Goal: Task Accomplishment & Management: Use online tool/utility

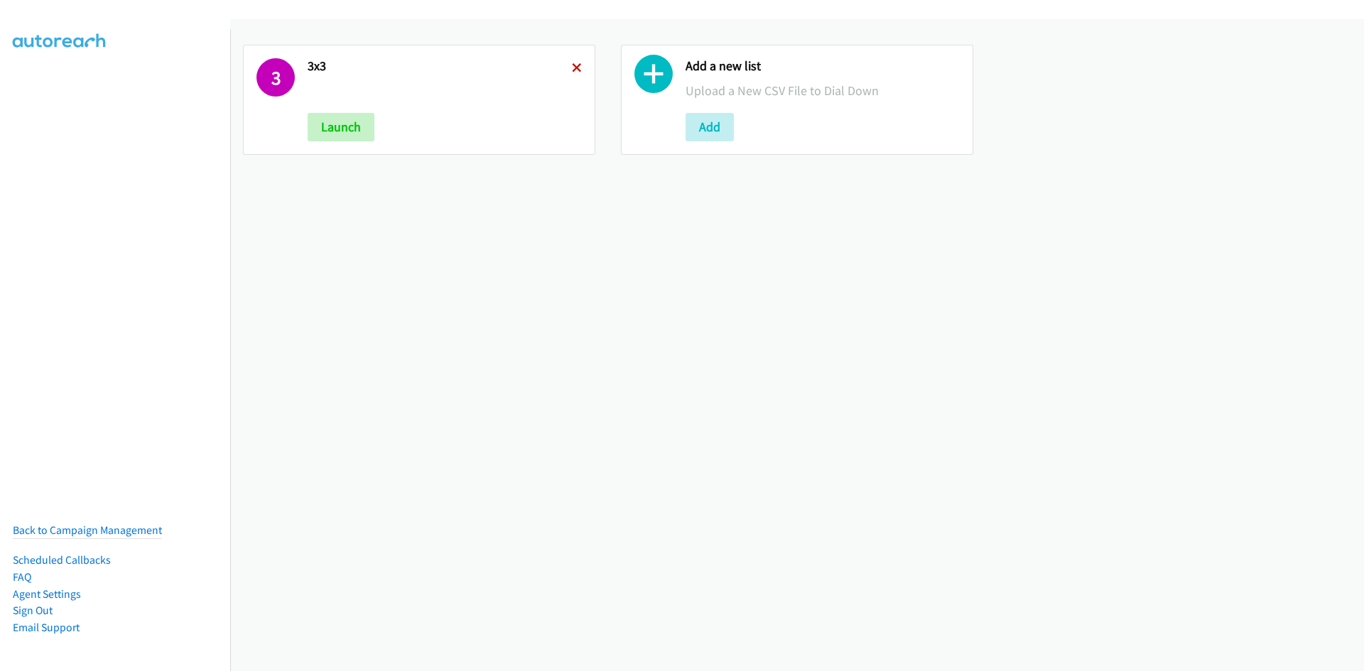
click at [578, 64] on icon at bounding box center [577, 69] width 10 height 10
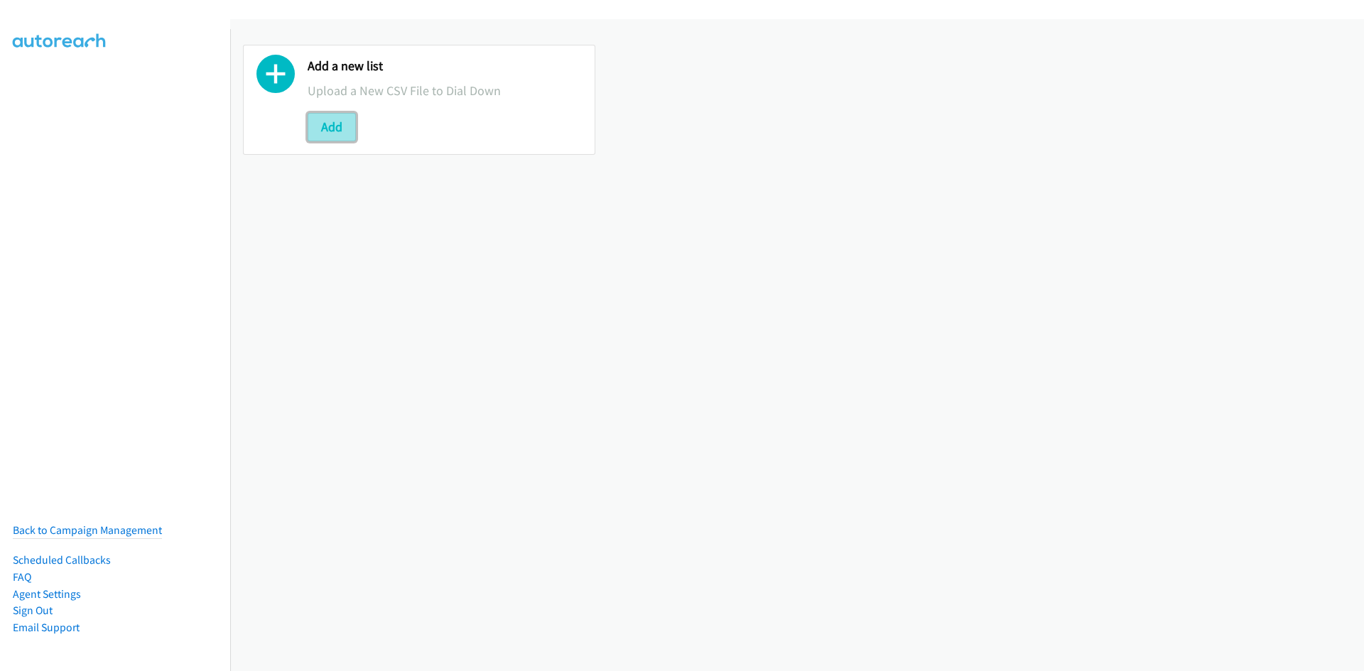
click at [338, 131] on button "Add" at bounding box center [332, 127] width 48 height 28
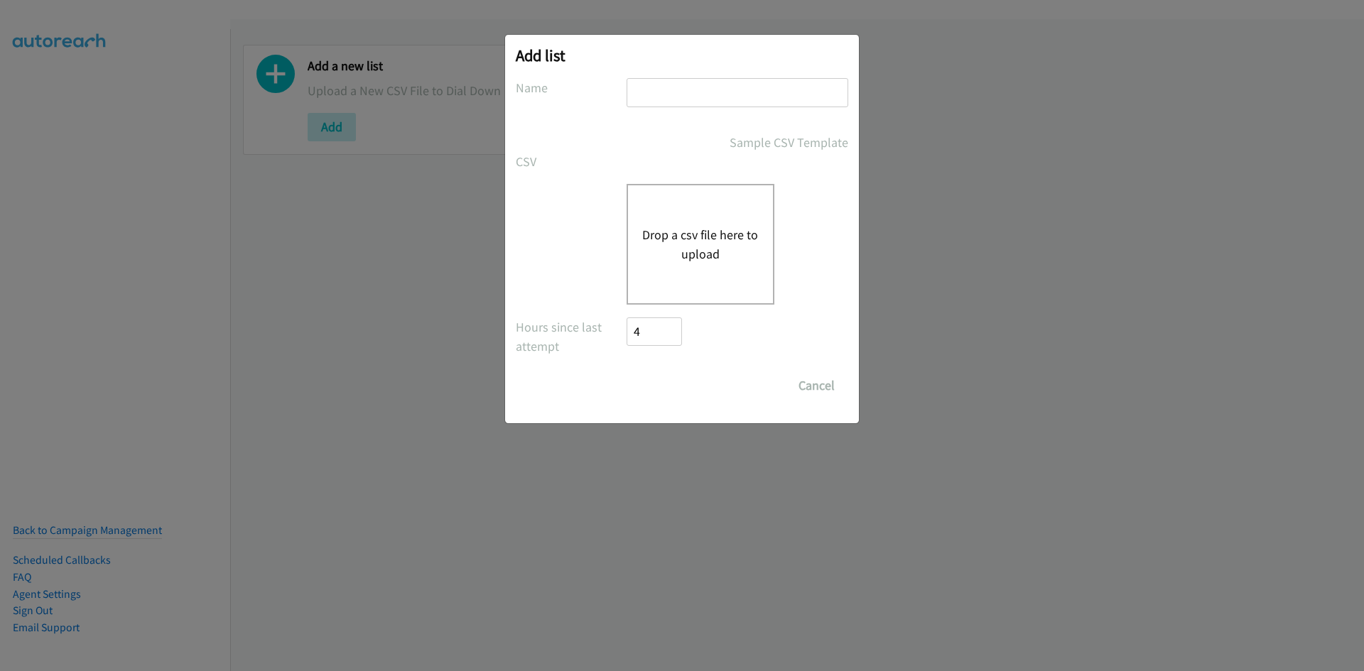
click at [675, 93] on input "text" at bounding box center [738, 92] width 222 height 29
type input "12x12"
click at [704, 264] on div "Drop a csv file here to upload" at bounding box center [701, 244] width 148 height 121
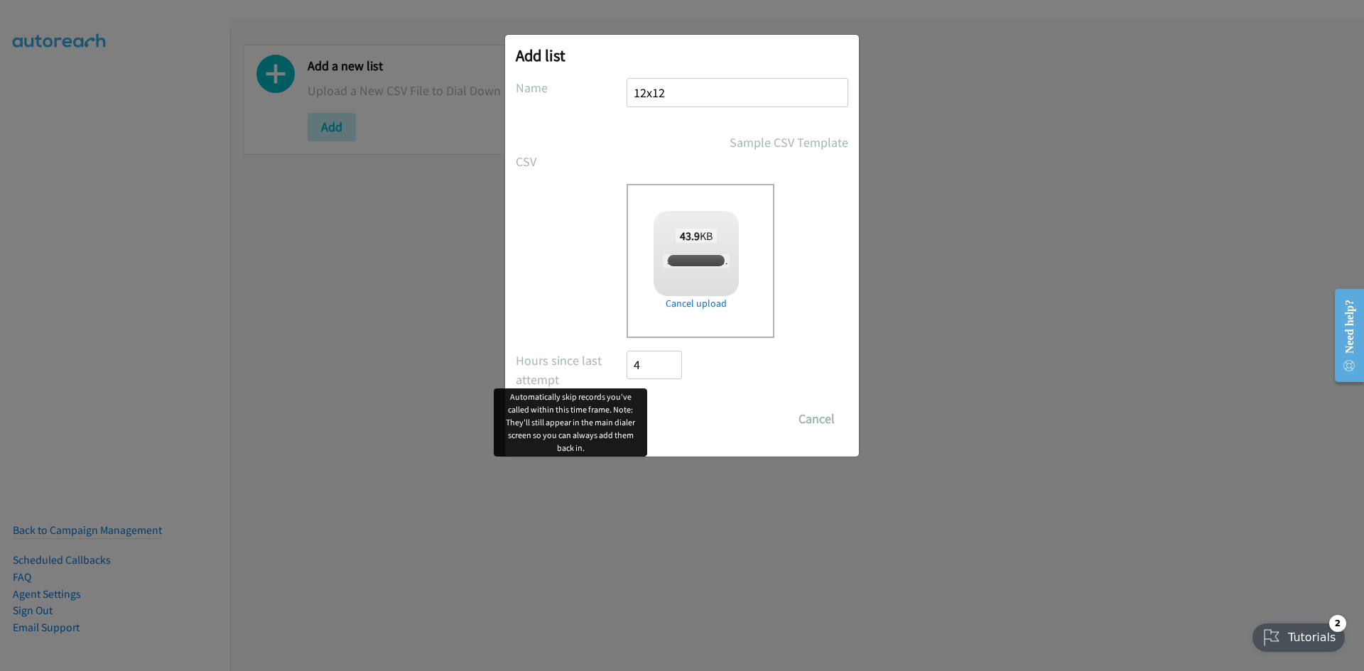
checkbox input "true"
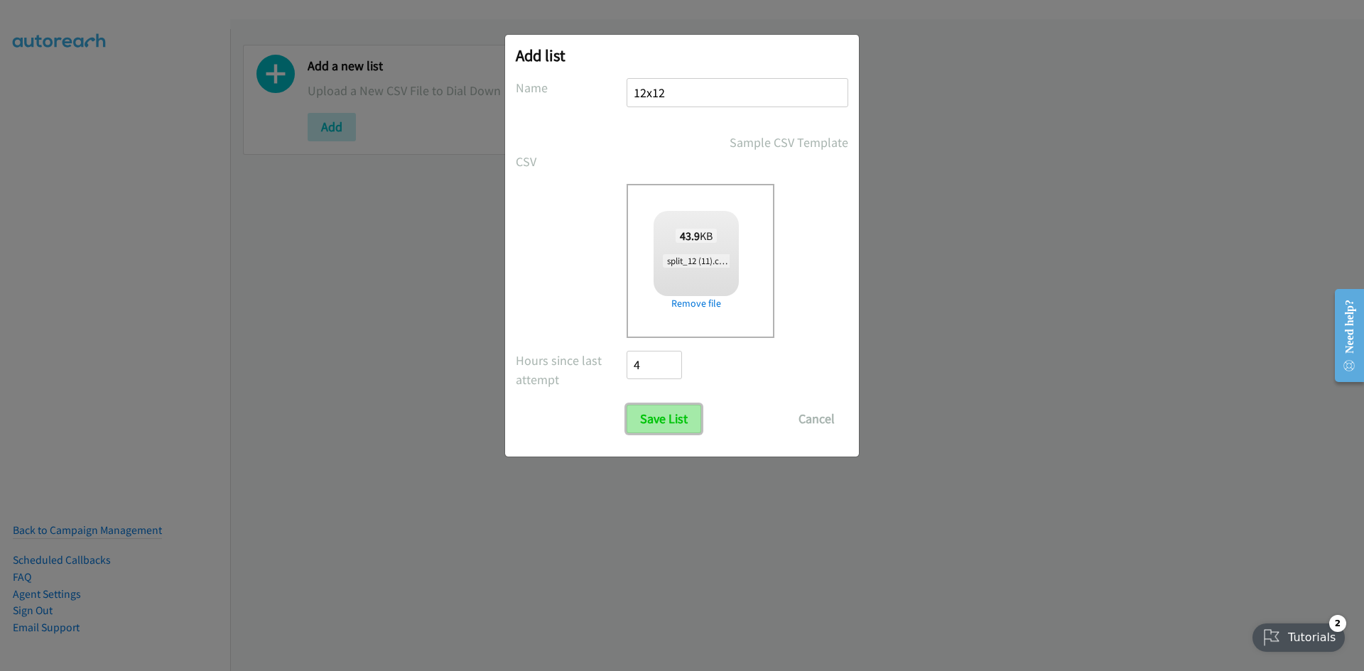
click at [667, 419] on input "Save List" at bounding box center [664, 419] width 75 height 28
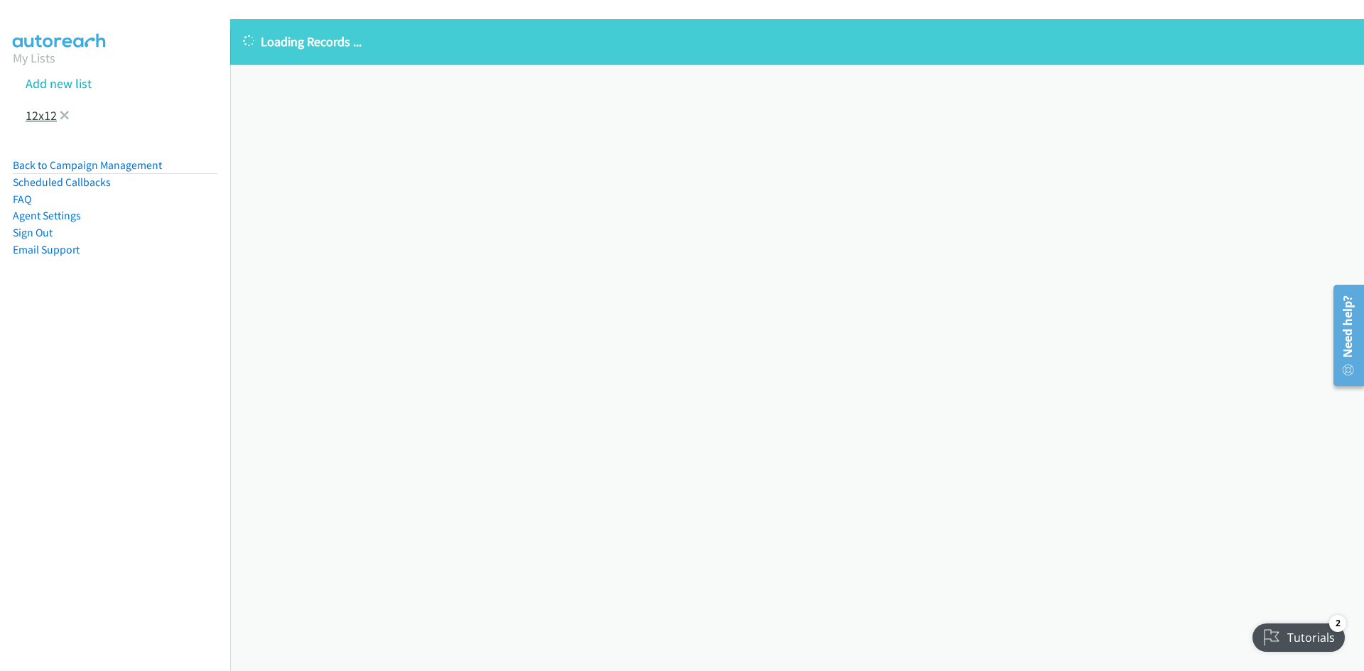
click at [33, 118] on link "12x12" at bounding box center [41, 115] width 31 height 16
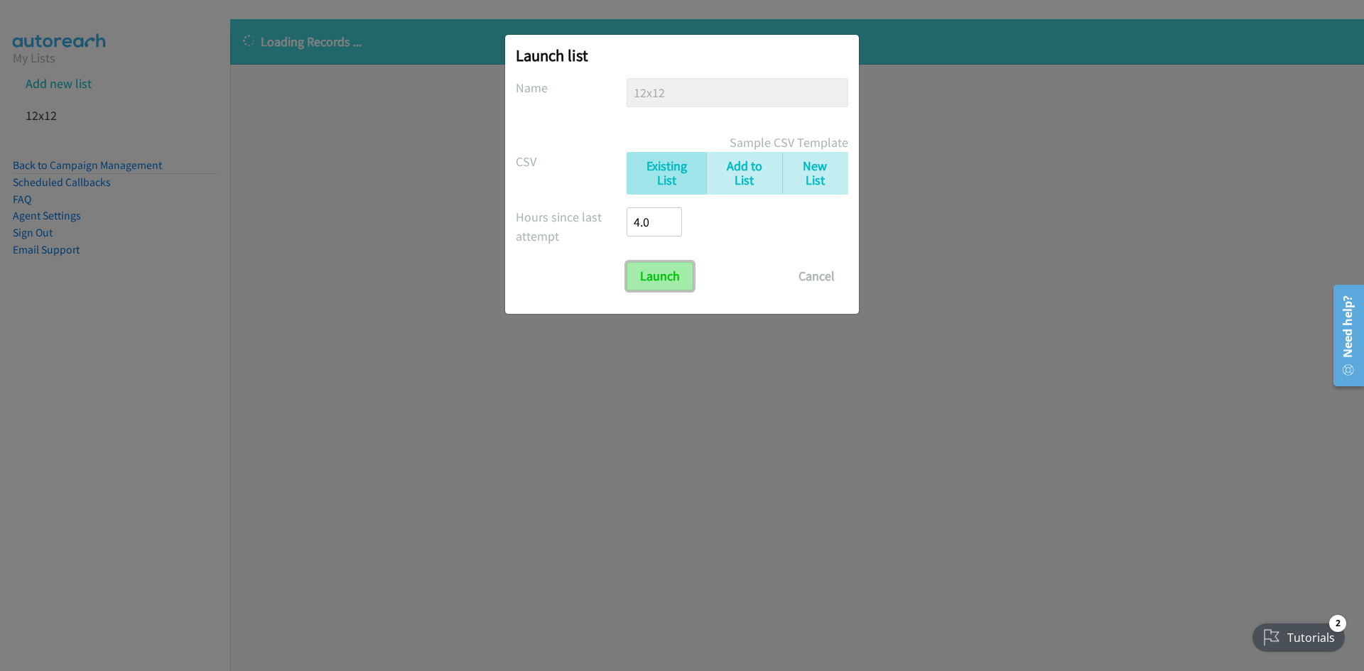
click at [654, 280] on input "Launch" at bounding box center [660, 276] width 67 height 28
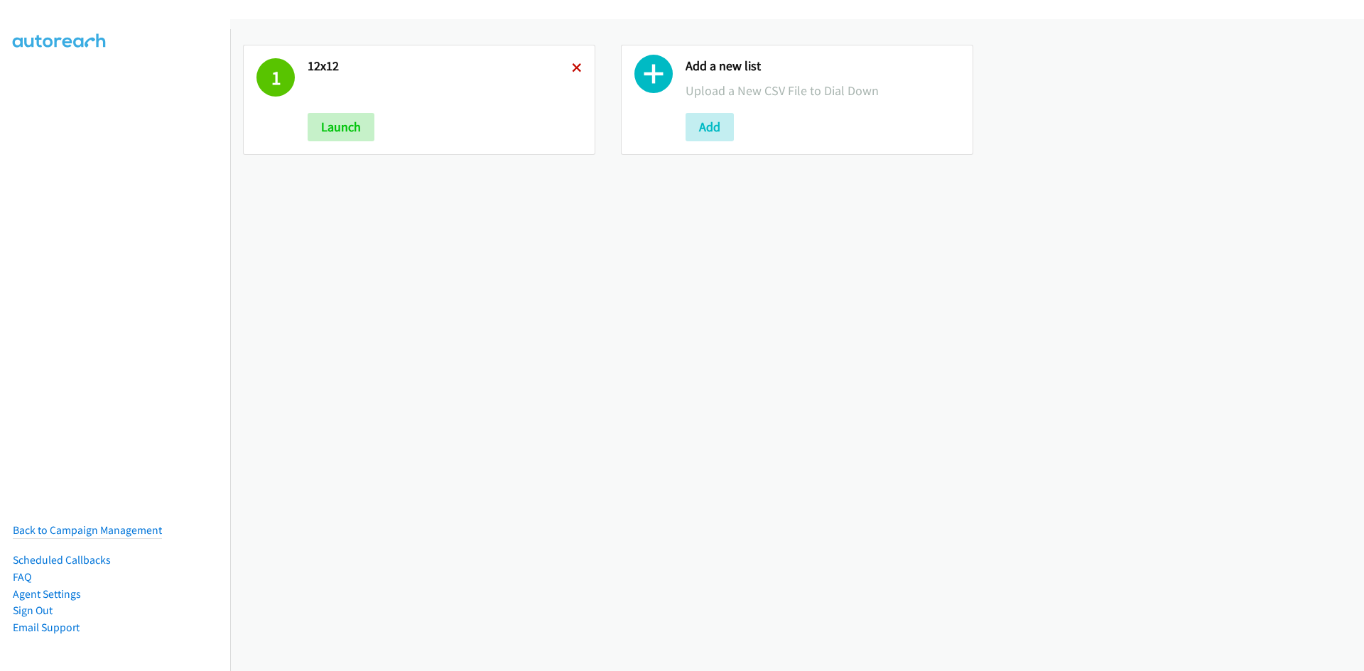
click at [572, 70] on icon at bounding box center [577, 69] width 10 height 10
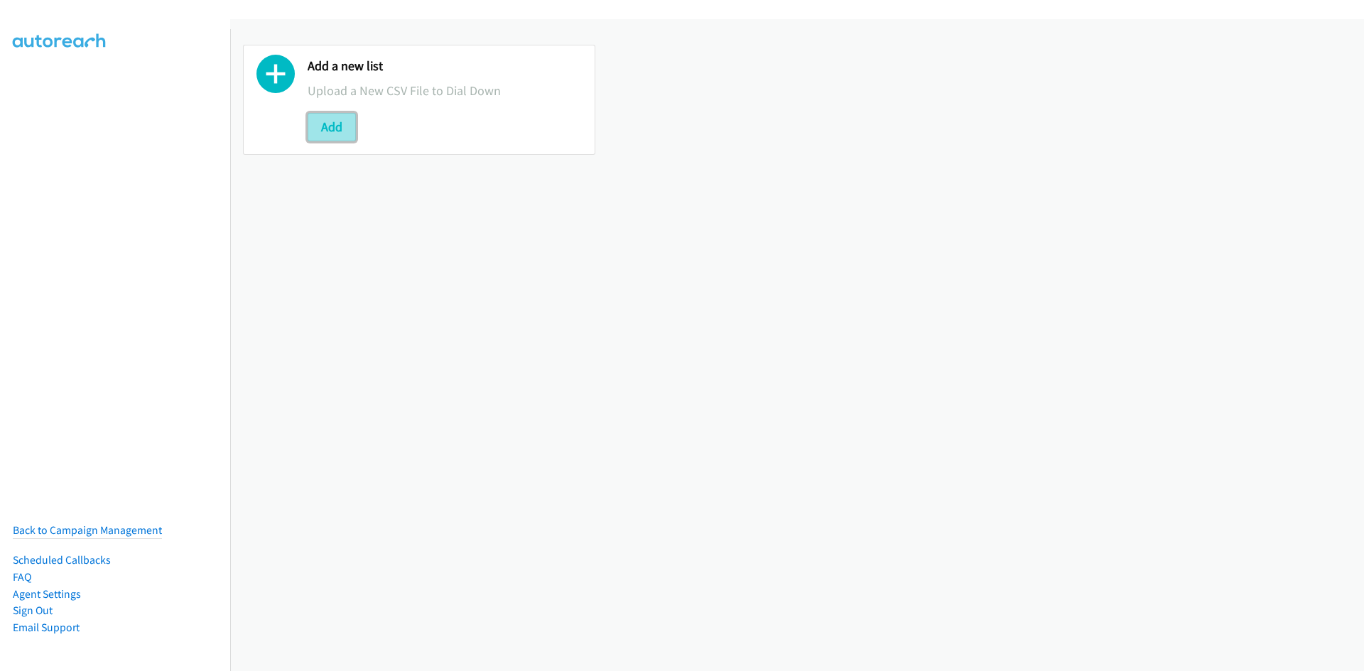
click at [337, 135] on button "Add" at bounding box center [332, 127] width 48 height 28
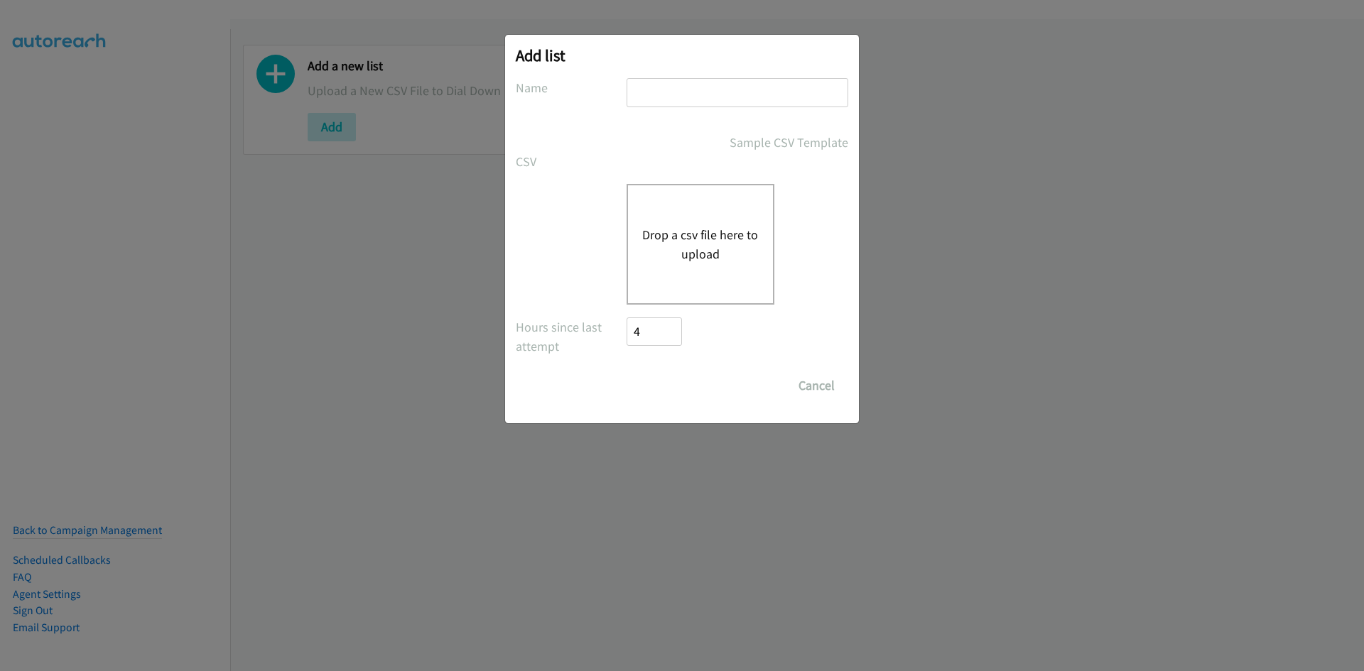
click at [666, 97] on input "text" at bounding box center [738, 92] width 222 height 29
type input "12x12x12"
click at [680, 203] on div "Drop a csv file here to upload" at bounding box center [701, 244] width 148 height 121
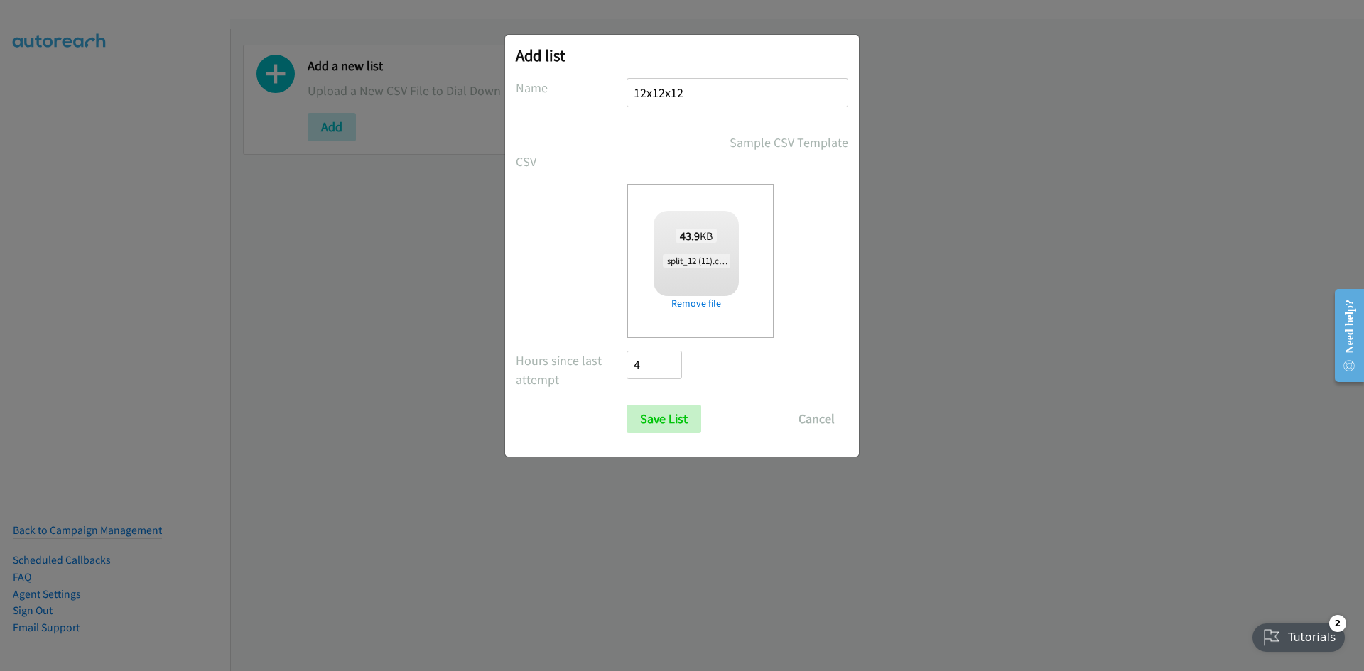
checkbox input "true"
click at [681, 423] on input "Save List" at bounding box center [664, 419] width 75 height 28
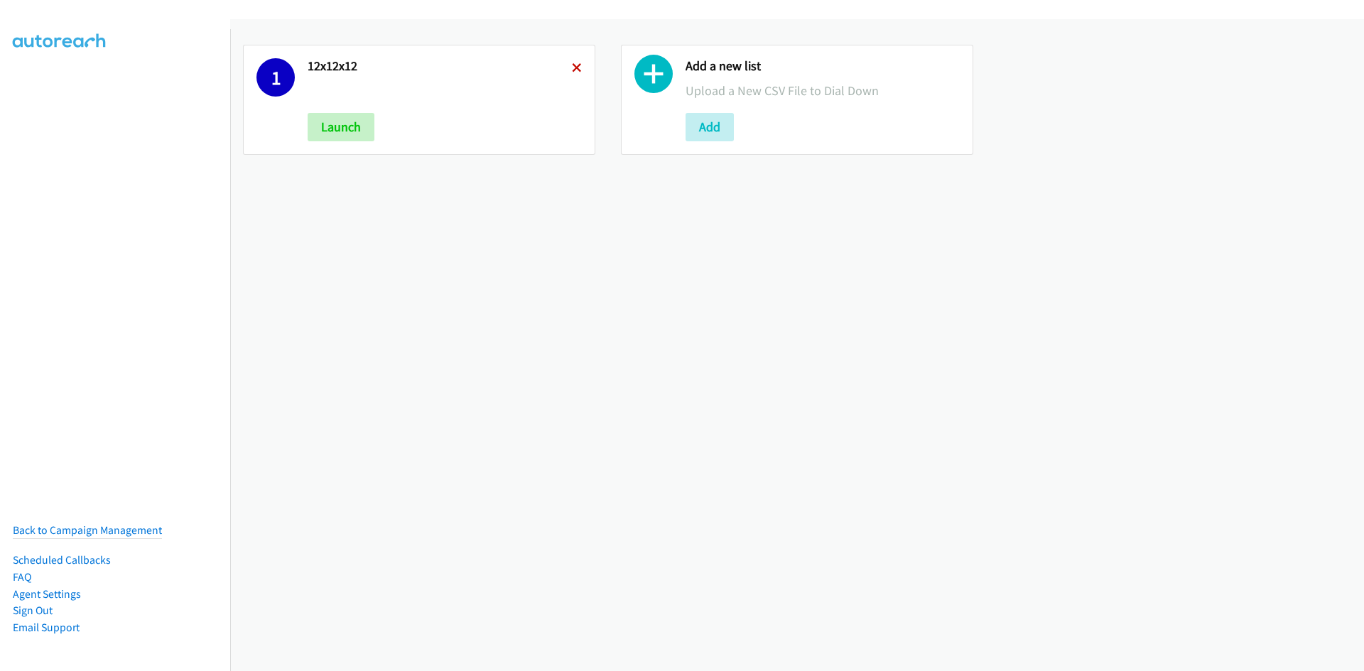
click at [578, 65] on icon at bounding box center [577, 69] width 10 height 10
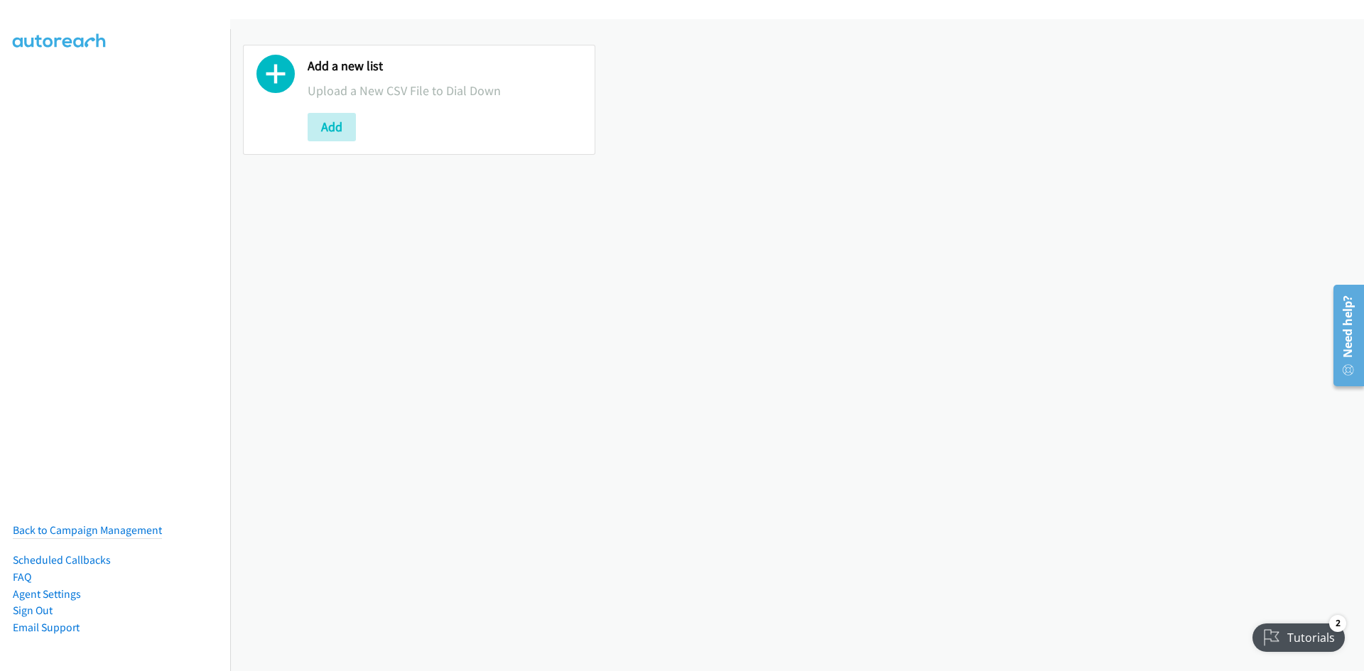
click at [358, 136] on div "Add" at bounding box center [445, 127] width 274 height 28
click at [349, 129] on button "Add" at bounding box center [332, 127] width 48 height 28
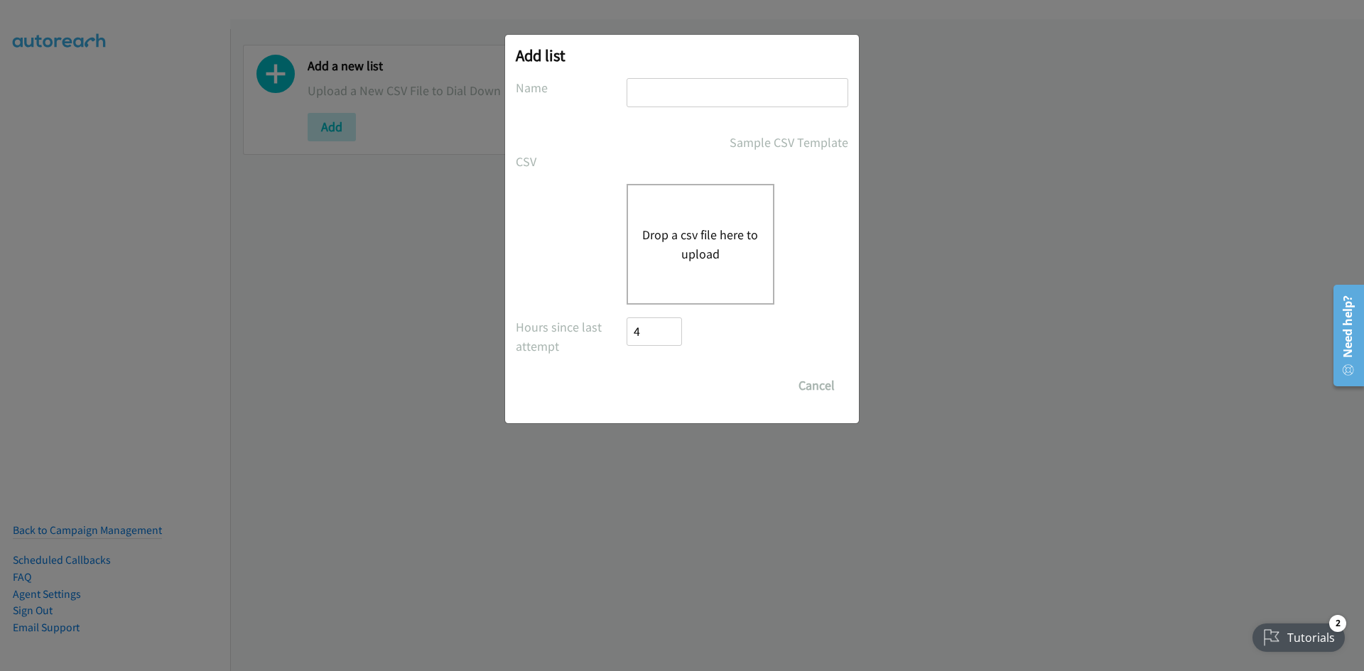
click at [657, 108] on div at bounding box center [738, 99] width 222 height 42
click at [661, 97] on input "text" at bounding box center [738, 92] width 222 height 29
type input "21x21x21"
click at [725, 236] on button "Drop a csv file here to upload" at bounding box center [700, 244] width 117 height 38
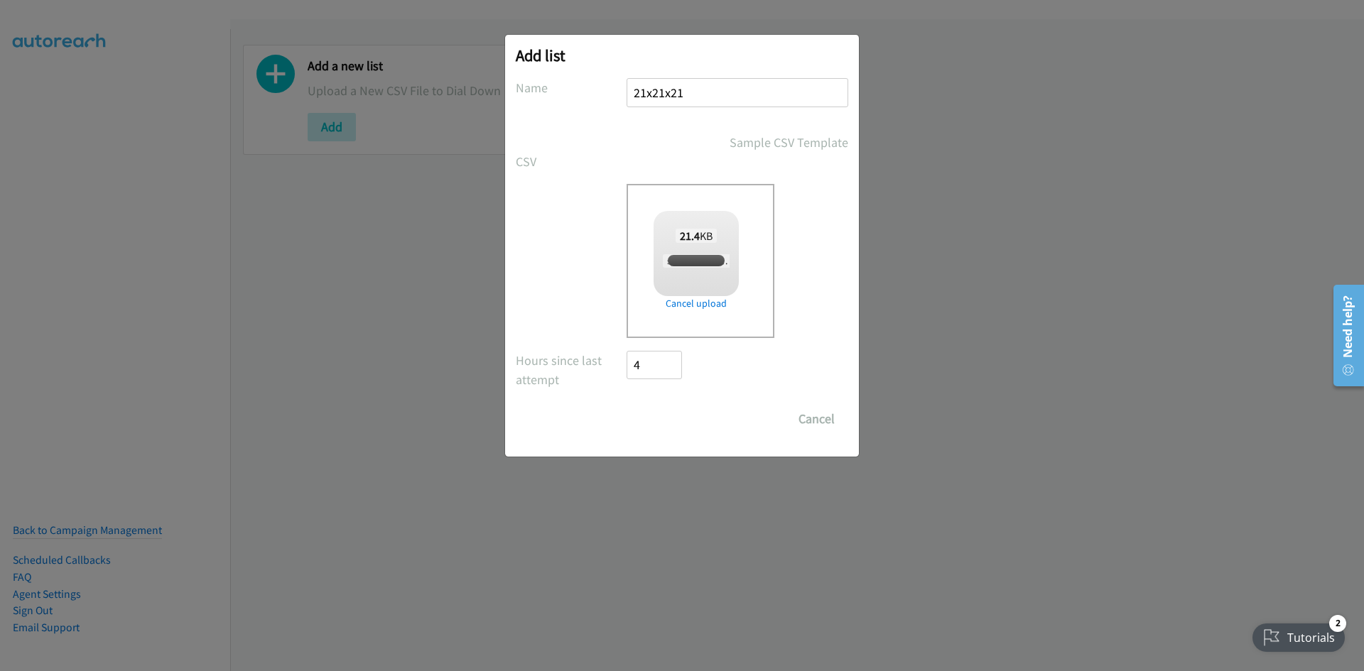
checkbox input "true"
click at [653, 426] on input "Save List" at bounding box center [664, 419] width 75 height 28
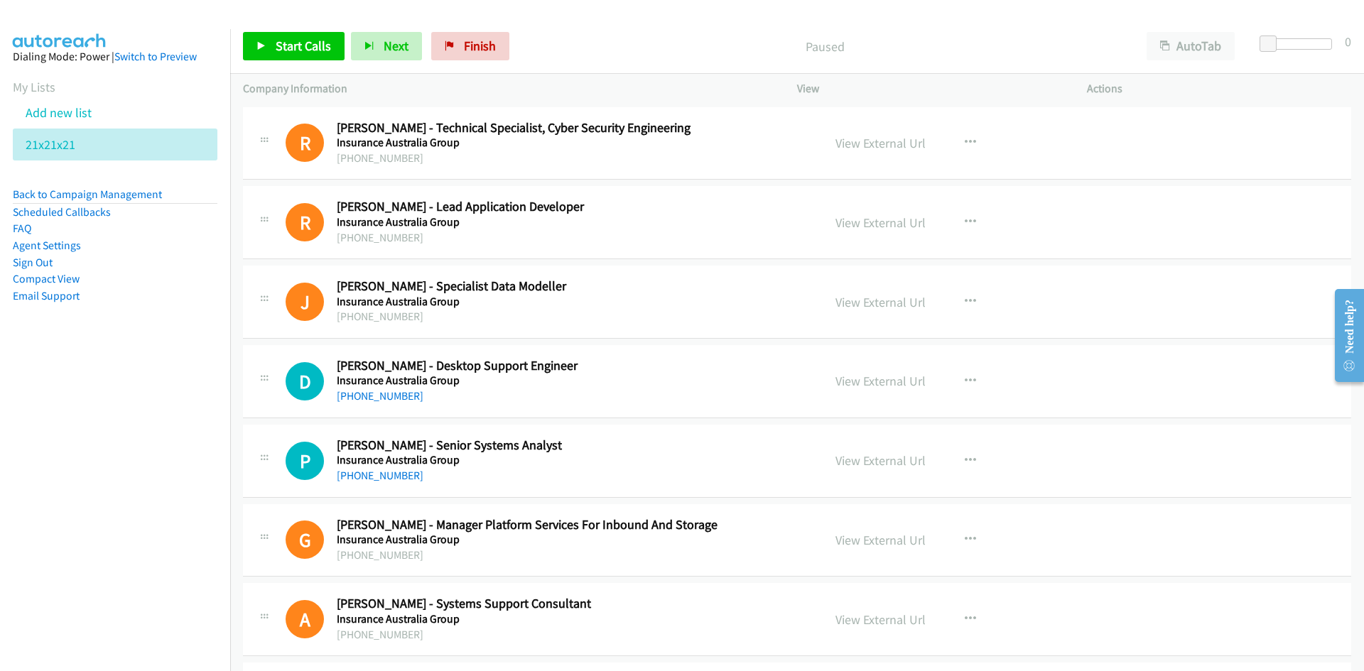
scroll to position [213, 0]
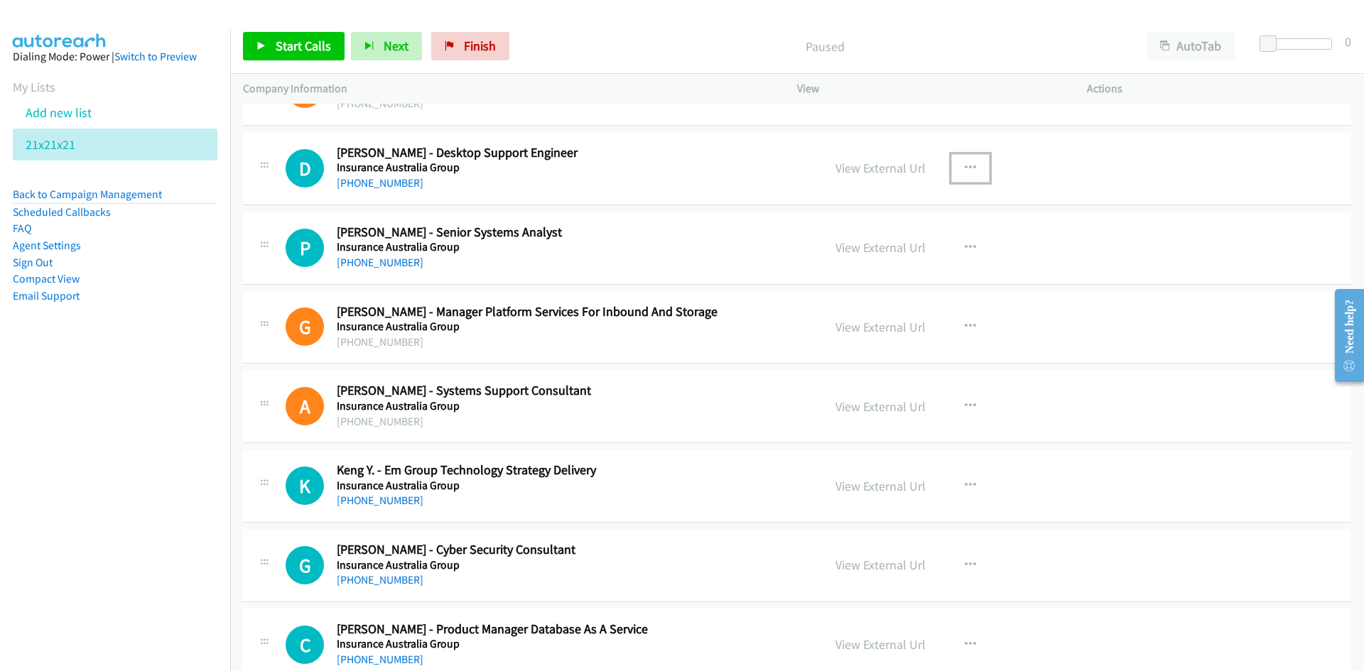
click at [966, 170] on icon "button" at bounding box center [970, 168] width 11 height 11
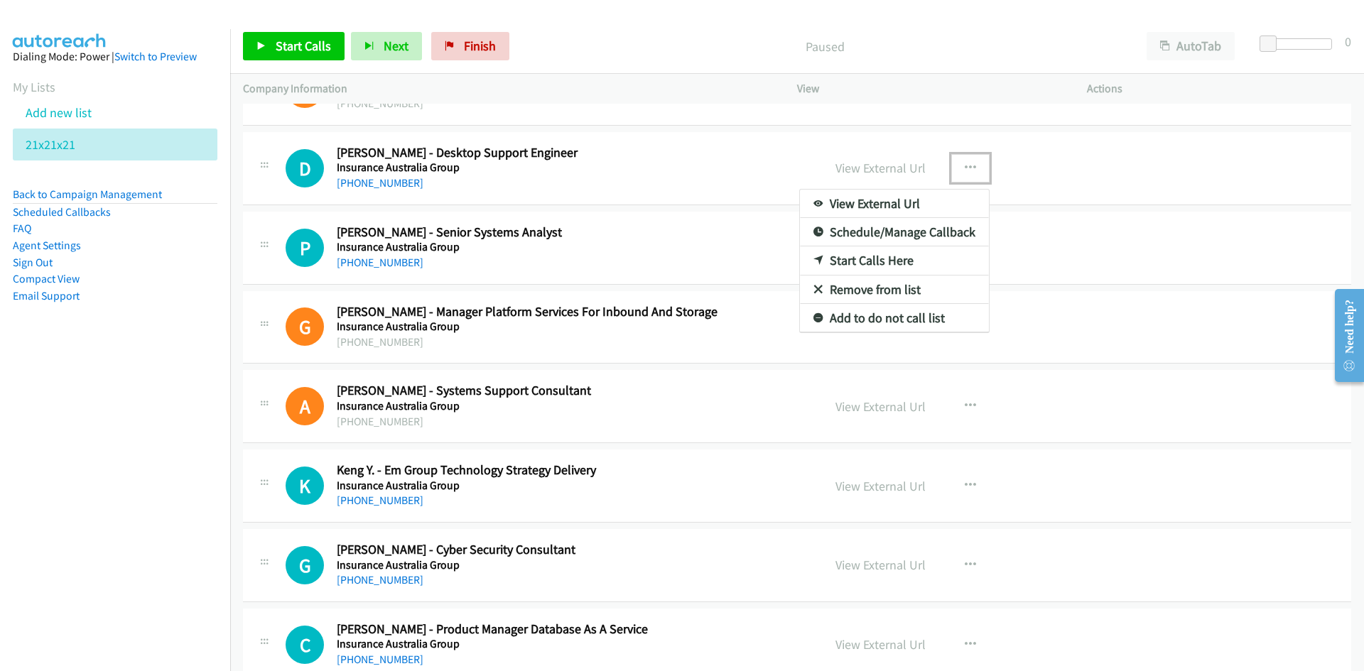
click at [873, 261] on link "Start Calls Here" at bounding box center [894, 261] width 189 height 28
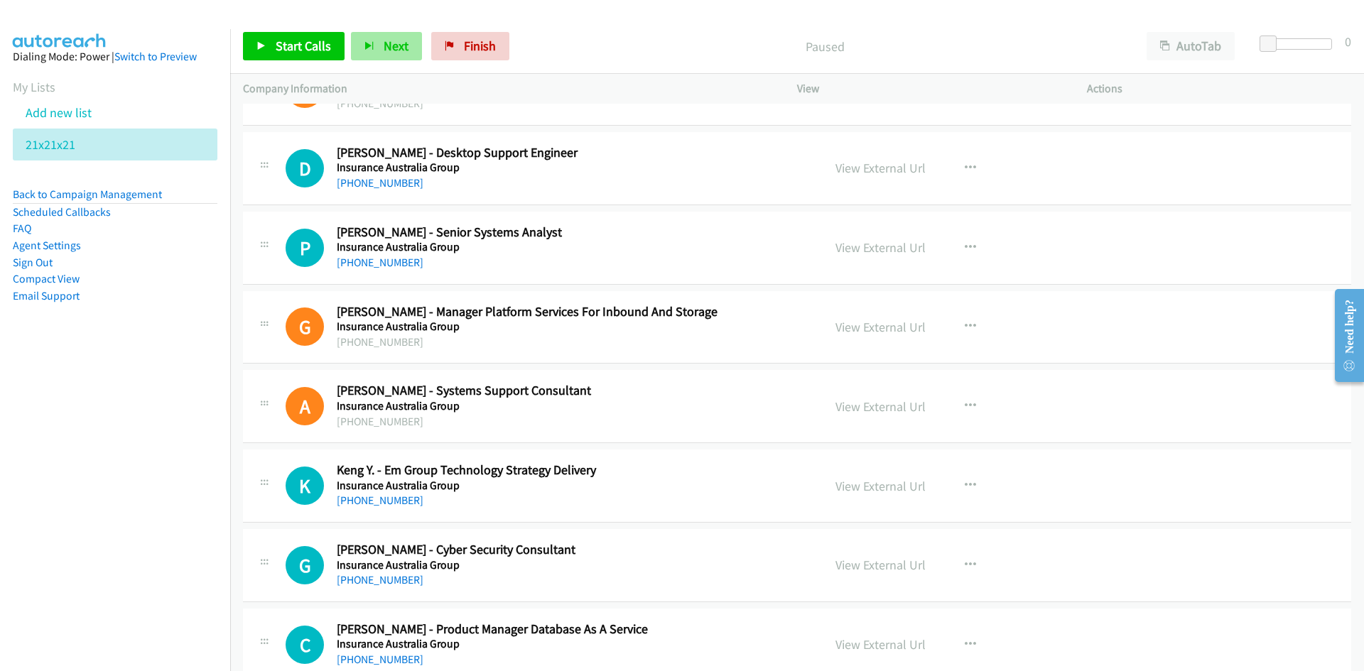
click at [398, 32] on div "Start Calls Pause Next Finish Paused AutoTab AutoTab 0" at bounding box center [797, 46] width 1134 height 55
click at [398, 42] on span "Next" at bounding box center [396, 46] width 25 height 16
drag, startPoint x: 388, startPoint y: 43, endPoint x: 539, endPoint y: 217, distance: 230.1
click at [388, 43] on span "Next" at bounding box center [396, 46] width 25 height 16
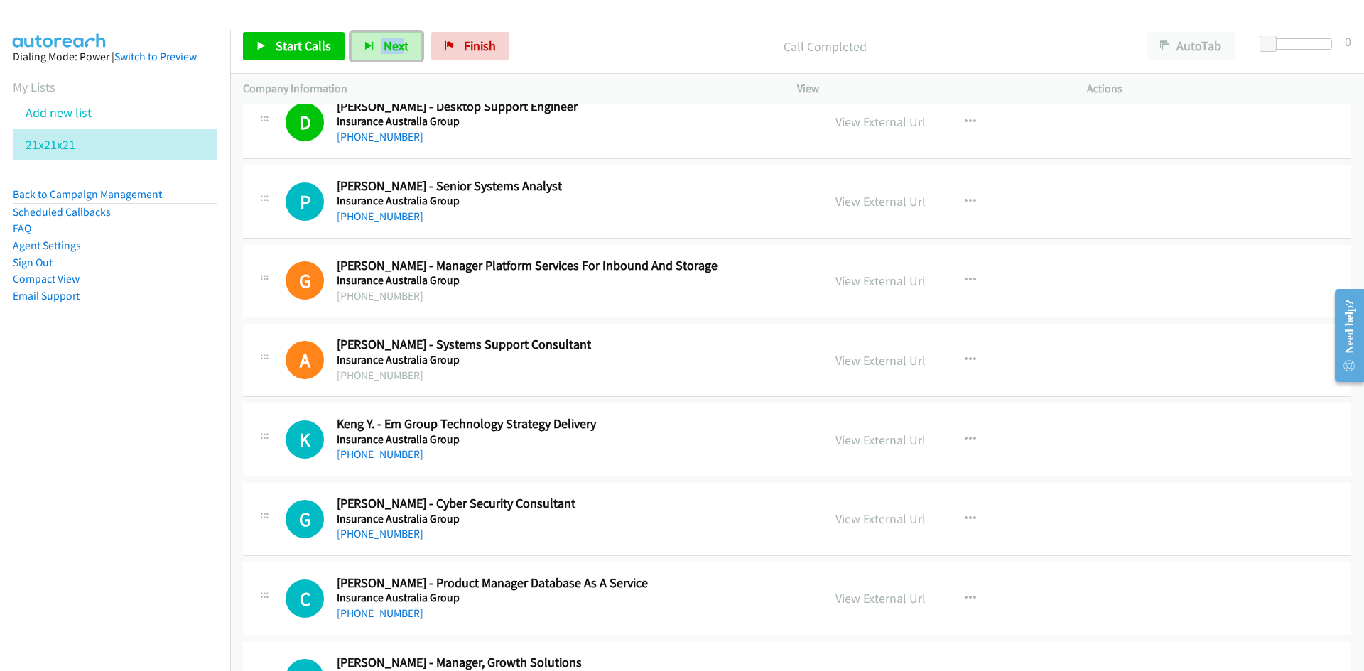
scroll to position [284, 0]
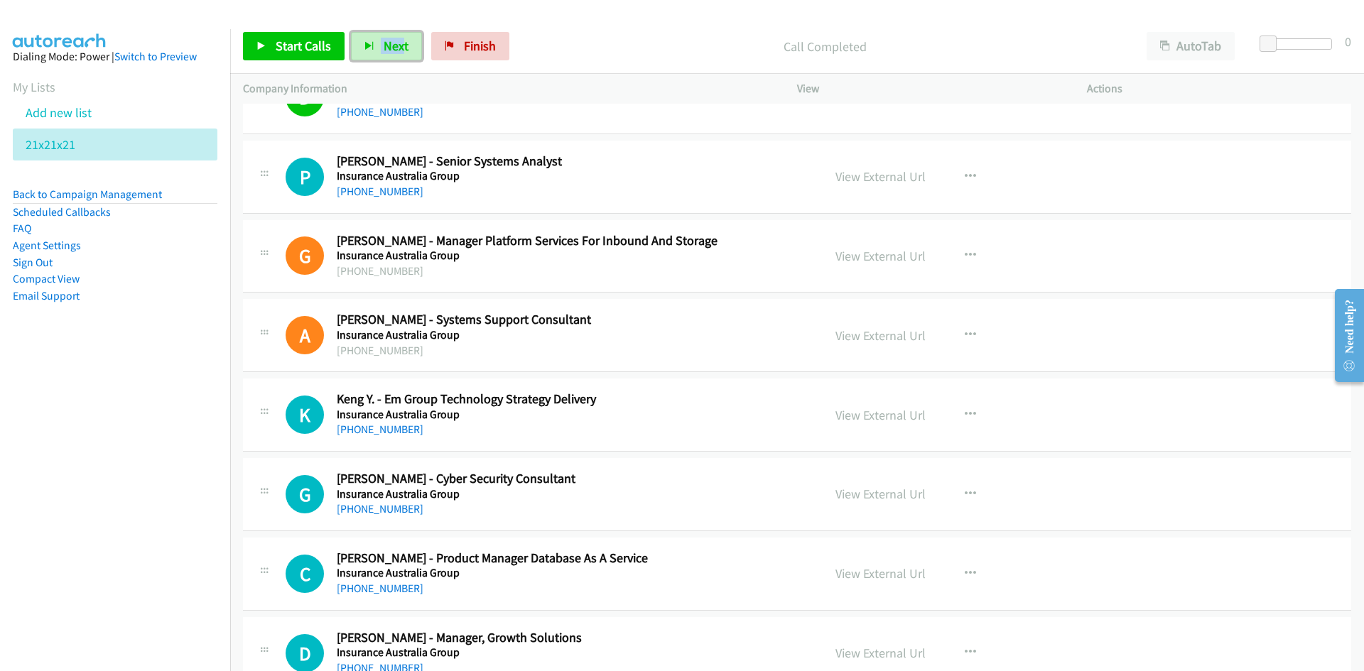
click at [671, 141] on div "P Callback Scheduled [PERSON_NAME] - Senior Systems Analyst Insurance Australia…" at bounding box center [797, 177] width 1108 height 73
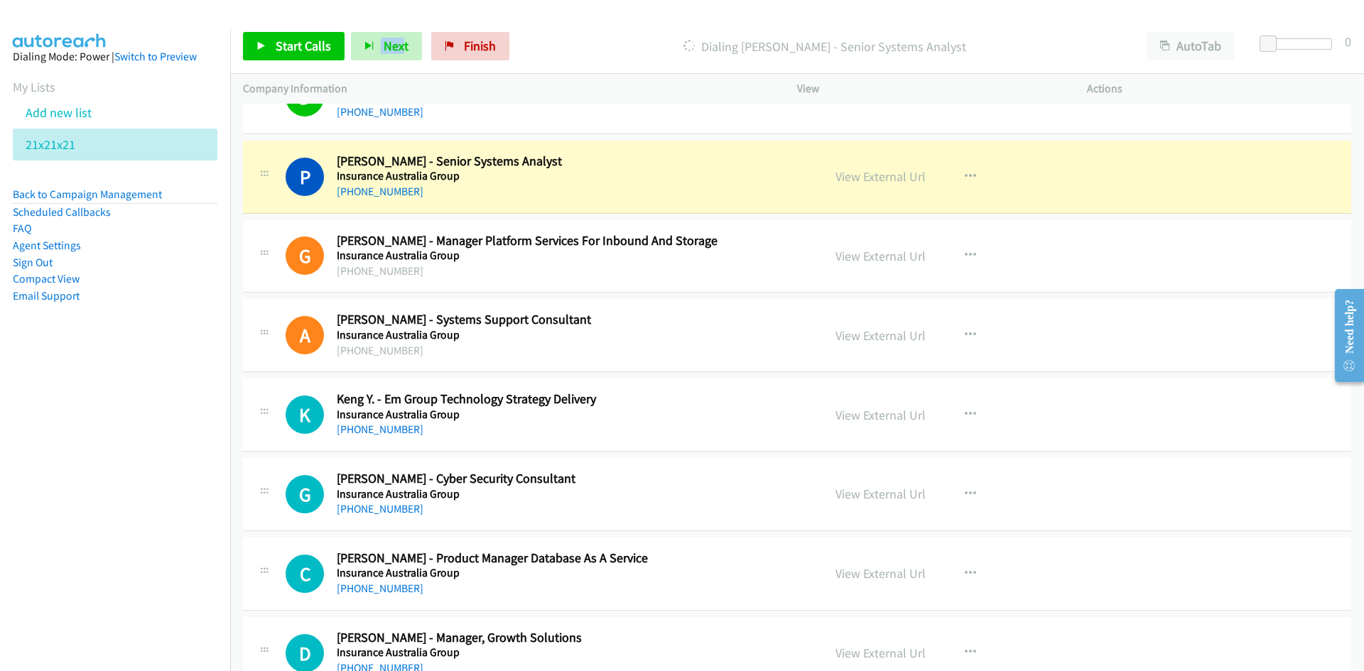
click at [640, 18] on div at bounding box center [675, 27] width 1351 height 55
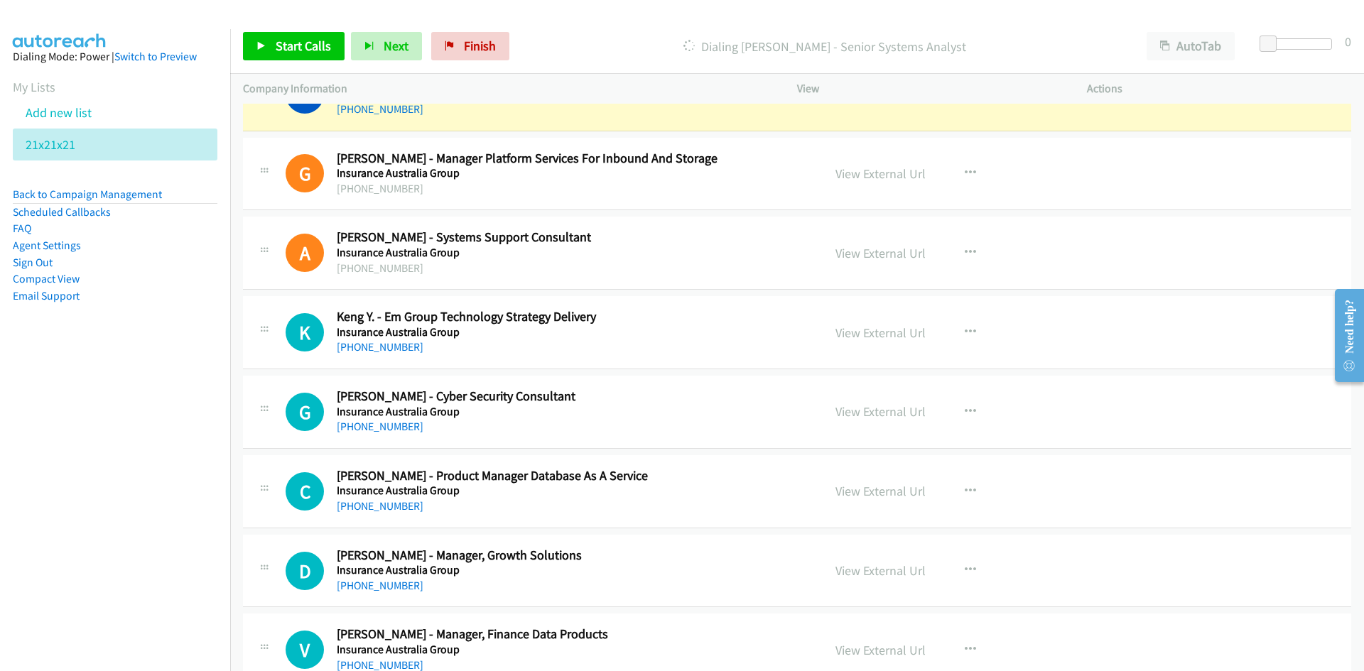
scroll to position [497, 0]
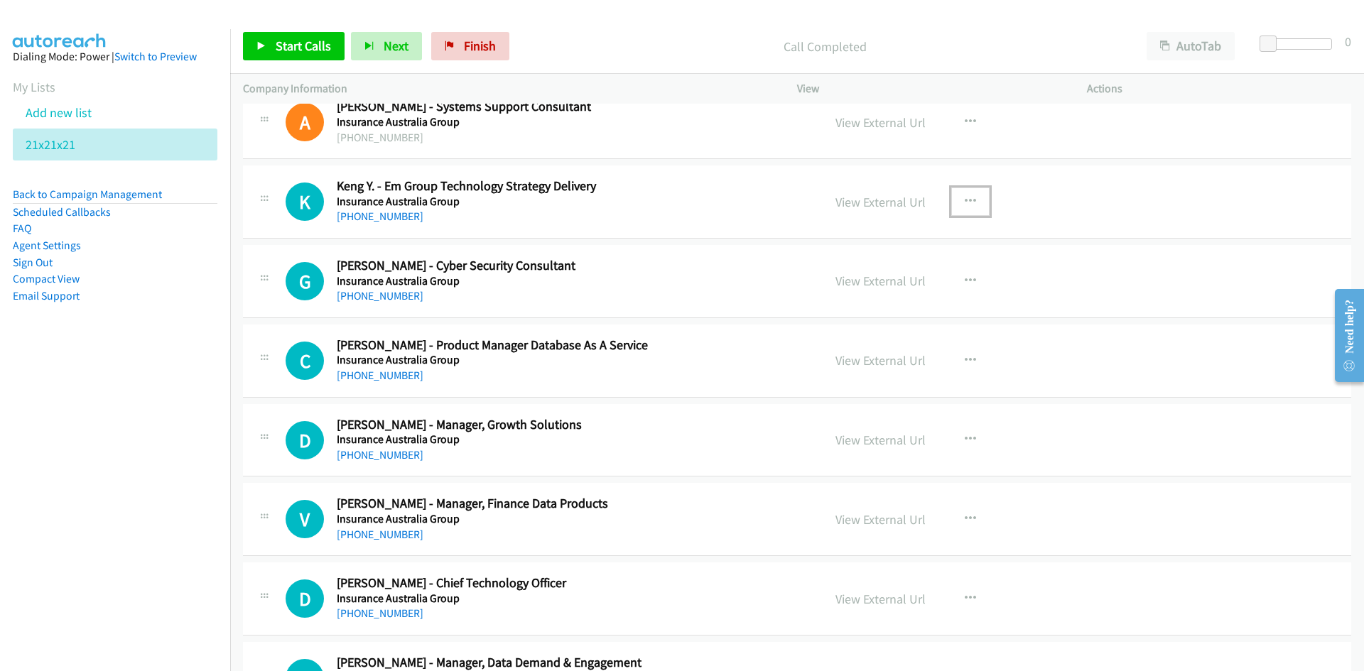
click at [969, 207] on button "button" at bounding box center [970, 202] width 38 height 28
click at [865, 293] on link "Start Calls Here" at bounding box center [894, 295] width 189 height 28
click at [375, 47] on button "Next" at bounding box center [386, 46] width 71 height 28
drag, startPoint x: 404, startPoint y: 44, endPoint x: 544, endPoint y: 187, distance: 200.0
click at [404, 44] on span "Next" at bounding box center [396, 46] width 25 height 16
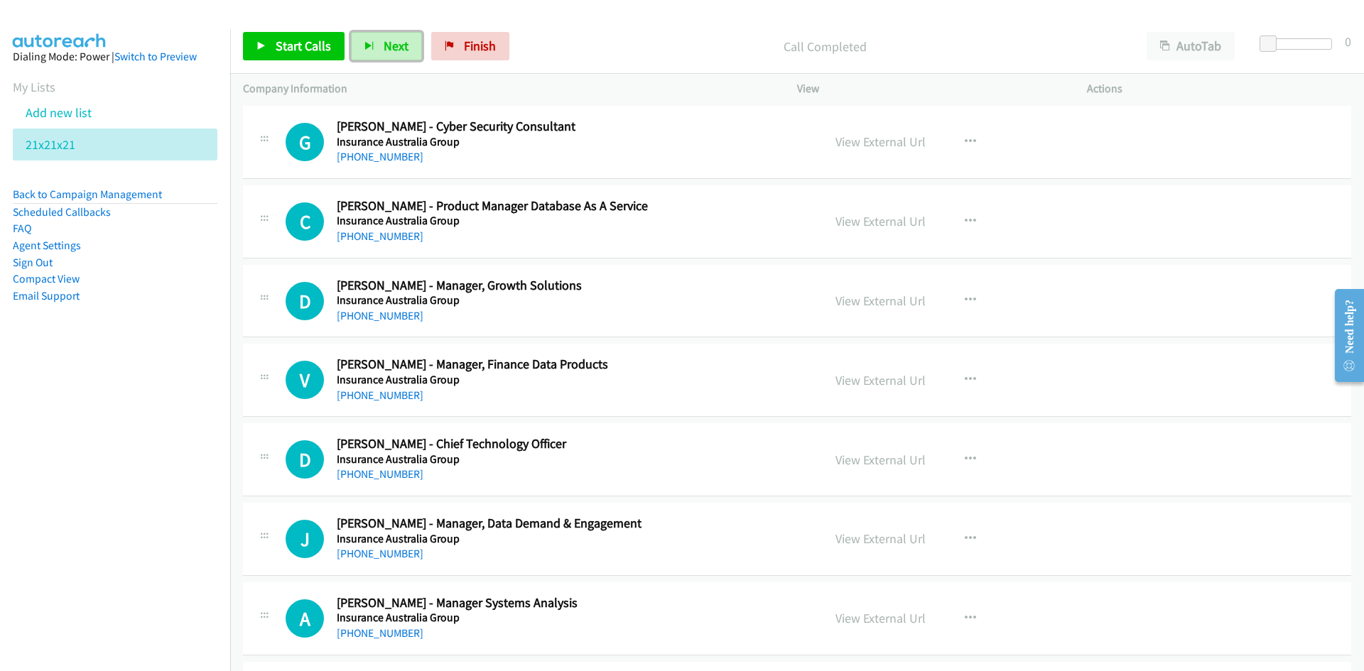
scroll to position [639, 0]
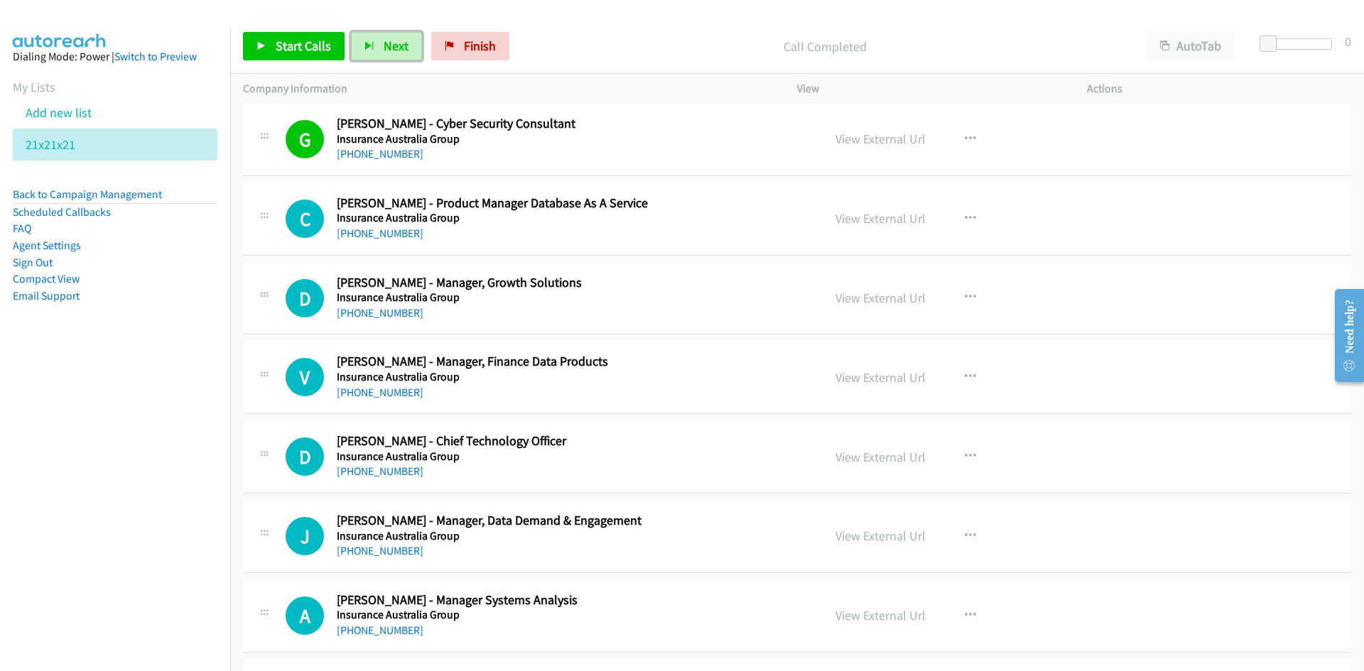
click at [398, 36] on button "Next" at bounding box center [386, 46] width 71 height 28
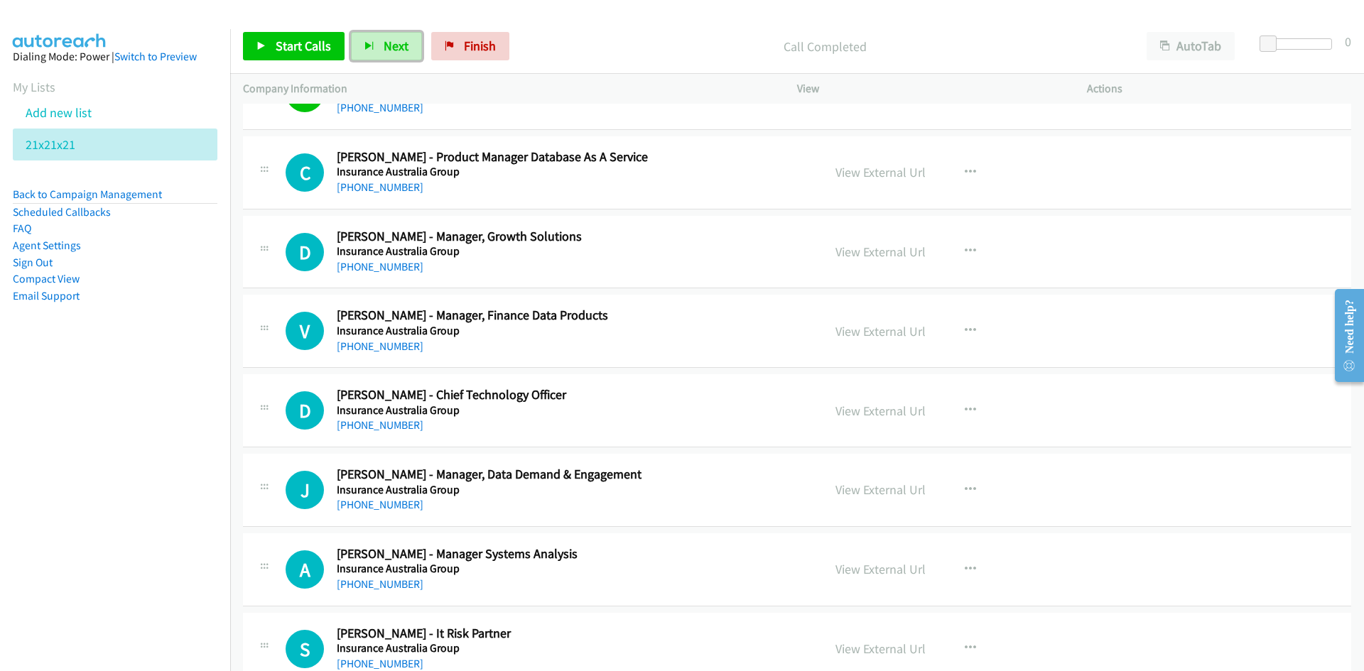
scroll to position [711, 0]
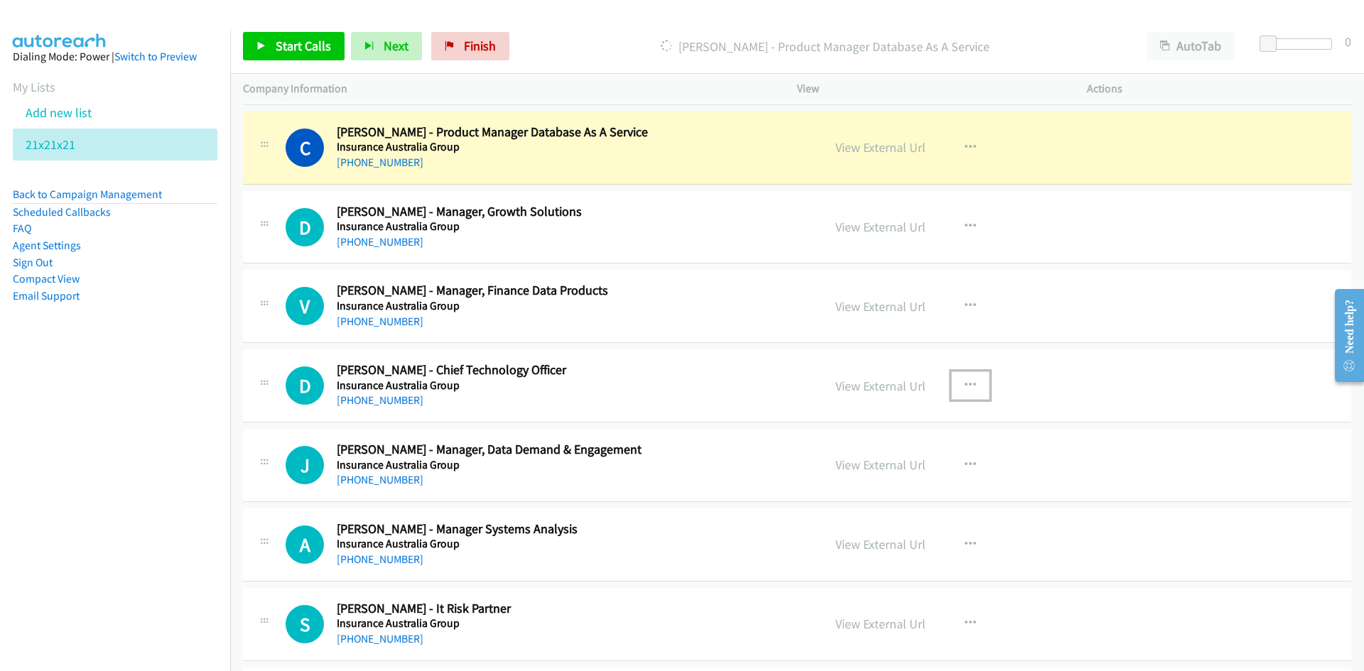
click at [965, 383] on icon "button" at bounding box center [970, 385] width 11 height 11
click at [866, 473] on link "Start Calls Here" at bounding box center [894, 479] width 189 height 28
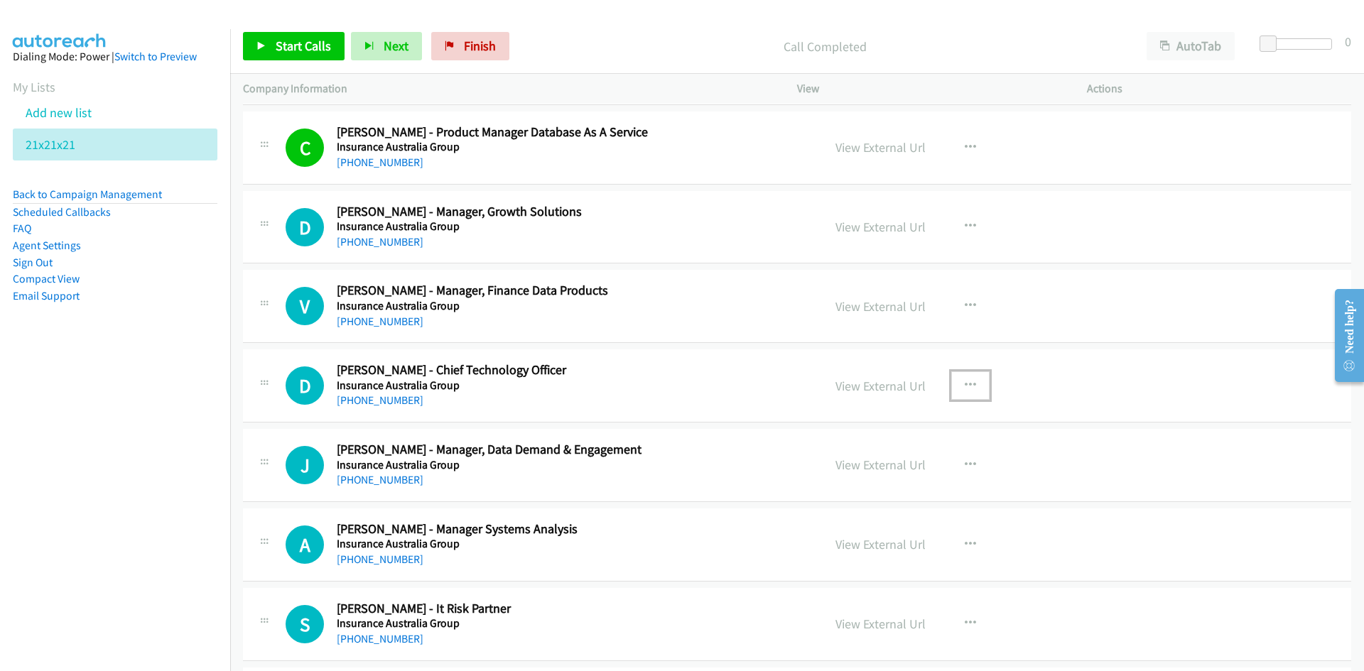
click at [953, 387] on button "button" at bounding box center [970, 386] width 38 height 28
click at [871, 475] on link "Start Calls Here" at bounding box center [894, 479] width 189 height 28
click at [401, 47] on span "Next" at bounding box center [396, 46] width 25 height 16
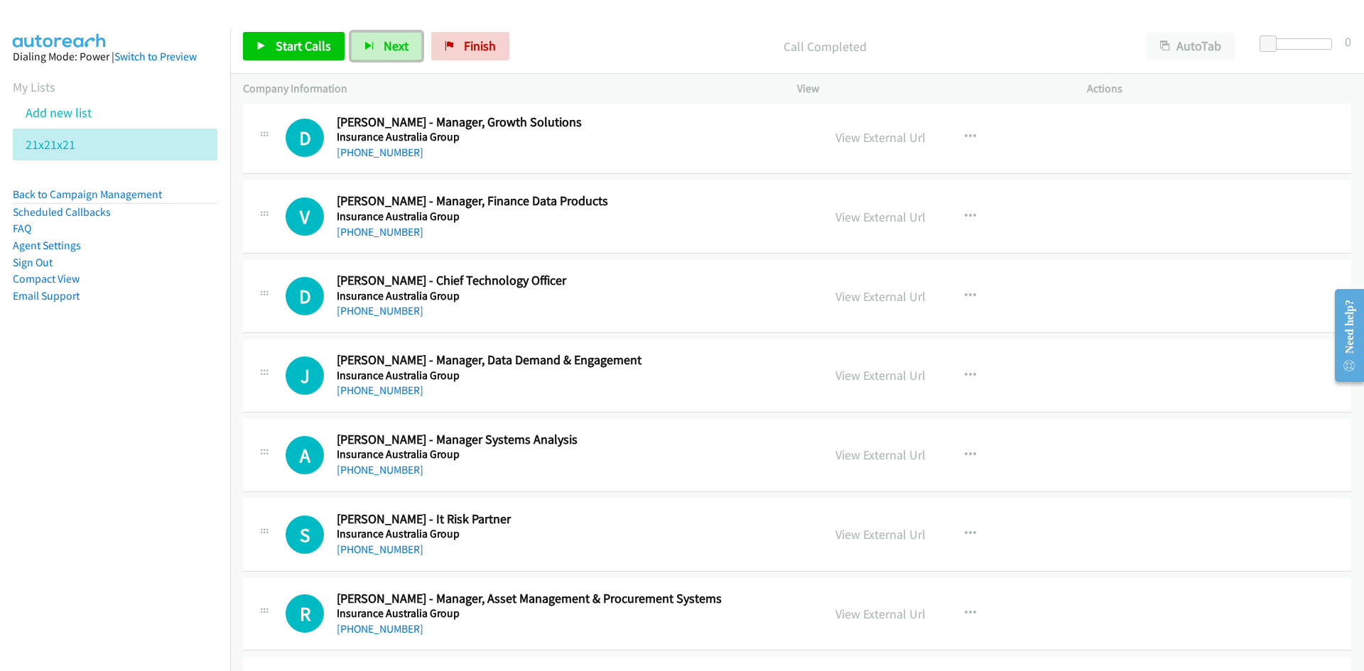
scroll to position [924, 0]
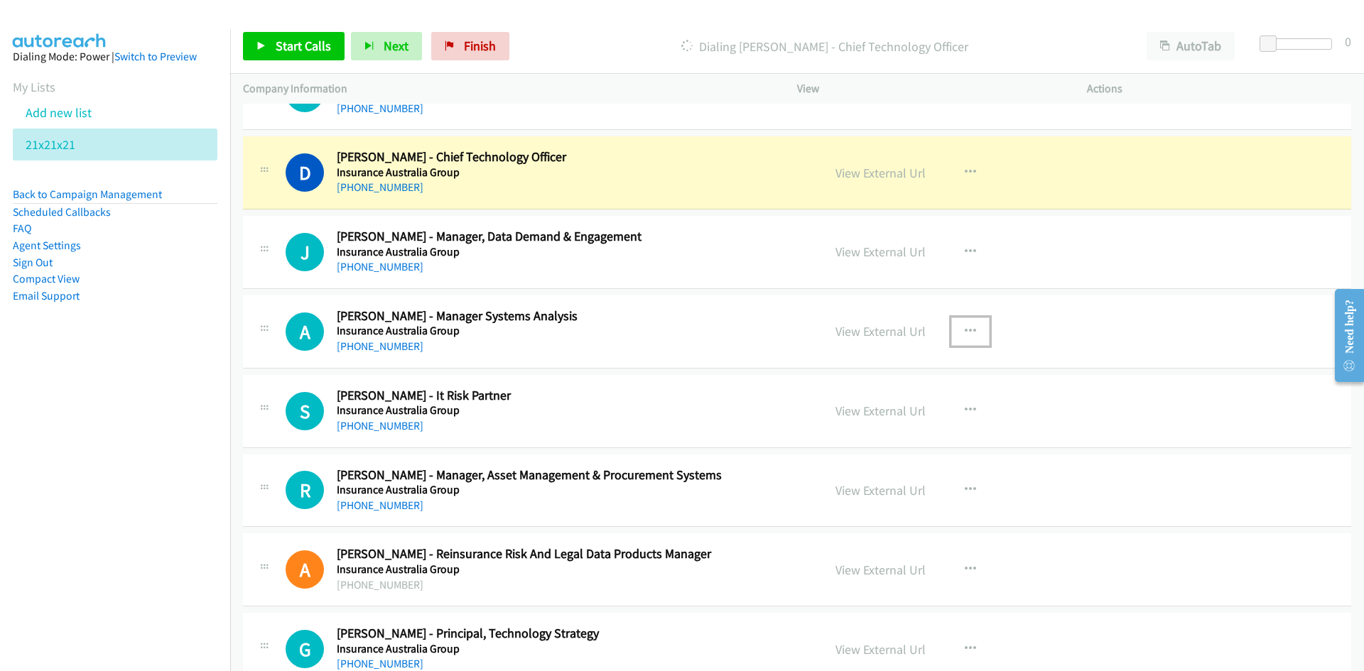
click at [965, 328] on icon "button" at bounding box center [970, 331] width 11 height 11
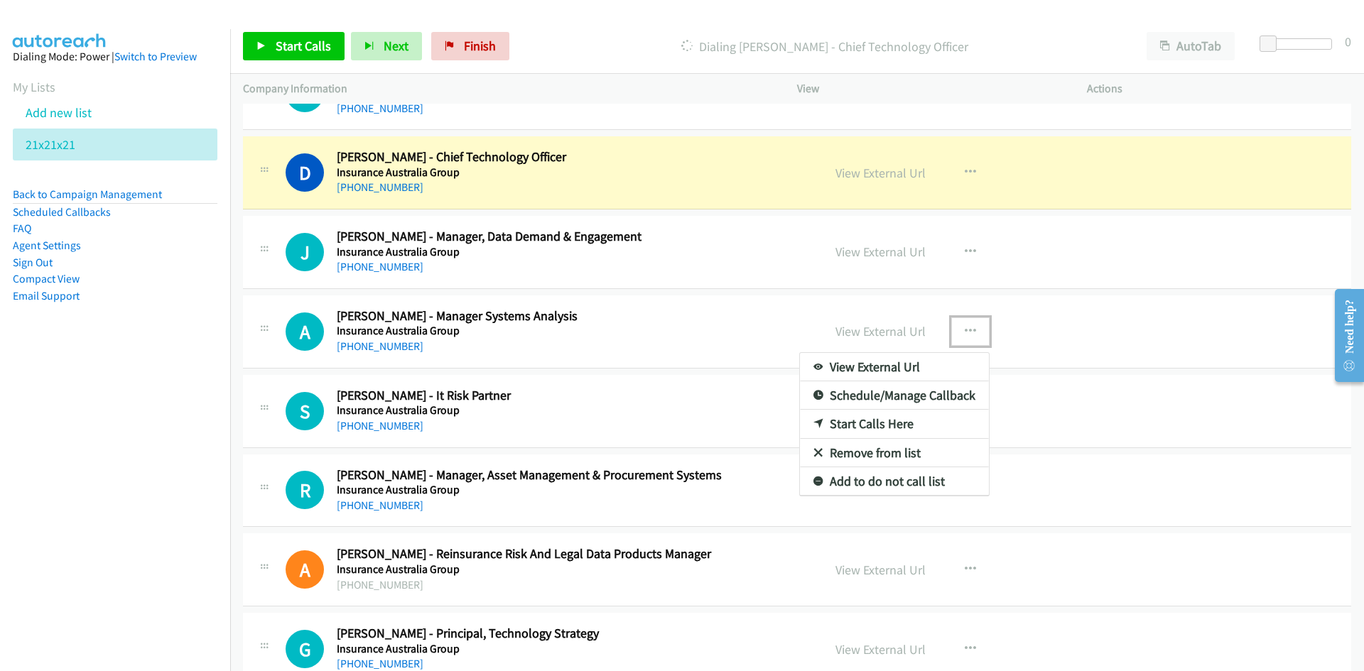
click at [863, 424] on link "Start Calls Here" at bounding box center [894, 424] width 189 height 28
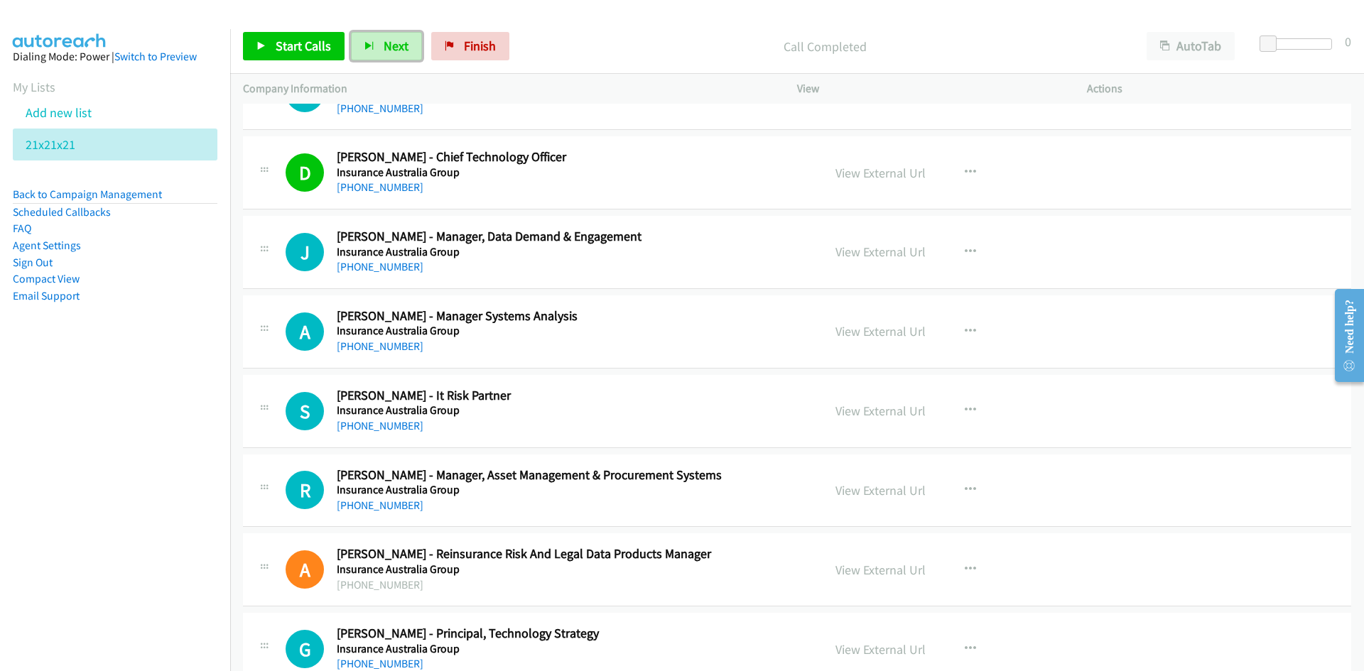
drag, startPoint x: 384, startPoint y: 48, endPoint x: 501, endPoint y: 153, distance: 157.0
click at [384, 48] on span "Next" at bounding box center [396, 46] width 25 height 16
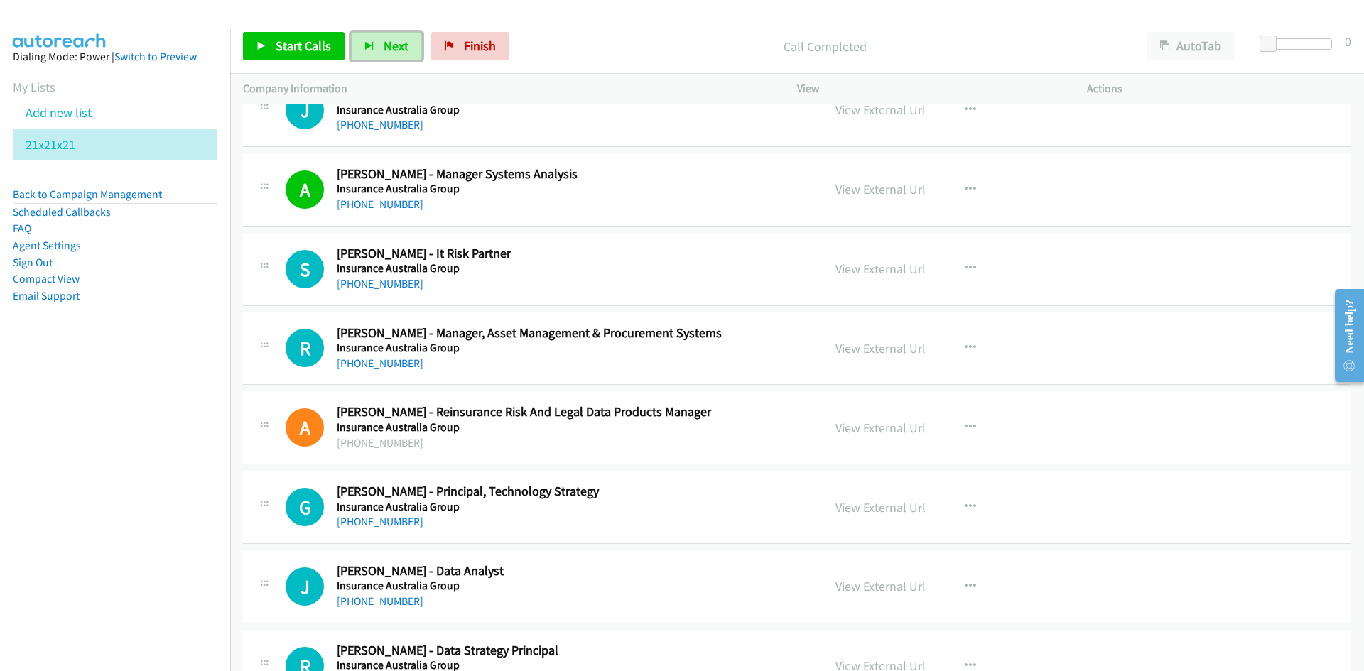
drag, startPoint x: 401, startPoint y: 39, endPoint x: 465, endPoint y: 101, distance: 88.9
click at [401, 39] on span "Next" at bounding box center [396, 46] width 25 height 16
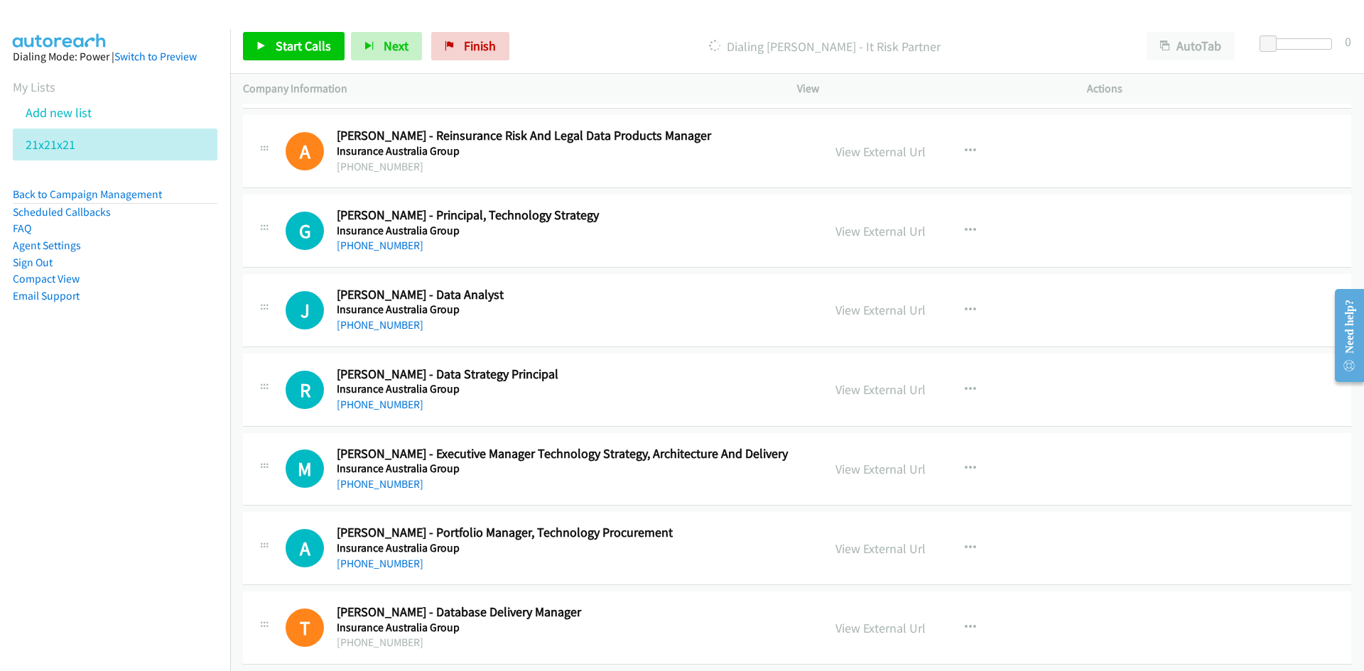
scroll to position [1350, 0]
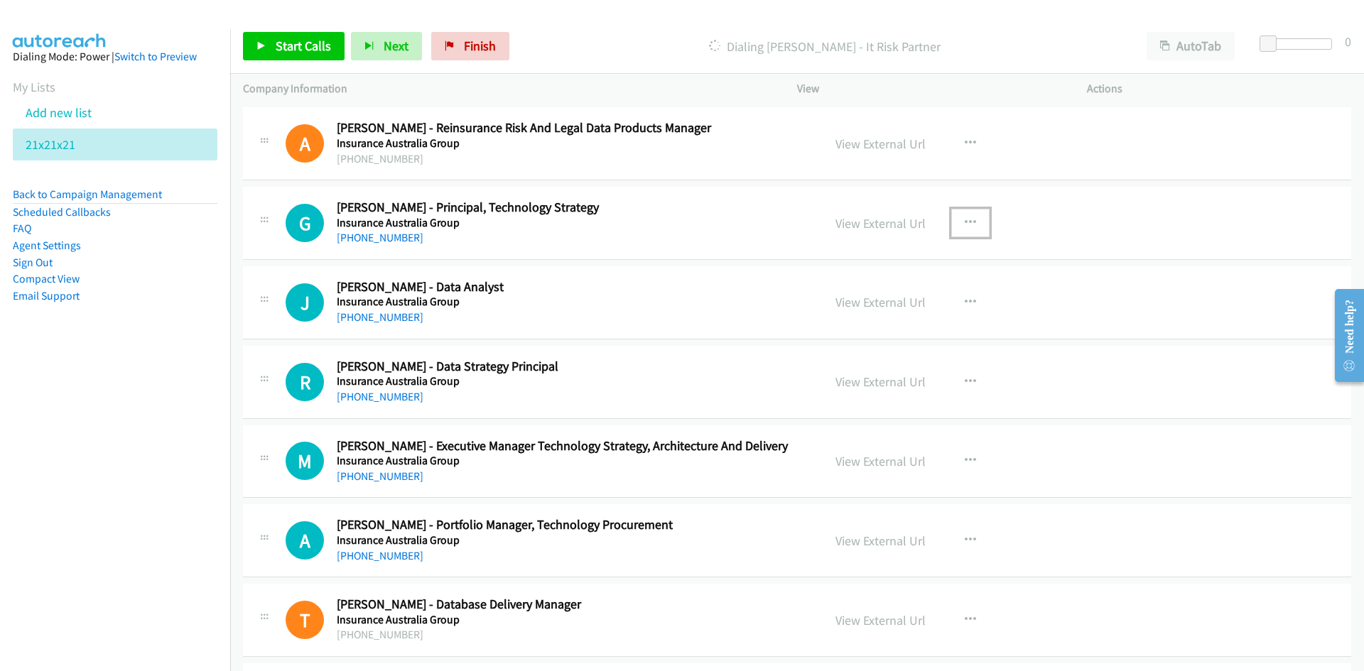
click at [968, 227] on icon "button" at bounding box center [970, 222] width 11 height 11
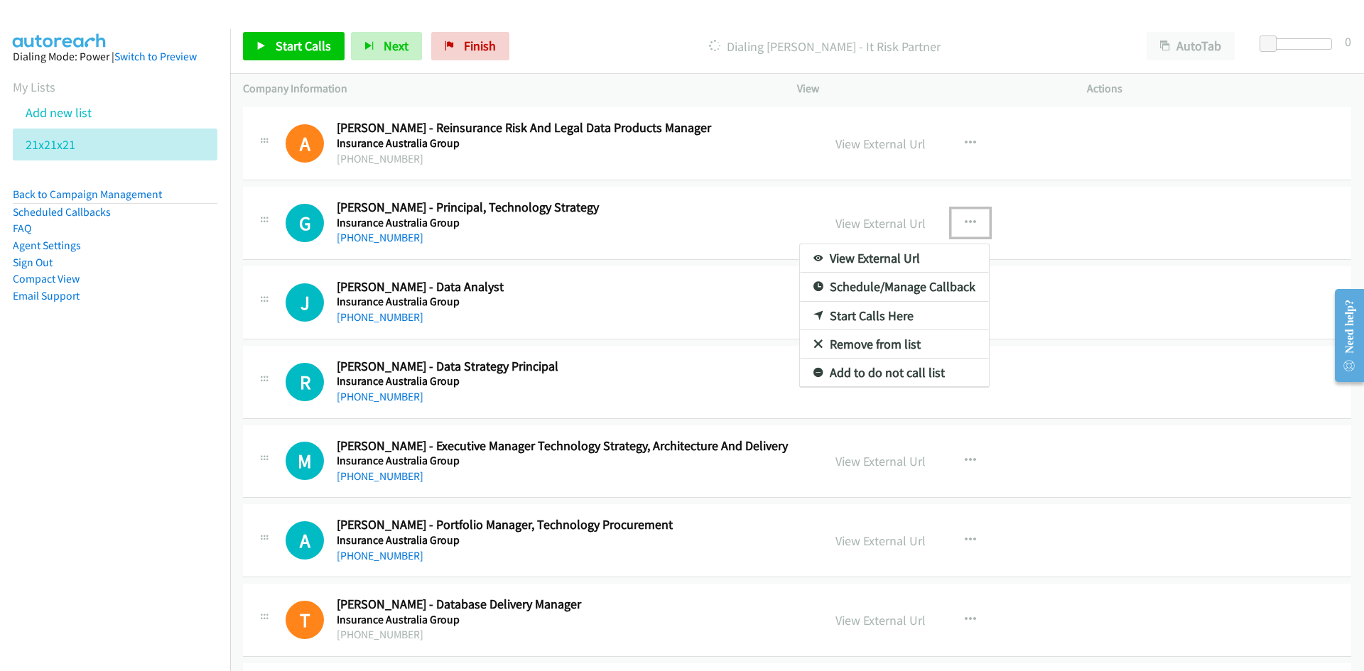
click at [861, 311] on link "Start Calls Here" at bounding box center [894, 316] width 189 height 28
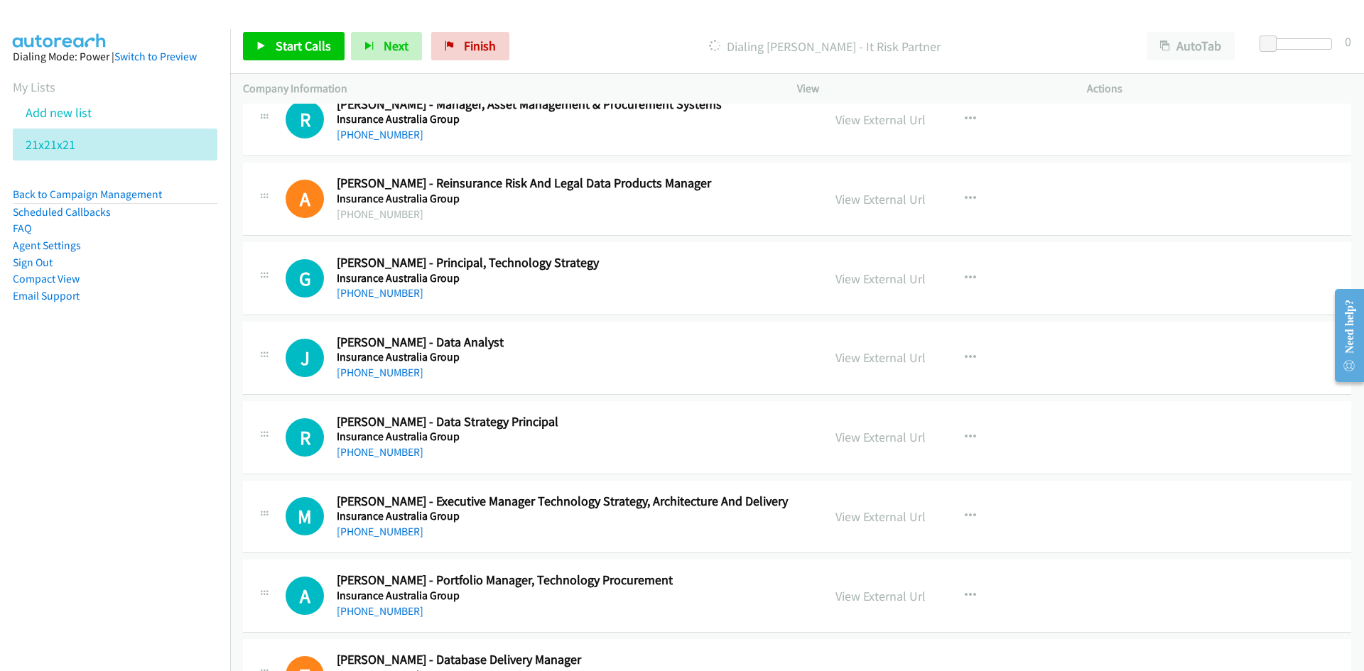
scroll to position [1279, 0]
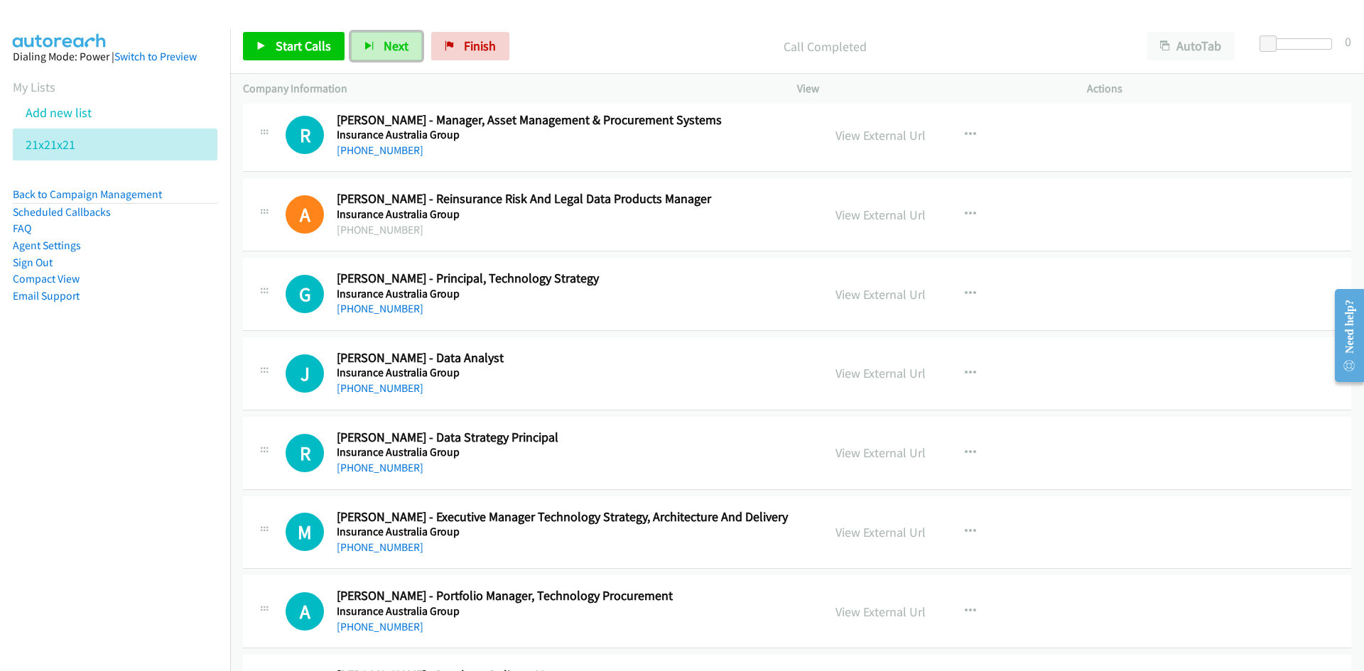
drag, startPoint x: 374, startPoint y: 47, endPoint x: 483, endPoint y: 99, distance: 121.1
click at [374, 47] on button "Next" at bounding box center [386, 46] width 71 height 28
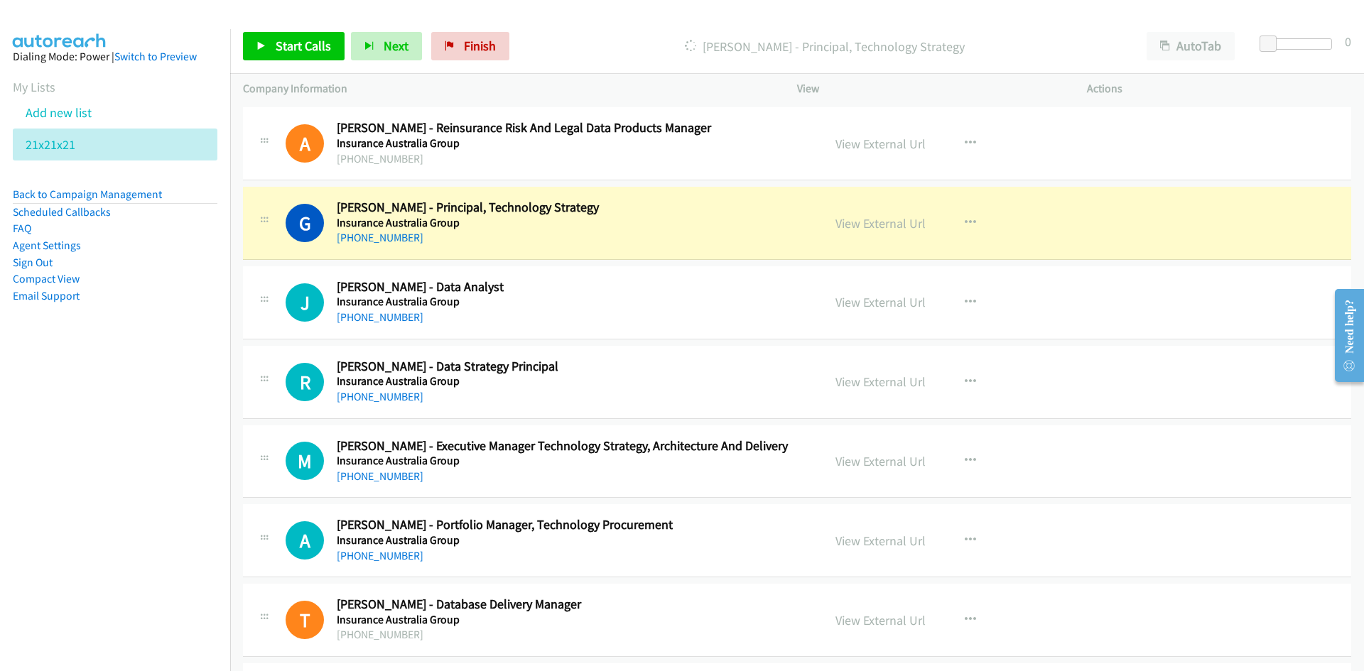
scroll to position [1492, 0]
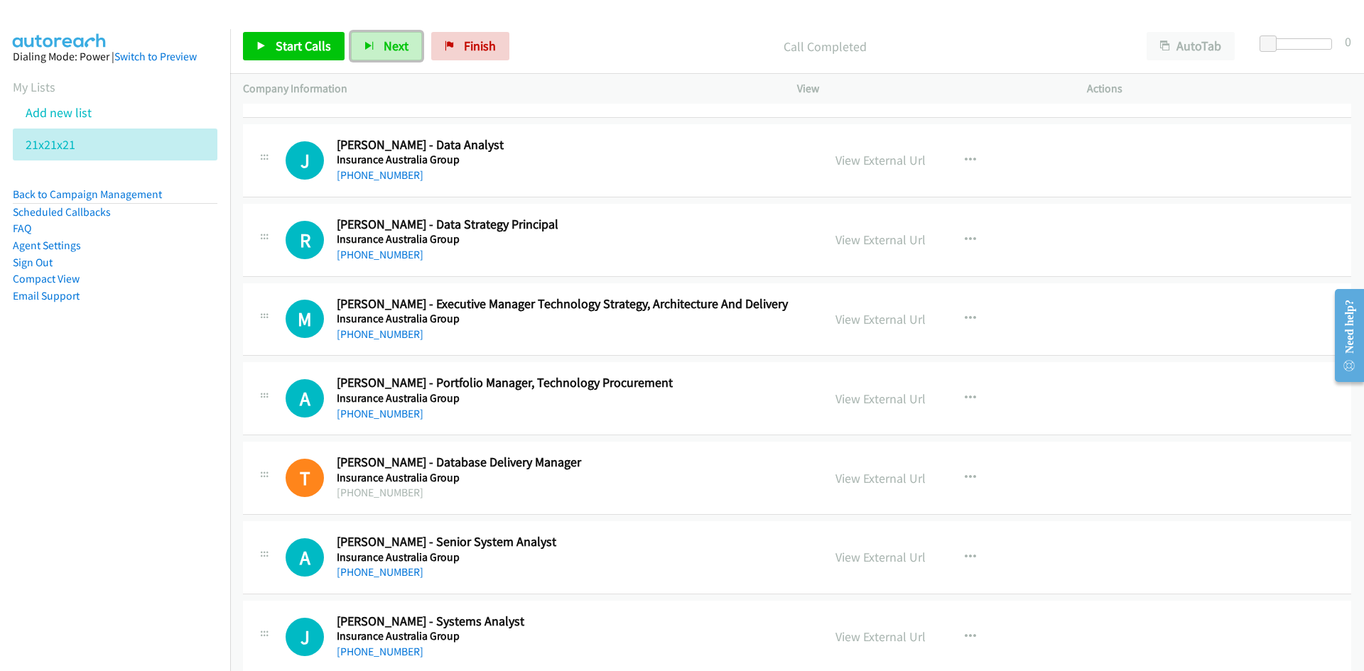
drag, startPoint x: 400, startPoint y: 44, endPoint x: 502, endPoint y: 149, distance: 146.2
click at [400, 44] on span "Next" at bounding box center [396, 46] width 25 height 16
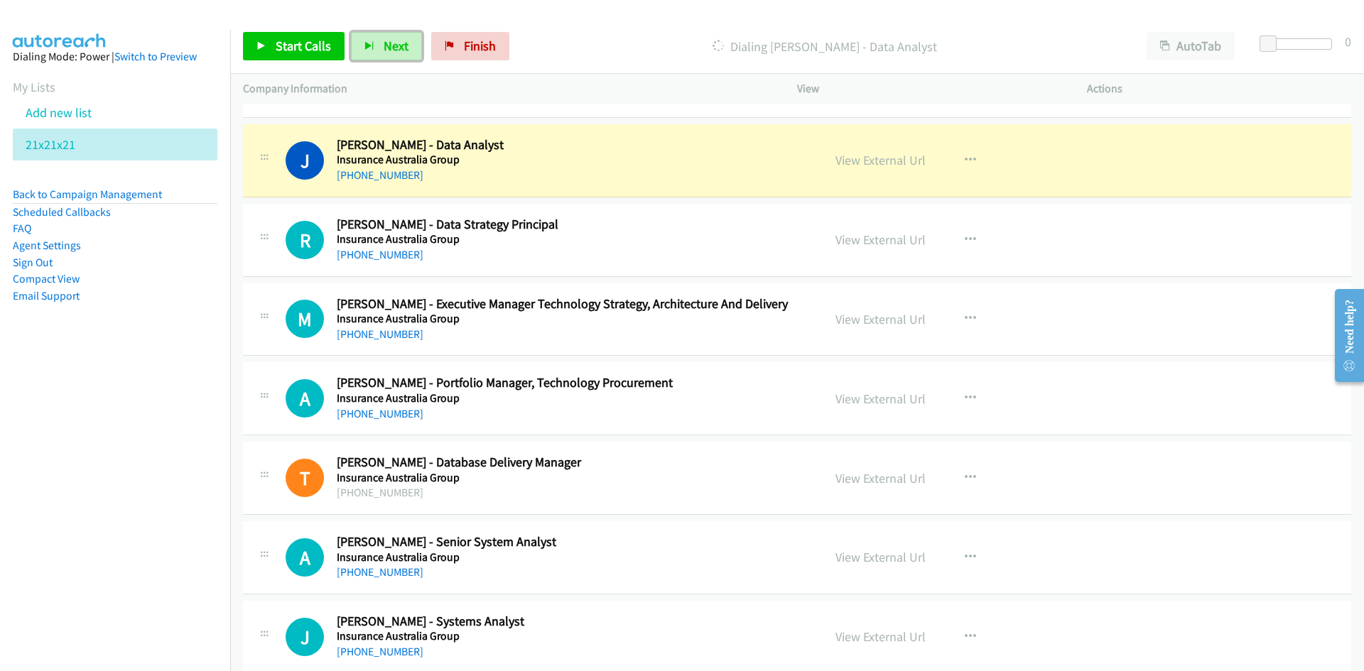
drag, startPoint x: 885, startPoint y: 162, endPoint x: 878, endPoint y: 187, distance: 25.9
click at [885, 162] on link "View External Url" at bounding box center [881, 160] width 90 height 16
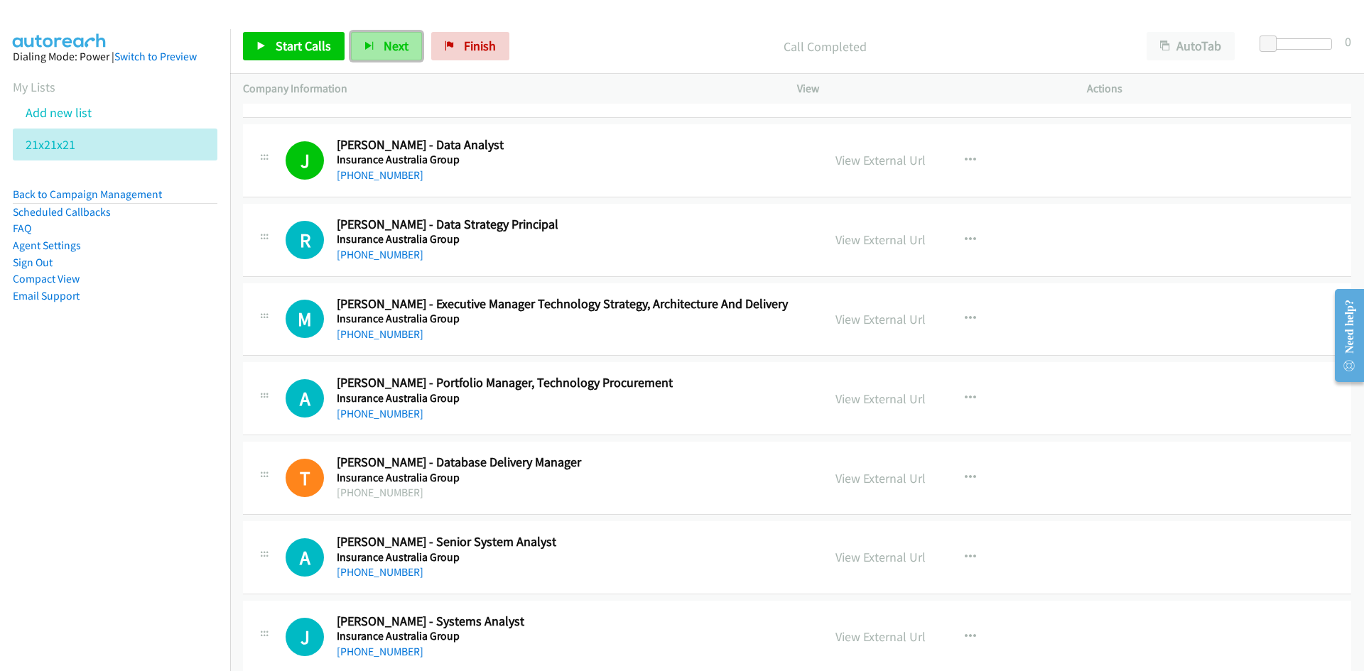
click at [393, 38] on span "Next" at bounding box center [396, 46] width 25 height 16
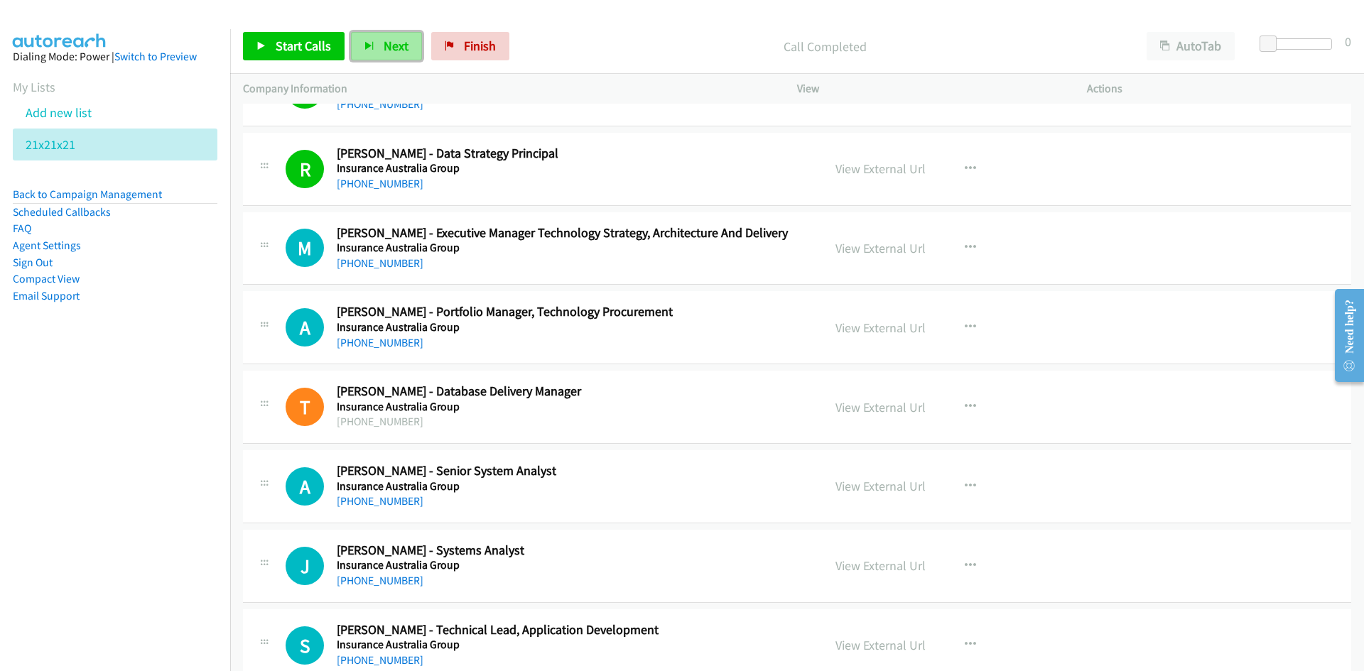
click at [399, 58] on button "Next" at bounding box center [386, 46] width 71 height 28
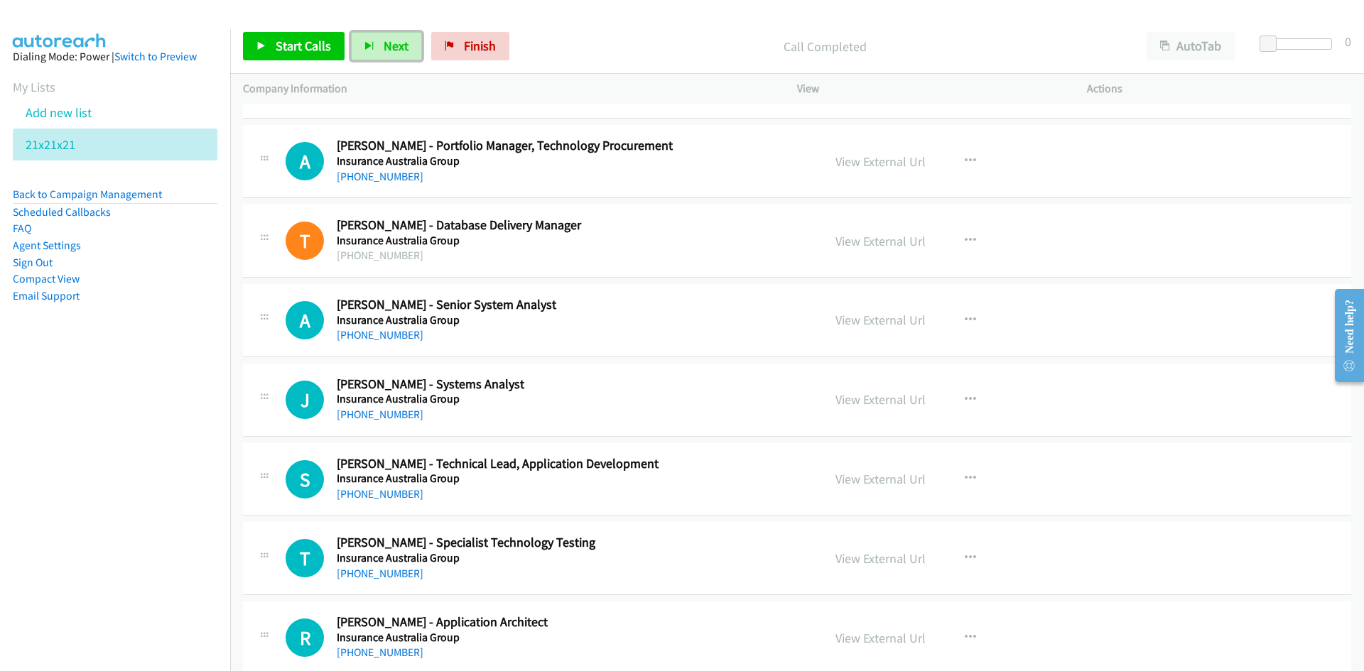
scroll to position [1705, 0]
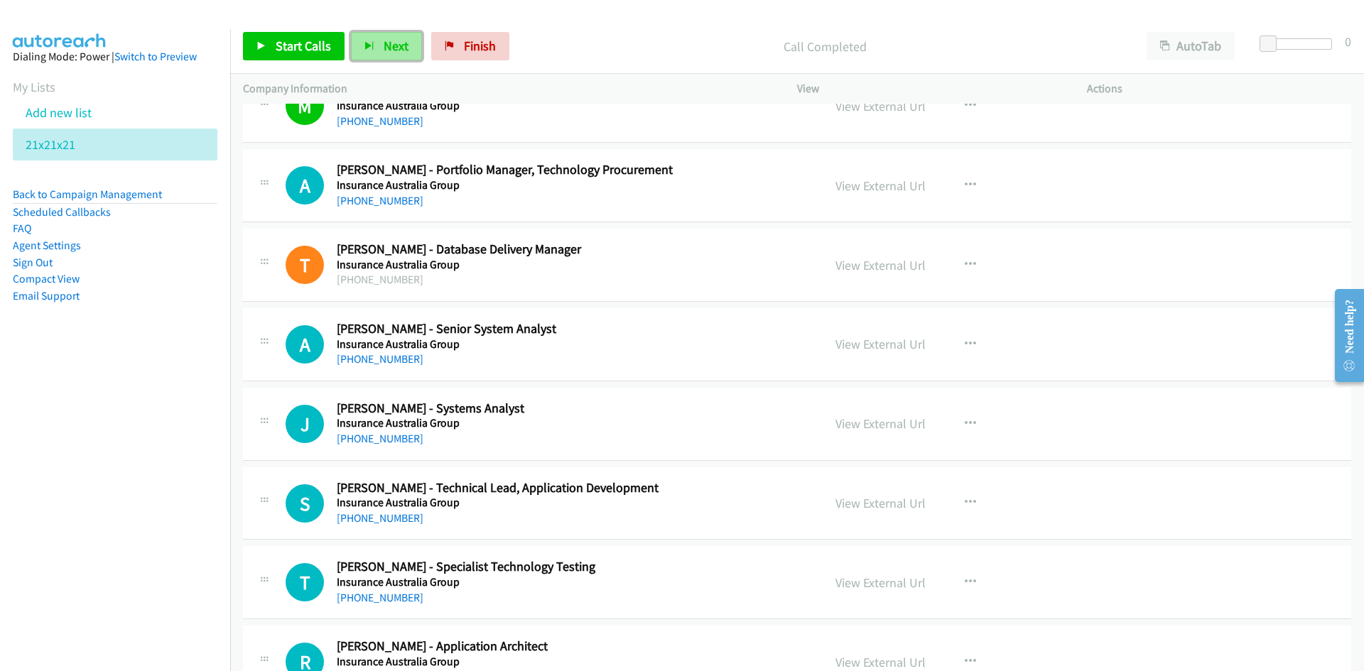
click at [388, 42] on span "Next" at bounding box center [396, 46] width 25 height 16
click at [400, 48] on span "Next" at bounding box center [396, 46] width 25 height 16
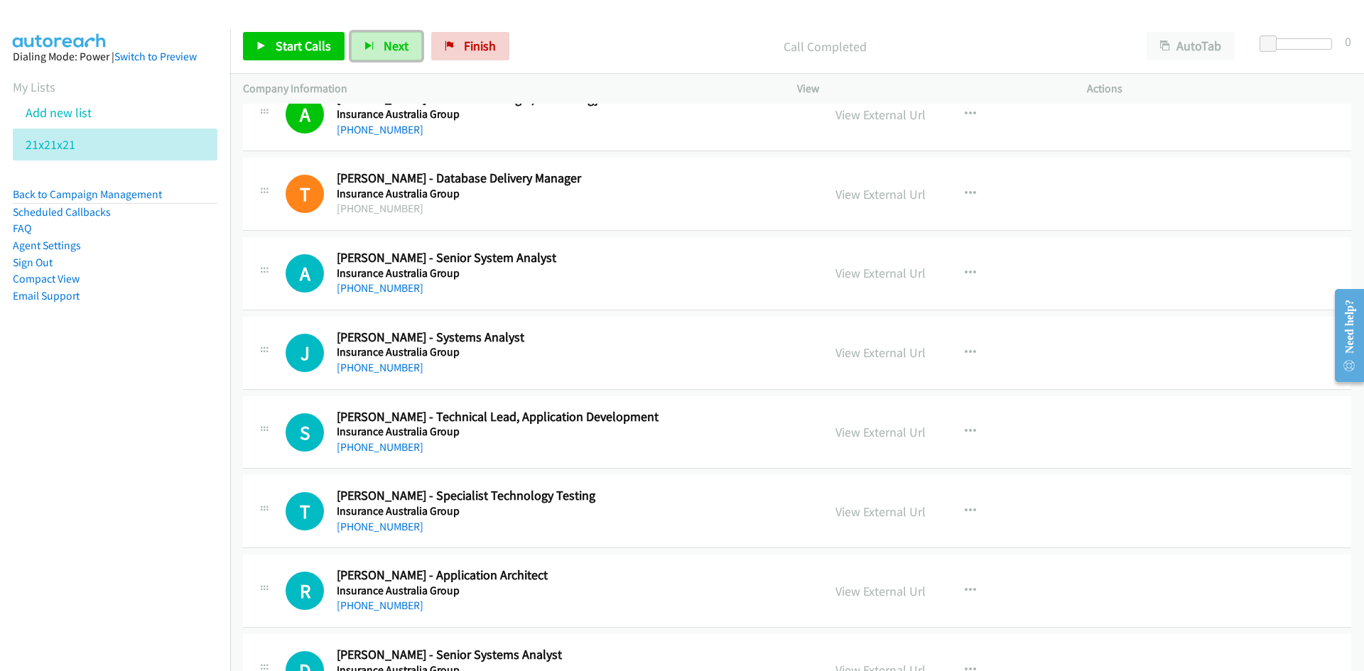
scroll to position [1918, 0]
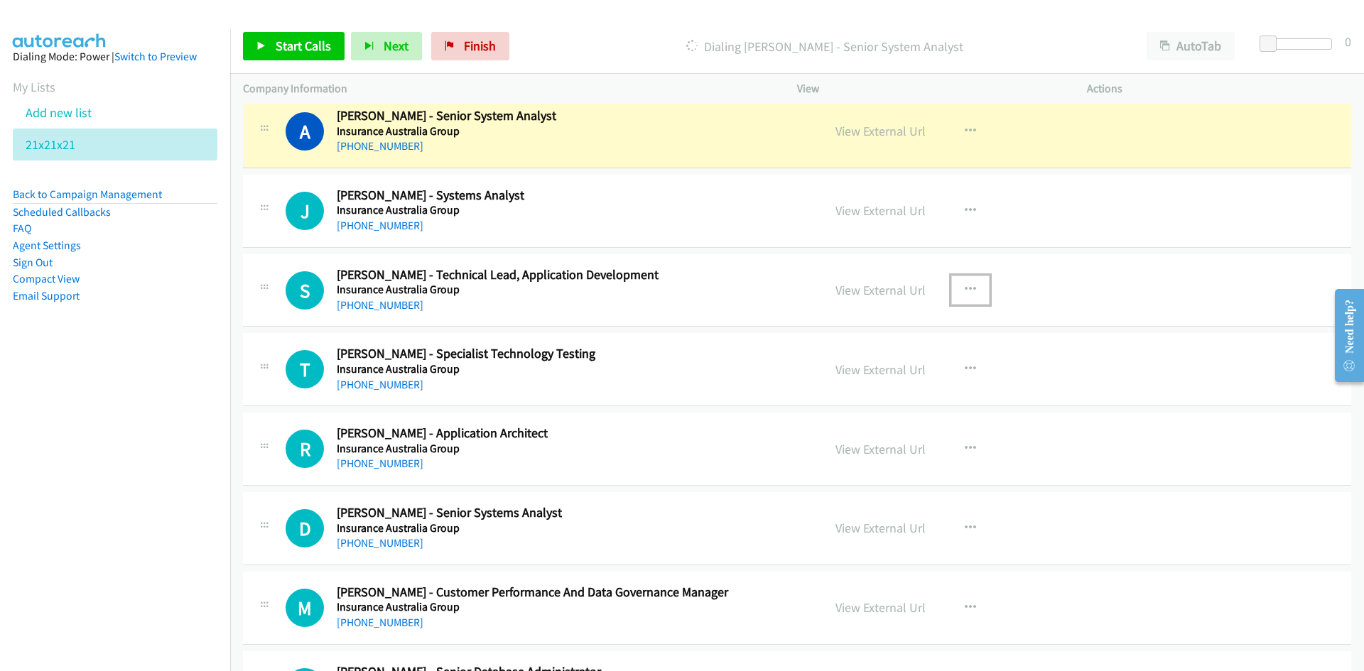
click at [965, 291] on icon "button" at bounding box center [970, 289] width 11 height 11
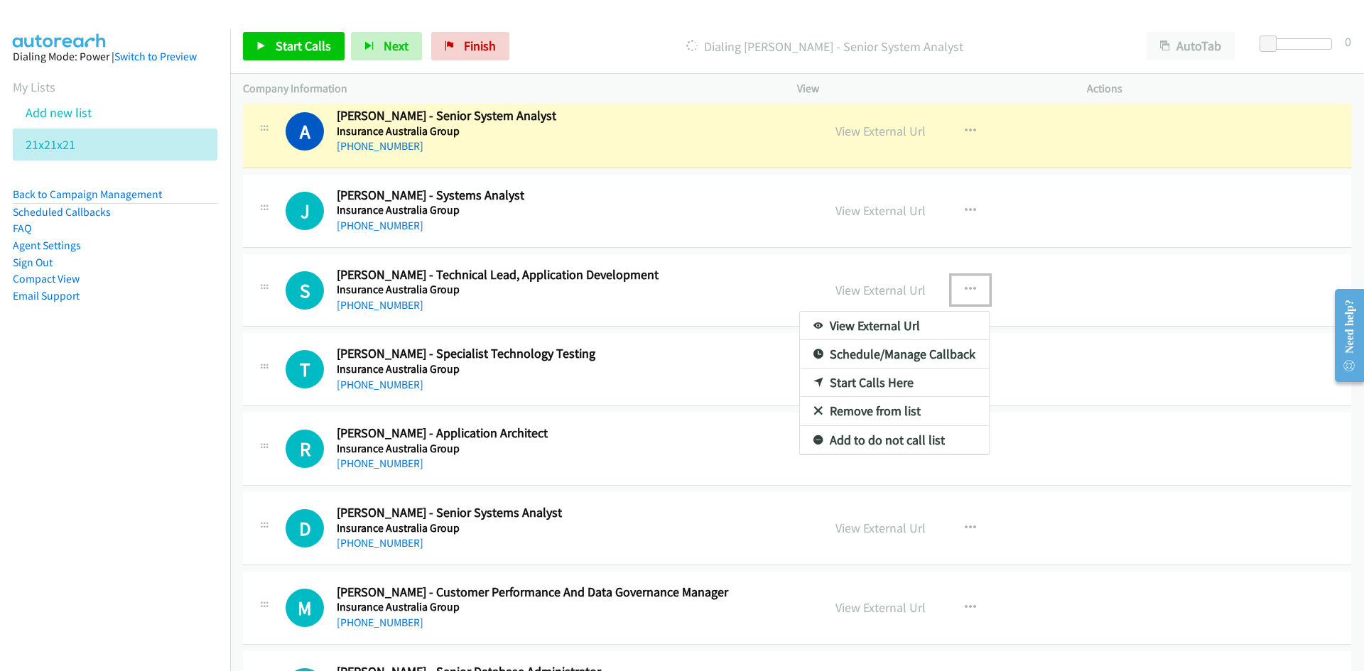
click at [862, 382] on link "Start Calls Here" at bounding box center [894, 383] width 189 height 28
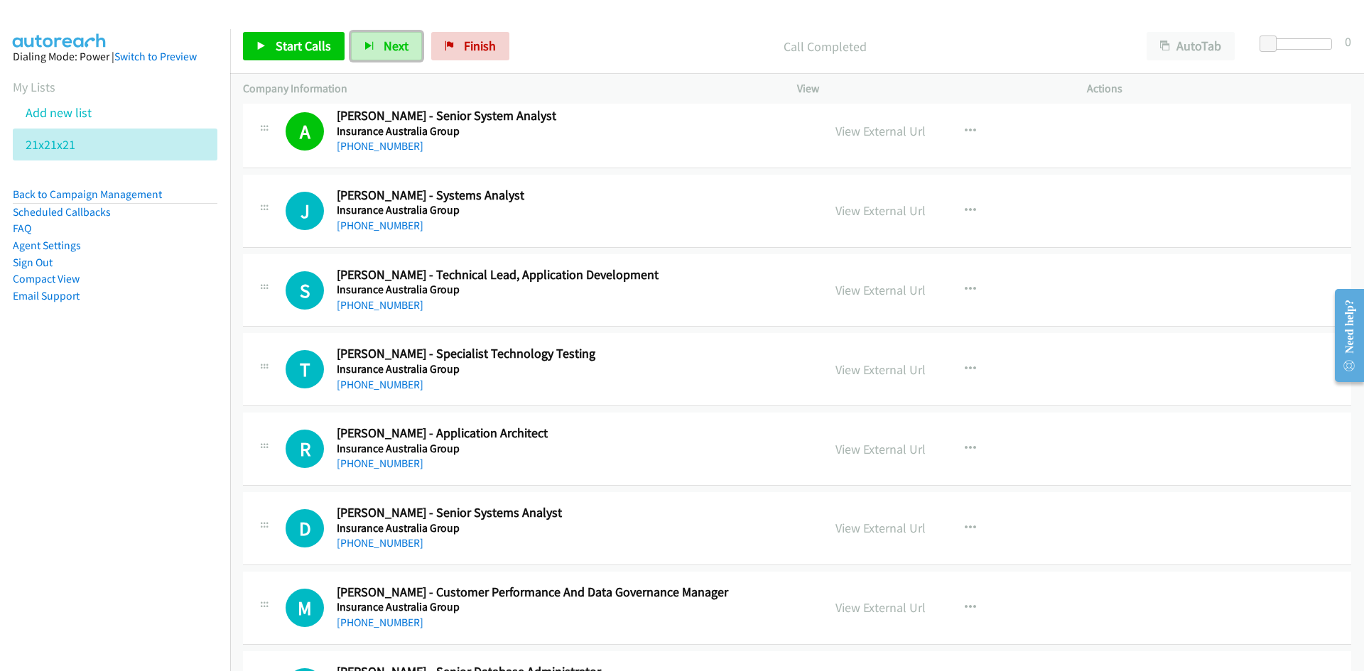
click at [393, 43] on span "Next" at bounding box center [396, 46] width 25 height 16
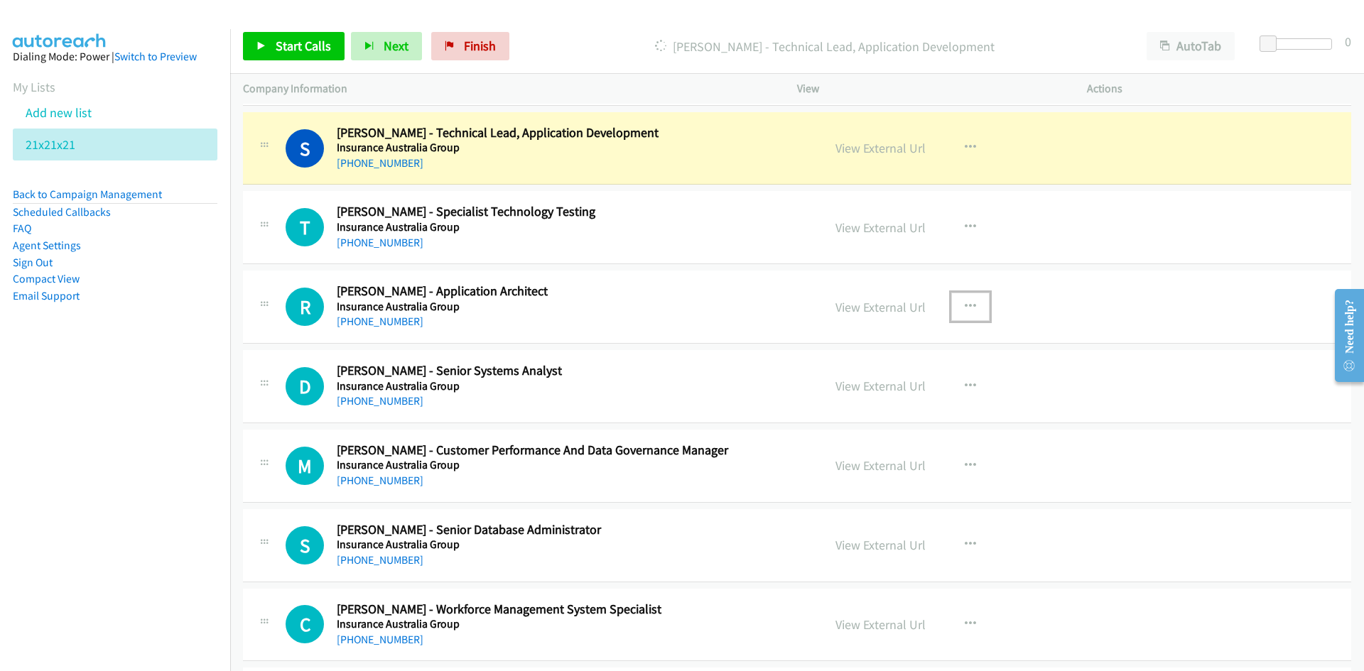
click at [966, 306] on icon "button" at bounding box center [970, 306] width 11 height 11
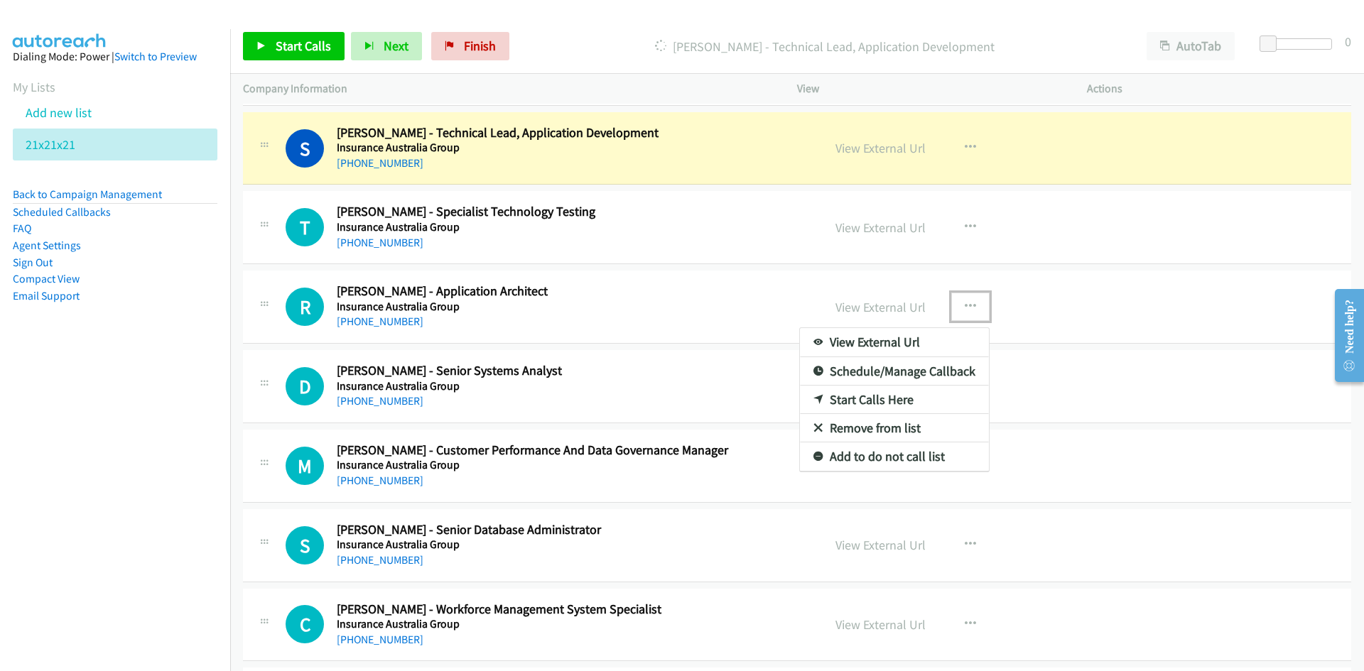
click at [864, 400] on link "Start Calls Here" at bounding box center [894, 400] width 189 height 28
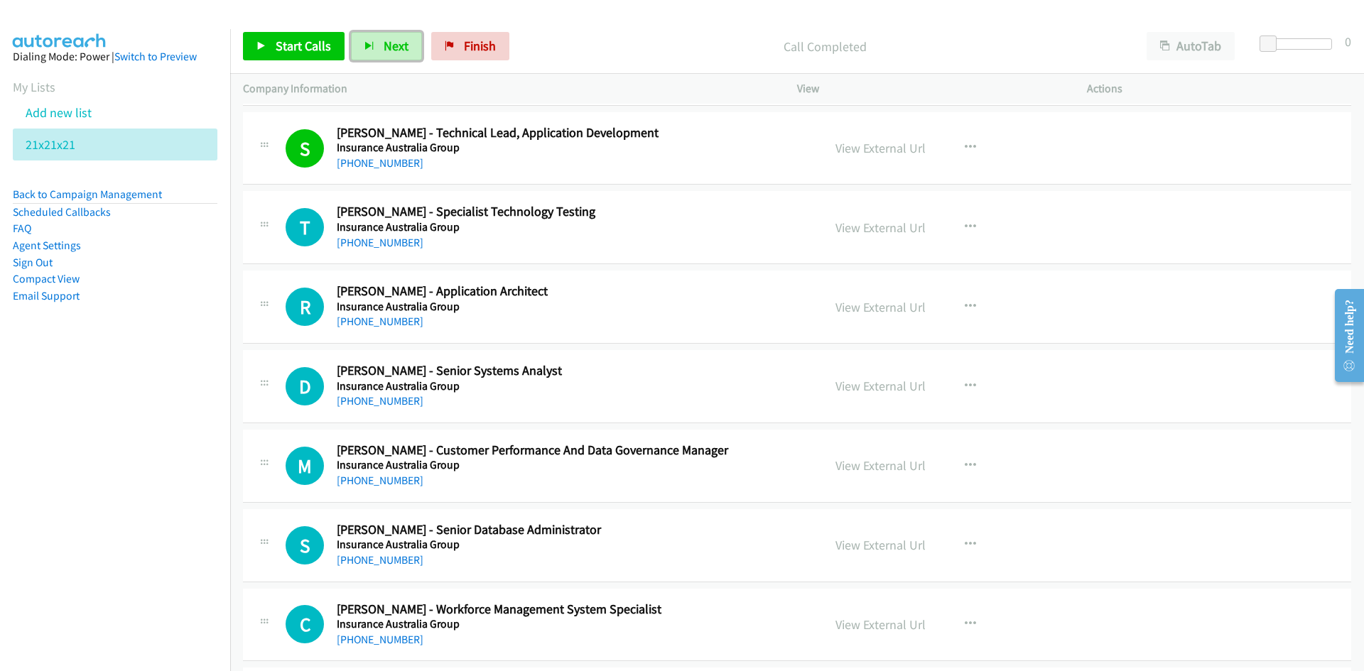
drag, startPoint x: 394, startPoint y: 37, endPoint x: 441, endPoint y: 82, distance: 65.3
click at [394, 37] on button "Next" at bounding box center [386, 46] width 71 height 28
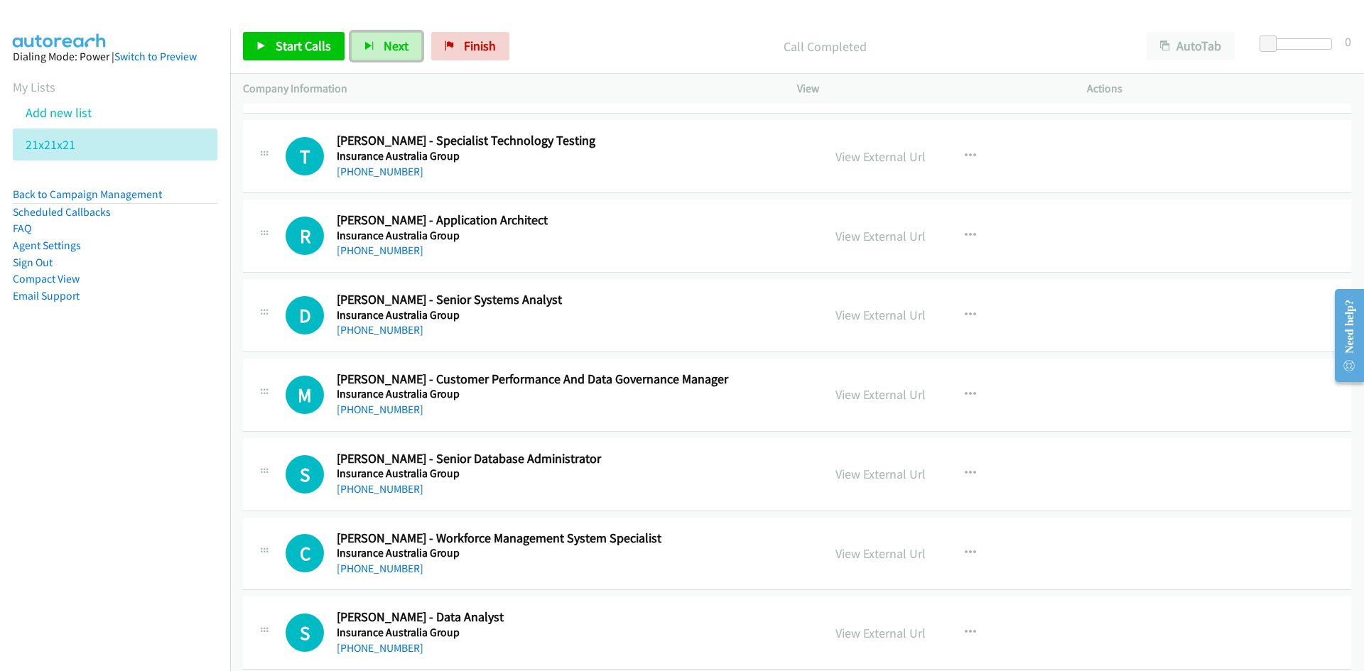
scroll to position [2203, 0]
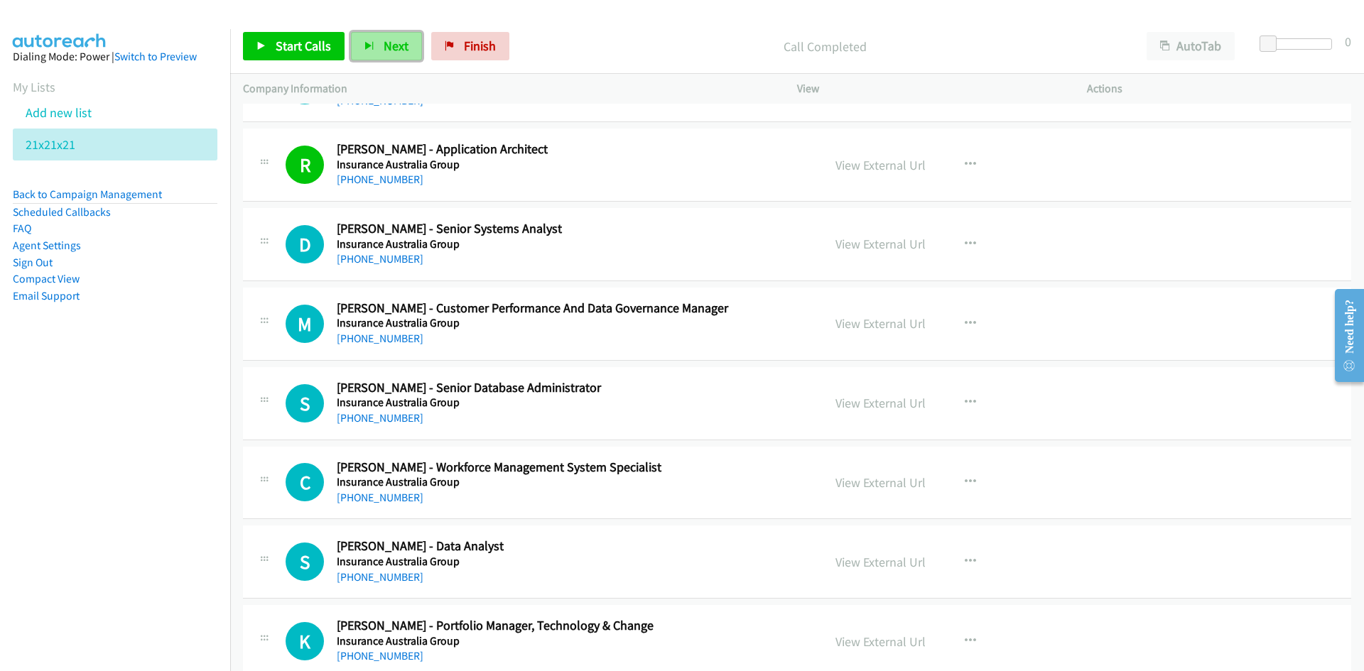
click at [387, 53] on span "Next" at bounding box center [396, 46] width 25 height 16
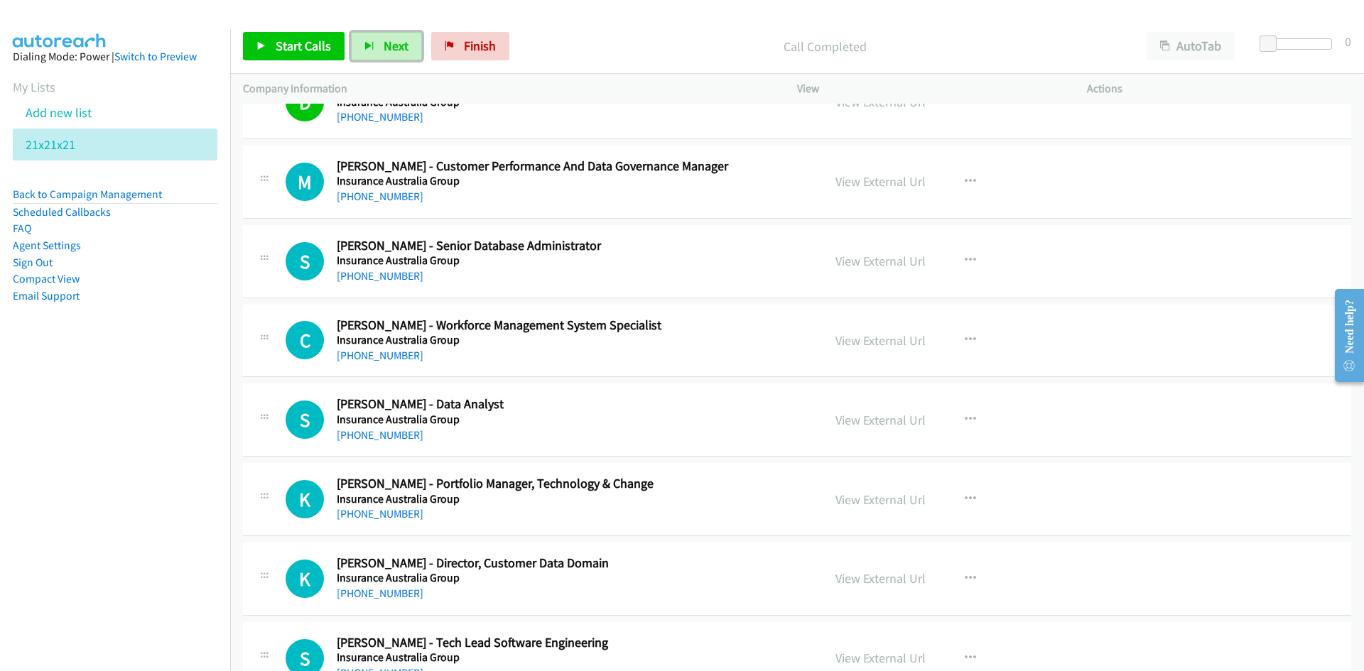
scroll to position [2416, 0]
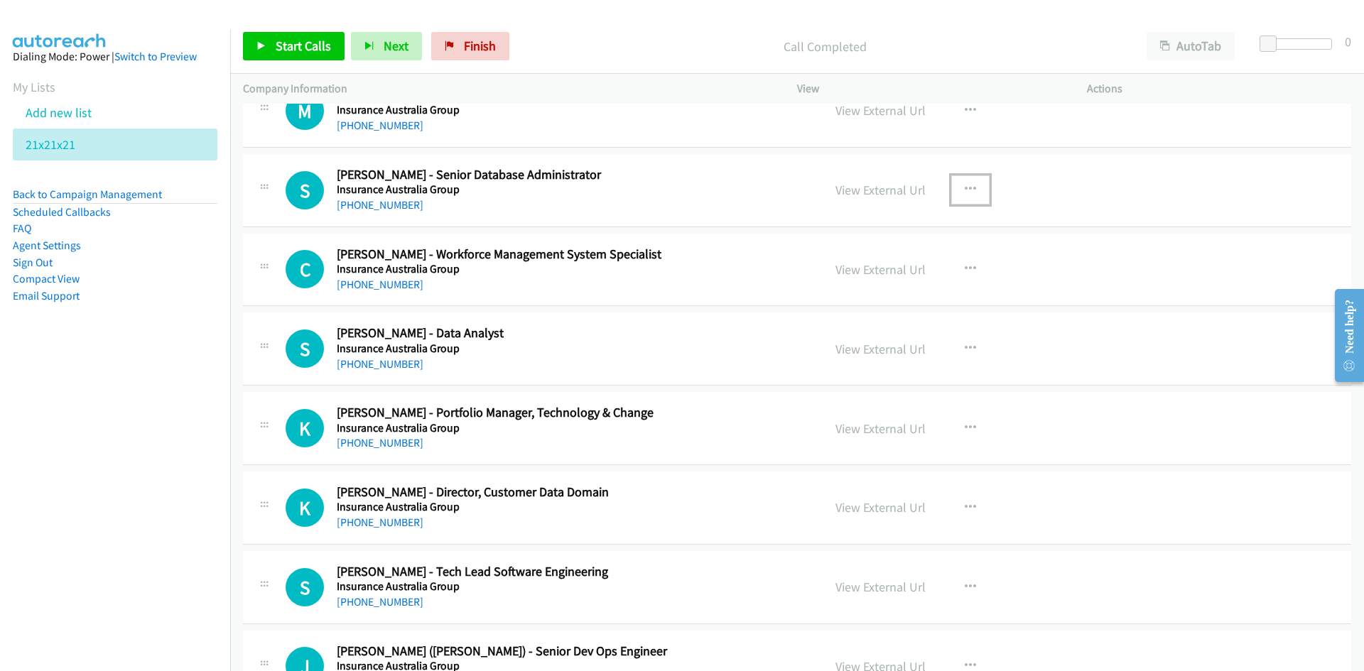
click at [969, 188] on icon "button" at bounding box center [970, 189] width 11 height 11
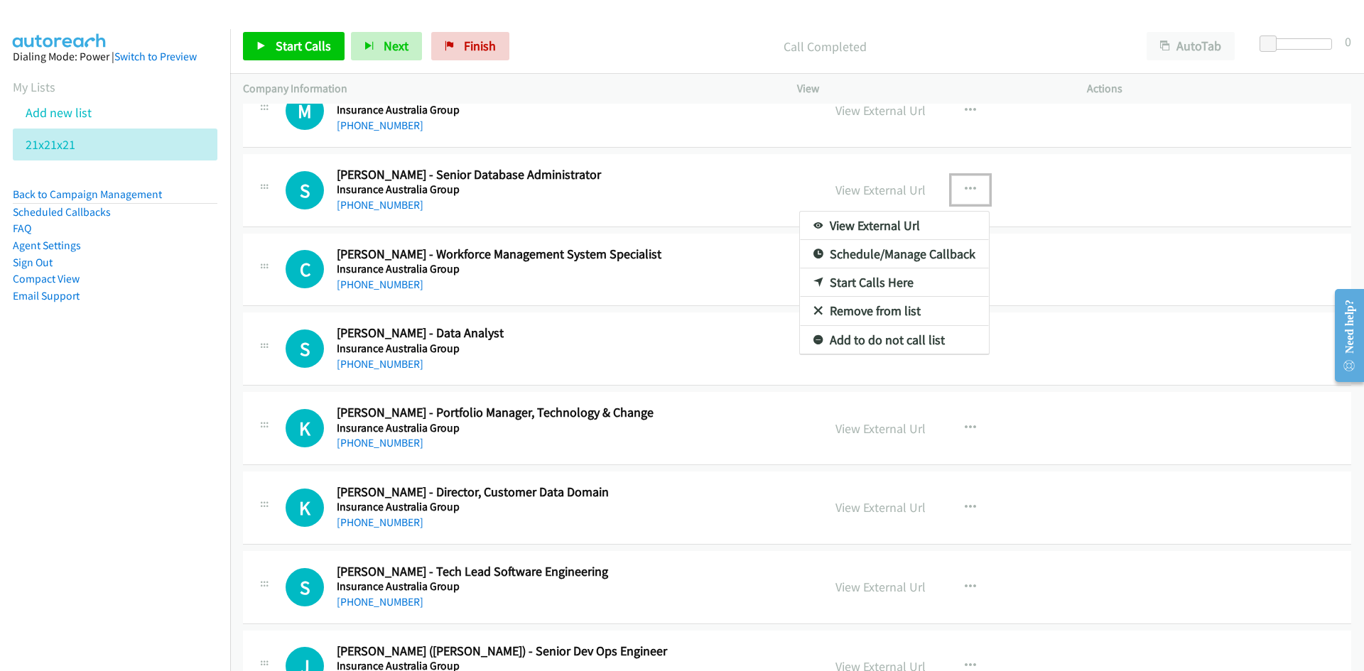
click at [857, 284] on link "Start Calls Here" at bounding box center [894, 283] width 189 height 28
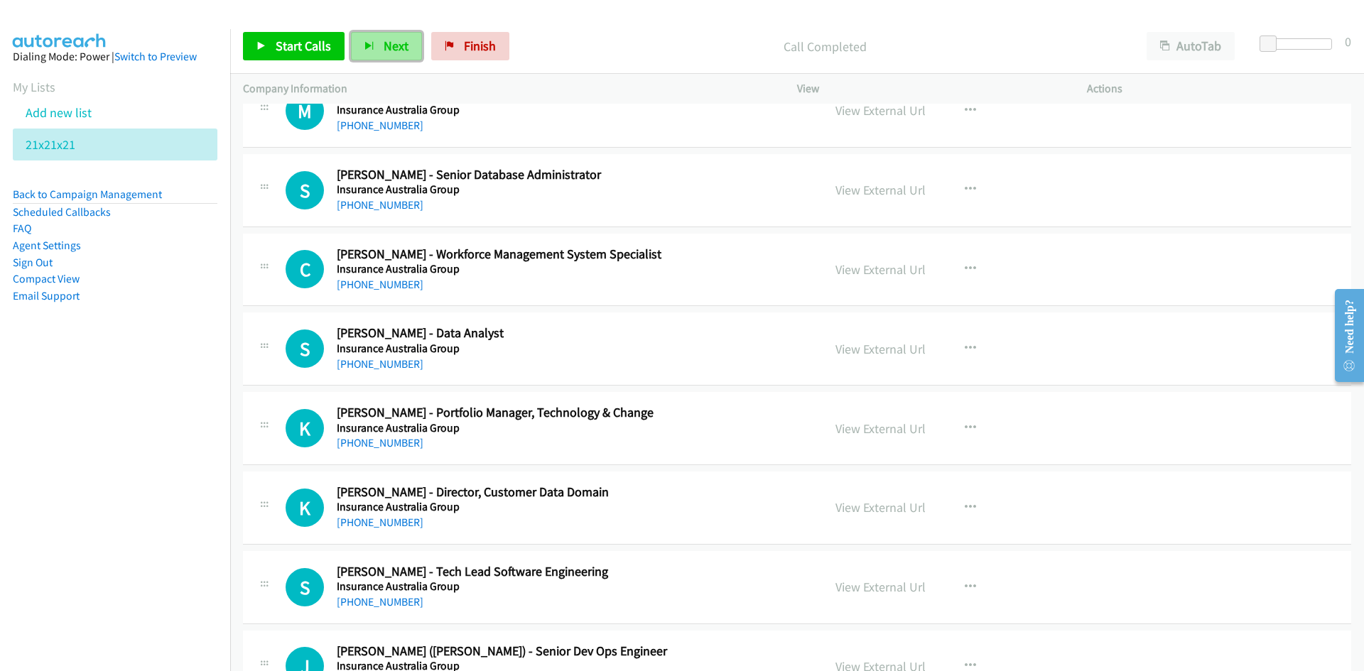
click at [404, 48] on span "Next" at bounding box center [396, 46] width 25 height 16
drag, startPoint x: 389, startPoint y: 39, endPoint x: 412, endPoint y: 63, distance: 33.7
click at [389, 39] on span "Next" at bounding box center [396, 46] width 25 height 16
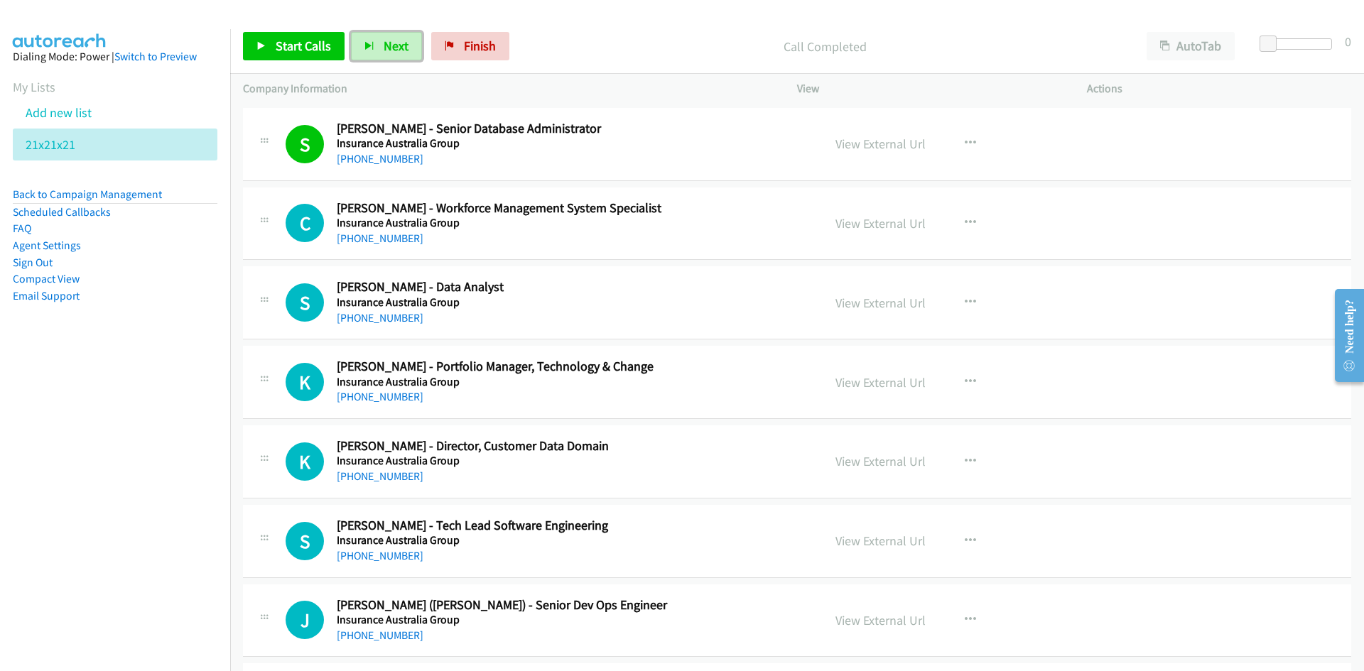
scroll to position [2487, 0]
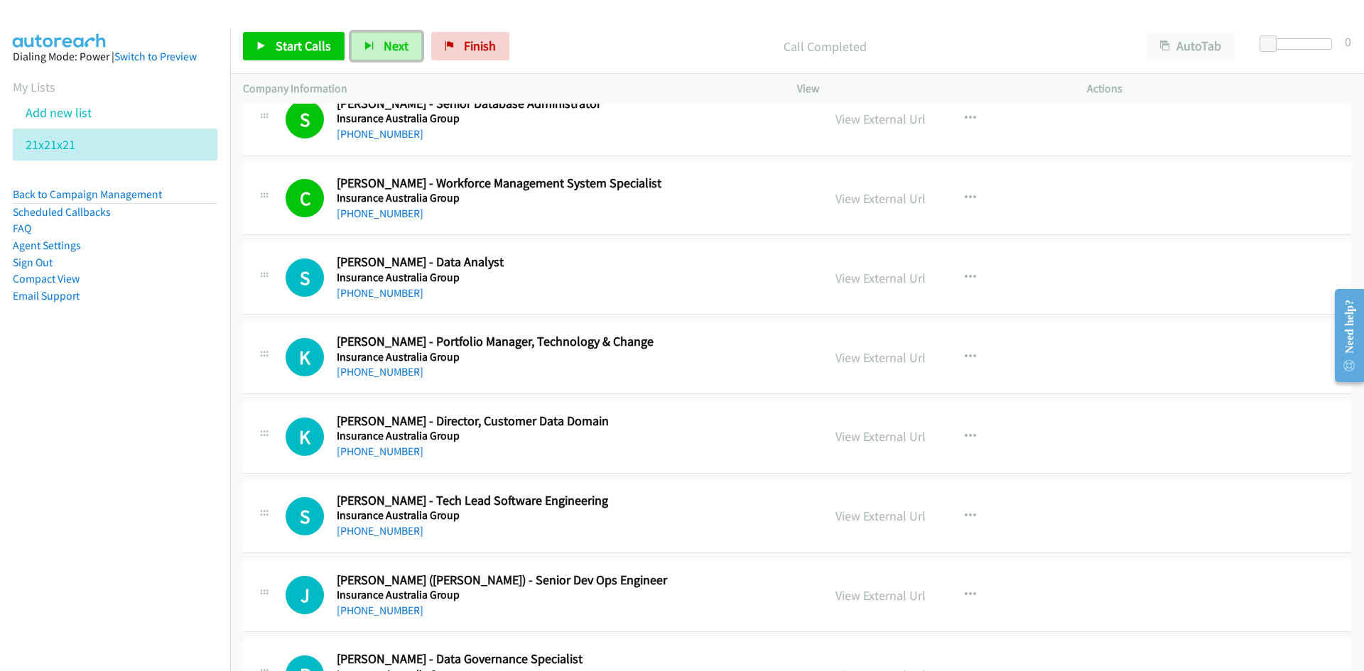
drag, startPoint x: 389, startPoint y: 50, endPoint x: 713, endPoint y: 259, distance: 385.5
click at [389, 50] on span "Next" at bounding box center [396, 46] width 25 height 16
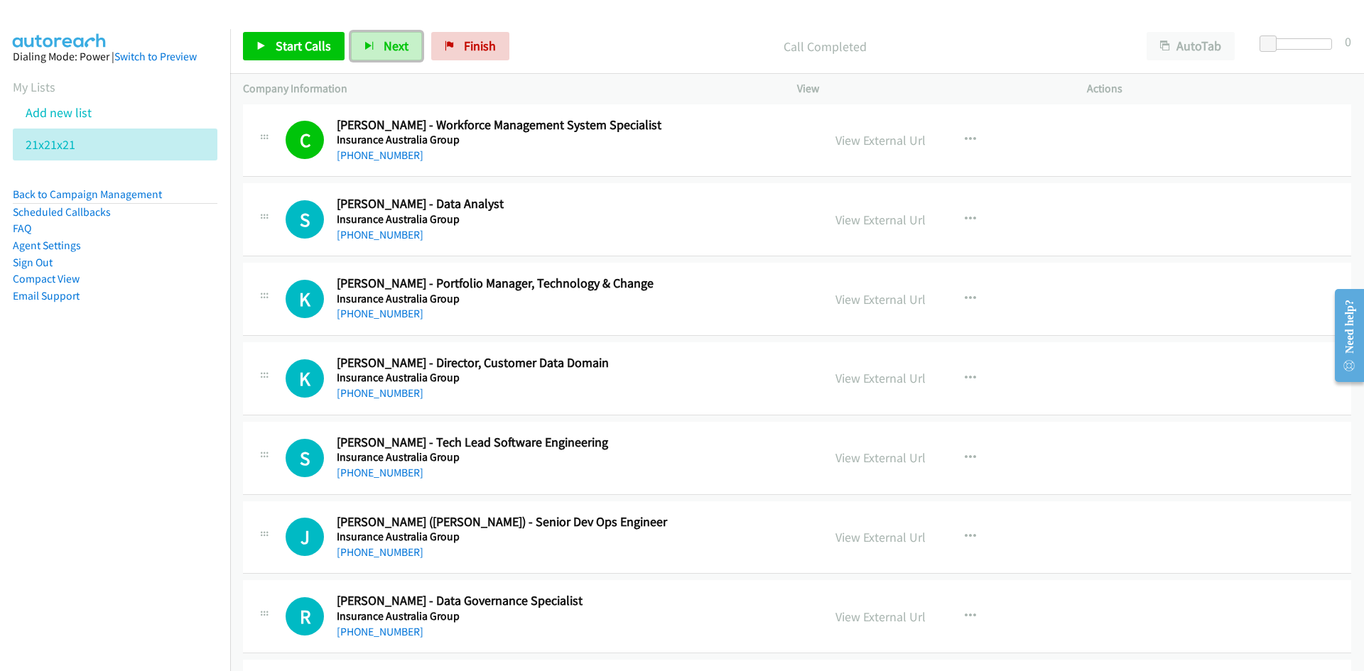
scroll to position [2629, 0]
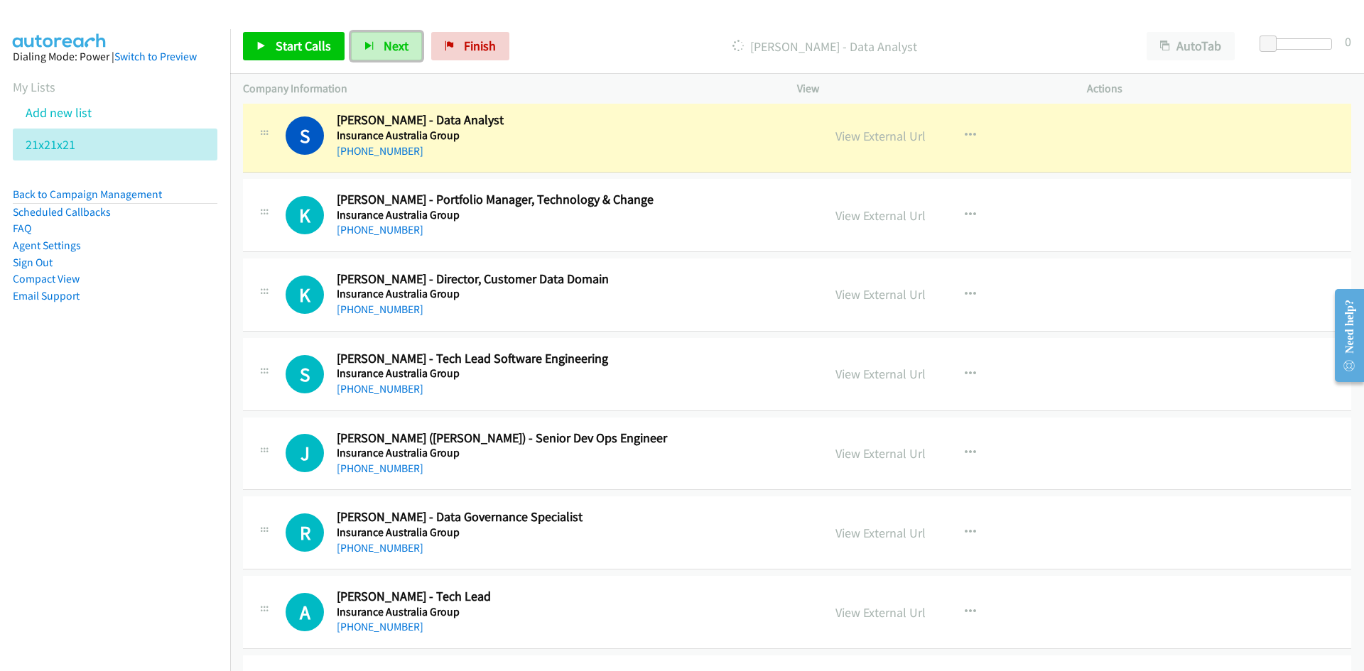
drag, startPoint x: 387, startPoint y: 40, endPoint x: 590, endPoint y: 180, distance: 246.8
click at [387, 40] on span "Next" at bounding box center [396, 46] width 25 height 16
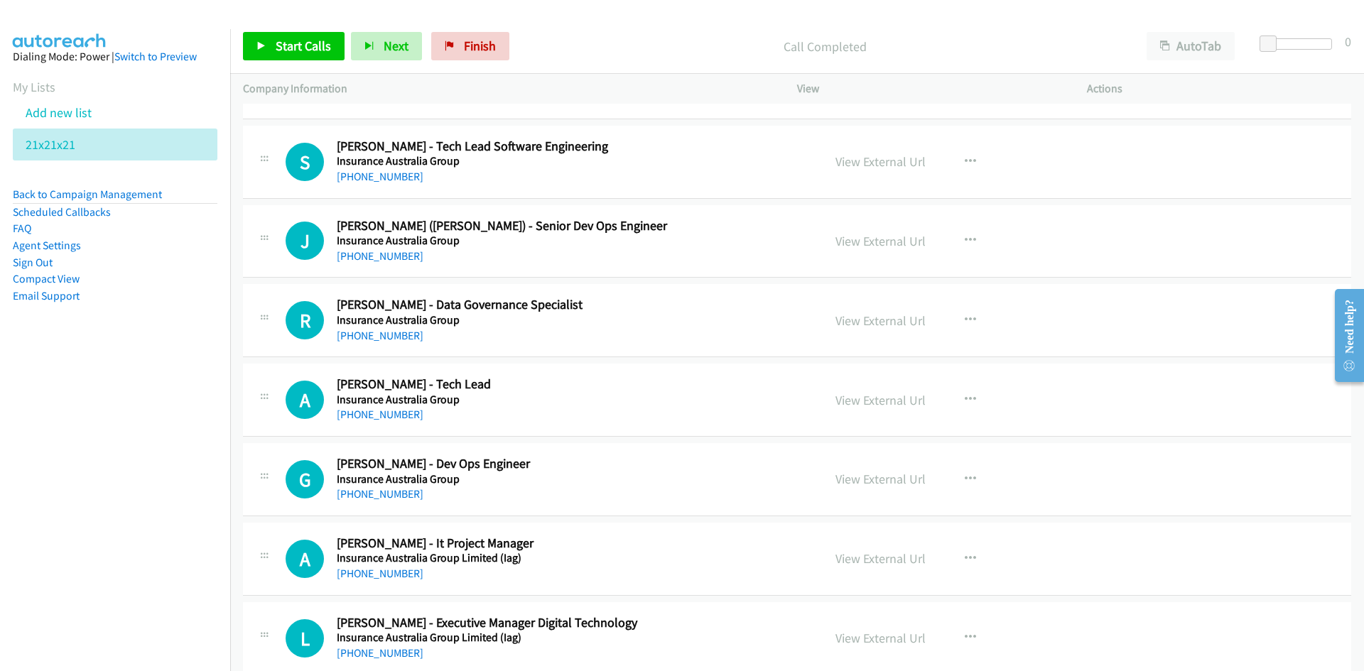
scroll to position [2842, 0]
click at [966, 157] on icon "button" at bounding box center [970, 161] width 11 height 11
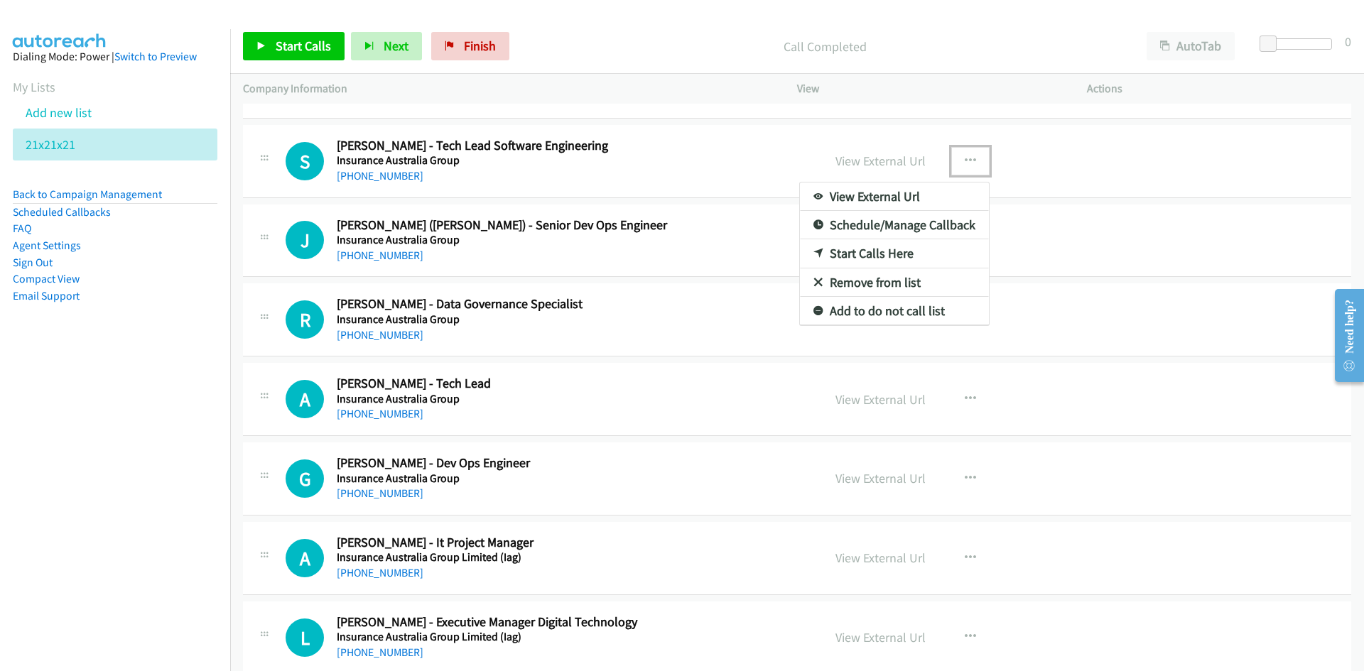
click at [867, 253] on link "Start Calls Here" at bounding box center [894, 253] width 189 height 28
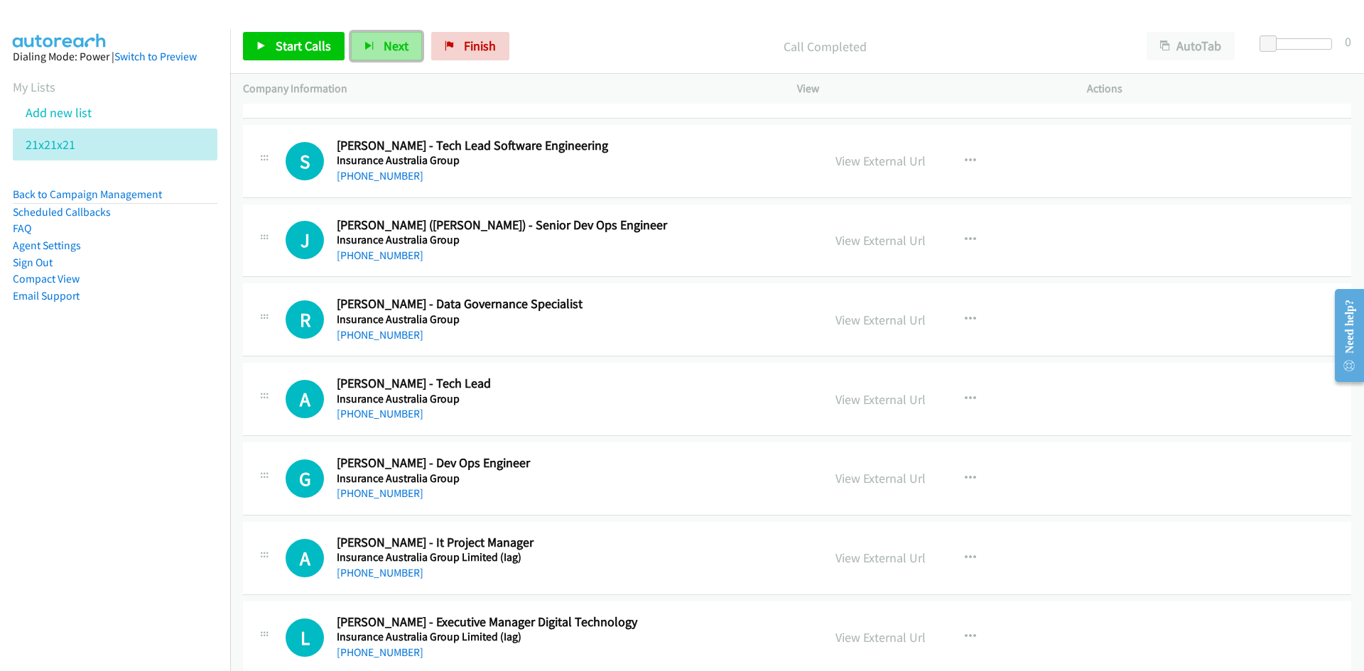
click at [370, 49] on icon "button" at bounding box center [370, 47] width 10 height 10
drag, startPoint x: 387, startPoint y: 51, endPoint x: 488, endPoint y: 184, distance: 167.3
click at [387, 51] on span "Next" at bounding box center [396, 46] width 25 height 16
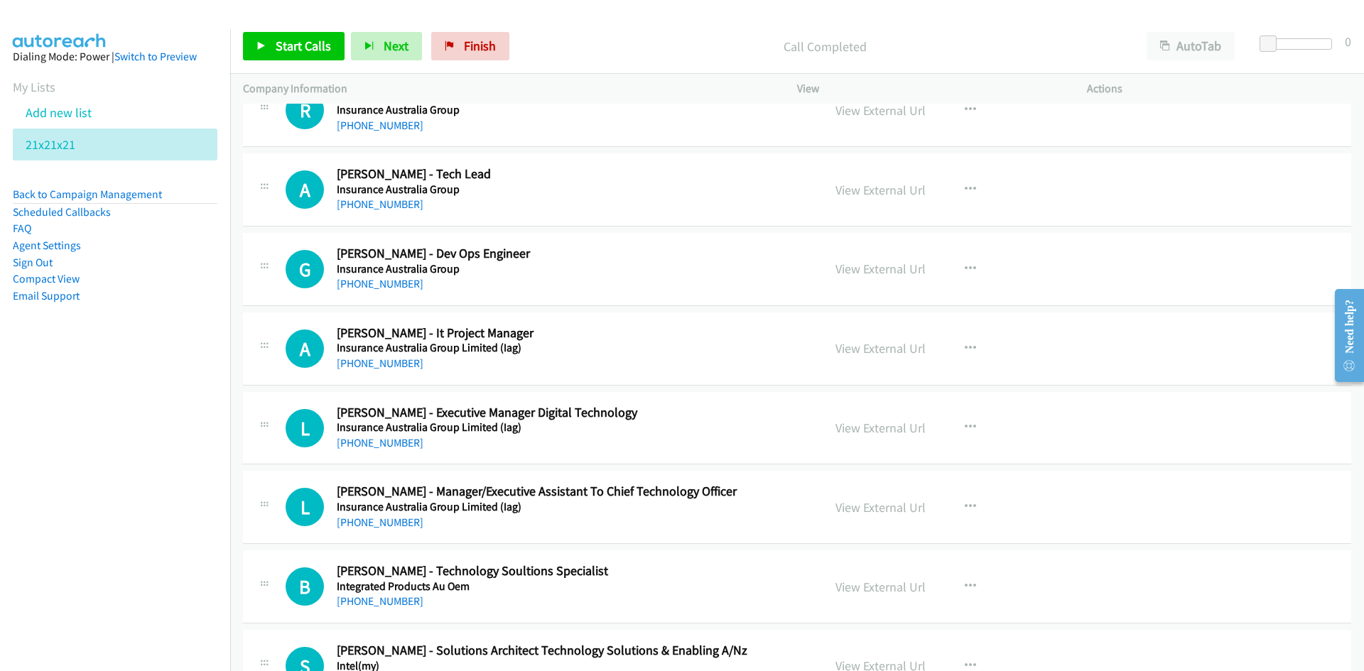
scroll to position [3055, 0]
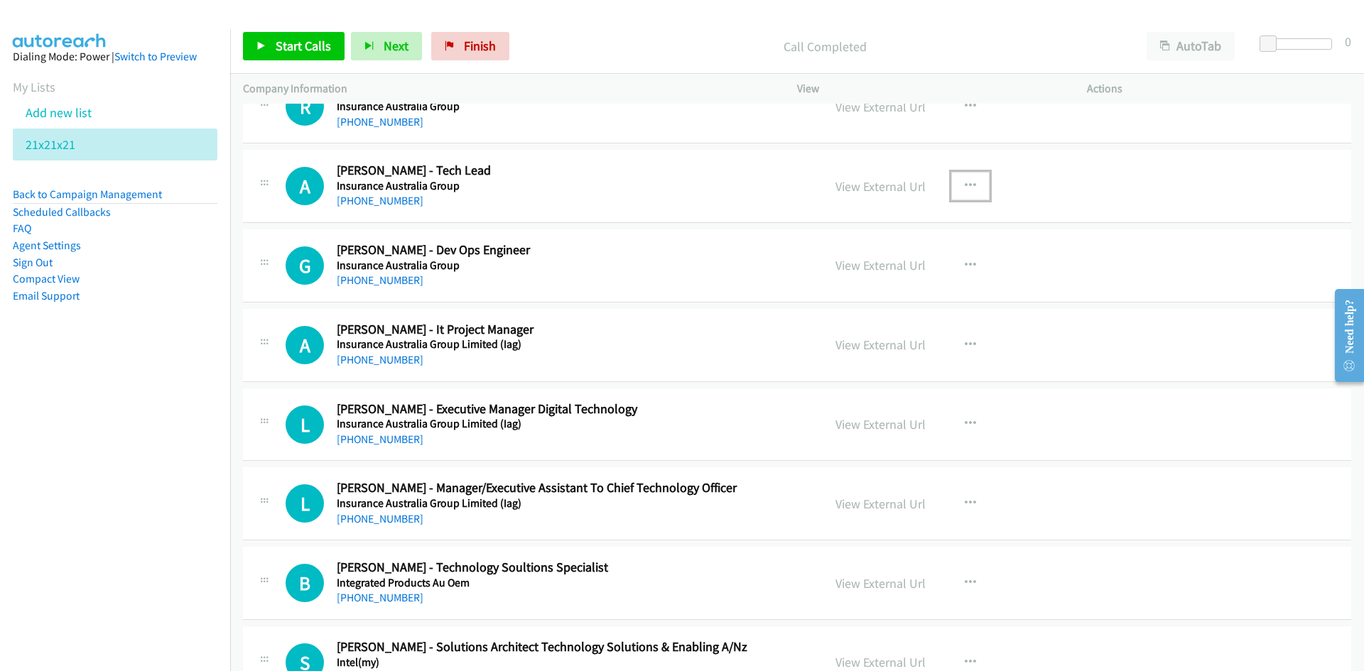
drag, startPoint x: 971, startPoint y: 185, endPoint x: 915, endPoint y: 213, distance: 62.3
click at [971, 185] on button "button" at bounding box center [970, 186] width 38 height 28
click at [865, 281] on link "Start Calls Here" at bounding box center [894, 279] width 189 height 28
click at [396, 50] on span "Next" at bounding box center [396, 46] width 25 height 16
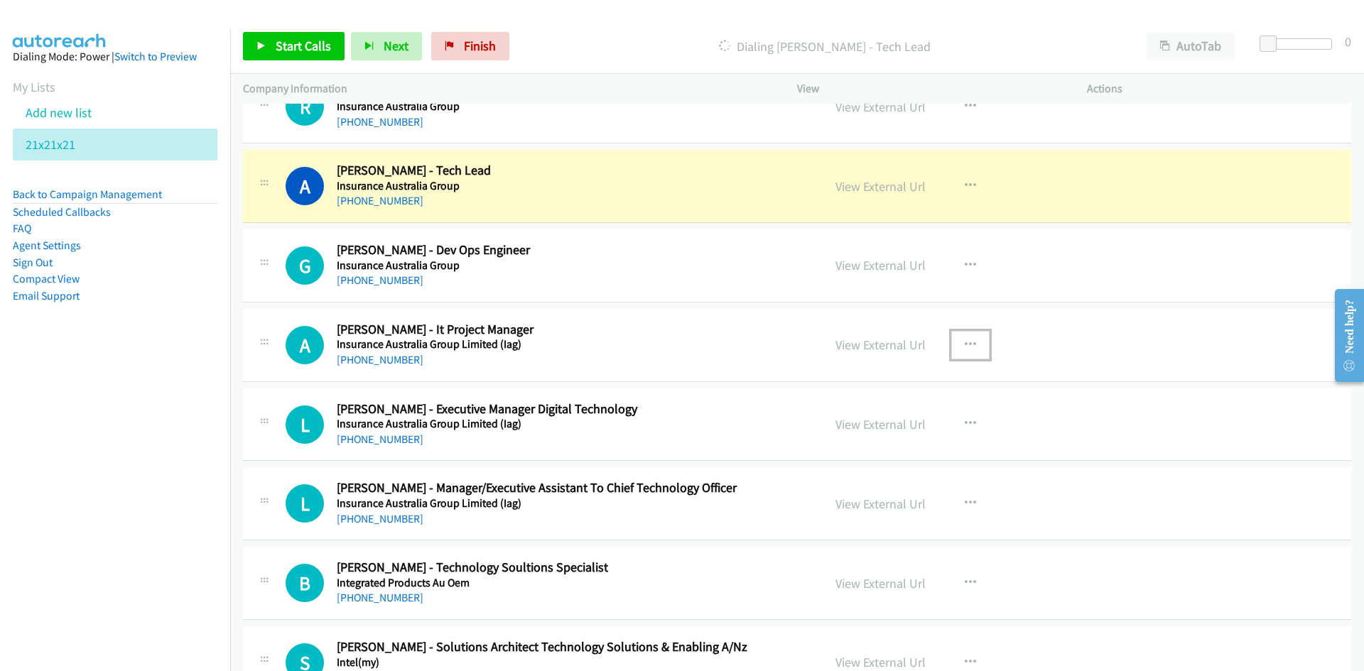
click at [965, 343] on icon "button" at bounding box center [970, 345] width 11 height 11
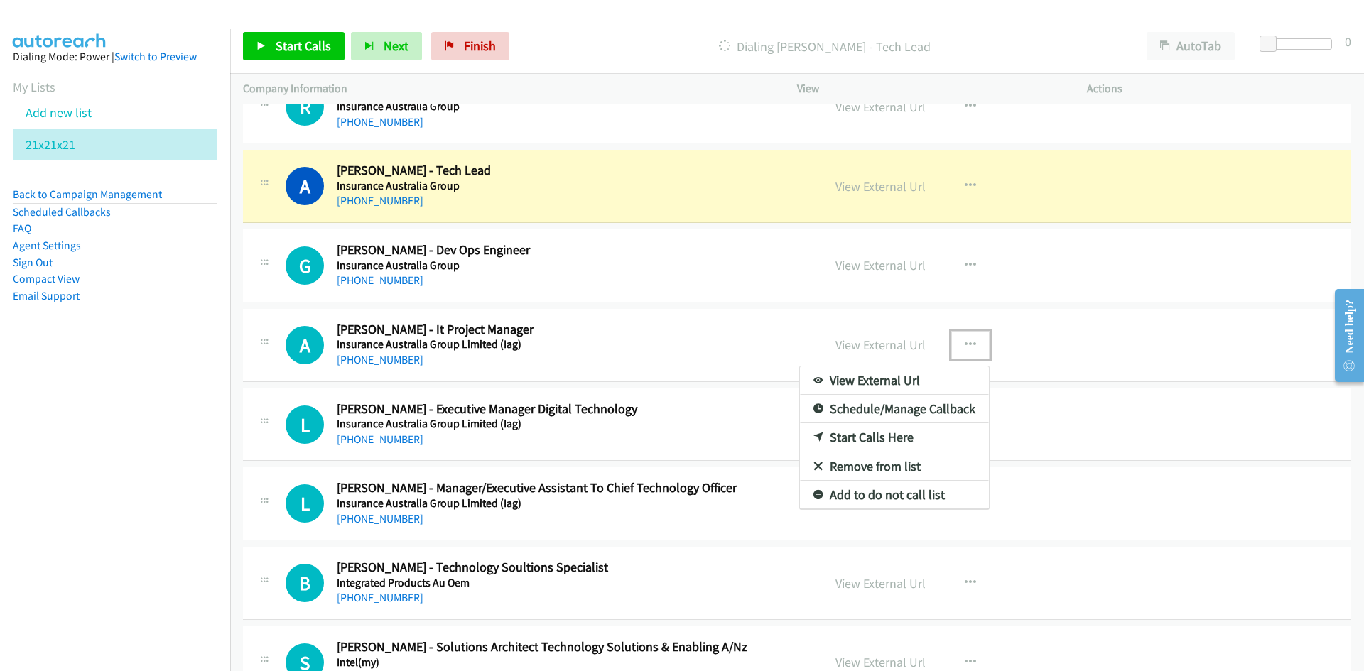
click at [865, 438] on link "Start Calls Here" at bounding box center [894, 437] width 189 height 28
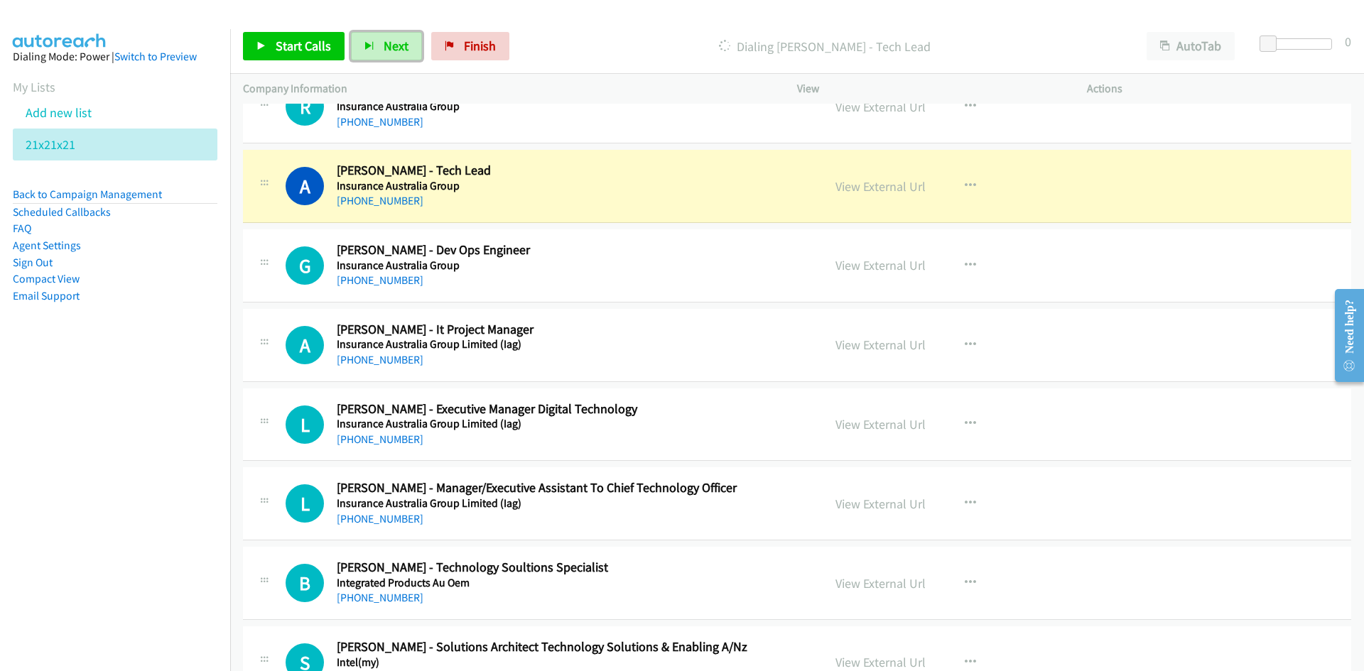
click at [404, 50] on span "Next" at bounding box center [396, 46] width 25 height 16
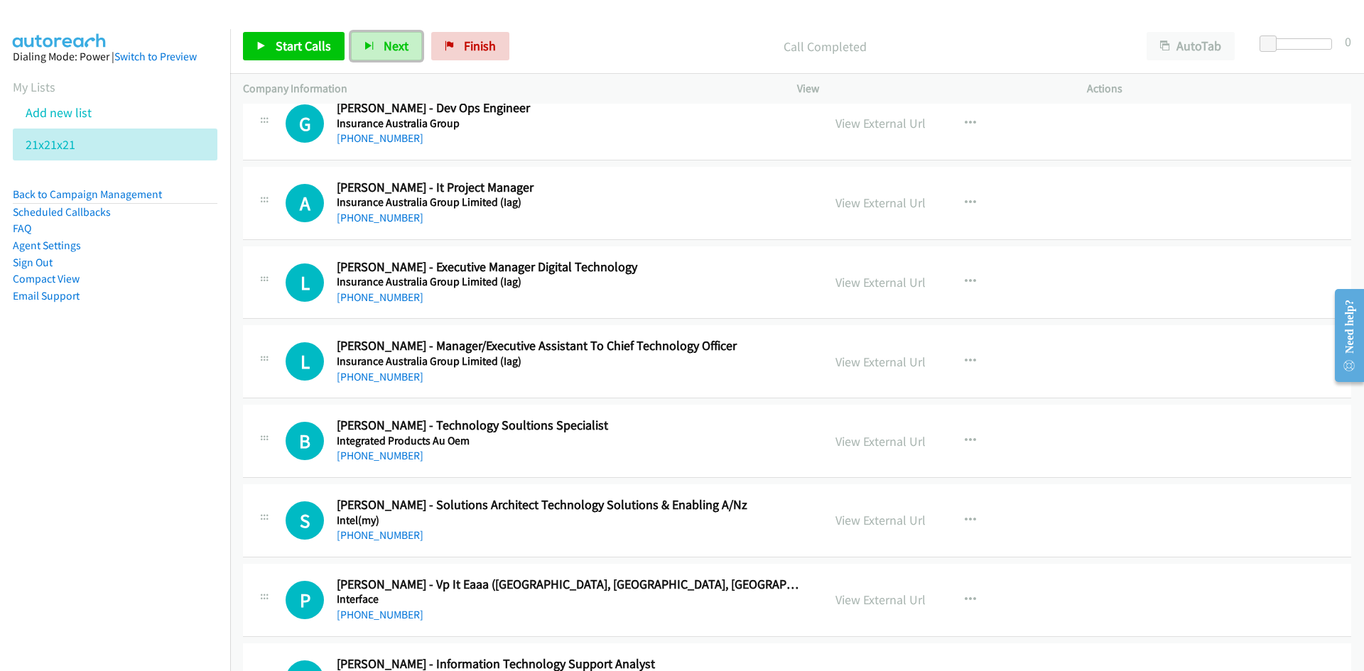
scroll to position [3269, 0]
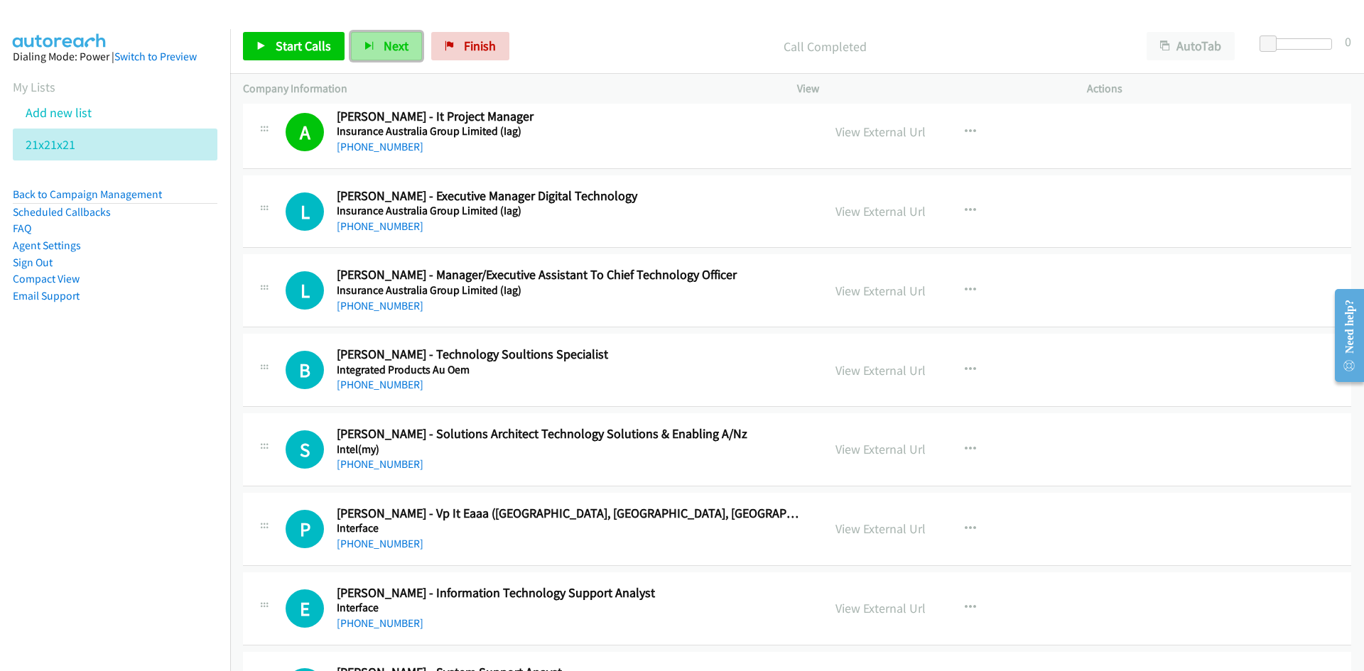
click at [392, 43] on span "Next" at bounding box center [396, 46] width 25 height 16
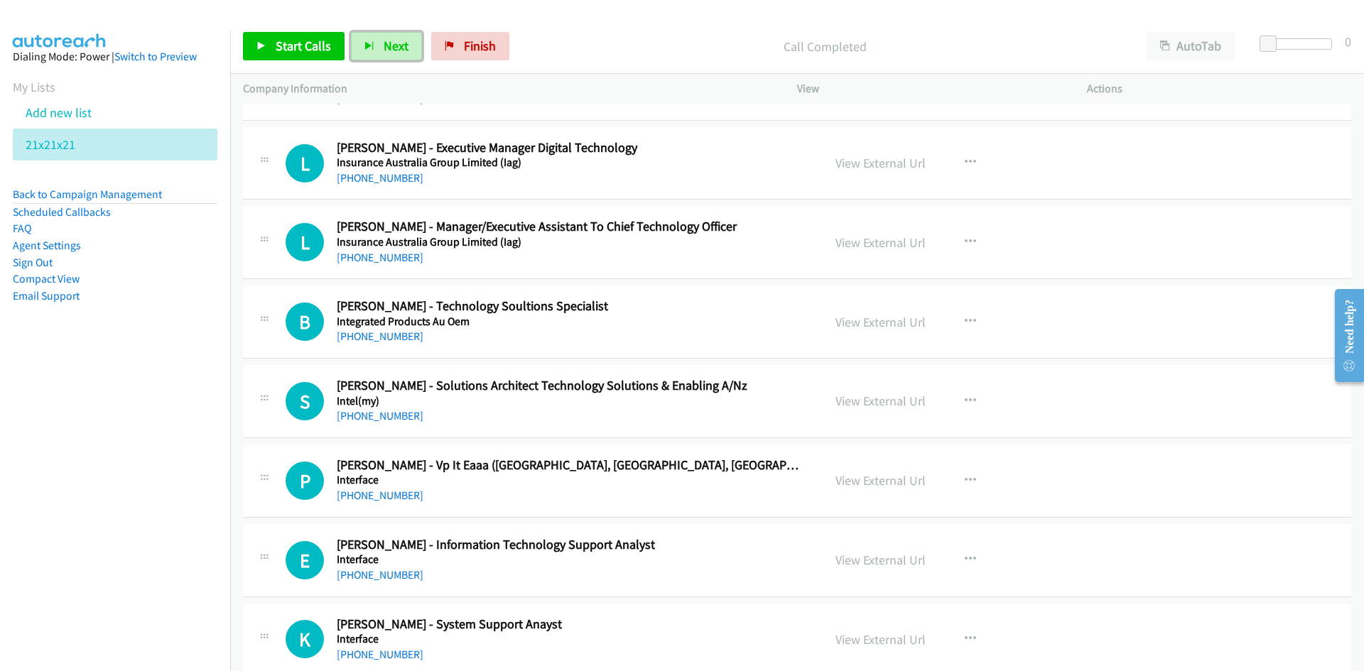
scroll to position [3340, 0]
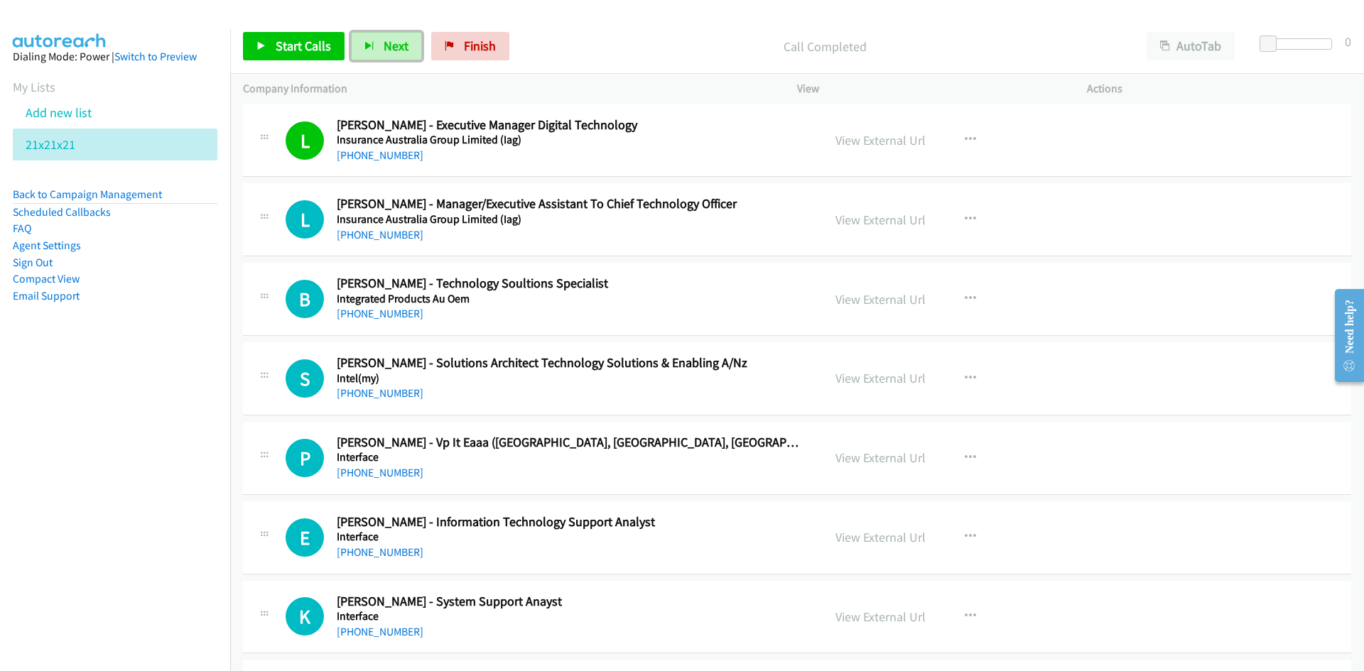
drag, startPoint x: 395, startPoint y: 50, endPoint x: 483, endPoint y: 141, distance: 126.6
click at [395, 50] on span "Next" at bounding box center [396, 46] width 25 height 16
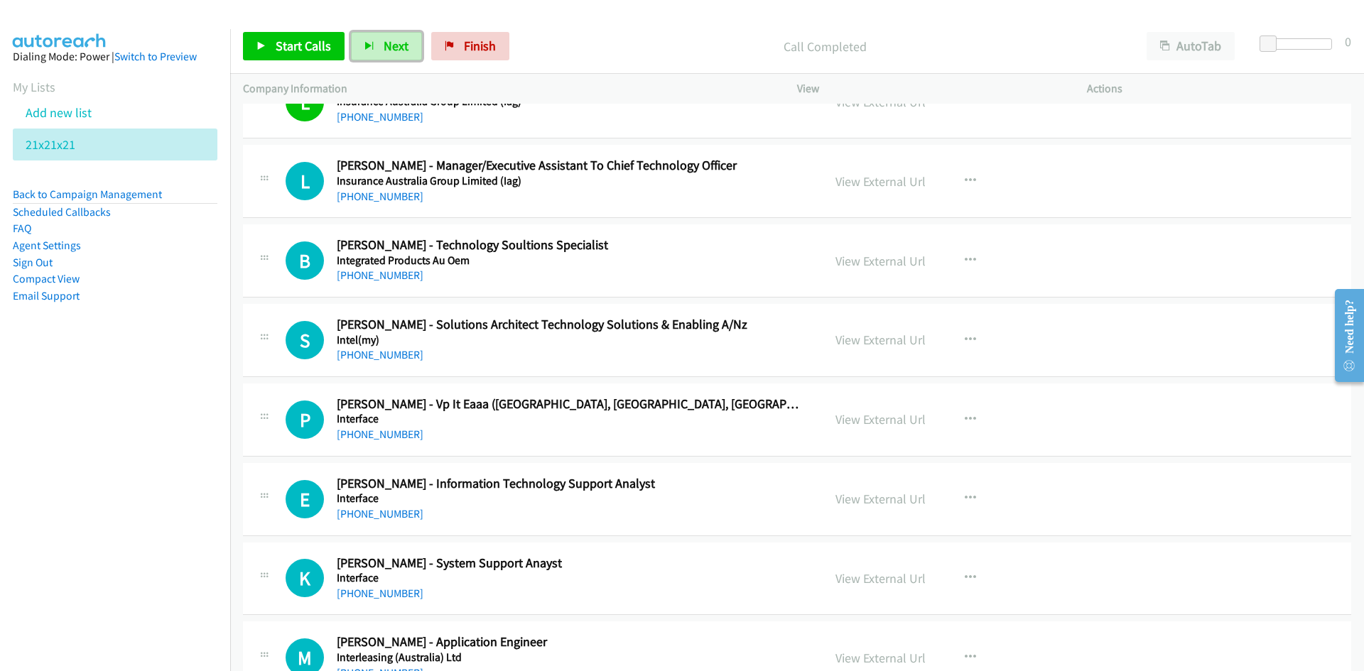
scroll to position [3411, 0]
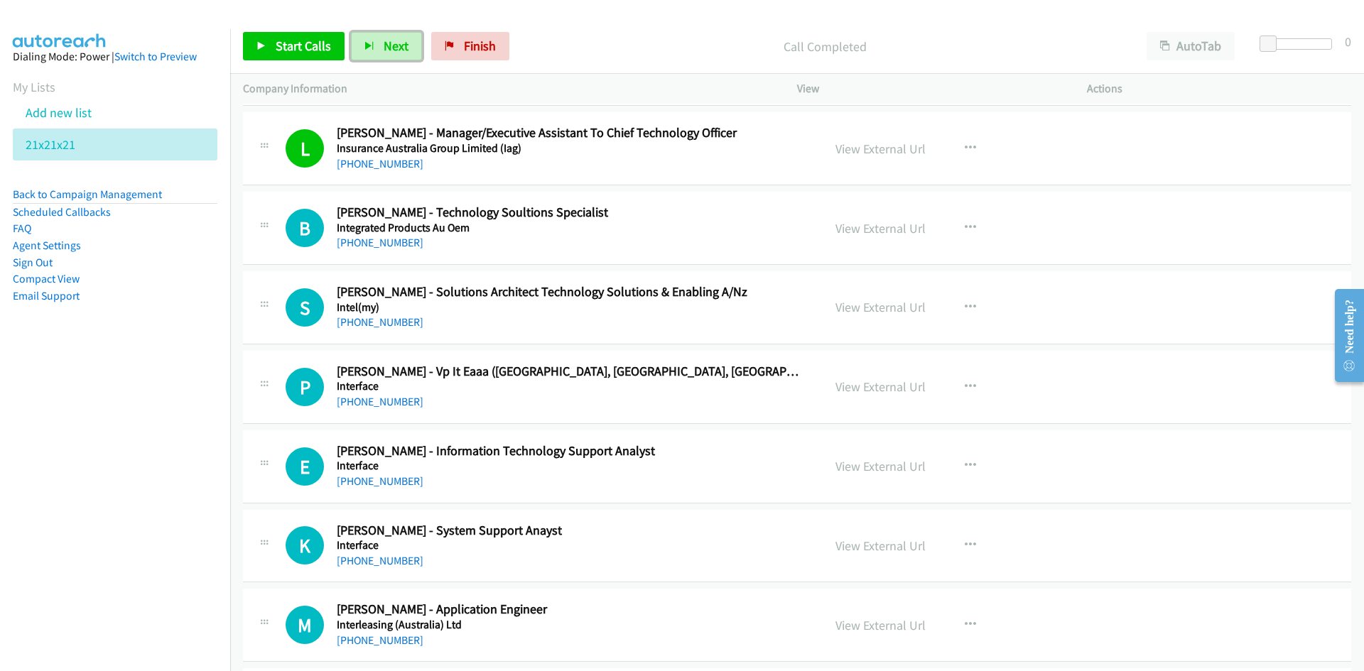
drag, startPoint x: 403, startPoint y: 43, endPoint x: 487, endPoint y: 156, distance: 140.7
click at [403, 43] on span "Next" at bounding box center [396, 46] width 25 height 16
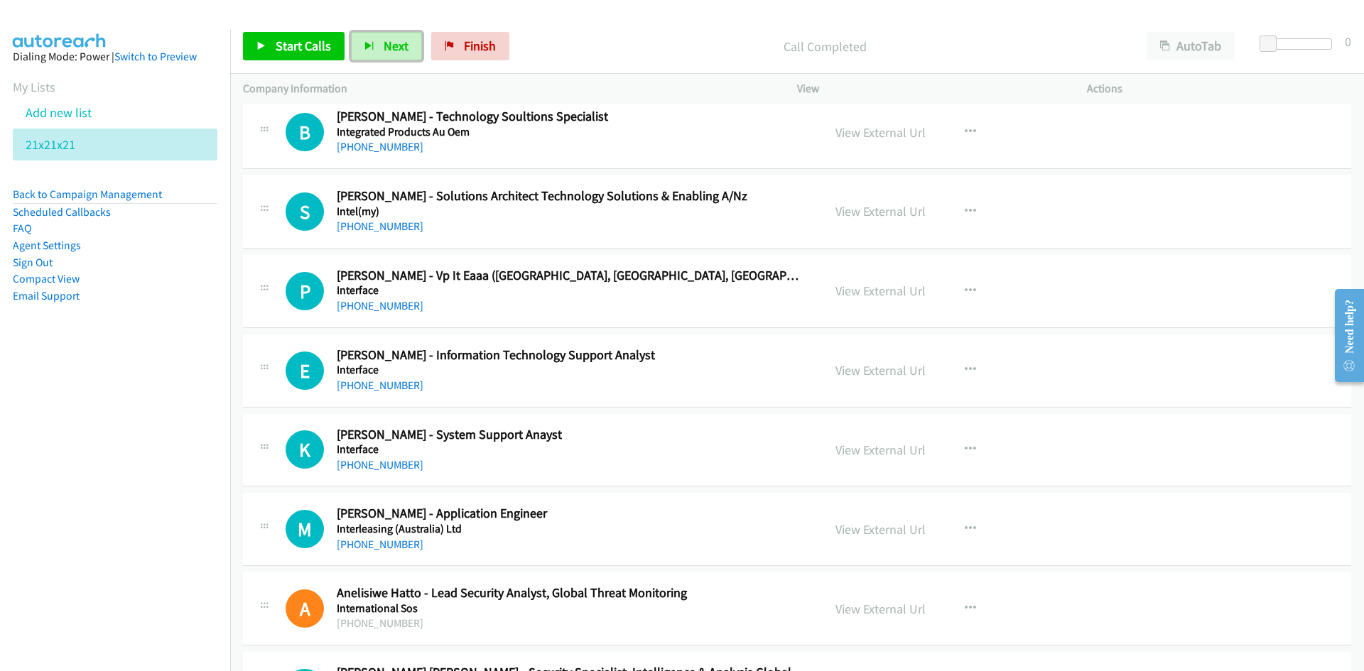
scroll to position [3482, 0]
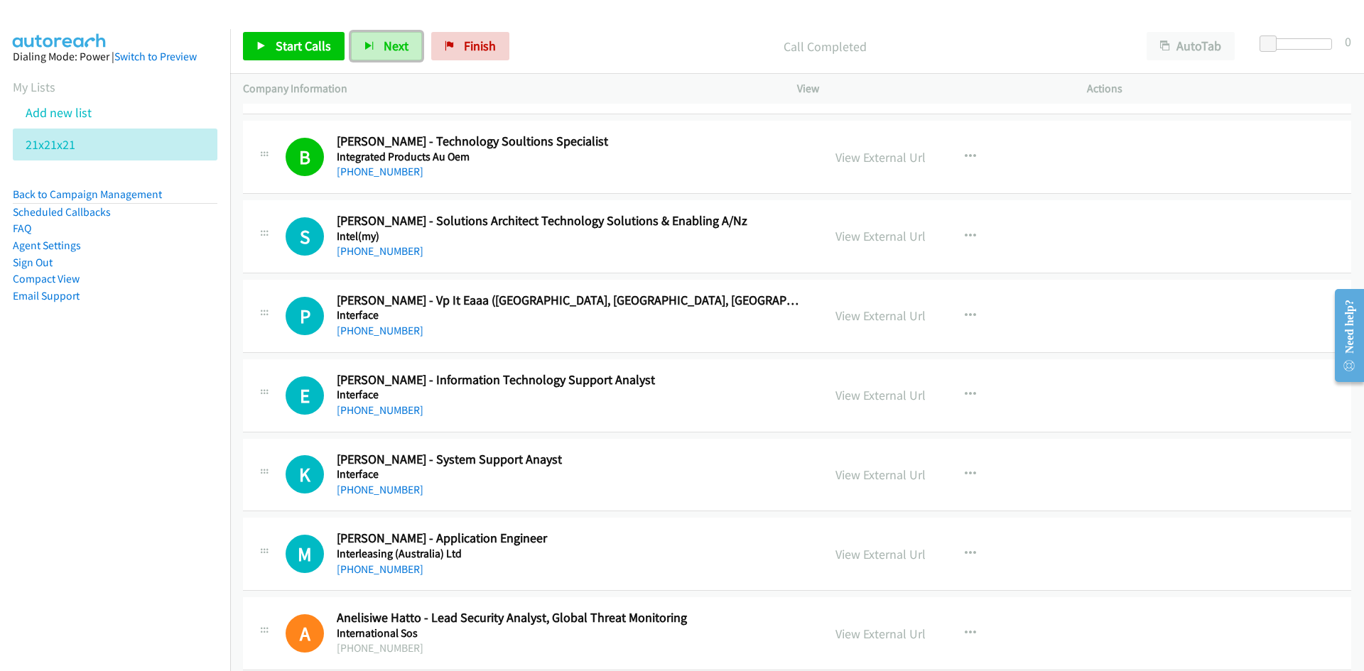
drag, startPoint x: 382, startPoint y: 41, endPoint x: 608, endPoint y: 229, distance: 294.1
click at [384, 41] on span "Next" at bounding box center [396, 46] width 25 height 16
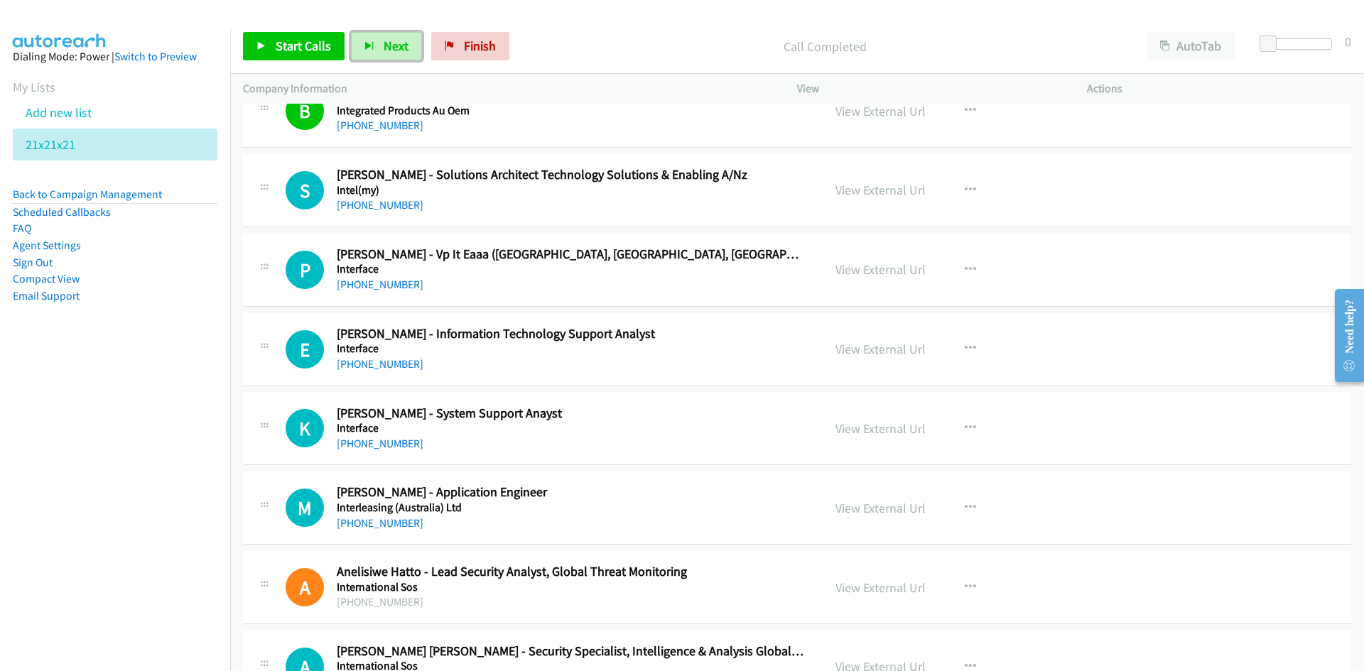
scroll to position [3553, 0]
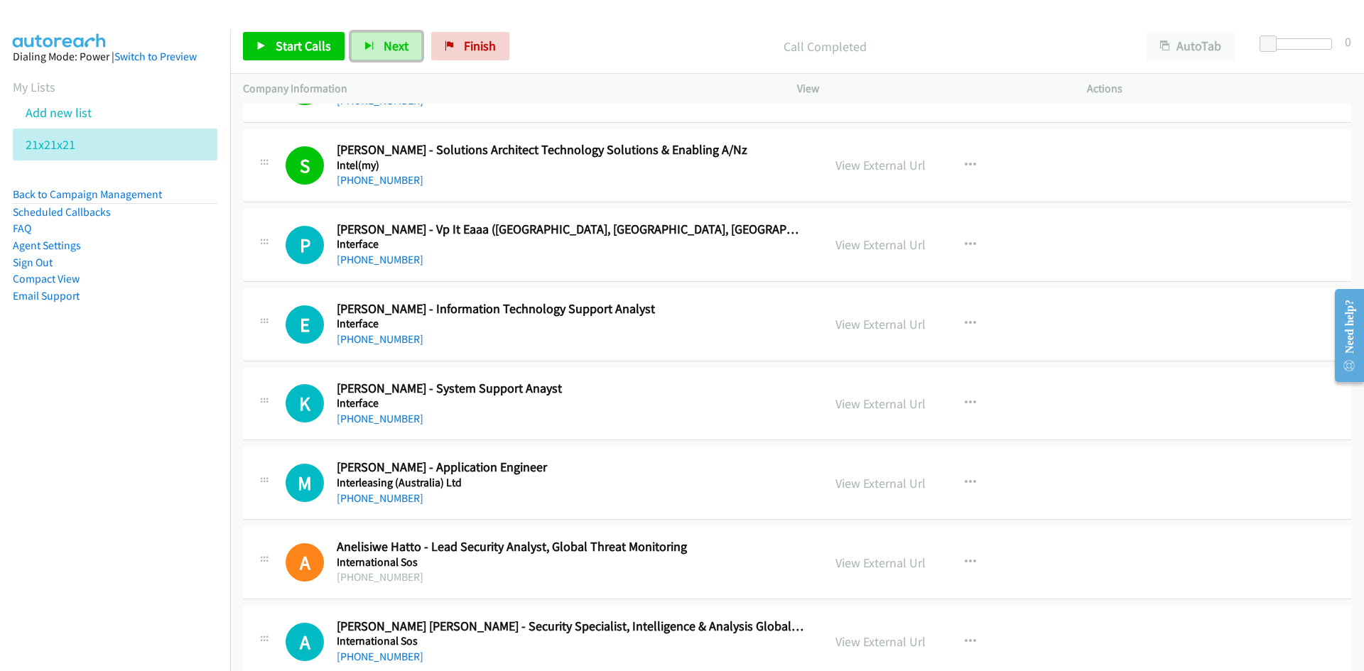
drag, startPoint x: 395, startPoint y: 48, endPoint x: 473, endPoint y: 153, distance: 130.6
click at [395, 48] on span "Next" at bounding box center [396, 46] width 25 height 16
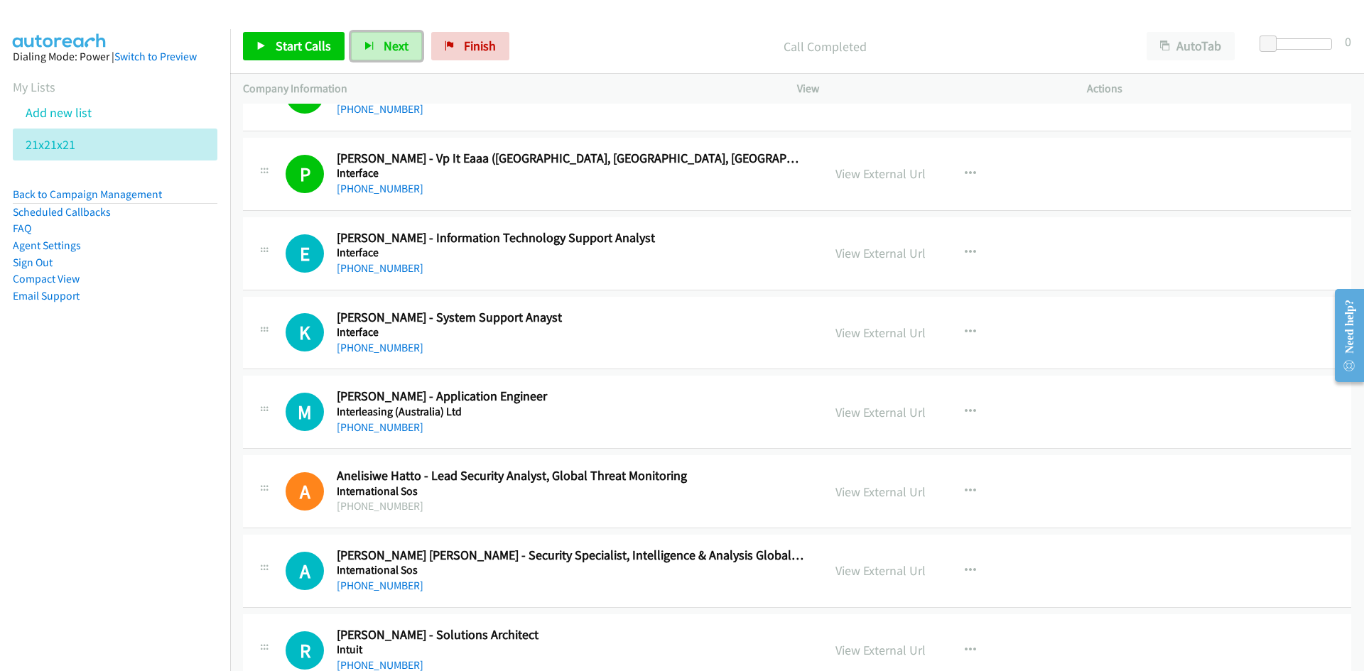
drag, startPoint x: 384, startPoint y: 41, endPoint x: 480, endPoint y: 207, distance: 191.7
click at [384, 41] on span "Next" at bounding box center [396, 46] width 25 height 16
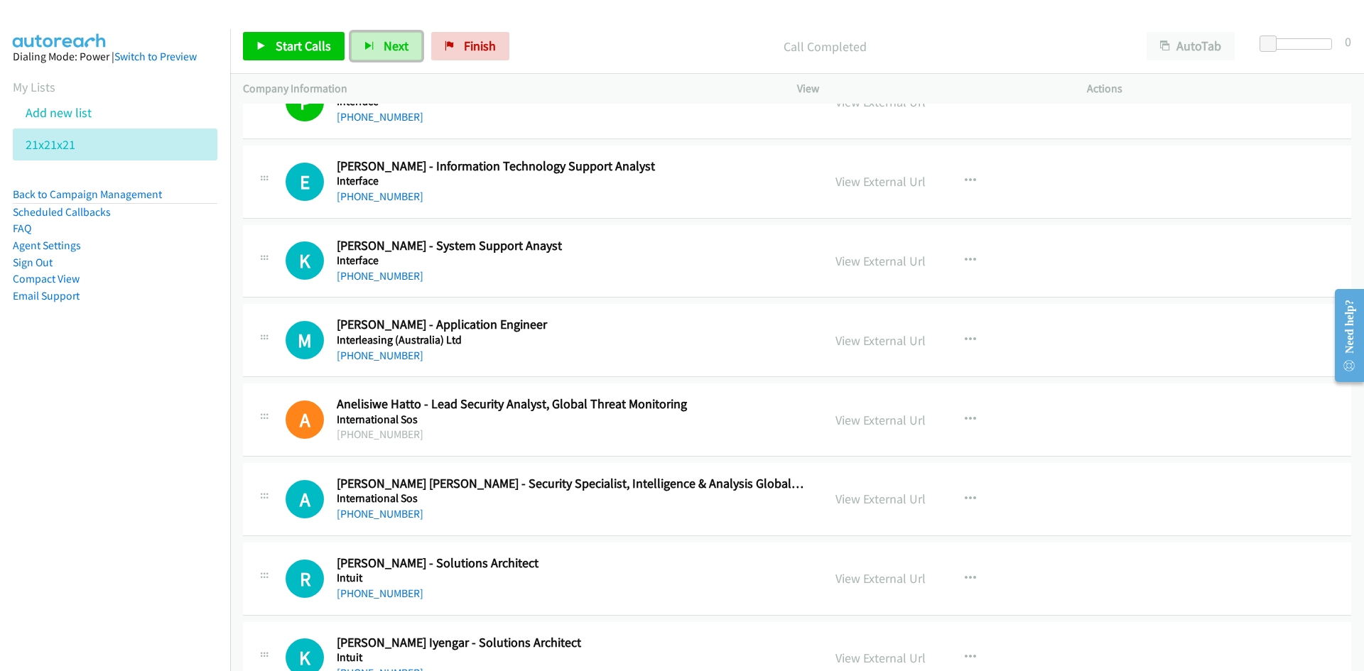
scroll to position [3695, 0]
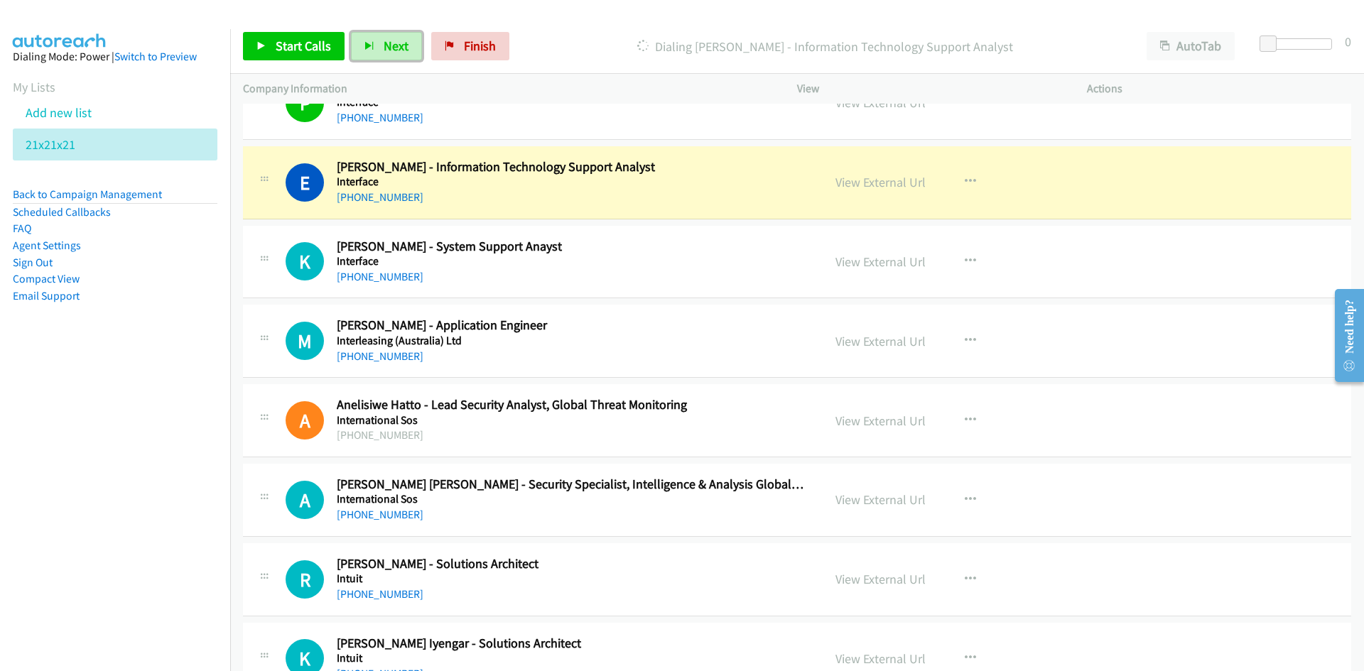
drag, startPoint x: 397, startPoint y: 51, endPoint x: 416, endPoint y: 91, distance: 44.2
click at [397, 51] on span "Next" at bounding box center [396, 46] width 25 height 16
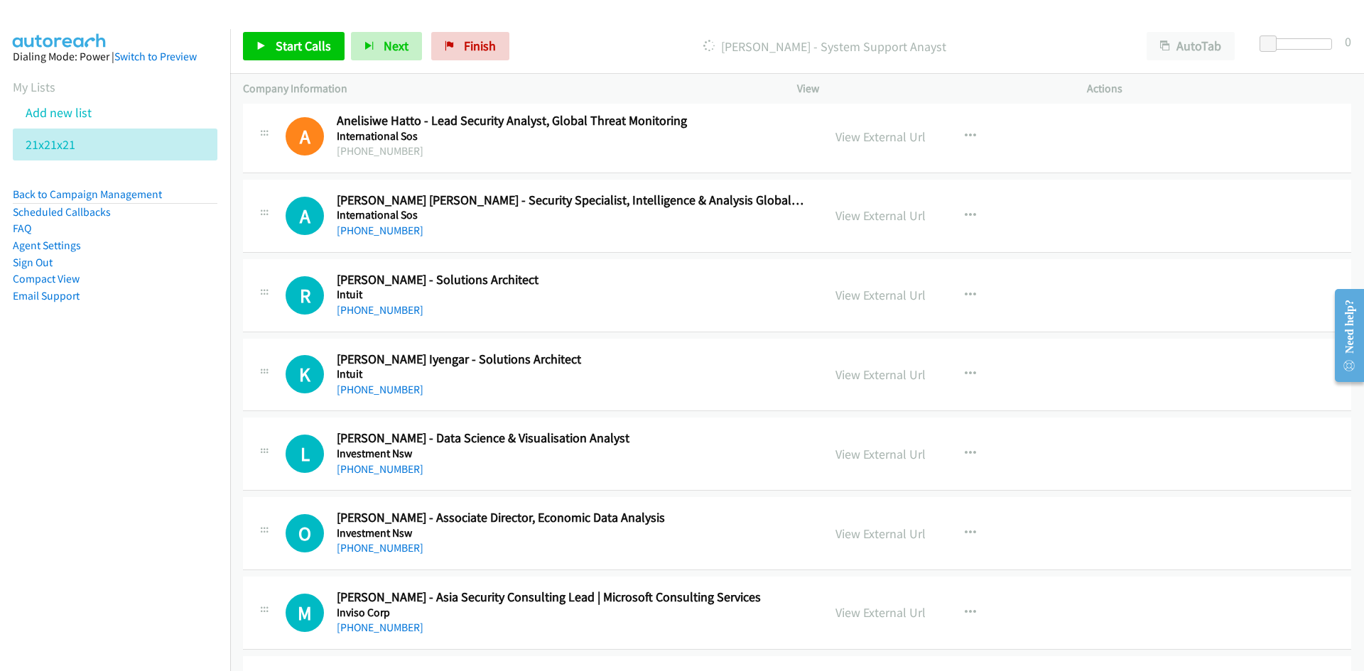
scroll to position [4050, 0]
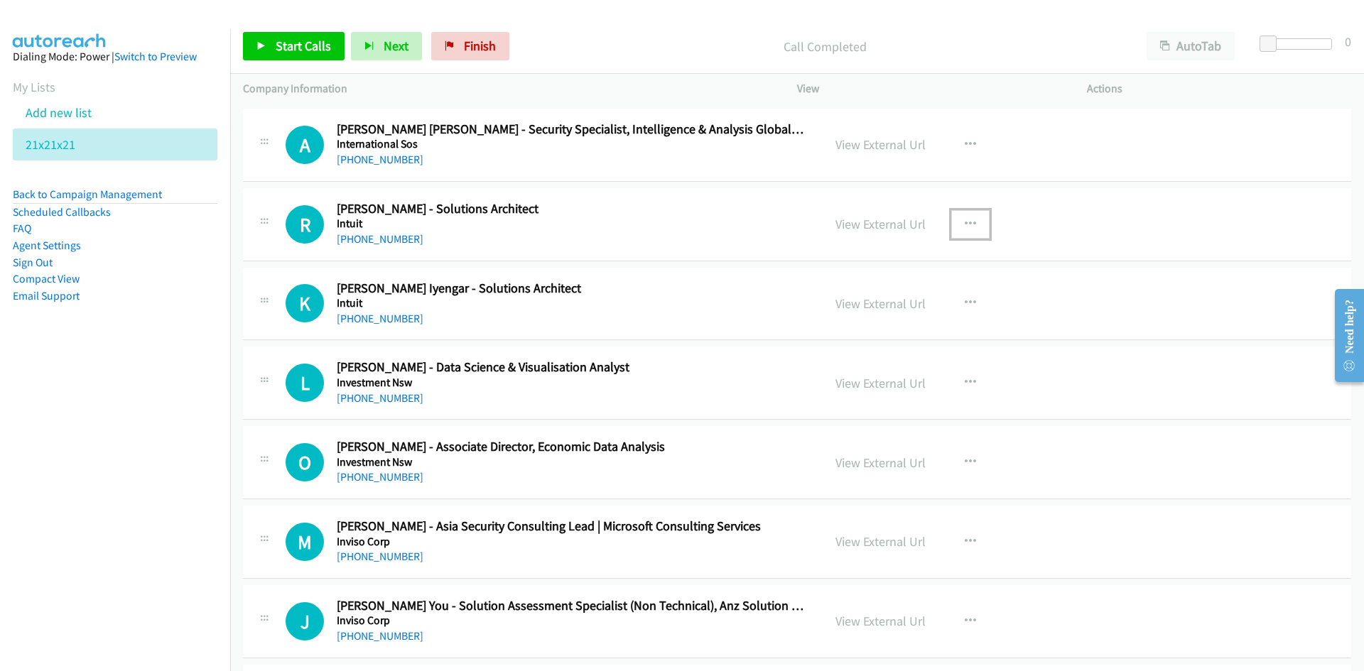
click at [965, 222] on icon "button" at bounding box center [970, 224] width 11 height 11
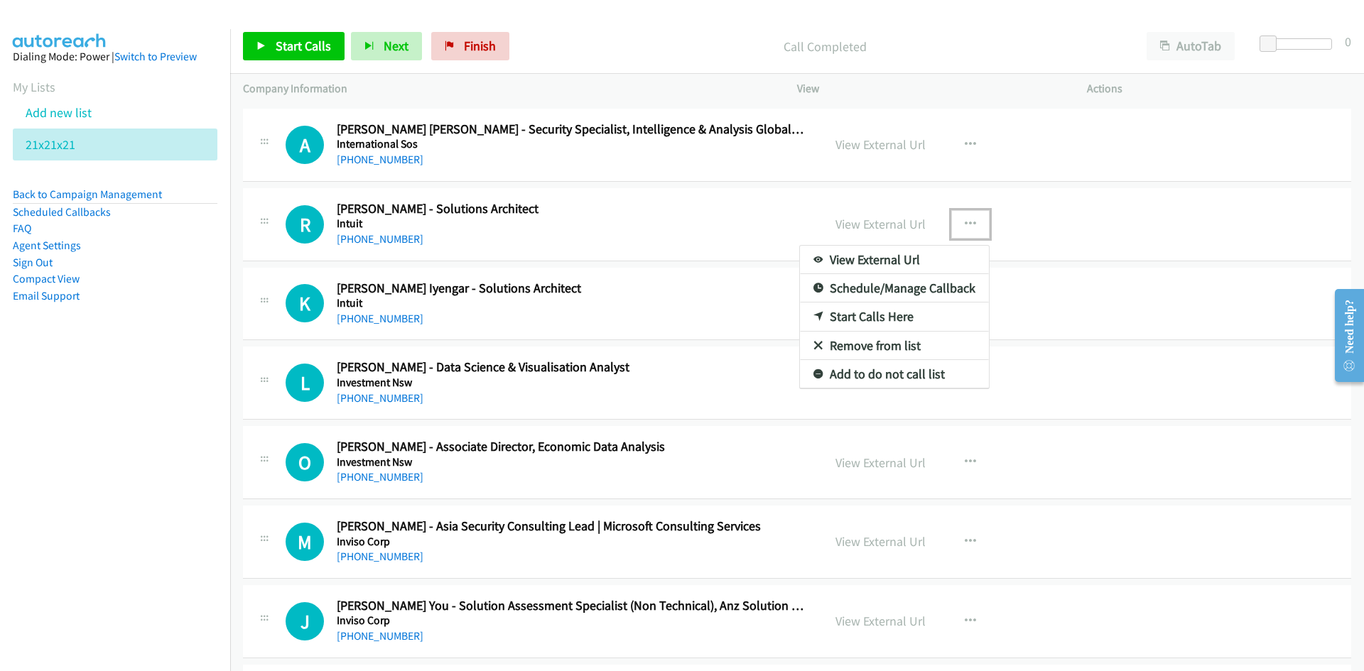
click at [867, 313] on link "Start Calls Here" at bounding box center [894, 317] width 189 height 28
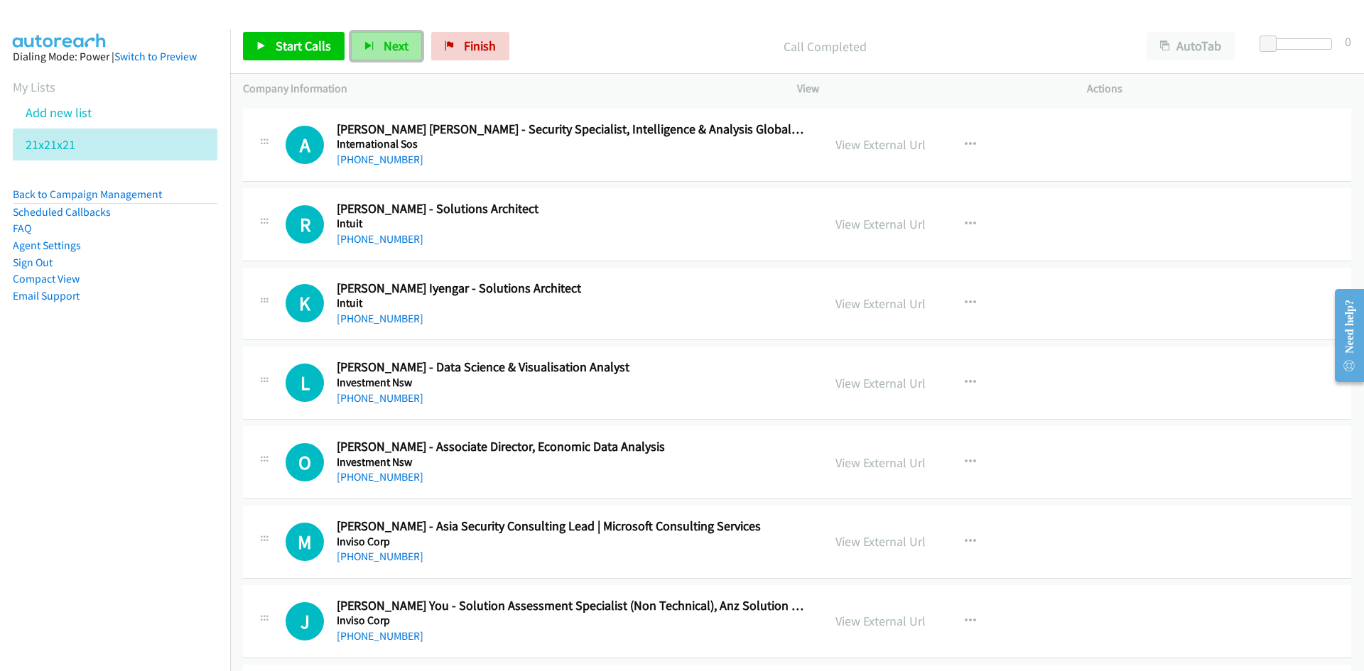
click at [392, 33] on button "Next" at bounding box center [386, 46] width 71 height 28
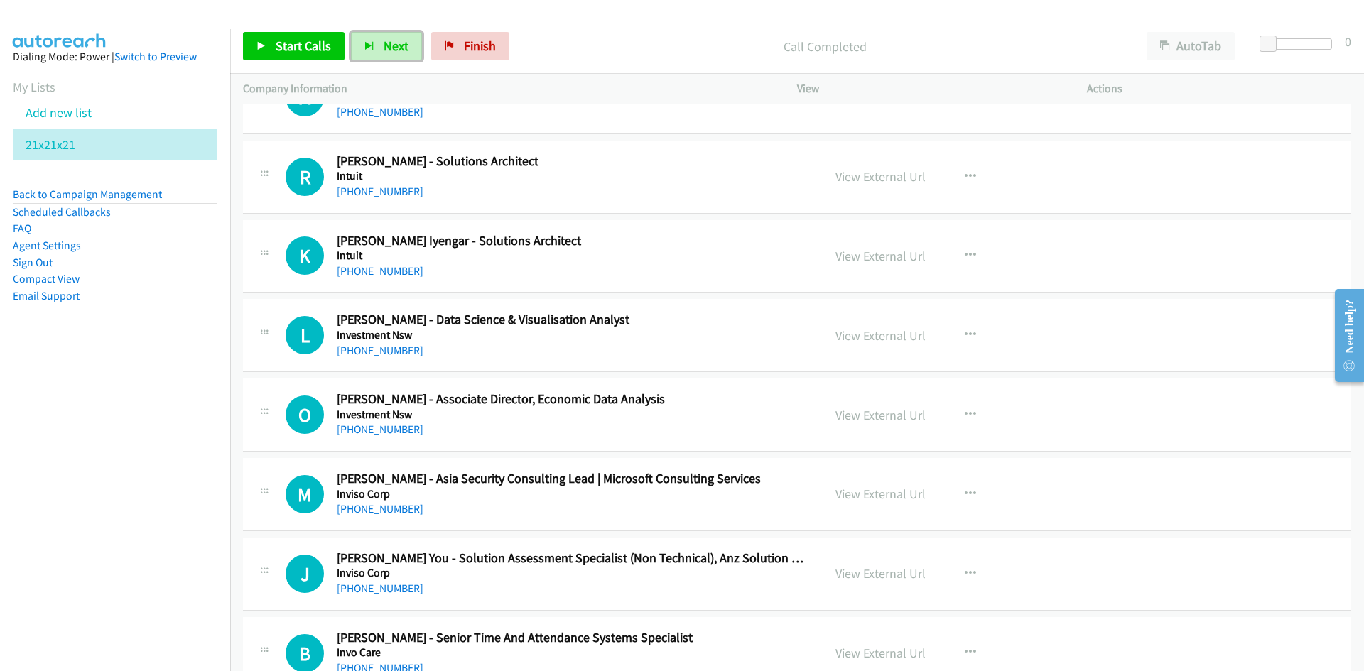
scroll to position [4121, 0]
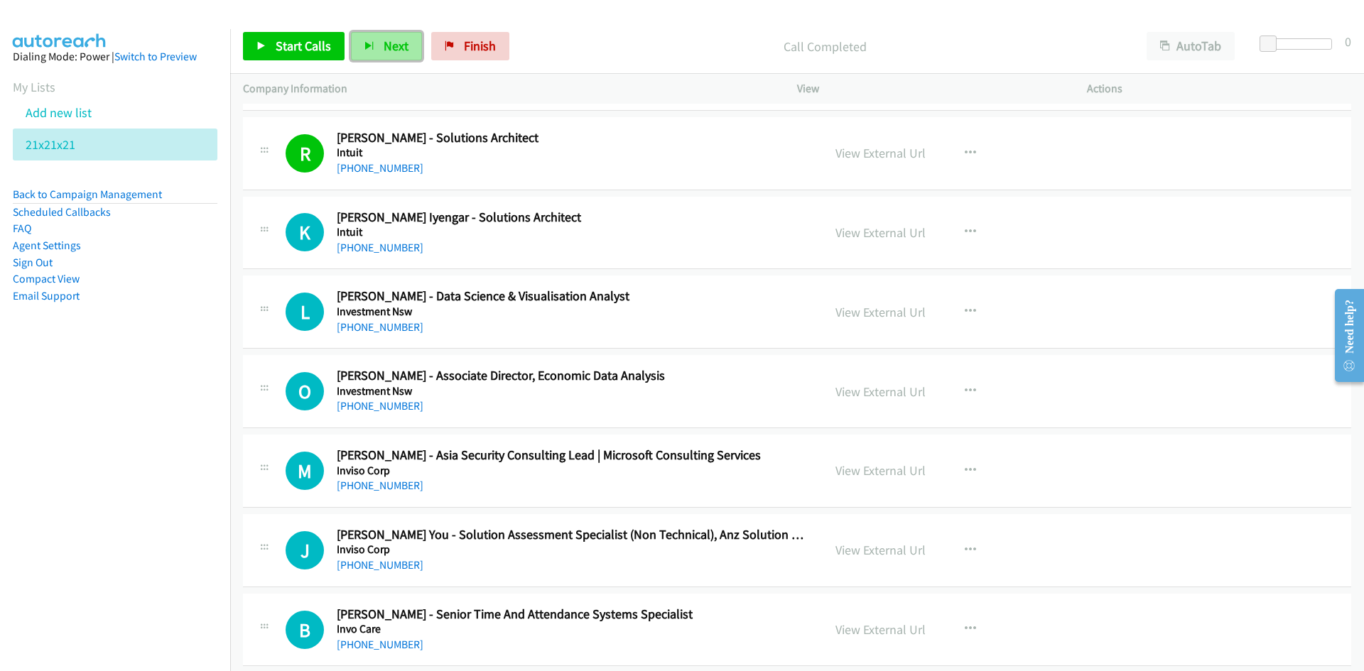
click at [379, 43] on button "Next" at bounding box center [386, 46] width 71 height 28
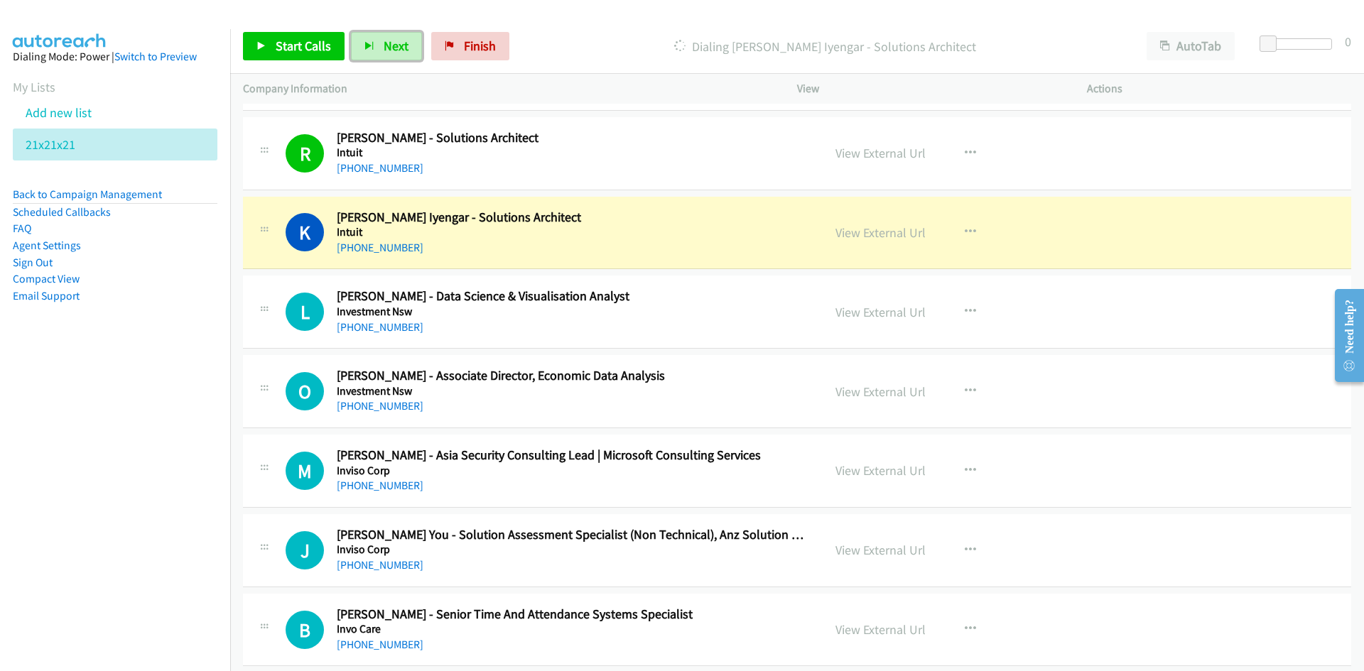
drag, startPoint x: 885, startPoint y: 233, endPoint x: 879, endPoint y: 662, distance: 429.2
click at [872, 237] on link "View External Url" at bounding box center [881, 233] width 90 height 16
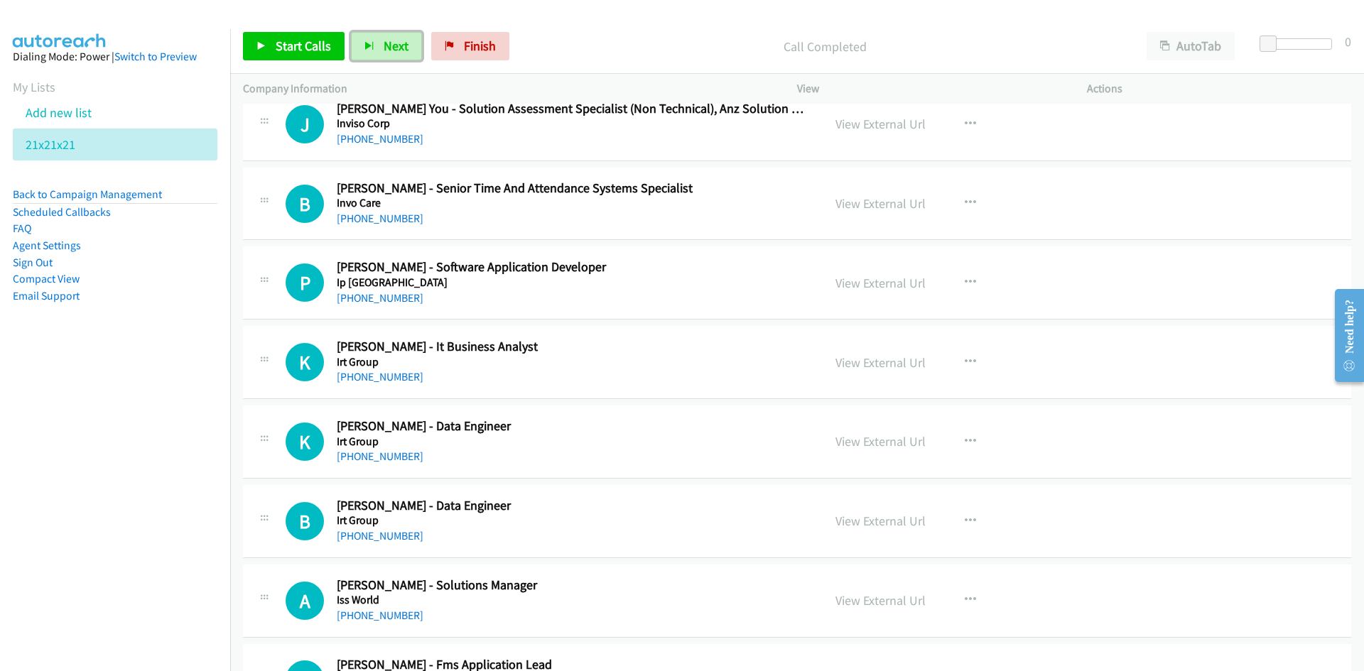
scroll to position [4619, 0]
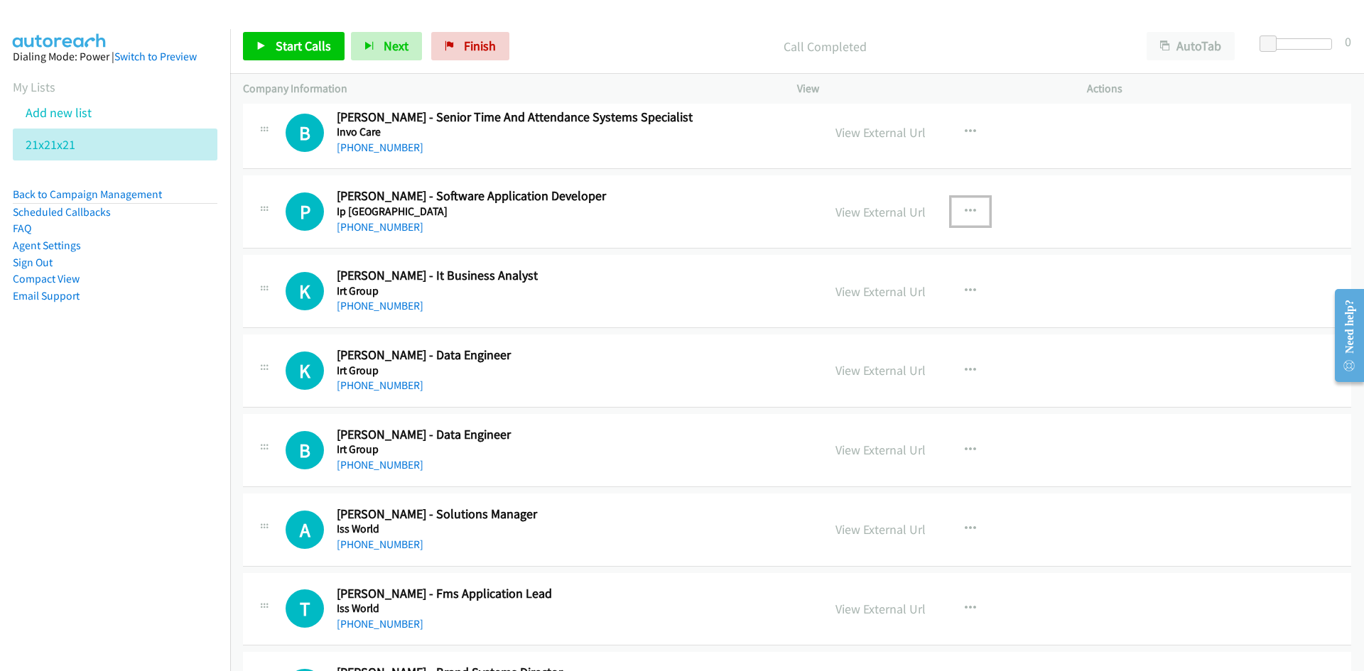
click at [970, 215] on icon "button" at bounding box center [970, 211] width 11 height 11
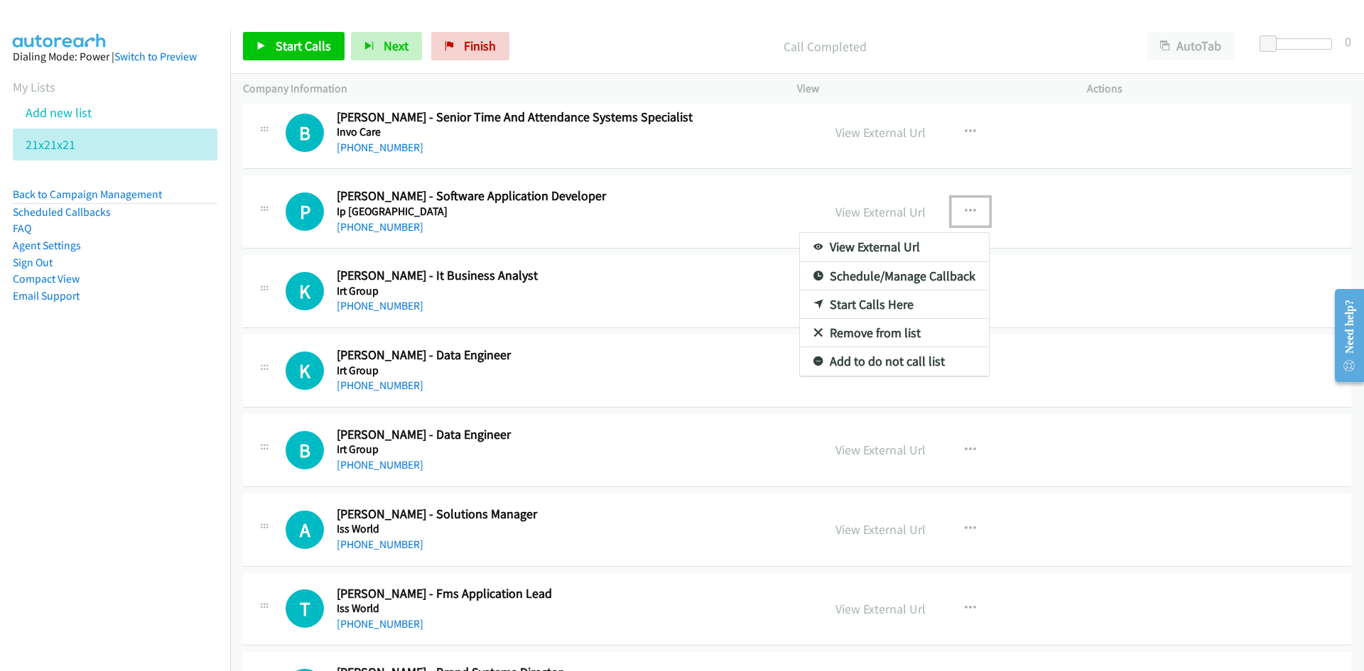
click at [870, 306] on link "Start Calls Here" at bounding box center [894, 305] width 189 height 28
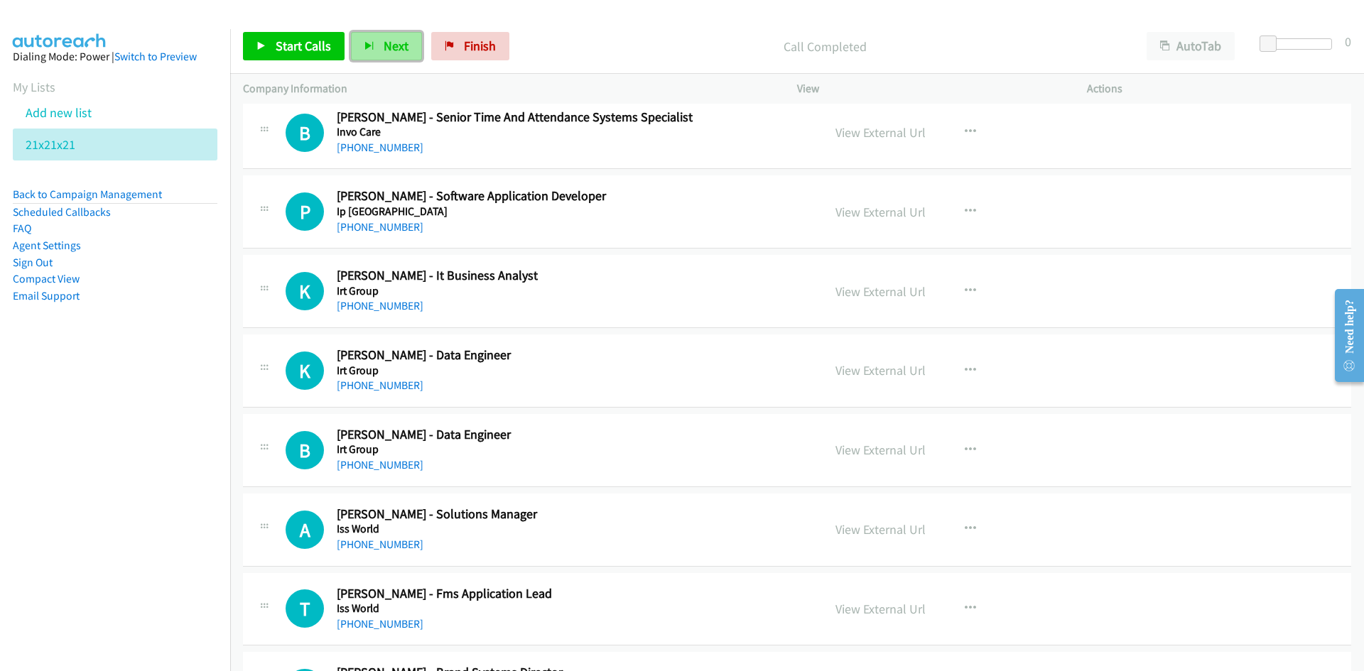
click at [408, 52] on button "Next" at bounding box center [386, 46] width 71 height 28
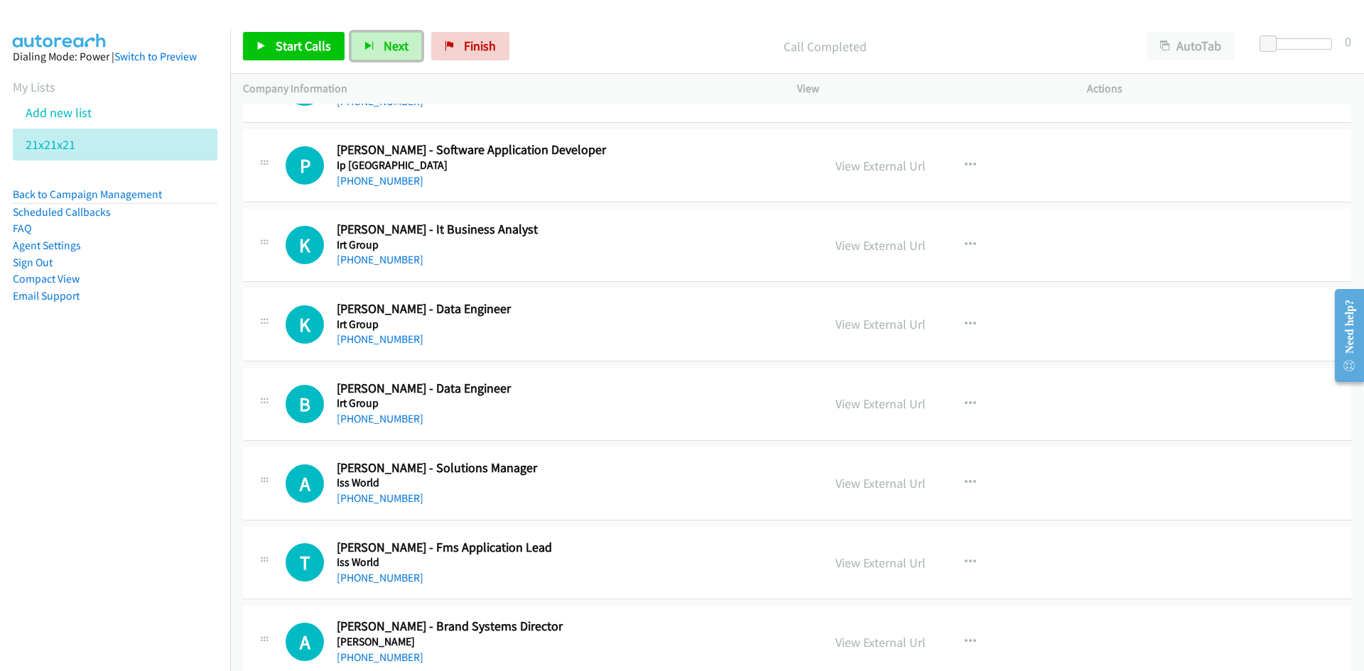
scroll to position [4690, 0]
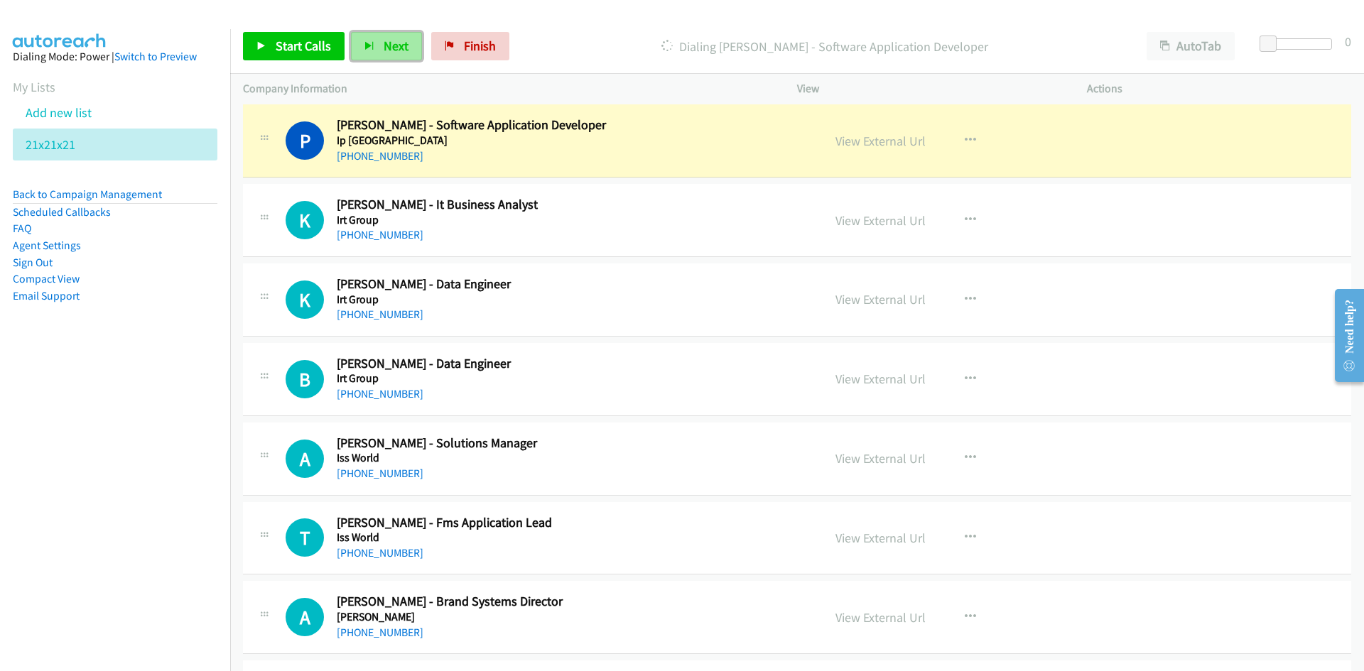
click at [406, 50] on button "Next" at bounding box center [386, 46] width 71 height 28
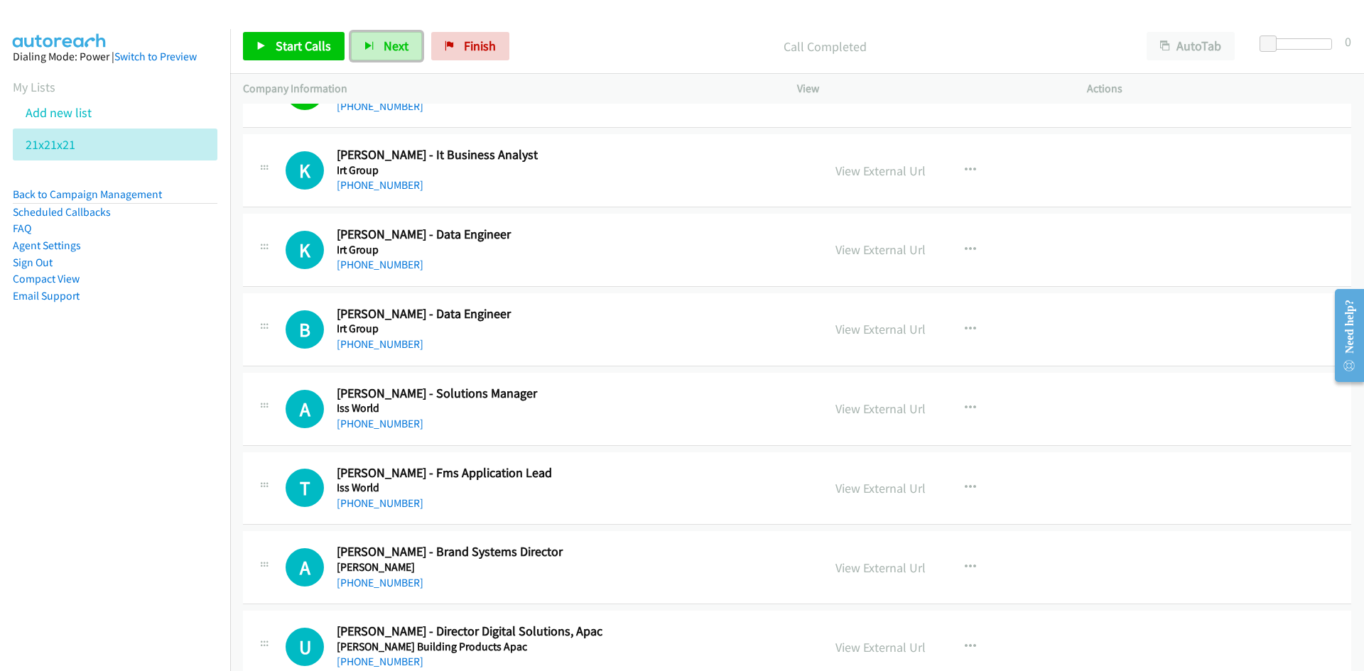
scroll to position [4761, 0]
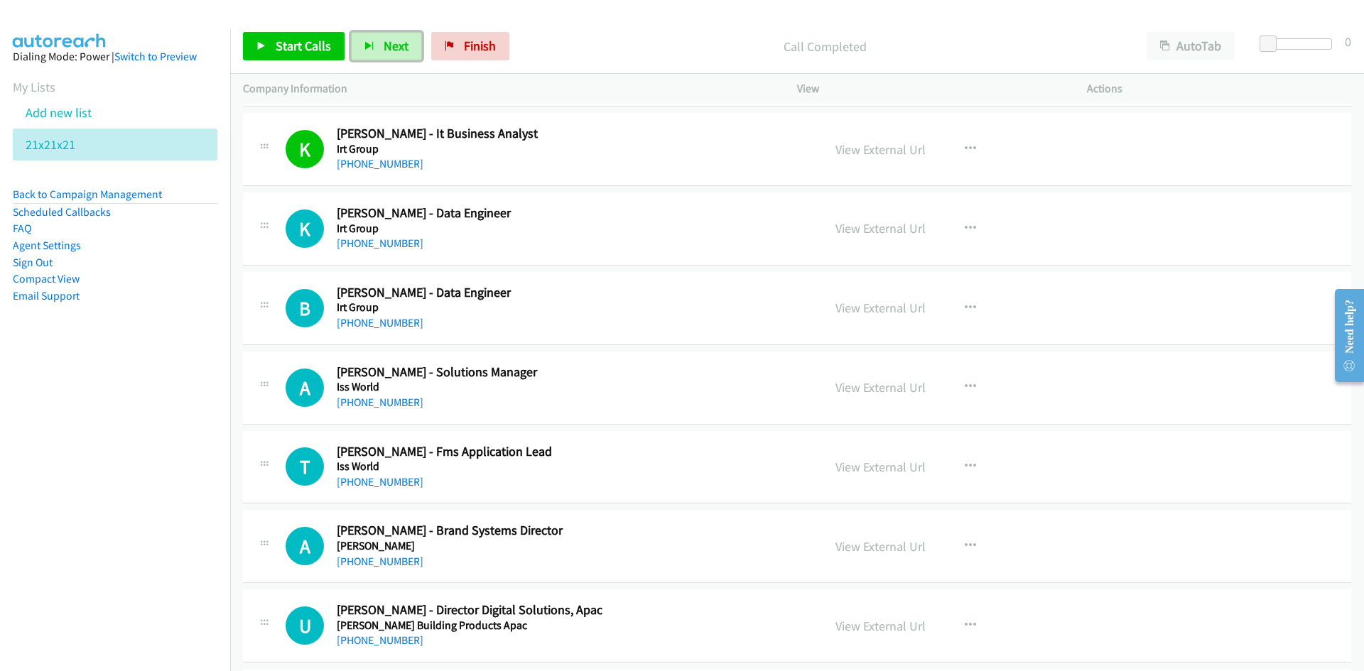
drag, startPoint x: 396, startPoint y: 40, endPoint x: 421, endPoint y: 90, distance: 56.2
click at [396, 40] on span "Next" at bounding box center [396, 46] width 25 height 16
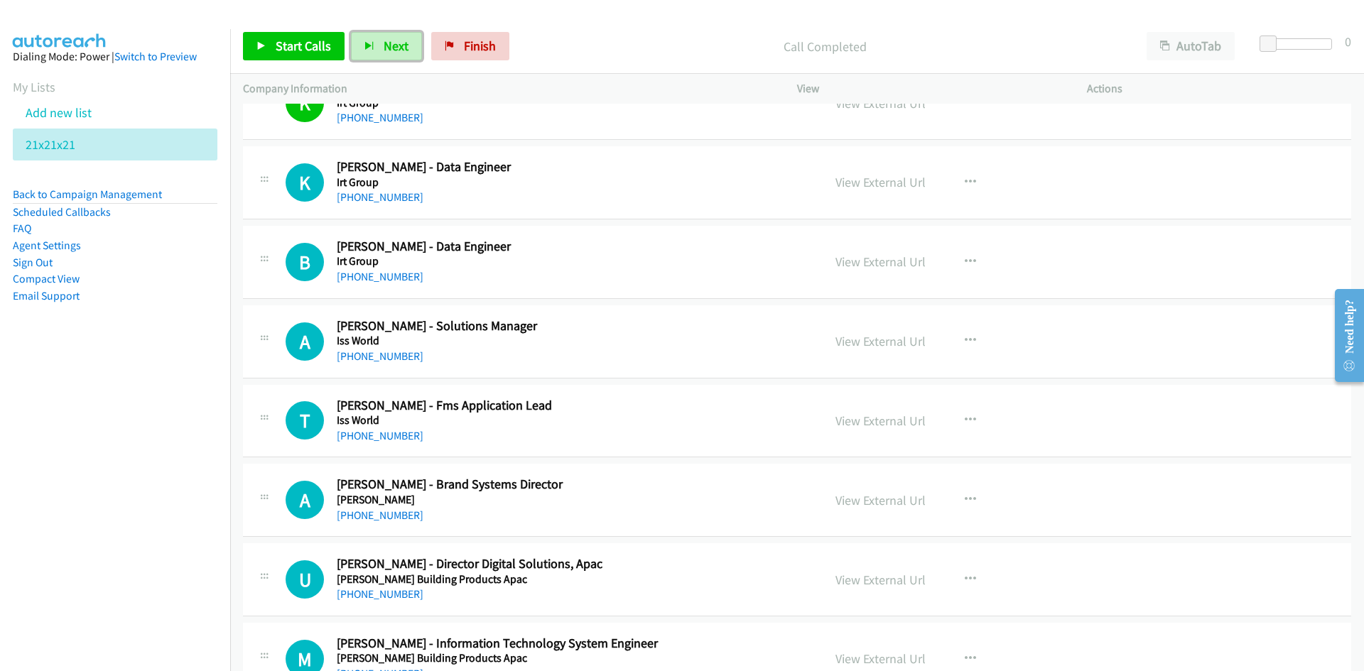
scroll to position [4832, 0]
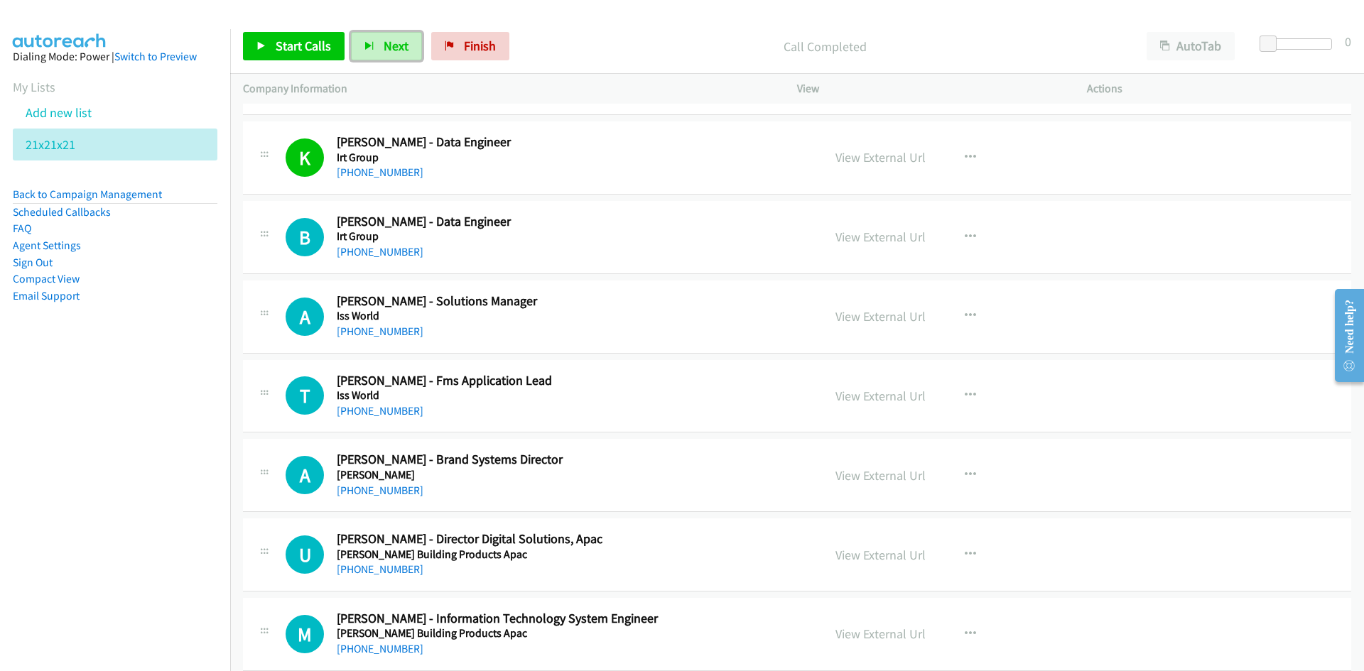
drag, startPoint x: 387, startPoint y: 45, endPoint x: 592, endPoint y: 164, distance: 237.5
click at [387, 45] on span "Next" at bounding box center [396, 46] width 25 height 16
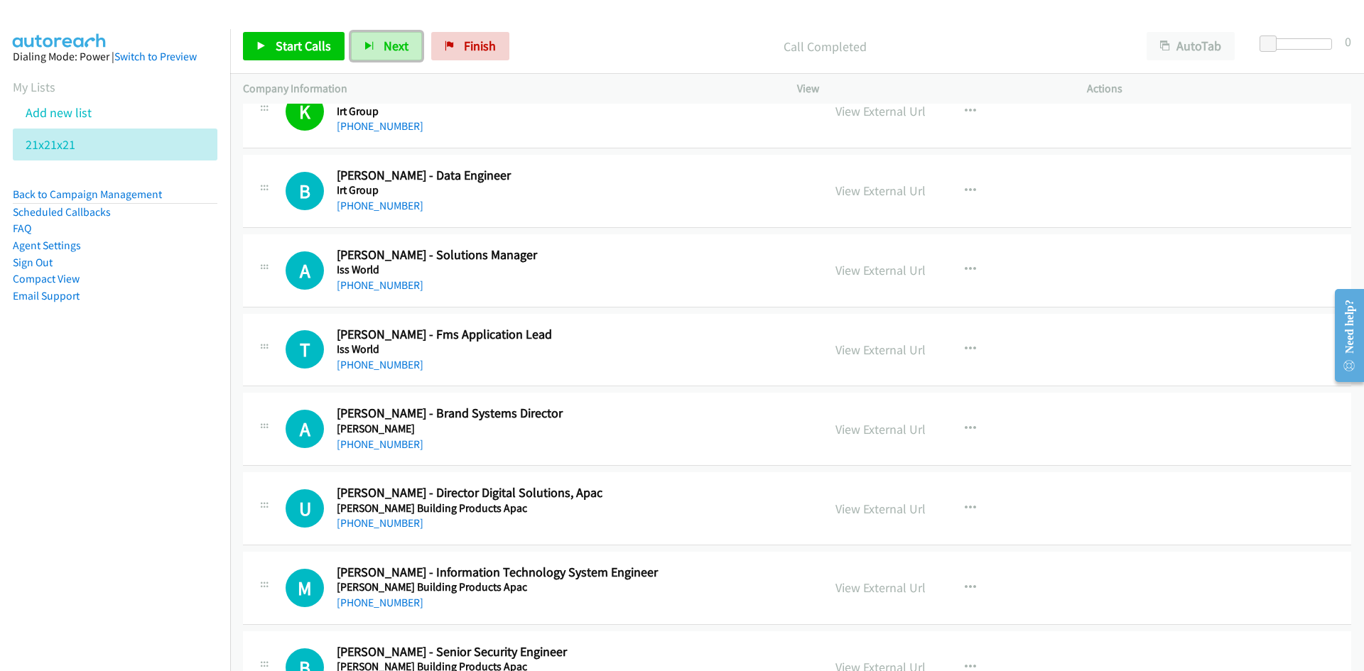
scroll to position [4903, 0]
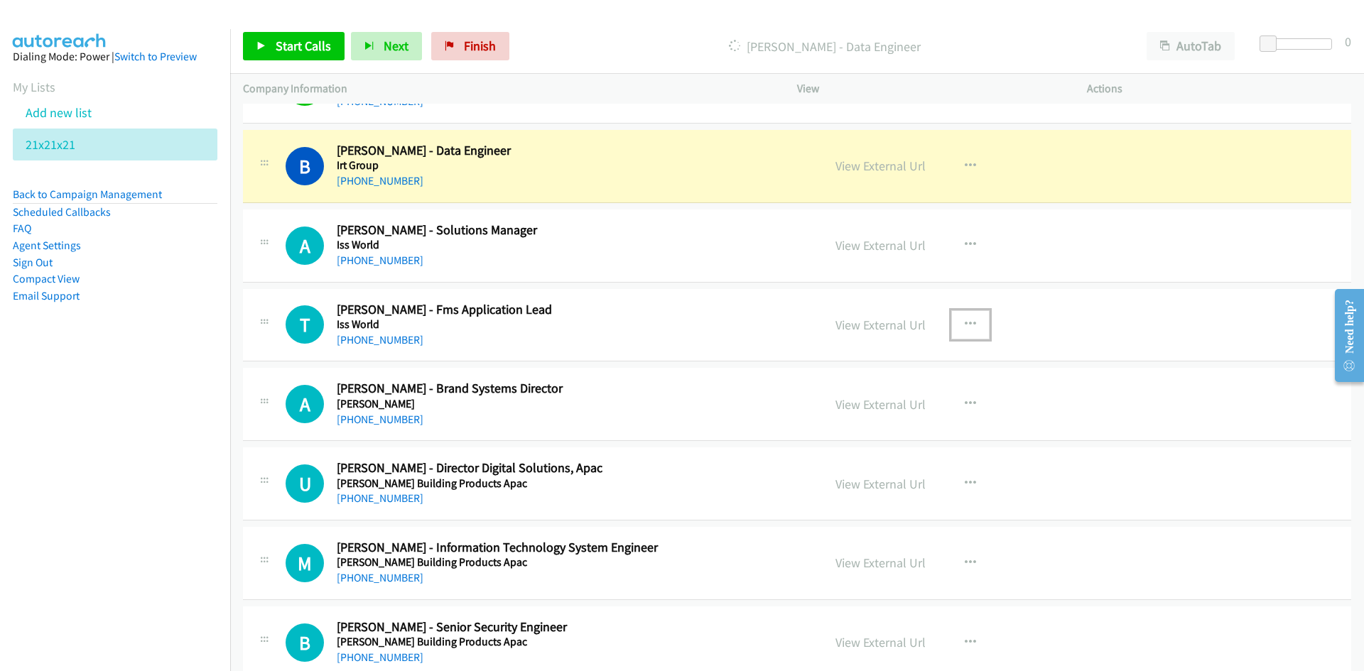
click at [966, 322] on icon "button" at bounding box center [970, 324] width 11 height 11
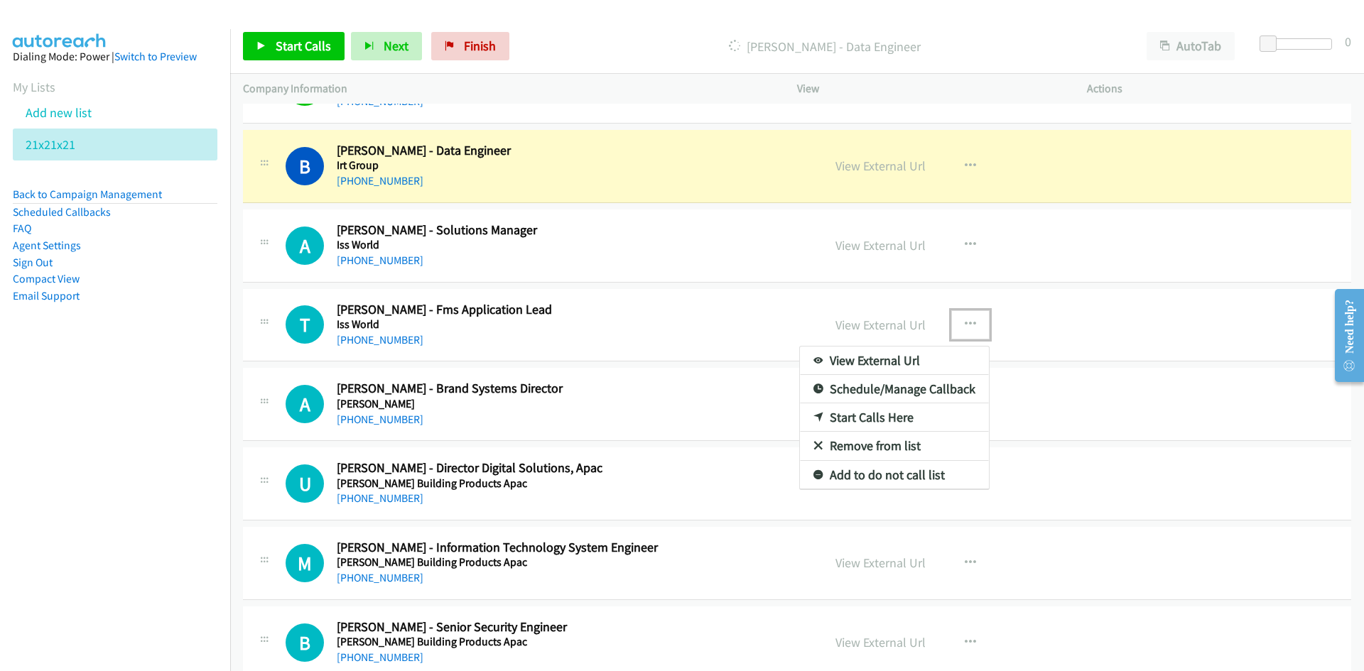
click at [865, 414] on link "Start Calls Here" at bounding box center [894, 418] width 189 height 28
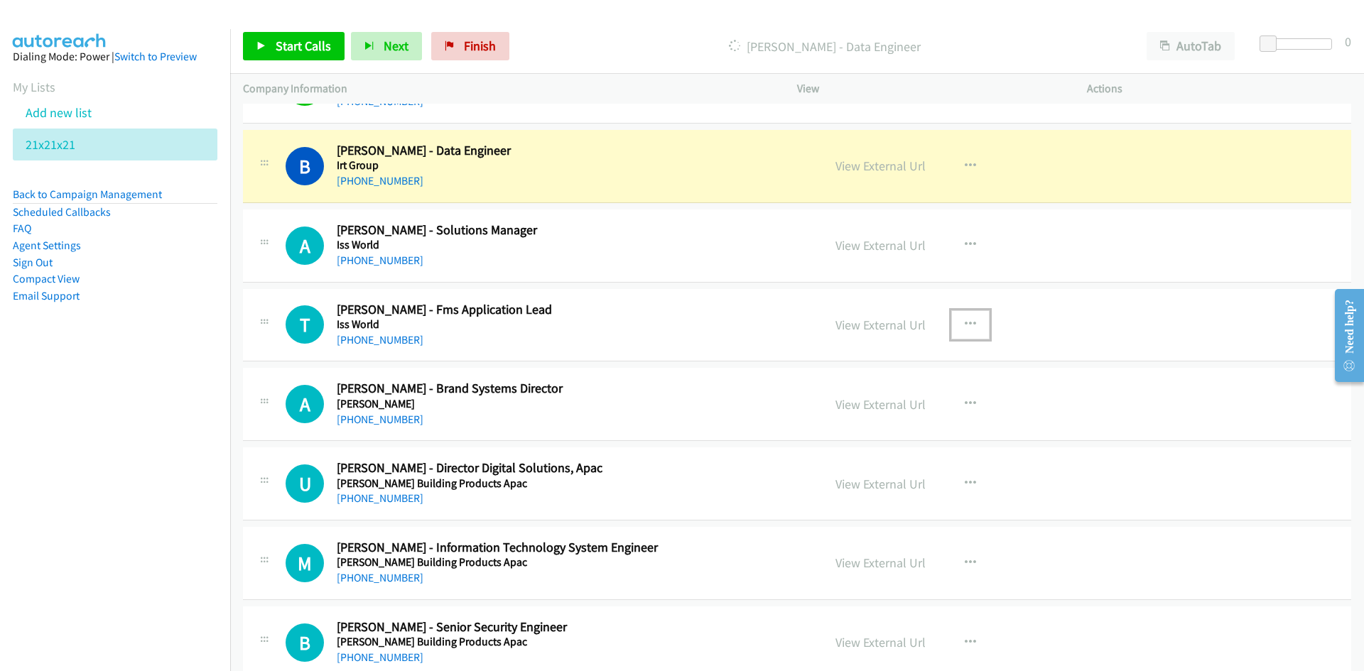
drag, startPoint x: 880, startPoint y: 172, endPoint x: 880, endPoint y: 204, distance: 32.0
click at [880, 172] on link "View External Url" at bounding box center [881, 166] width 90 height 16
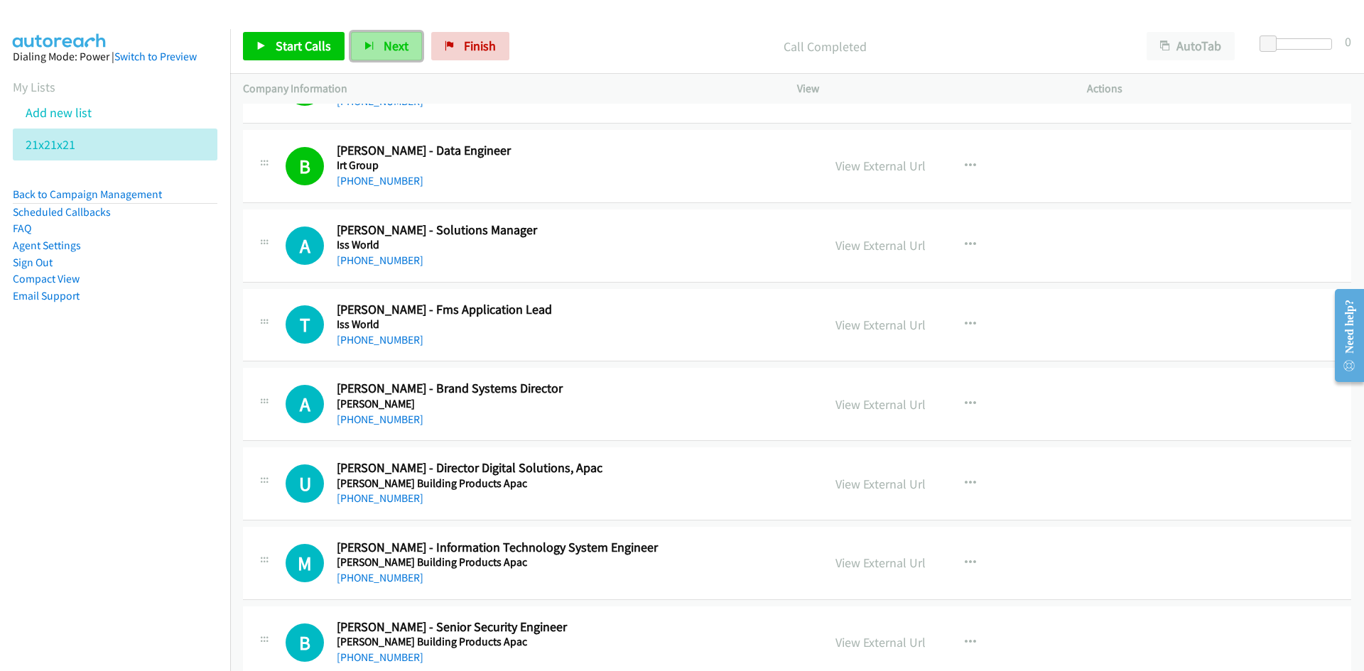
click at [394, 50] on span "Next" at bounding box center [396, 46] width 25 height 16
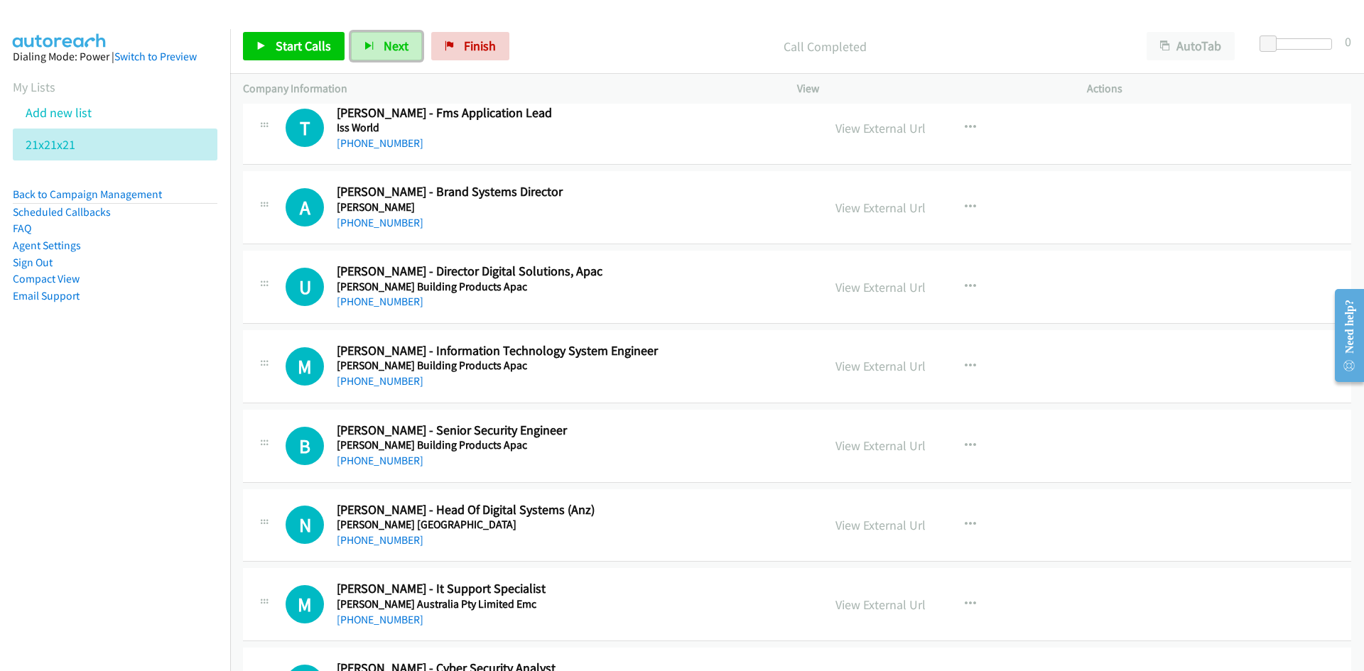
scroll to position [5045, 0]
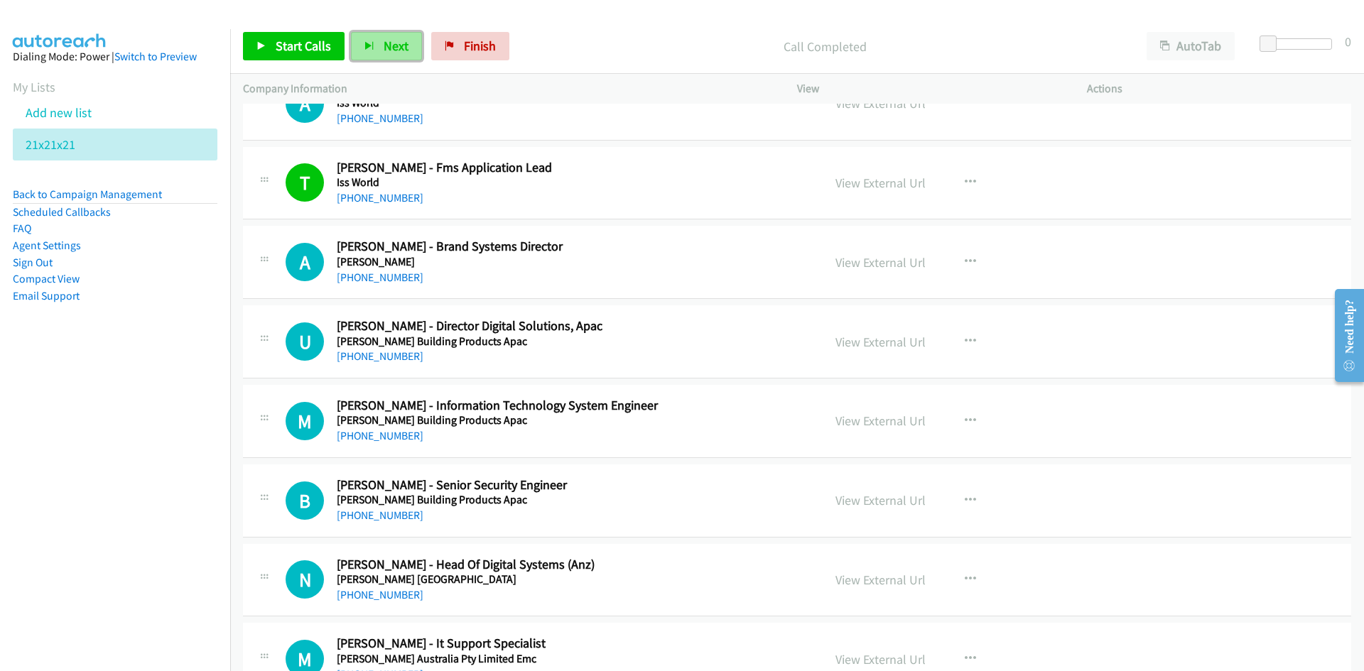
click at [395, 53] on span "Next" at bounding box center [396, 46] width 25 height 16
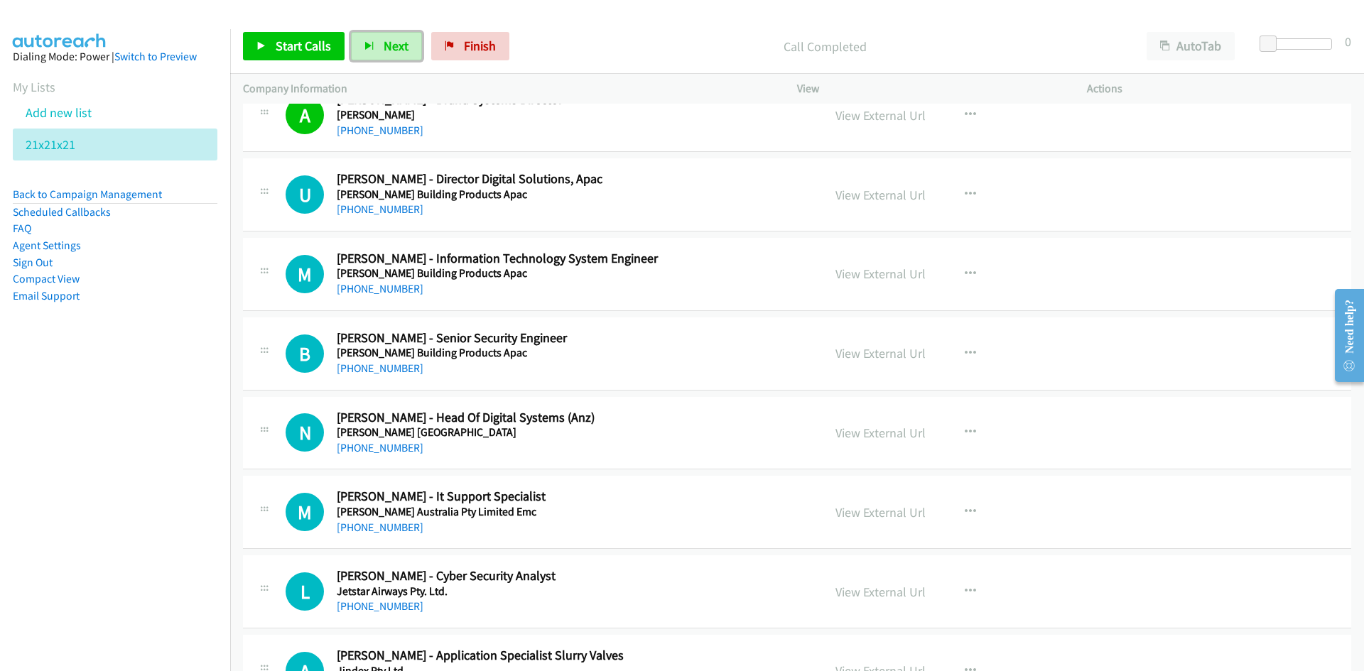
scroll to position [5258, 0]
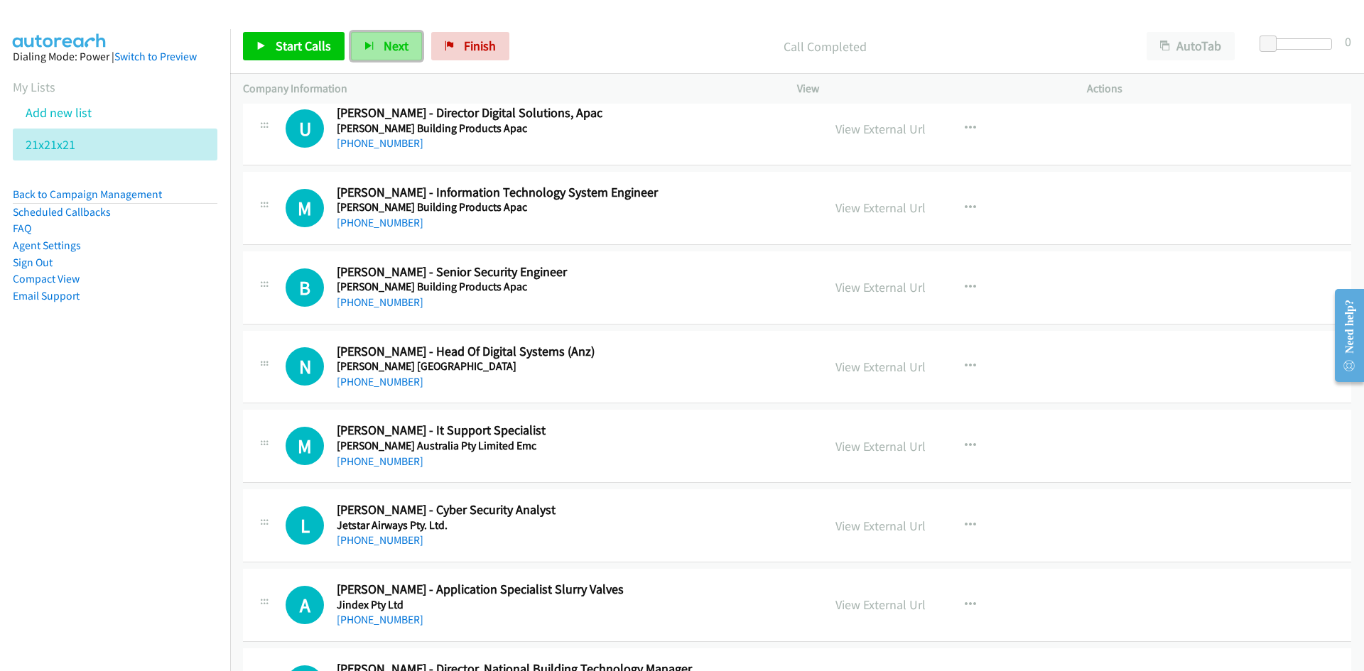
click at [385, 41] on span "Next" at bounding box center [396, 46] width 25 height 16
click at [968, 291] on icon "button" at bounding box center [970, 287] width 11 height 11
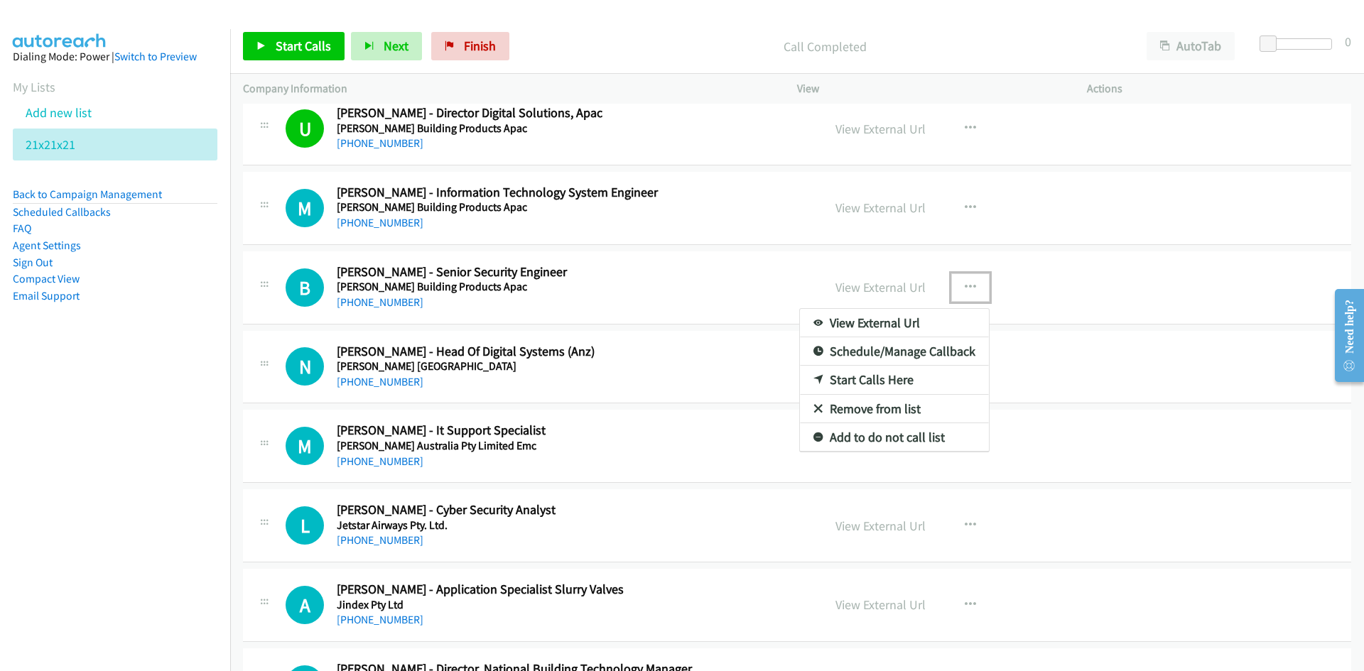
click at [870, 378] on link "Start Calls Here" at bounding box center [894, 380] width 189 height 28
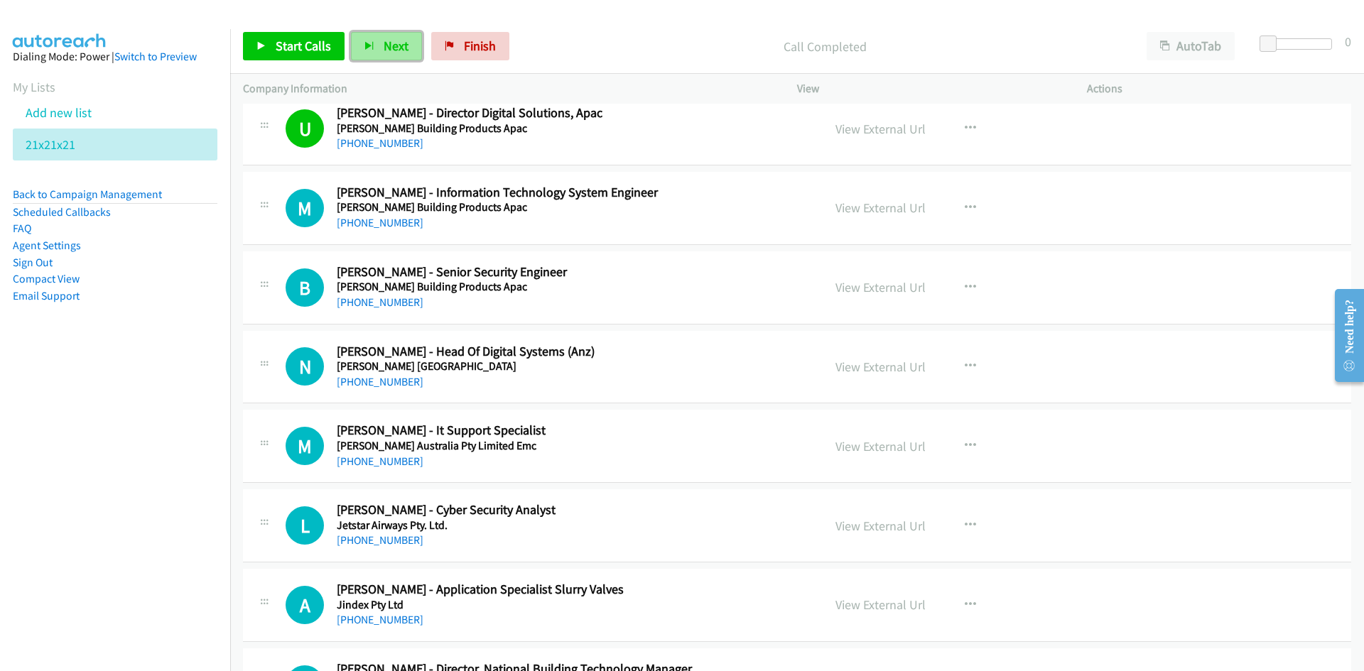
click at [384, 34] on button "Next" at bounding box center [386, 46] width 71 height 28
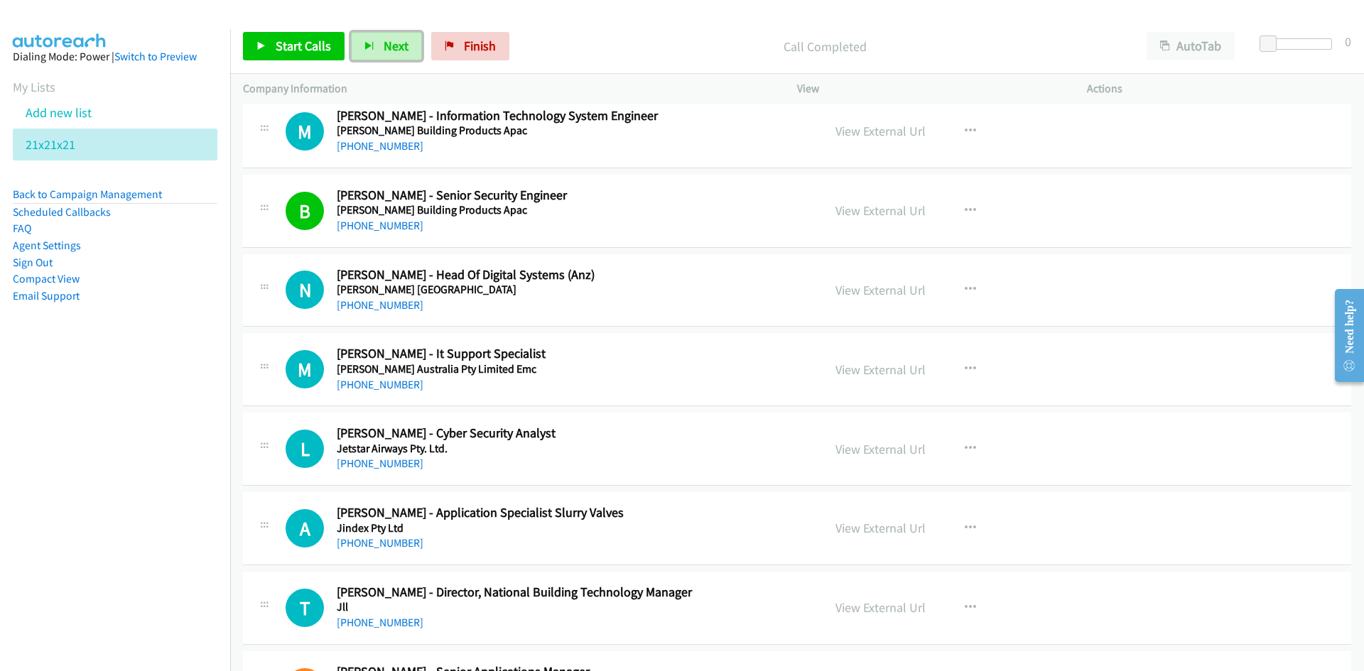
scroll to position [5471, 0]
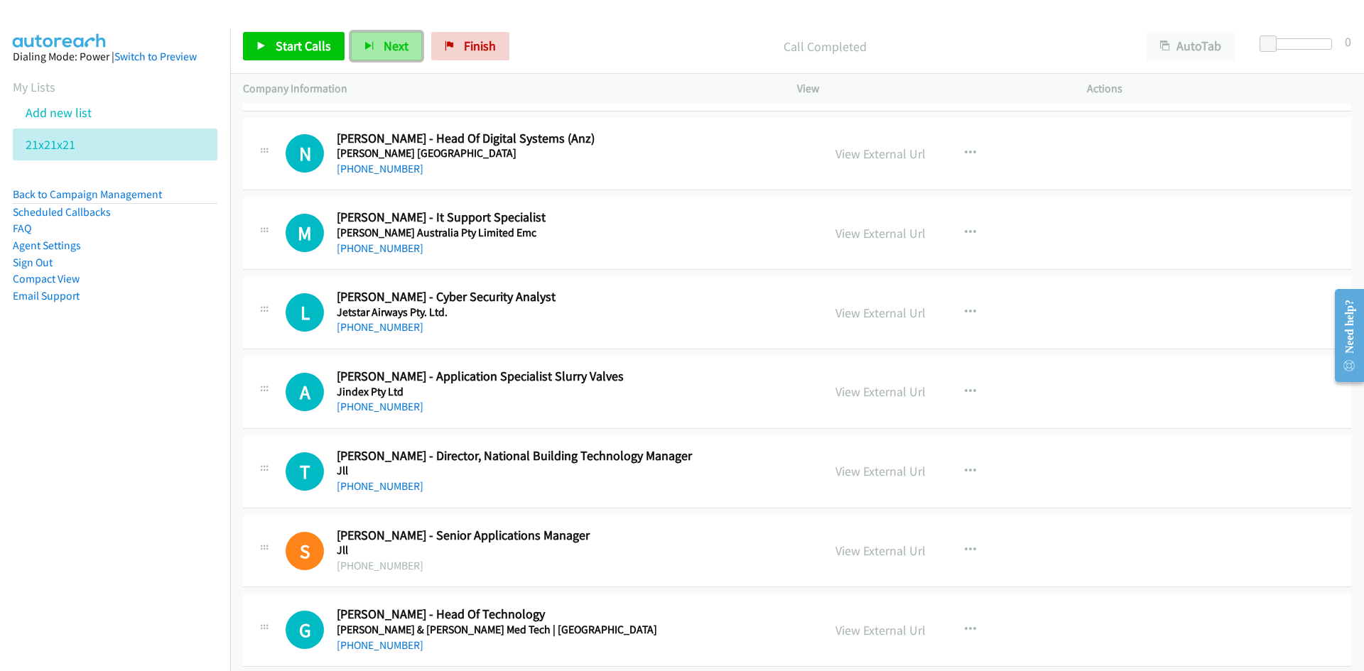
click at [393, 47] on span "Next" at bounding box center [396, 46] width 25 height 16
drag, startPoint x: 391, startPoint y: 45, endPoint x: 450, endPoint y: 103, distance: 82.4
click at [391, 45] on span "Next" at bounding box center [396, 46] width 25 height 16
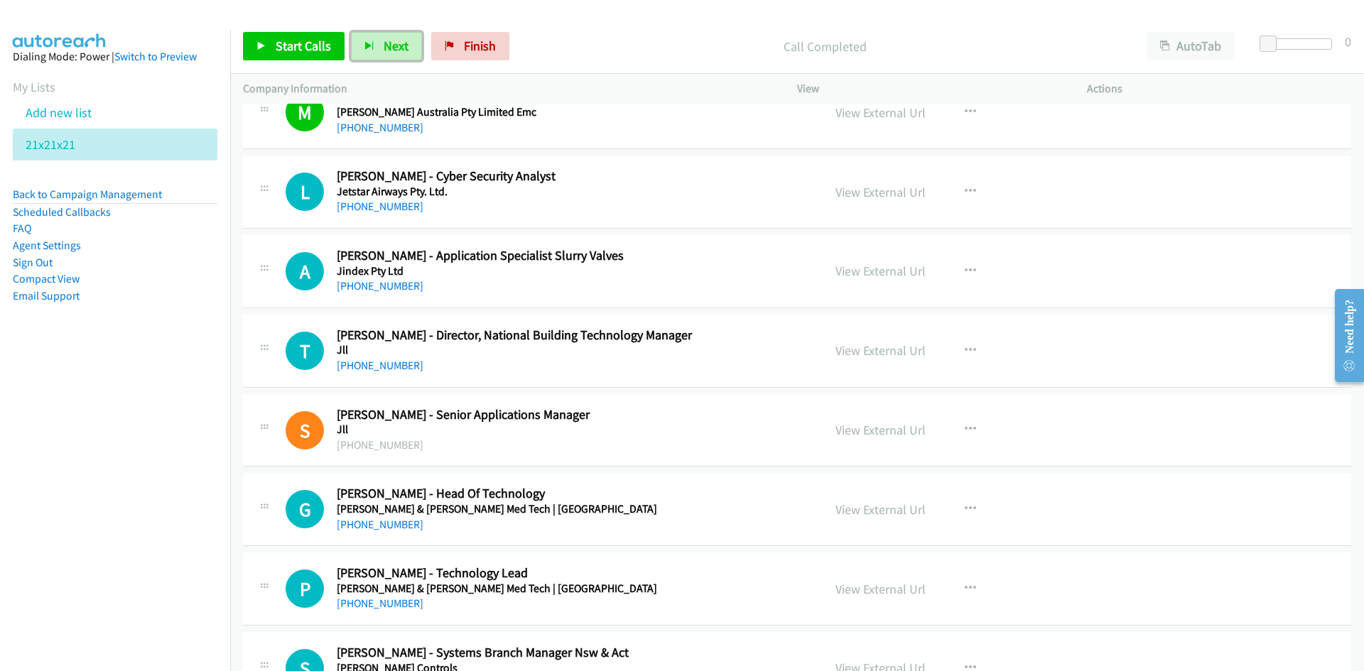
scroll to position [5613, 0]
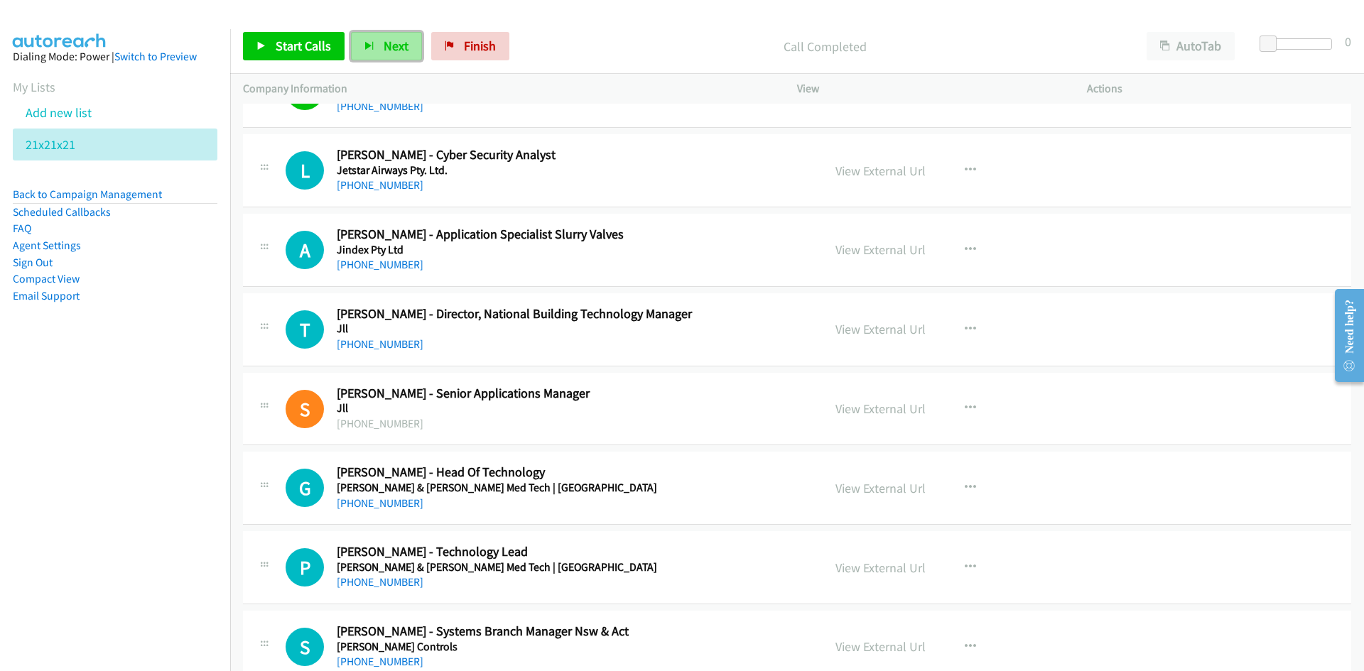
click at [394, 42] on span "Next" at bounding box center [396, 46] width 25 height 16
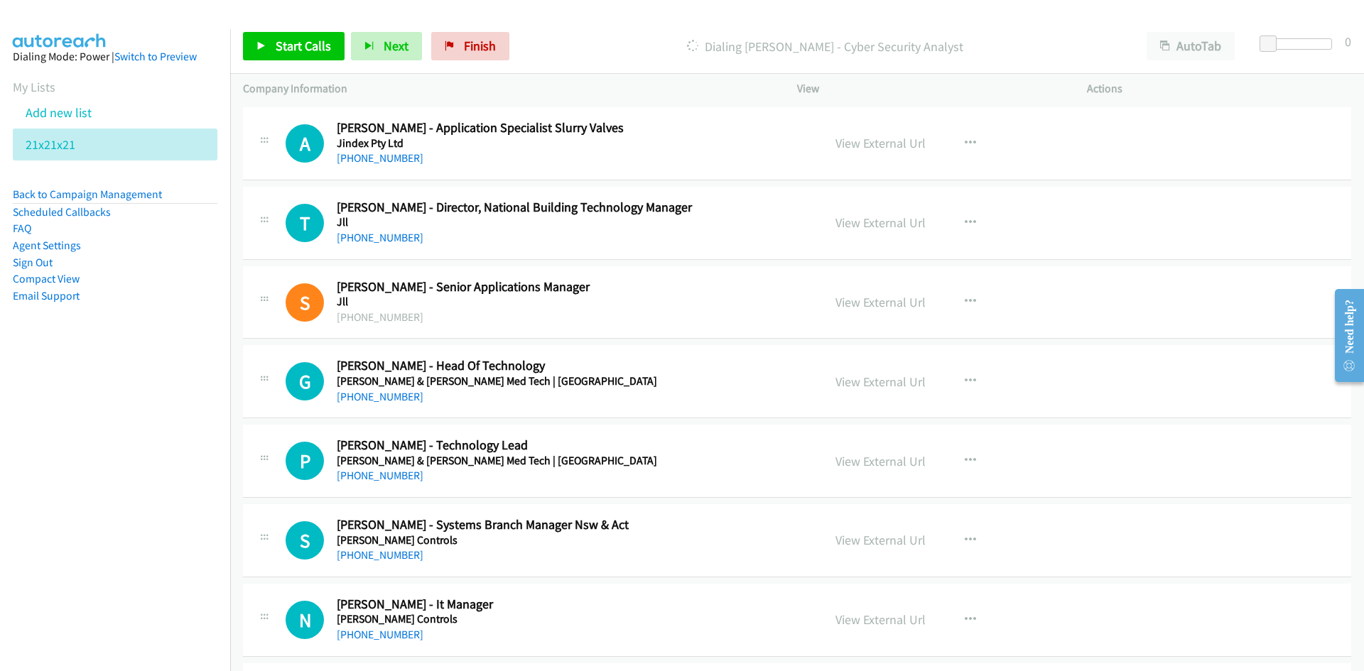
scroll to position [5826, 0]
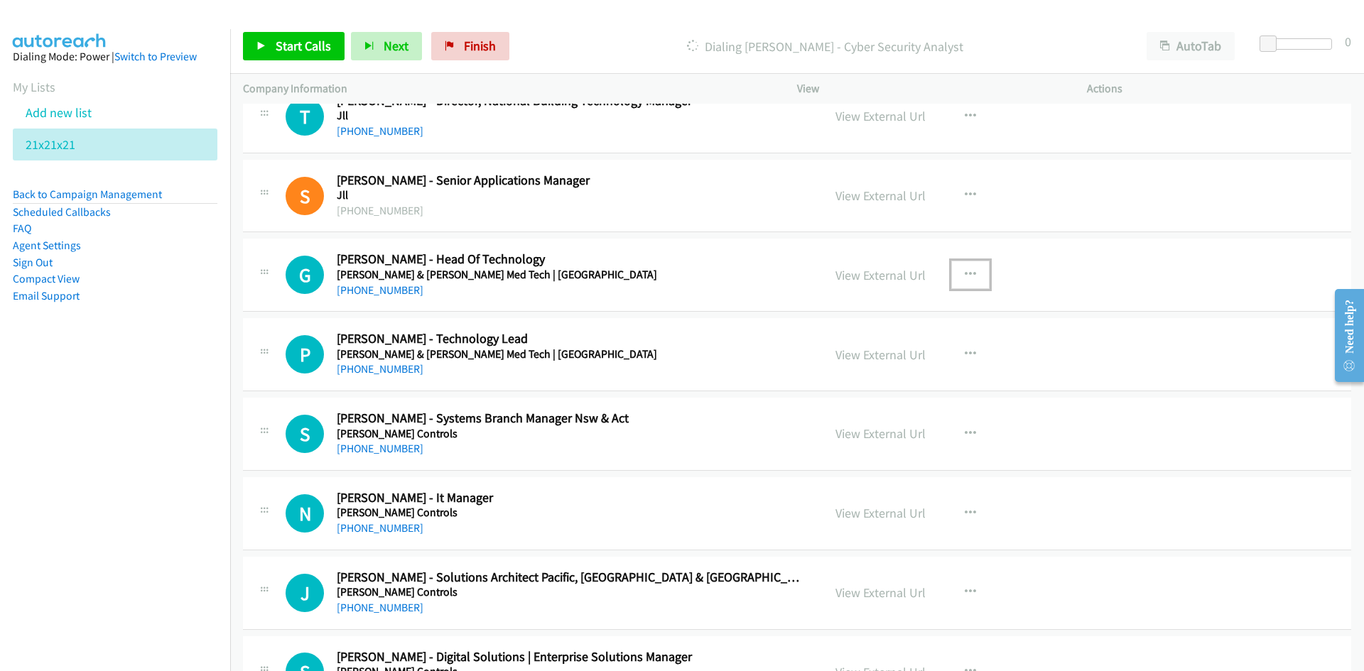
drag, startPoint x: 972, startPoint y: 271, endPoint x: 956, endPoint y: 293, distance: 27.6
click at [971, 271] on button "button" at bounding box center [970, 275] width 38 height 28
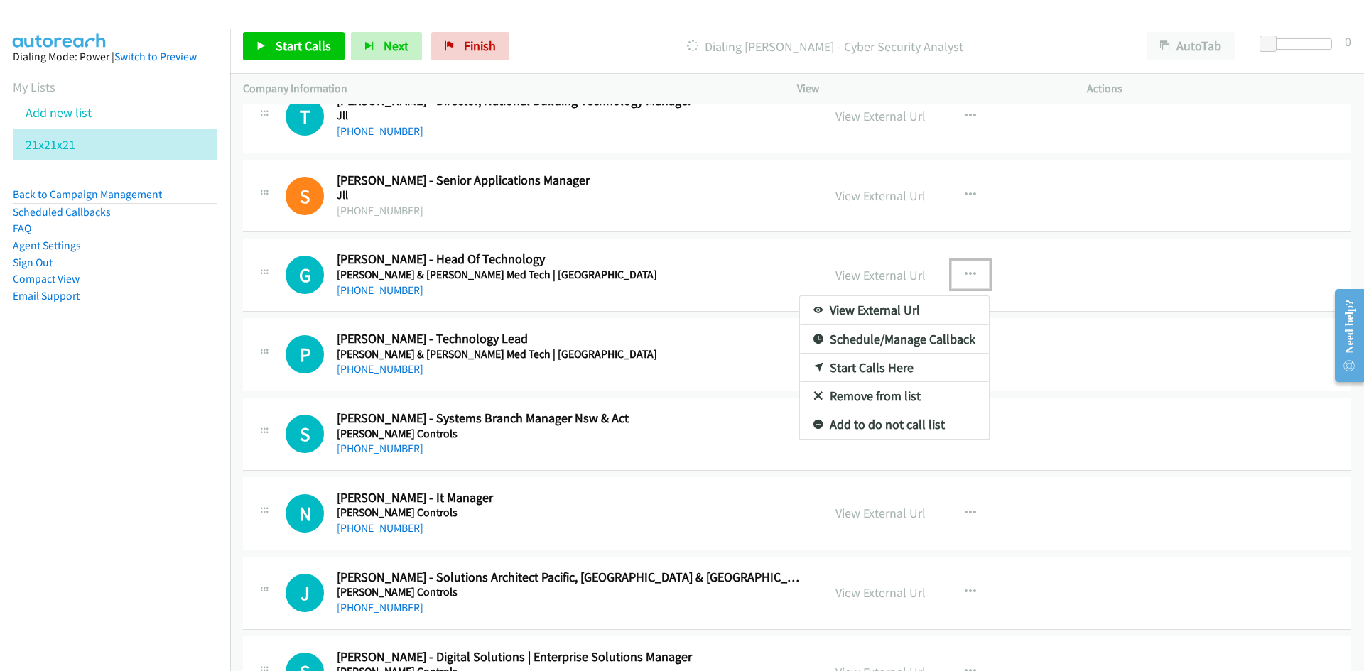
click at [867, 365] on link "Start Calls Here" at bounding box center [894, 368] width 189 height 28
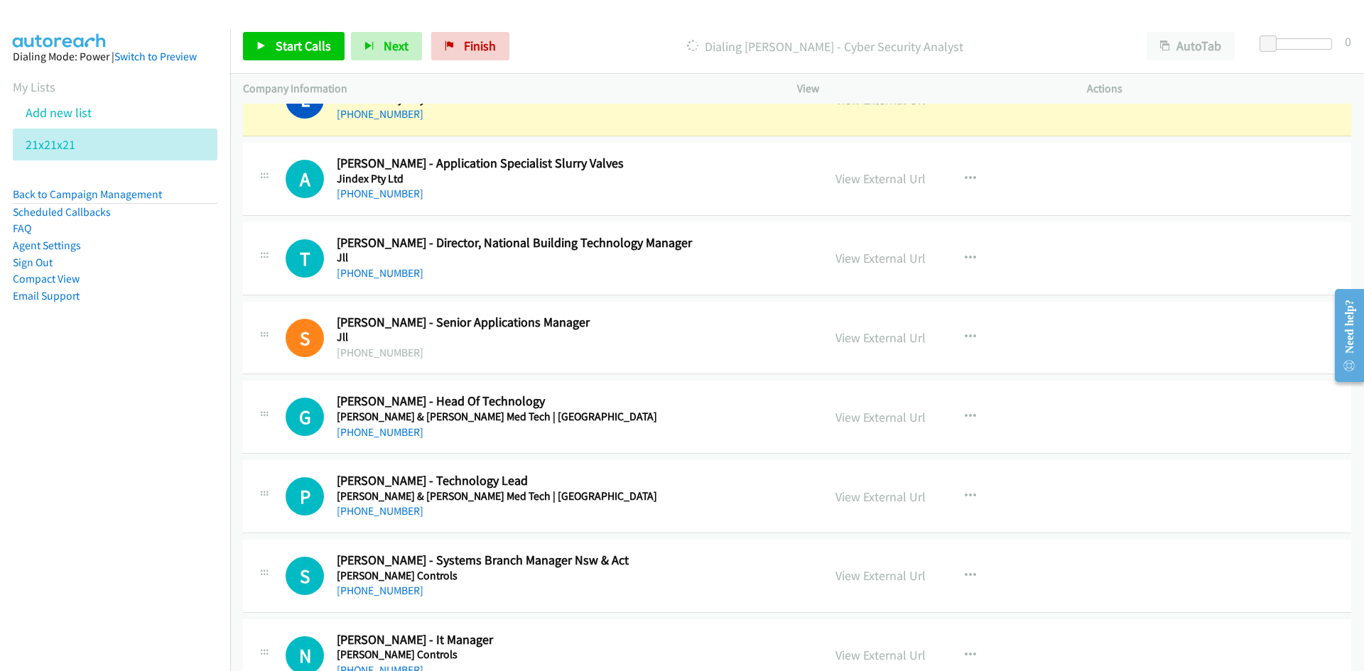
scroll to position [5613, 0]
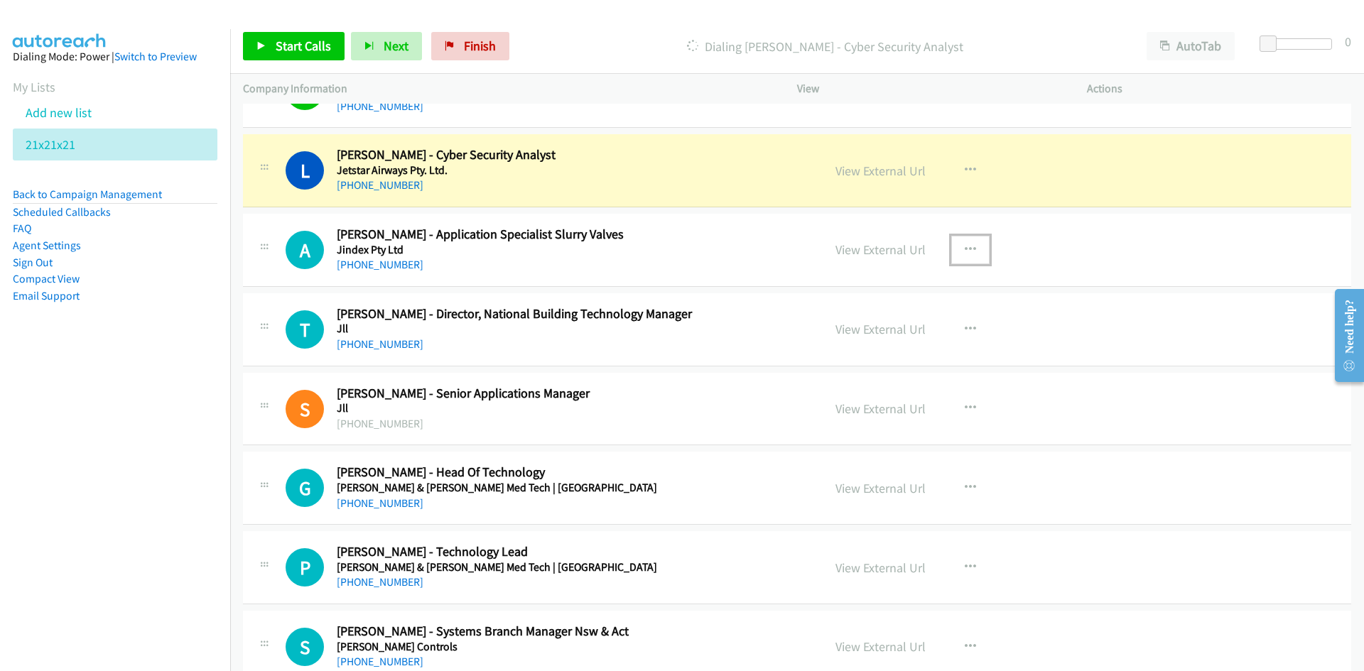
click at [965, 248] on icon "button" at bounding box center [970, 249] width 11 height 11
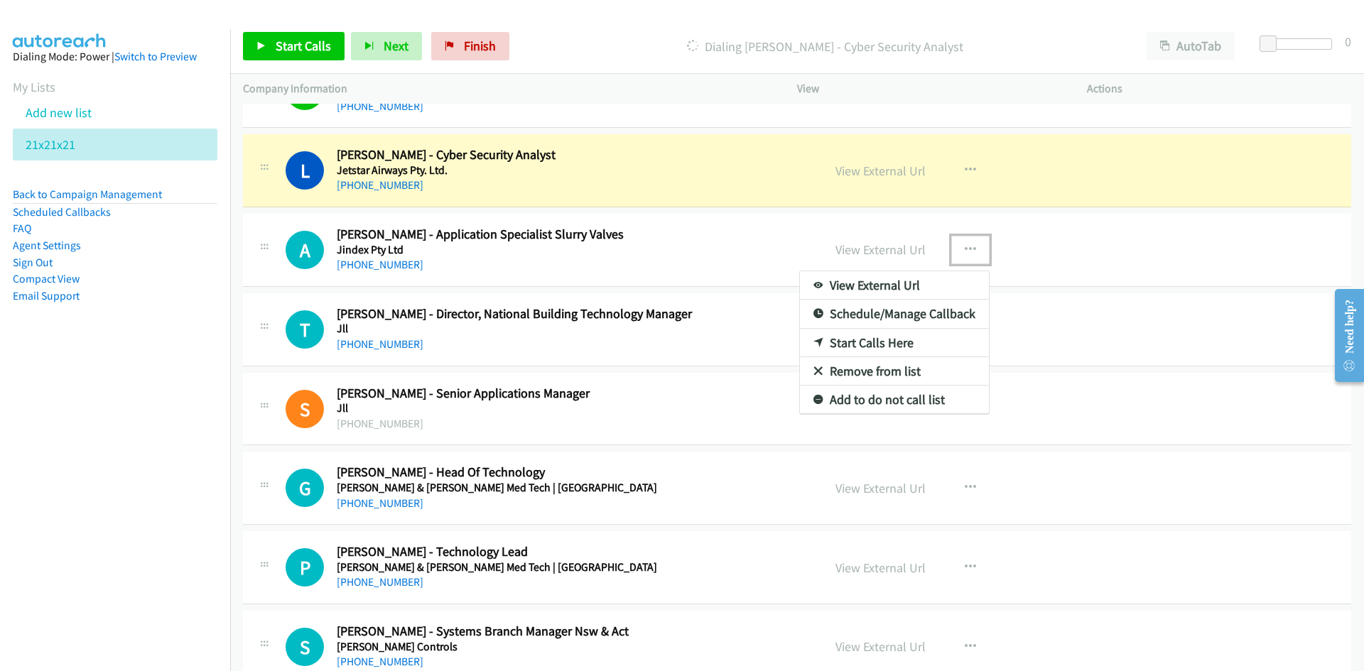
click at [864, 341] on link "Start Calls Here" at bounding box center [894, 343] width 189 height 28
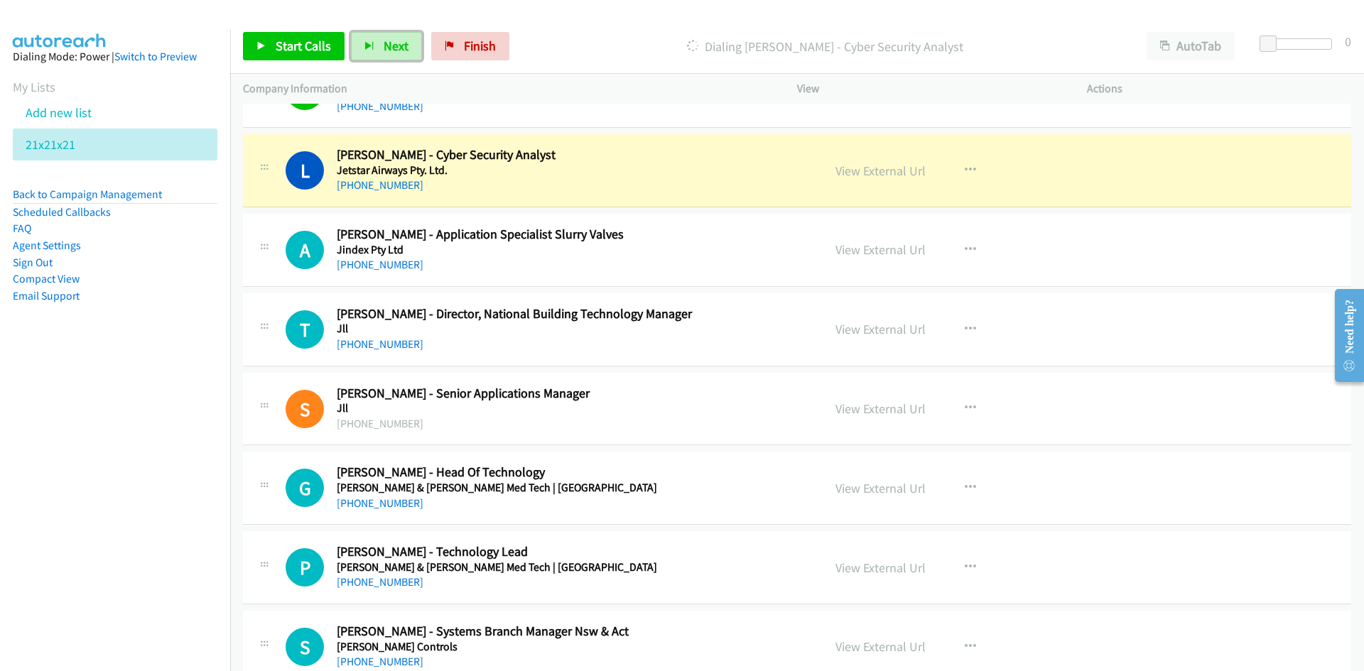
drag, startPoint x: 383, startPoint y: 39, endPoint x: 624, endPoint y: 166, distance: 272.4
click at [384, 39] on span "Next" at bounding box center [396, 46] width 25 height 16
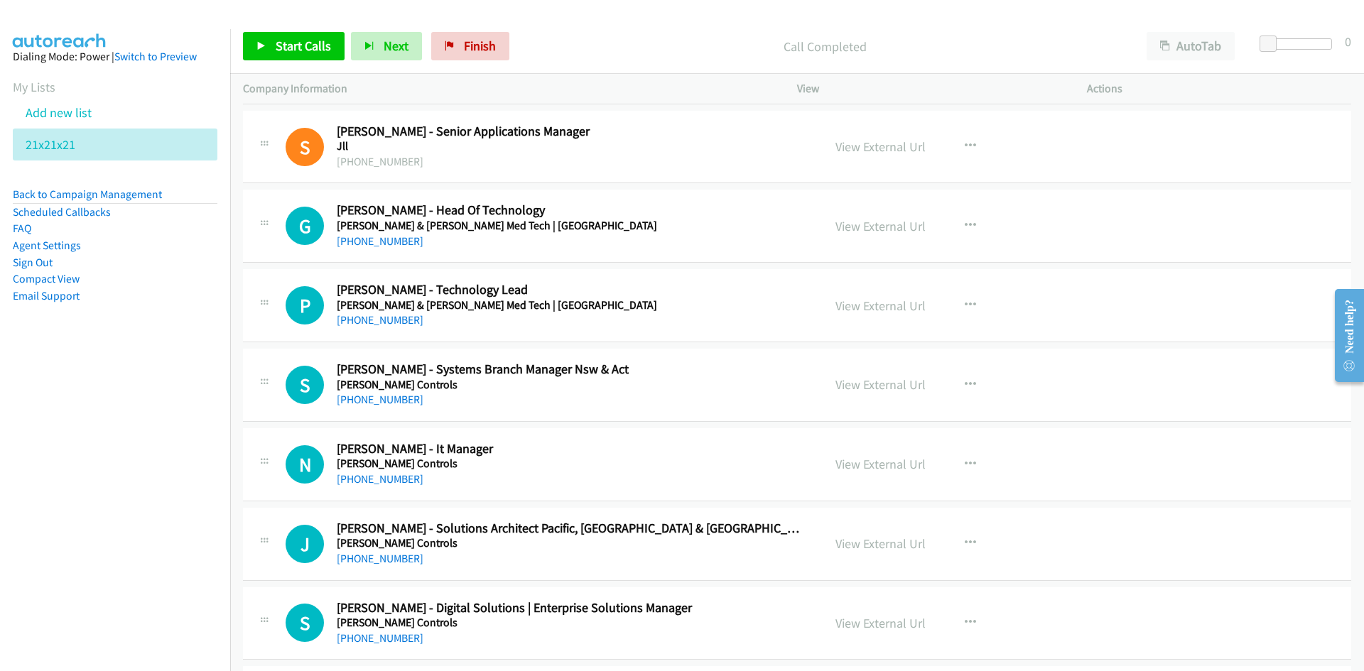
scroll to position [5898, 0]
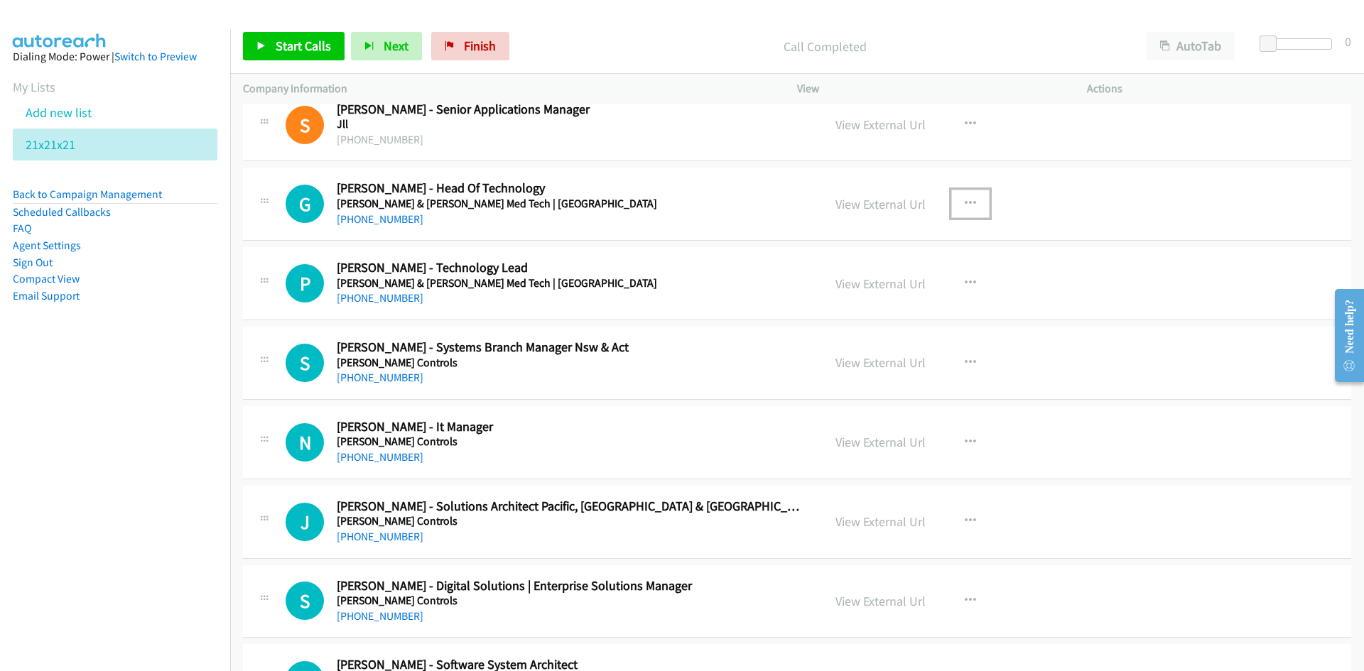
click at [976, 204] on button "button" at bounding box center [970, 204] width 38 height 28
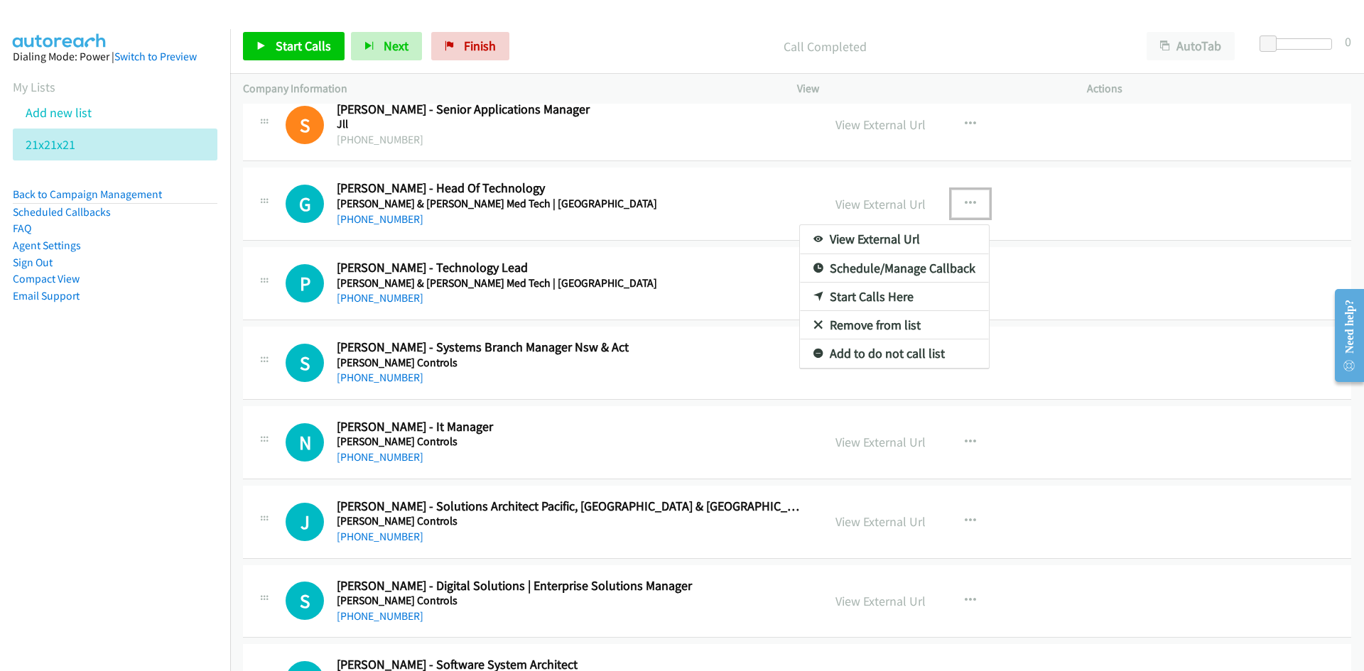
click at [868, 293] on link "Start Calls Here" at bounding box center [894, 297] width 189 height 28
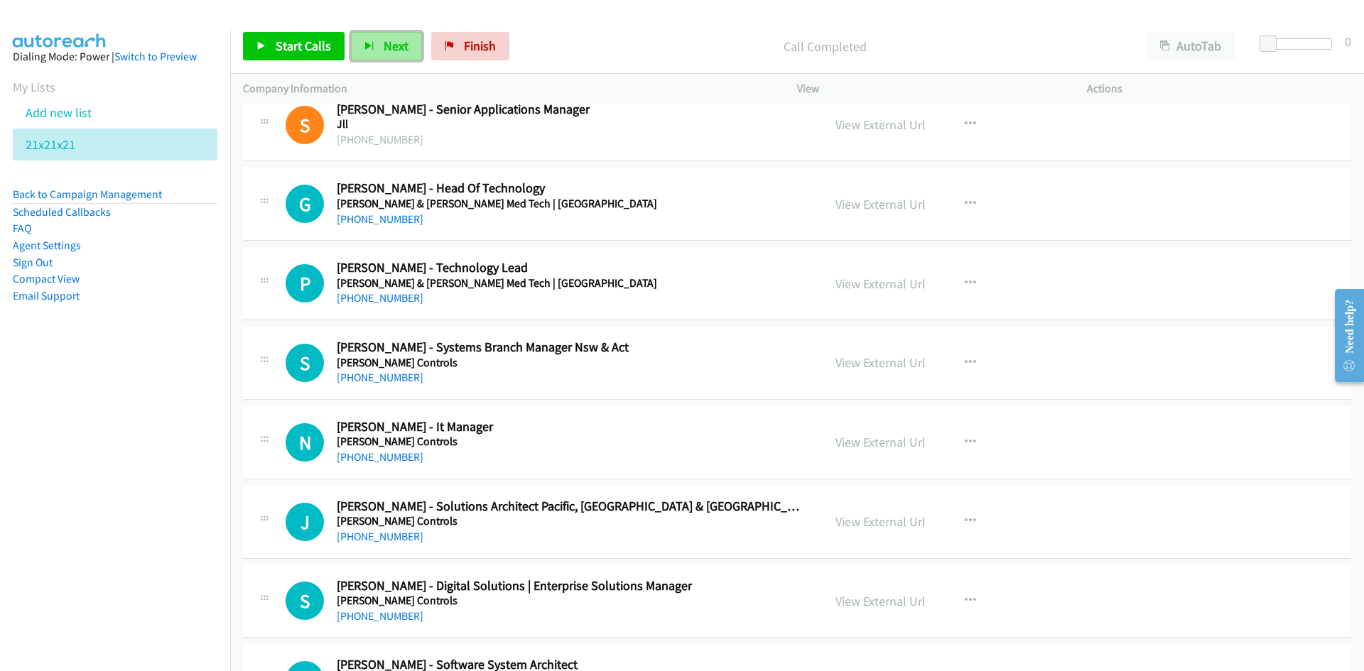
click at [387, 55] on button "Next" at bounding box center [386, 46] width 71 height 28
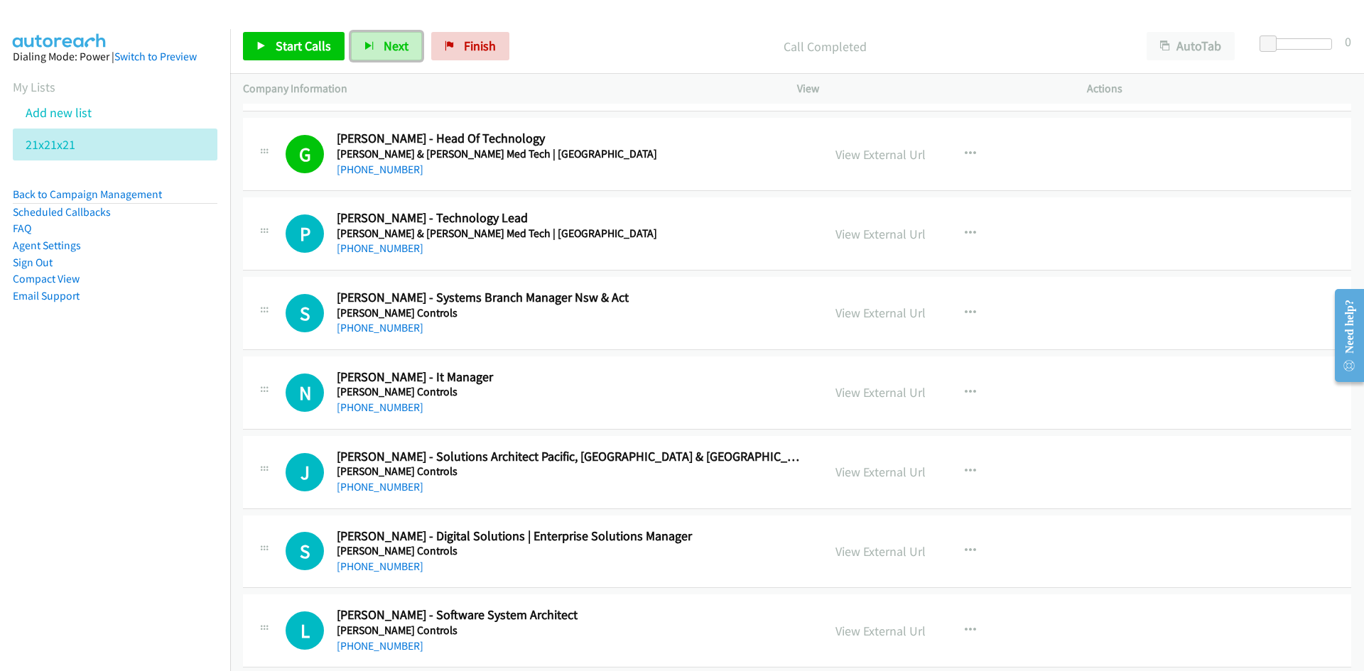
scroll to position [5969, 0]
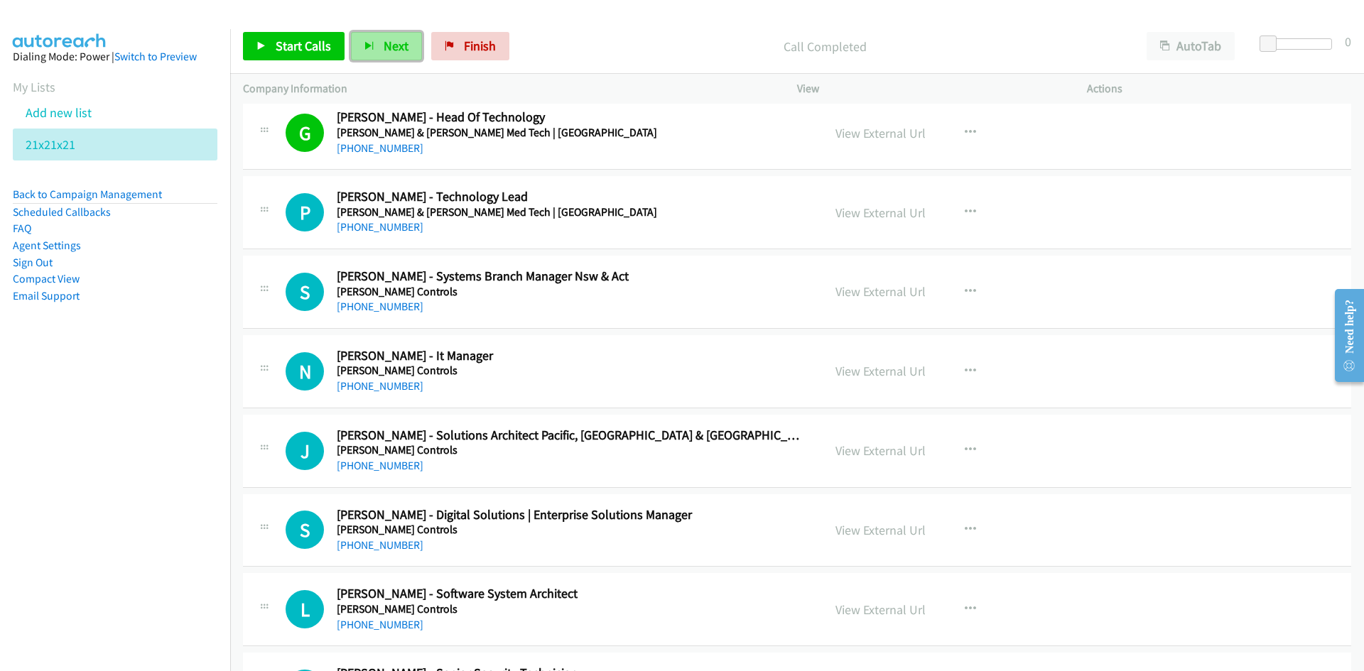
click at [393, 55] on button "Next" at bounding box center [386, 46] width 71 height 28
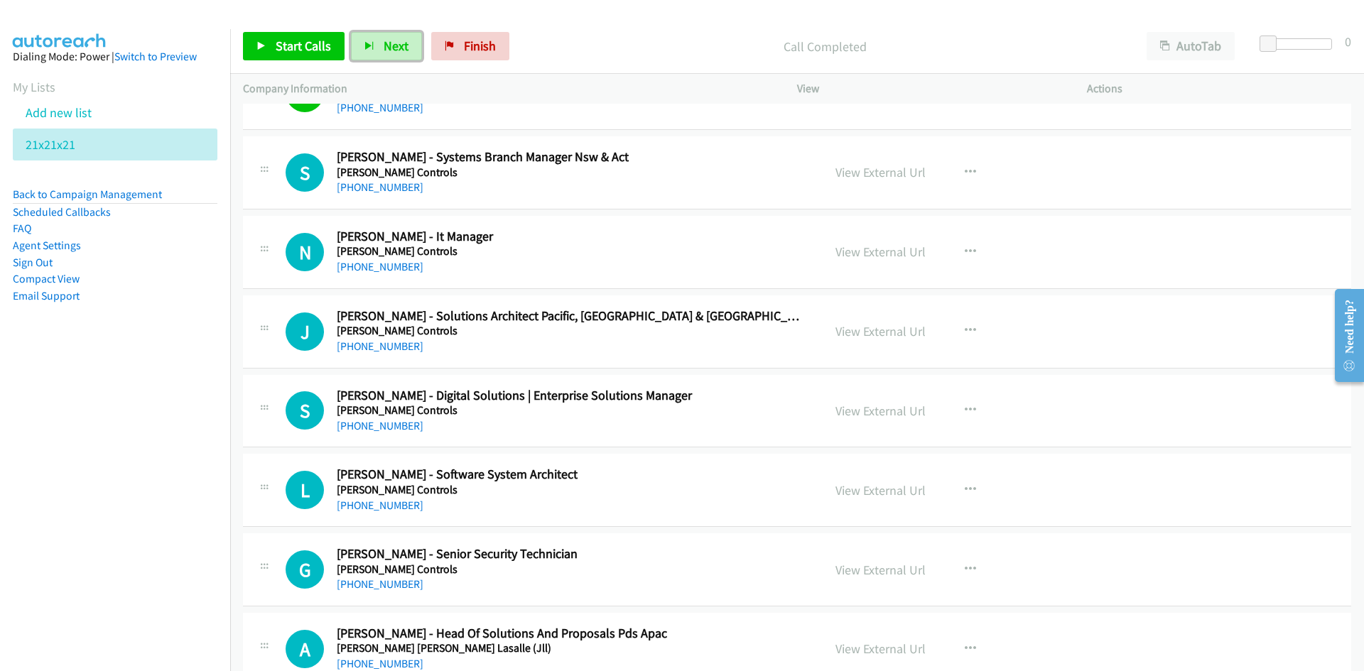
scroll to position [6111, 0]
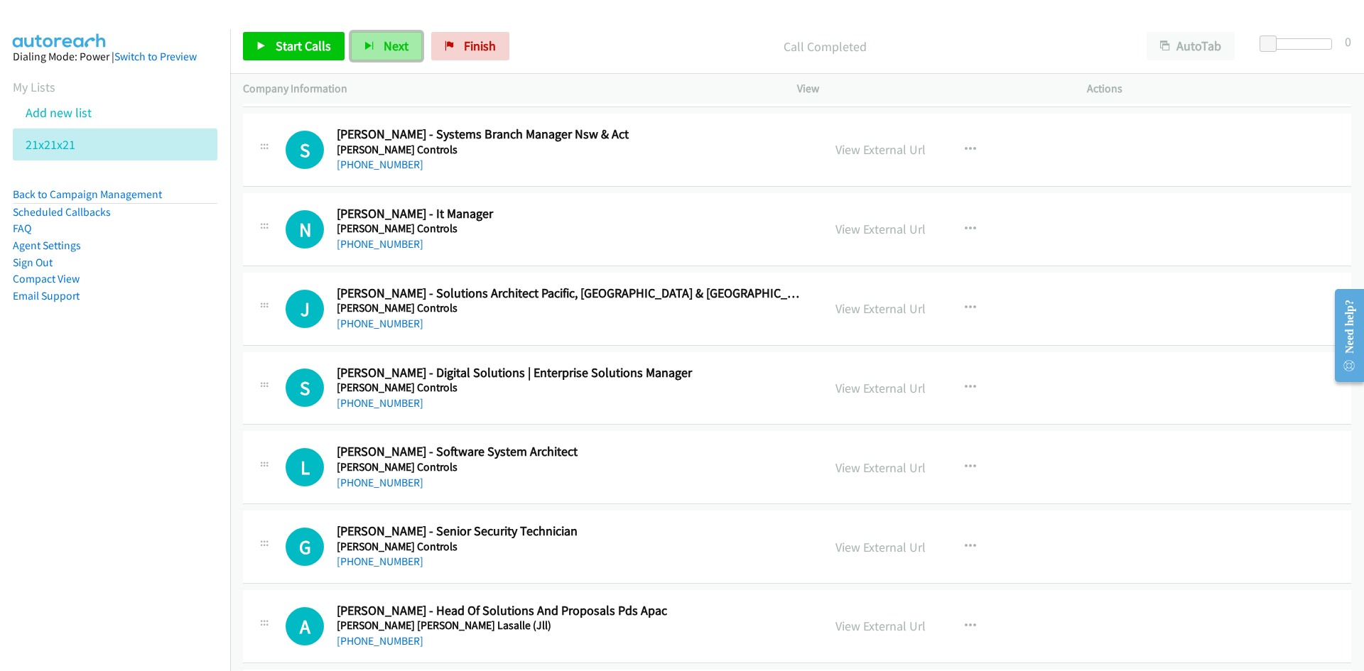
click at [408, 51] on button "Next" at bounding box center [386, 46] width 71 height 28
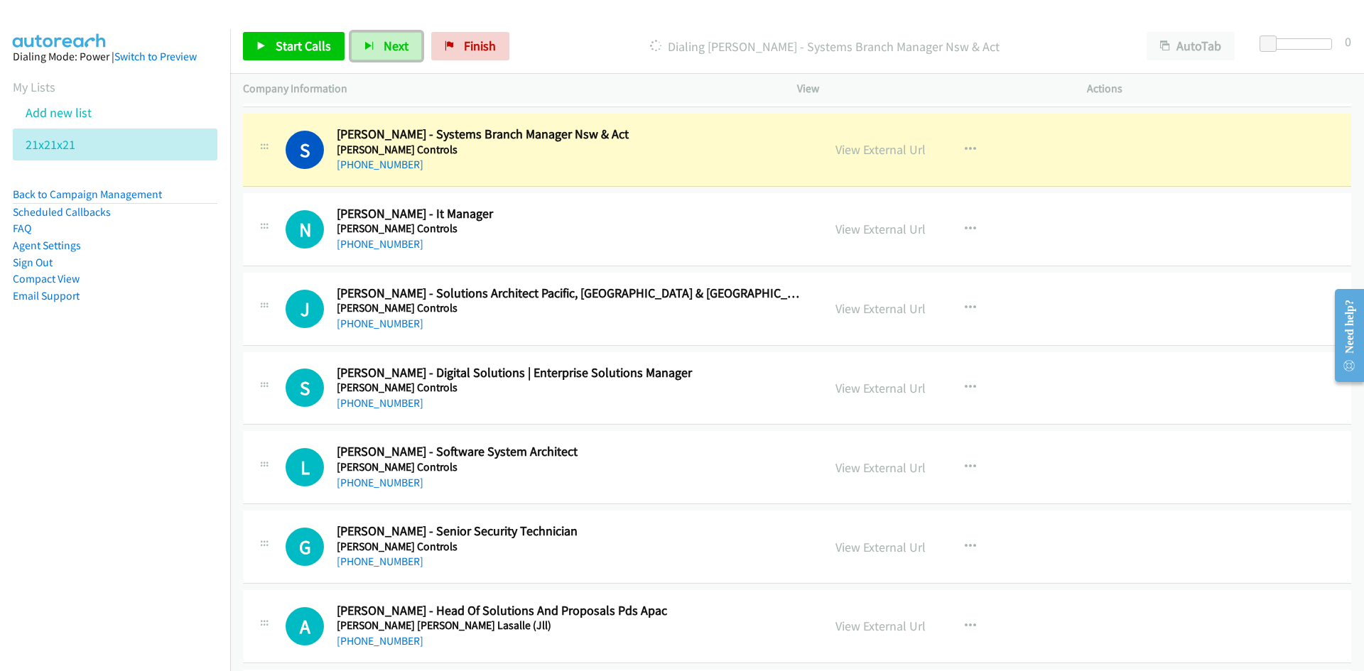
drag, startPoint x: 394, startPoint y: 46, endPoint x: 508, endPoint y: 177, distance: 173.3
click at [394, 46] on span "Next" at bounding box center [396, 46] width 25 height 16
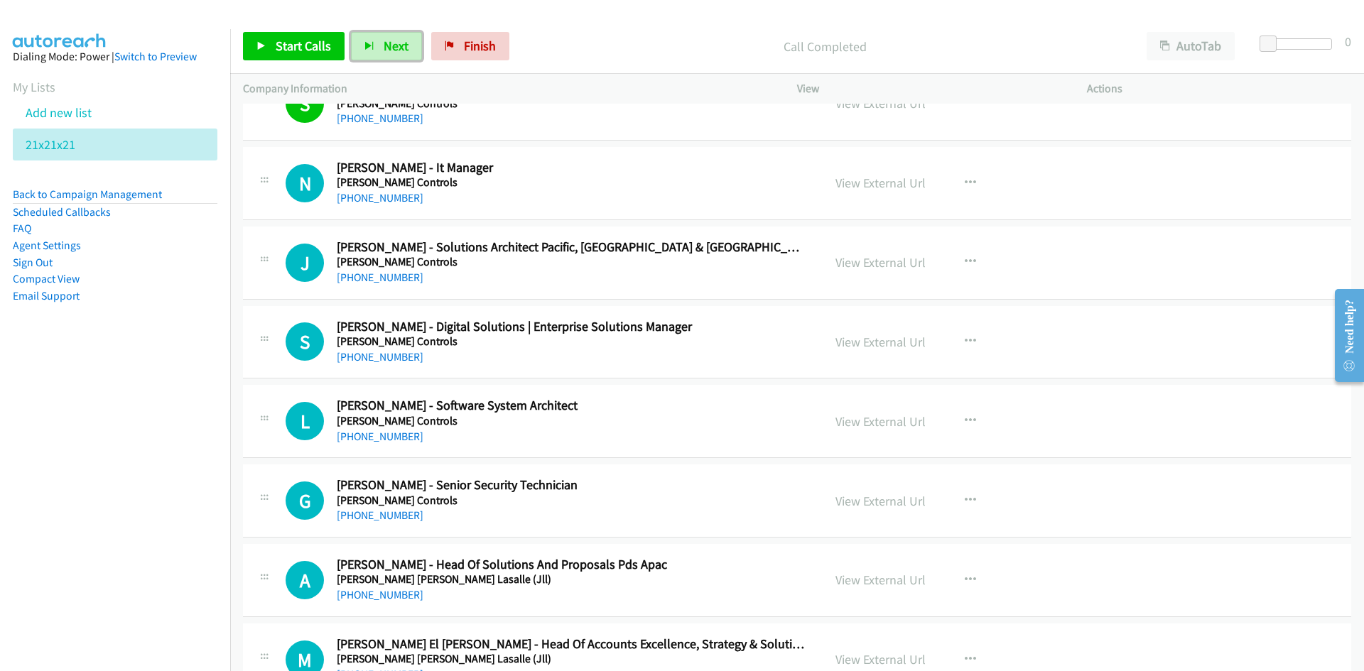
scroll to position [6182, 0]
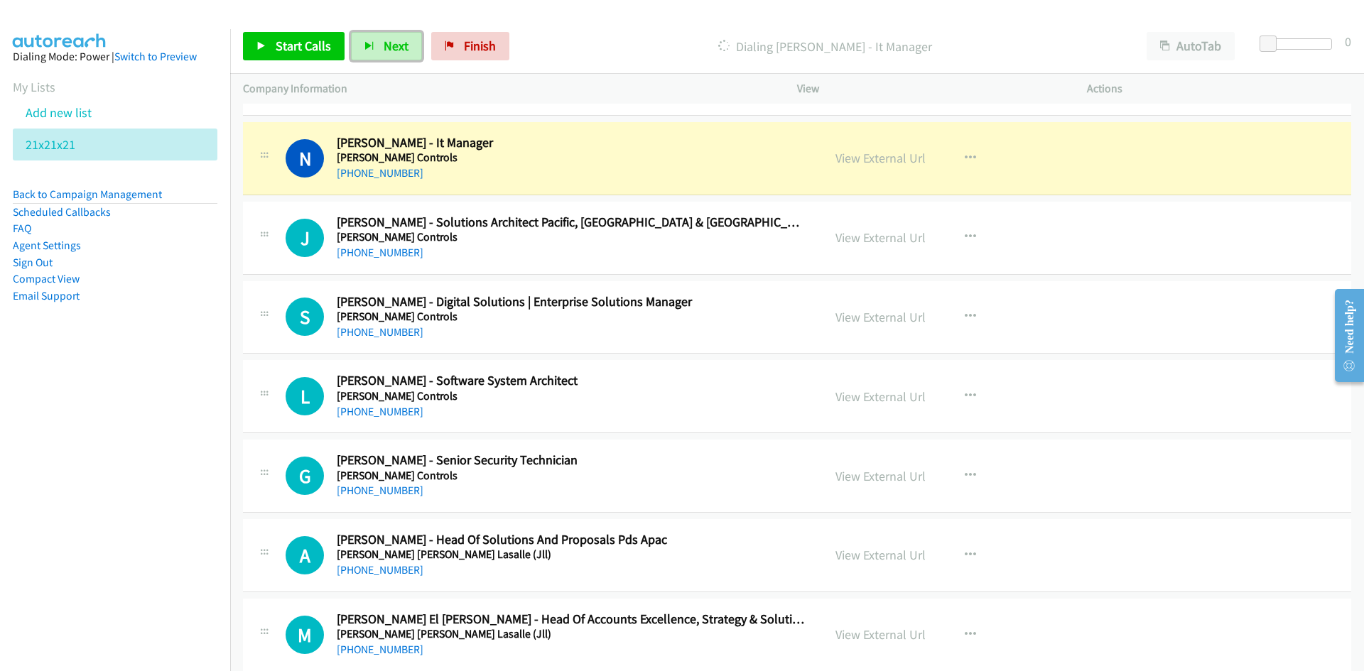
drag, startPoint x: 382, startPoint y: 47, endPoint x: 478, endPoint y: 156, distance: 146.0
click at [384, 47] on span "Next" at bounding box center [396, 46] width 25 height 16
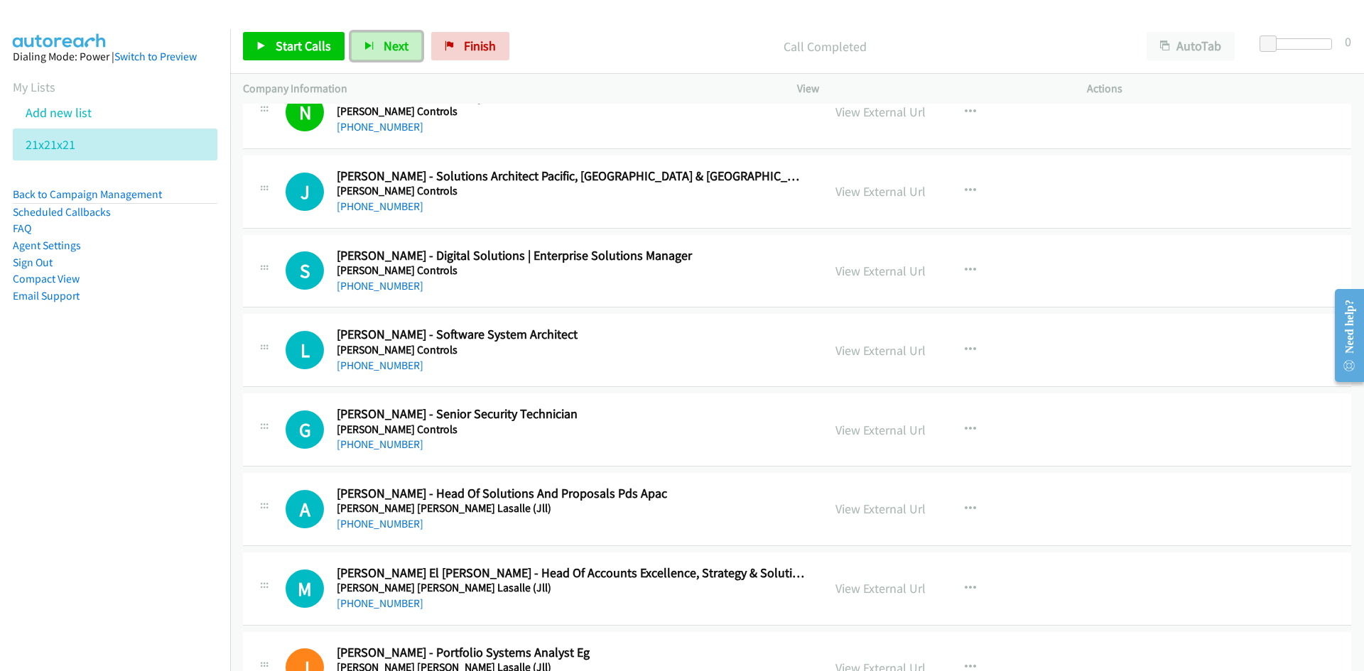
scroll to position [6253, 0]
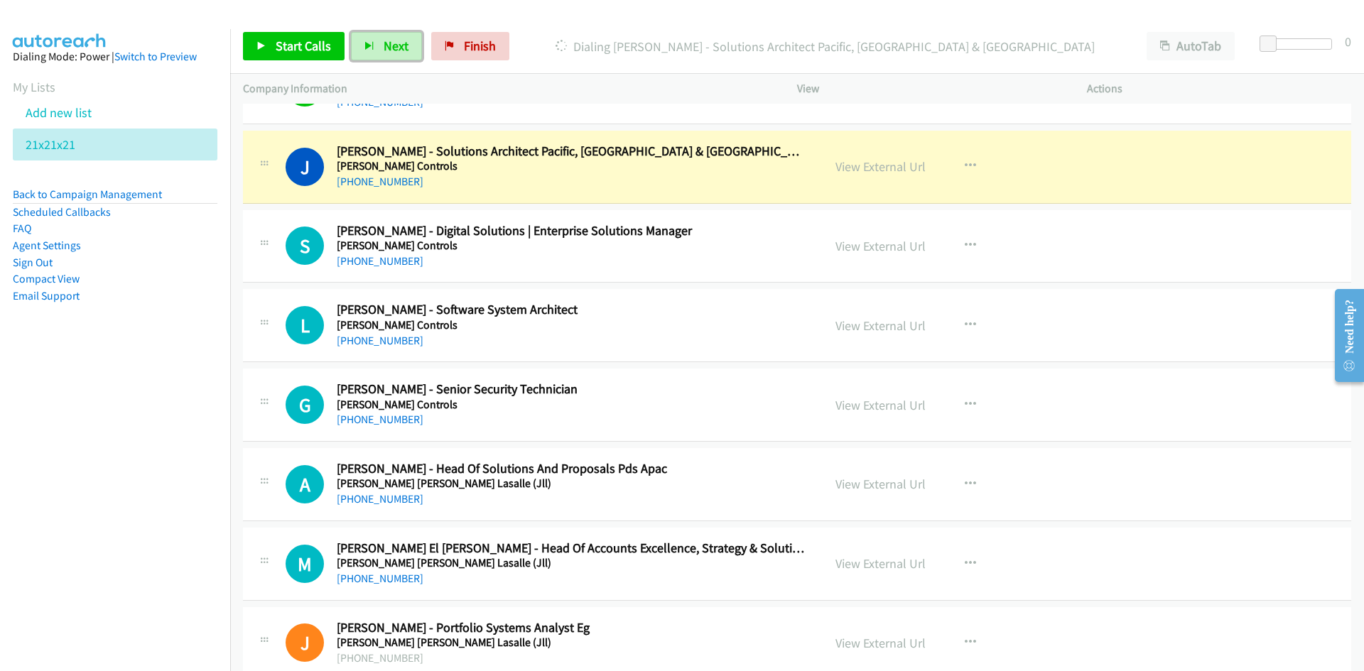
click at [886, 168] on link "View External Url" at bounding box center [881, 166] width 90 height 16
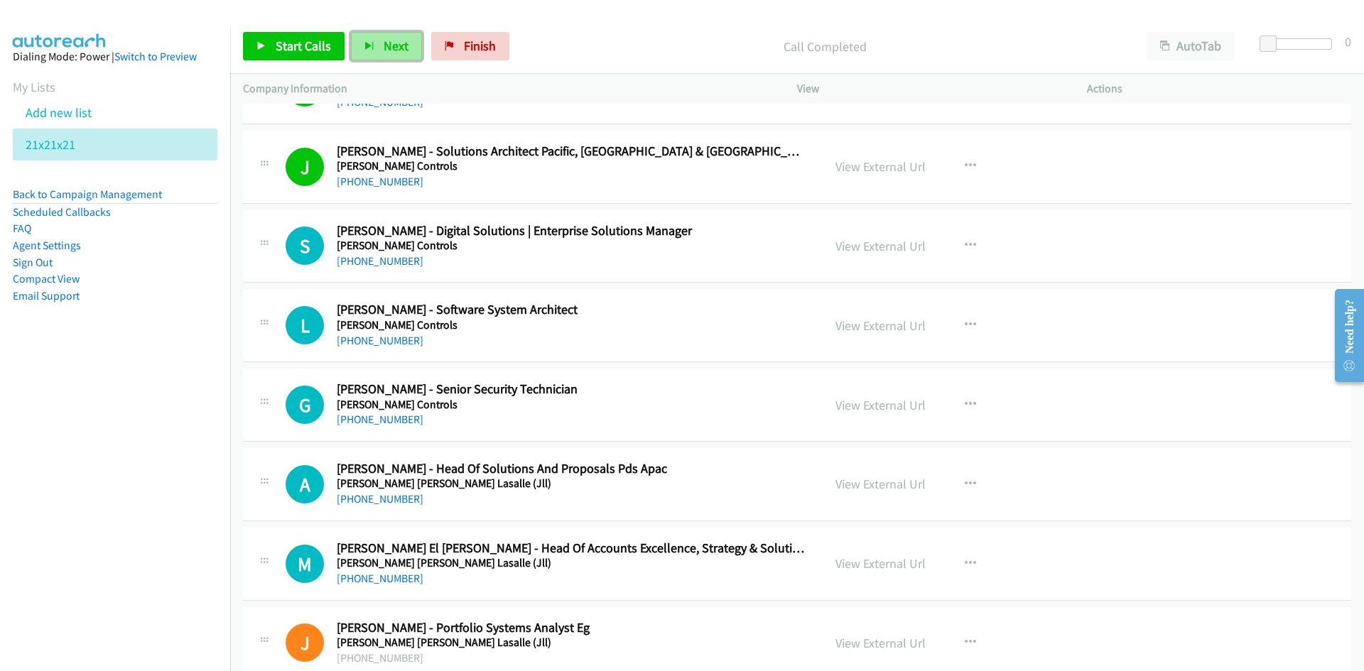
click at [396, 48] on span "Next" at bounding box center [396, 46] width 25 height 16
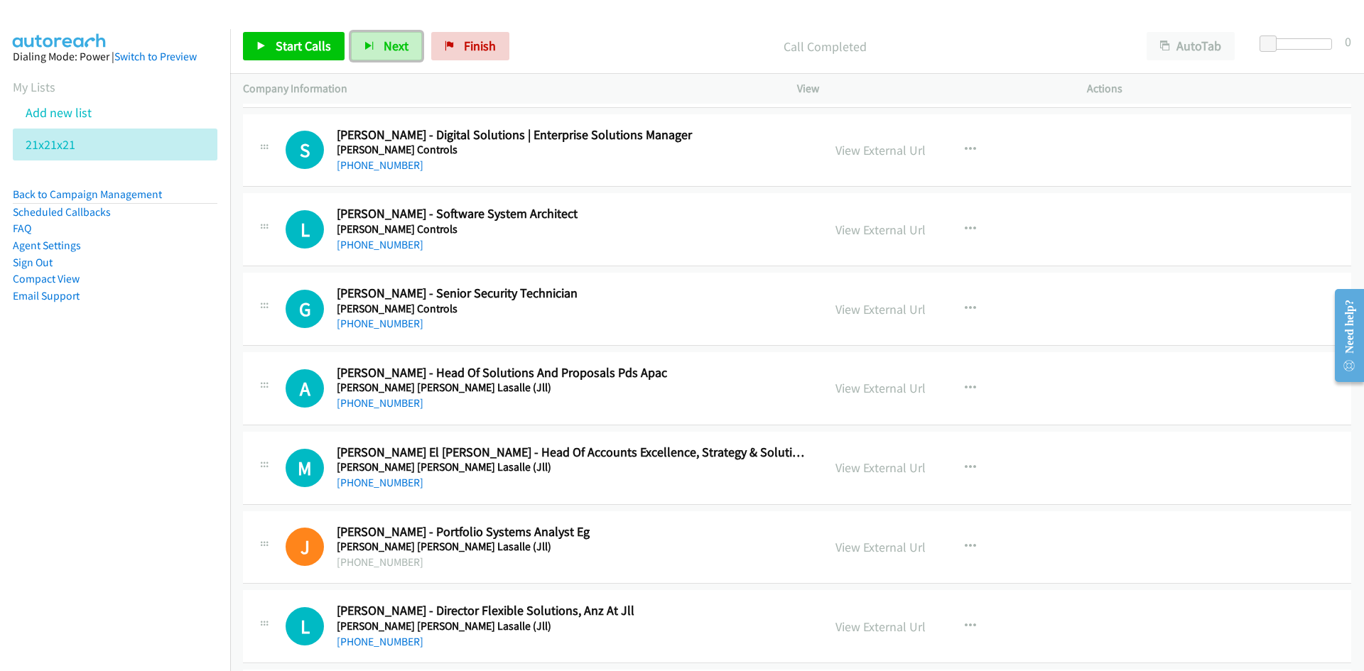
scroll to position [6324, 0]
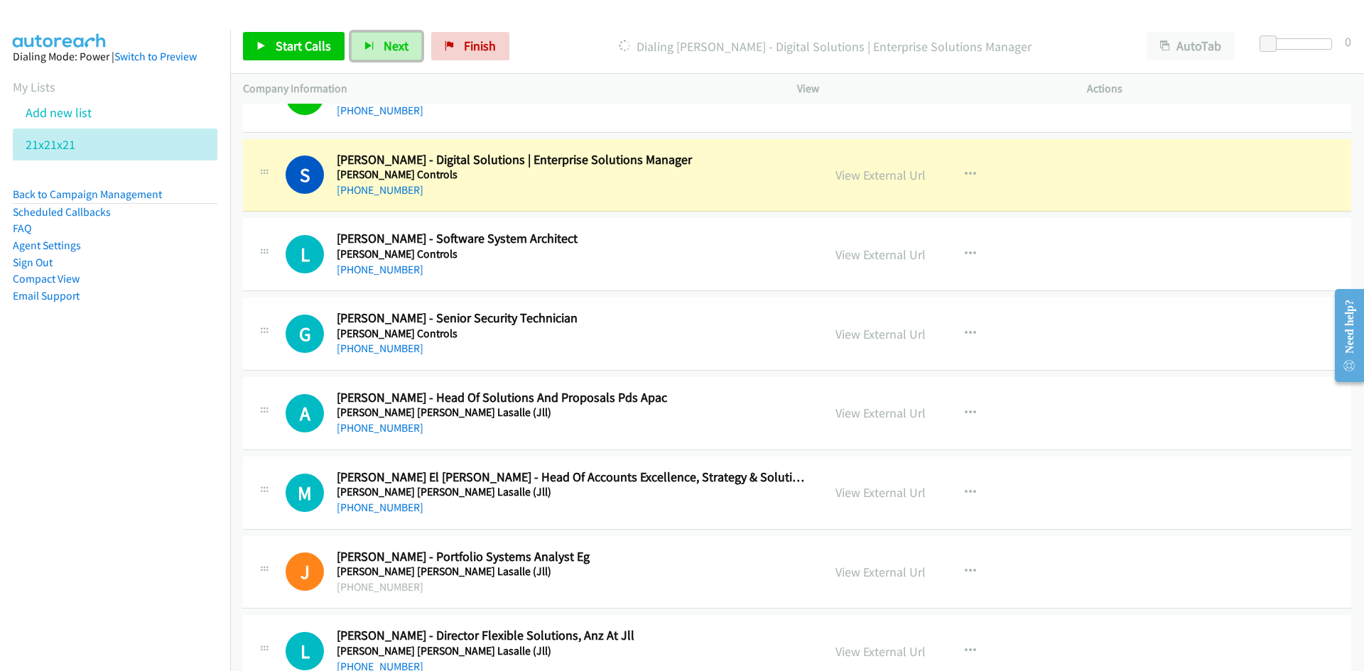
drag, startPoint x: 873, startPoint y: 174, endPoint x: 873, endPoint y: 219, distance: 44.8
click at [873, 174] on link "View External Url" at bounding box center [881, 175] width 90 height 16
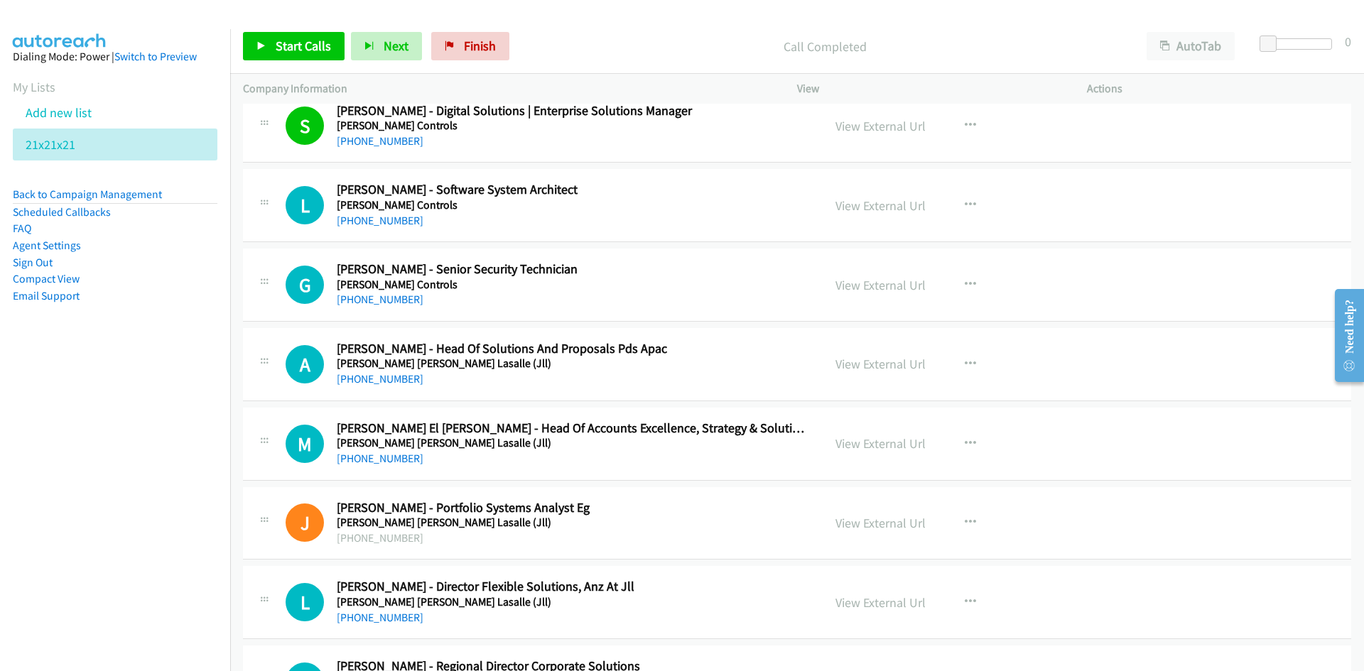
scroll to position [6395, 0]
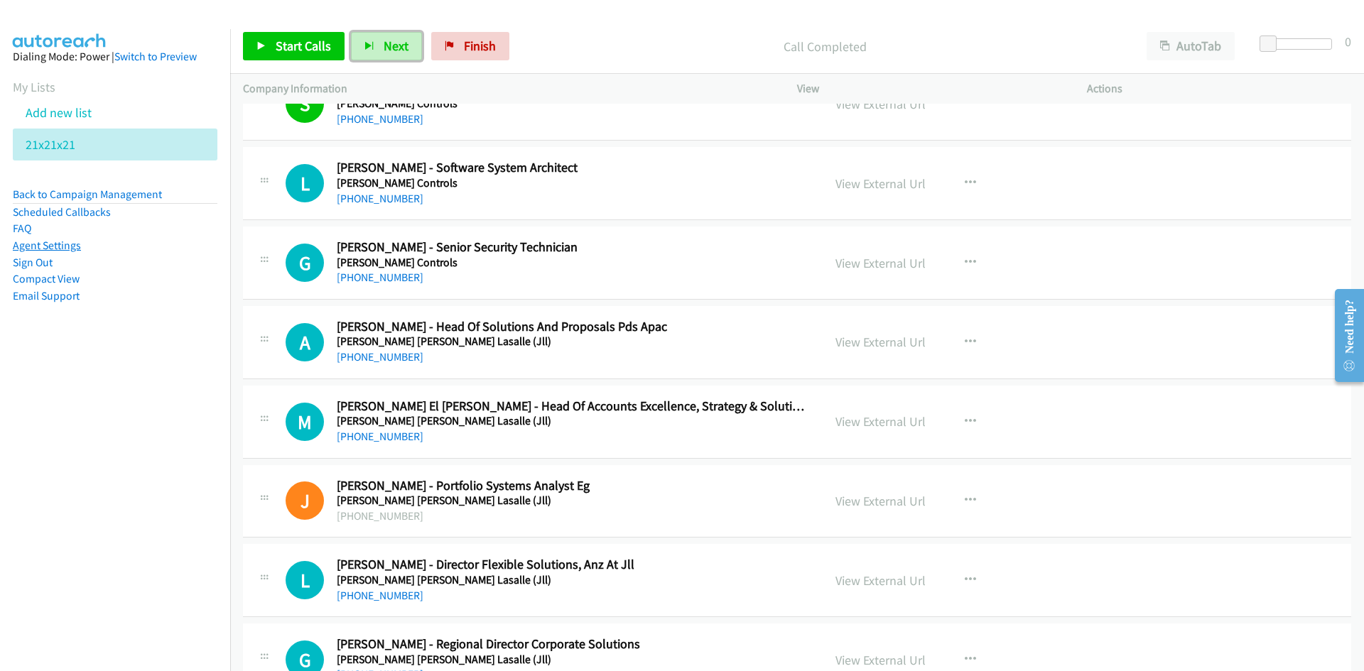
drag, startPoint x: 384, startPoint y: 54, endPoint x: 14, endPoint y: 245, distance: 416.6
click at [384, 54] on button "Next" at bounding box center [386, 46] width 71 height 28
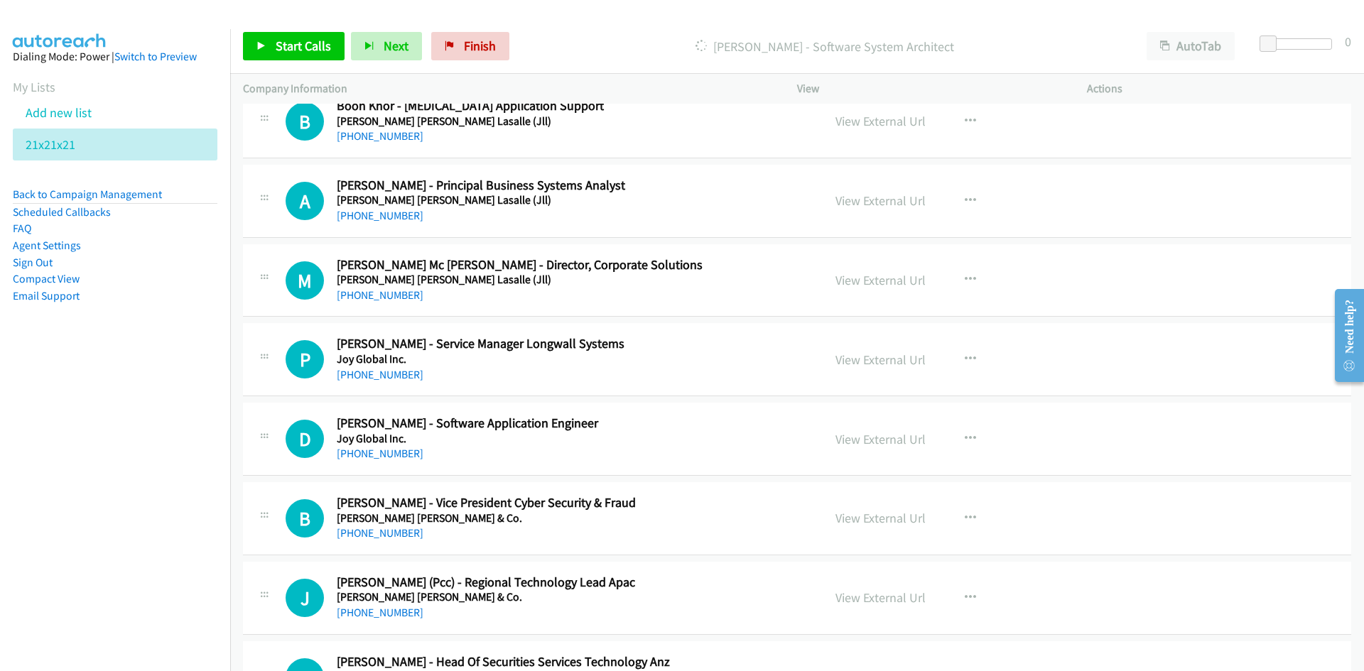
scroll to position [7034, 0]
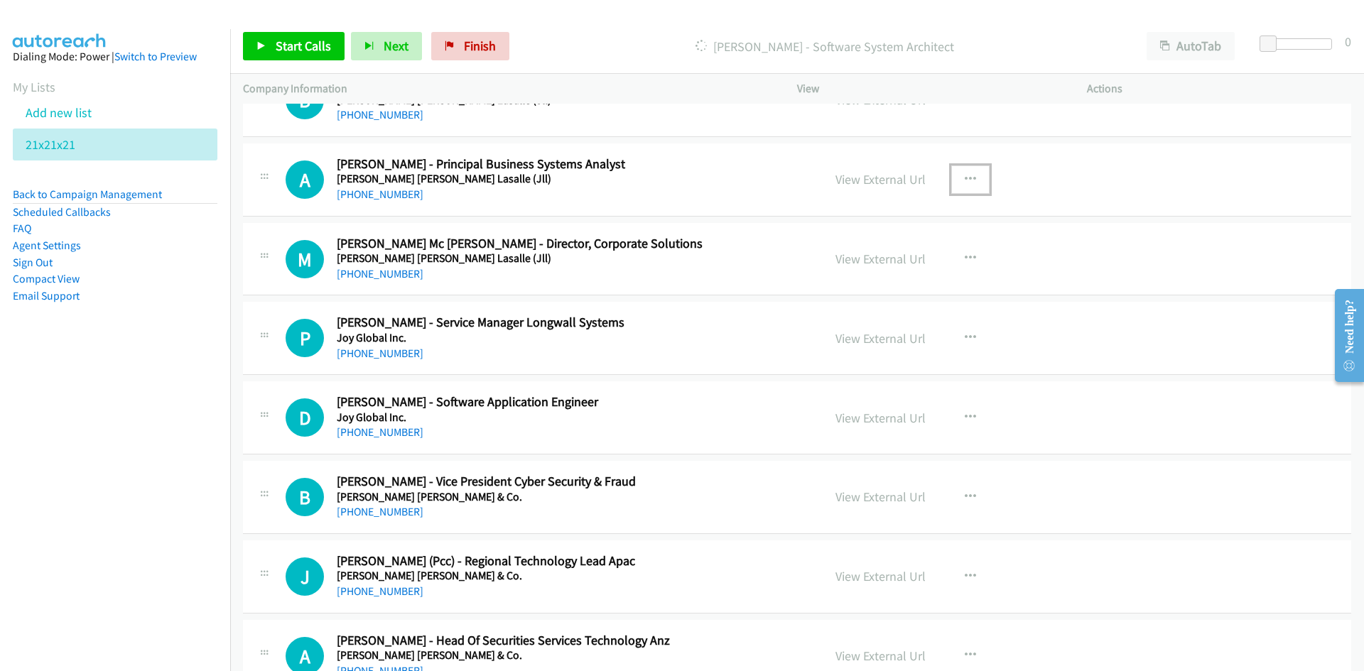
click at [965, 180] on icon "button" at bounding box center [970, 179] width 11 height 11
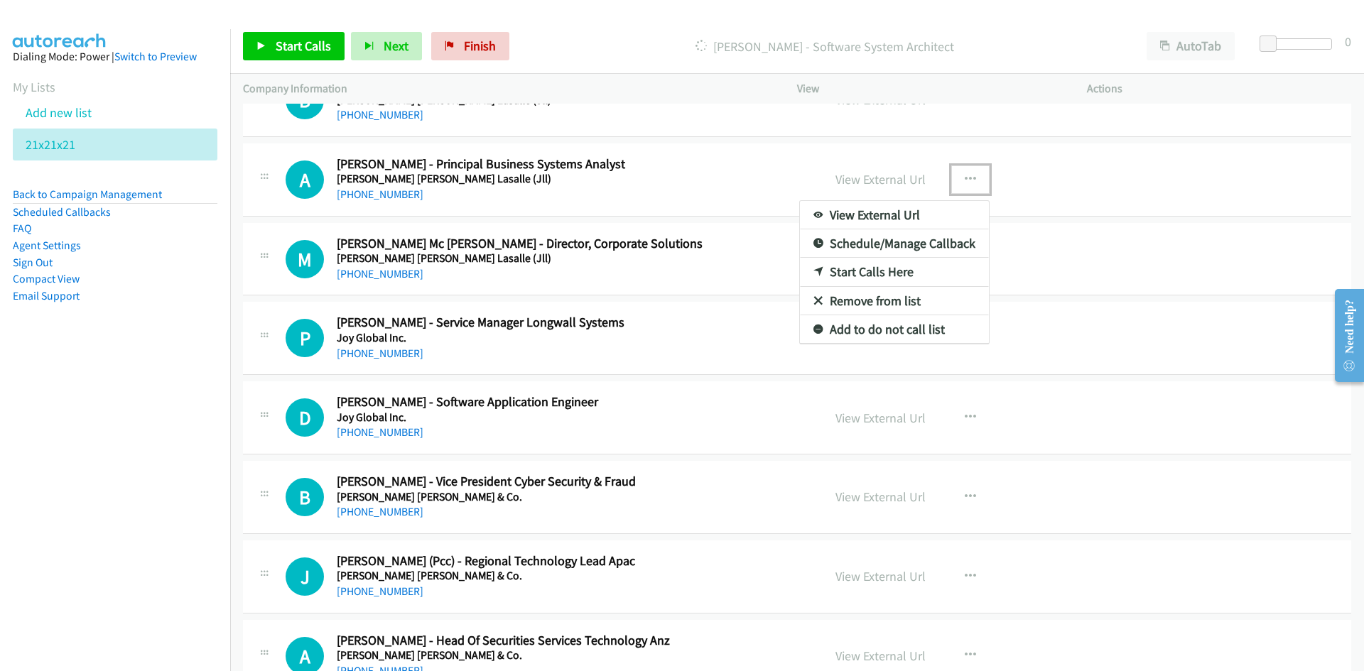
click at [863, 271] on link "Start Calls Here" at bounding box center [894, 272] width 189 height 28
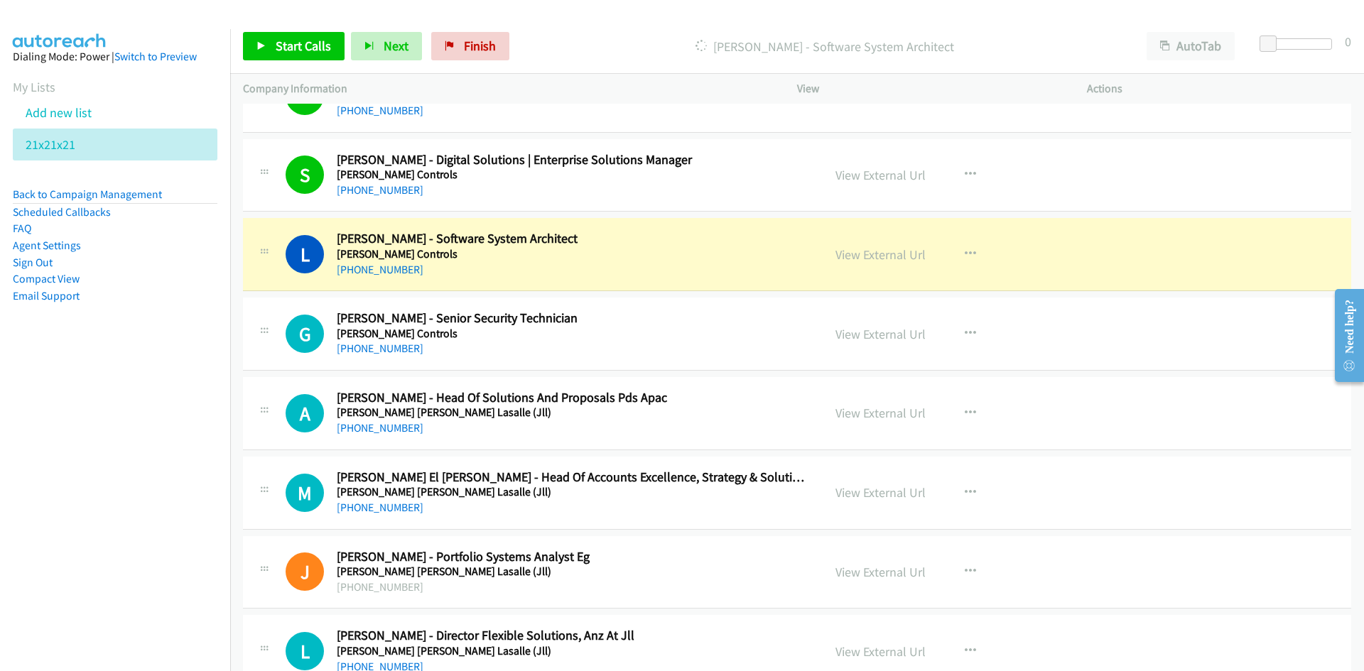
scroll to position [6395, 0]
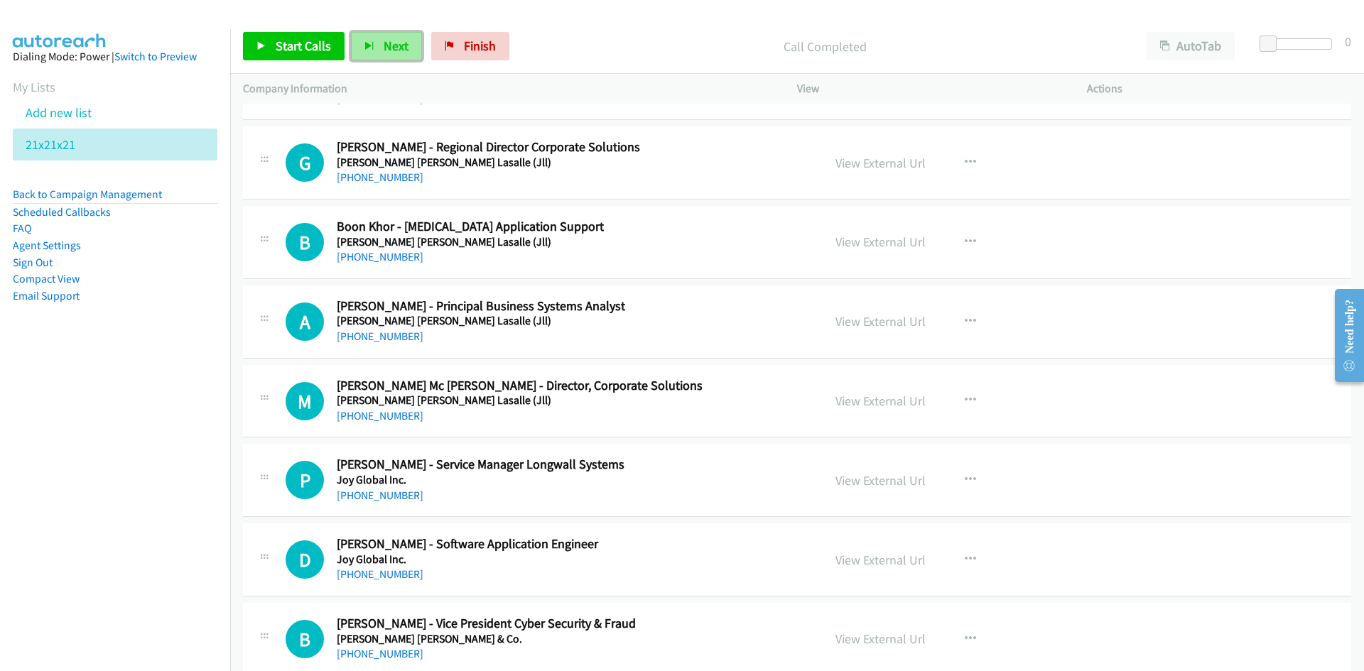
click at [394, 43] on span "Next" at bounding box center [396, 46] width 25 height 16
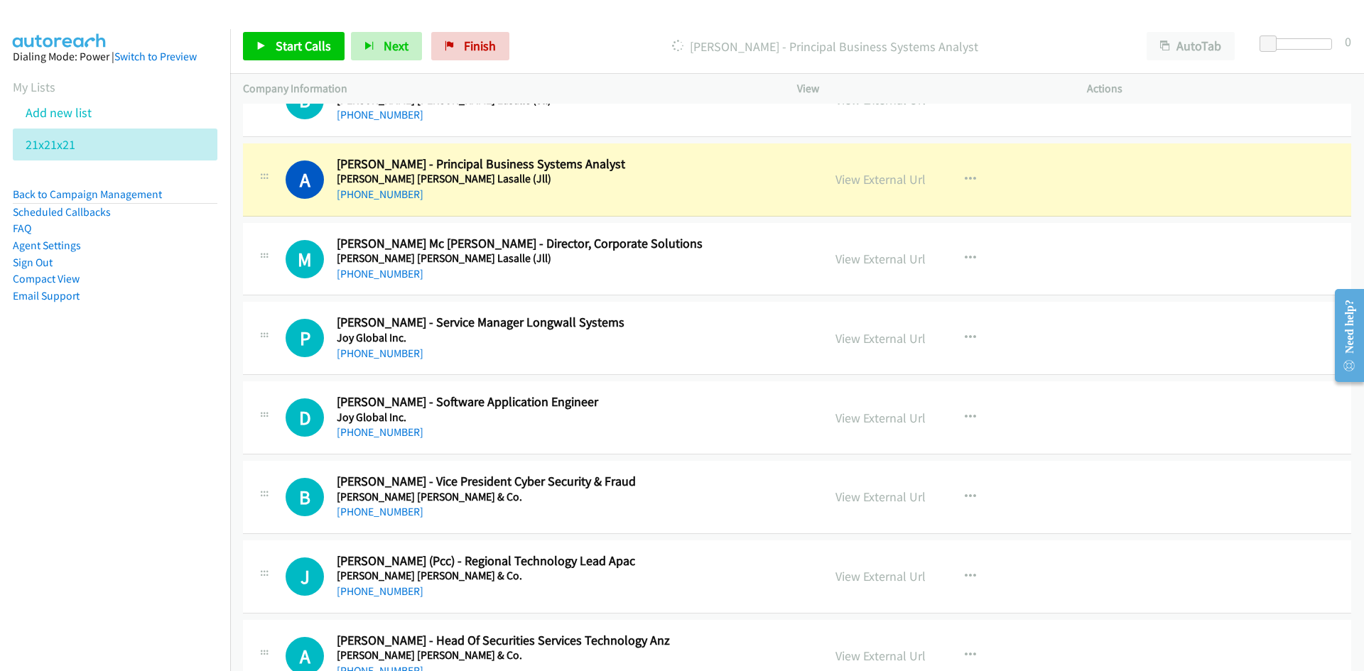
scroll to position [7248, 0]
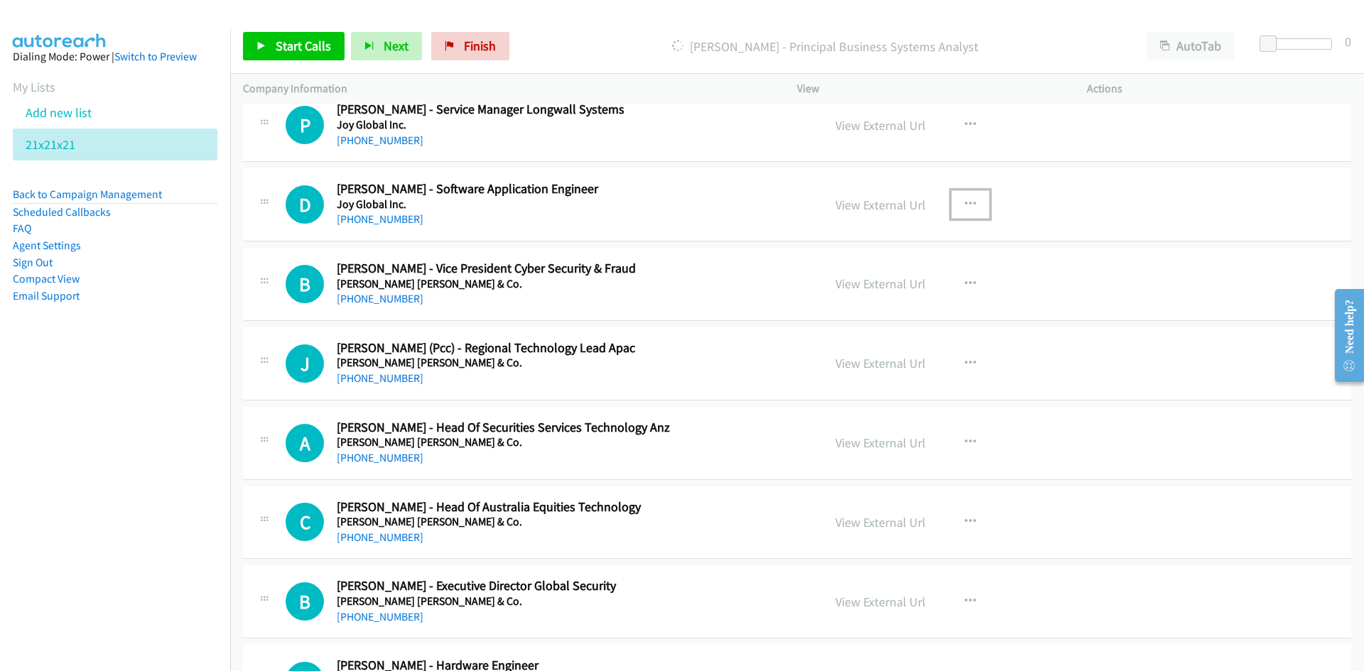
click at [965, 206] on icon "button" at bounding box center [970, 204] width 11 height 11
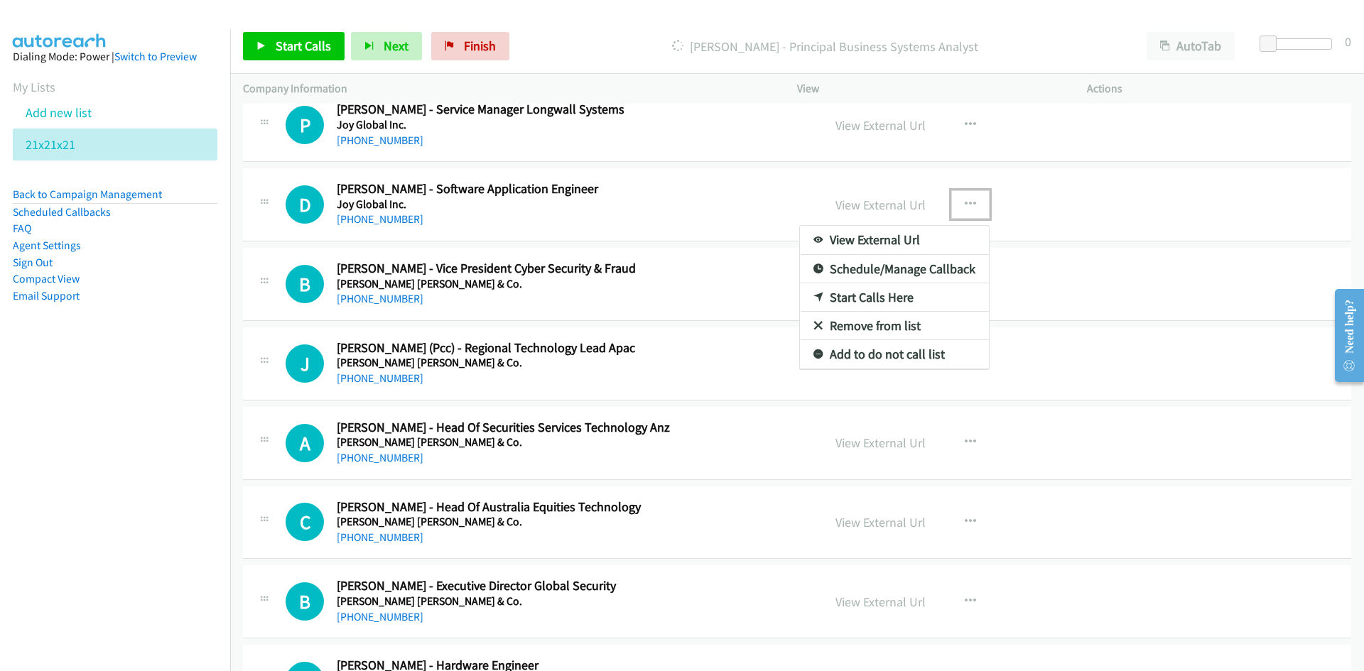
click at [867, 297] on link "Start Calls Here" at bounding box center [894, 298] width 189 height 28
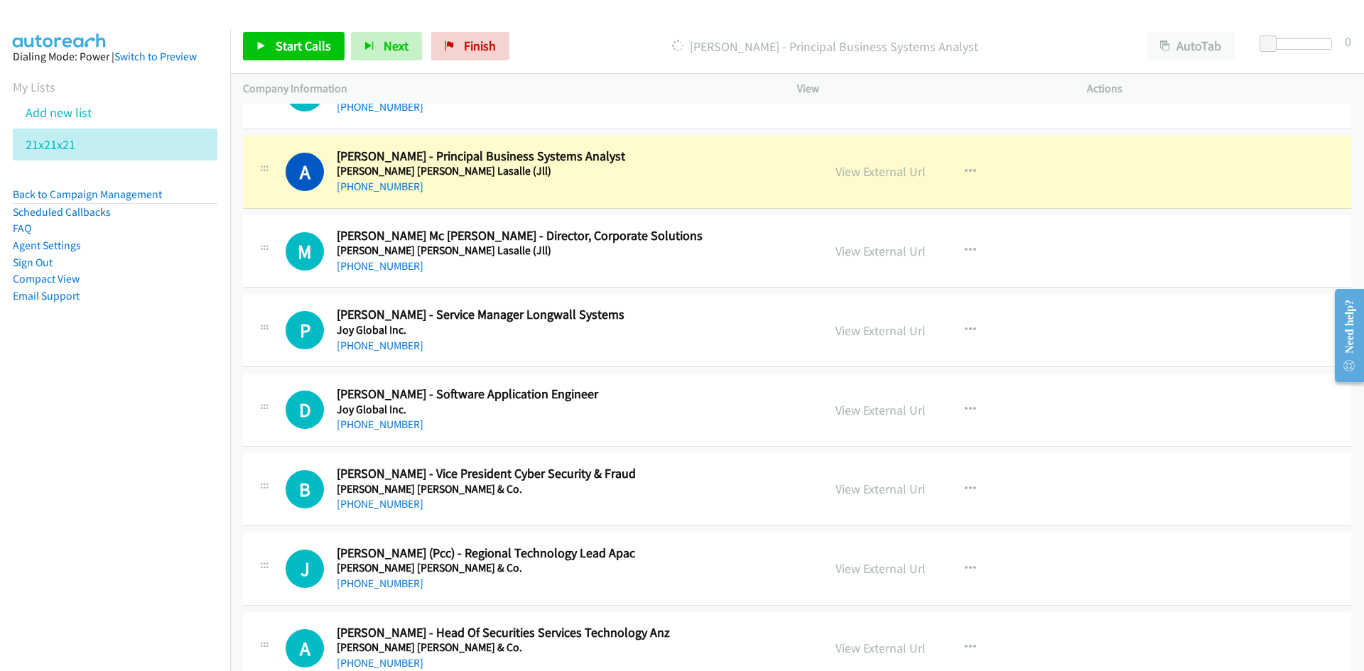
scroll to position [7034, 0]
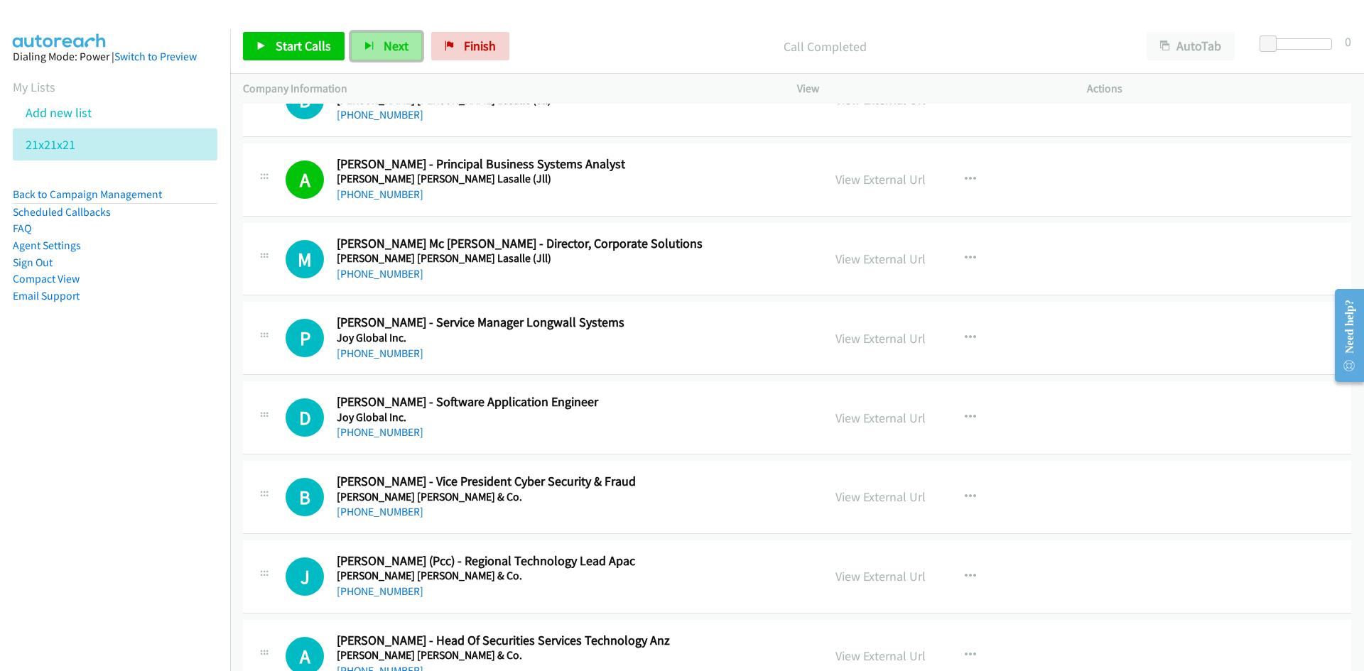
click at [387, 43] on span "Next" at bounding box center [396, 46] width 25 height 16
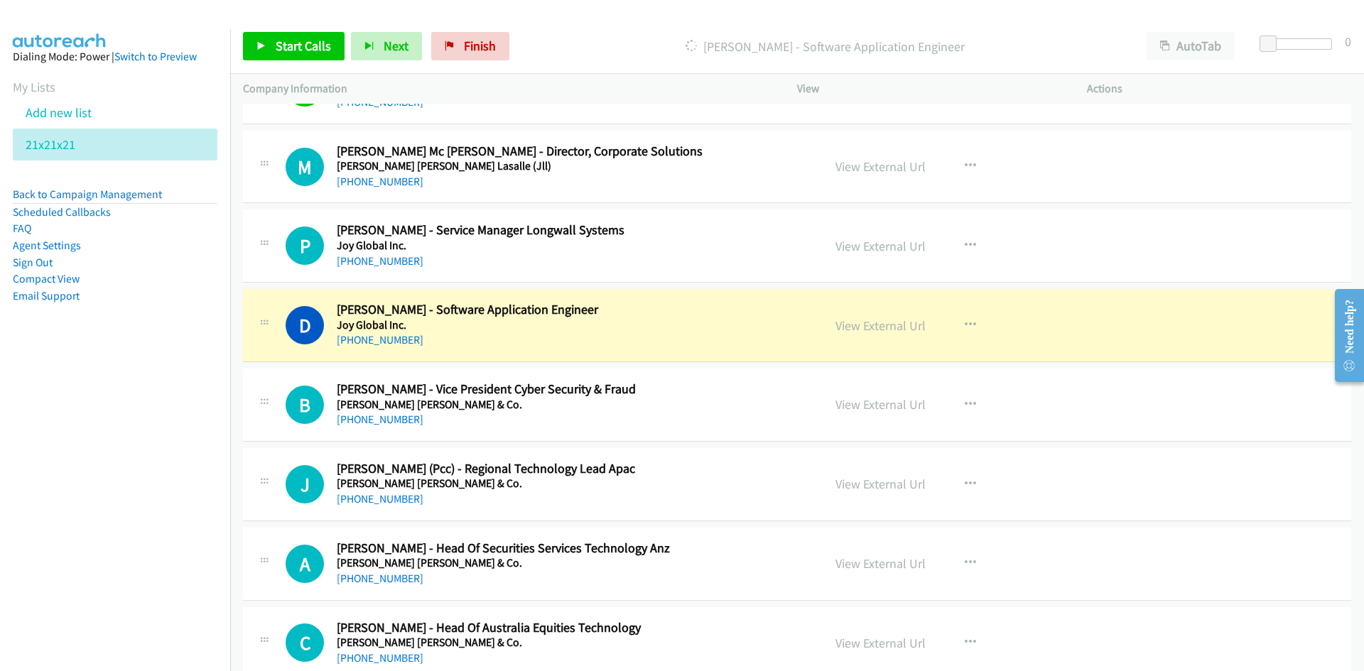
scroll to position [7319, 0]
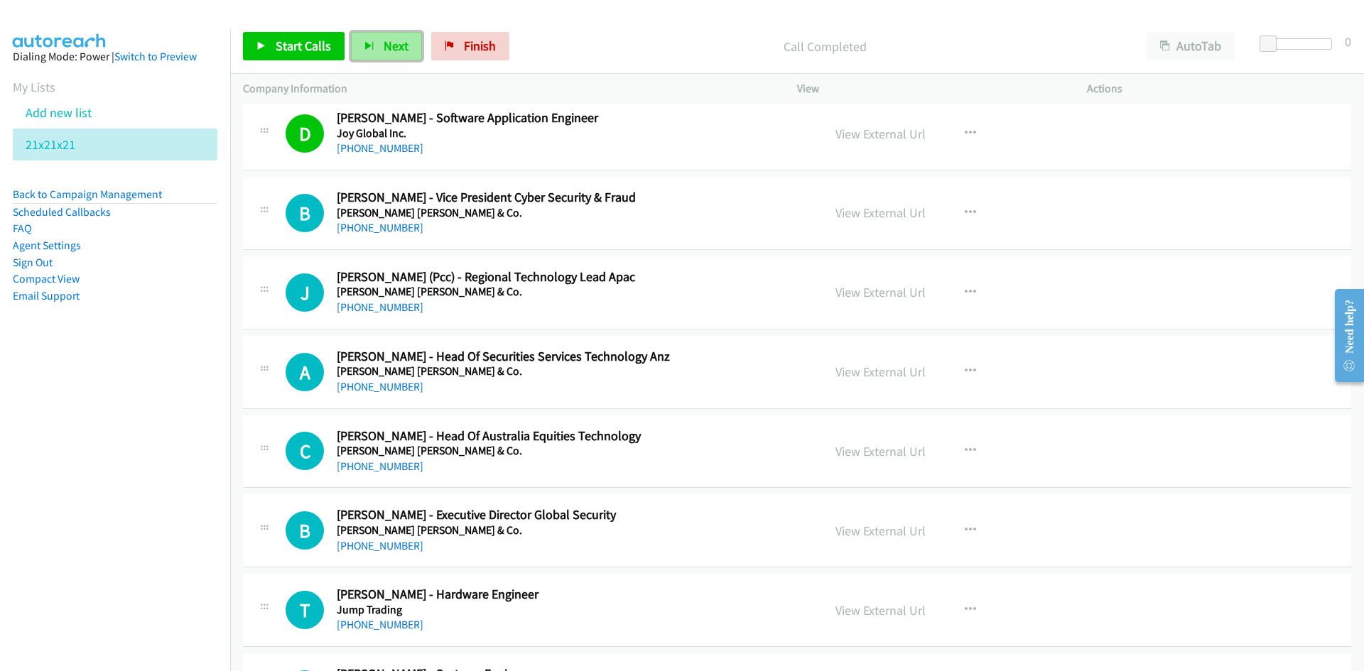
click at [410, 50] on button "Next" at bounding box center [386, 46] width 71 height 28
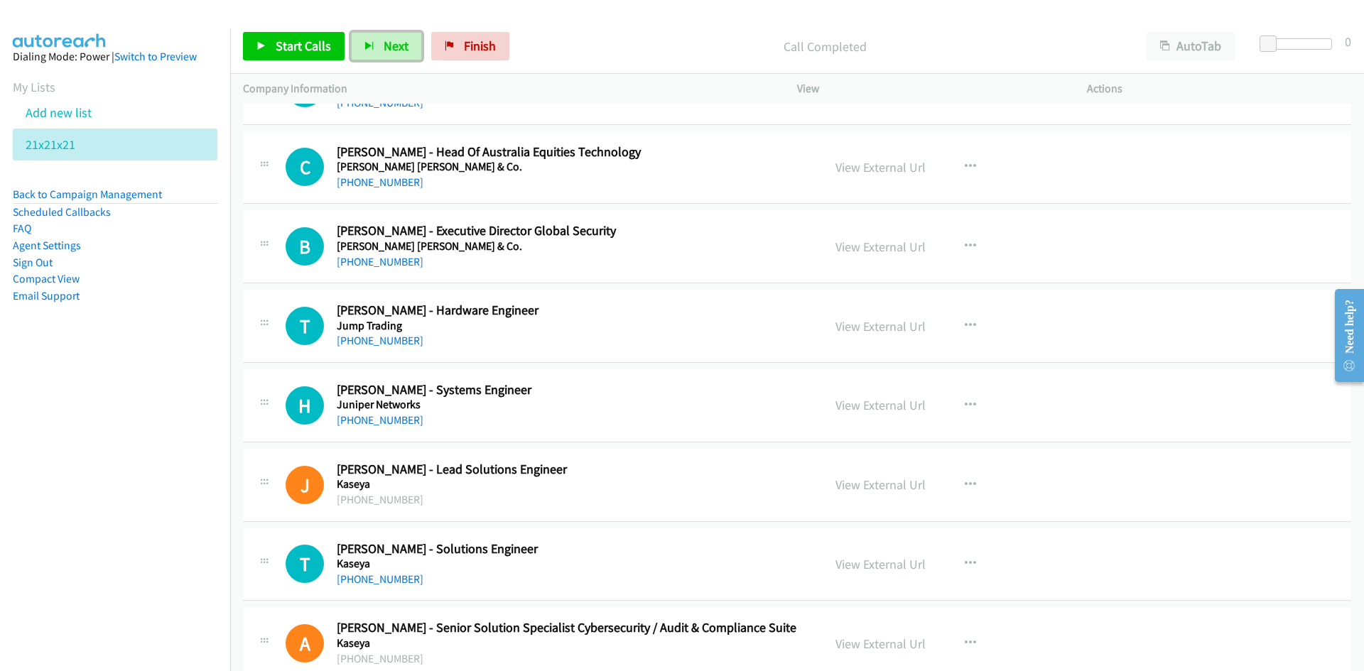
scroll to position [7674, 0]
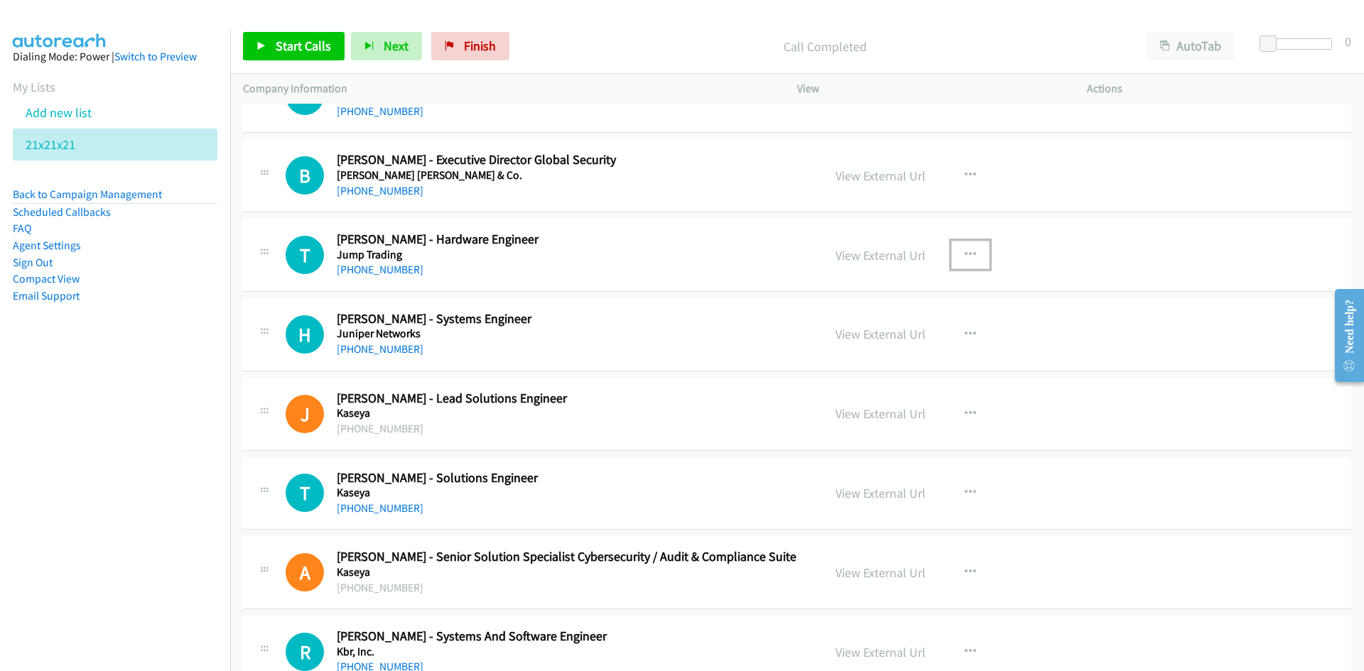
click at [972, 250] on button "button" at bounding box center [970, 255] width 38 height 28
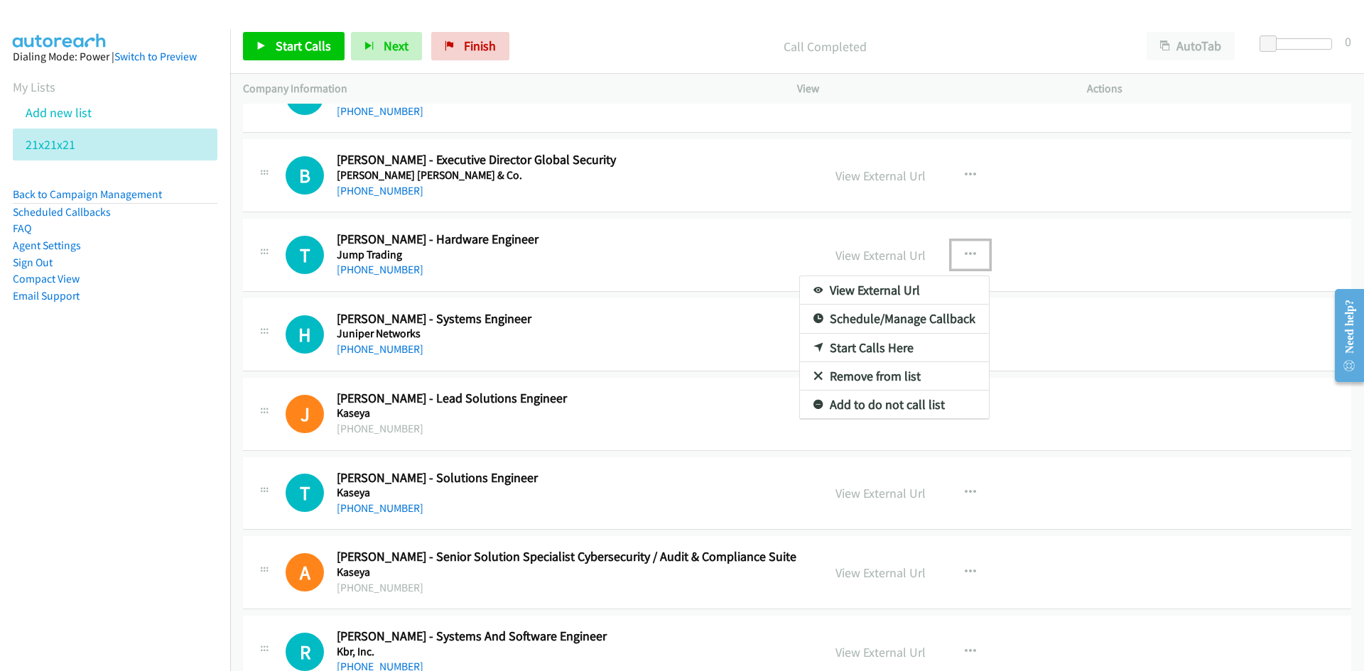
click at [866, 345] on link "Start Calls Here" at bounding box center [894, 348] width 189 height 28
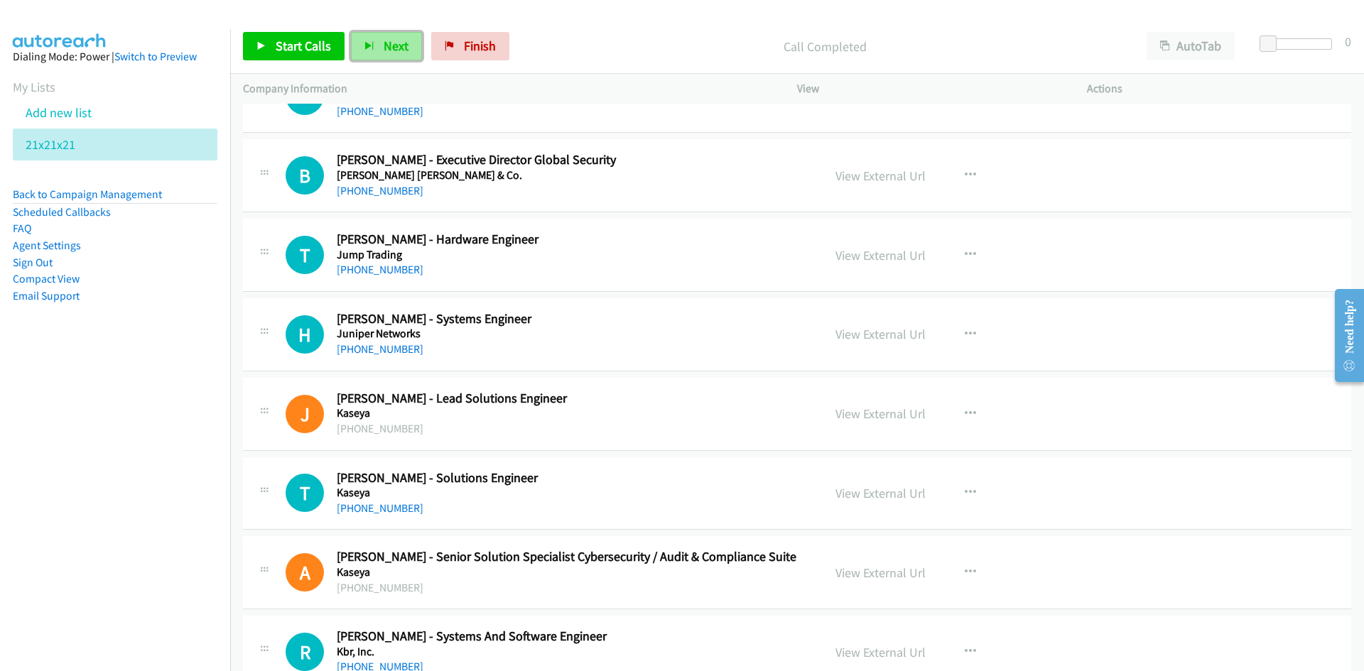
click at [396, 44] on span "Next" at bounding box center [396, 46] width 25 height 16
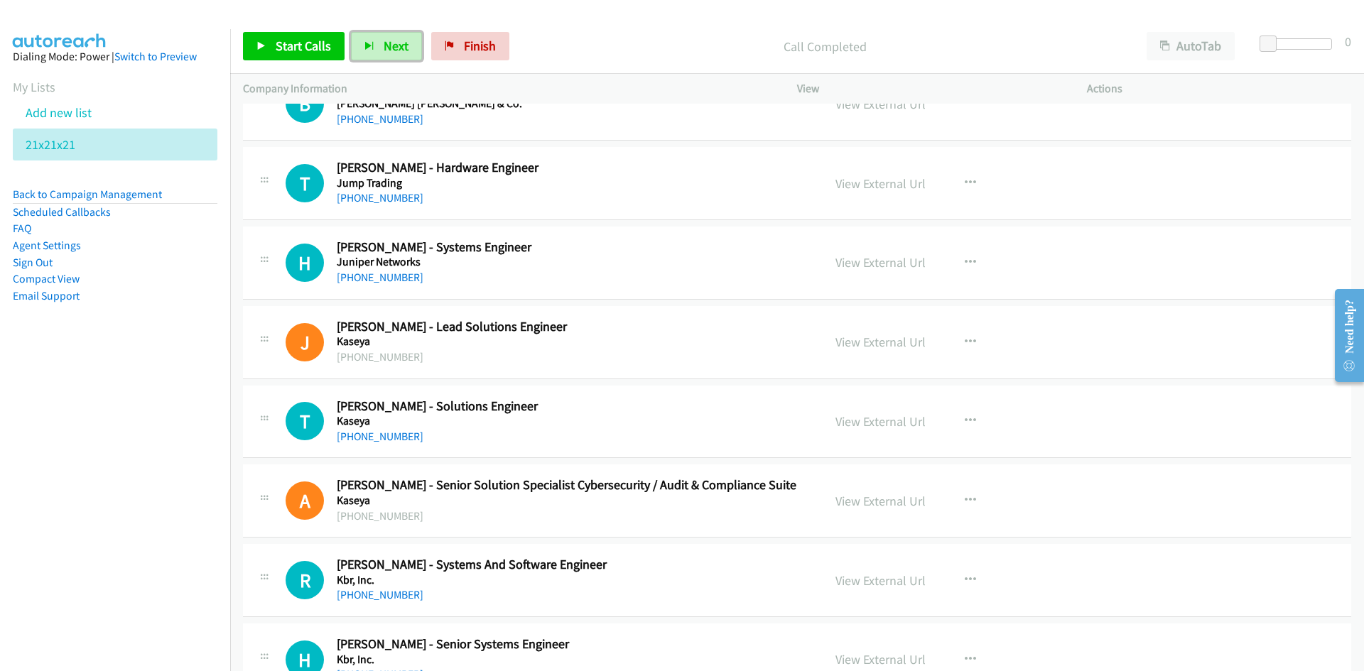
scroll to position [7745, 0]
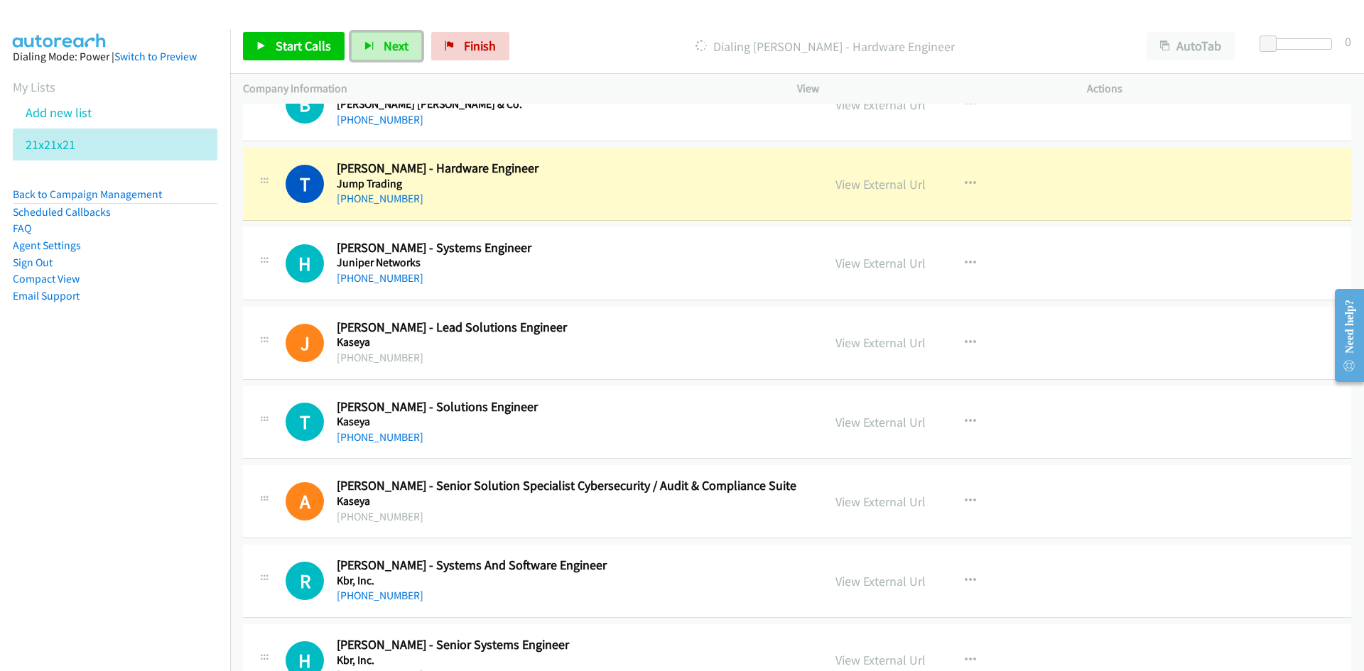
drag, startPoint x: 396, startPoint y: 48, endPoint x: 591, endPoint y: 156, distance: 223.3
click at [396, 48] on span "Next" at bounding box center [396, 46] width 25 height 16
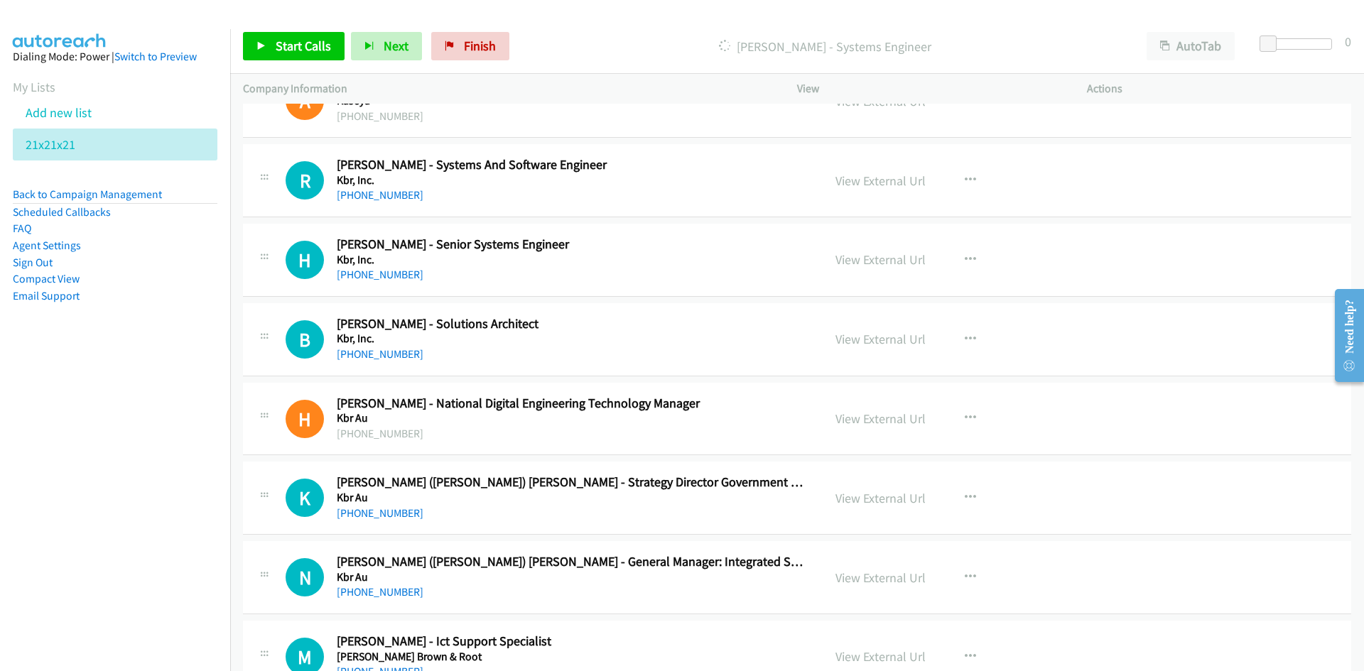
scroll to position [8171, 0]
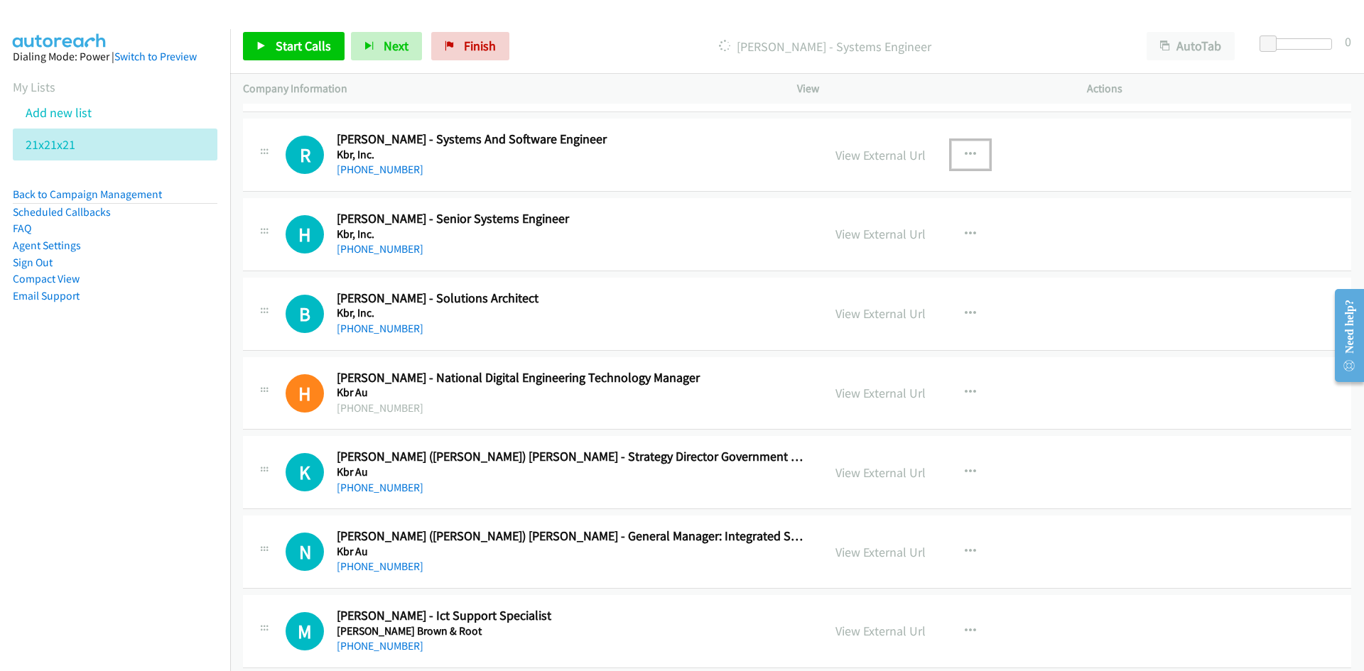
click at [968, 161] on button "button" at bounding box center [970, 155] width 38 height 28
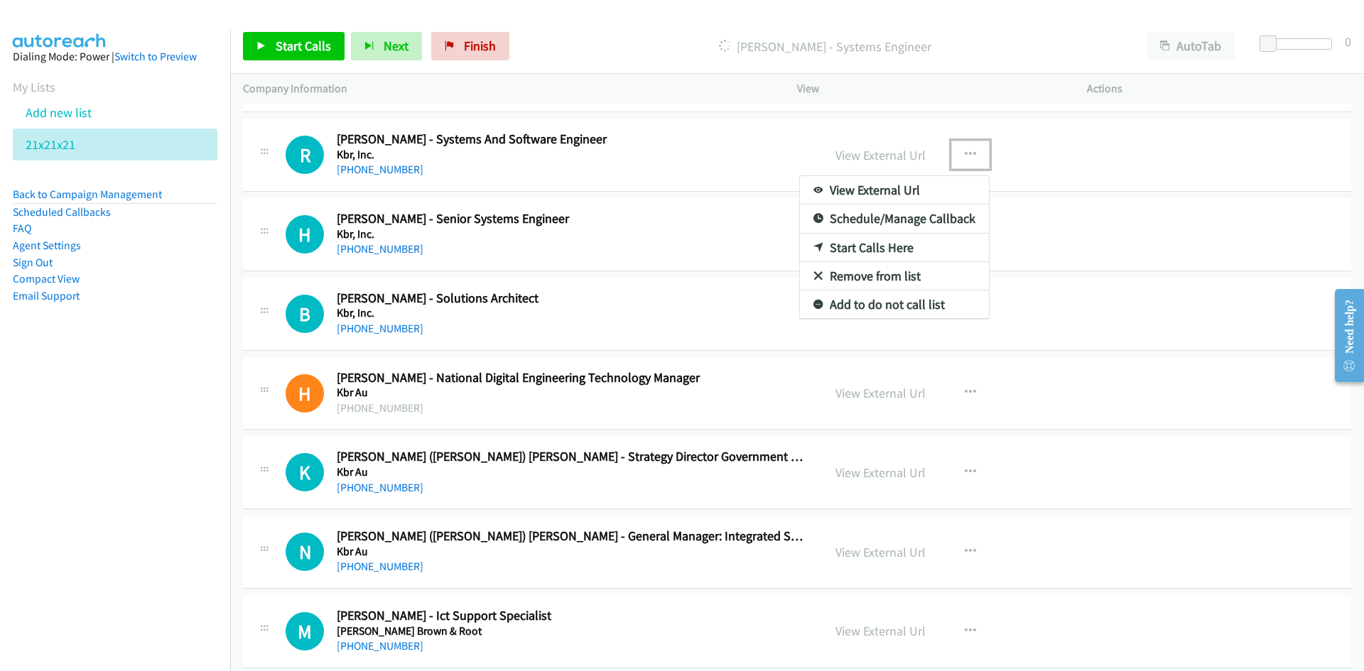
click at [868, 246] on link "Start Calls Here" at bounding box center [894, 248] width 189 height 28
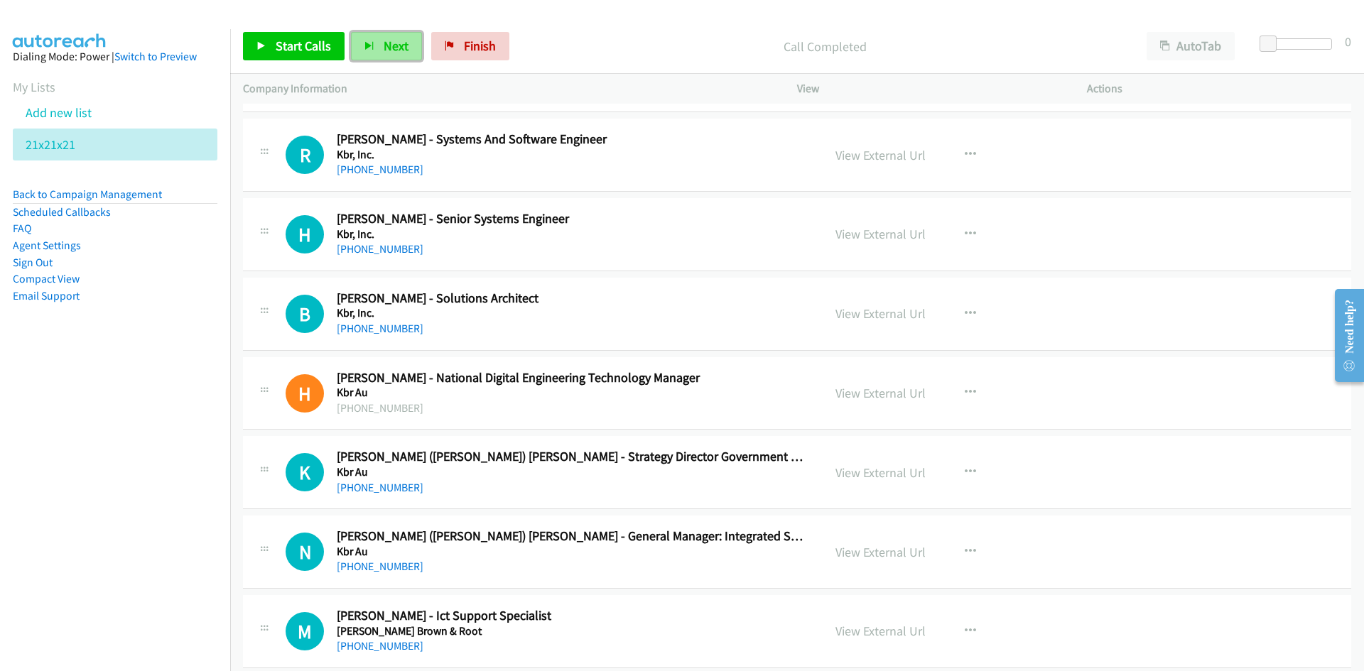
drag, startPoint x: 392, startPoint y: 46, endPoint x: 408, endPoint y: 60, distance: 21.1
click at [392, 46] on span "Next" at bounding box center [396, 46] width 25 height 16
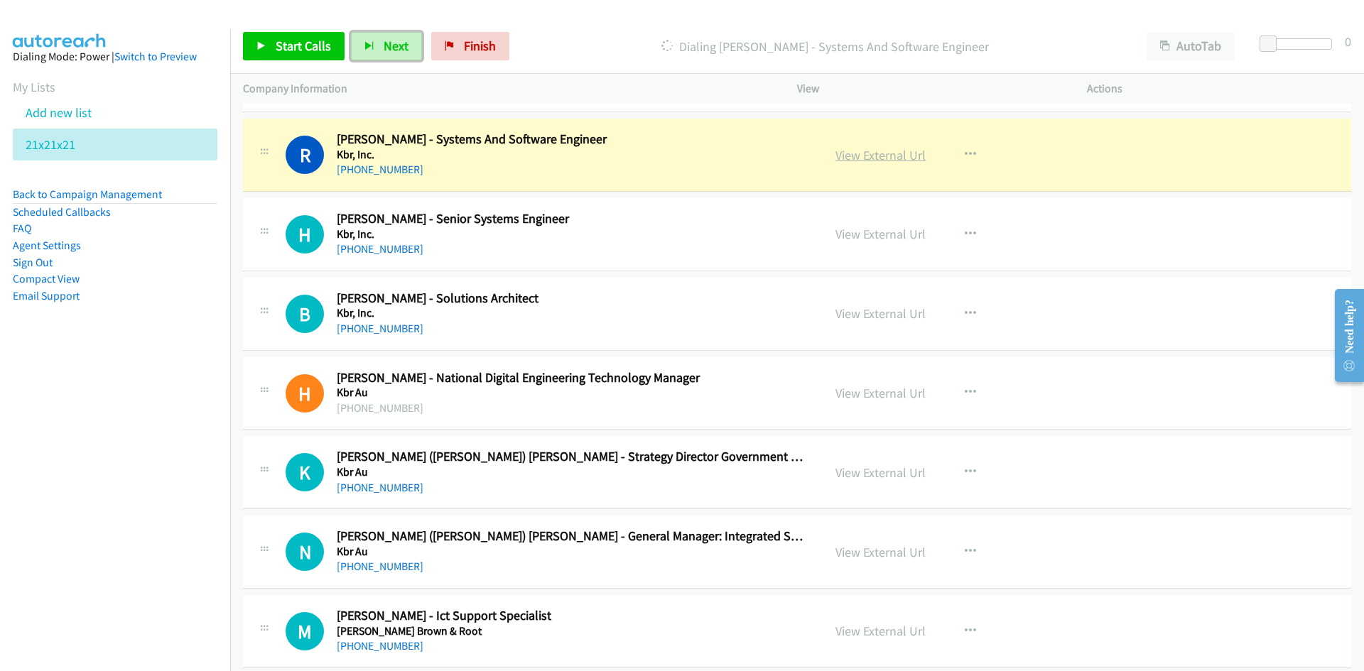
click at [917, 153] on link "View External Url" at bounding box center [881, 155] width 90 height 16
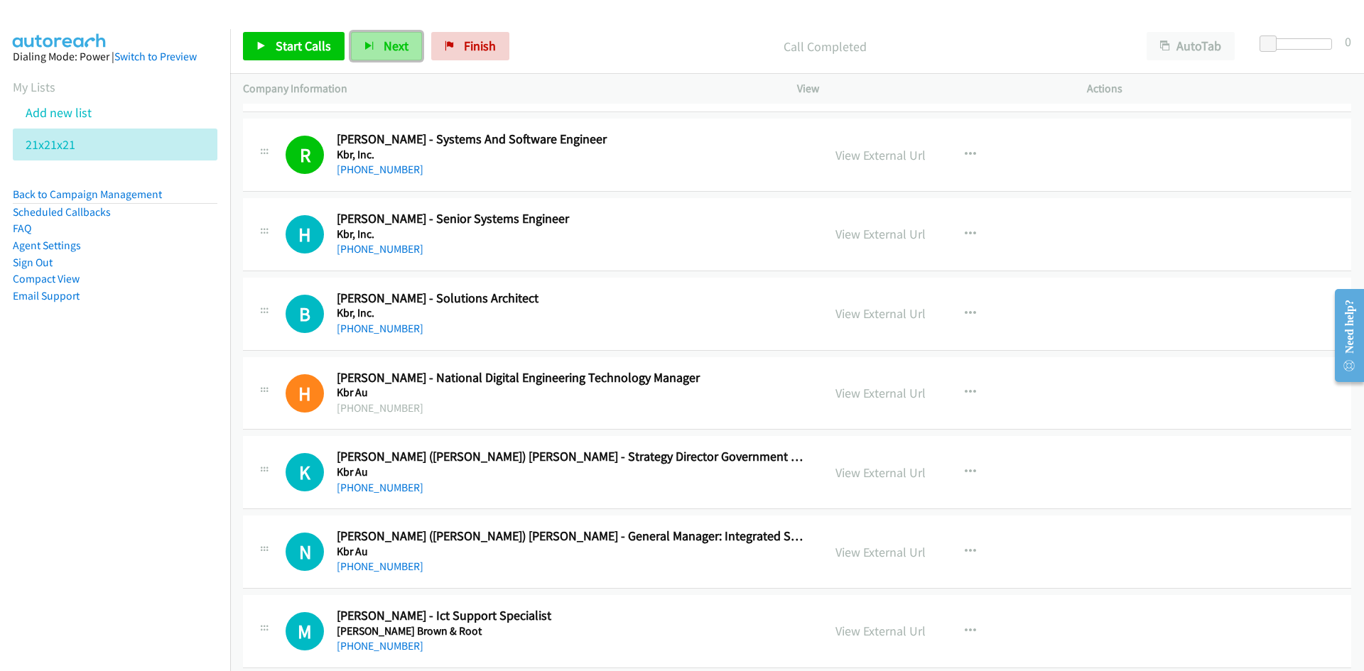
click at [377, 45] on button "Next" at bounding box center [386, 46] width 71 height 28
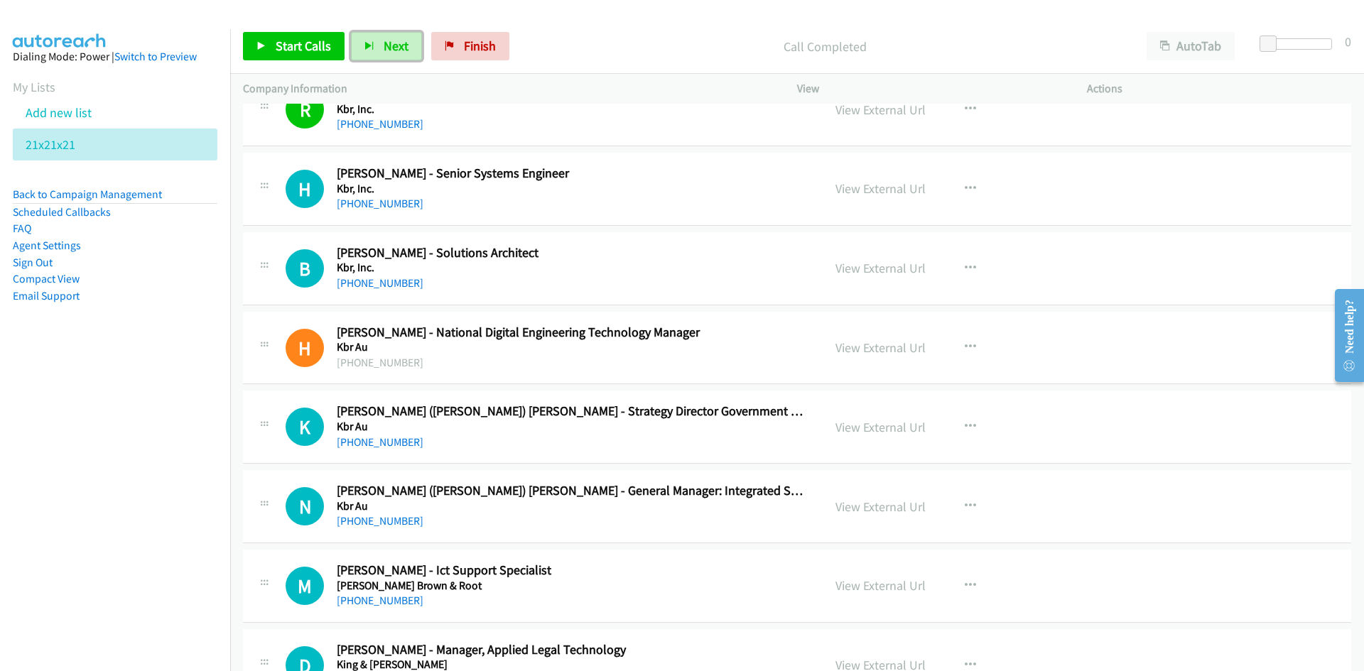
scroll to position [8242, 0]
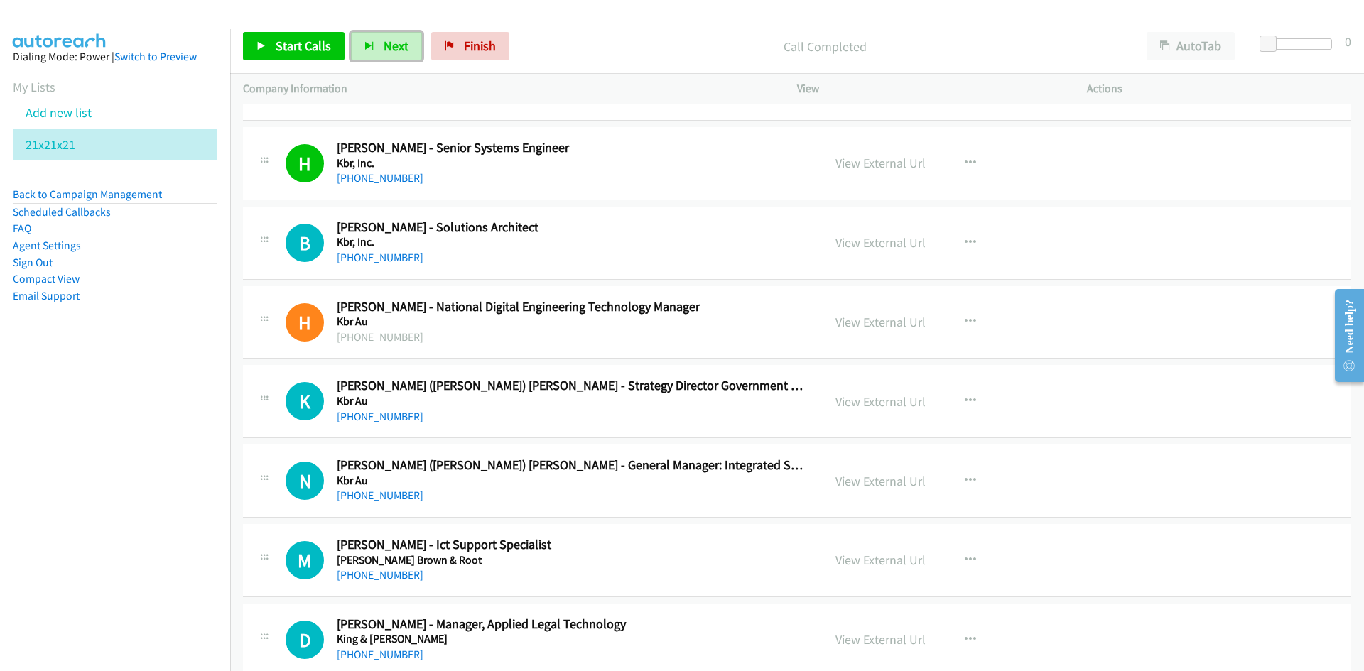
drag, startPoint x: 384, startPoint y: 43, endPoint x: 650, endPoint y: 190, distance: 303.7
click at [385, 43] on span "Next" at bounding box center [396, 46] width 25 height 16
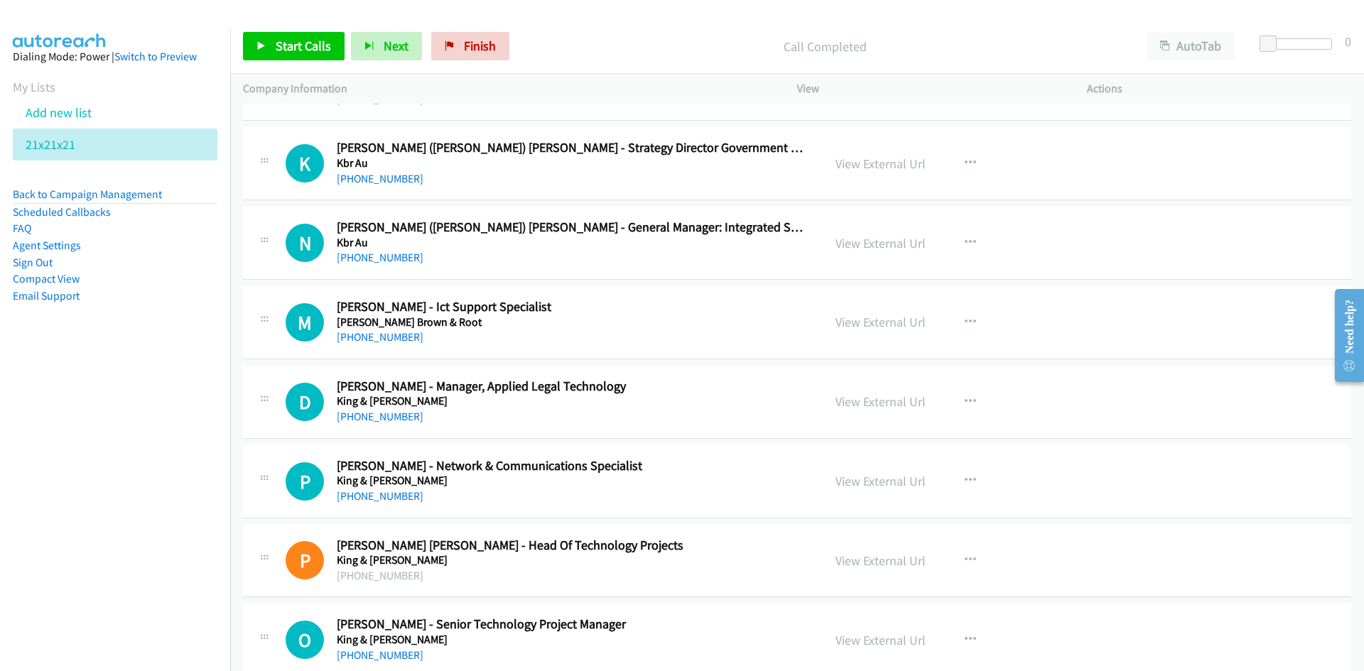
scroll to position [8456, 0]
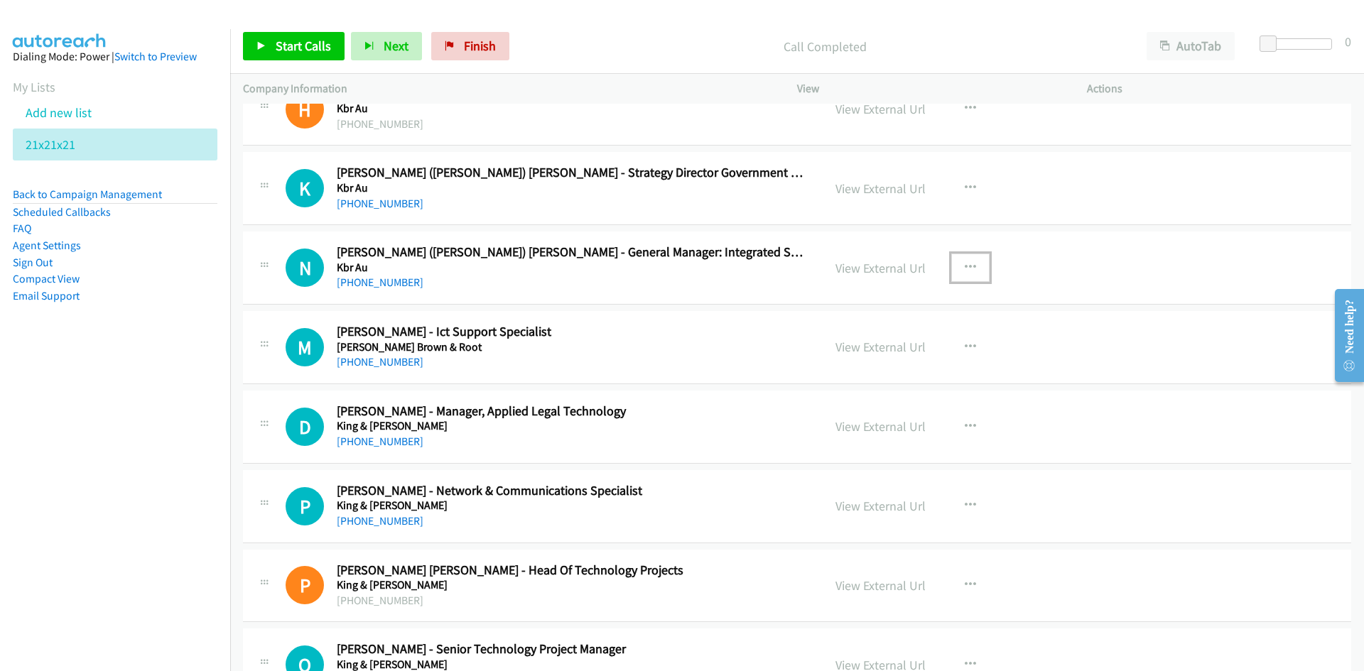
click at [965, 272] on icon "button" at bounding box center [970, 267] width 11 height 11
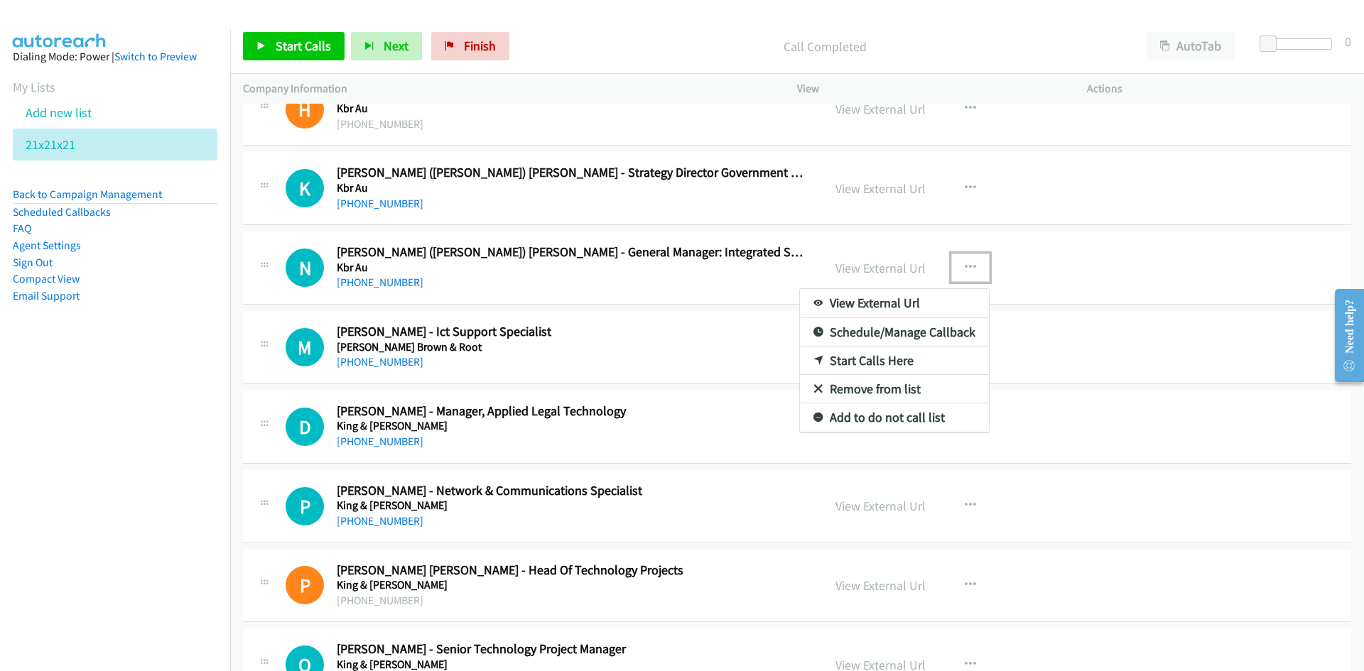
click at [865, 359] on link "Start Calls Here" at bounding box center [894, 361] width 189 height 28
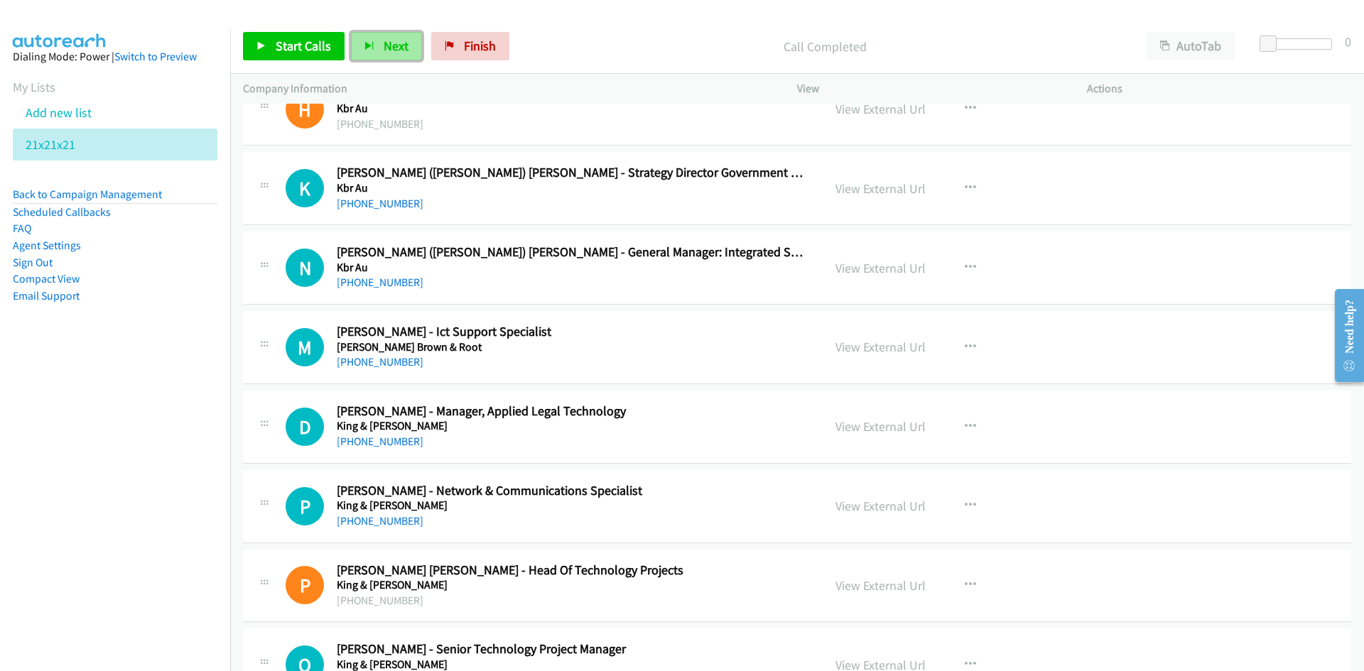
click at [391, 43] on span "Next" at bounding box center [396, 46] width 25 height 16
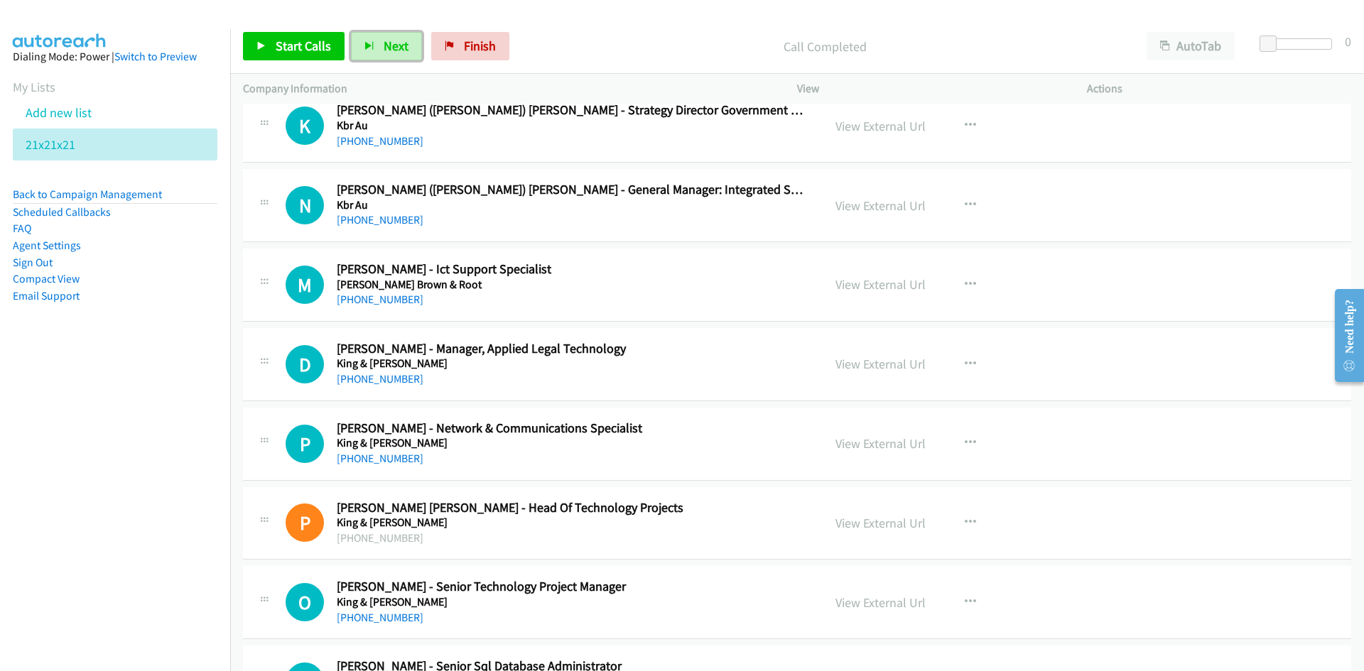
scroll to position [8598, 0]
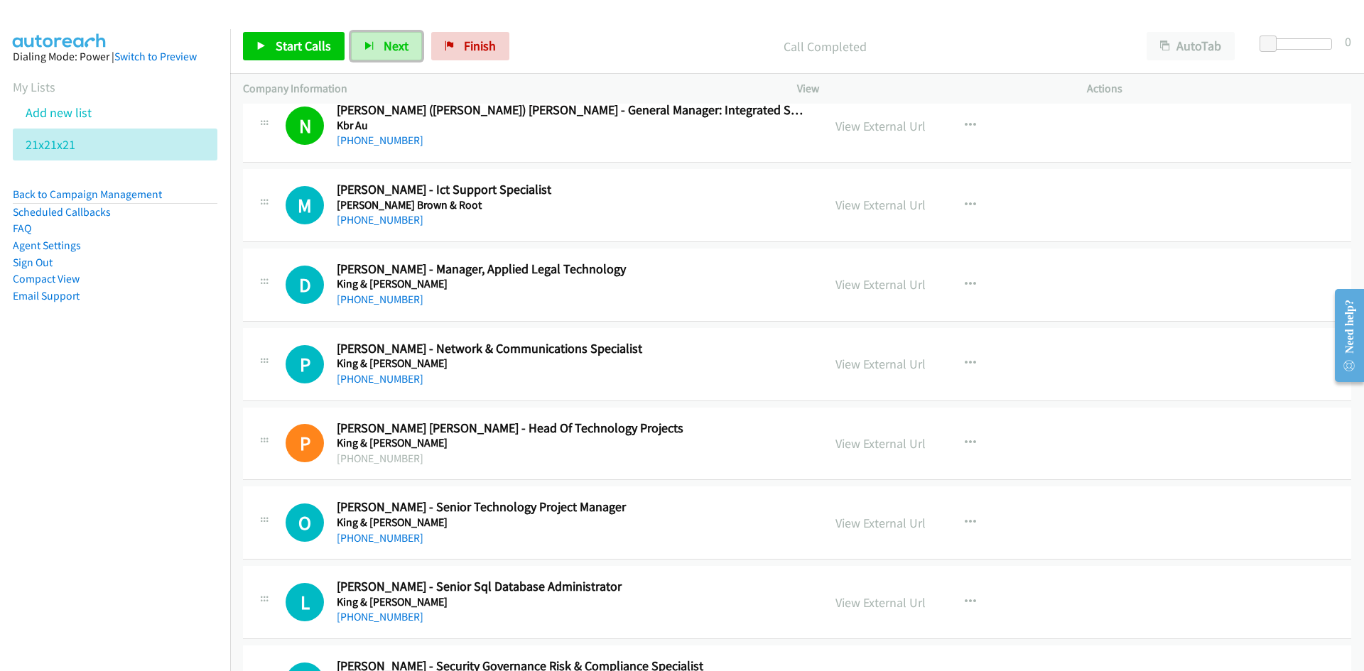
click at [388, 50] on span "Next" at bounding box center [396, 46] width 25 height 16
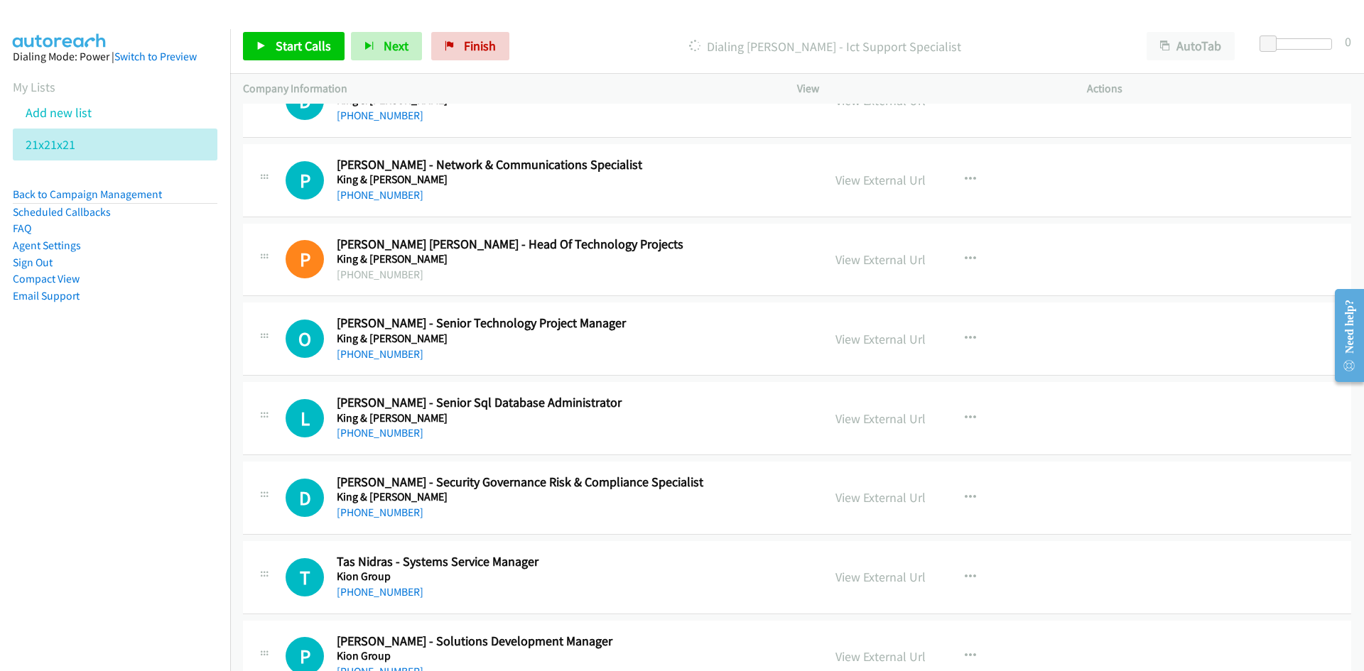
scroll to position [8882, 0]
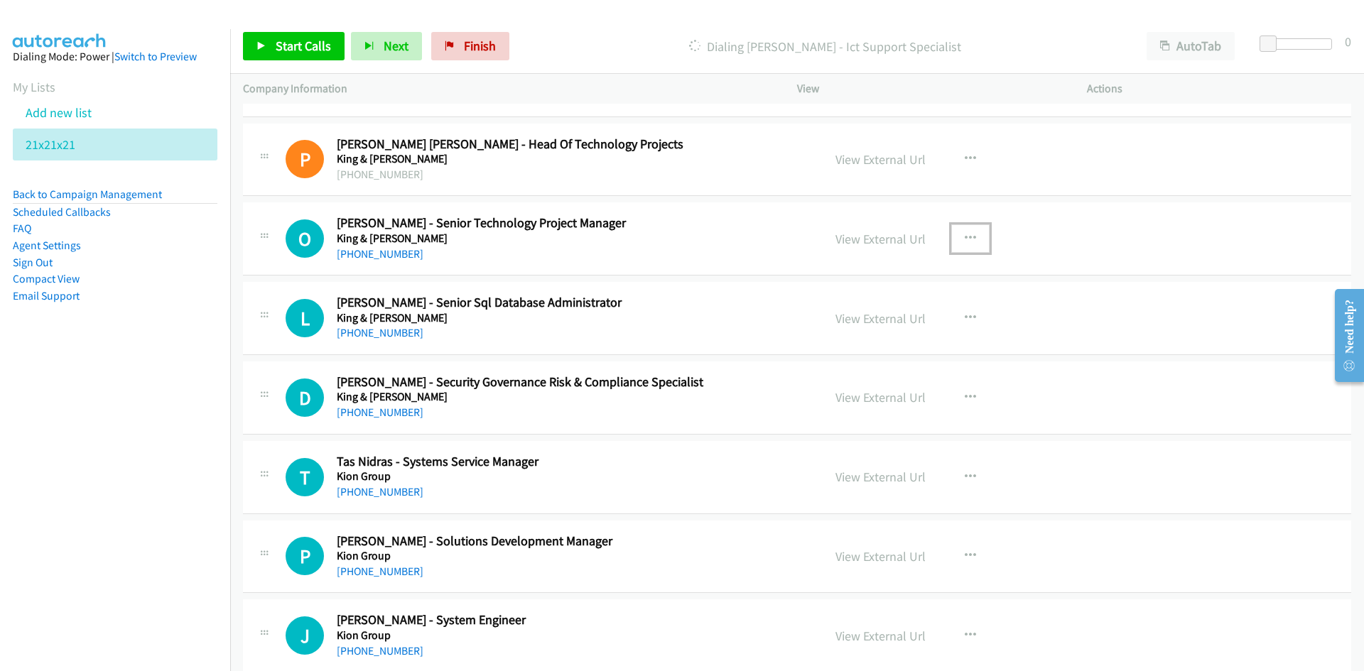
click at [966, 236] on icon "button" at bounding box center [970, 238] width 11 height 11
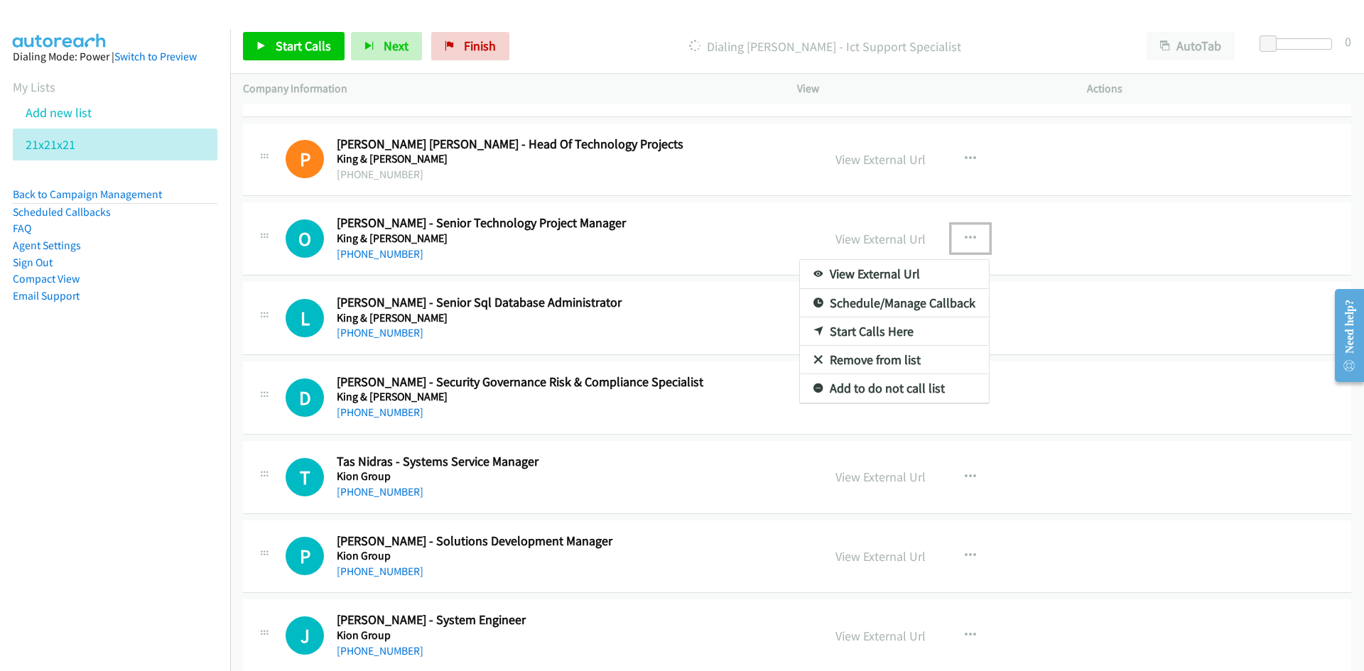
click at [860, 329] on link "Start Calls Here" at bounding box center [894, 332] width 189 height 28
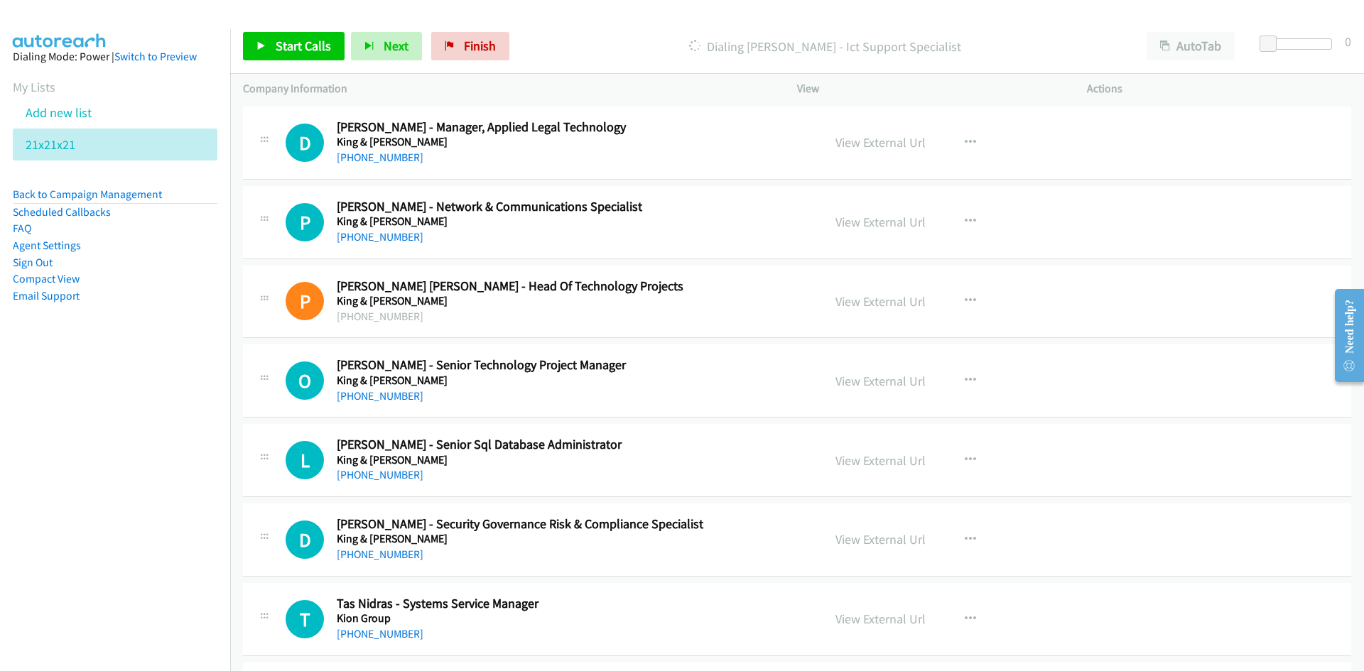
scroll to position [8669, 0]
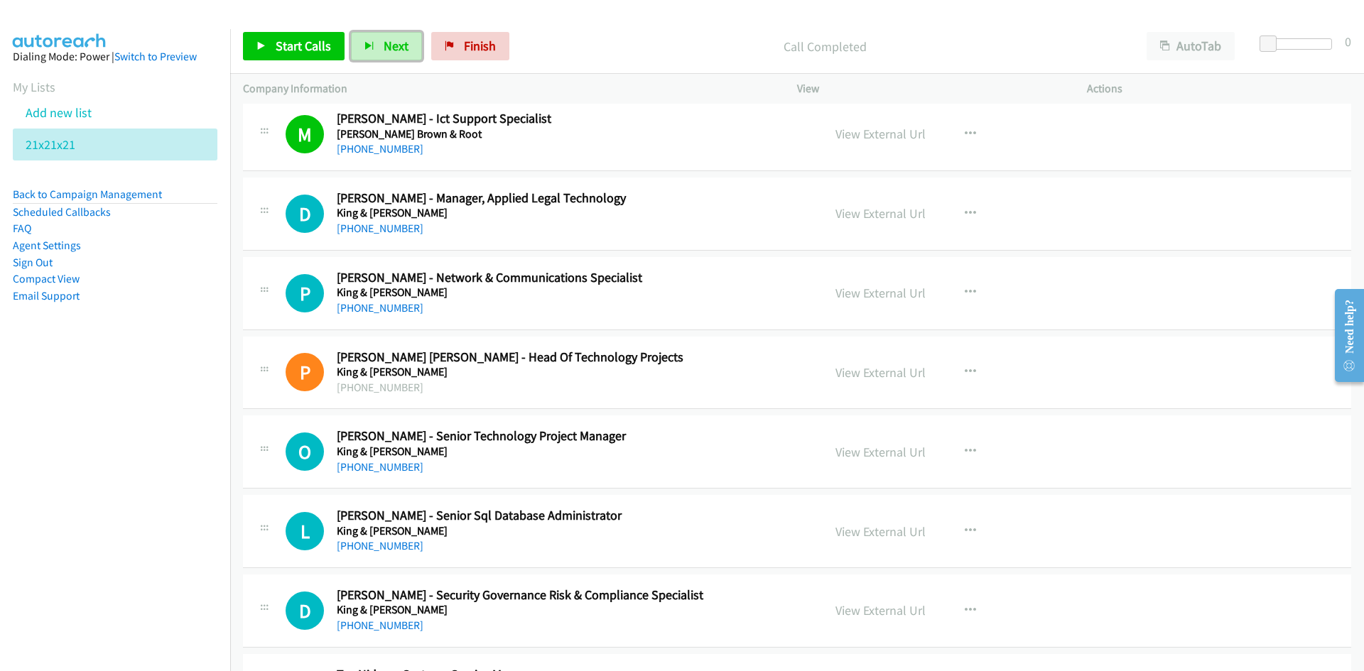
drag, startPoint x: 396, startPoint y: 41, endPoint x: 482, endPoint y: 116, distance: 114.8
click at [396, 41] on span "Next" at bounding box center [396, 46] width 25 height 16
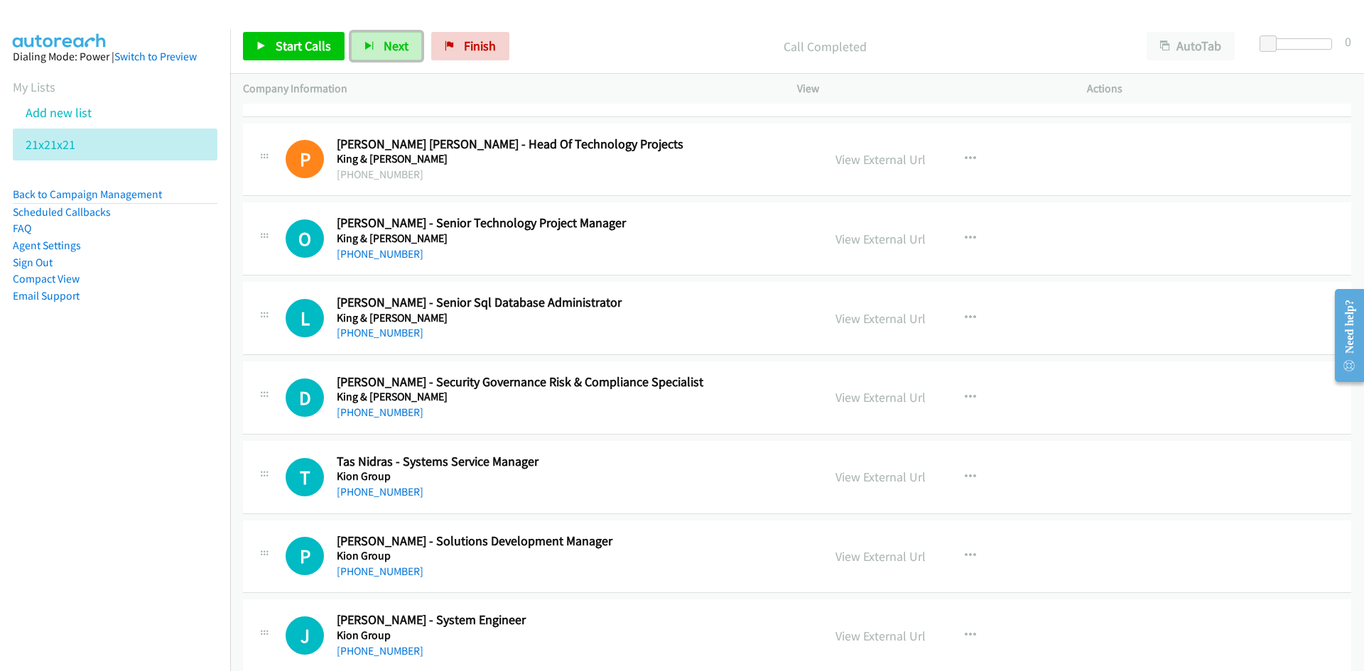
scroll to position [8953, 0]
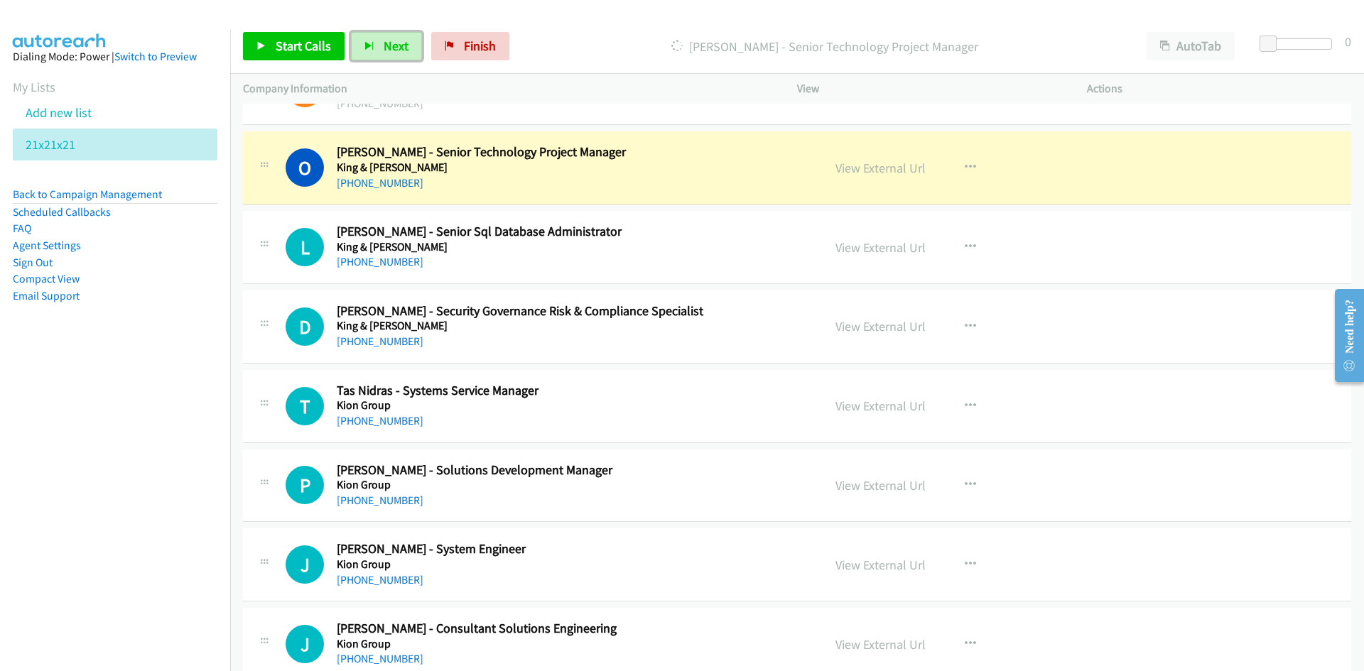
drag, startPoint x: 867, startPoint y: 163, endPoint x: 873, endPoint y: 205, distance: 42.3
click at [867, 163] on link "View External Url" at bounding box center [881, 168] width 90 height 16
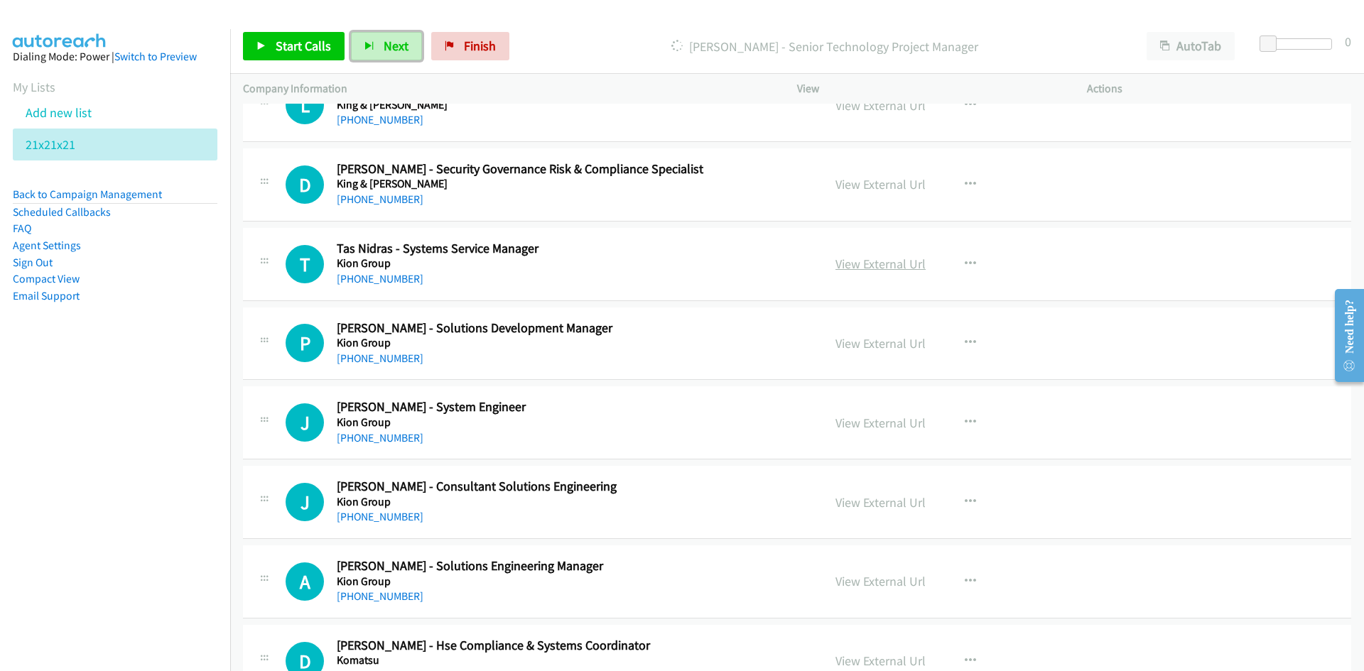
click at [880, 266] on link "View External Url" at bounding box center [881, 264] width 90 height 16
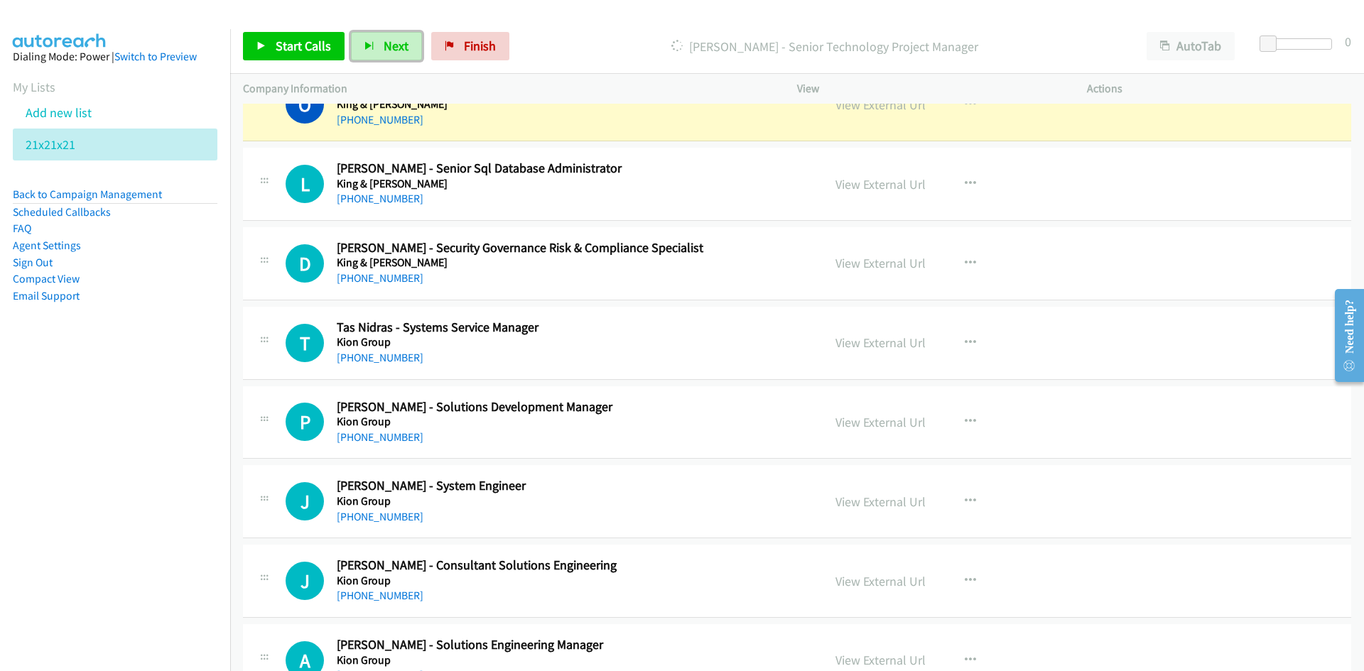
scroll to position [8953, 0]
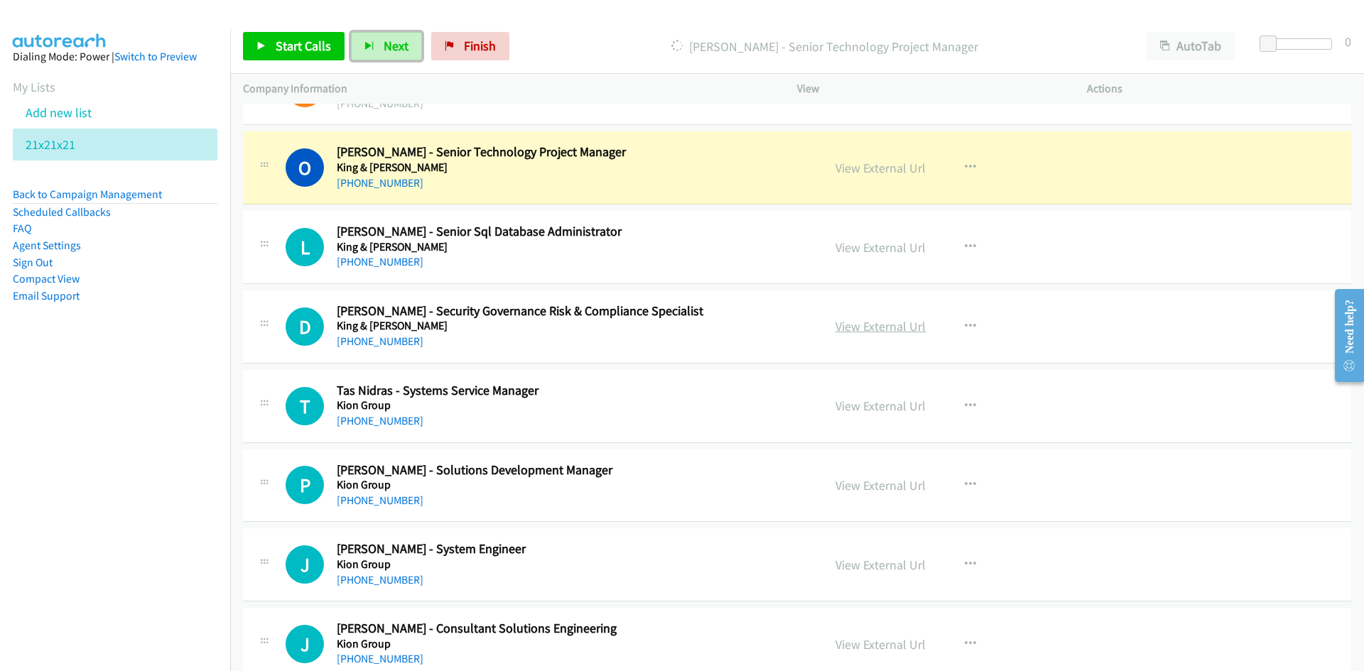
click at [880, 324] on link "View External Url" at bounding box center [881, 326] width 90 height 16
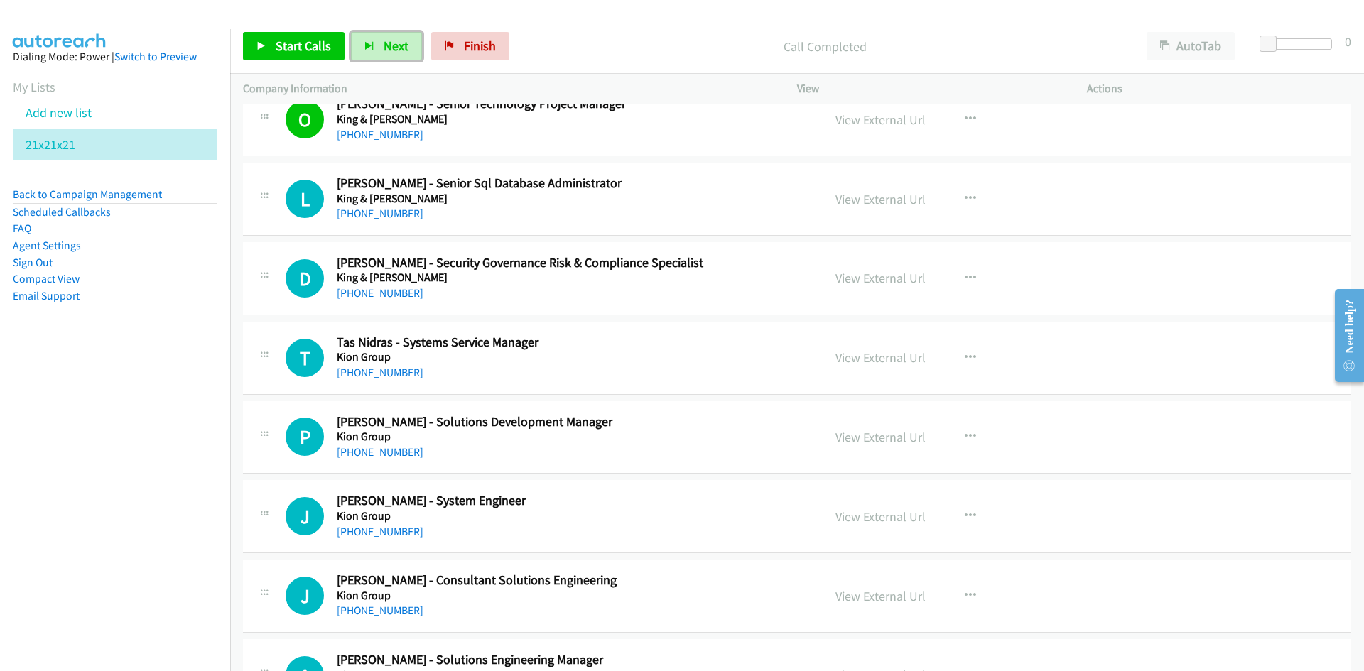
scroll to position [9024, 0]
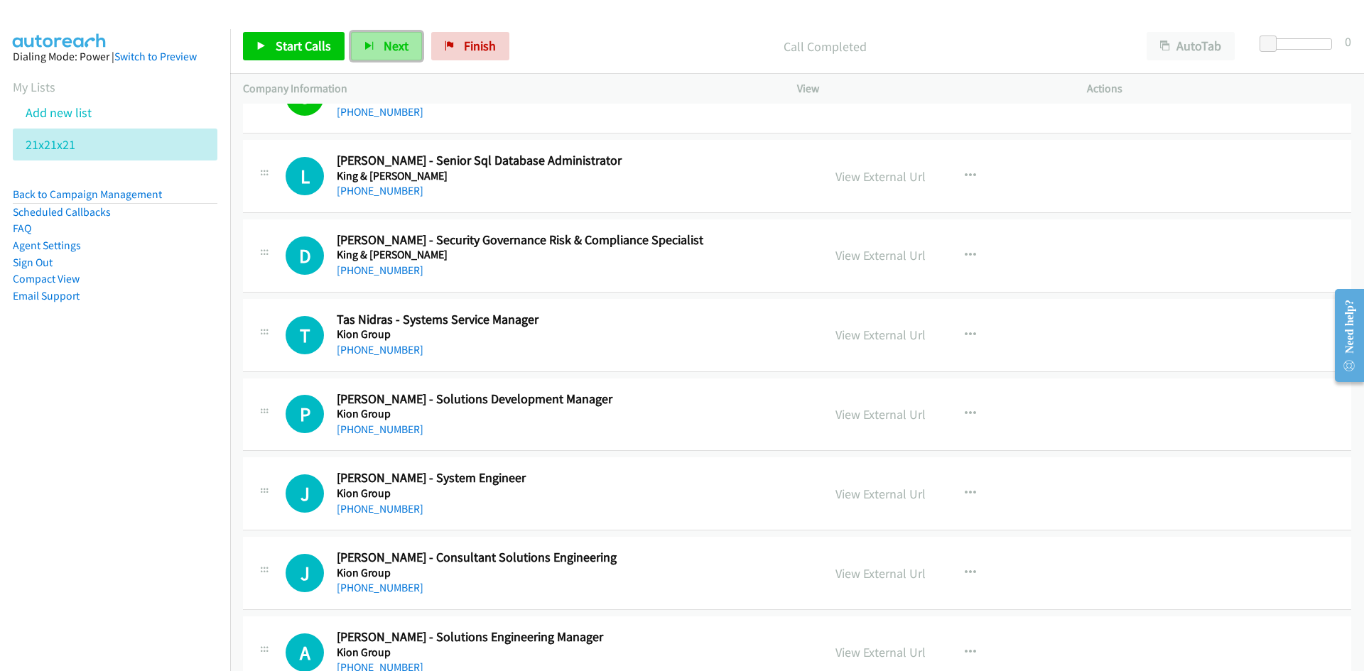
click at [392, 53] on span "Next" at bounding box center [396, 46] width 25 height 16
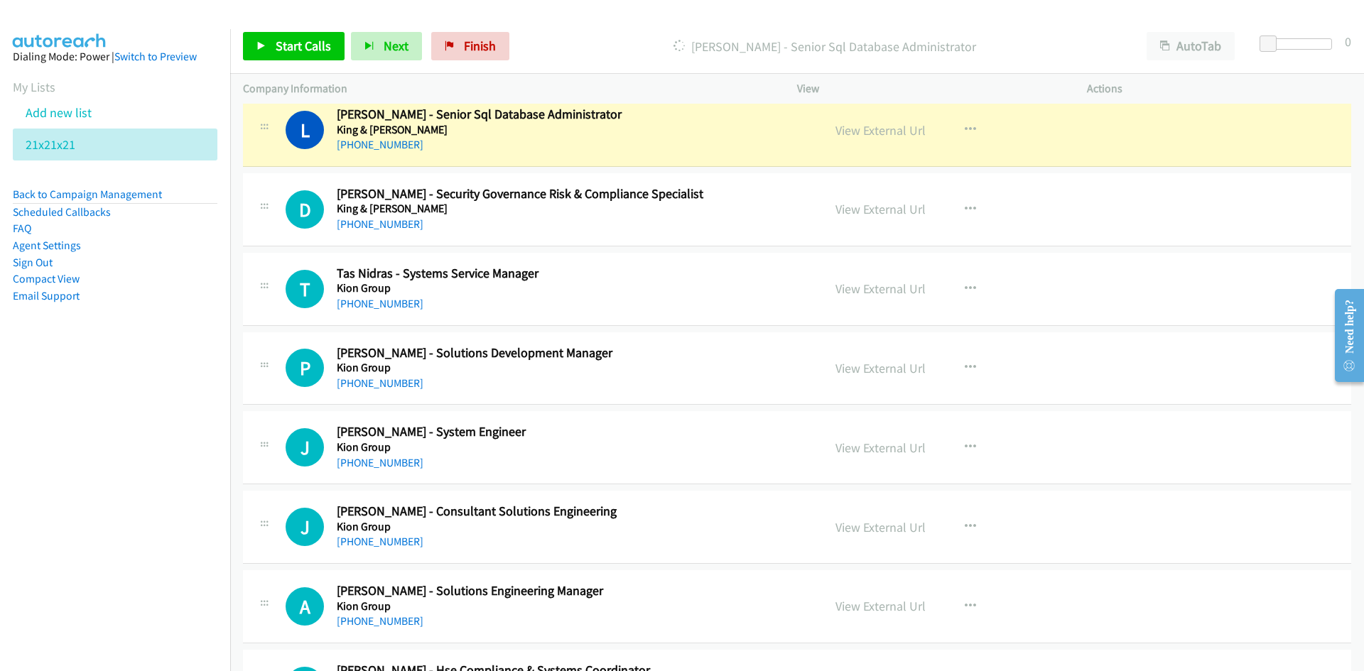
scroll to position [9095, 0]
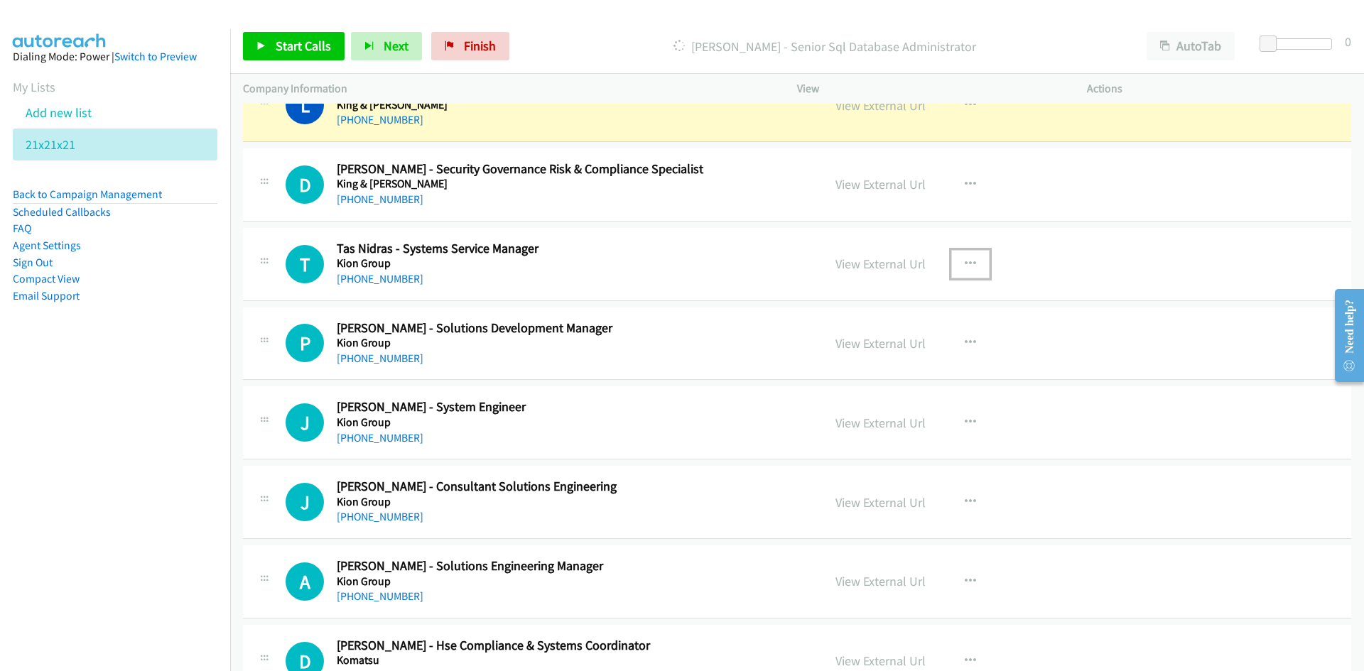
drag, startPoint x: 966, startPoint y: 259, endPoint x: 953, endPoint y: 286, distance: 29.9
click at [966, 259] on icon "button" at bounding box center [970, 264] width 11 height 11
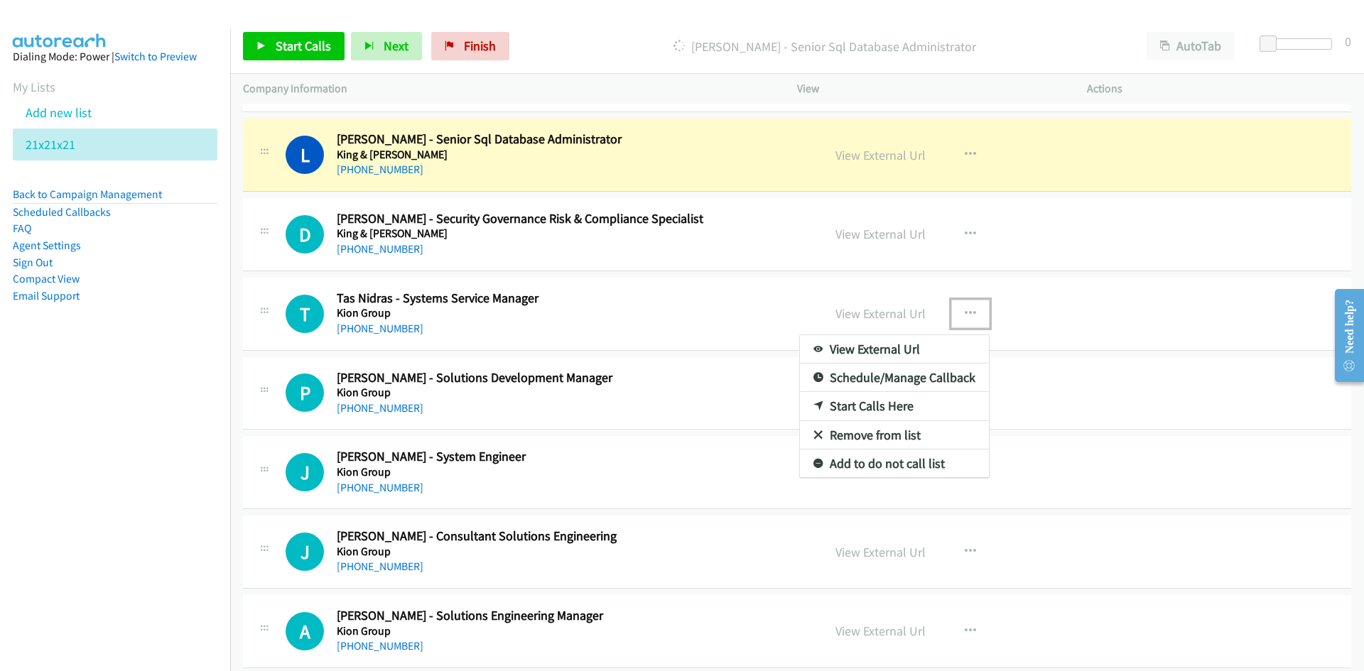
scroll to position [9024, 0]
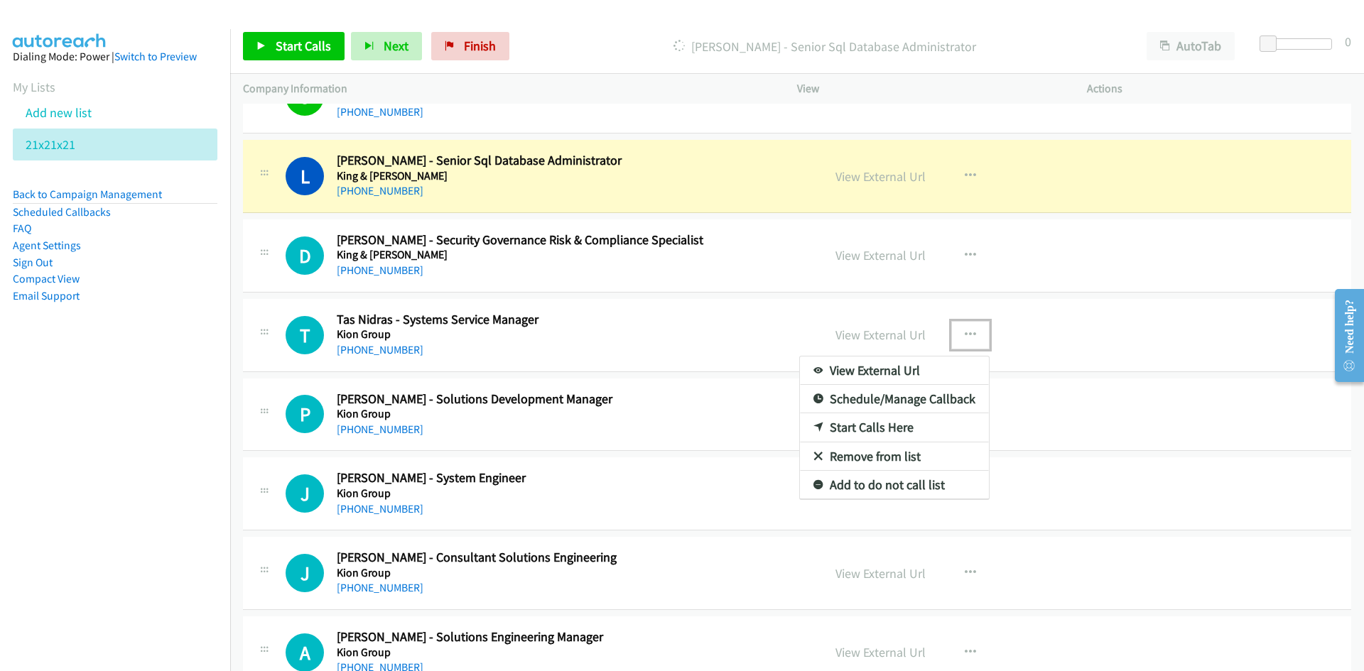
click at [862, 357] on link "View External Url" at bounding box center [894, 371] width 189 height 28
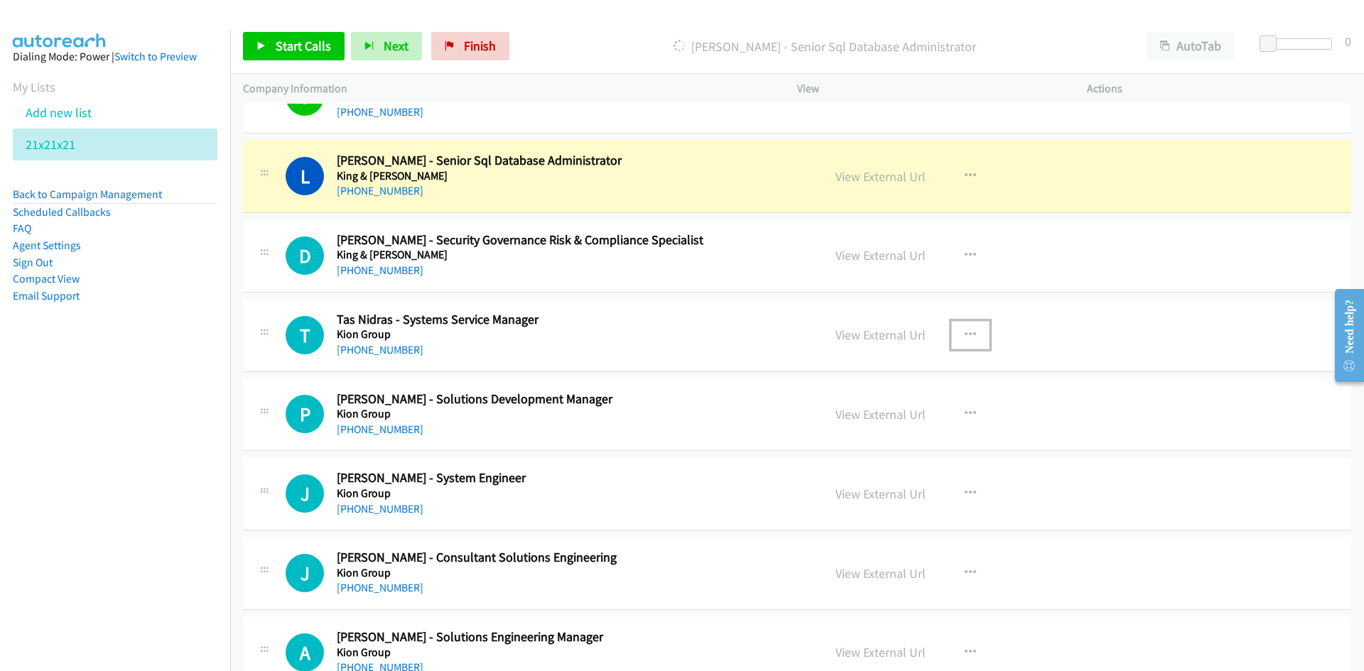
click at [966, 336] on icon "button" at bounding box center [970, 335] width 11 height 11
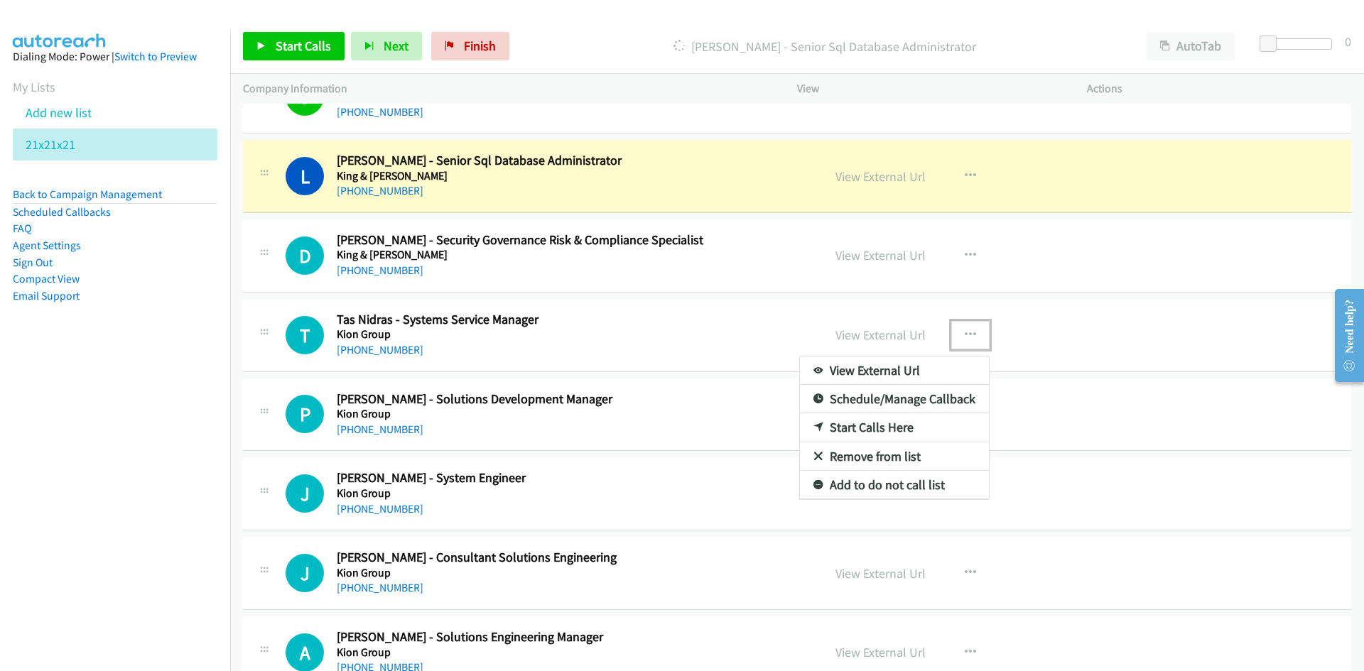
click at [869, 426] on link "Start Calls Here" at bounding box center [894, 428] width 189 height 28
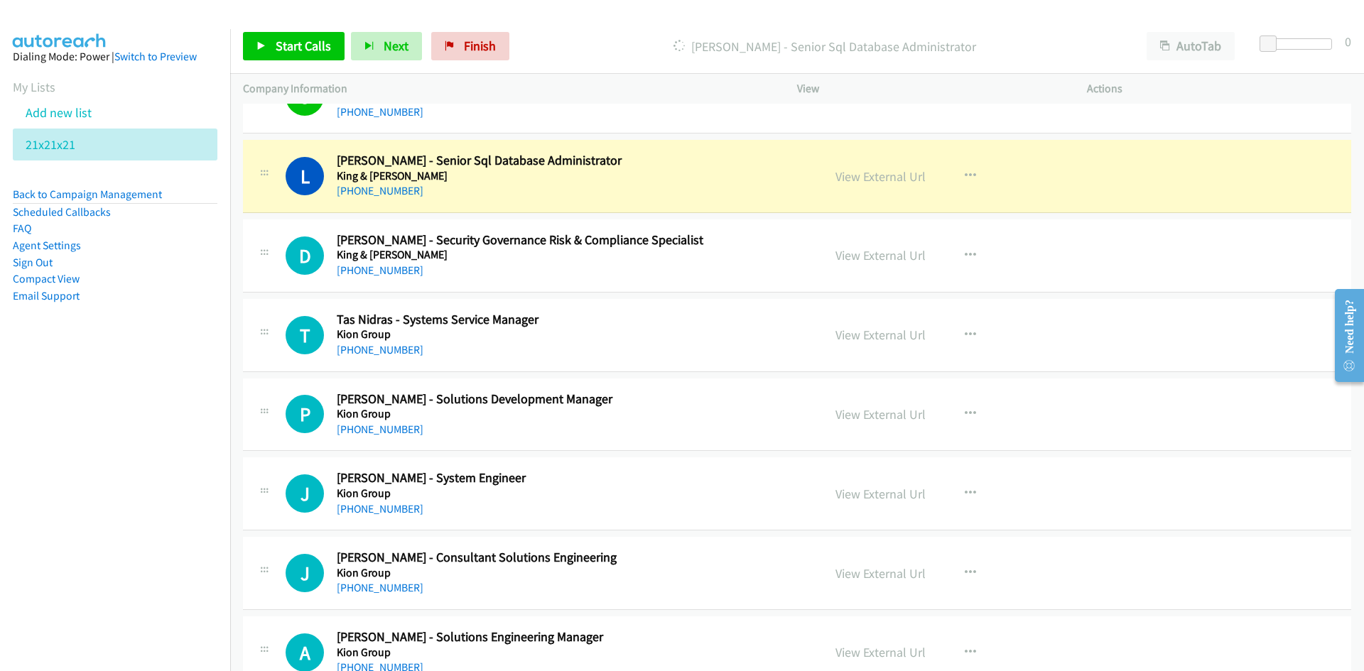
scroll to position [8953, 0]
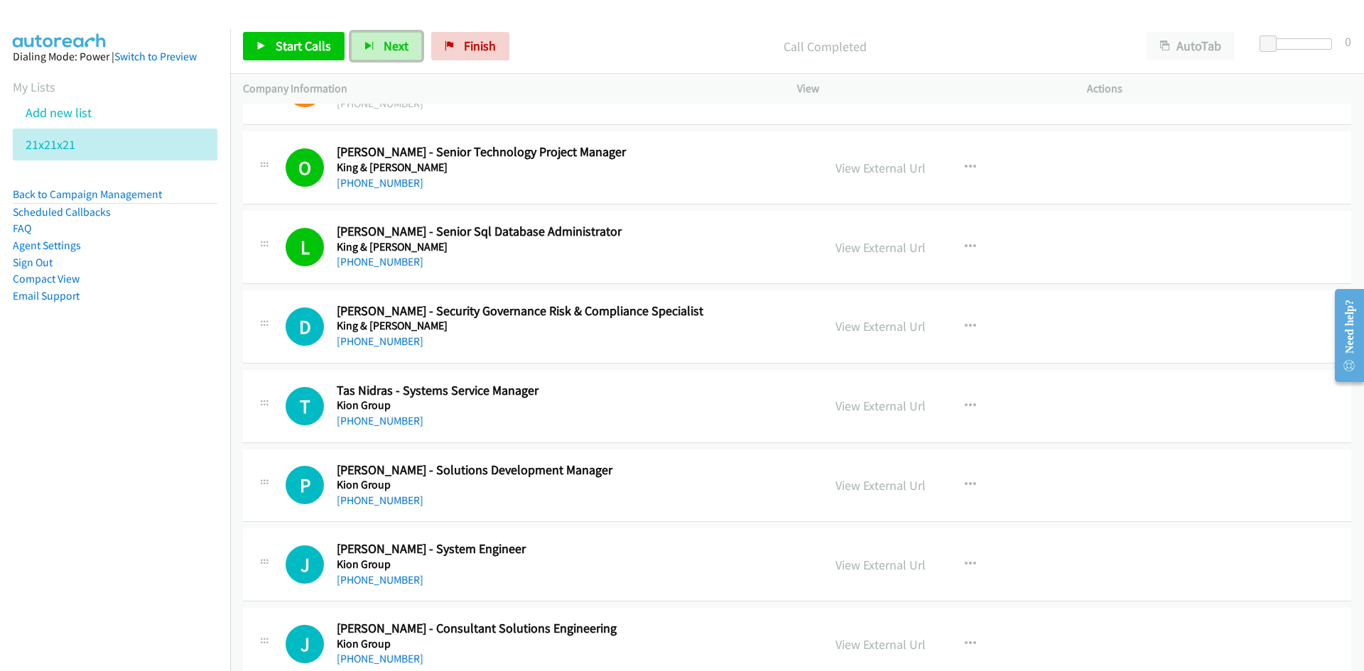
drag, startPoint x: 382, startPoint y: 42, endPoint x: 498, endPoint y: 121, distance: 140.1
click at [384, 42] on span "Next" at bounding box center [396, 46] width 25 height 16
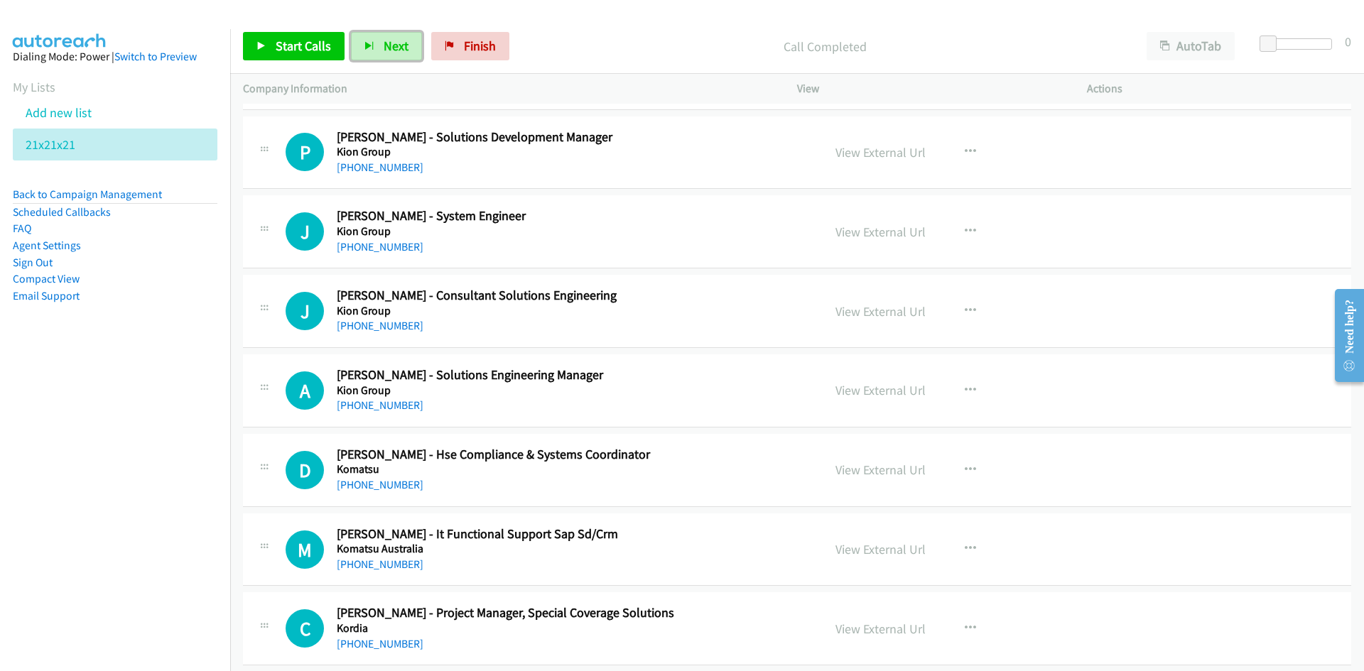
scroll to position [9308, 0]
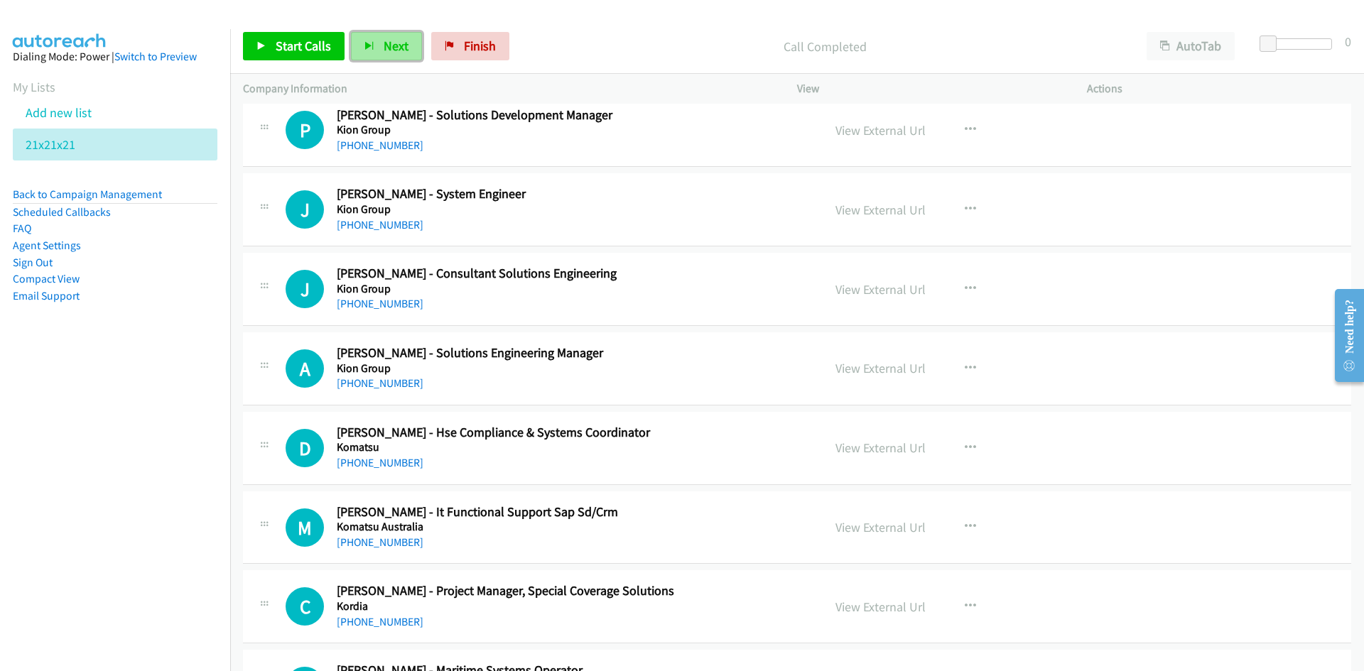
click at [392, 45] on span "Next" at bounding box center [396, 46] width 25 height 16
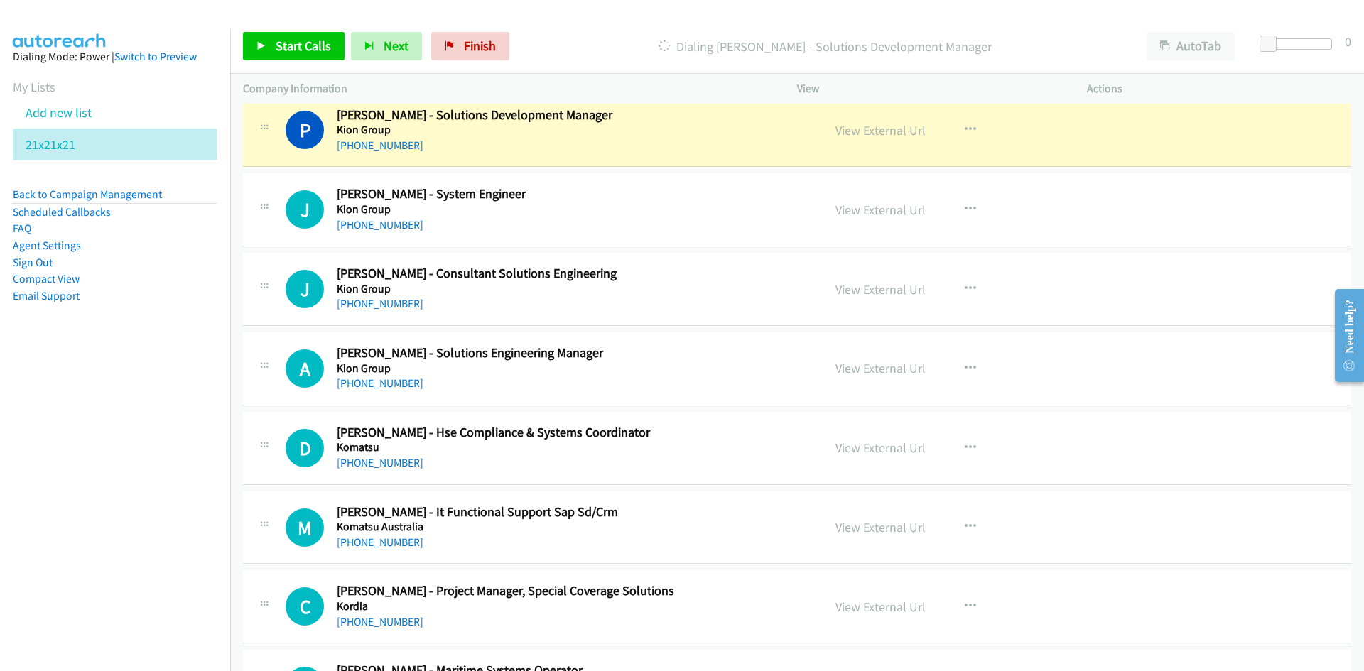
scroll to position [9237, 0]
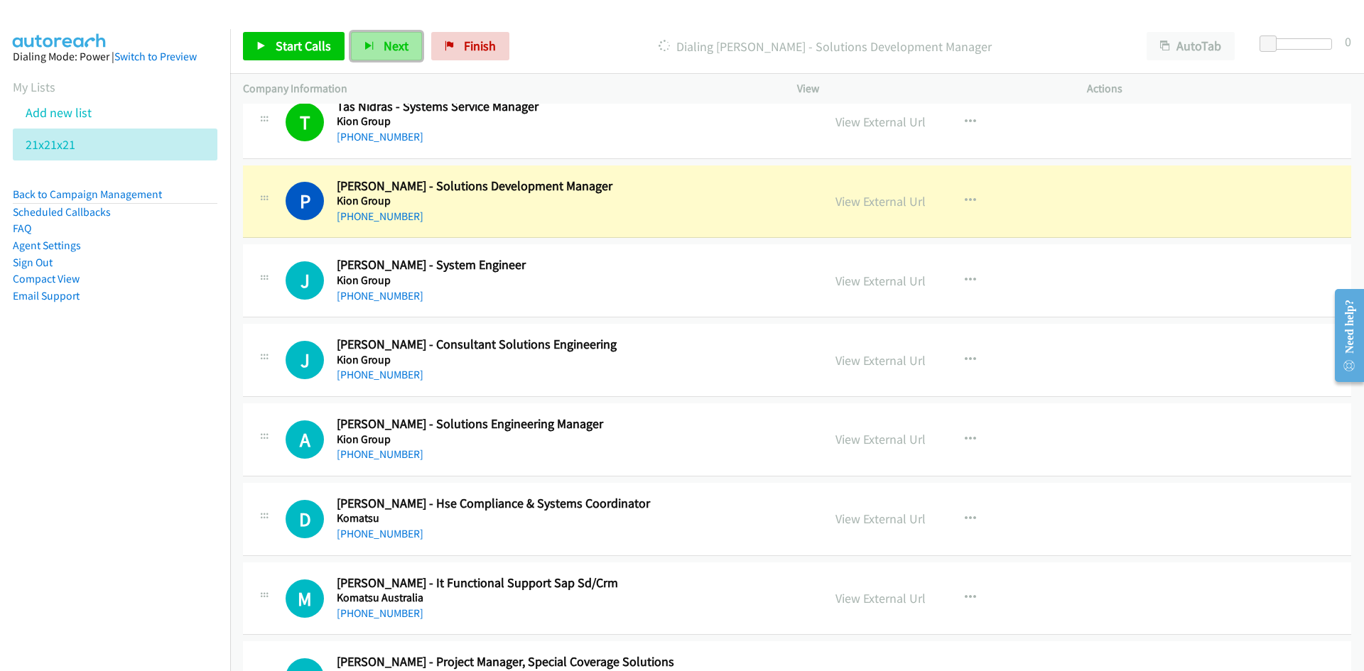
click at [384, 46] on span "Next" at bounding box center [396, 46] width 25 height 16
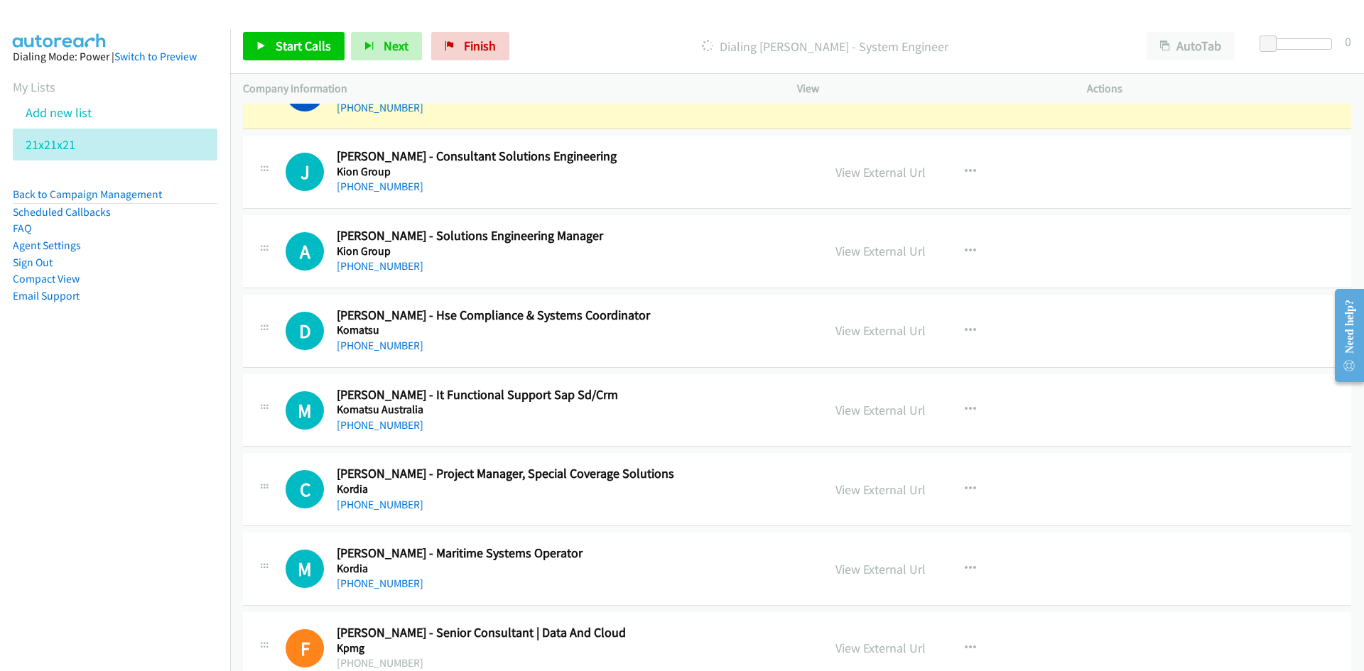
scroll to position [9450, 0]
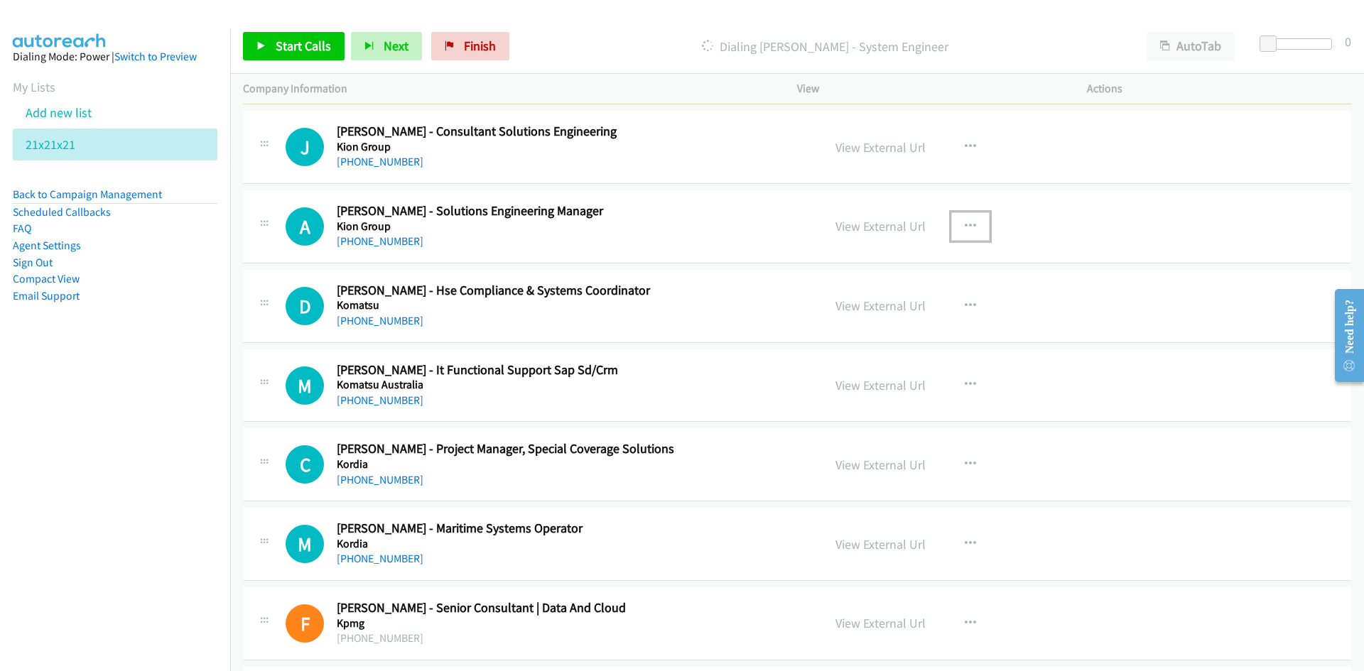
drag, startPoint x: 966, startPoint y: 239, endPoint x: 959, endPoint y: 242, distance: 7.7
click at [966, 239] on button "button" at bounding box center [970, 226] width 38 height 28
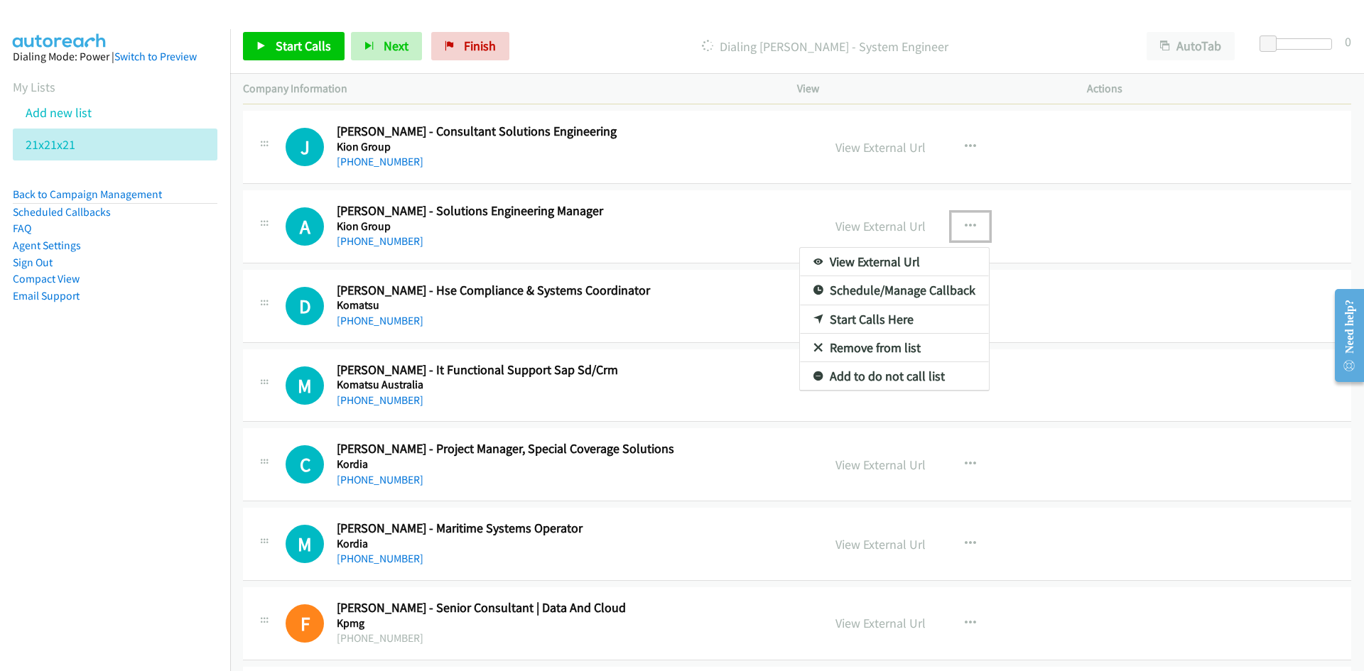
click at [863, 320] on link "Start Calls Here" at bounding box center [894, 320] width 189 height 28
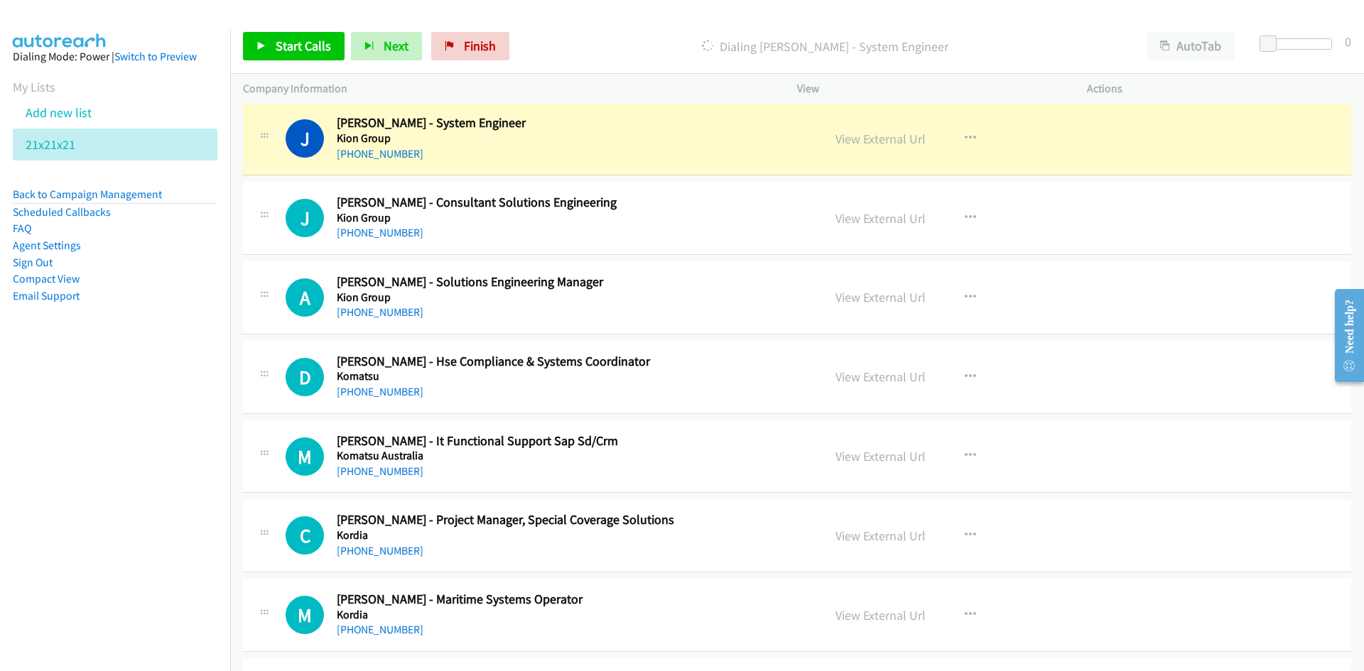
scroll to position [9308, 0]
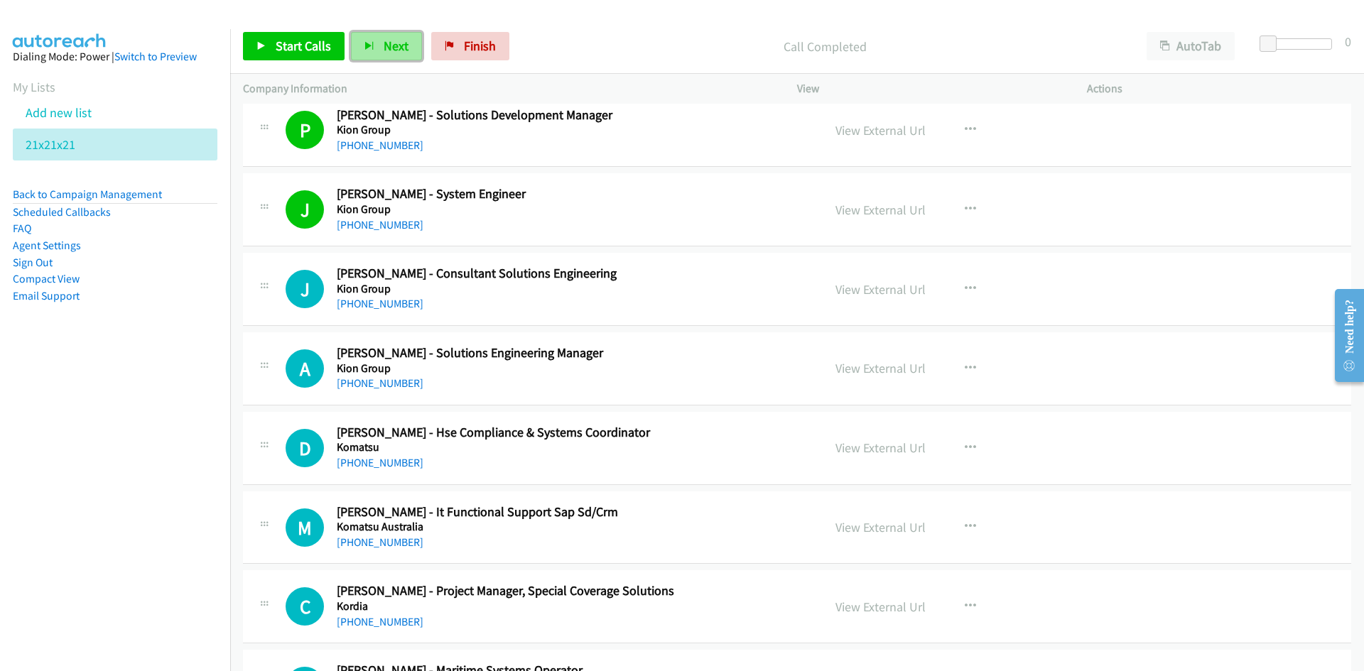
click at [390, 51] on span "Next" at bounding box center [396, 46] width 25 height 16
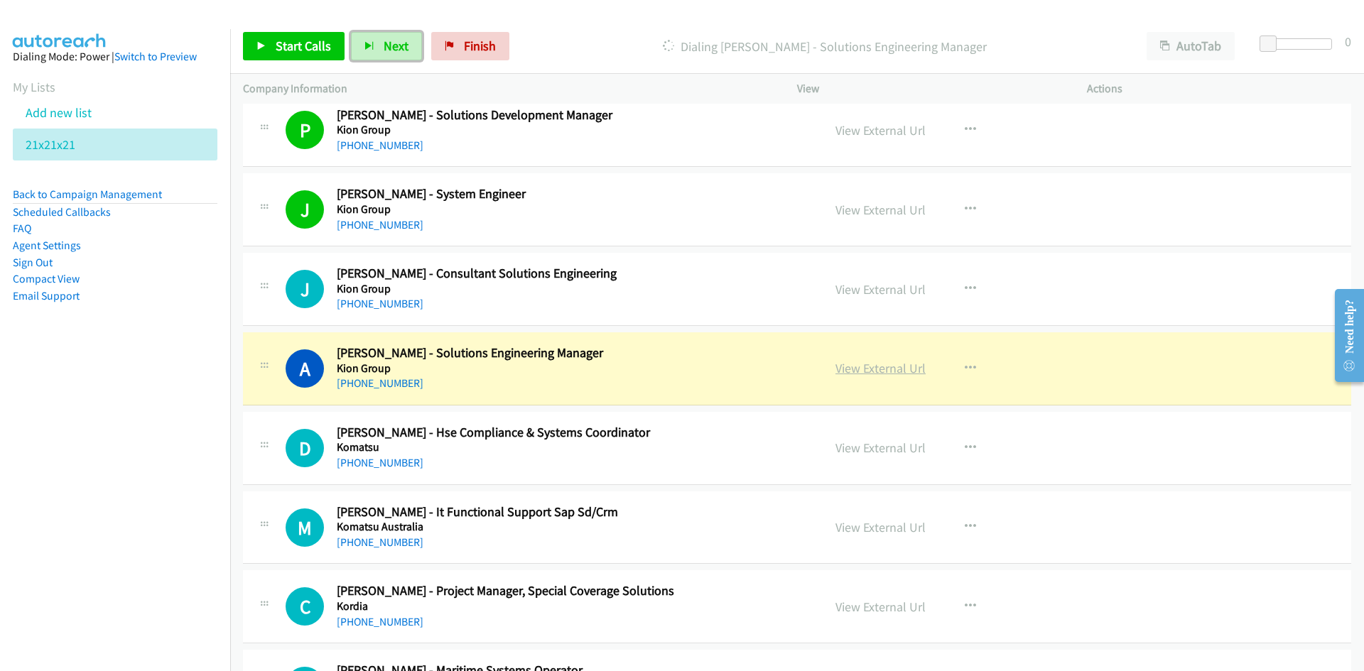
click at [878, 370] on link "View External Url" at bounding box center [881, 368] width 90 height 16
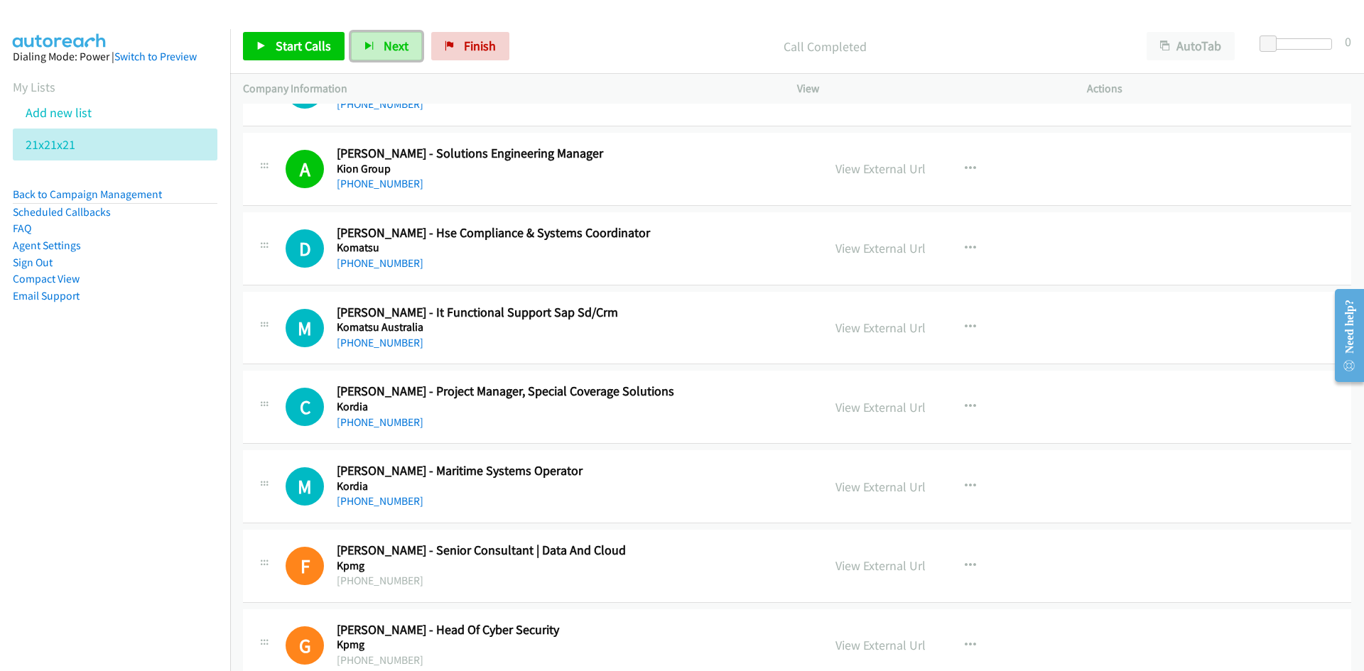
scroll to position [9592, 0]
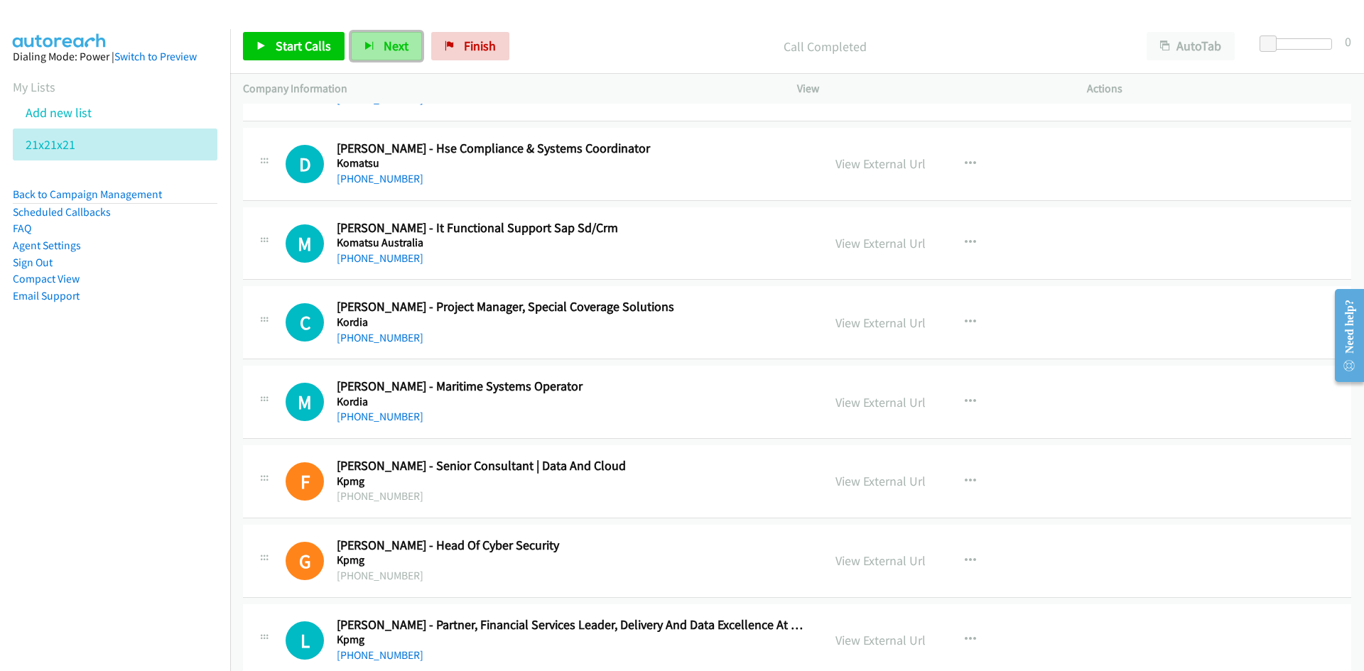
click at [402, 37] on button "Next" at bounding box center [386, 46] width 71 height 28
drag, startPoint x: 395, startPoint y: 47, endPoint x: 547, endPoint y: 164, distance: 192.0
click at [395, 47] on span "Next" at bounding box center [396, 46] width 25 height 16
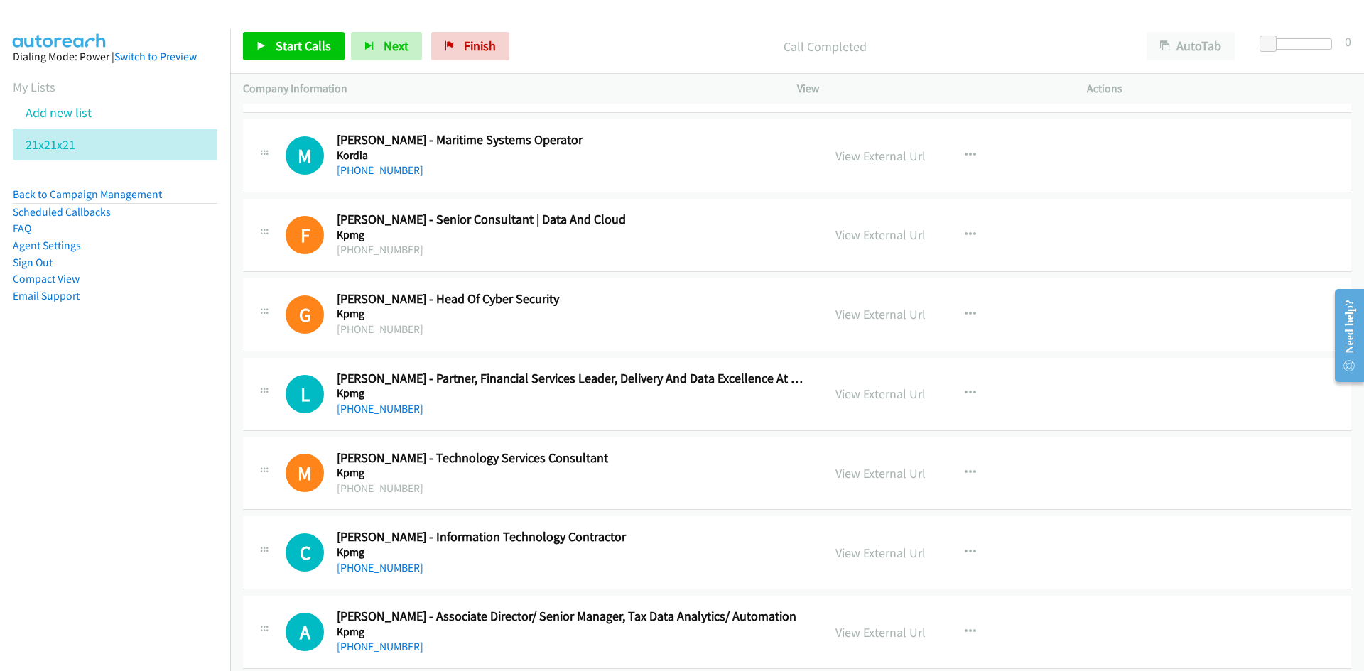
scroll to position [9806, 0]
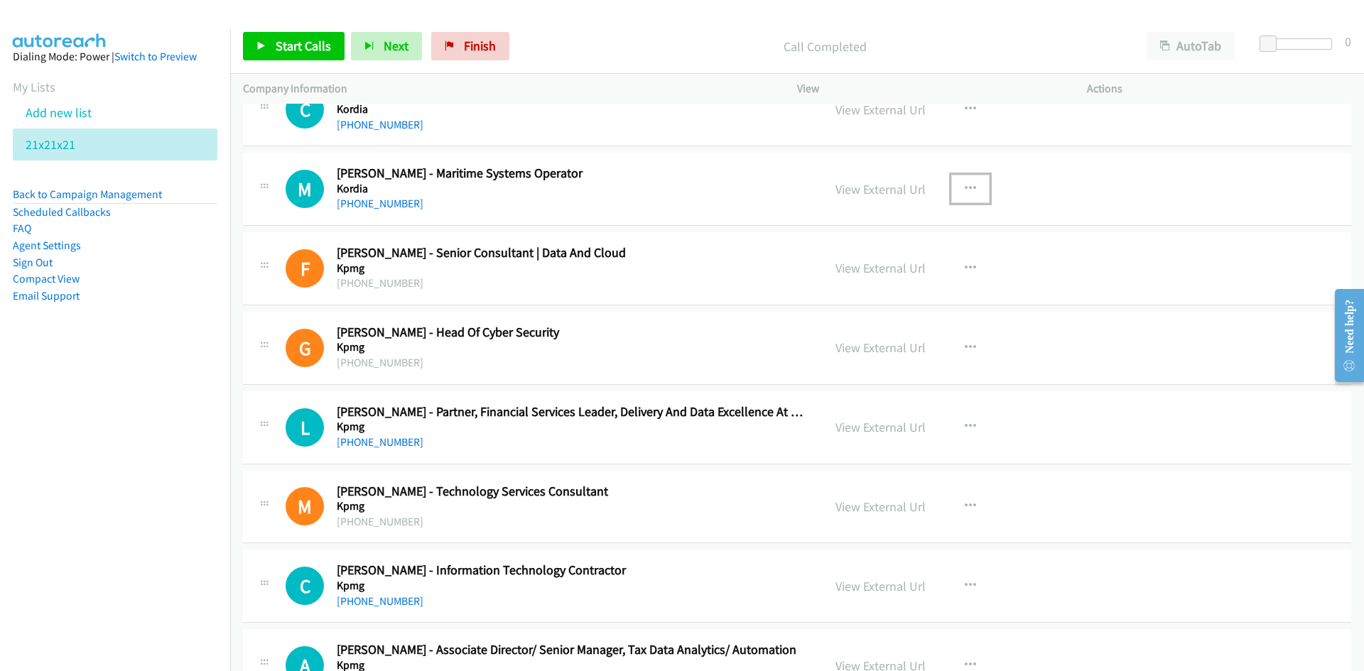
click at [965, 192] on icon "button" at bounding box center [970, 188] width 11 height 11
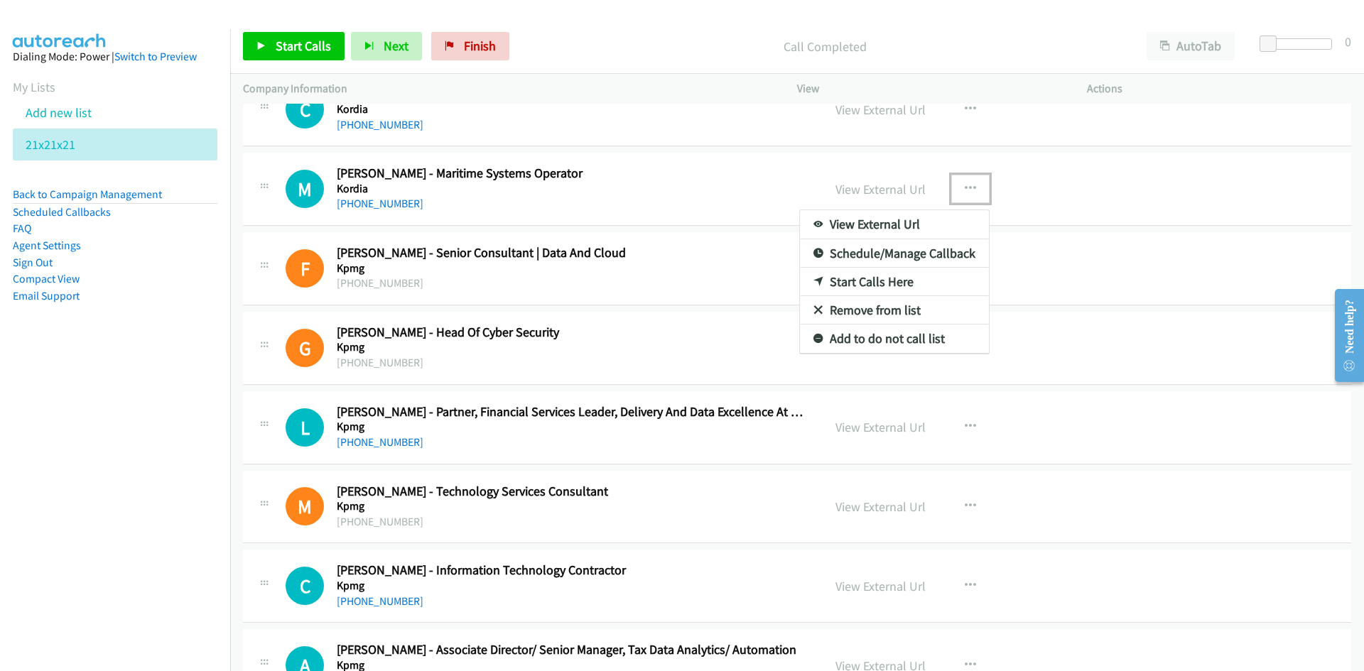
click at [869, 283] on link "Start Calls Here" at bounding box center [894, 282] width 189 height 28
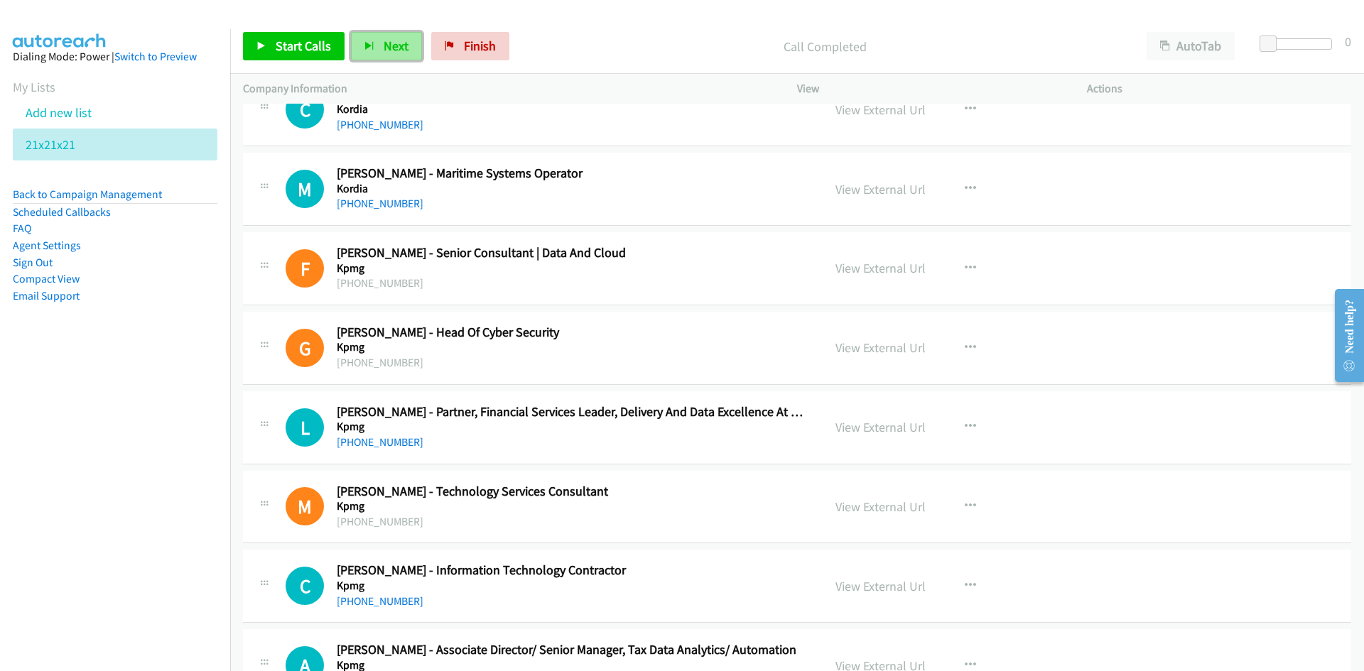
click at [405, 44] on span "Next" at bounding box center [396, 46] width 25 height 16
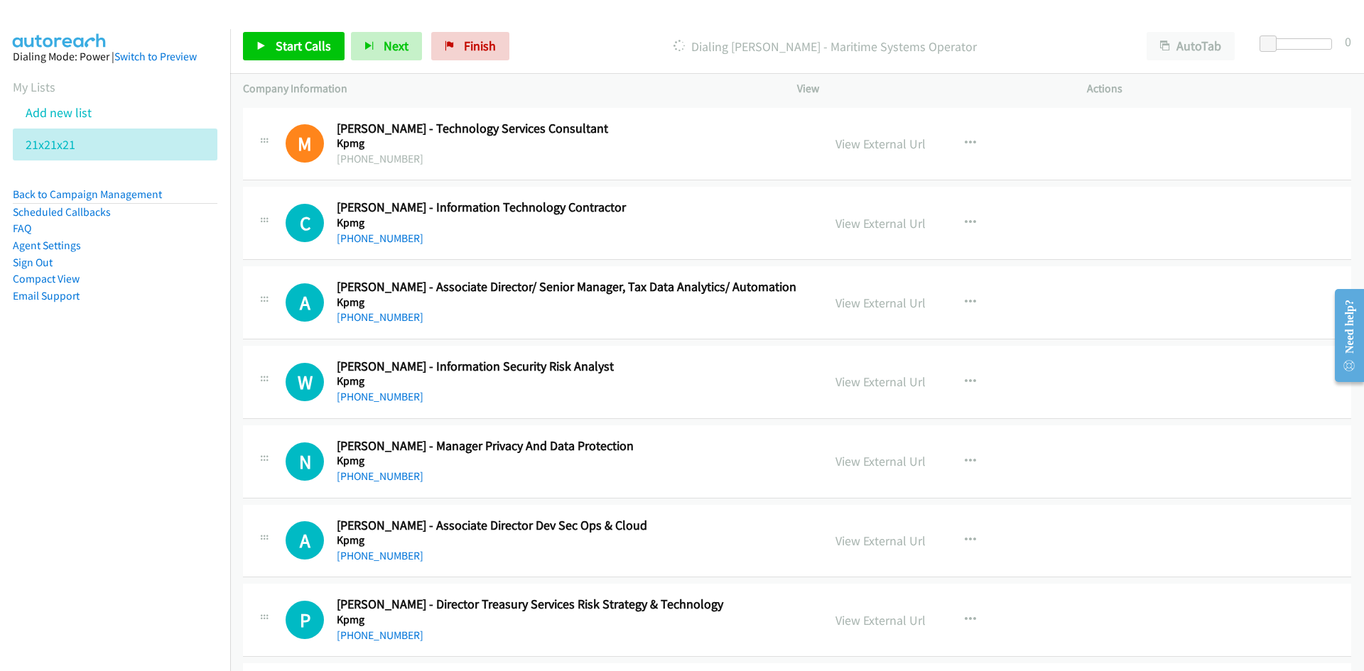
scroll to position [10232, 0]
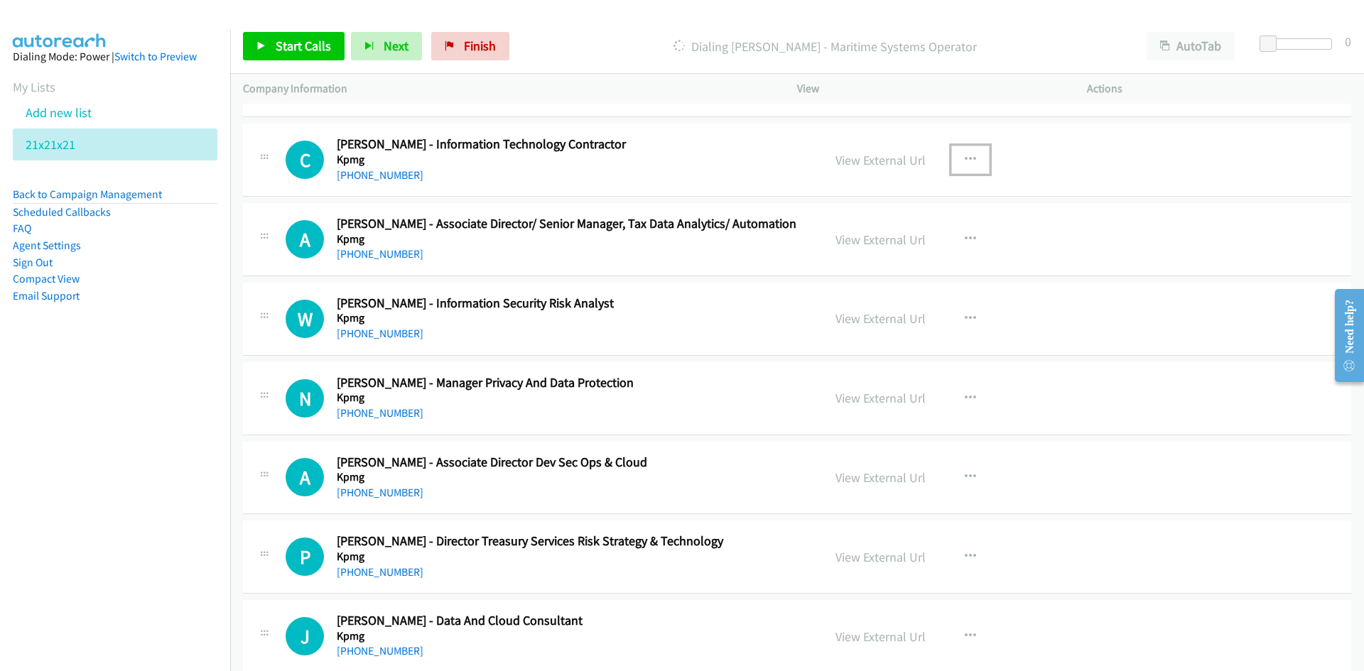
click at [971, 154] on button "button" at bounding box center [970, 160] width 38 height 28
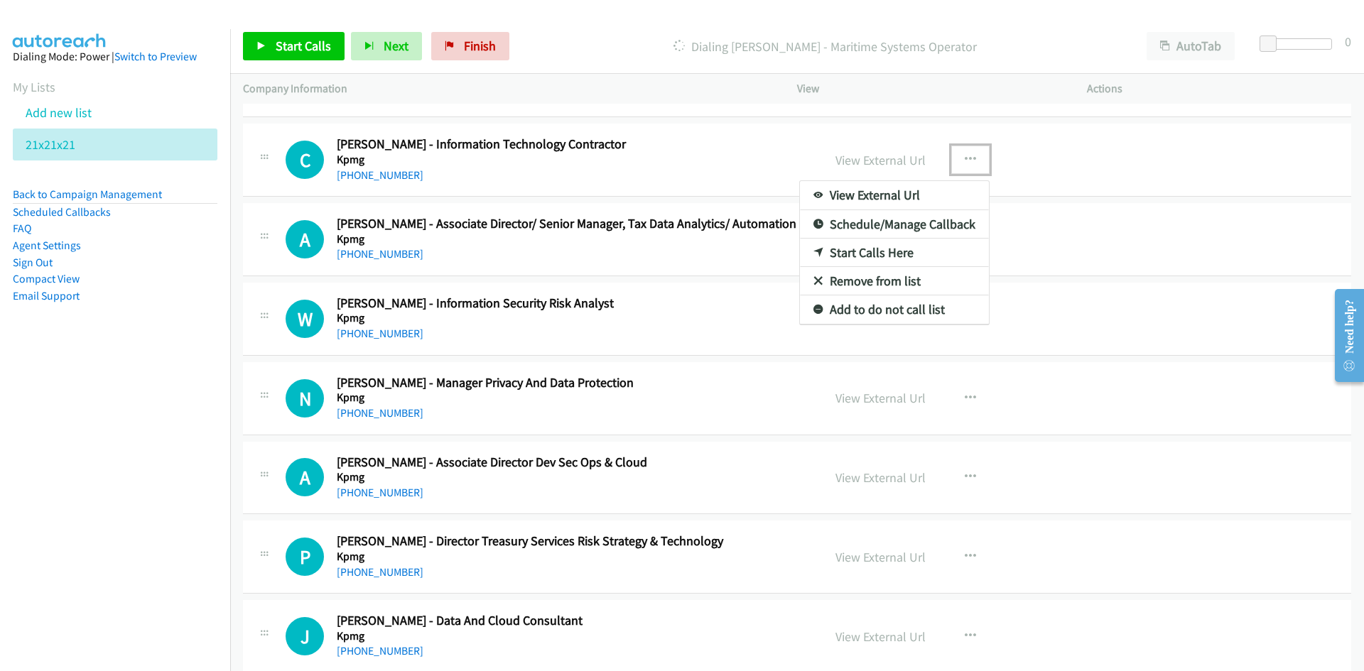
click at [865, 257] on link "Start Calls Here" at bounding box center [894, 253] width 189 height 28
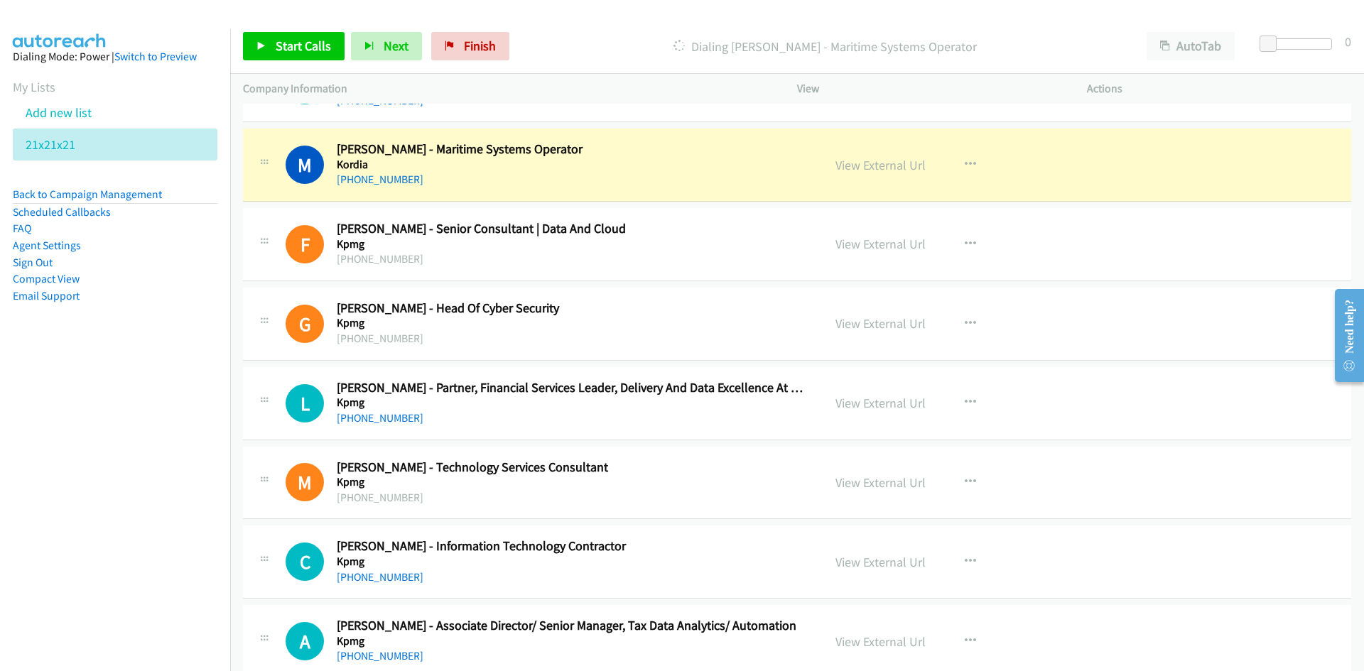
scroll to position [9806, 0]
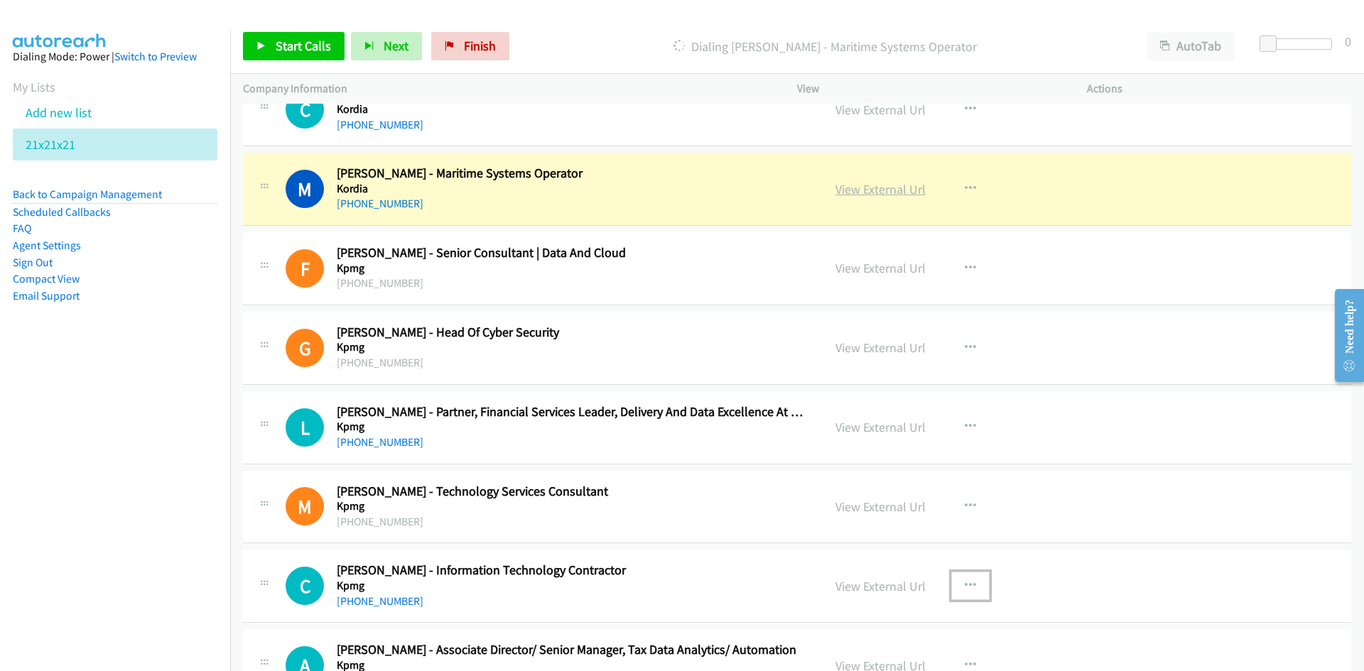
click at [869, 190] on link "View External Url" at bounding box center [881, 189] width 90 height 16
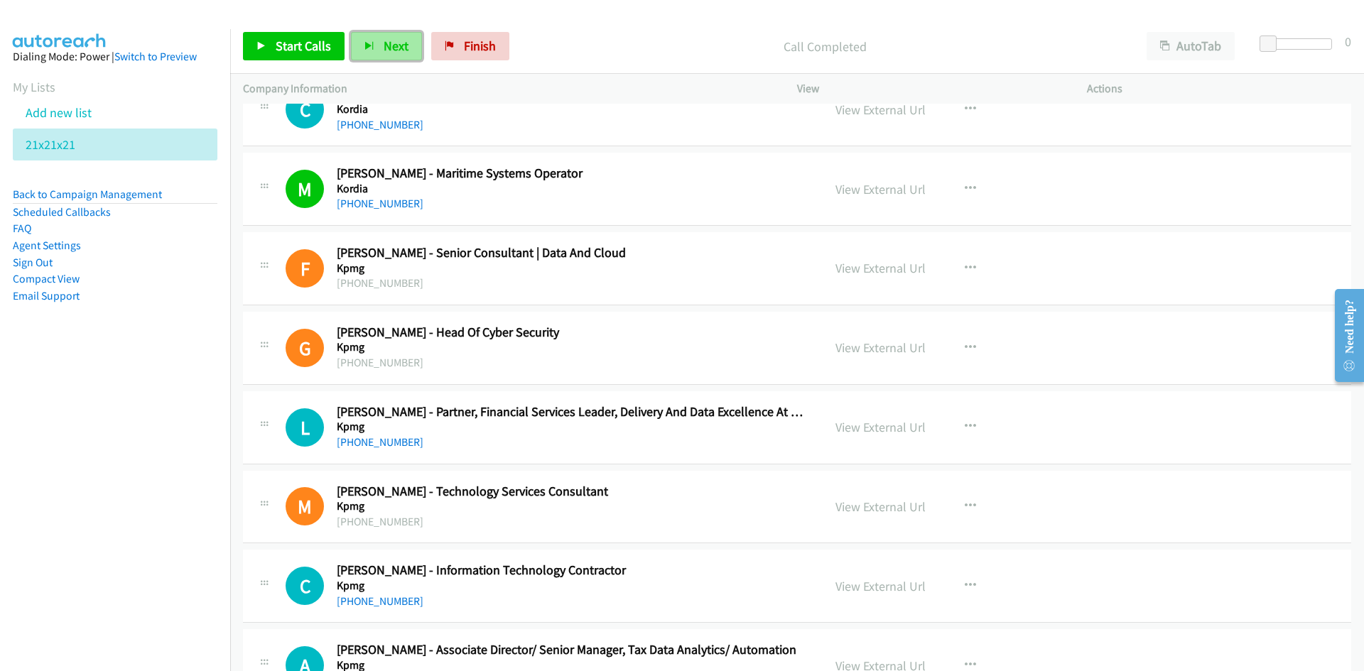
click at [396, 46] on span "Next" at bounding box center [396, 46] width 25 height 16
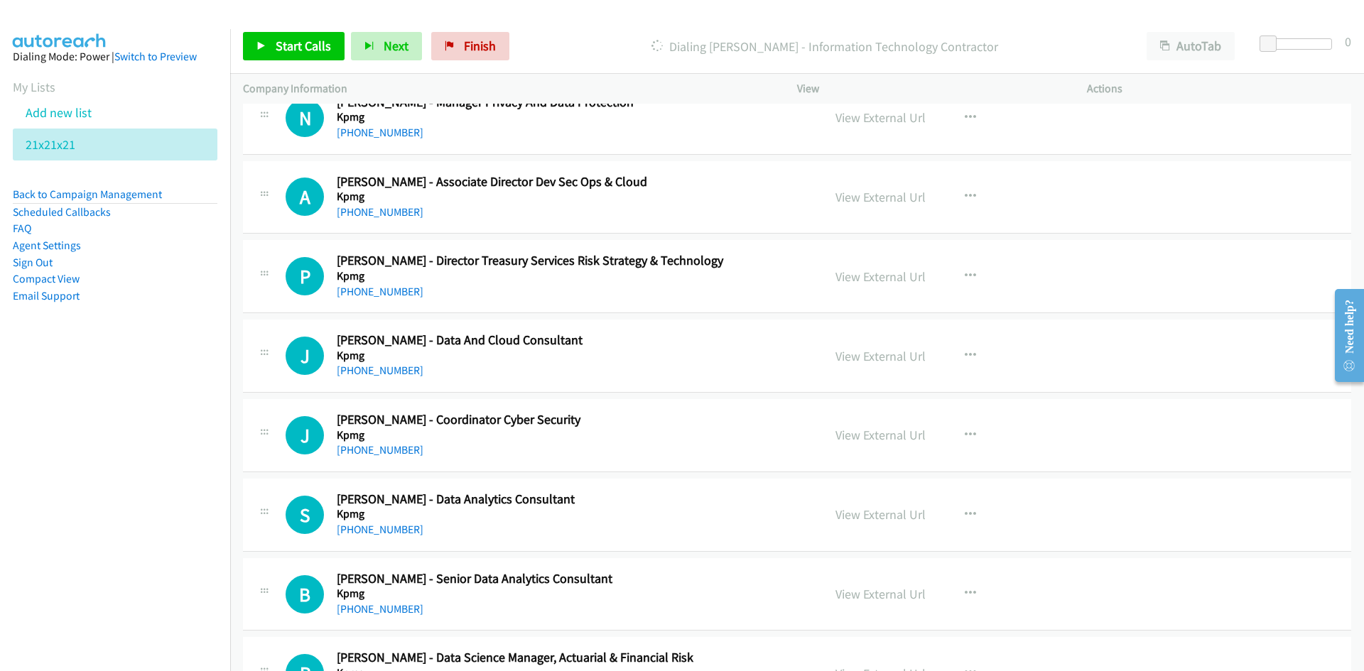
scroll to position [10516, 0]
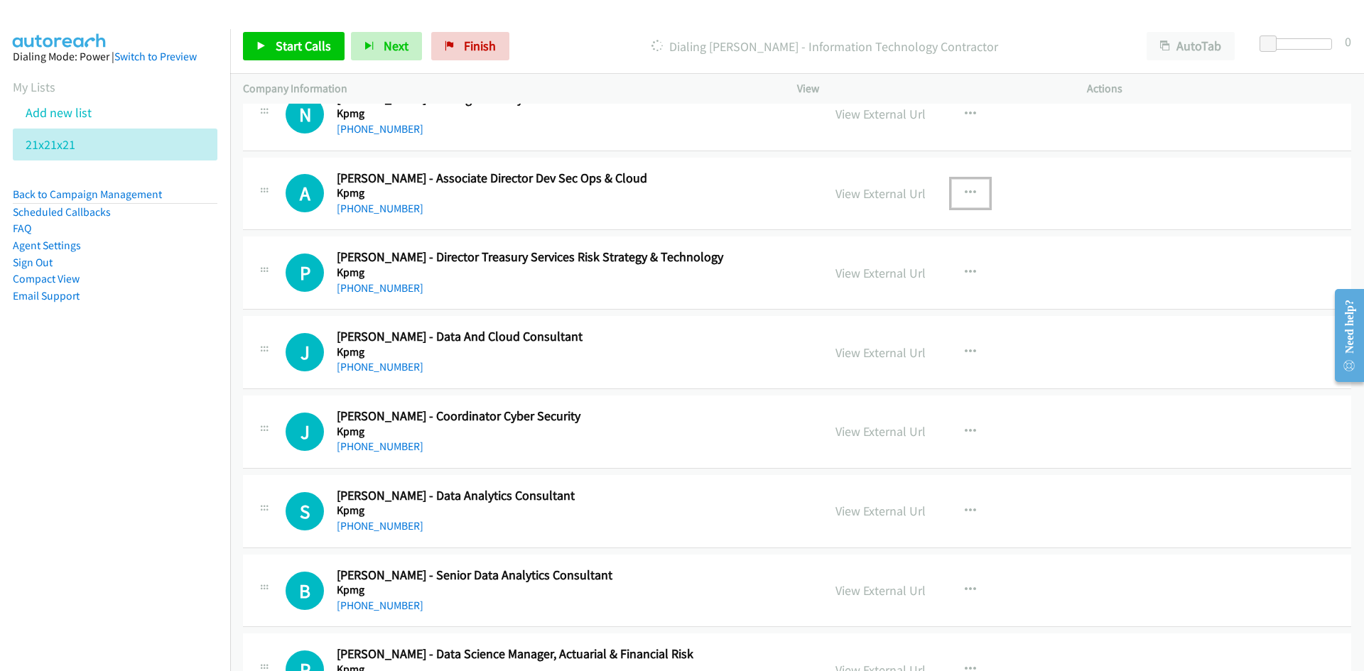
click at [967, 195] on icon "button" at bounding box center [970, 193] width 11 height 11
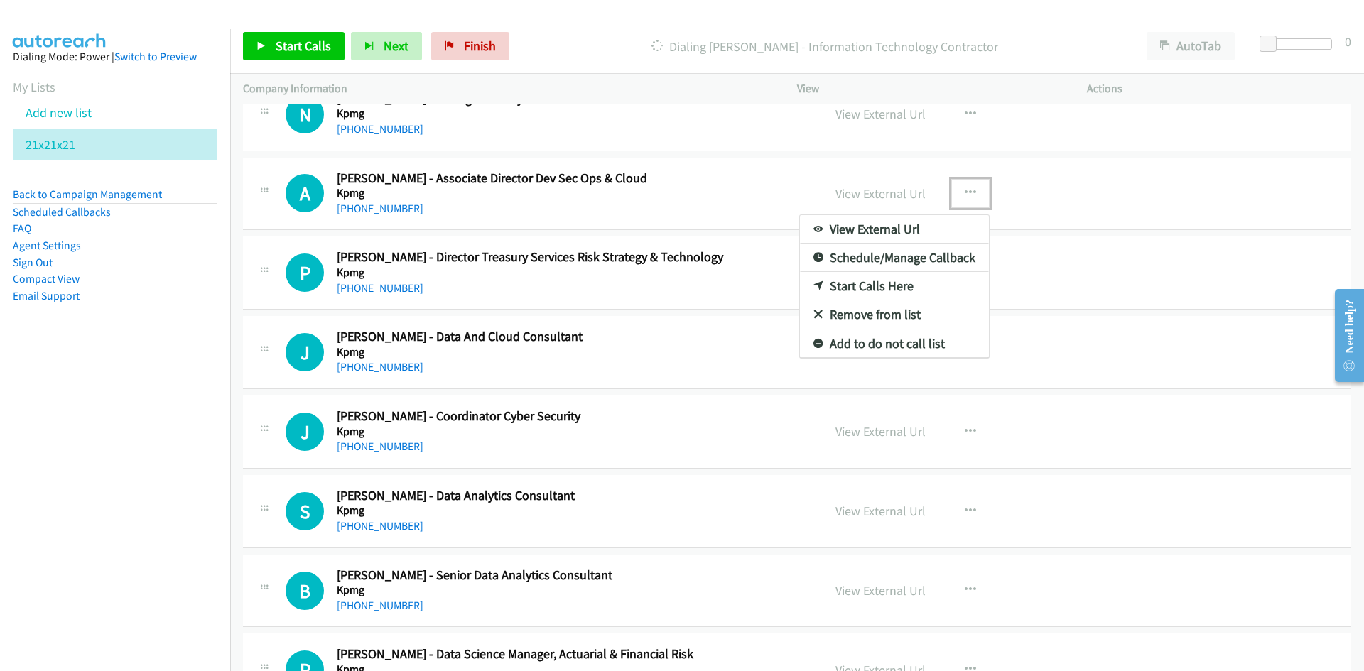
click at [866, 281] on link "Start Calls Here" at bounding box center [894, 286] width 189 height 28
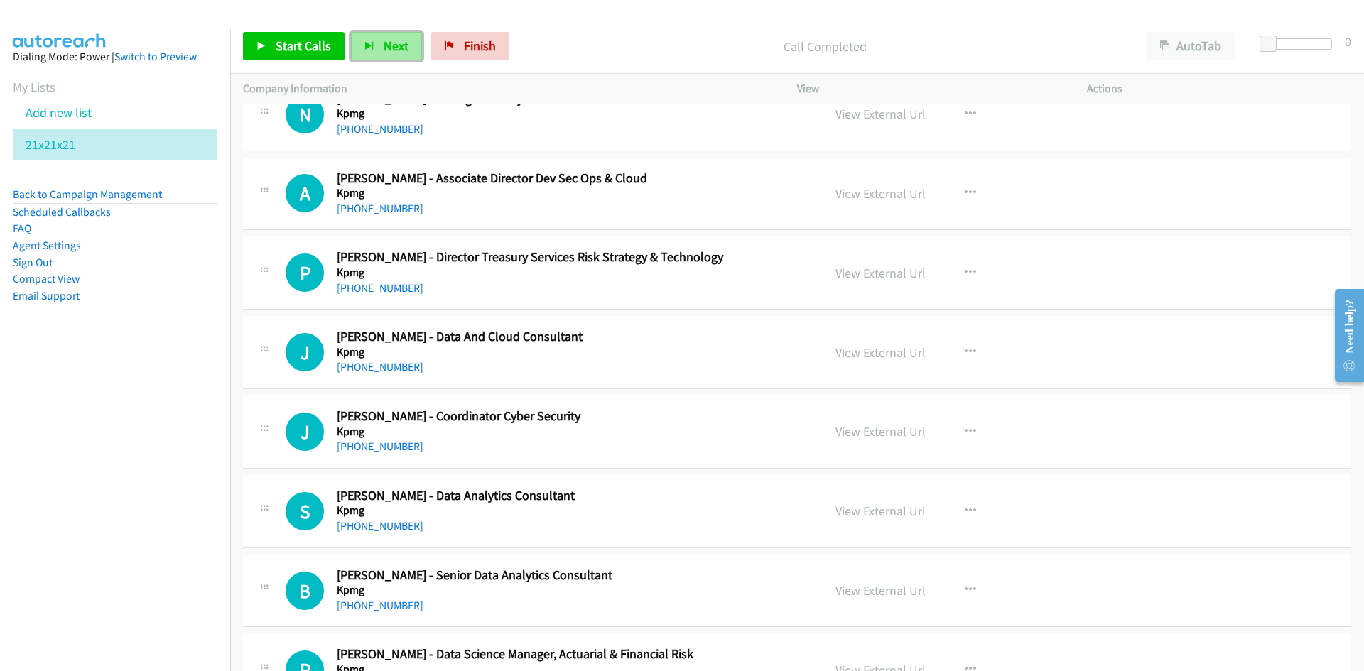
click at [398, 44] on span "Next" at bounding box center [396, 46] width 25 height 16
click at [968, 347] on icon "button" at bounding box center [970, 352] width 11 height 11
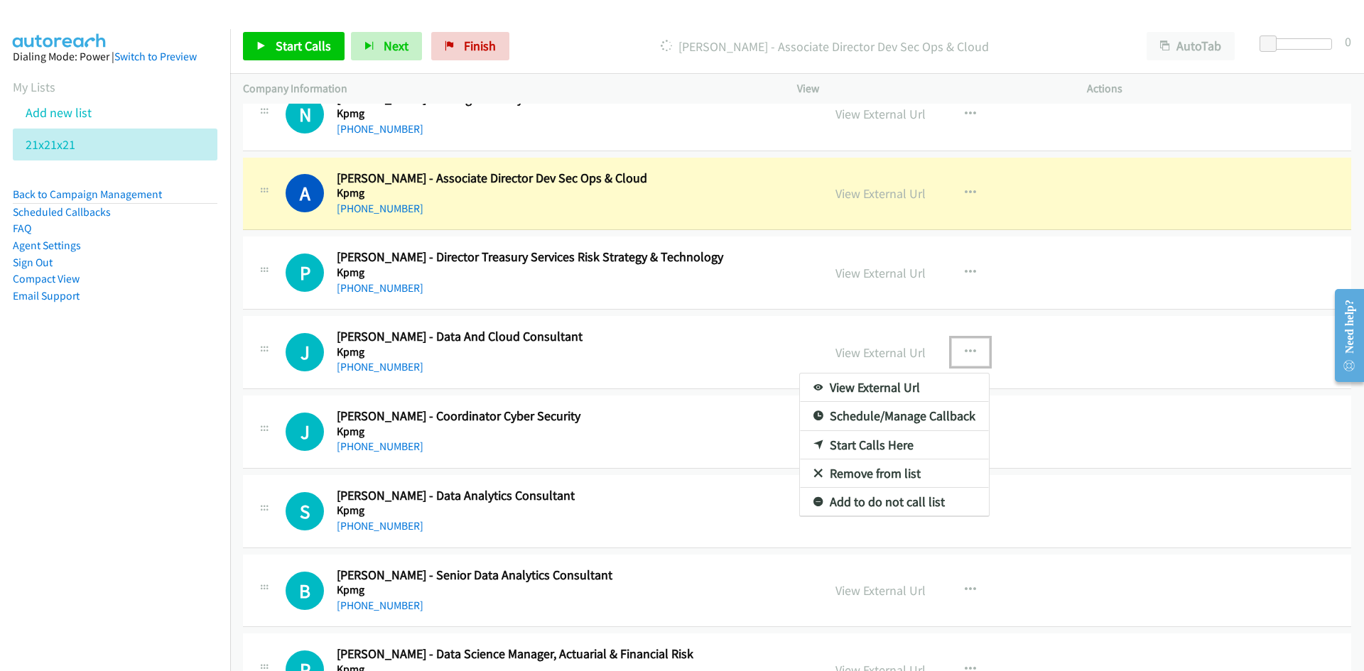
click at [864, 446] on link "Start Calls Here" at bounding box center [894, 445] width 189 height 28
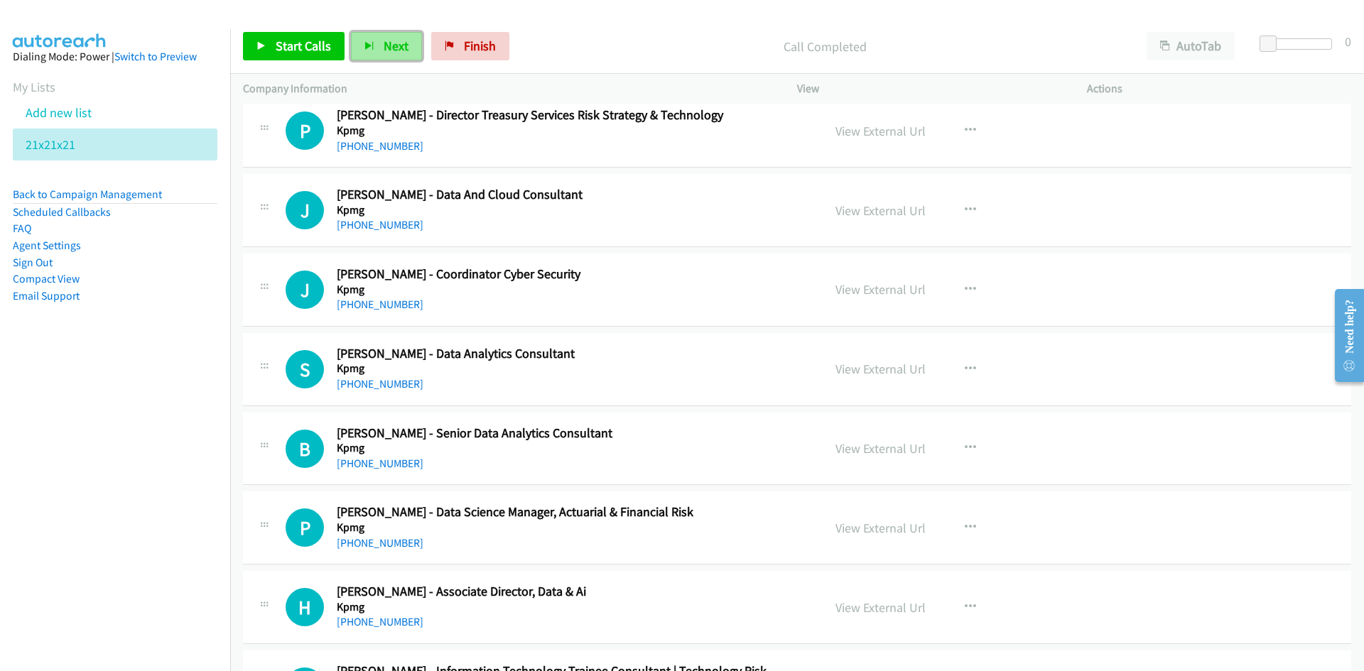
drag, startPoint x: 398, startPoint y: 48, endPoint x: 578, endPoint y: 156, distance: 210.3
click at [398, 48] on span "Next" at bounding box center [396, 46] width 25 height 16
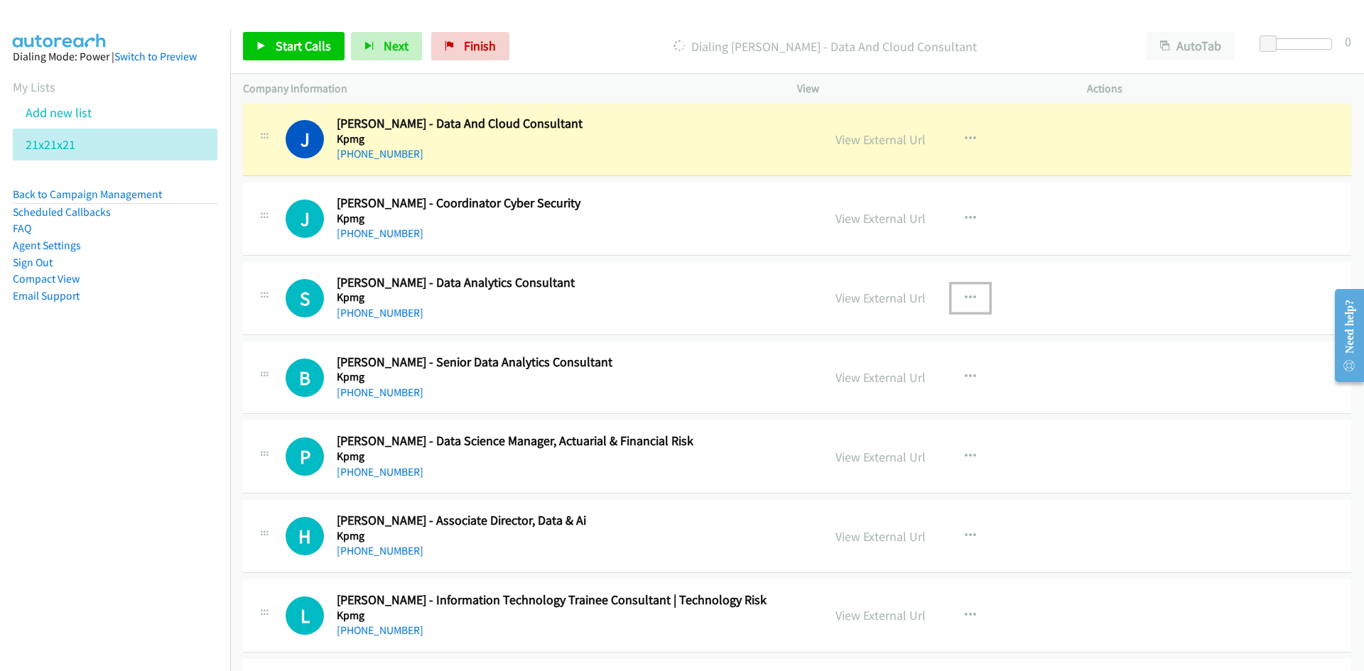
drag, startPoint x: 966, startPoint y: 291, endPoint x: 961, endPoint y: 301, distance: 11.8
click at [966, 291] on button "button" at bounding box center [970, 298] width 38 height 28
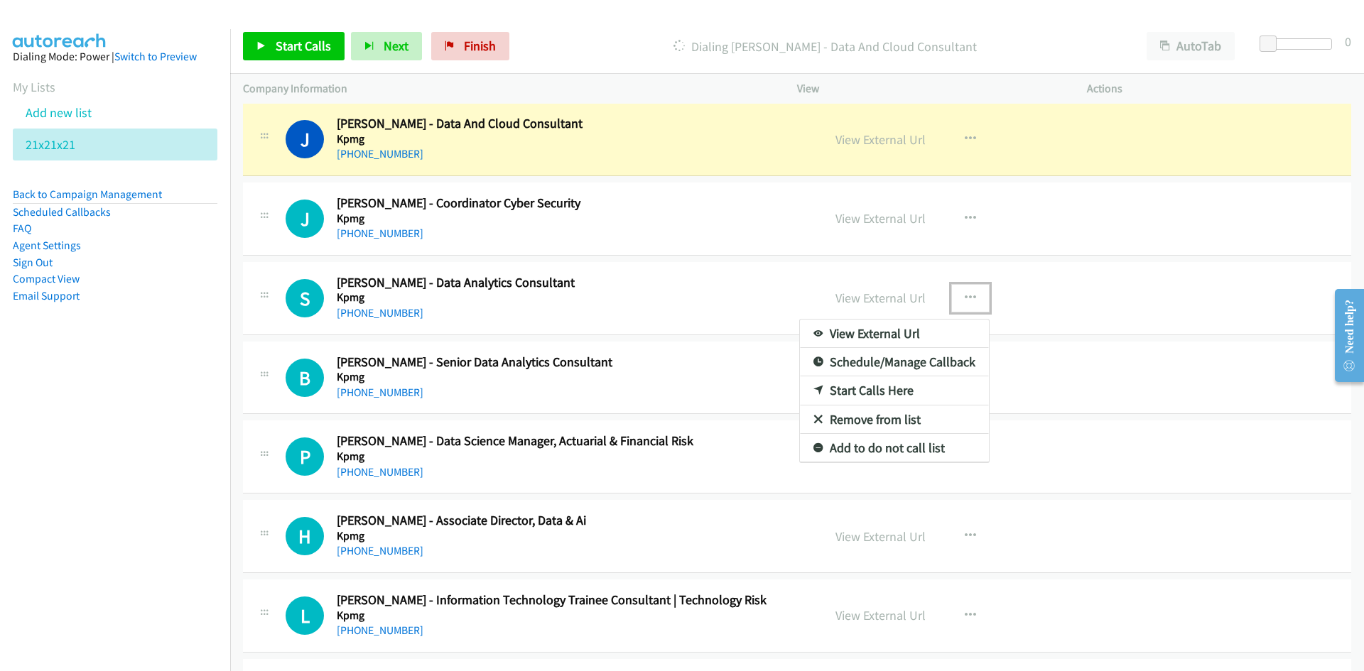
click at [867, 386] on link "Start Calls Here" at bounding box center [894, 391] width 189 height 28
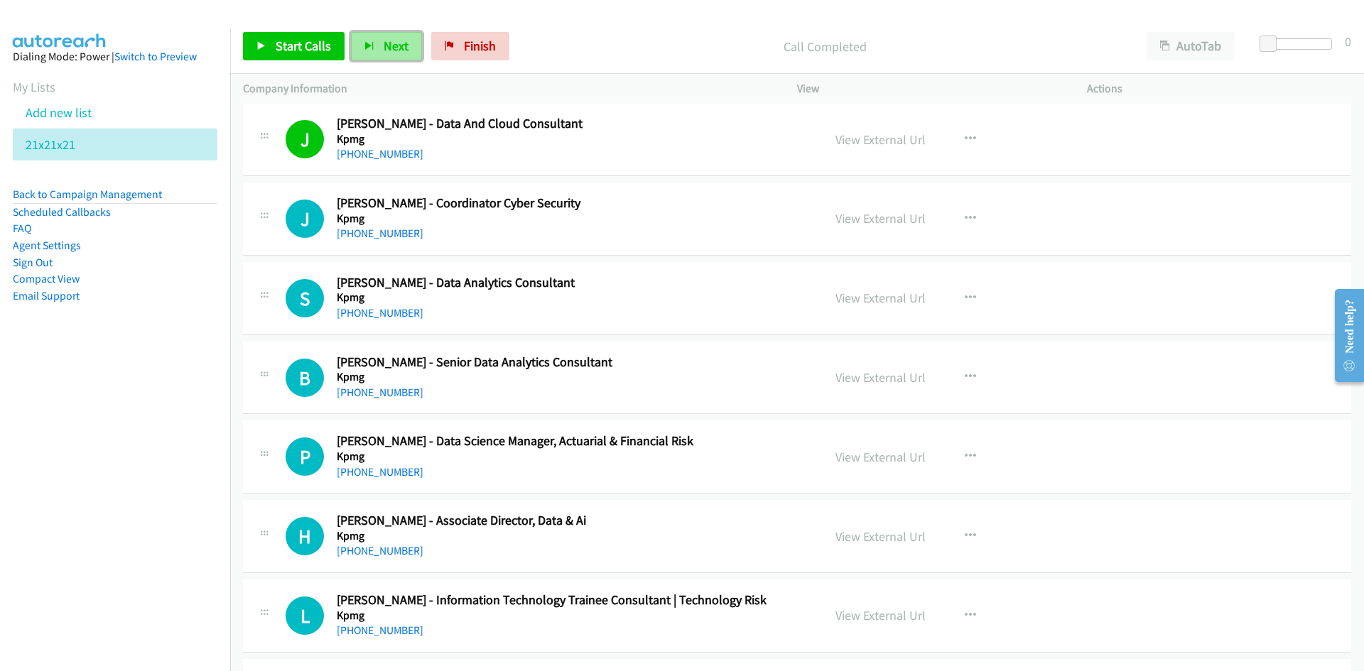
drag, startPoint x: 394, startPoint y: 45, endPoint x: 828, endPoint y: 342, distance: 525.0
click at [394, 45] on span "Next" at bounding box center [396, 46] width 25 height 16
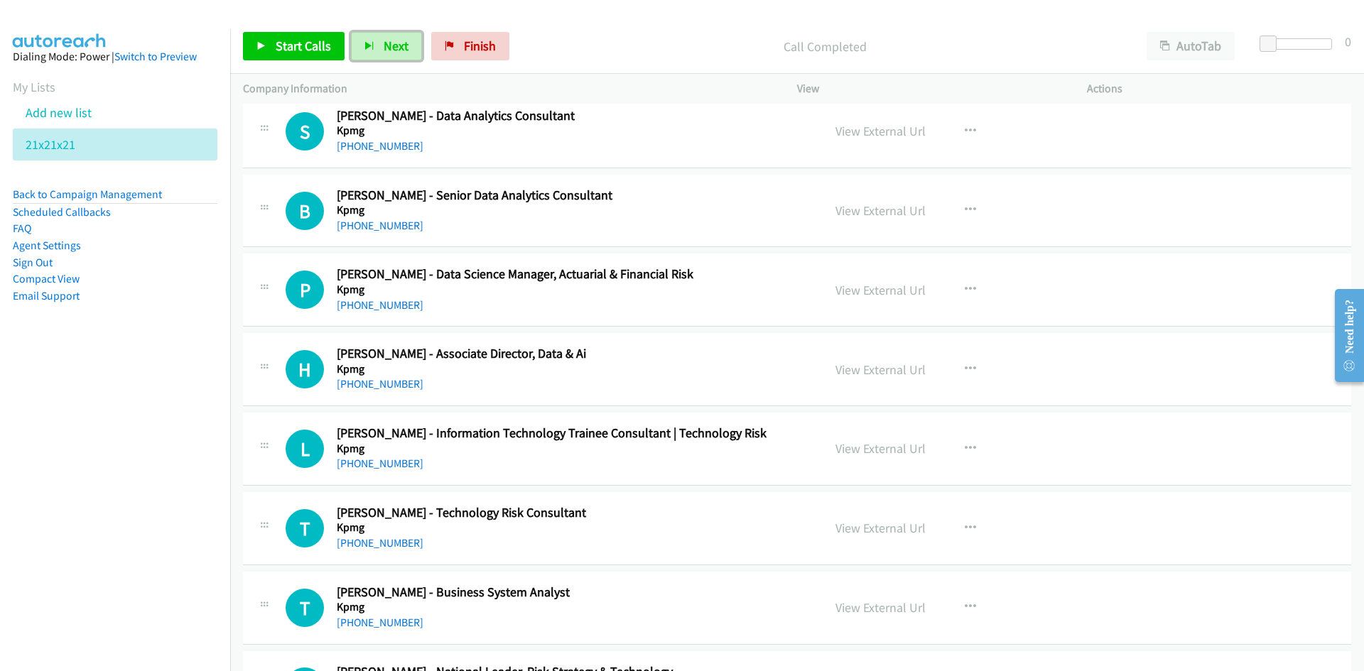
scroll to position [10871, 0]
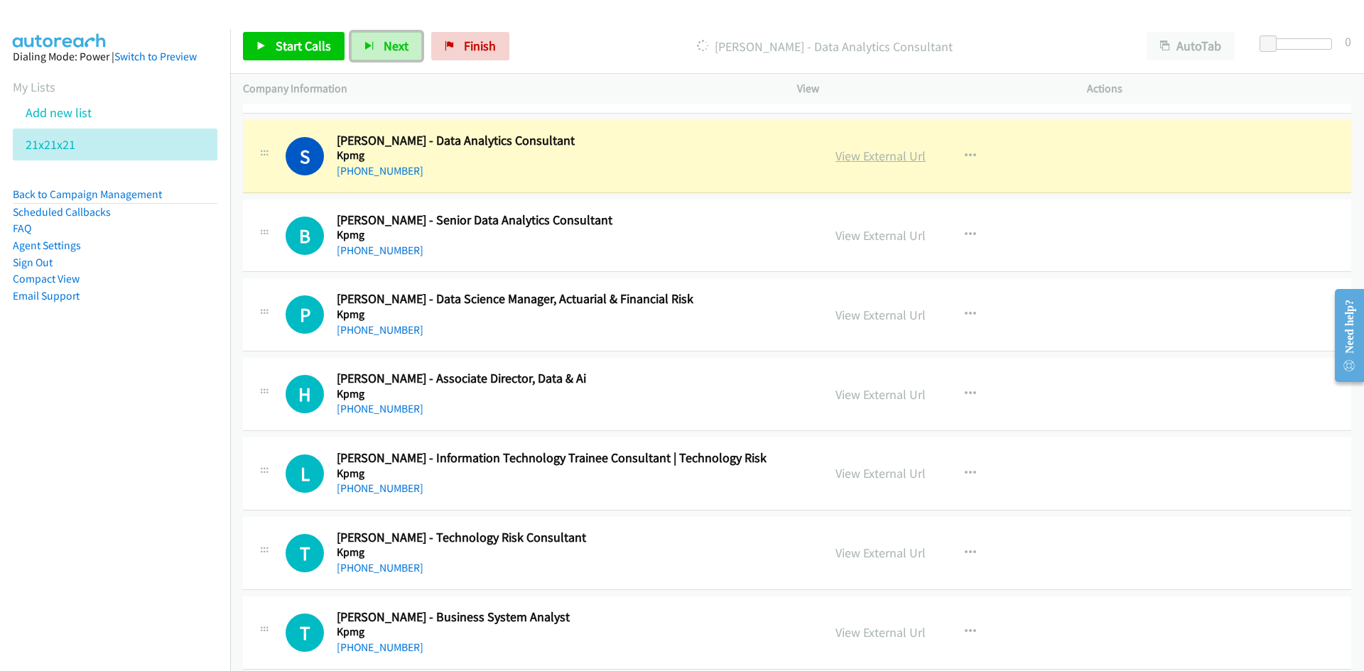
click at [881, 162] on link "View External Url" at bounding box center [881, 156] width 90 height 16
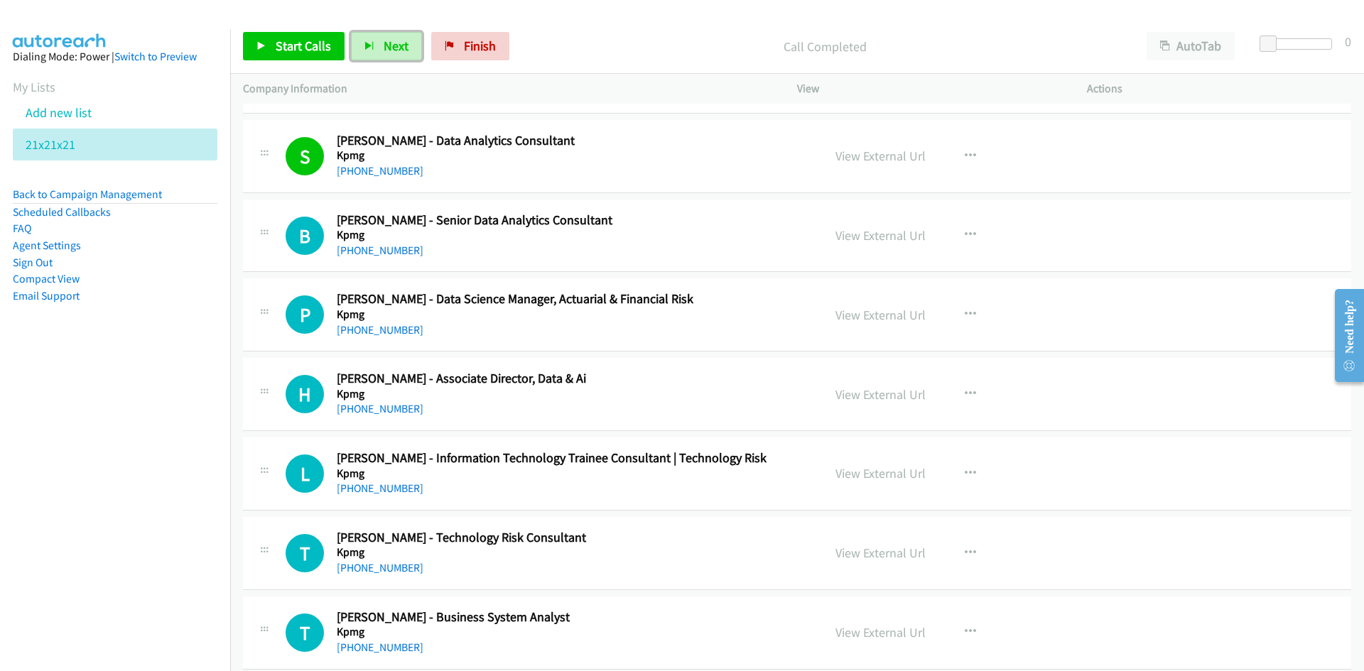
scroll to position [10942, 0]
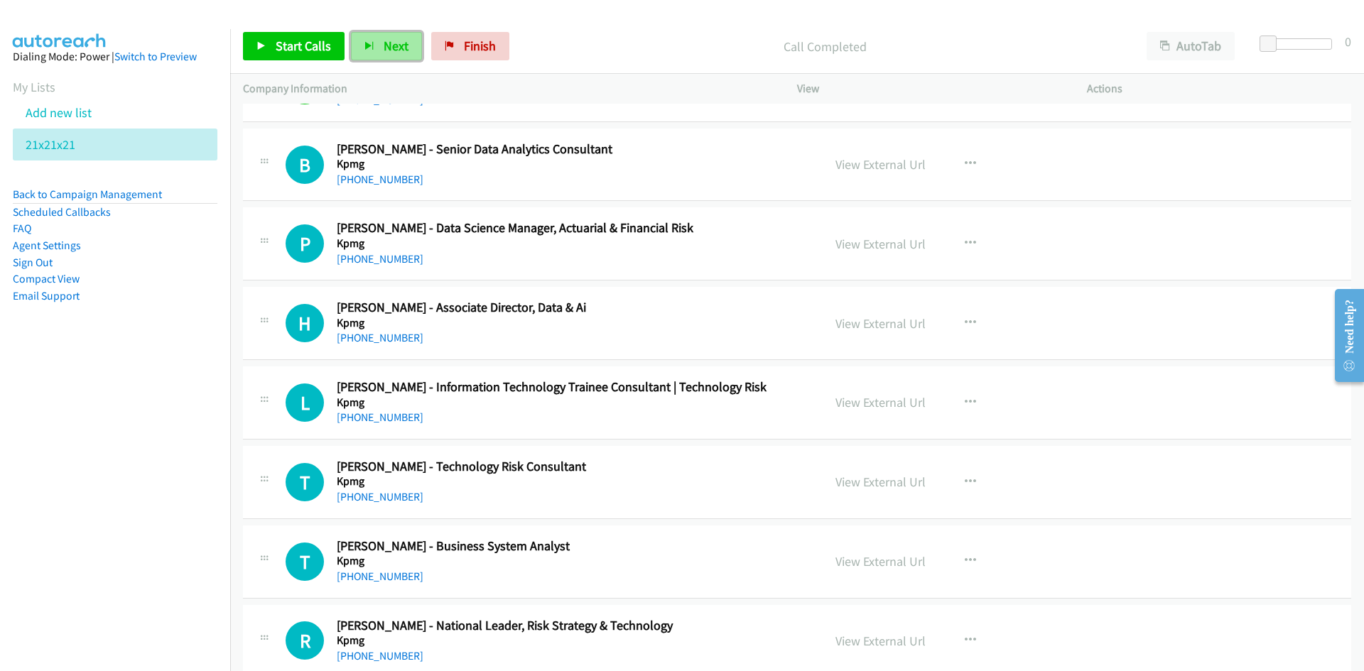
click at [387, 46] on span "Next" at bounding box center [396, 46] width 25 height 16
click at [967, 314] on button "button" at bounding box center [970, 323] width 38 height 28
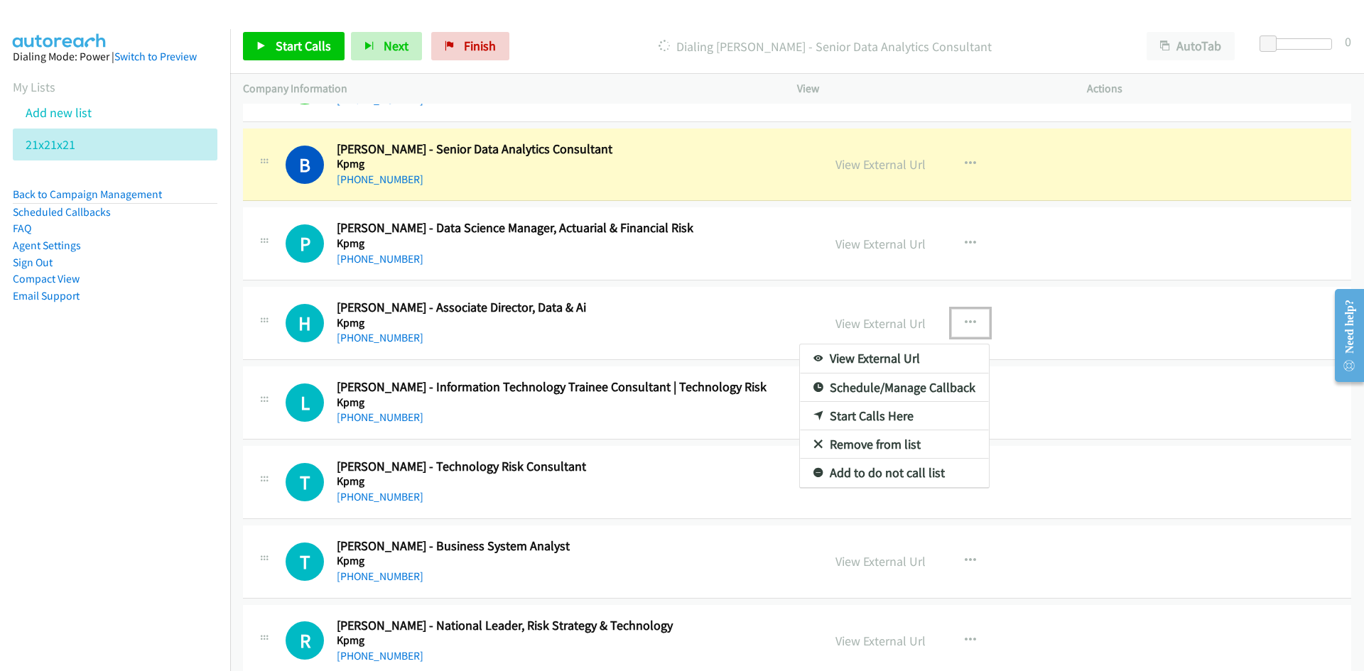
click at [868, 408] on link "Start Calls Here" at bounding box center [894, 416] width 189 height 28
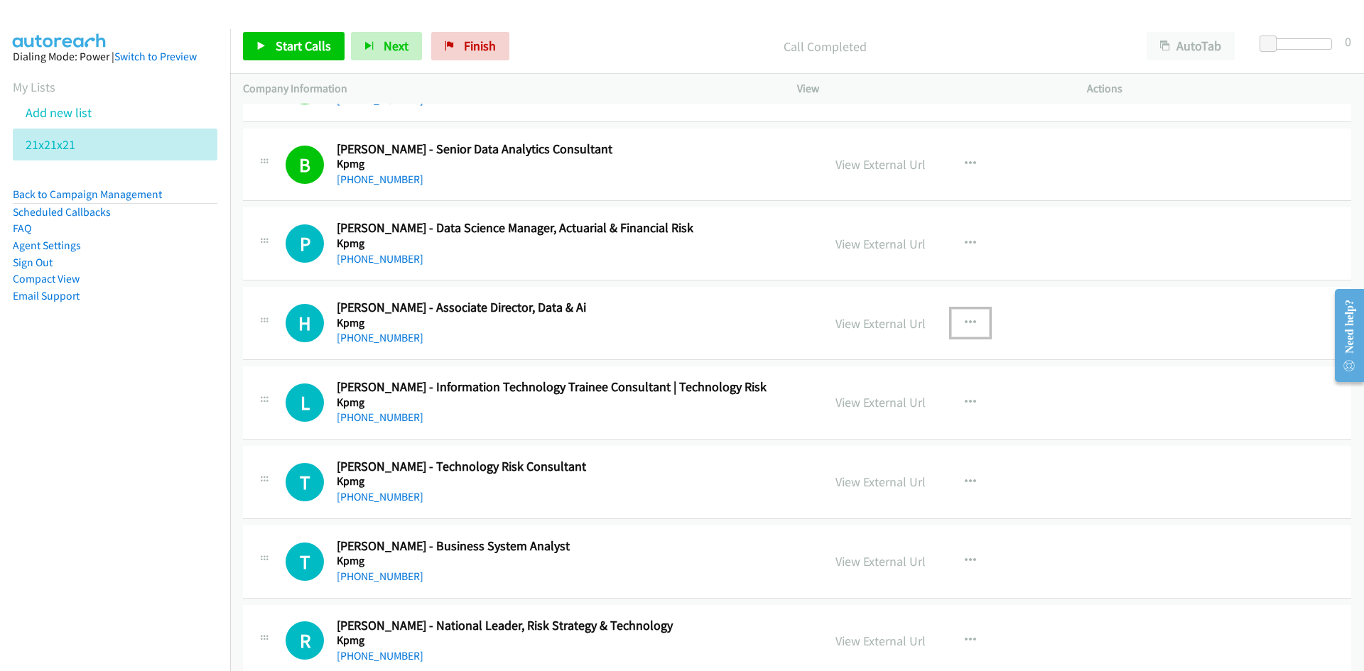
click at [966, 318] on icon "button" at bounding box center [970, 323] width 11 height 11
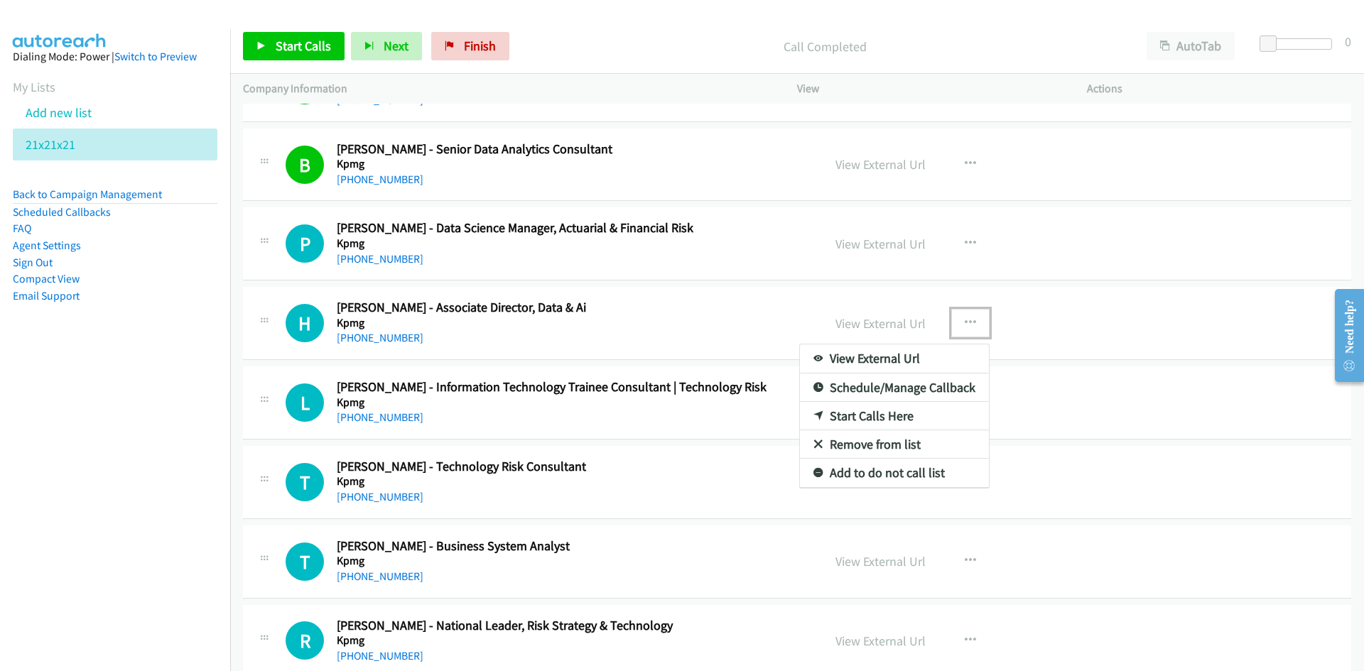
click at [866, 417] on link "Start Calls Here" at bounding box center [894, 416] width 189 height 28
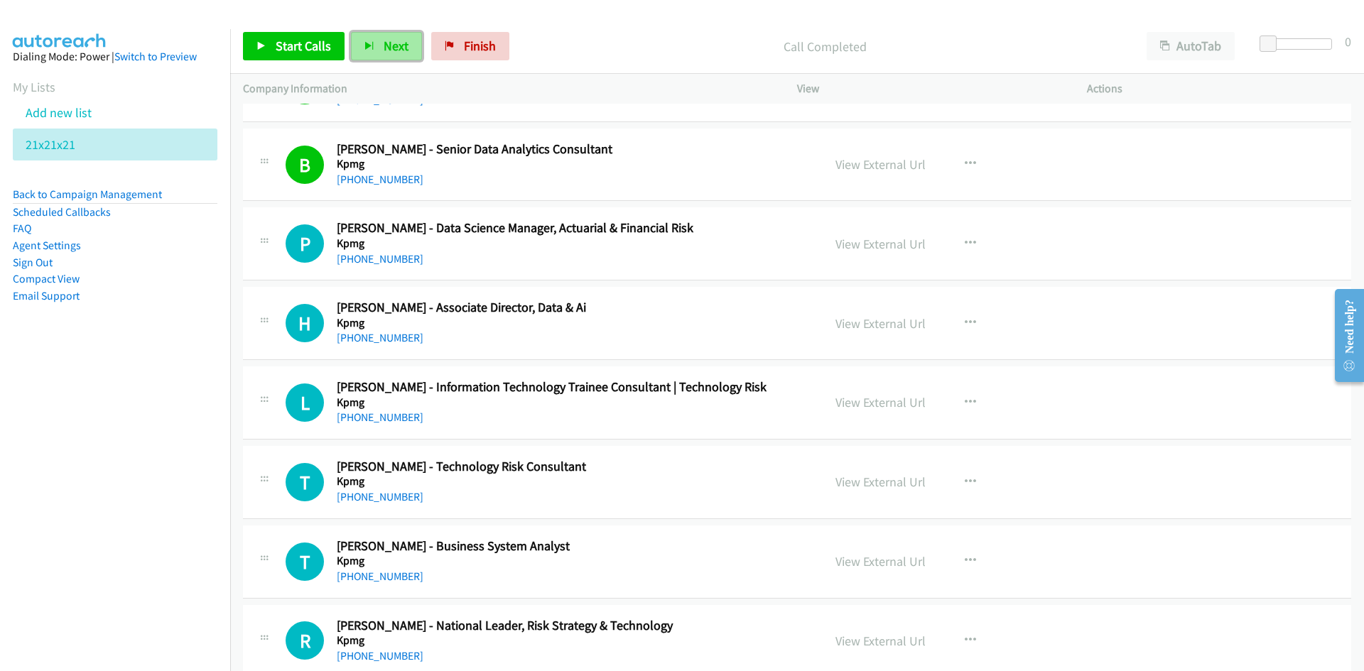
click at [398, 45] on span "Next" at bounding box center [396, 46] width 25 height 16
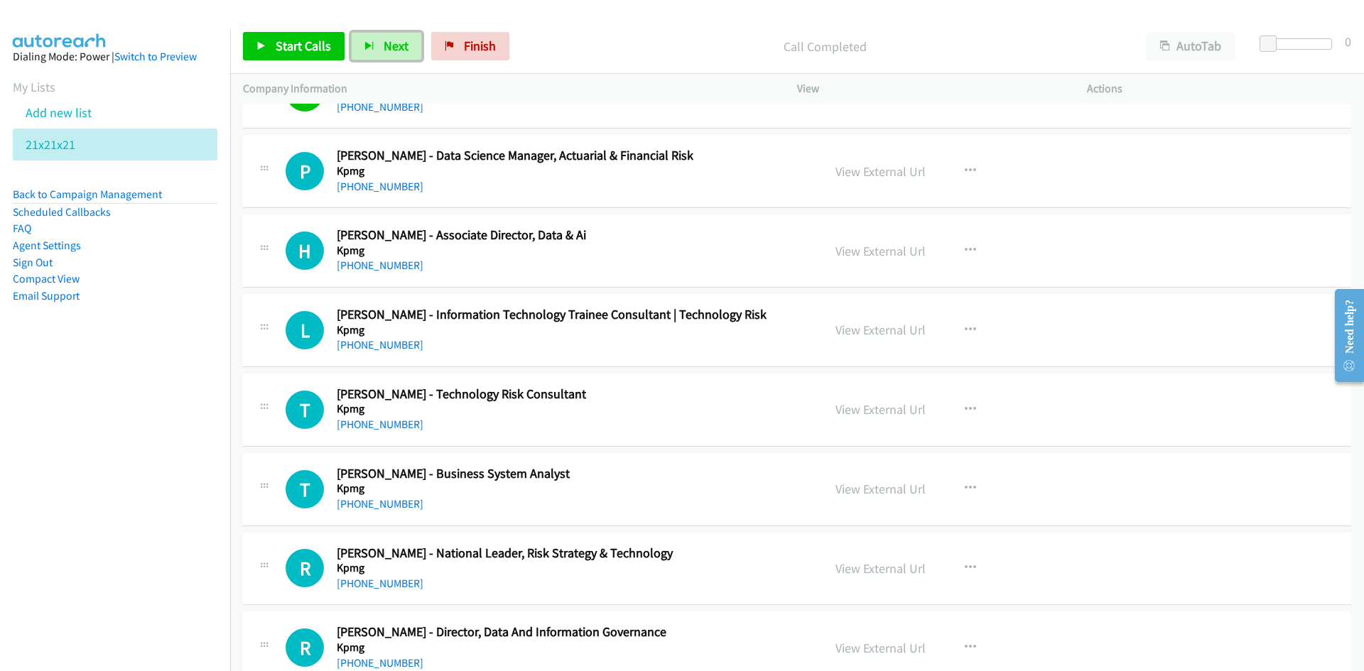
scroll to position [11085, 0]
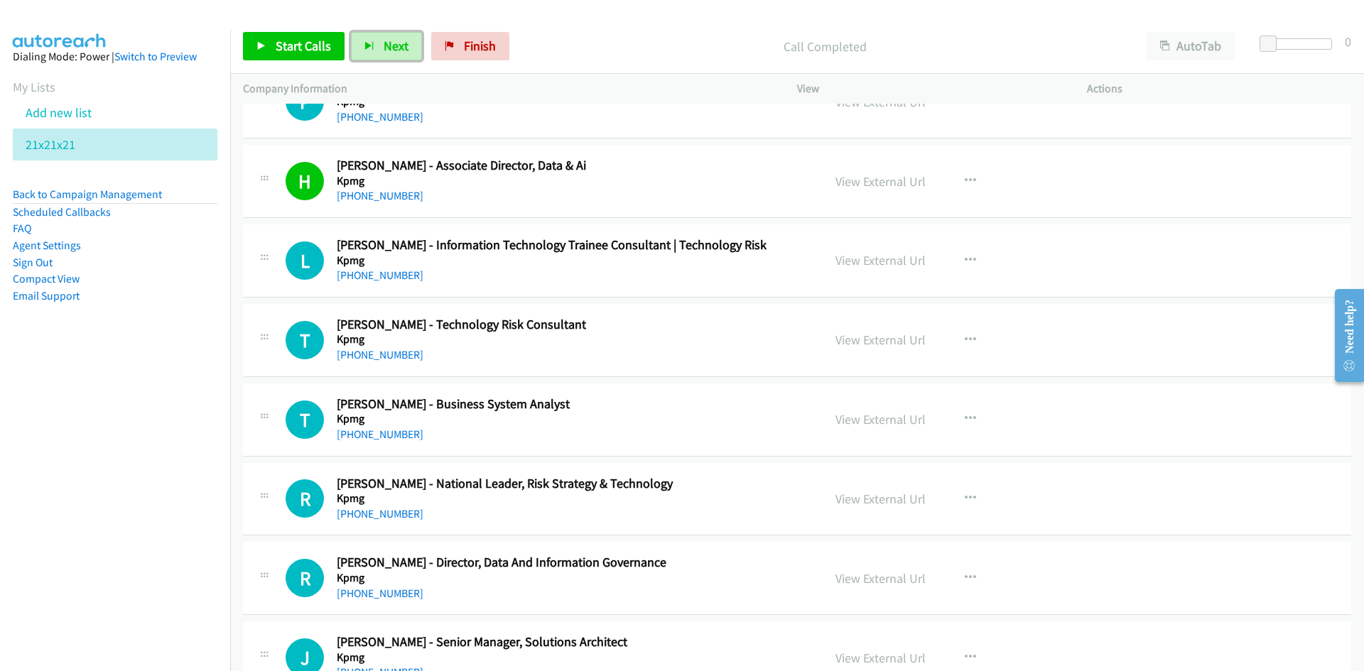
drag, startPoint x: 394, startPoint y: 37, endPoint x: 519, endPoint y: 164, distance: 178.4
click at [394, 37] on button "Next" at bounding box center [386, 46] width 71 height 28
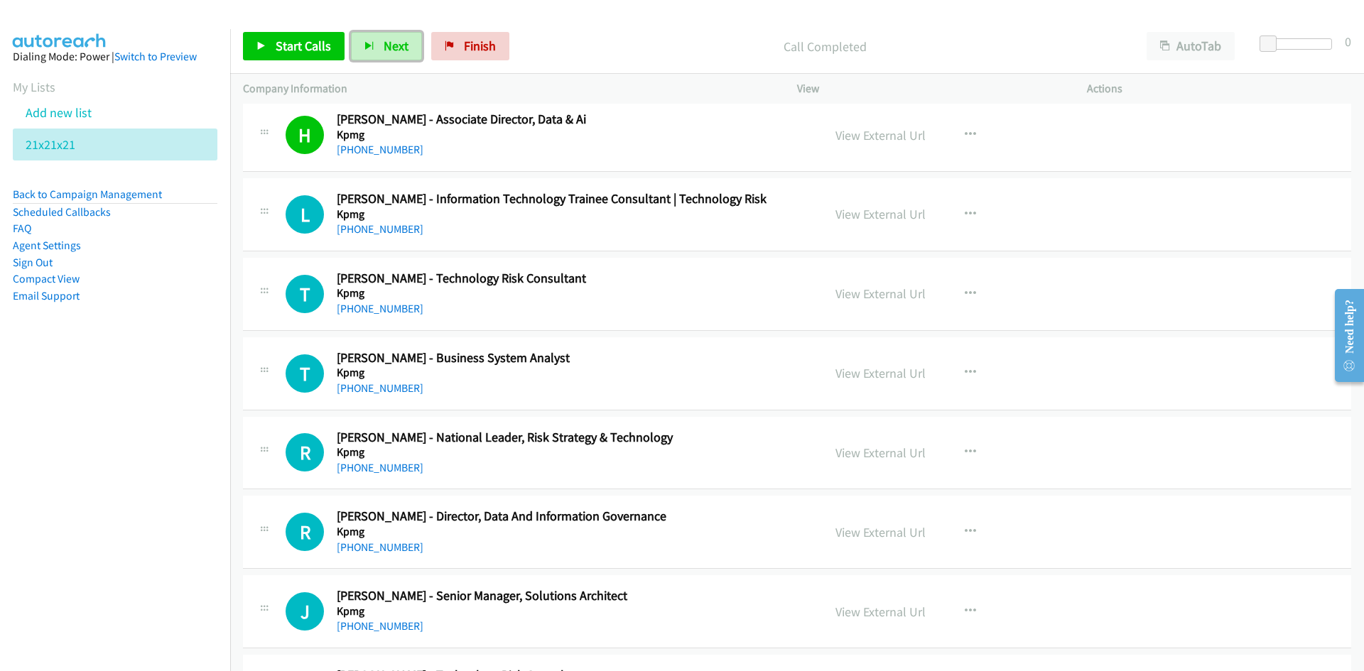
scroll to position [11156, 0]
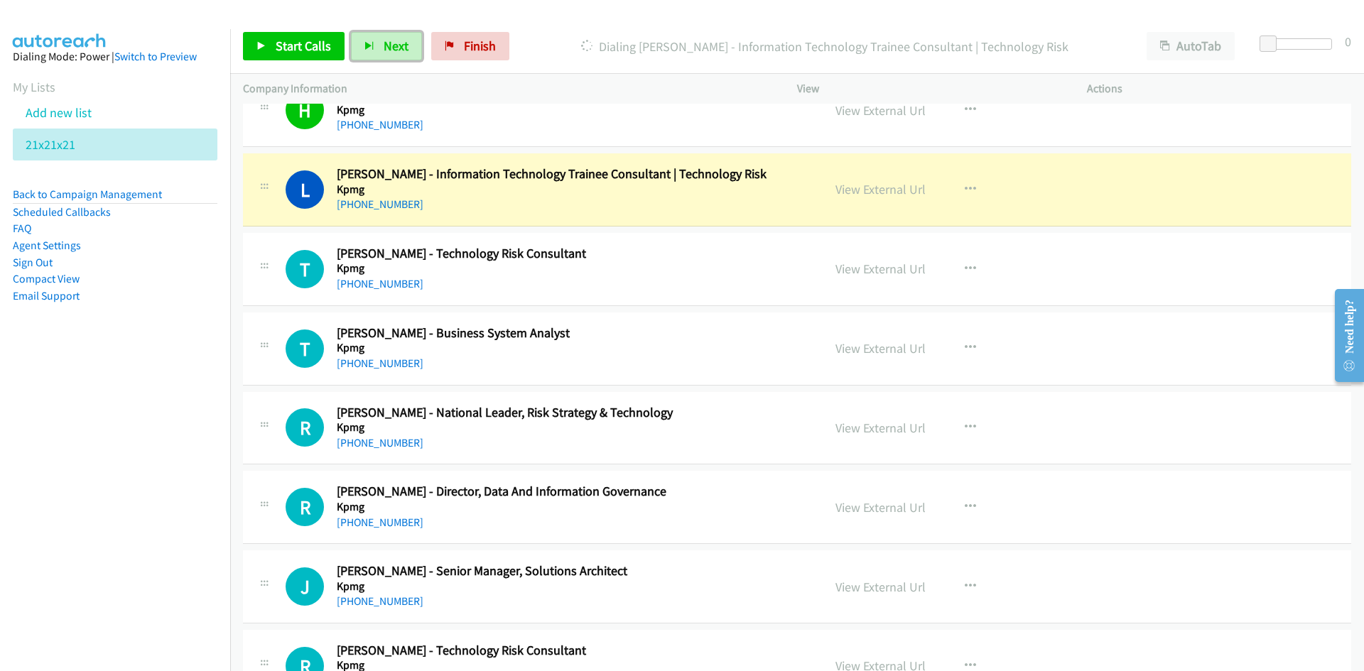
drag, startPoint x: 367, startPoint y: 44, endPoint x: 545, endPoint y: 137, distance: 200.5
click at [367, 44] on icon "button" at bounding box center [370, 47] width 10 height 10
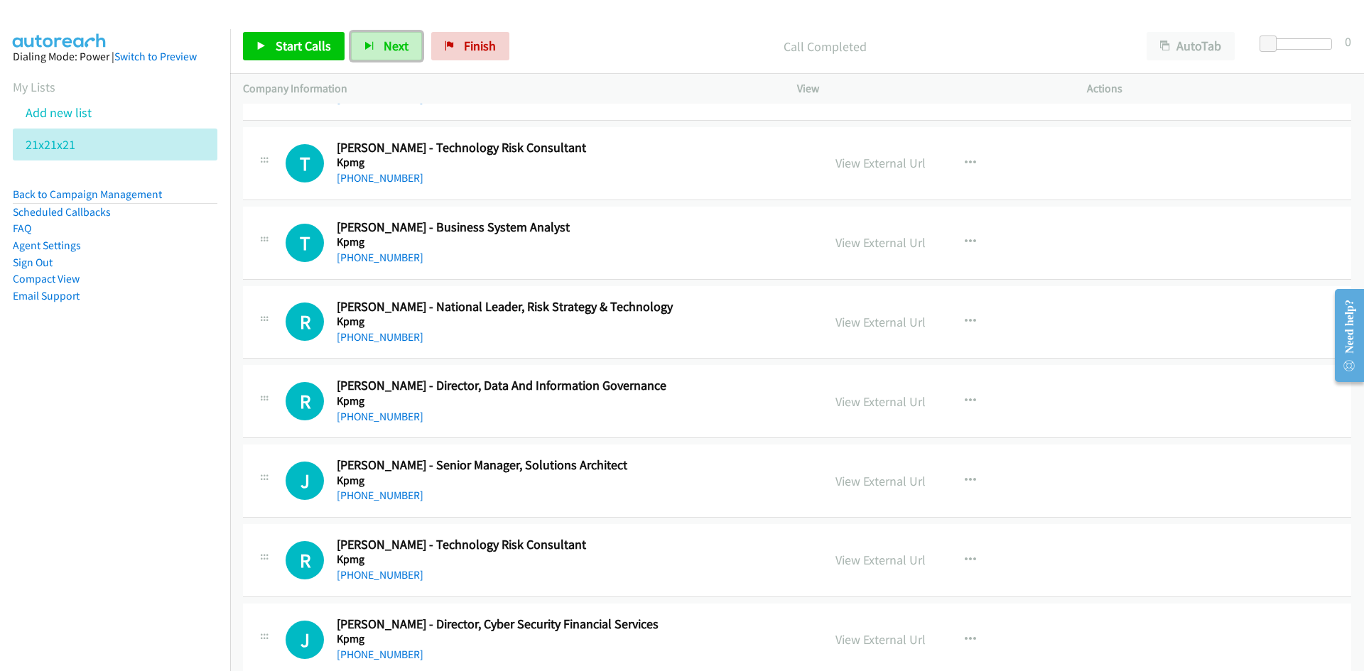
scroll to position [11227, 0]
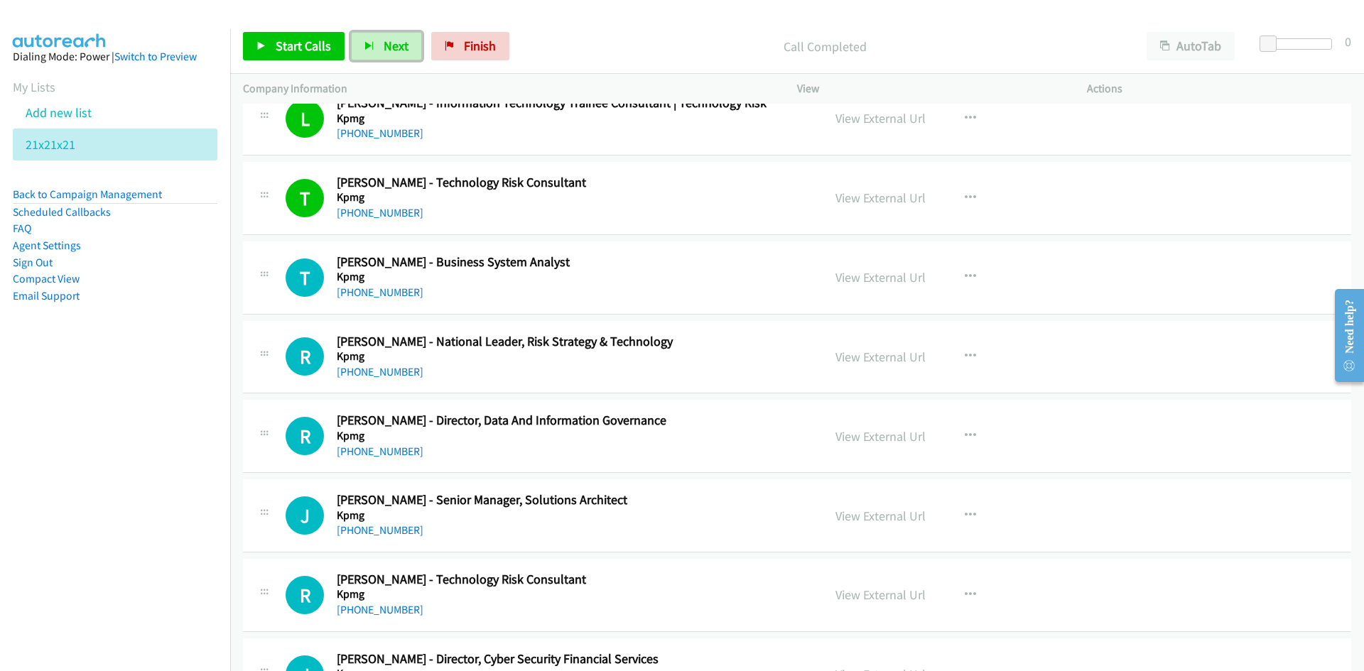
drag, startPoint x: 404, startPoint y: 56, endPoint x: 578, endPoint y: 173, distance: 209.5
click at [404, 56] on button "Next" at bounding box center [386, 46] width 71 height 28
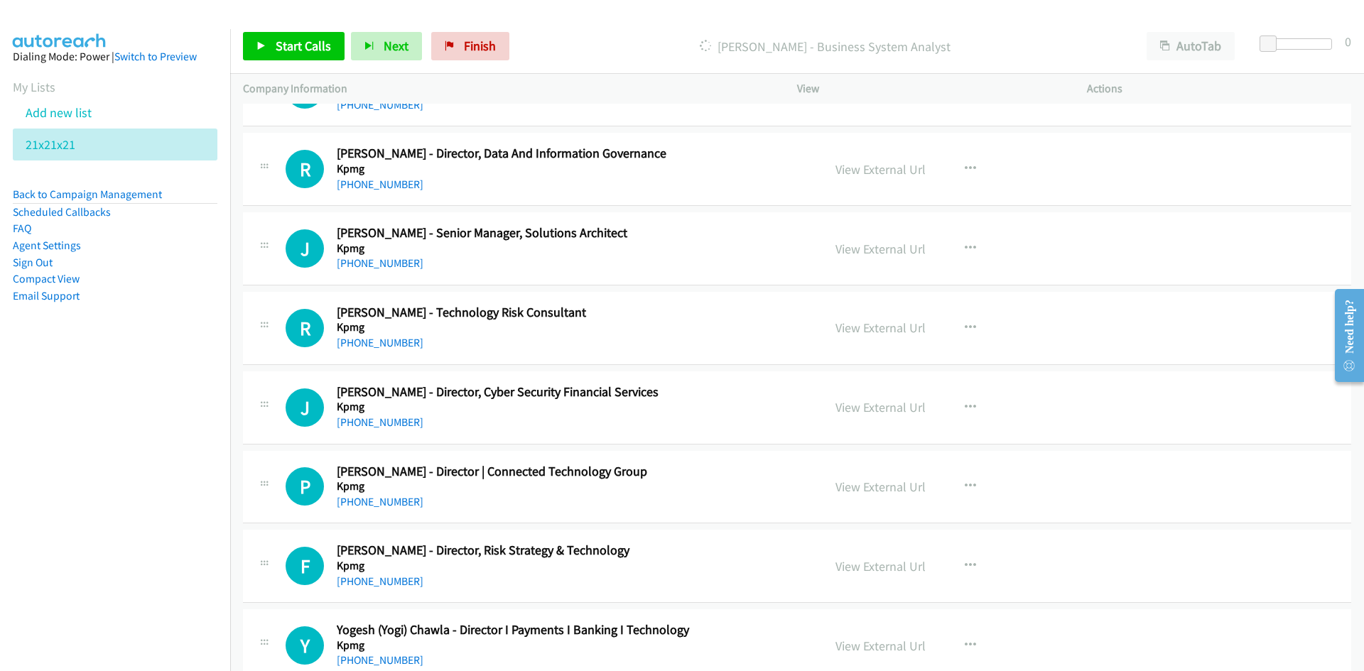
scroll to position [11511, 0]
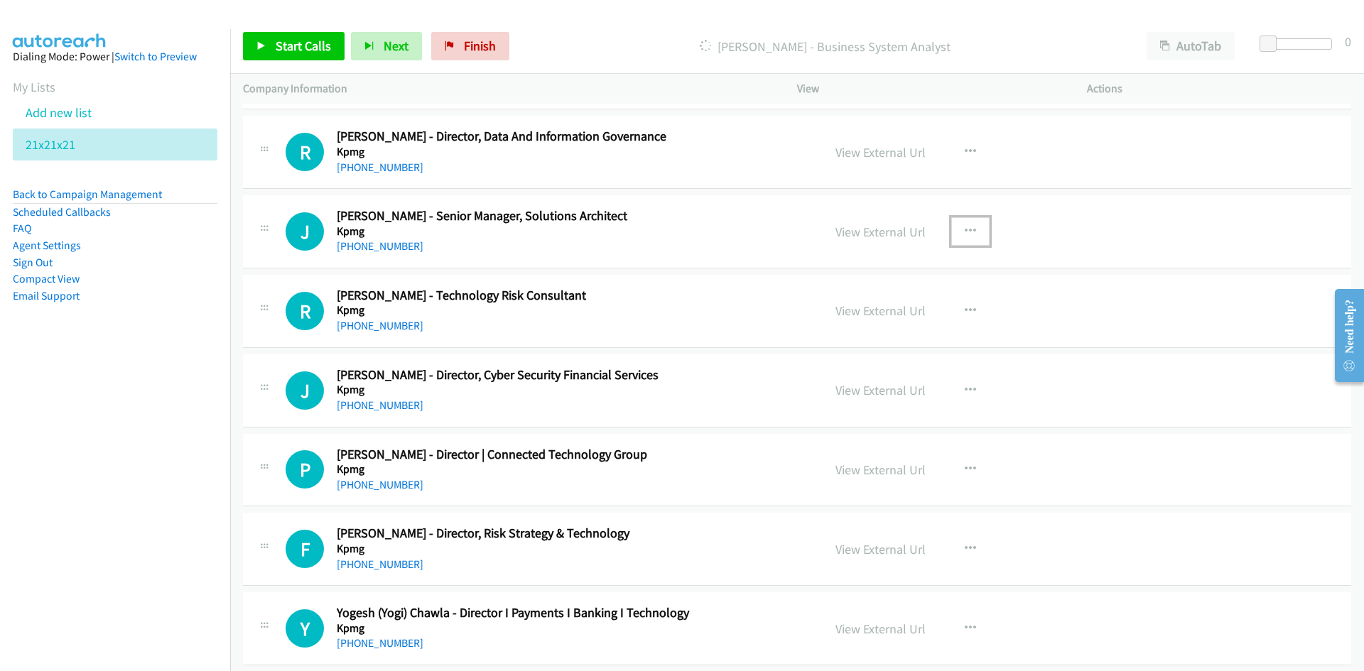
click at [965, 231] on icon "button" at bounding box center [970, 231] width 11 height 11
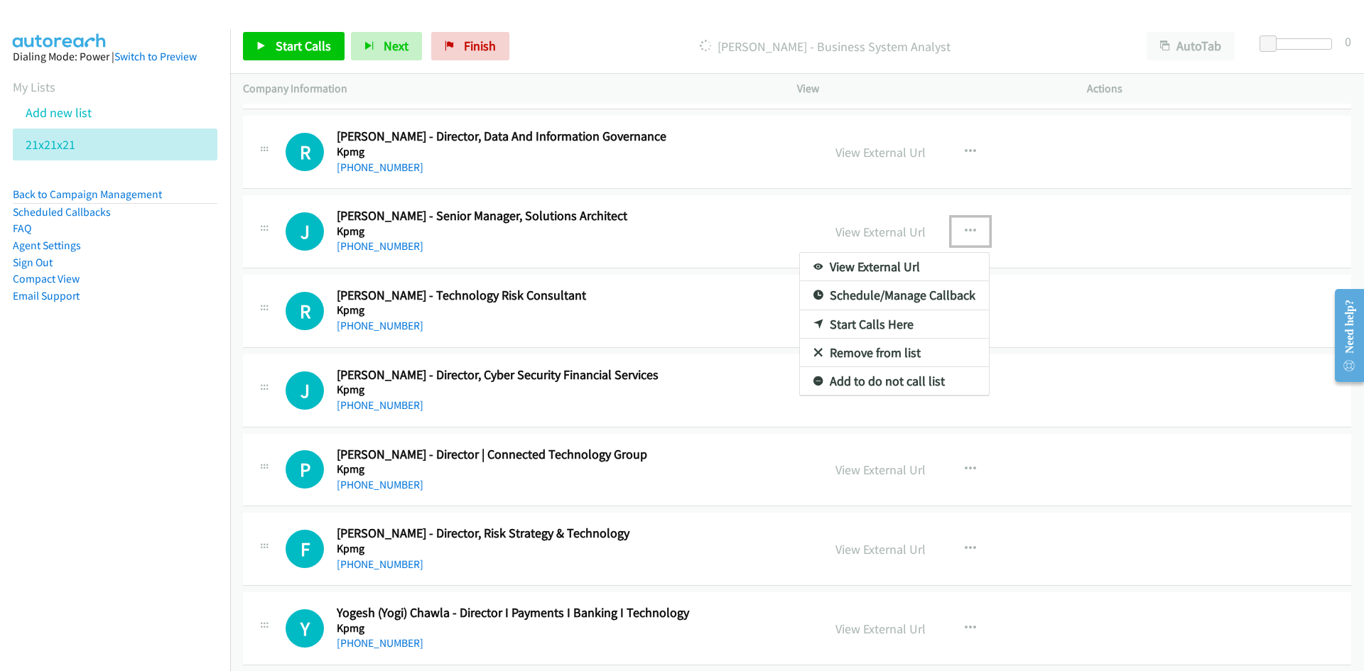
click at [865, 318] on link "Start Calls Here" at bounding box center [894, 325] width 189 height 28
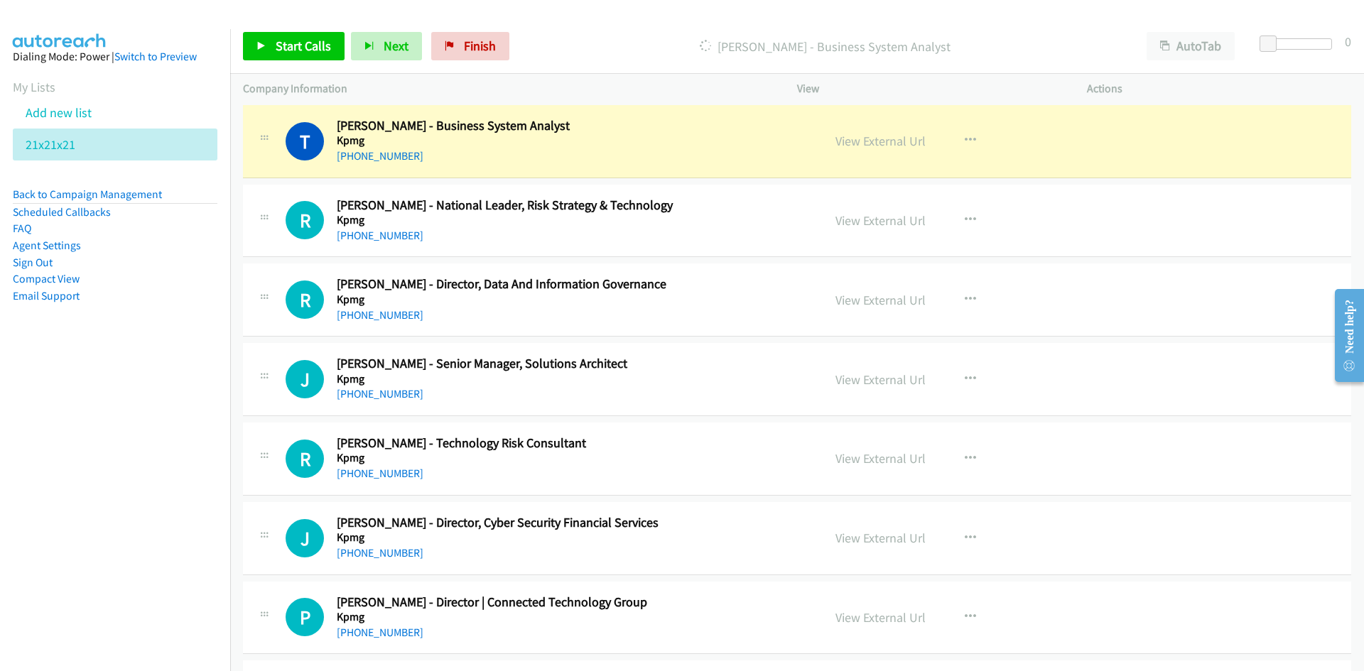
scroll to position [11369, 0]
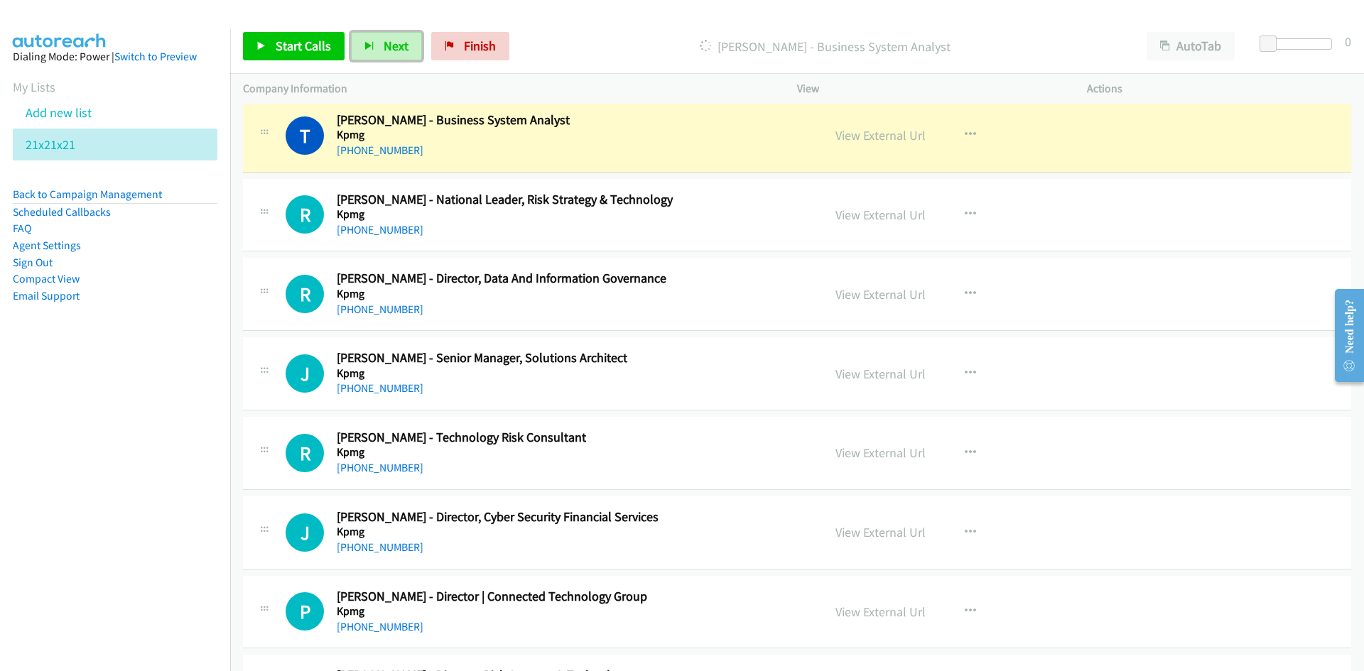
drag, startPoint x: 383, startPoint y: 41, endPoint x: 491, endPoint y: 136, distance: 144.0
click at [384, 41] on span "Next" at bounding box center [396, 46] width 25 height 16
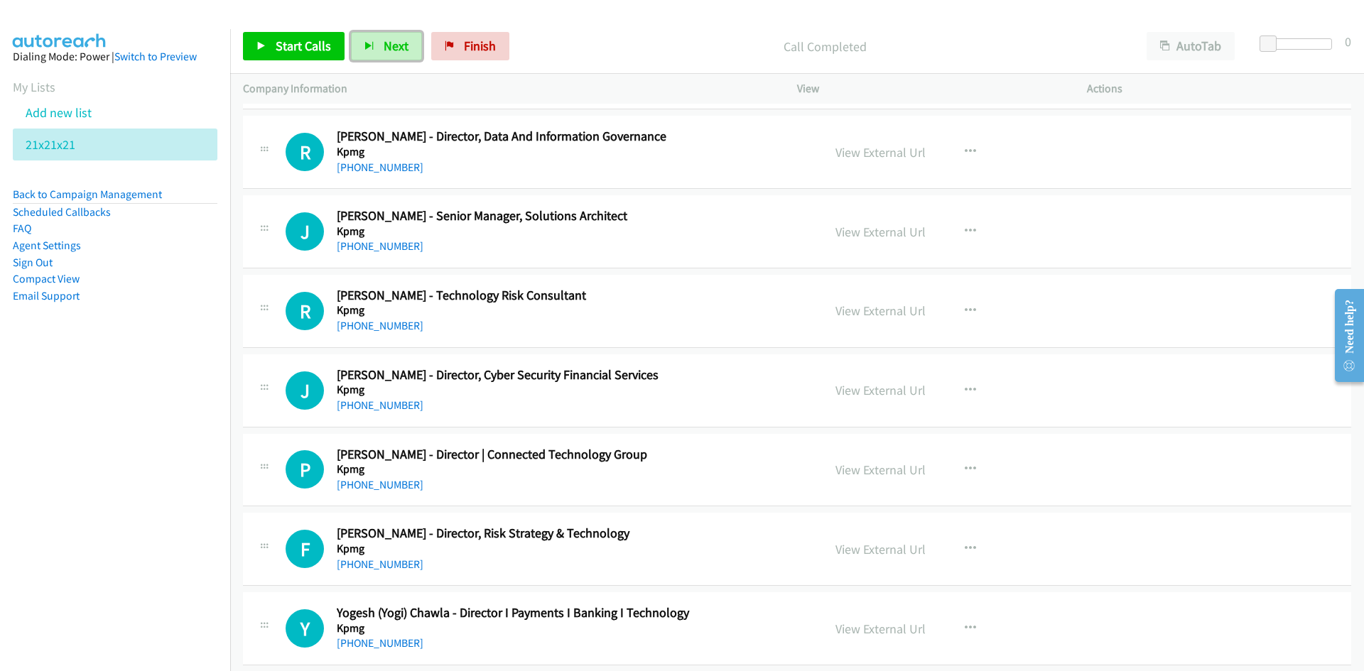
scroll to position [11582, 0]
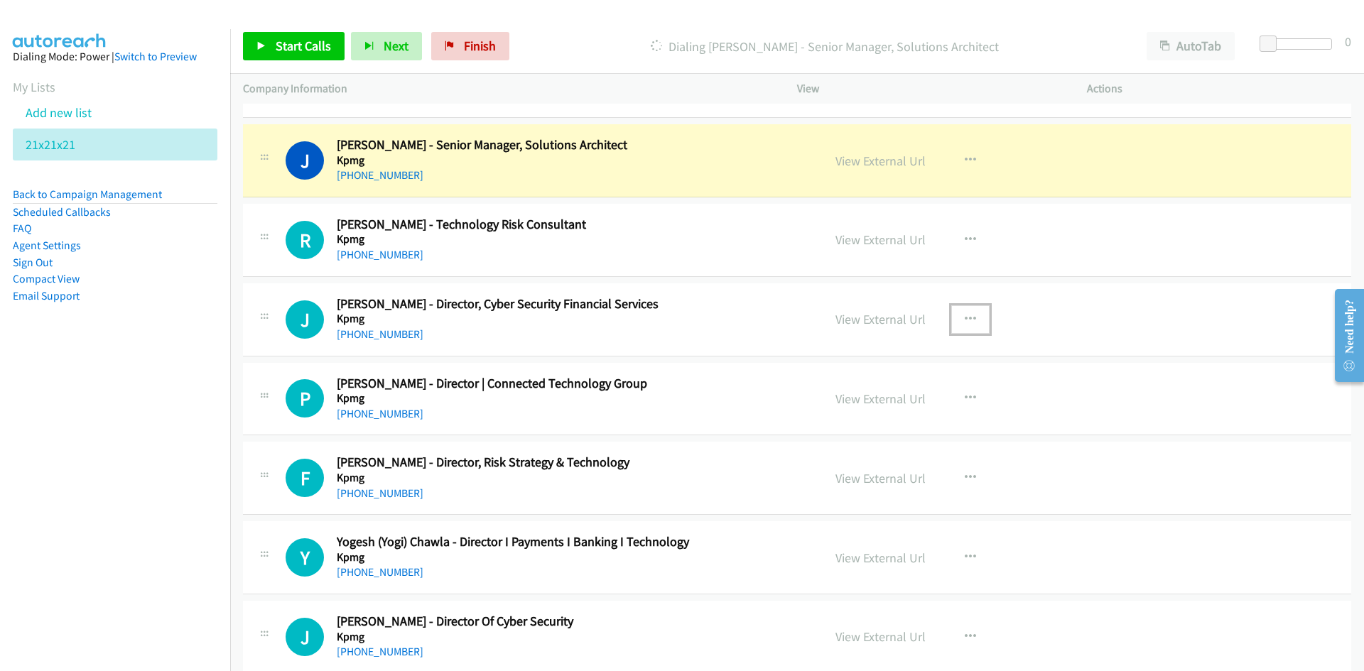
click at [968, 323] on icon "button" at bounding box center [970, 319] width 11 height 11
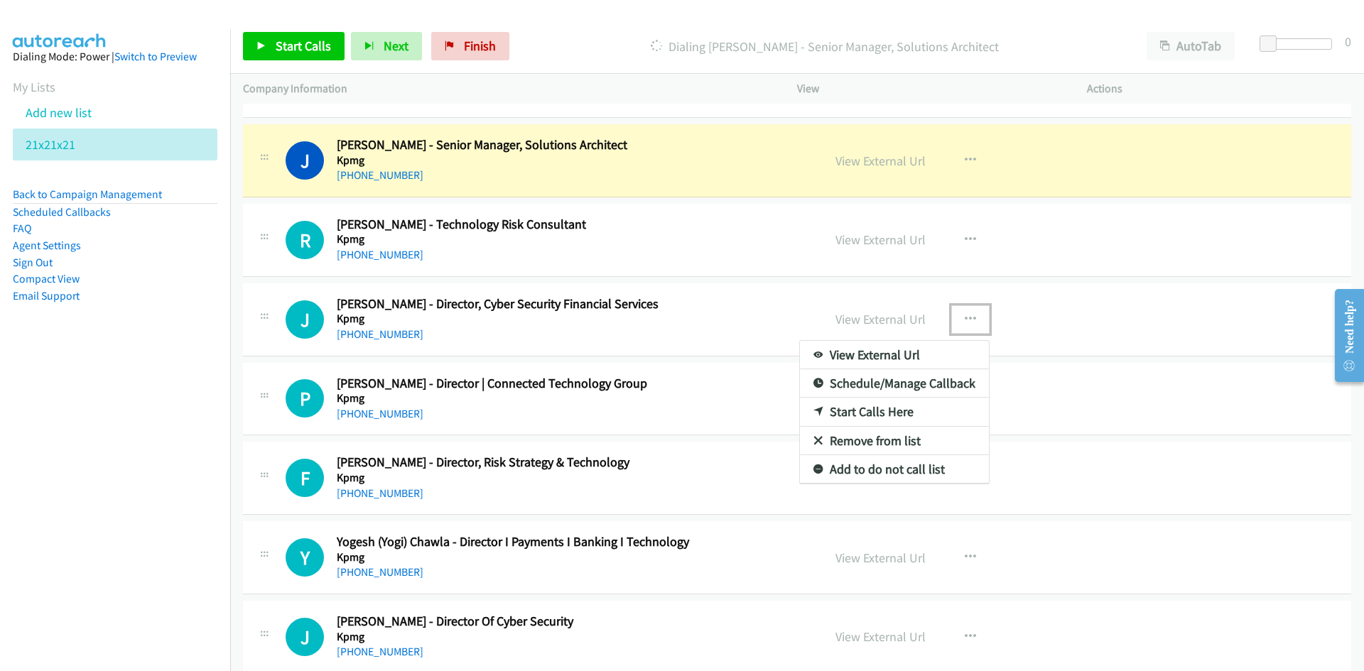
click at [763, 266] on div at bounding box center [682, 335] width 1364 height 671
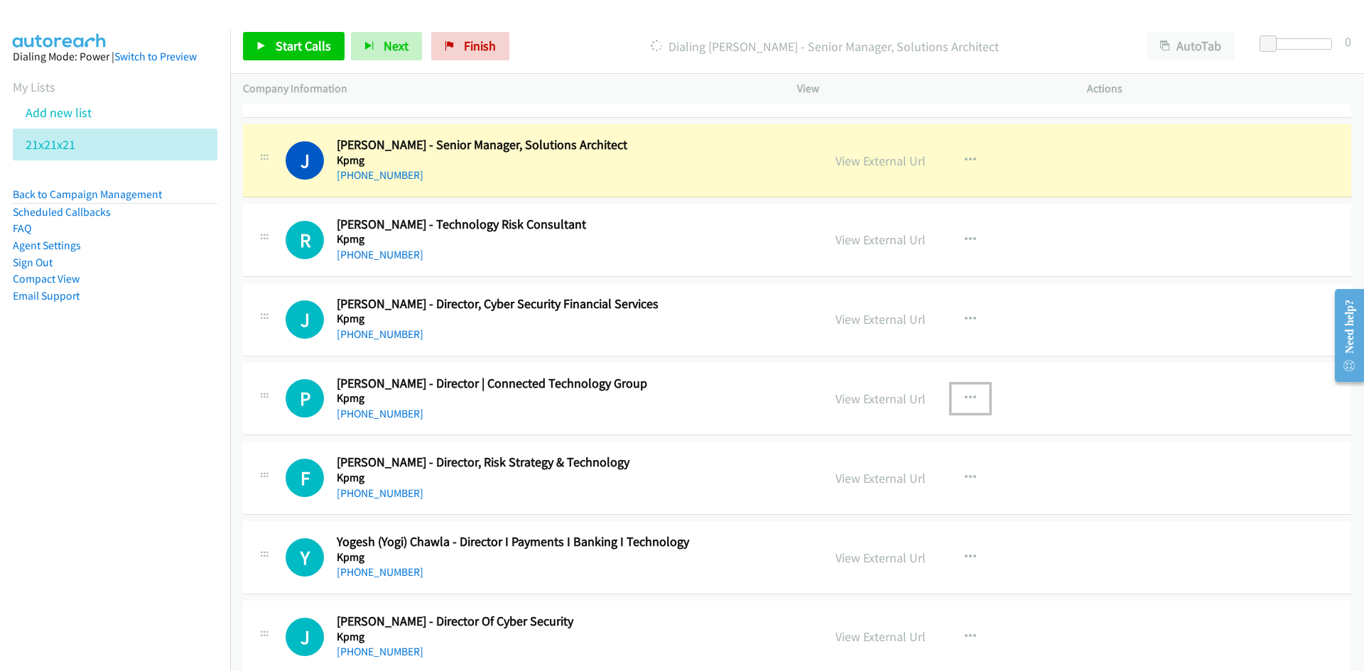
click at [968, 393] on icon "button" at bounding box center [970, 398] width 11 height 11
click at [865, 492] on link "Start Calls Here" at bounding box center [894, 491] width 189 height 28
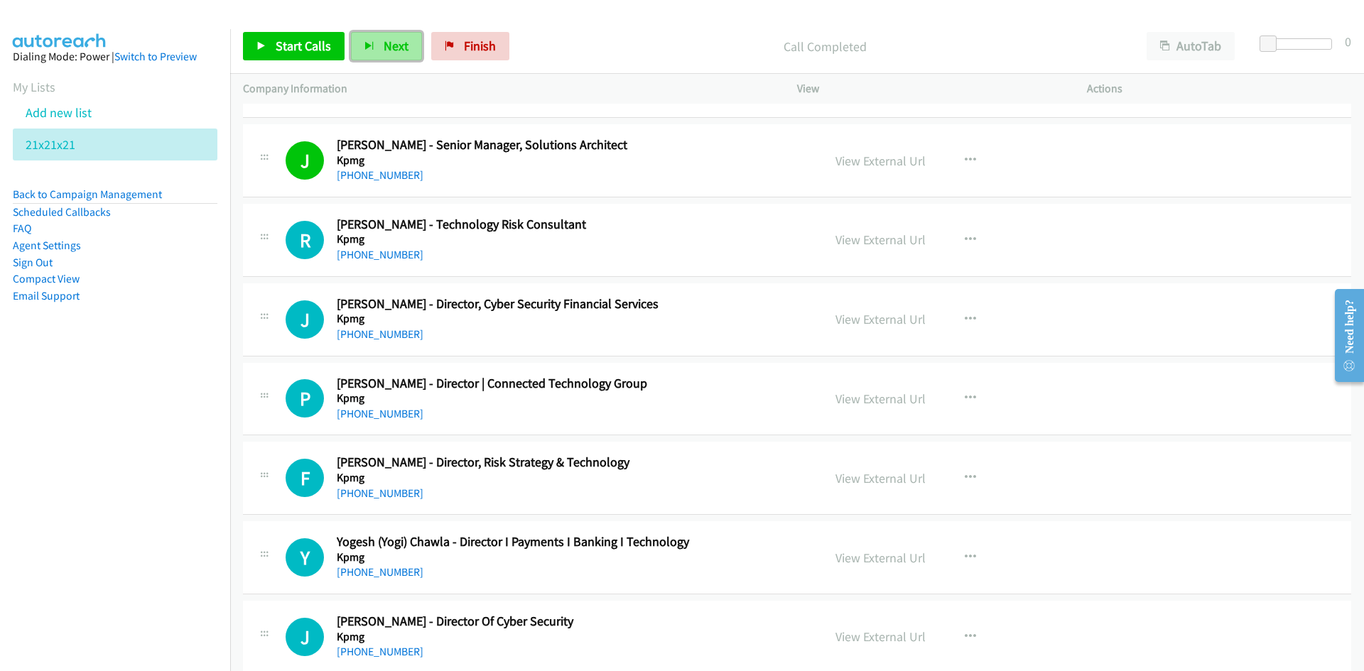
click at [389, 42] on span "Next" at bounding box center [396, 46] width 25 height 16
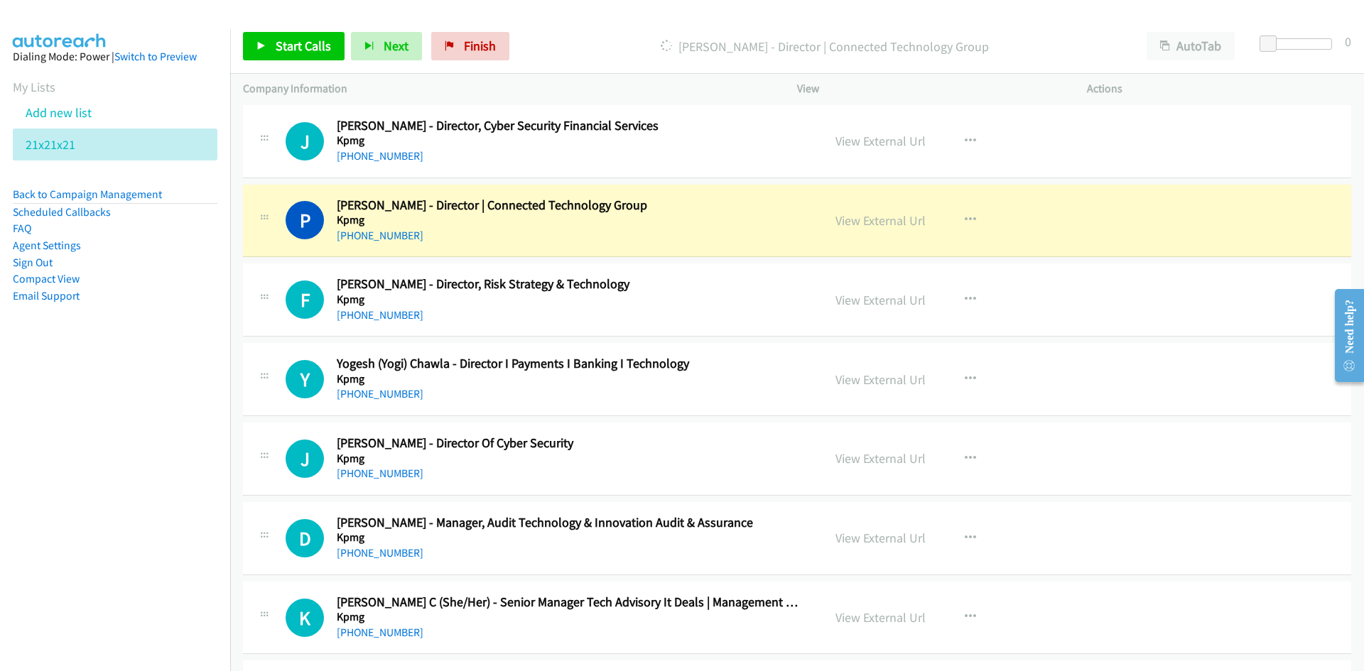
scroll to position [11795, 0]
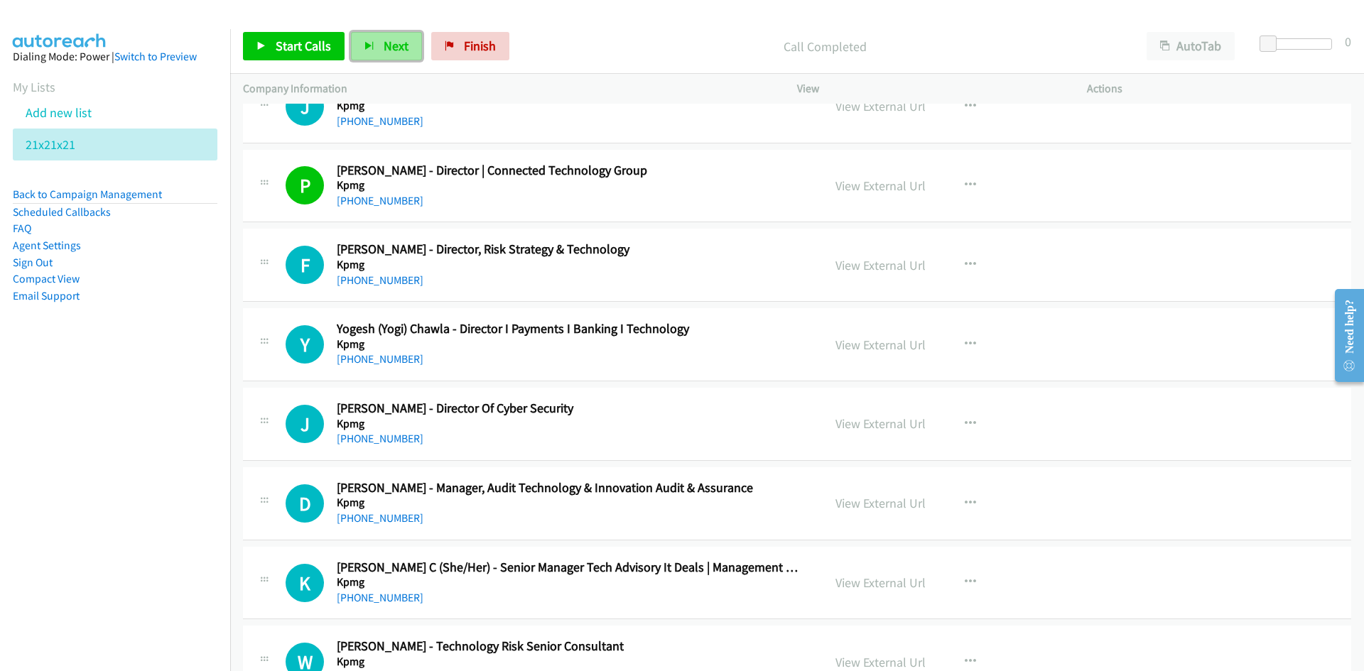
click at [384, 50] on span "Next" at bounding box center [396, 46] width 25 height 16
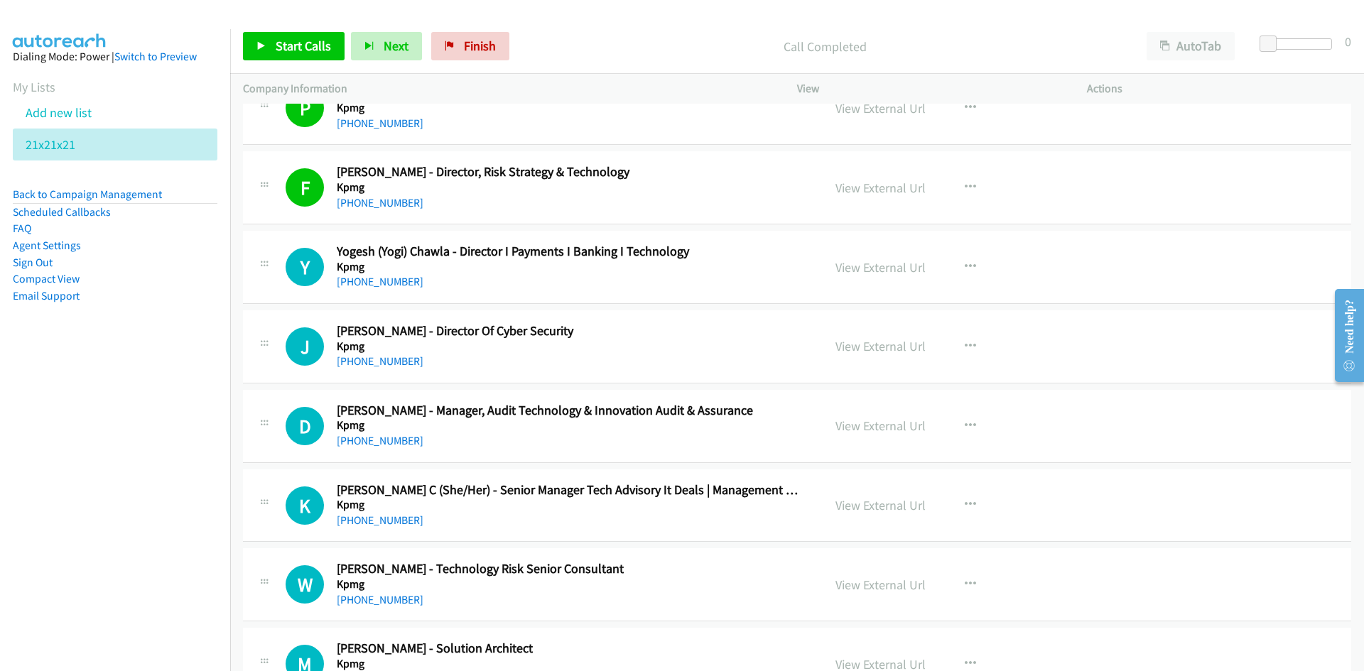
scroll to position [11937, 0]
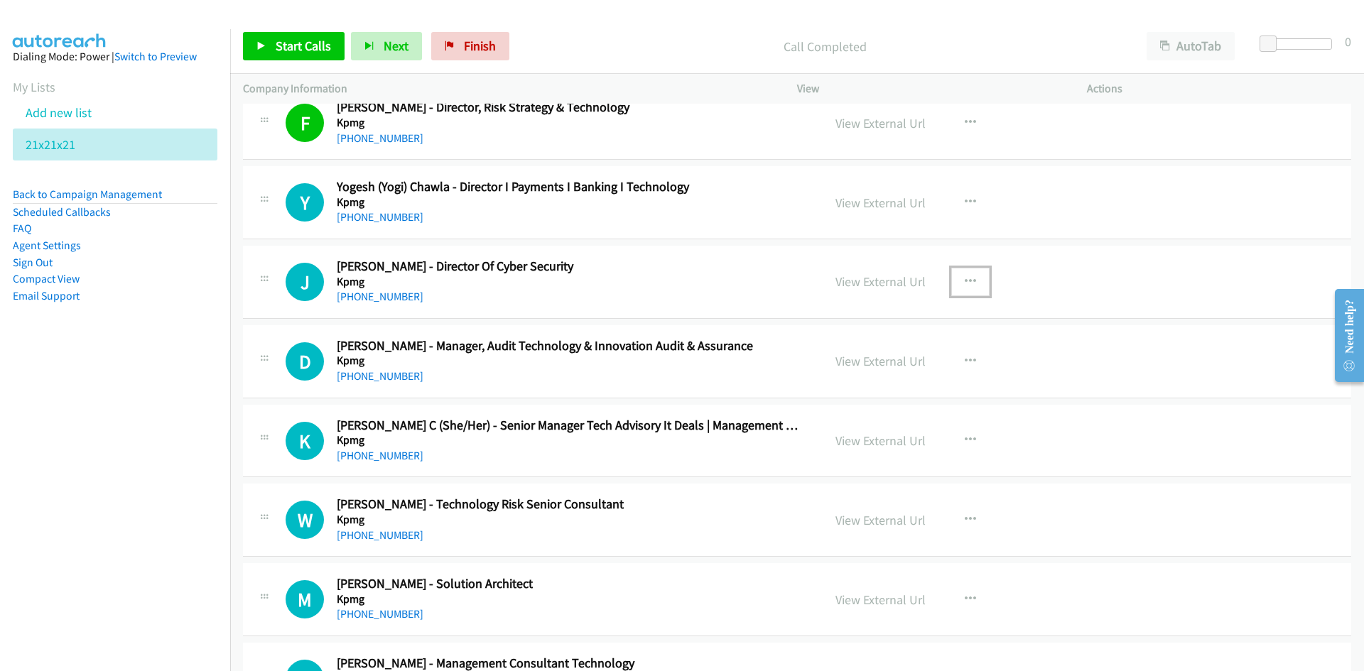
click at [961, 274] on button "button" at bounding box center [970, 282] width 38 height 28
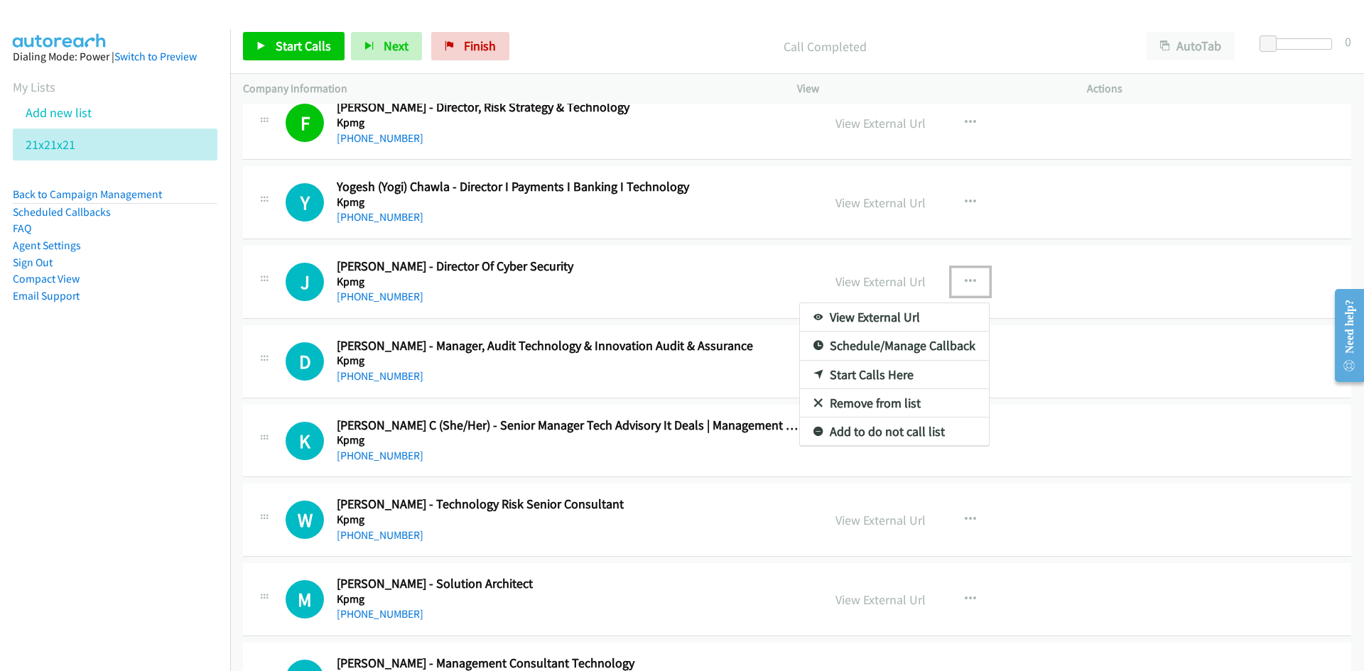
click at [865, 371] on link "Start Calls Here" at bounding box center [894, 375] width 189 height 28
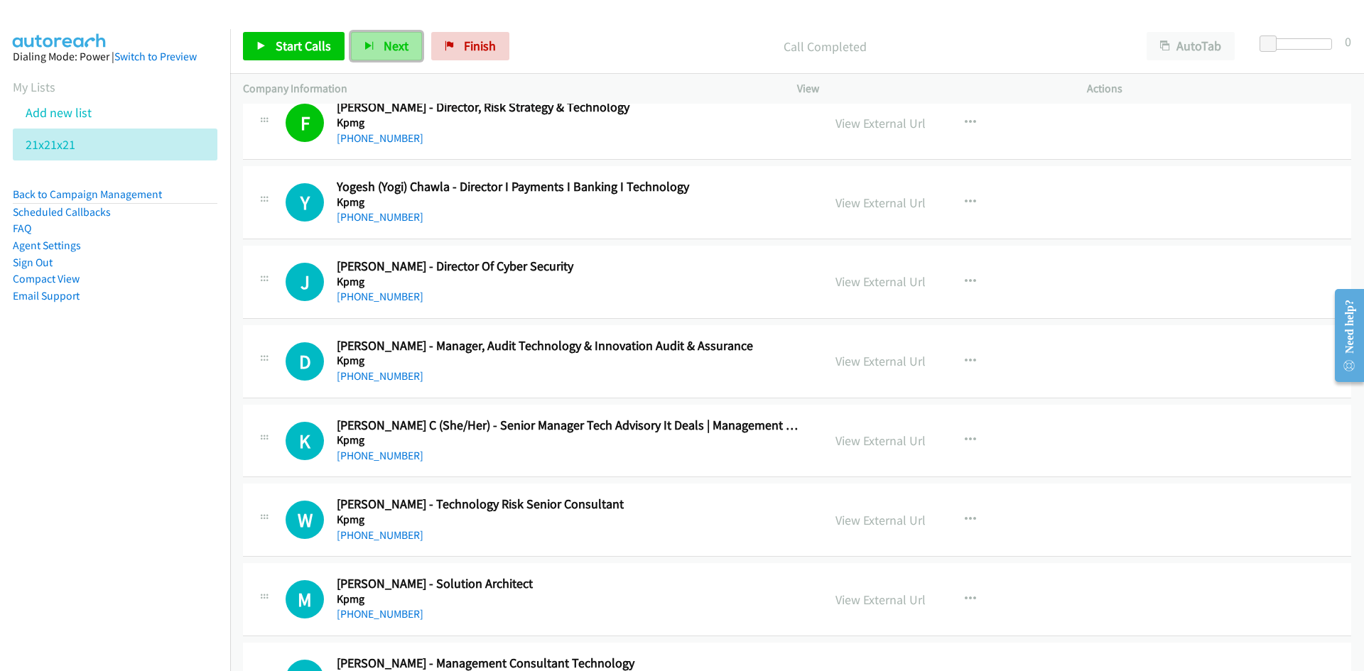
click at [410, 53] on button "Next" at bounding box center [386, 46] width 71 height 28
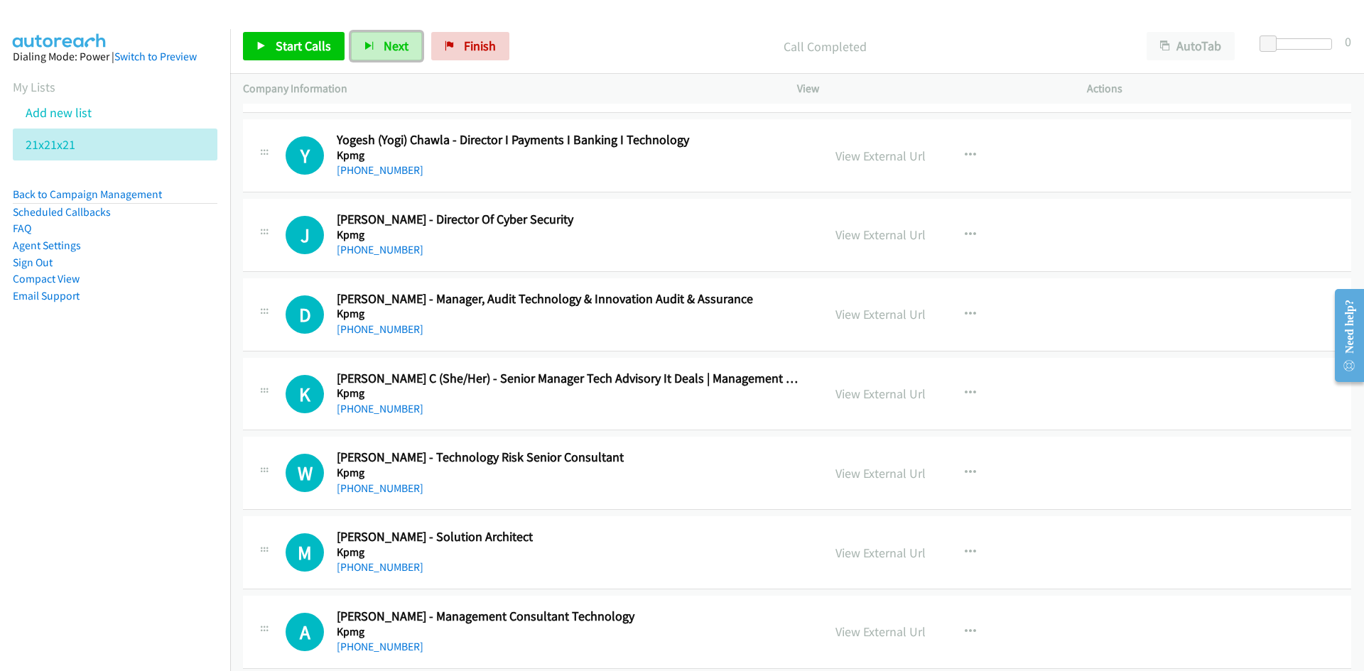
scroll to position [12079, 0]
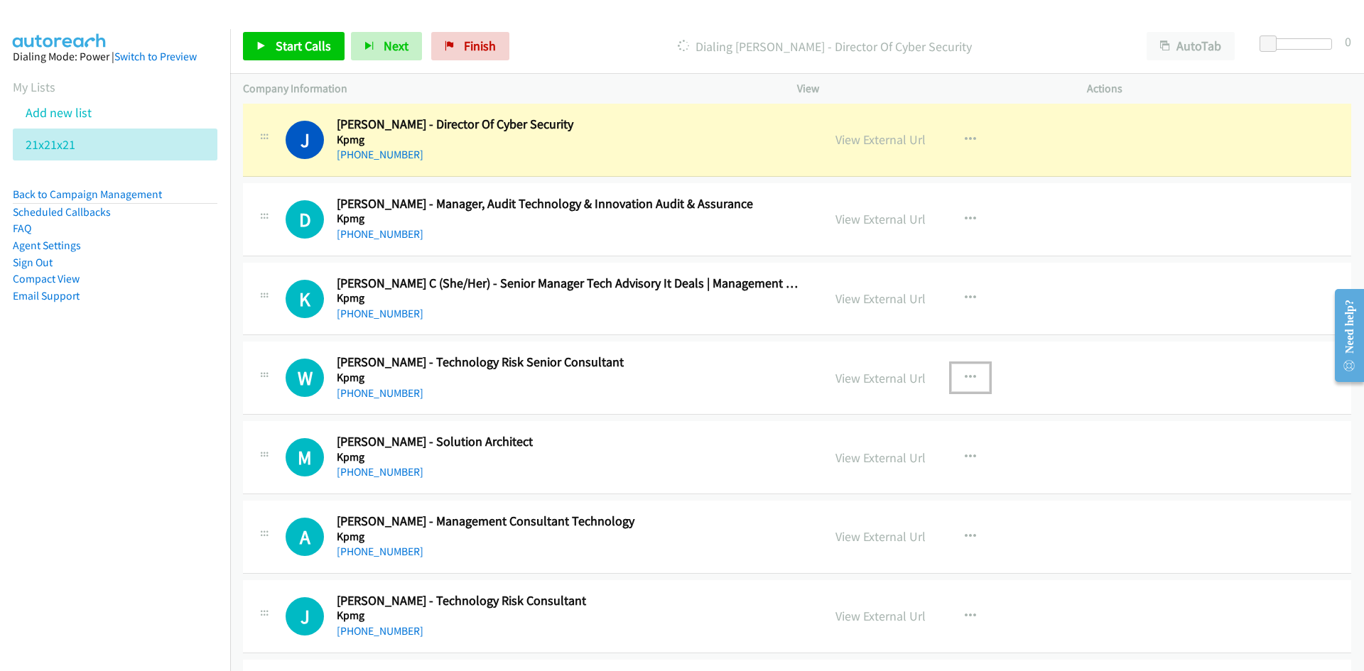
click at [958, 375] on button "button" at bounding box center [970, 378] width 38 height 28
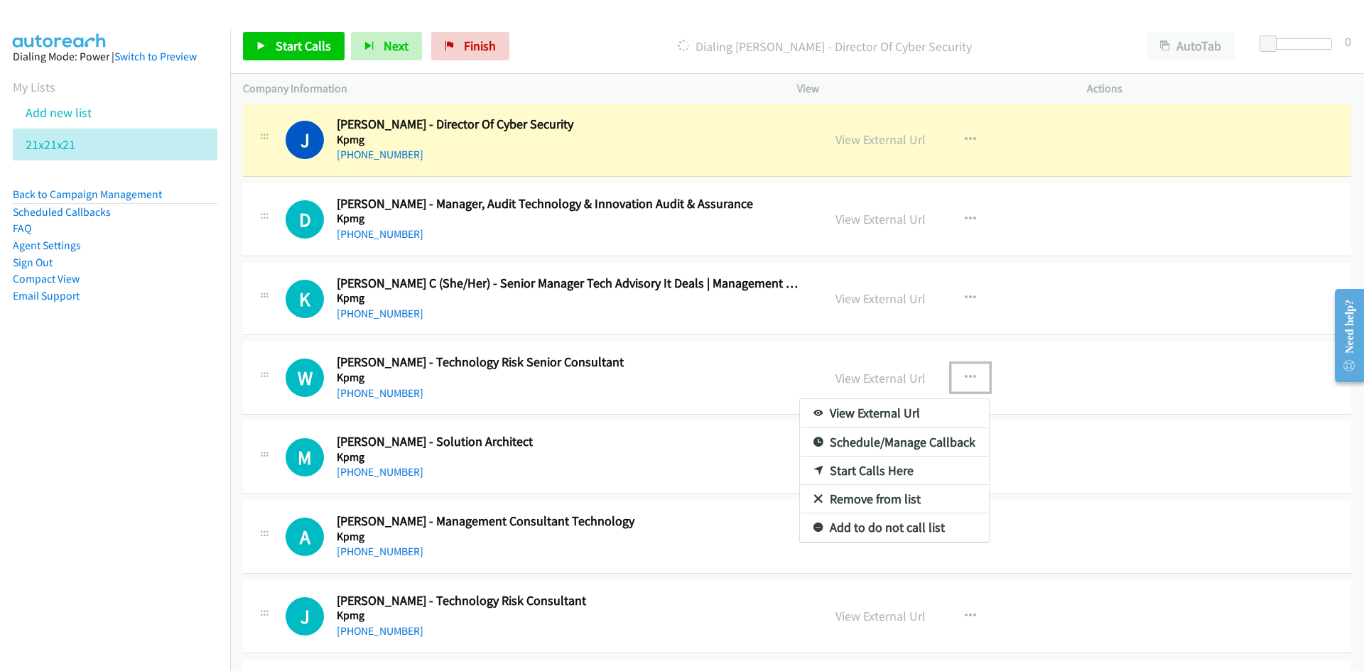
click at [866, 470] on link "Start Calls Here" at bounding box center [894, 471] width 189 height 28
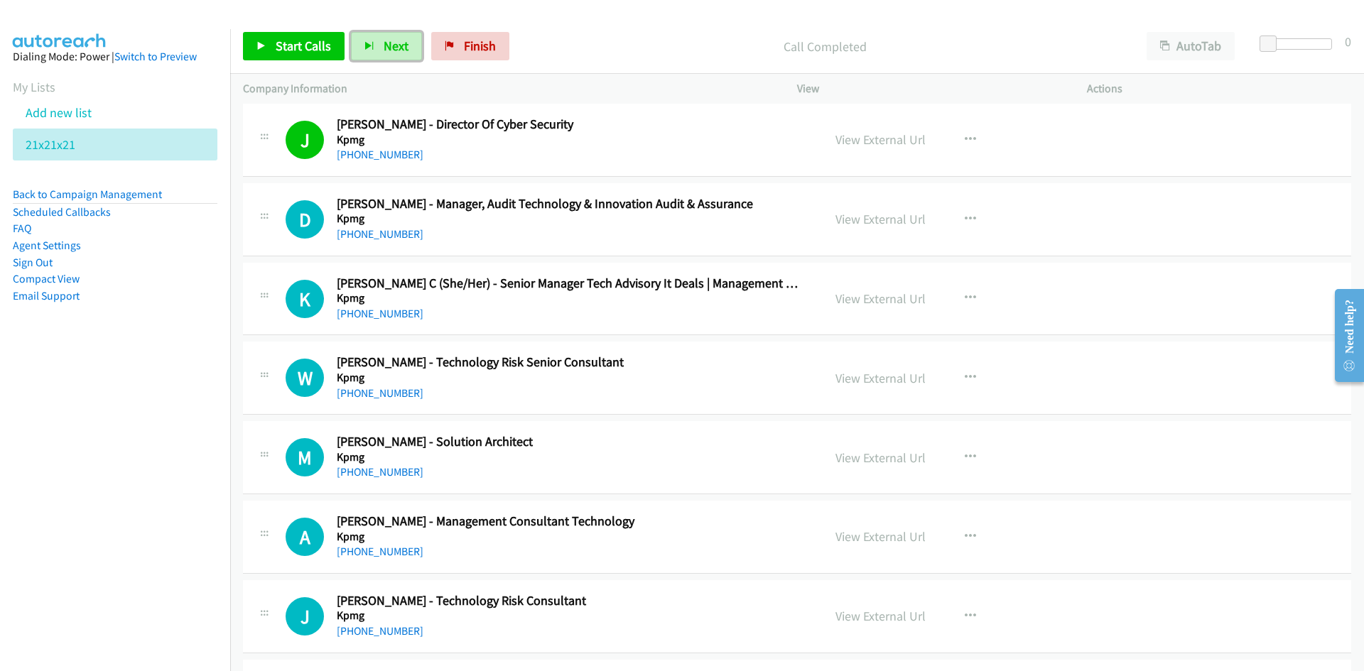
click at [396, 58] on button "Next" at bounding box center [386, 46] width 71 height 28
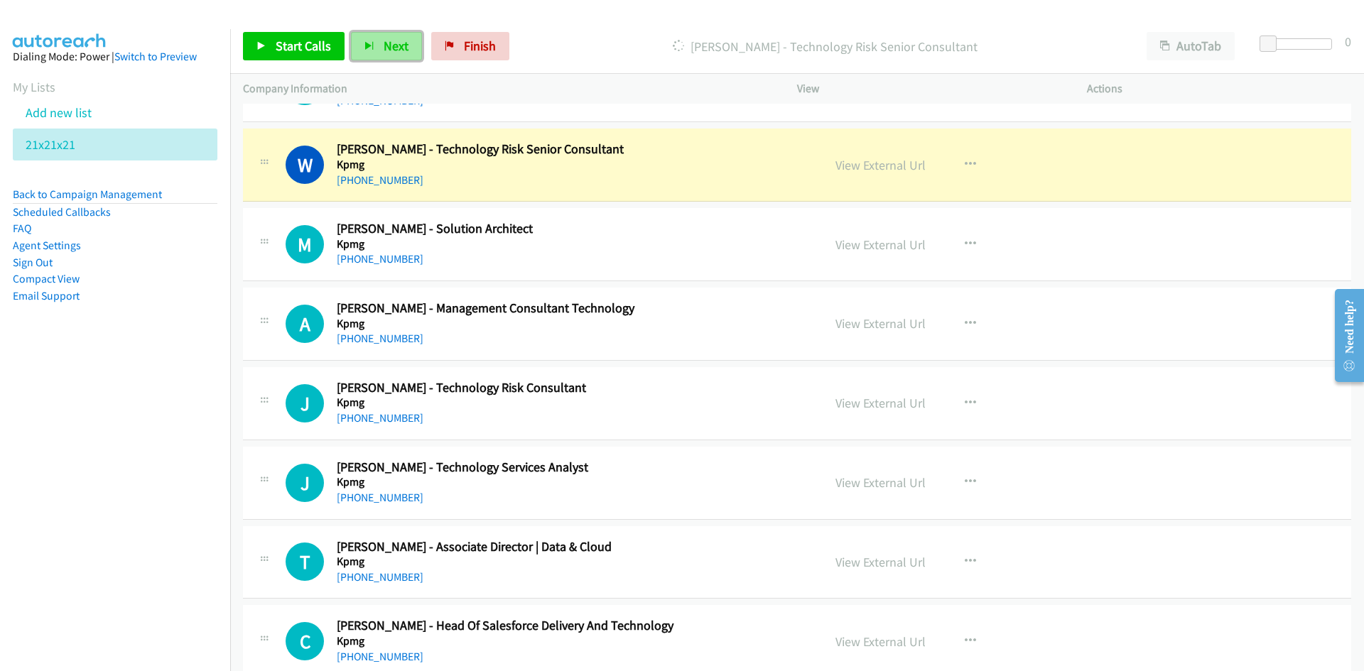
click at [398, 32] on button "Next" at bounding box center [386, 46] width 71 height 28
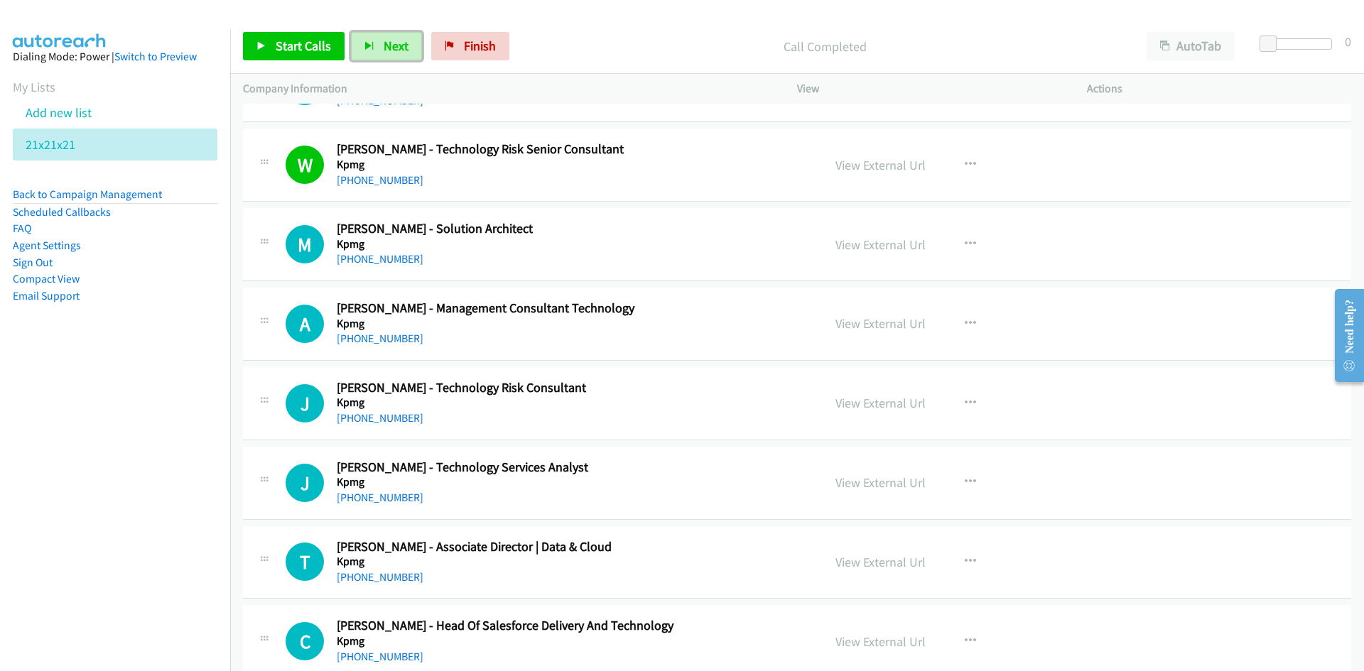
scroll to position [12364, 0]
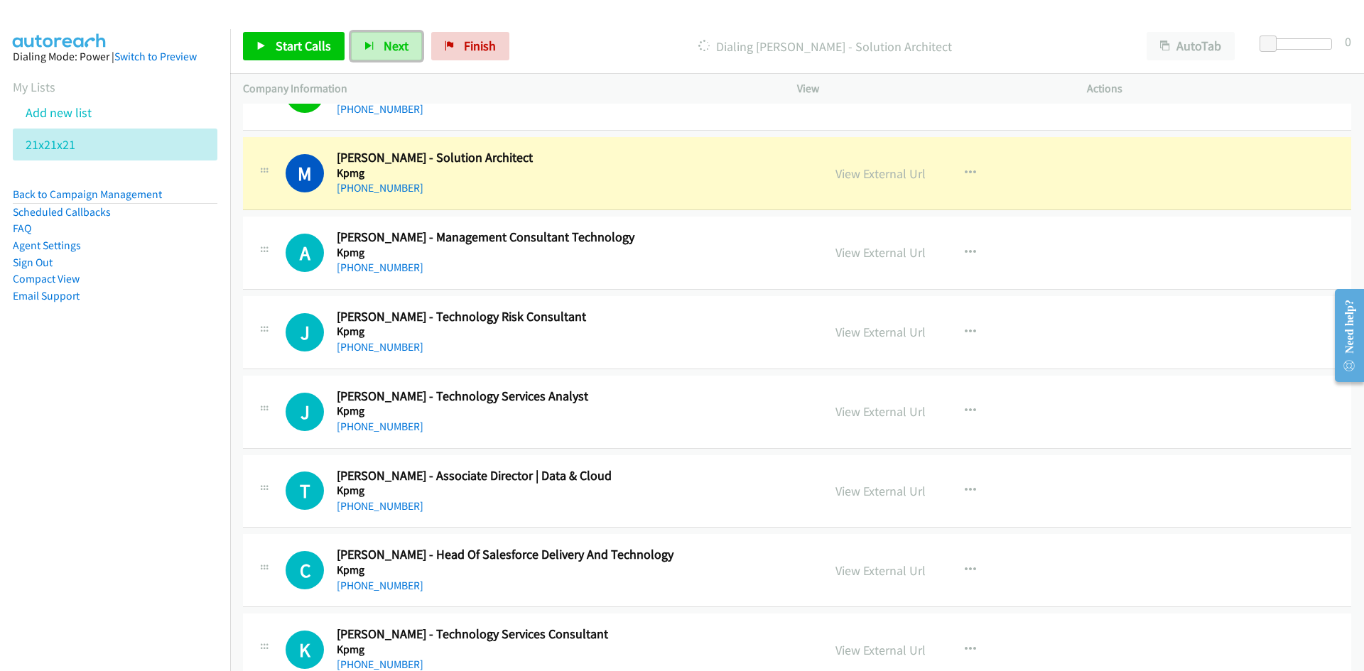
drag, startPoint x: 378, startPoint y: 49, endPoint x: 522, endPoint y: 172, distance: 189.0
click at [378, 49] on button "Next" at bounding box center [386, 46] width 71 height 28
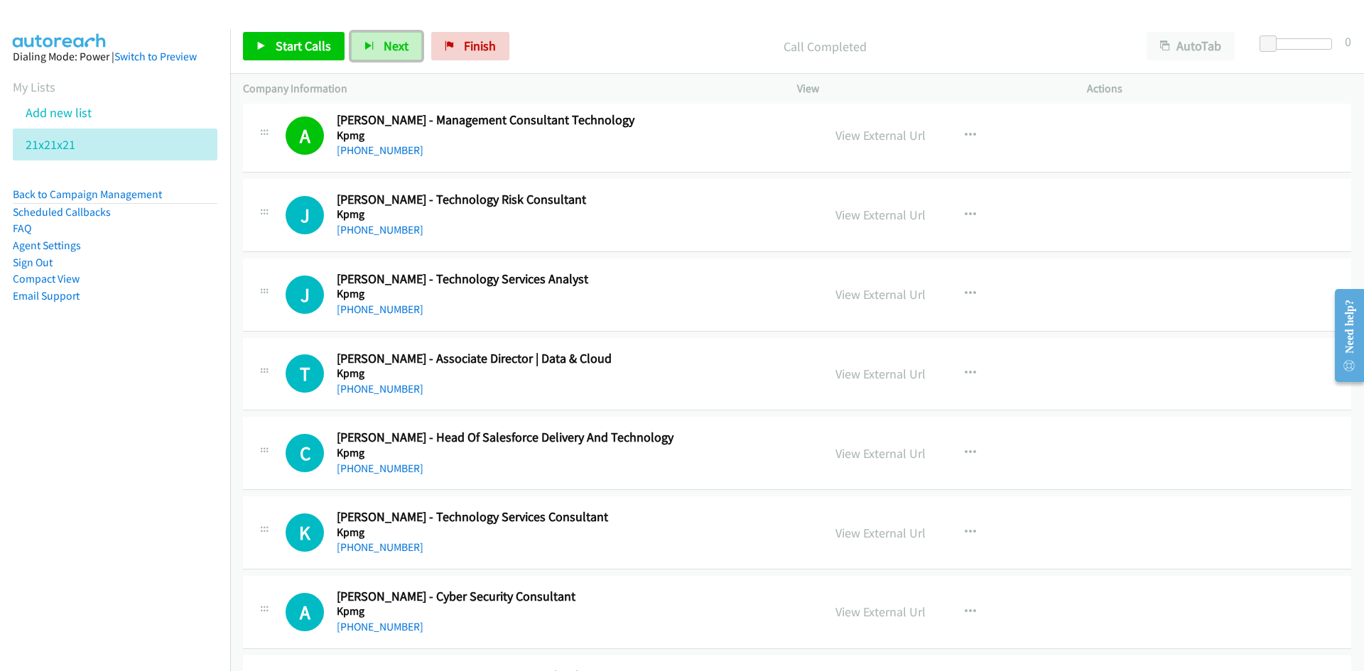
scroll to position [12506, 0]
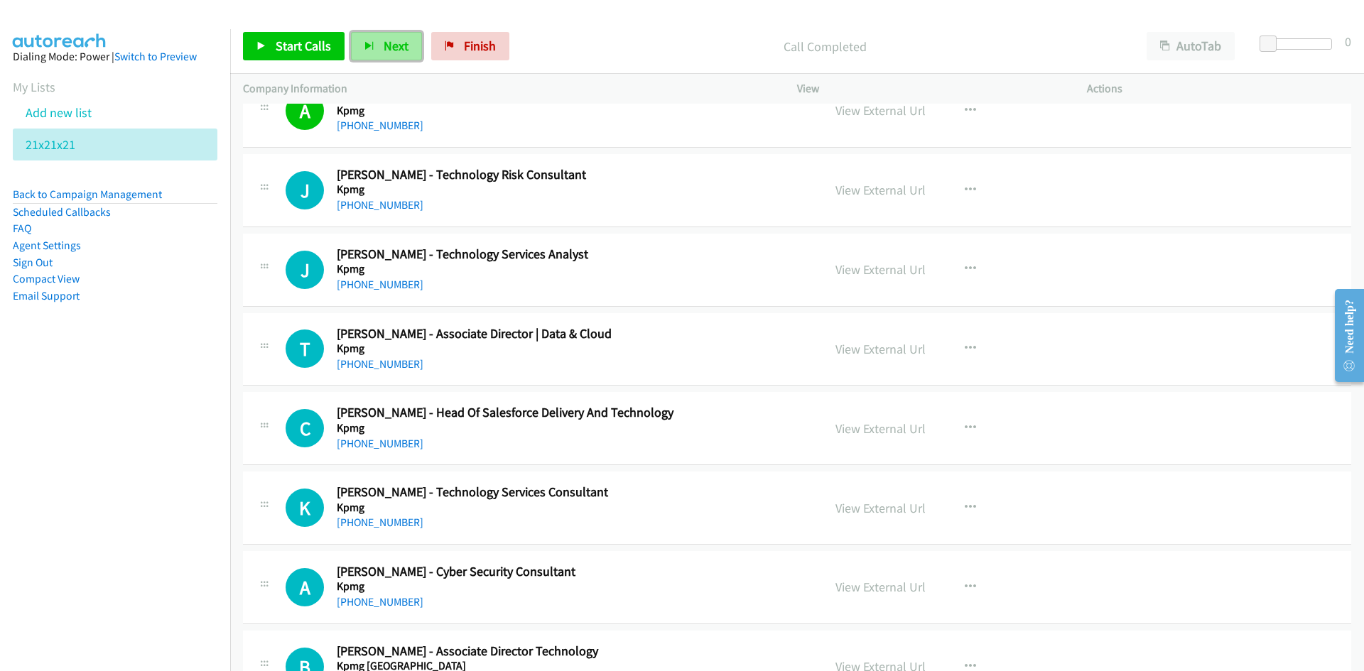
click at [411, 45] on button "Next" at bounding box center [386, 46] width 71 height 28
click at [400, 48] on span "Next" at bounding box center [396, 46] width 25 height 16
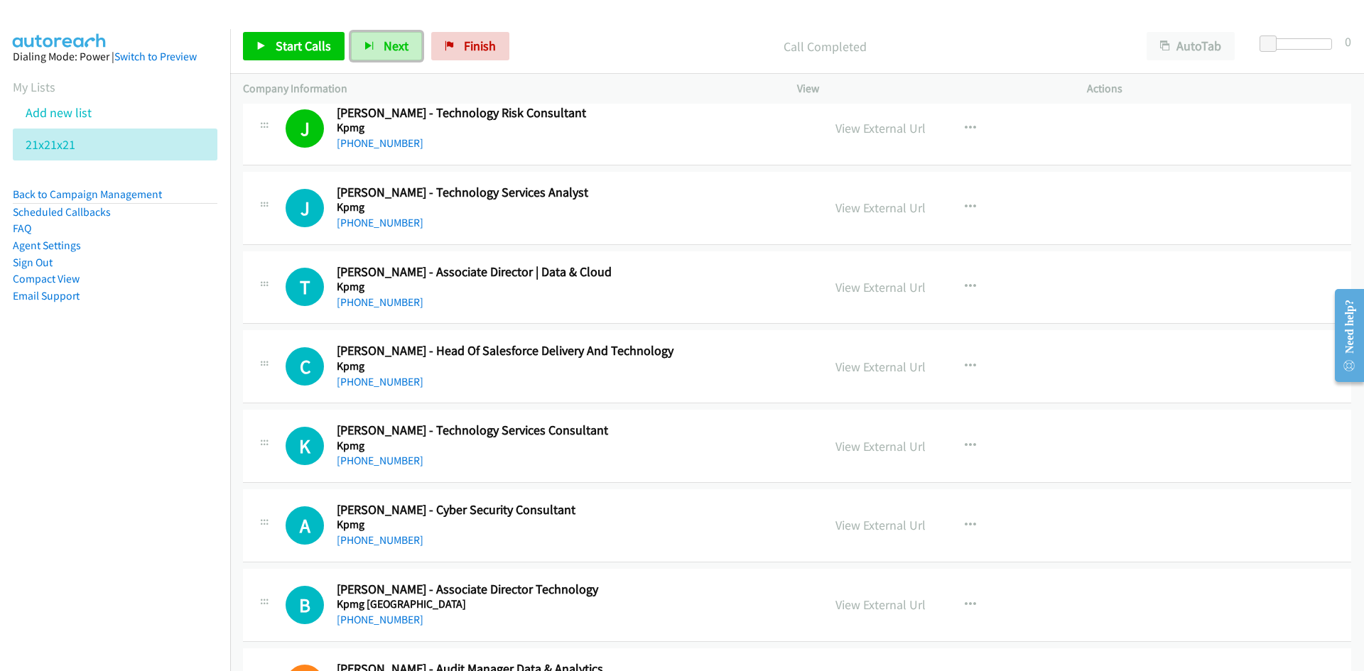
scroll to position [12577, 0]
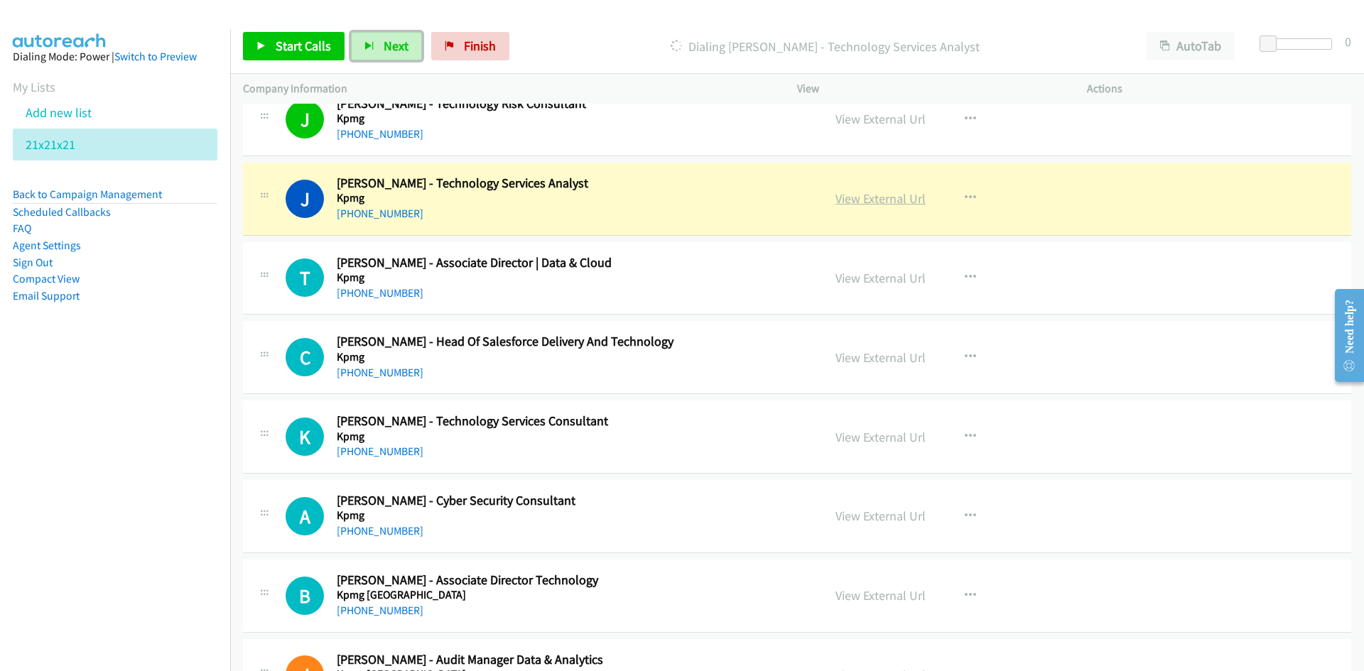
click at [879, 204] on link "View External Url" at bounding box center [881, 198] width 90 height 16
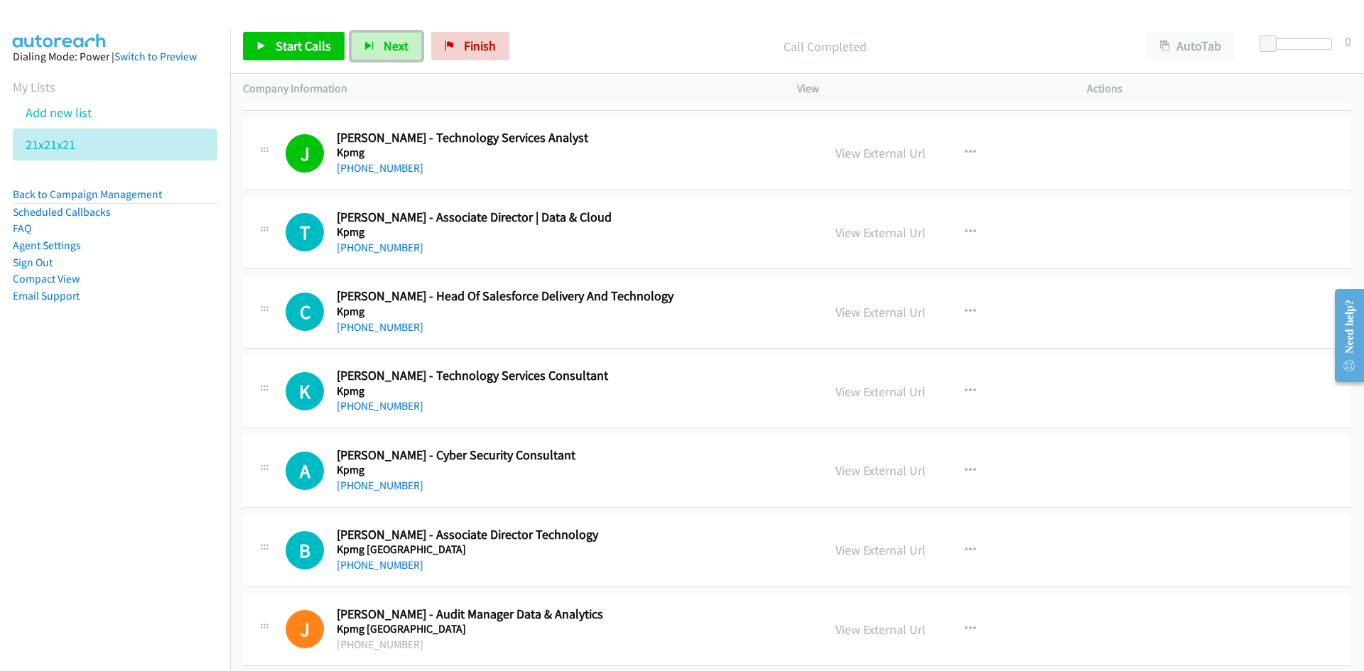
scroll to position [12648, 0]
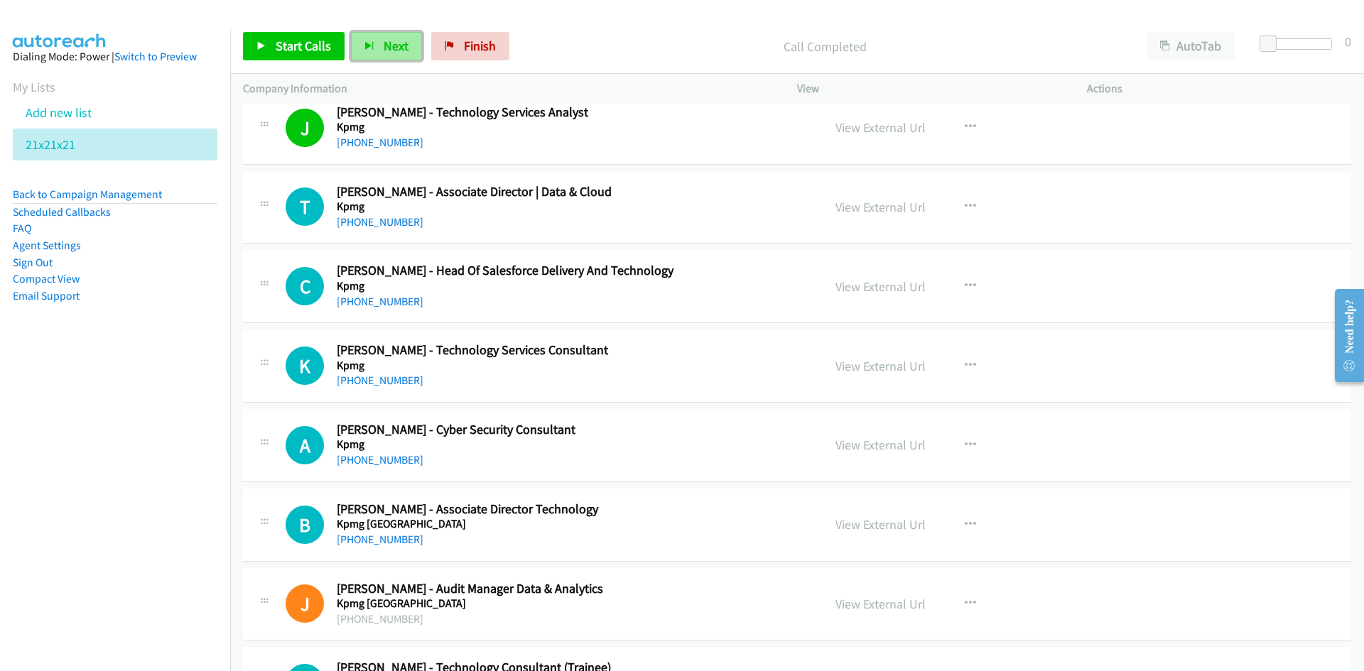
click at [389, 49] on span "Next" at bounding box center [396, 46] width 25 height 16
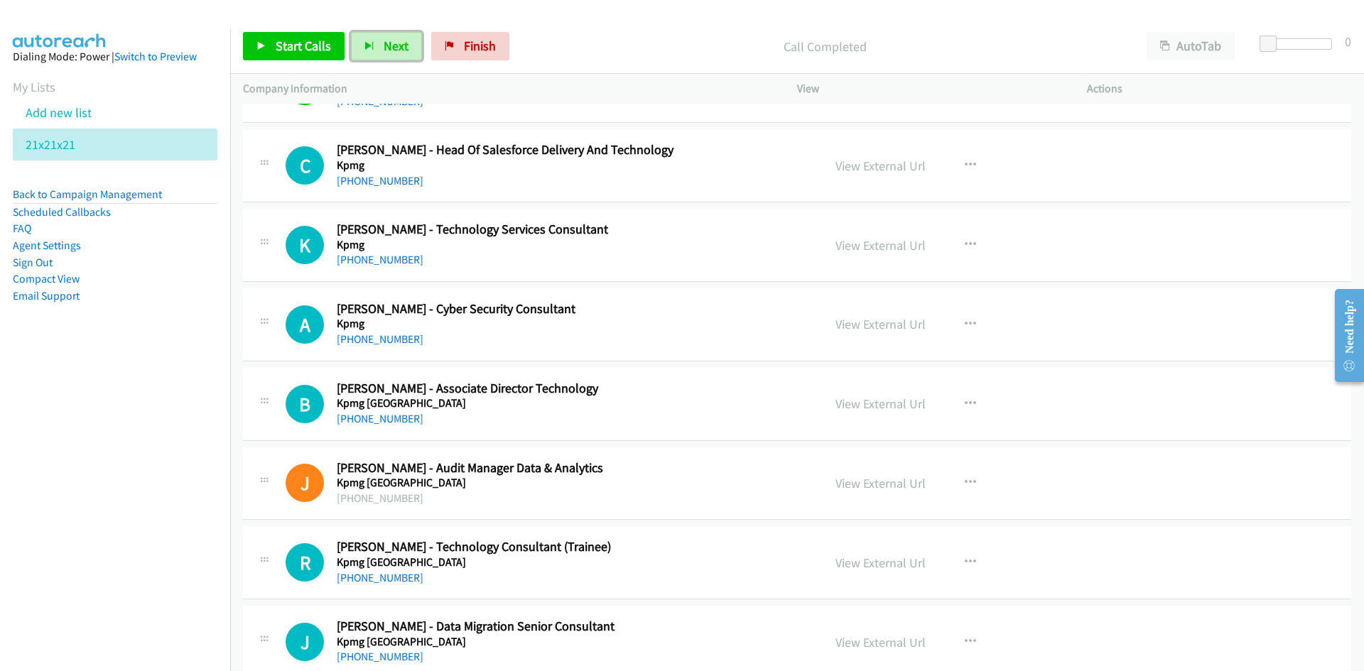
scroll to position [12790, 0]
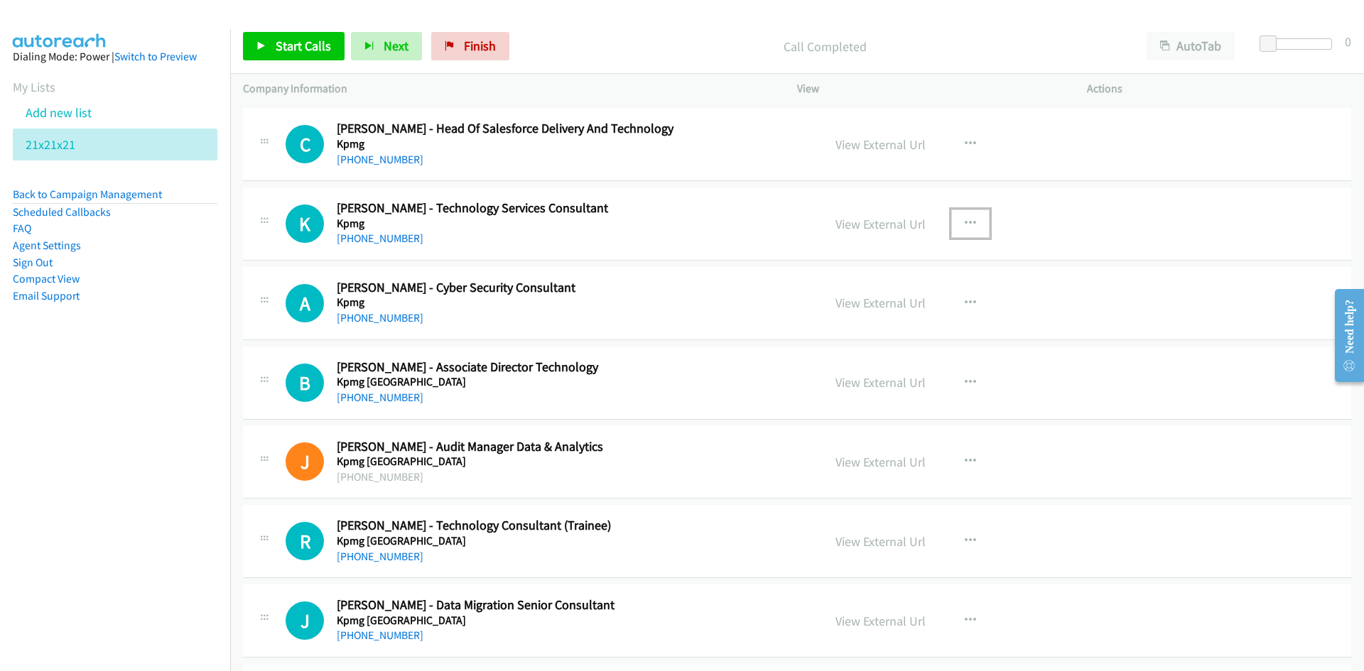
click at [965, 222] on icon "button" at bounding box center [970, 223] width 11 height 11
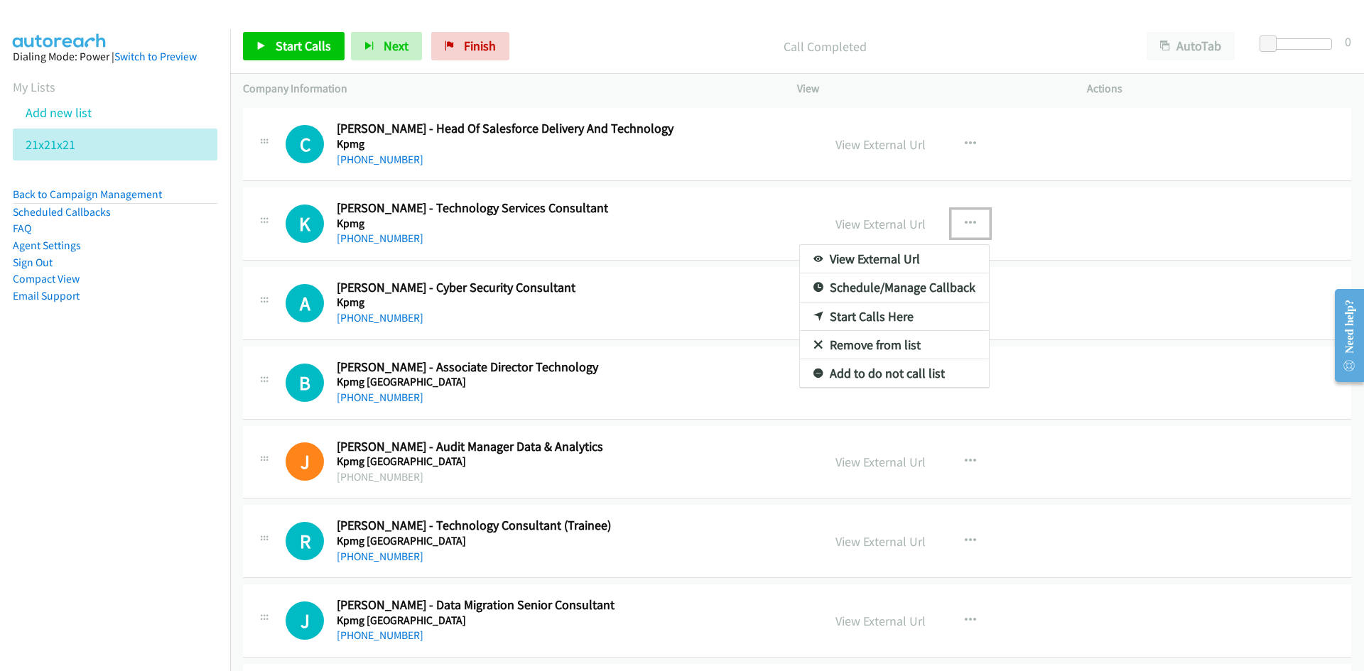
click at [866, 317] on link "Start Calls Here" at bounding box center [894, 317] width 189 height 28
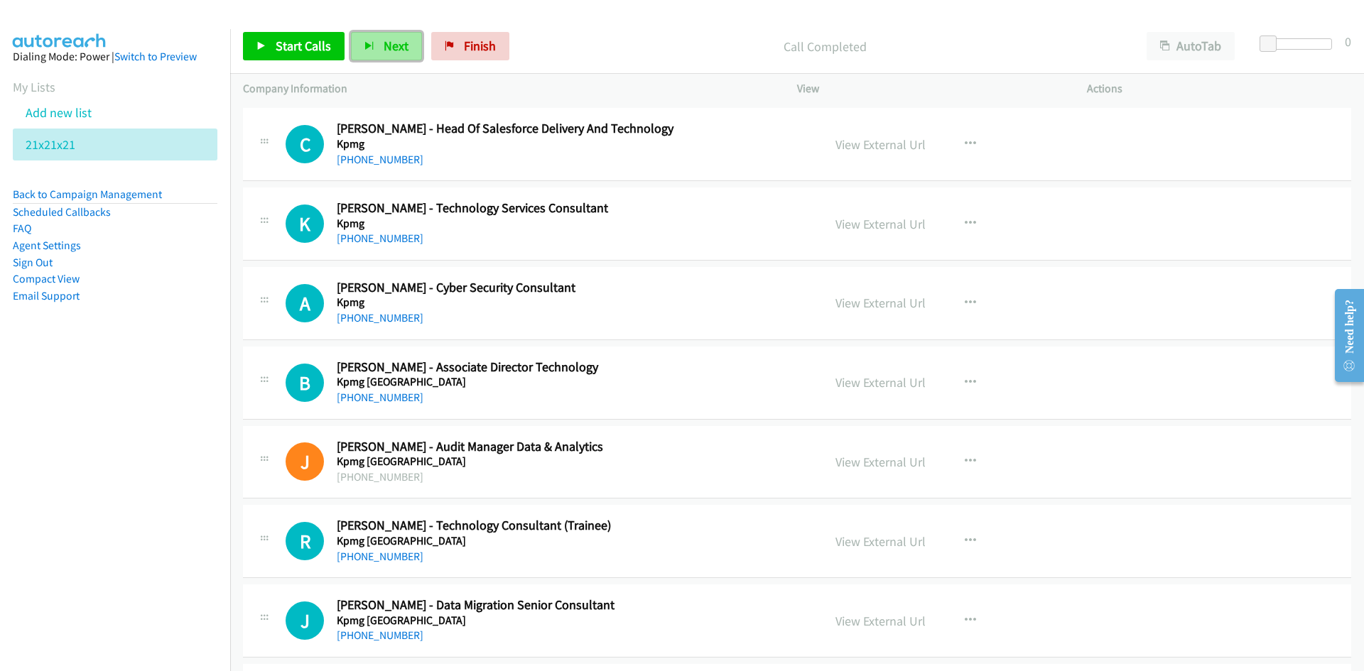
click at [396, 45] on span "Next" at bounding box center [396, 46] width 25 height 16
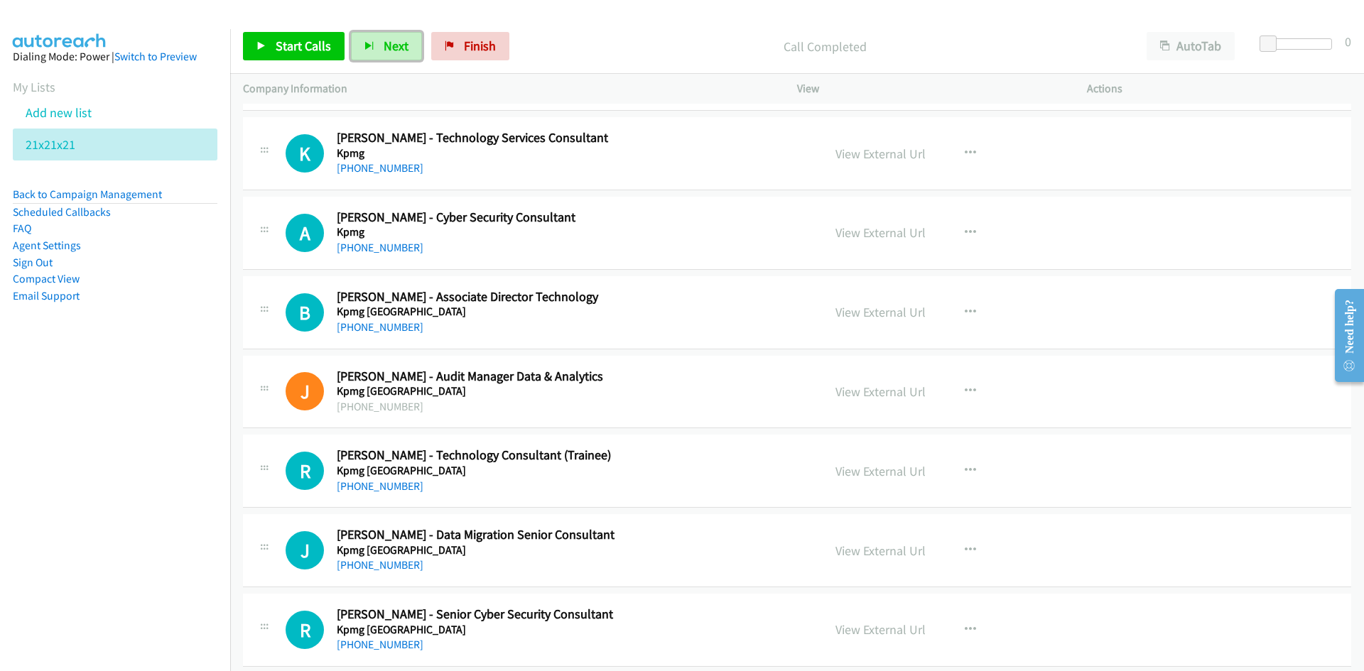
scroll to position [12861, 0]
drag, startPoint x: 379, startPoint y: 42, endPoint x: 510, endPoint y: 143, distance: 165.7
click at [379, 42] on button "Next" at bounding box center [386, 46] width 71 height 28
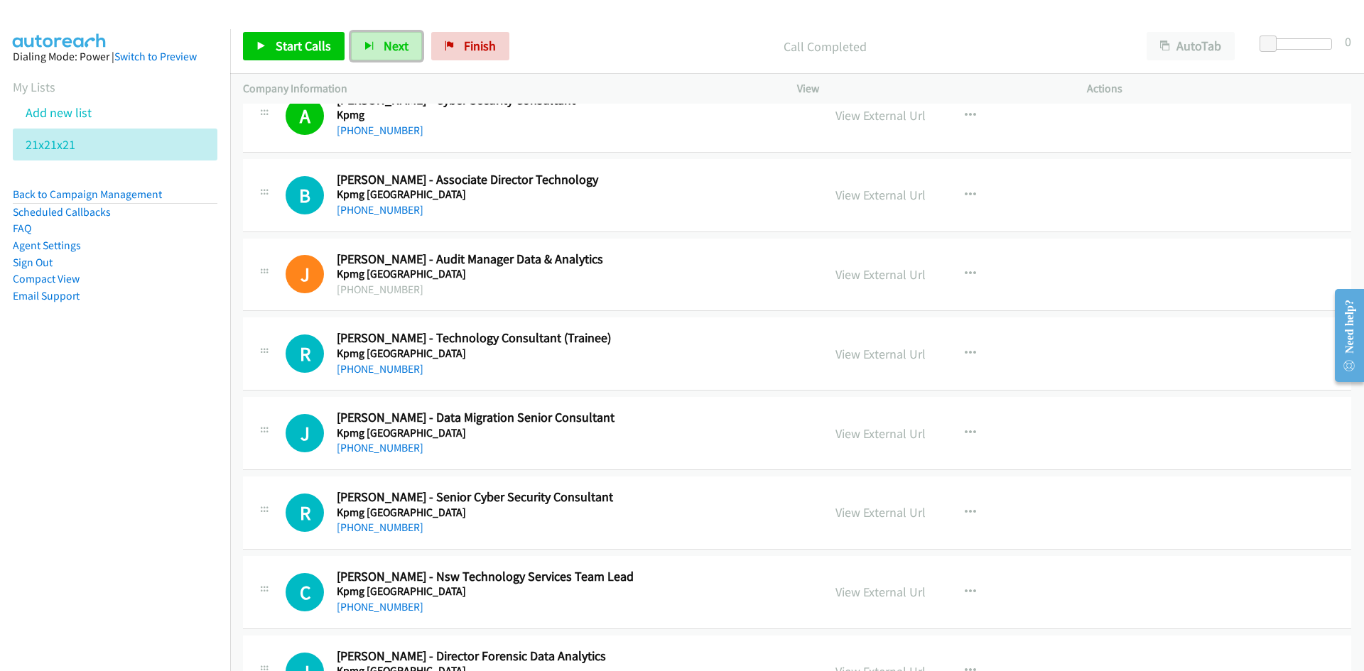
scroll to position [13003, 0]
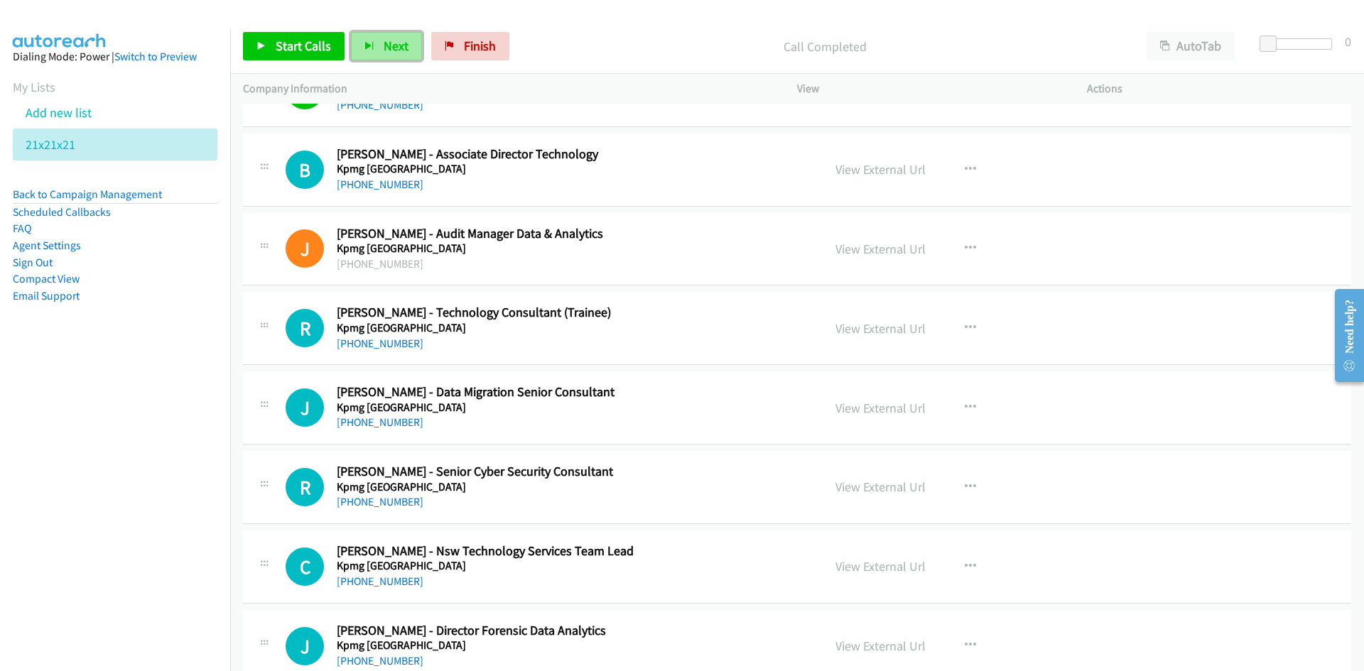
click at [399, 50] on span "Next" at bounding box center [396, 46] width 25 height 16
drag, startPoint x: 387, startPoint y: 45, endPoint x: 392, endPoint y: 52, distance: 8.7
click at [387, 45] on span "Next" at bounding box center [396, 46] width 25 height 16
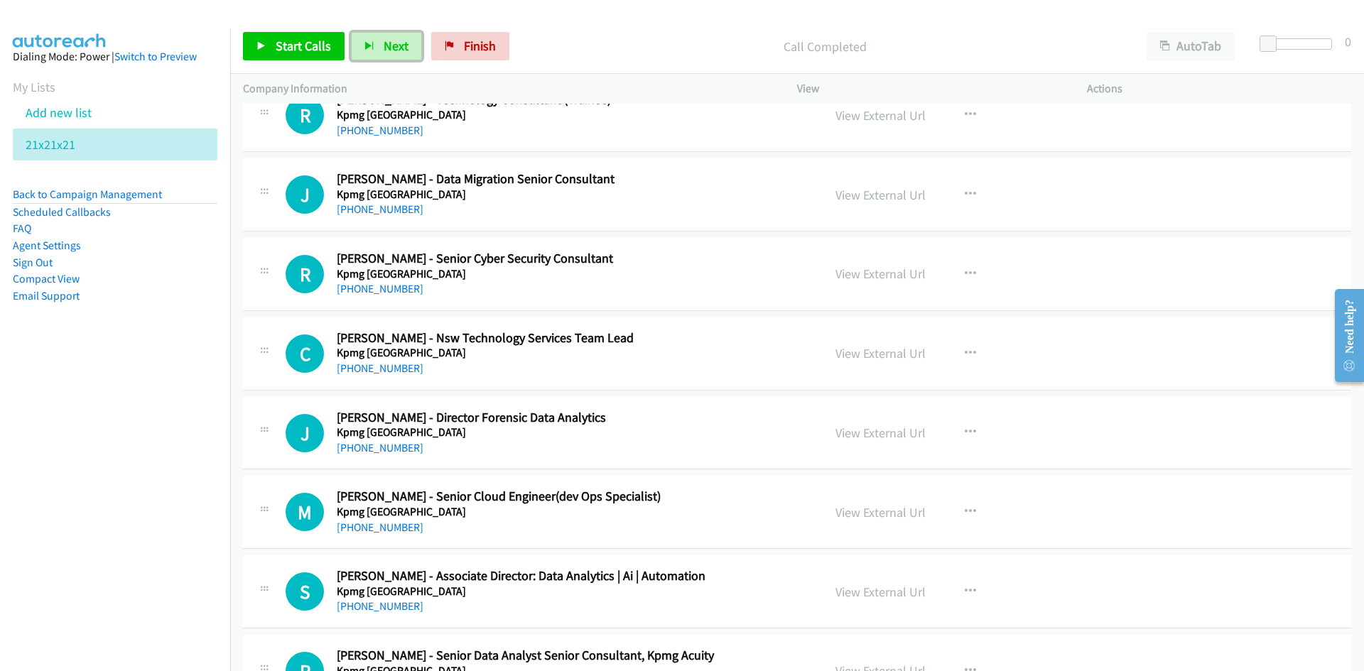
scroll to position [13145, 0]
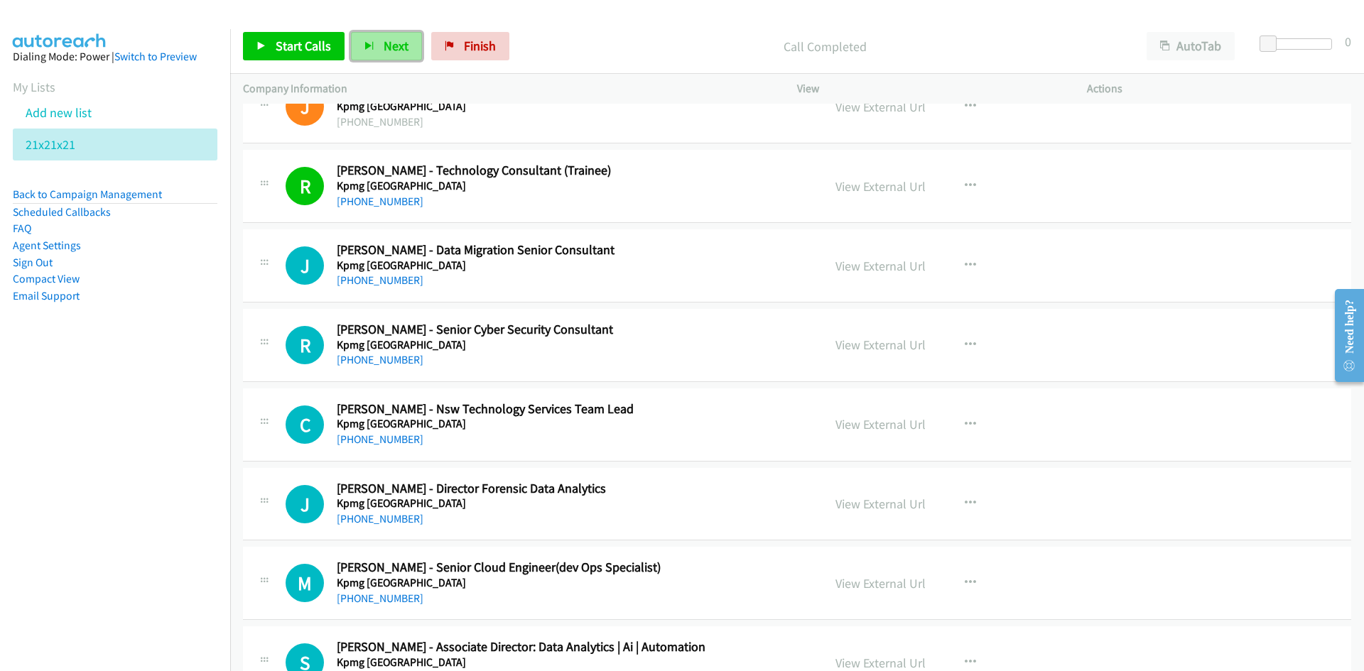
drag, startPoint x: 392, startPoint y: 48, endPoint x: 396, endPoint y: 37, distance: 11.9
click at [392, 48] on span "Next" at bounding box center [396, 46] width 25 height 16
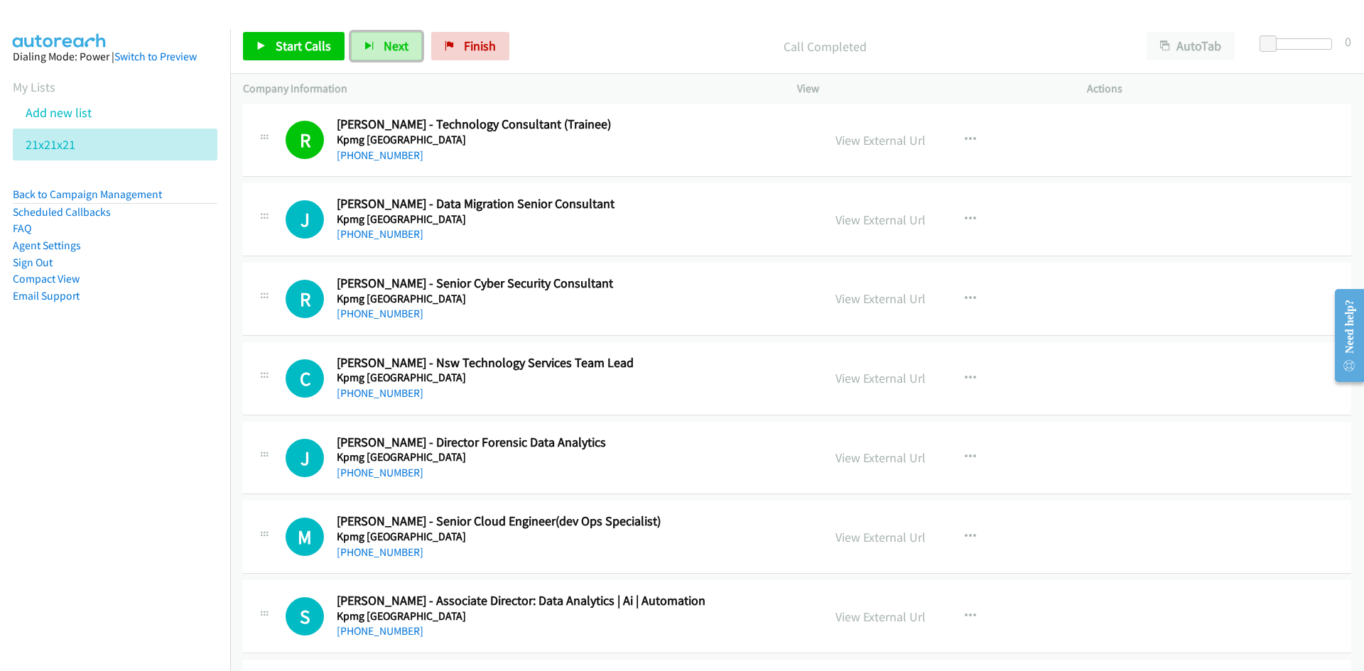
scroll to position [13216, 0]
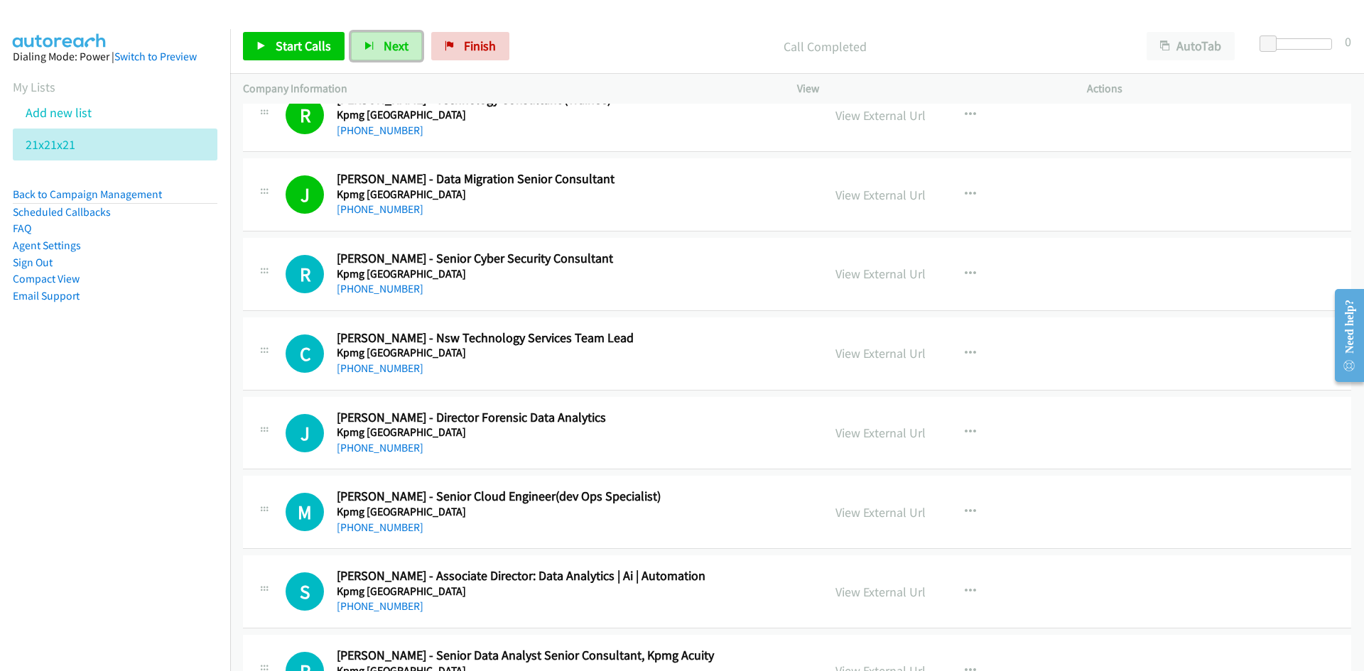
drag, startPoint x: 401, startPoint y: 46, endPoint x: 453, endPoint y: 142, distance: 108.7
click at [401, 46] on span "Next" at bounding box center [396, 46] width 25 height 16
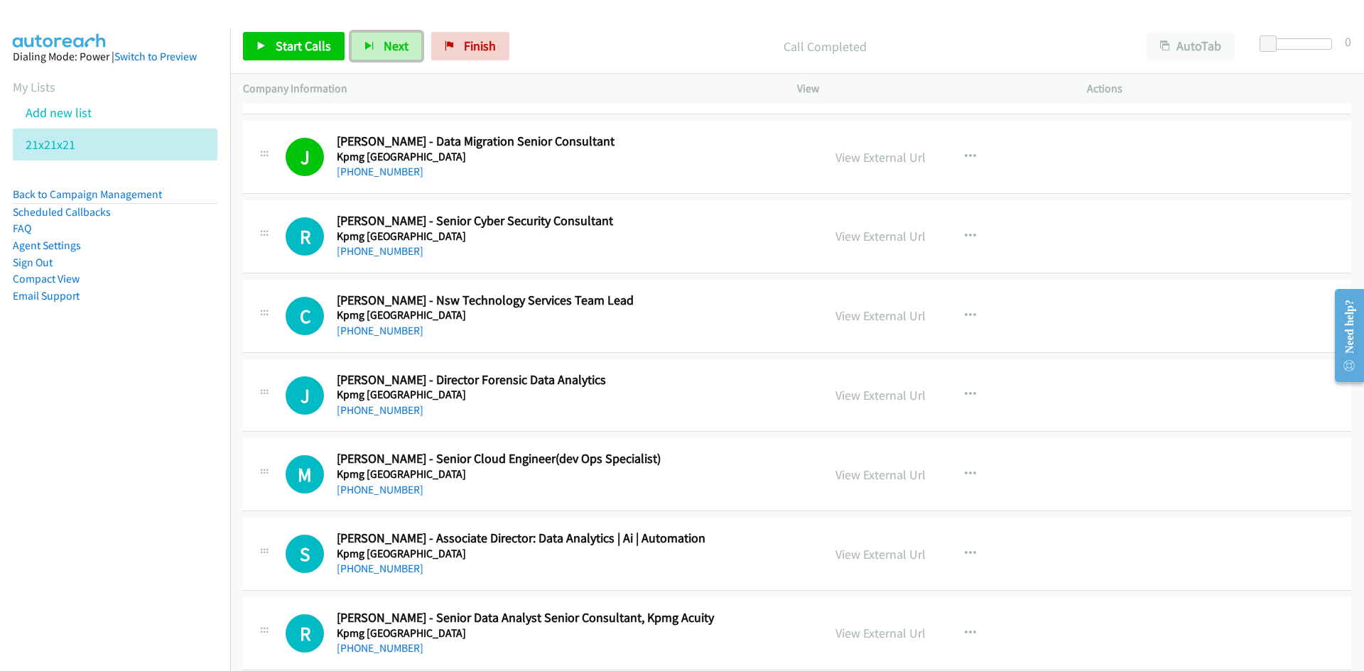
scroll to position [13287, 0]
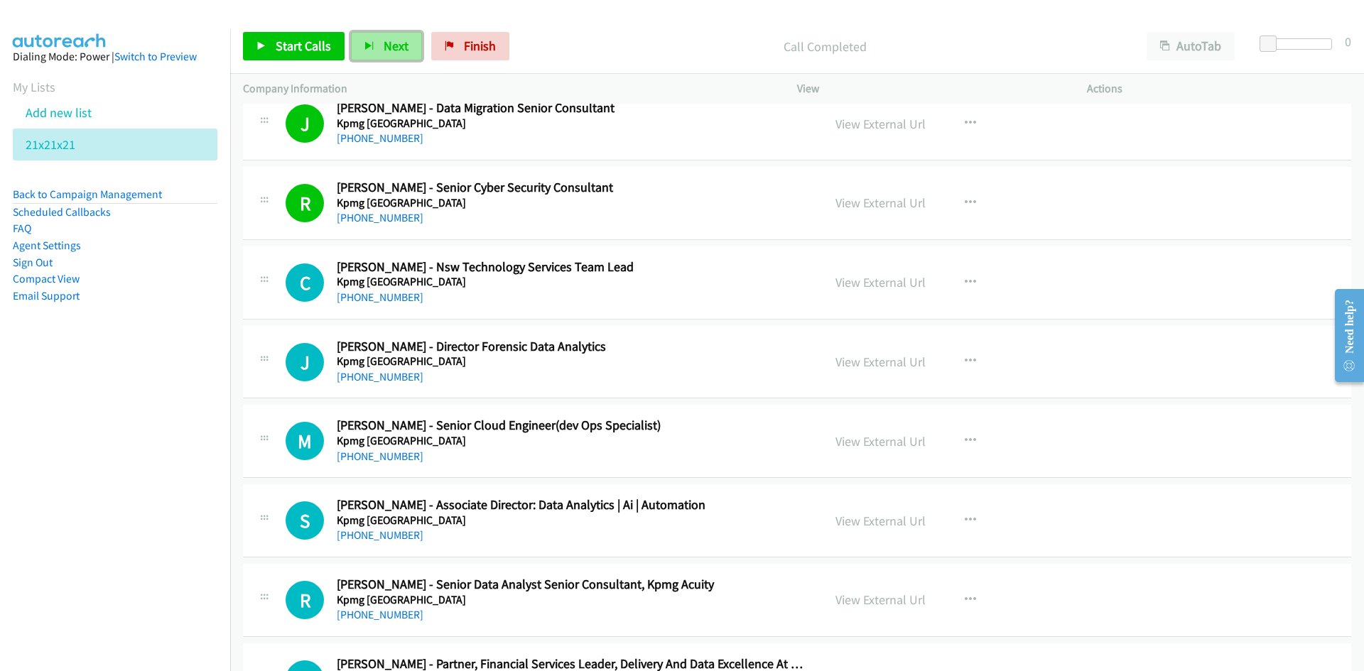
click at [391, 55] on button "Next" at bounding box center [386, 46] width 71 height 28
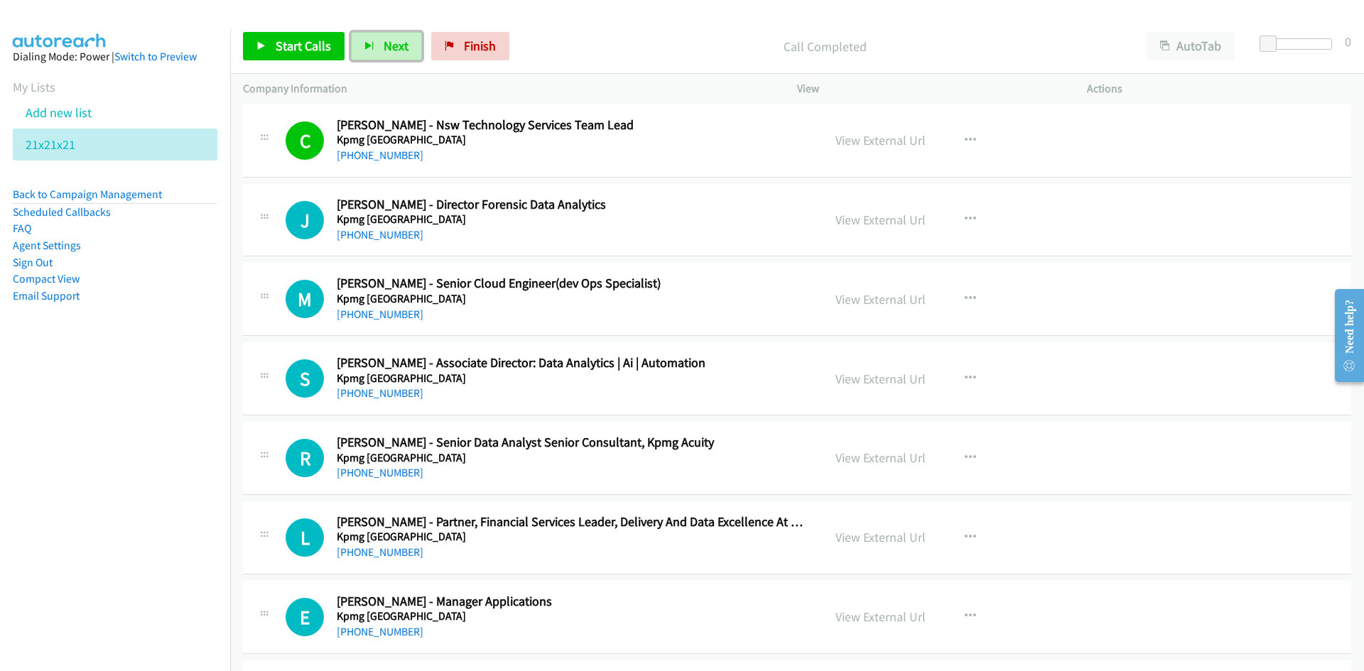
scroll to position [13500, 0]
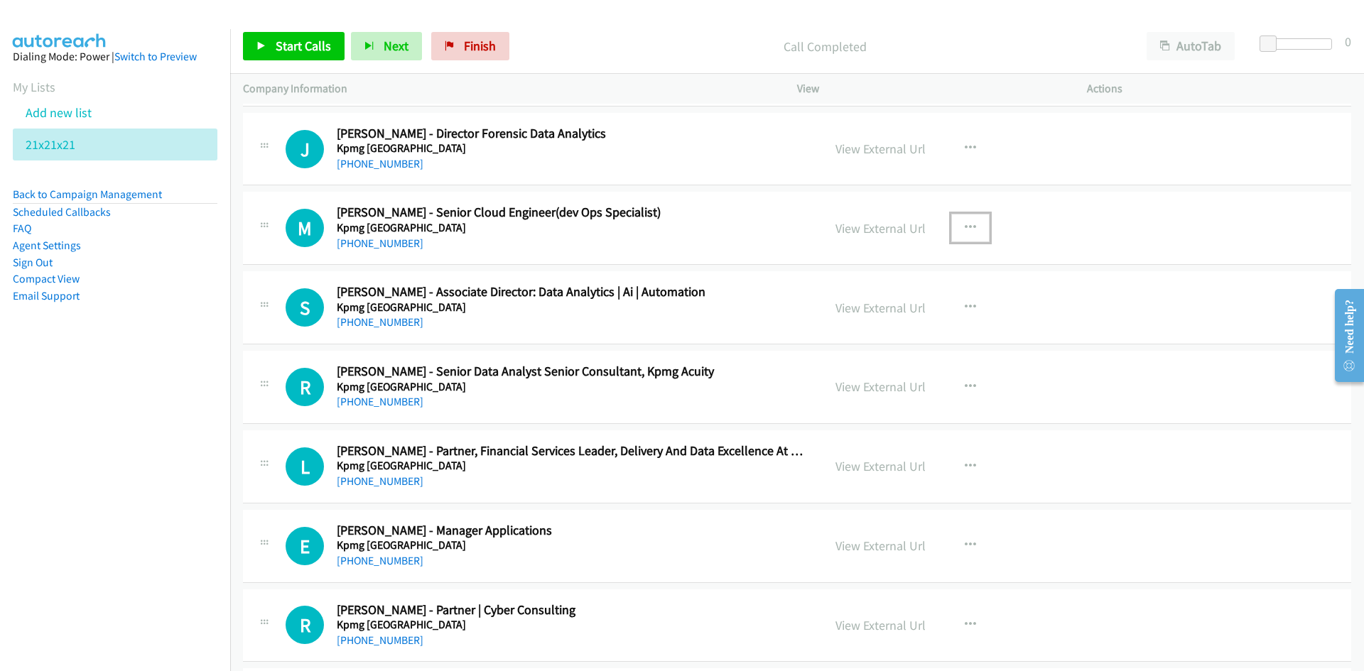
click at [965, 230] on icon "button" at bounding box center [970, 227] width 11 height 11
click at [872, 318] on link "Start Calls Here" at bounding box center [894, 321] width 189 height 28
click at [394, 33] on button "Next" at bounding box center [386, 46] width 71 height 28
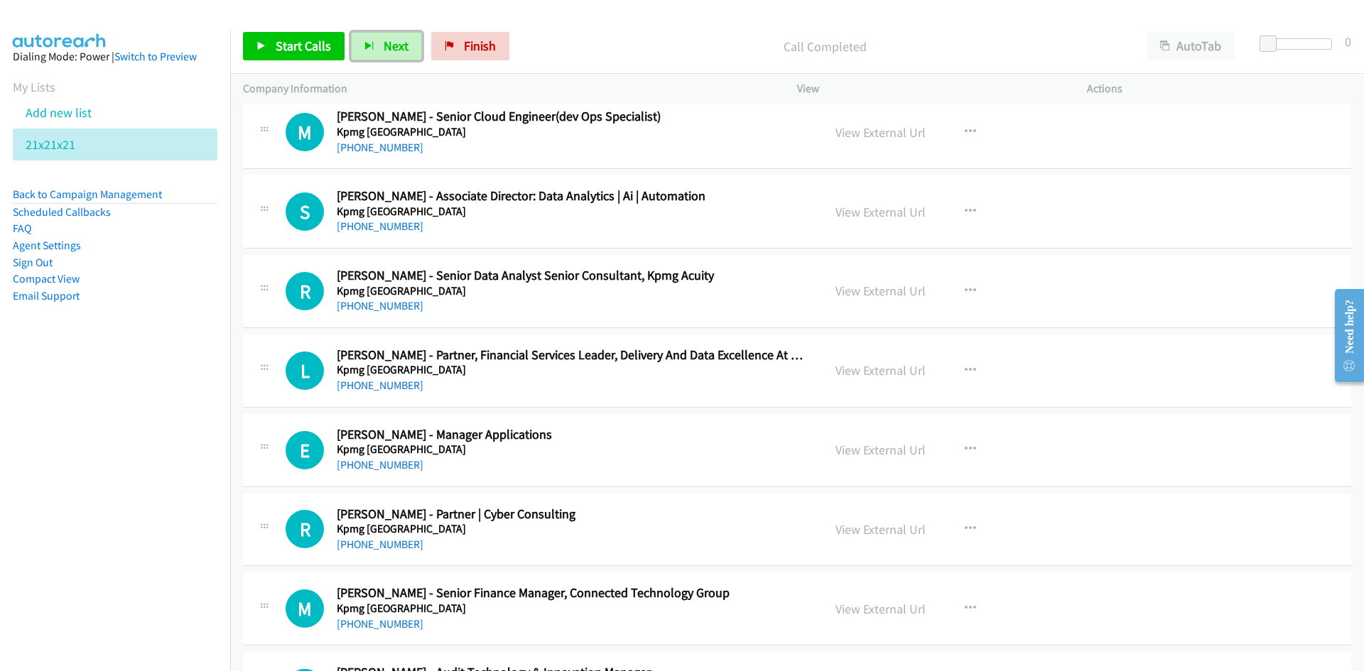
scroll to position [13571, 0]
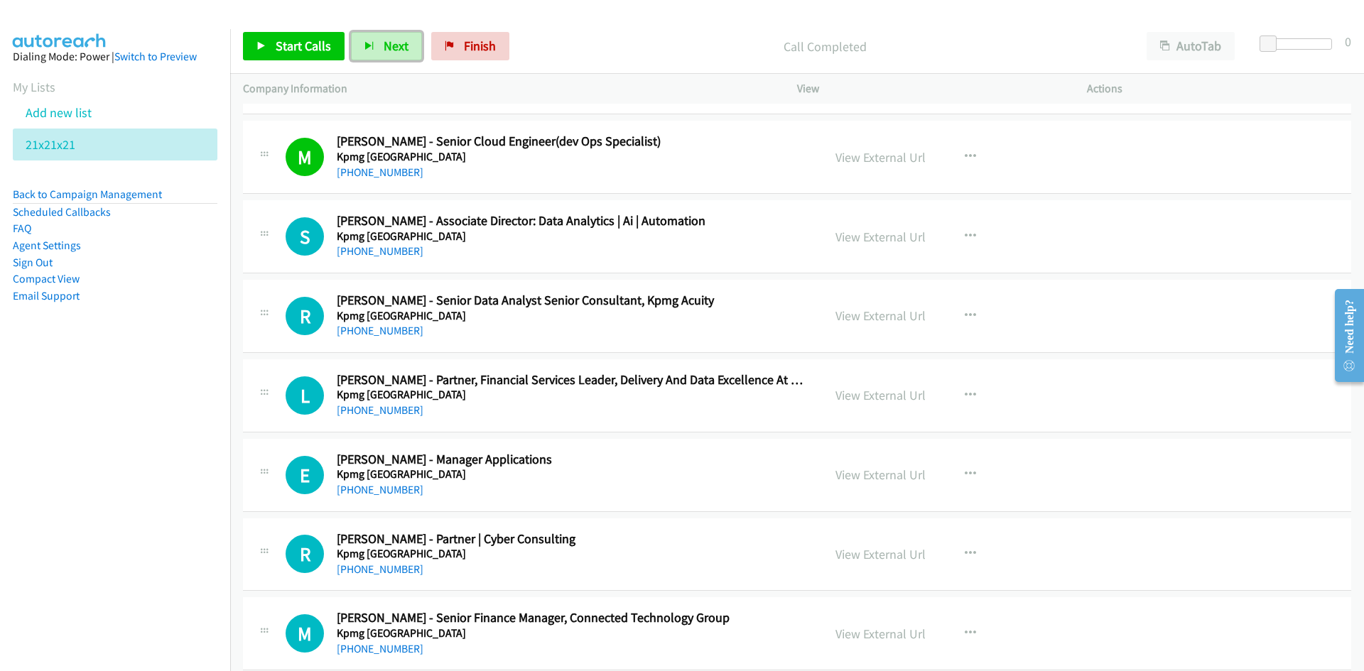
click at [395, 44] on span "Next" at bounding box center [396, 46] width 25 height 16
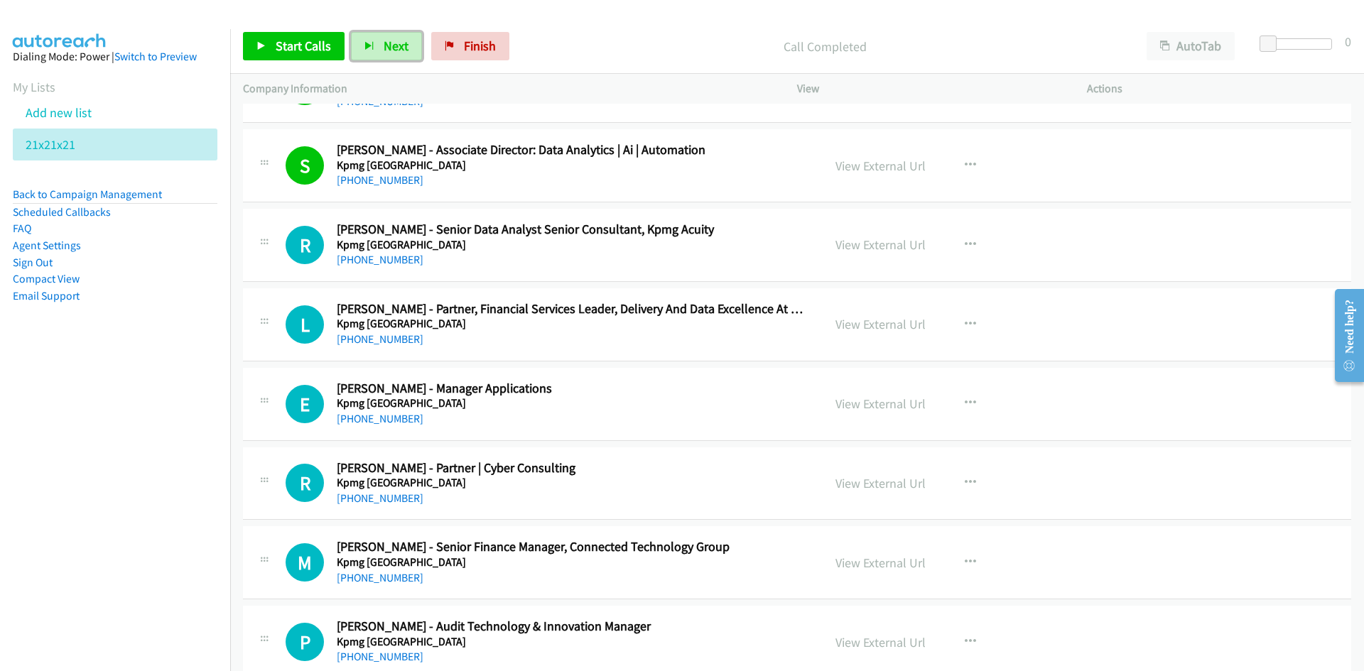
drag, startPoint x: 405, startPoint y: 50, endPoint x: 440, endPoint y: 110, distance: 69.7
click at [405, 50] on span "Next" at bounding box center [396, 46] width 25 height 16
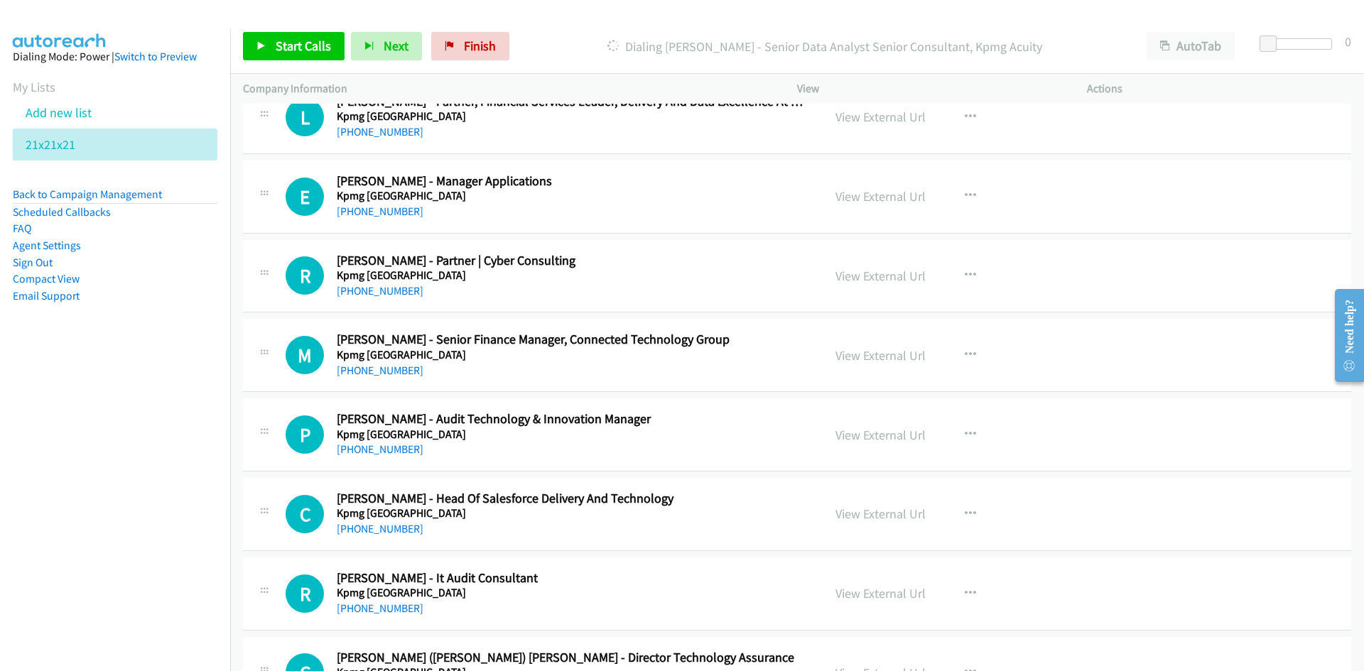
scroll to position [13856, 0]
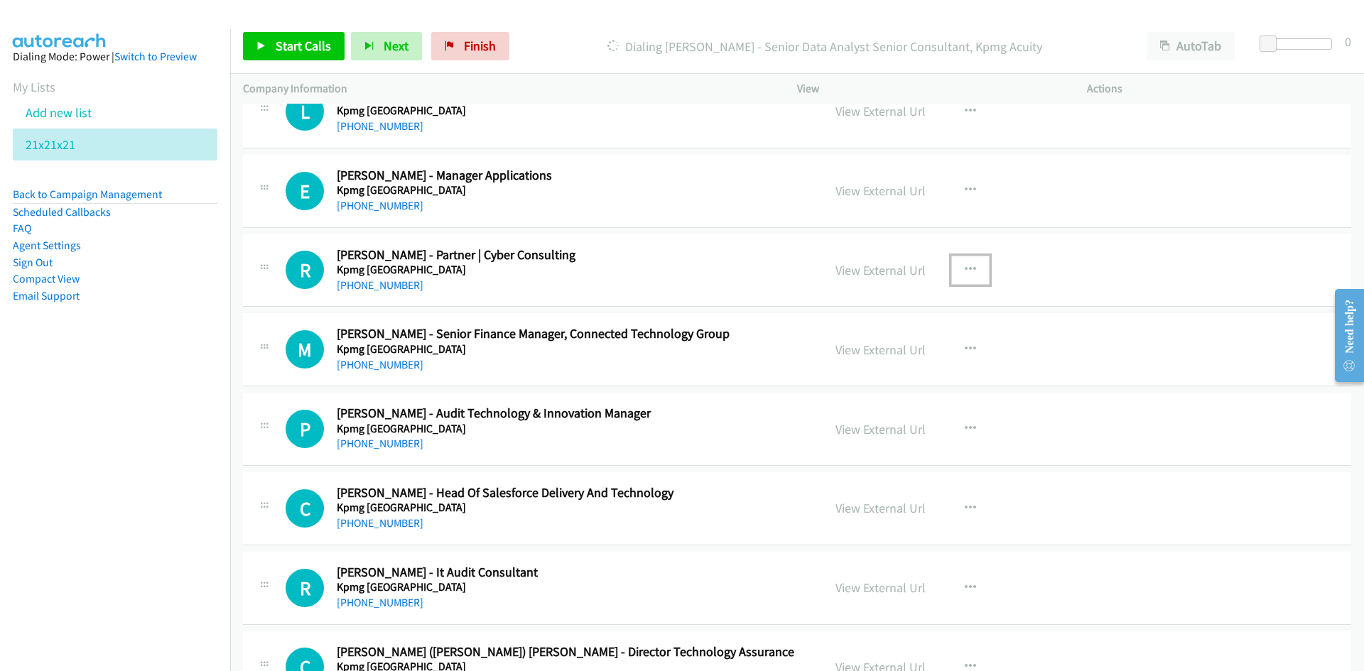
click at [970, 267] on icon "button" at bounding box center [970, 269] width 11 height 11
click at [865, 362] on link "Start Calls Here" at bounding box center [894, 363] width 189 height 28
drag, startPoint x: 960, startPoint y: 266, endPoint x: 949, endPoint y: 267, distance: 10.8
click at [965, 266] on icon "button" at bounding box center [970, 269] width 11 height 11
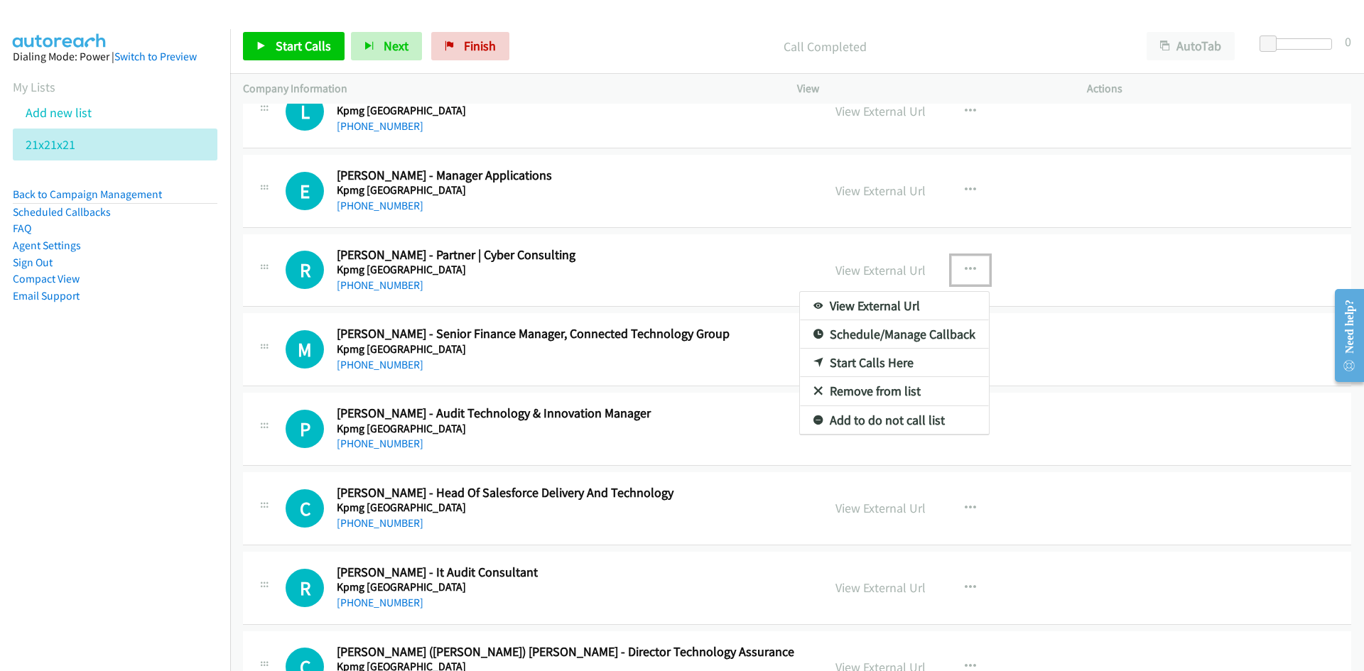
click at [862, 365] on link "Start Calls Here" at bounding box center [894, 363] width 189 height 28
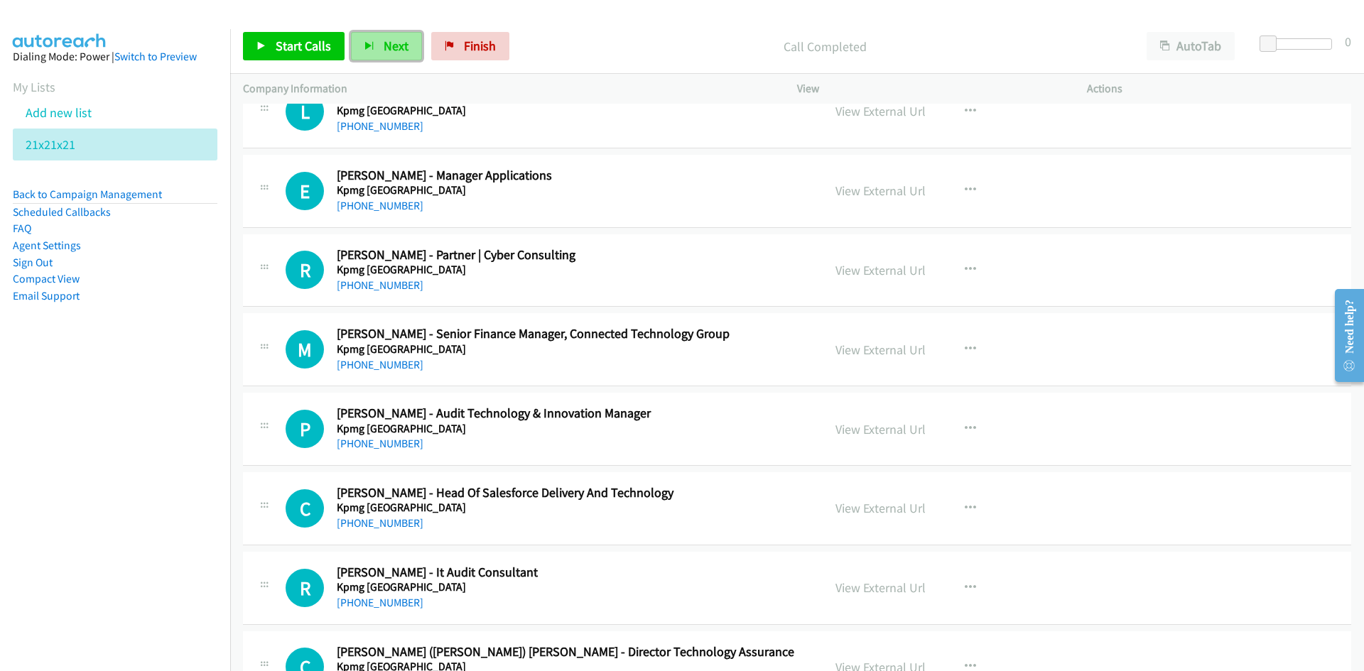
click at [416, 50] on button "Next" at bounding box center [386, 46] width 71 height 28
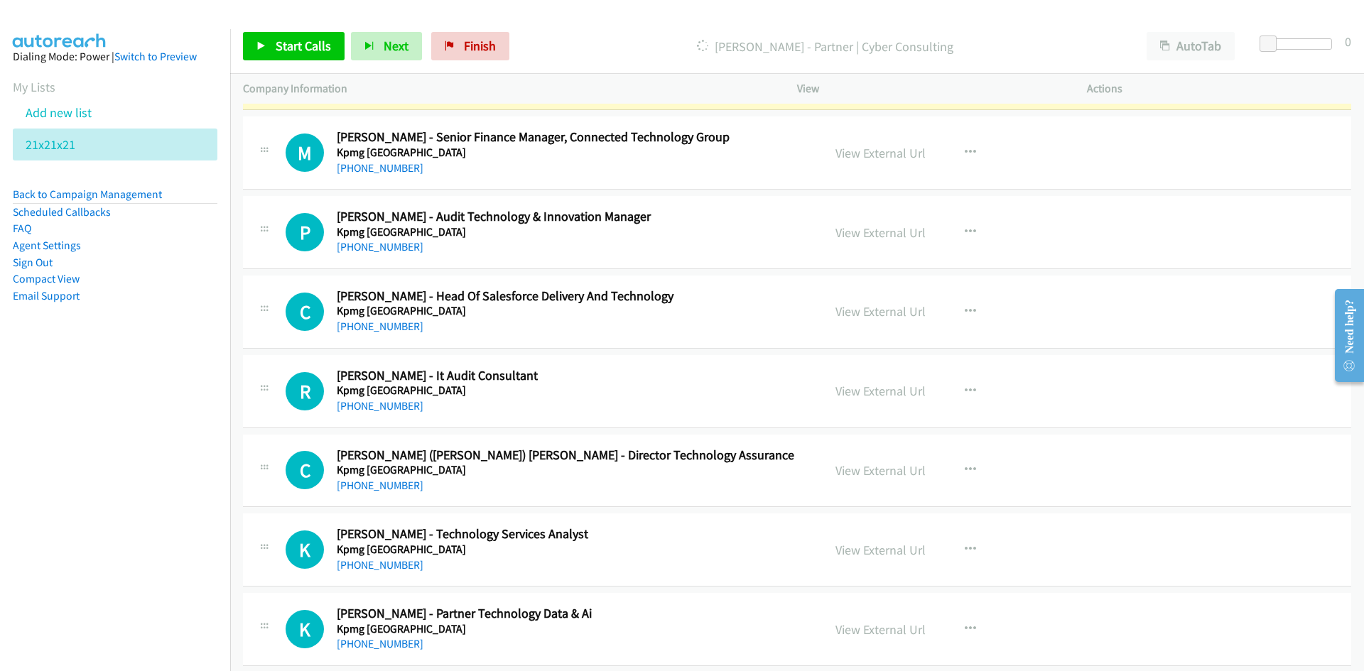
scroll to position [14069, 0]
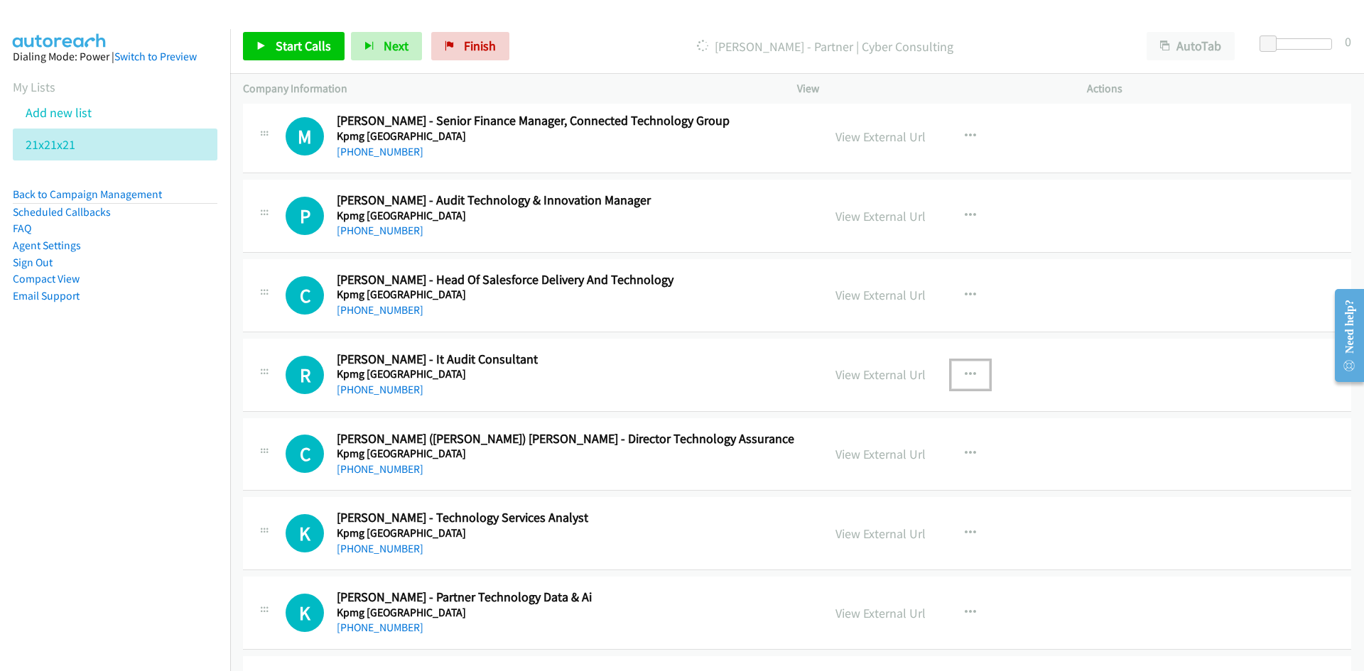
click at [968, 372] on icon "button" at bounding box center [970, 374] width 11 height 11
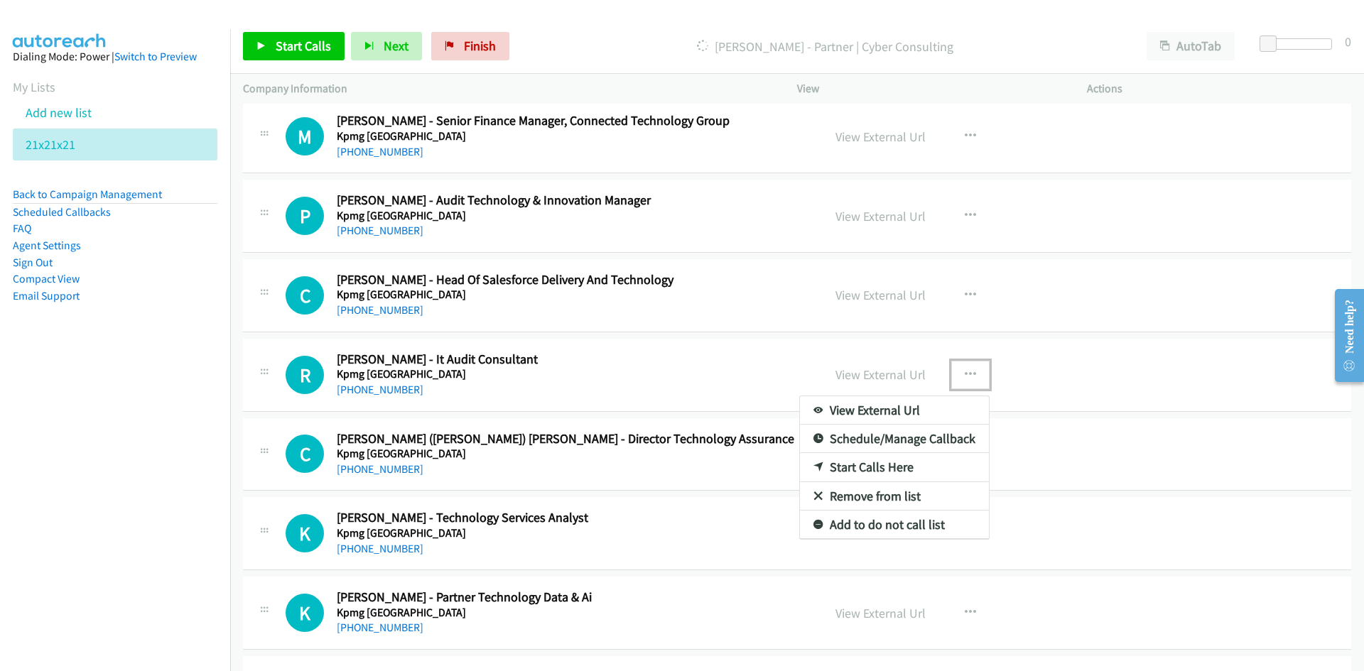
click at [865, 464] on link "Start Calls Here" at bounding box center [894, 467] width 189 height 28
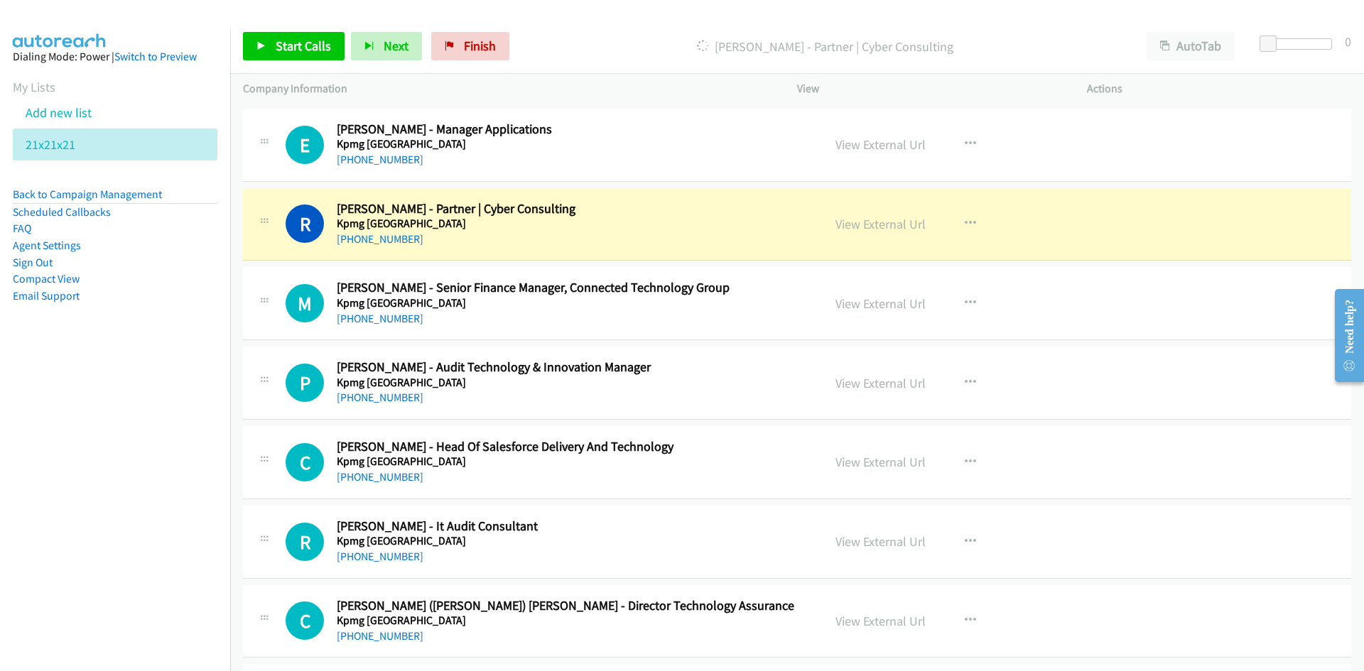
scroll to position [13927, 0]
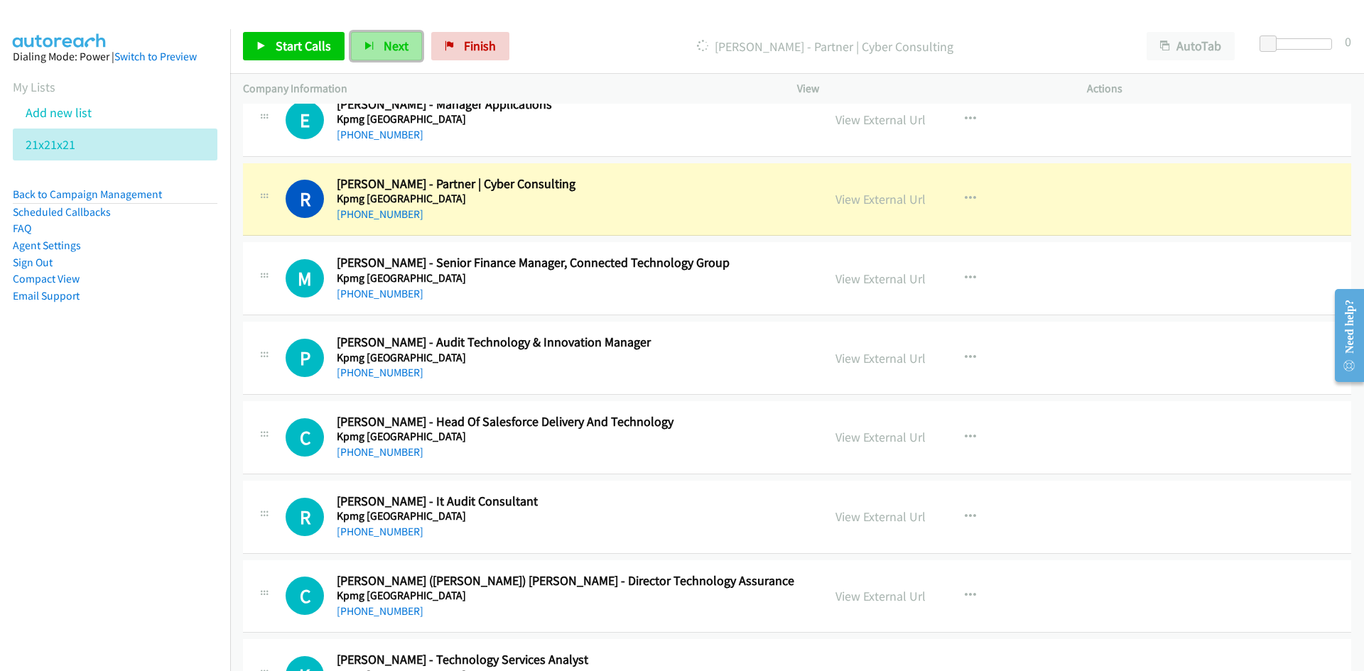
drag, startPoint x: 389, startPoint y: 48, endPoint x: 394, endPoint y: 56, distance: 9.9
click at [393, 48] on span "Next" at bounding box center [396, 46] width 25 height 16
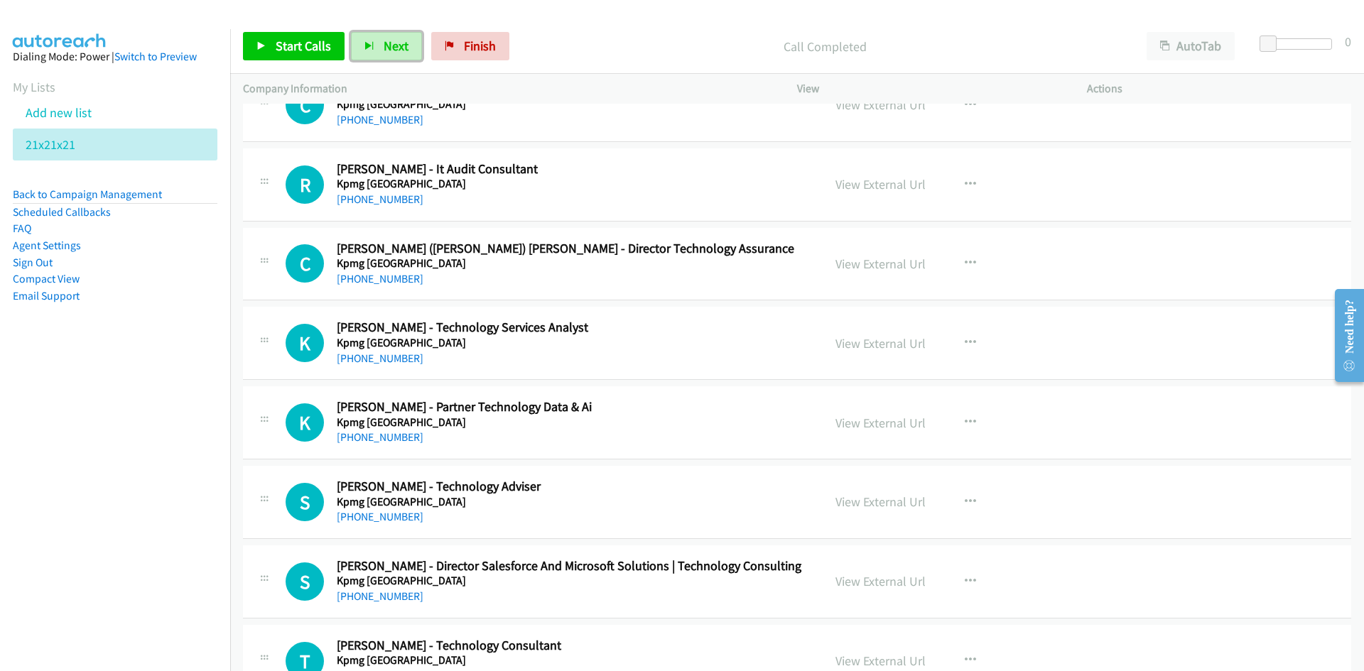
scroll to position [14282, 0]
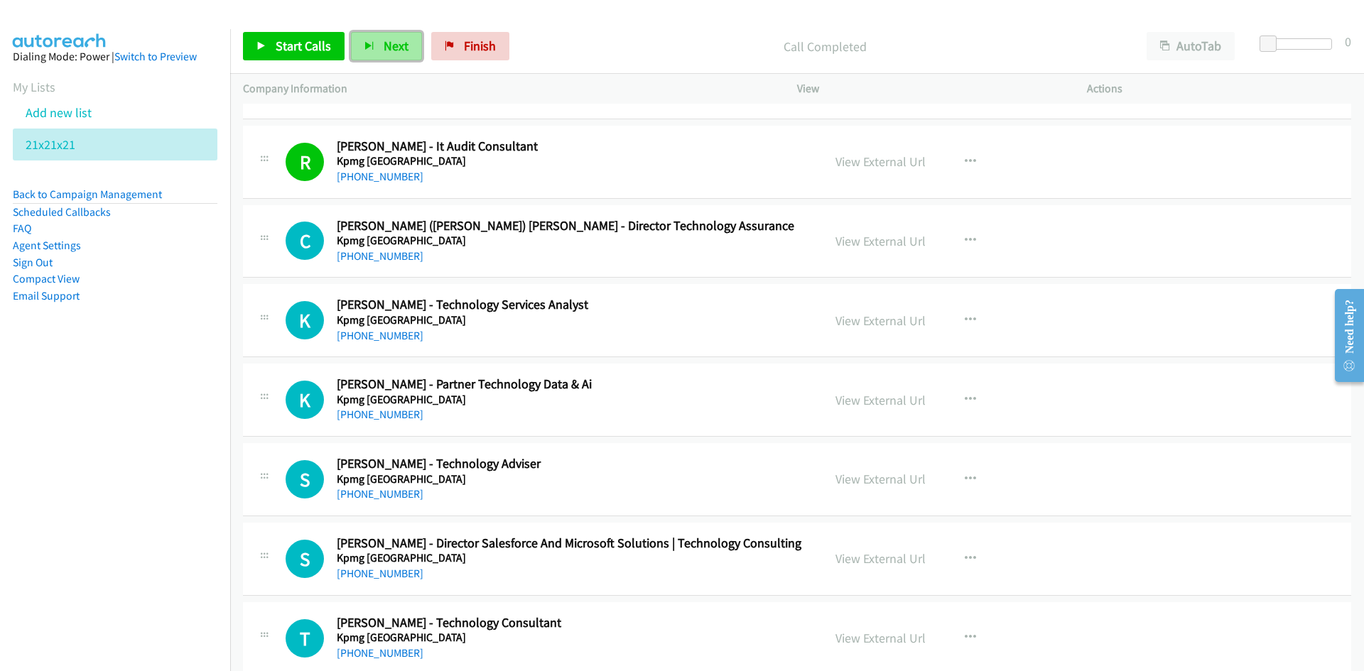
drag, startPoint x: 382, startPoint y: 43, endPoint x: 401, endPoint y: 57, distance: 22.9
click at [384, 43] on span "Next" at bounding box center [396, 46] width 25 height 16
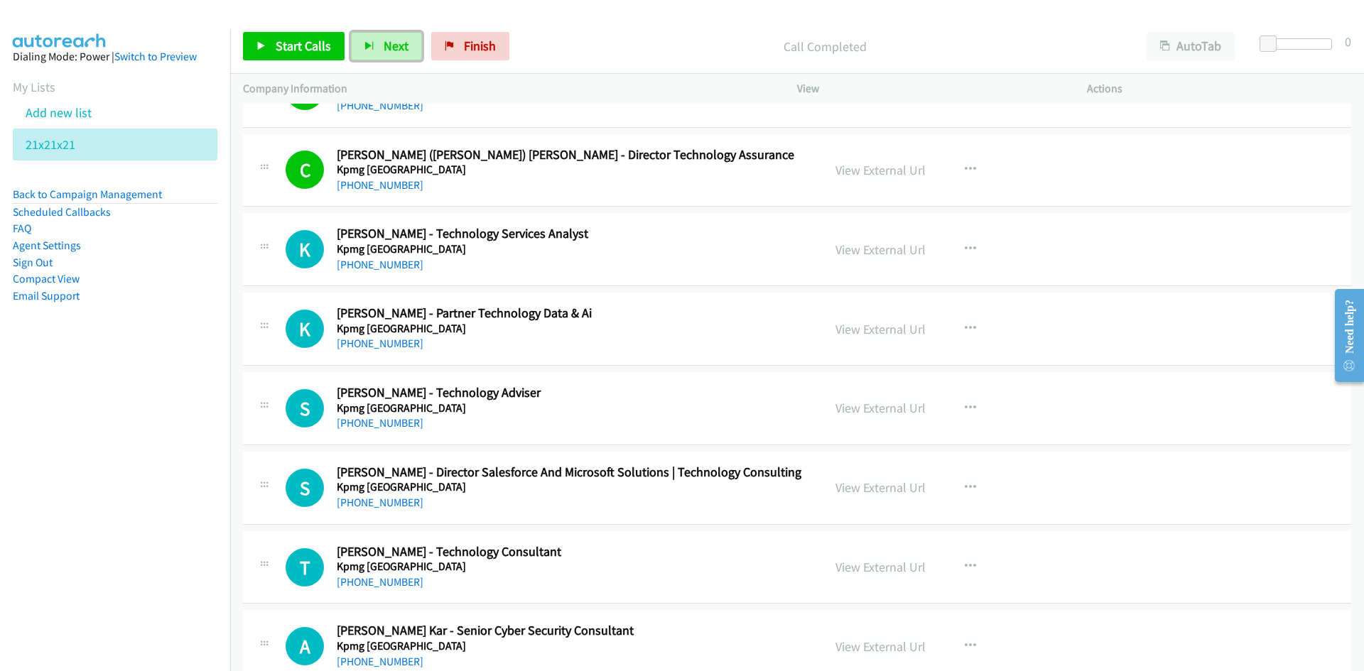
drag, startPoint x: 388, startPoint y: 36, endPoint x: 487, endPoint y: 104, distance: 120.6
click at [388, 36] on button "Next" at bounding box center [386, 46] width 71 height 28
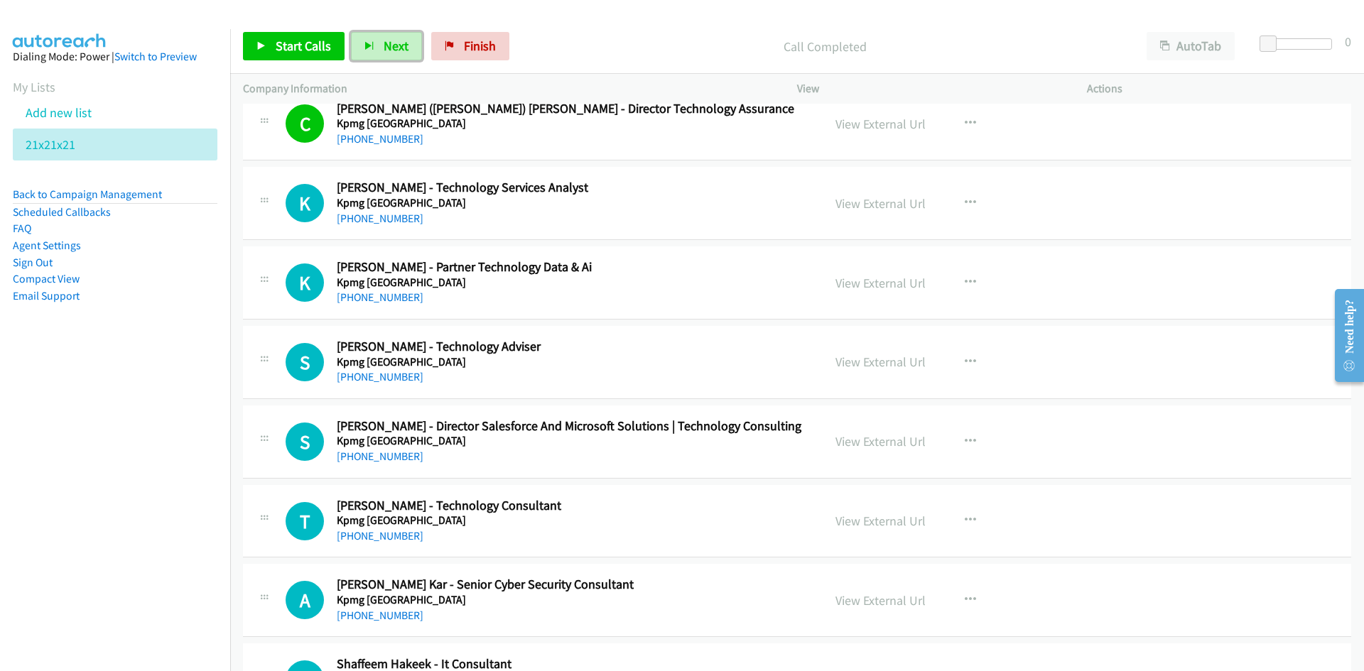
scroll to position [14424, 0]
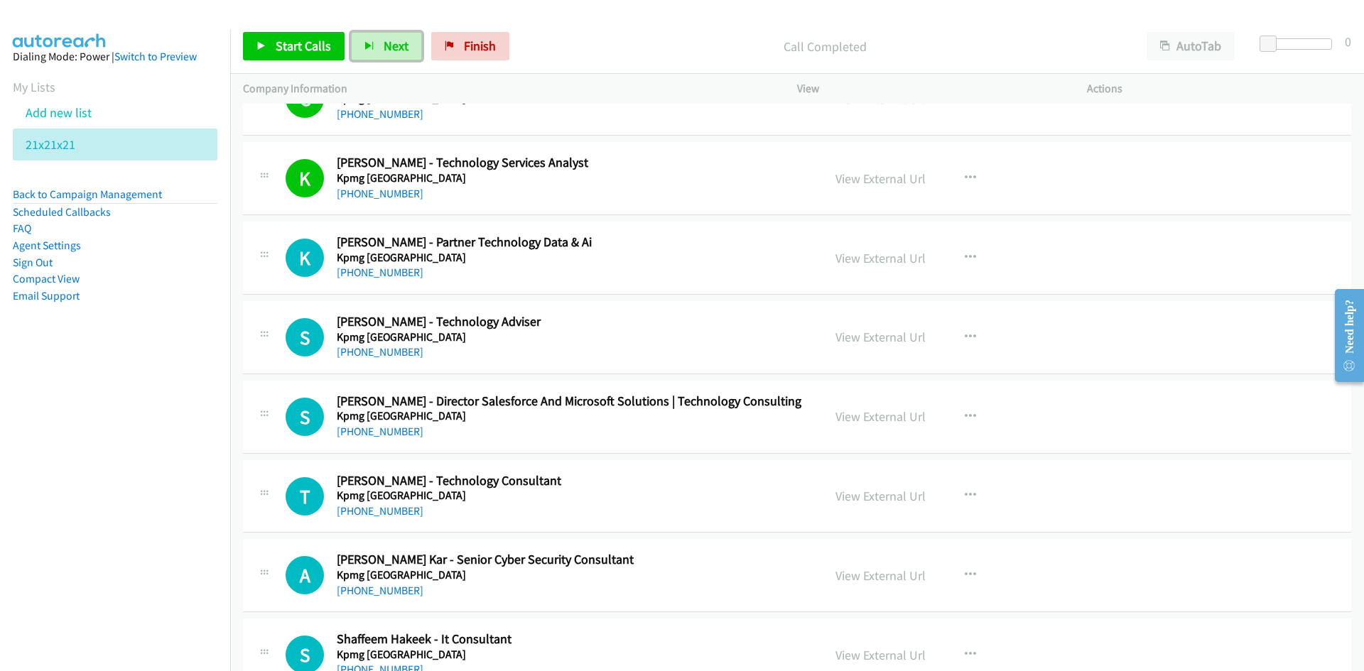
drag, startPoint x: 384, startPoint y: 50, endPoint x: 788, endPoint y: 253, distance: 451.9
click at [384, 50] on span "Next" at bounding box center [396, 46] width 25 height 16
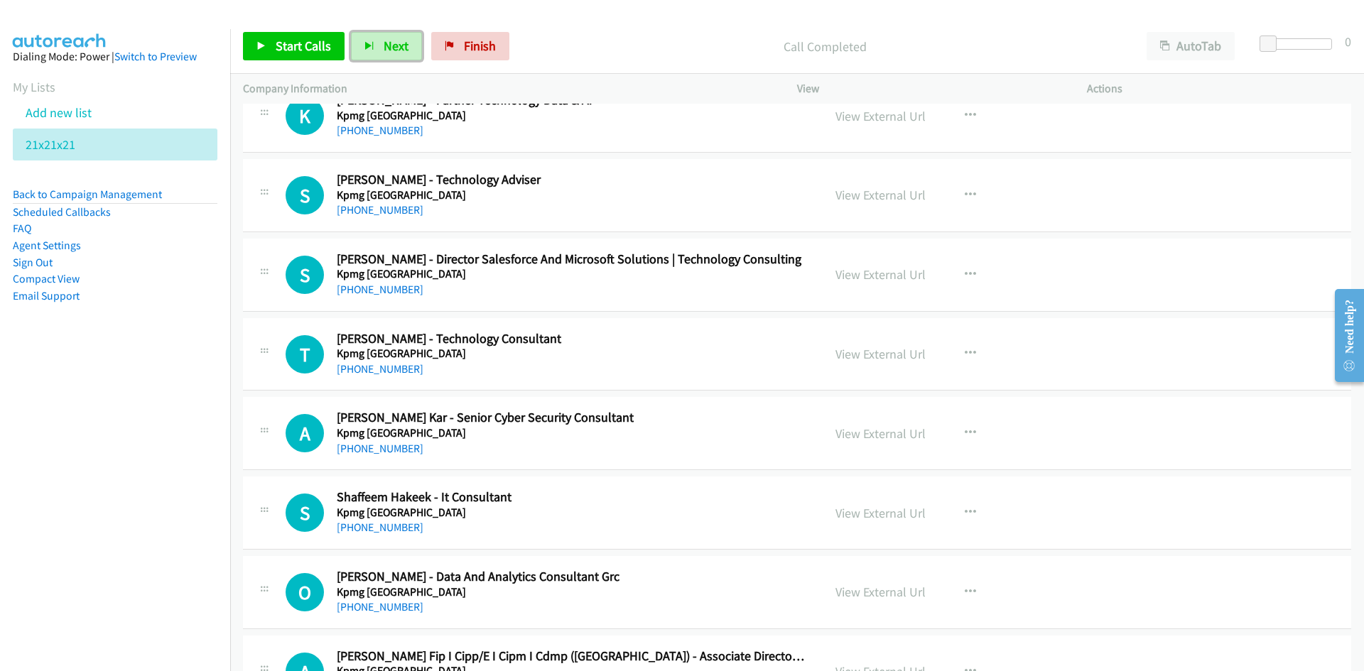
scroll to position [14495, 0]
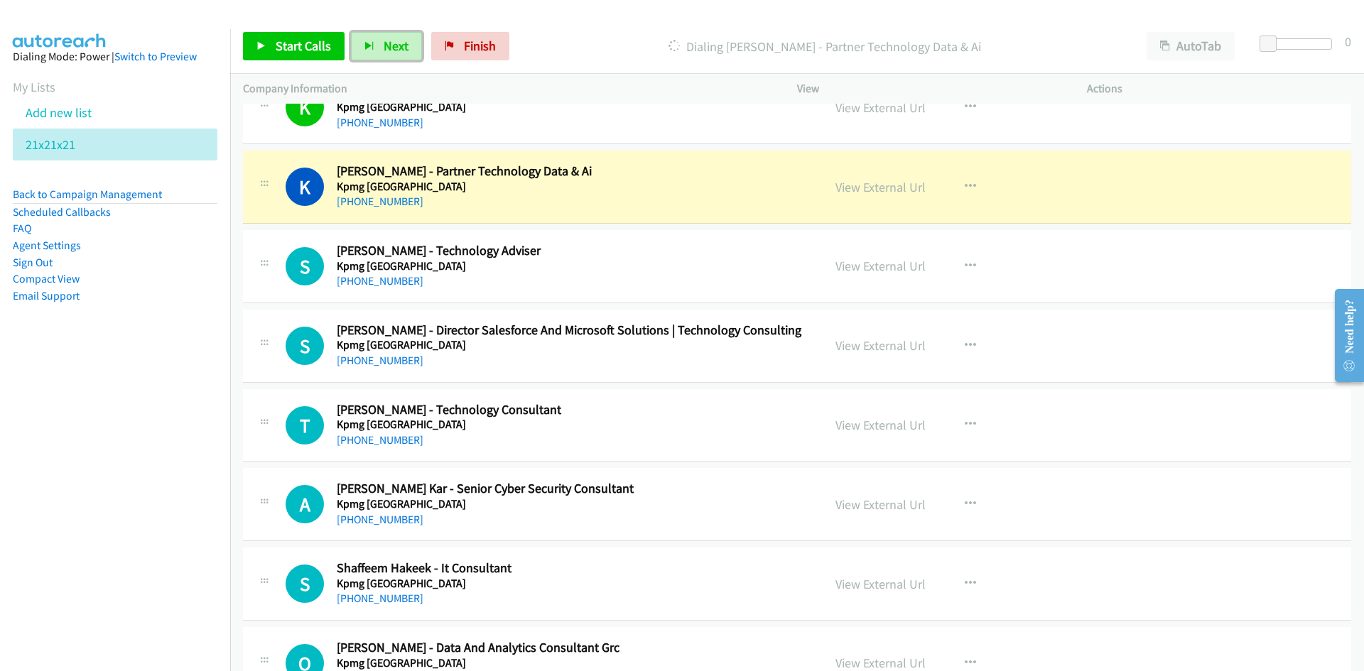
drag, startPoint x: 394, startPoint y: 51, endPoint x: 450, endPoint y: 112, distance: 83.5
click at [394, 51] on span "Next" at bounding box center [396, 46] width 25 height 16
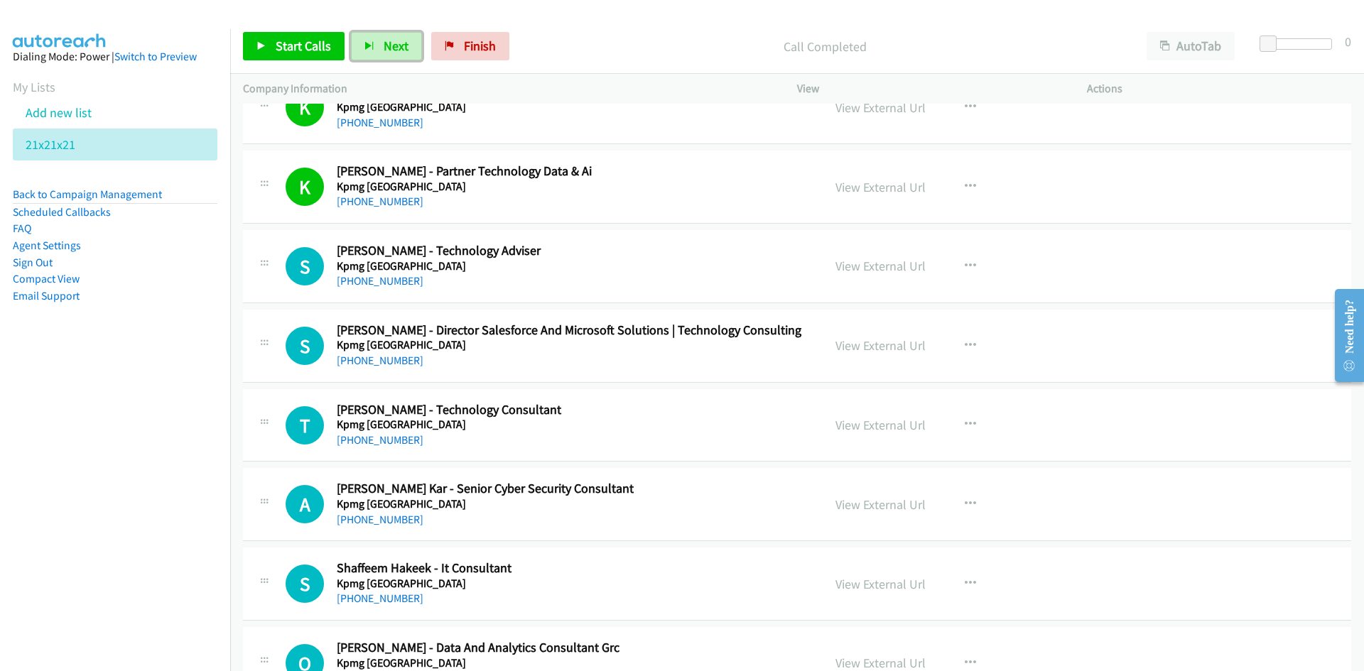
scroll to position [14624, 0]
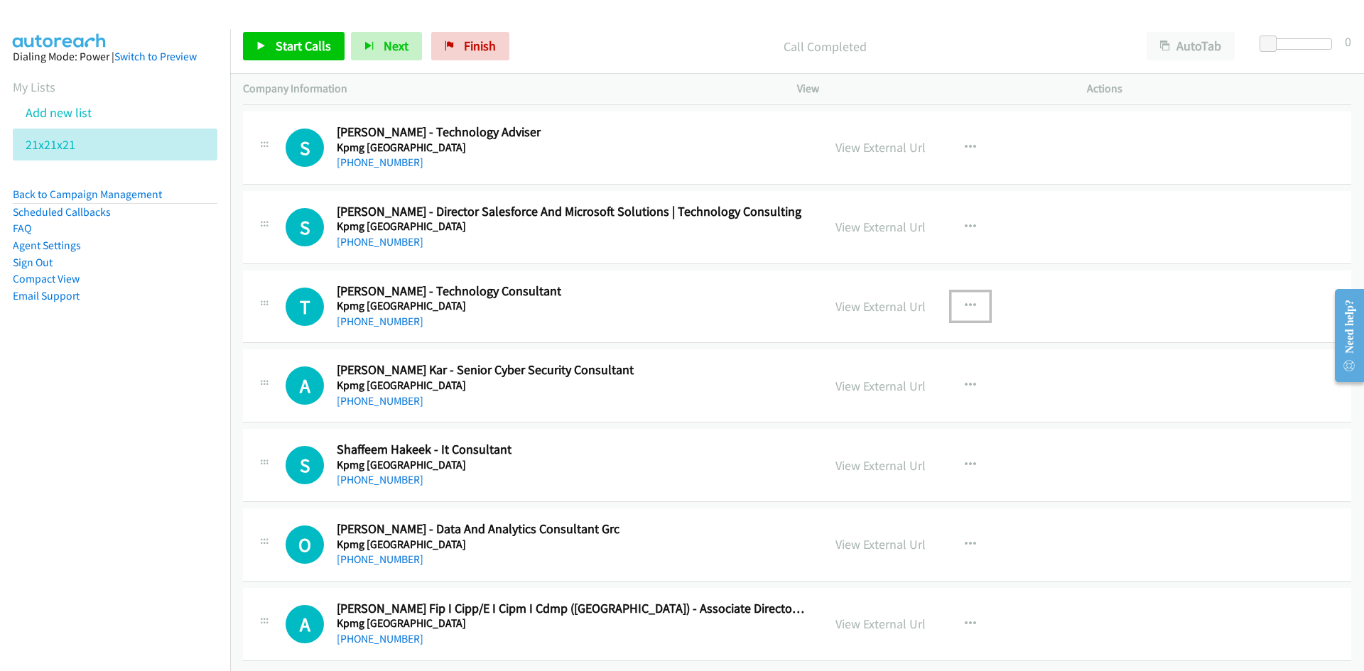
click at [957, 292] on button "button" at bounding box center [970, 306] width 38 height 28
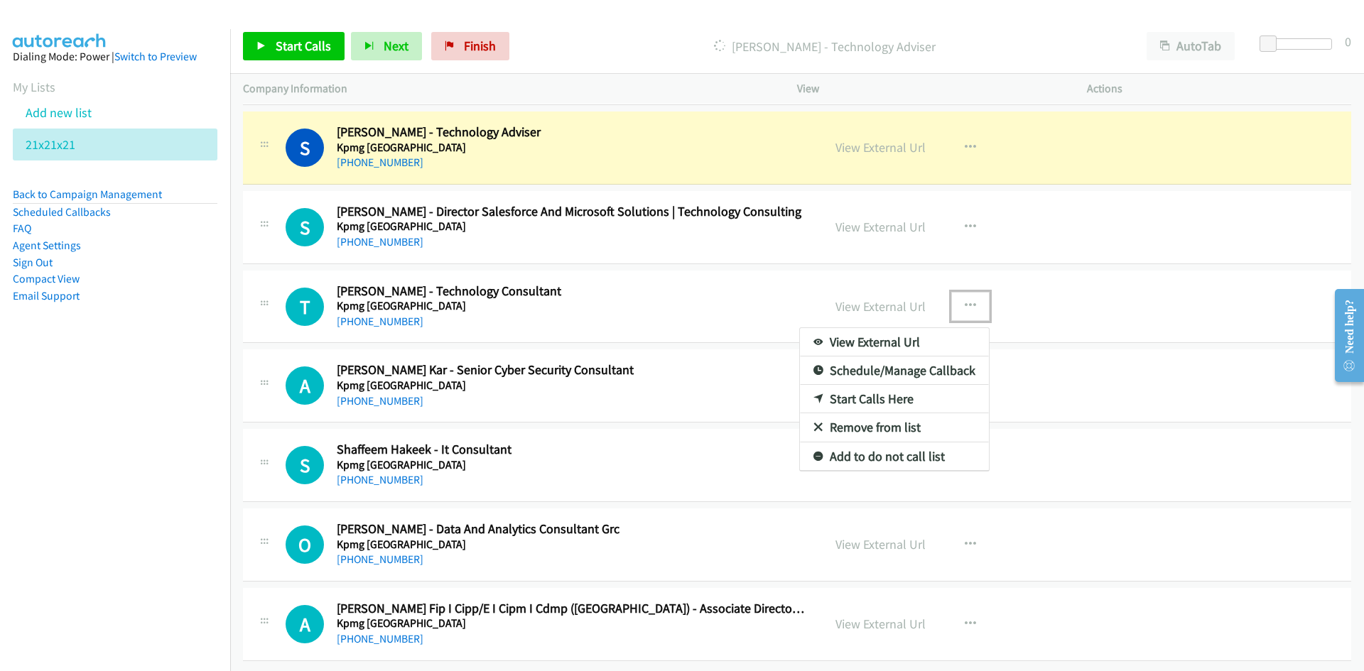
click at [865, 388] on link "Start Calls Here" at bounding box center [894, 399] width 189 height 28
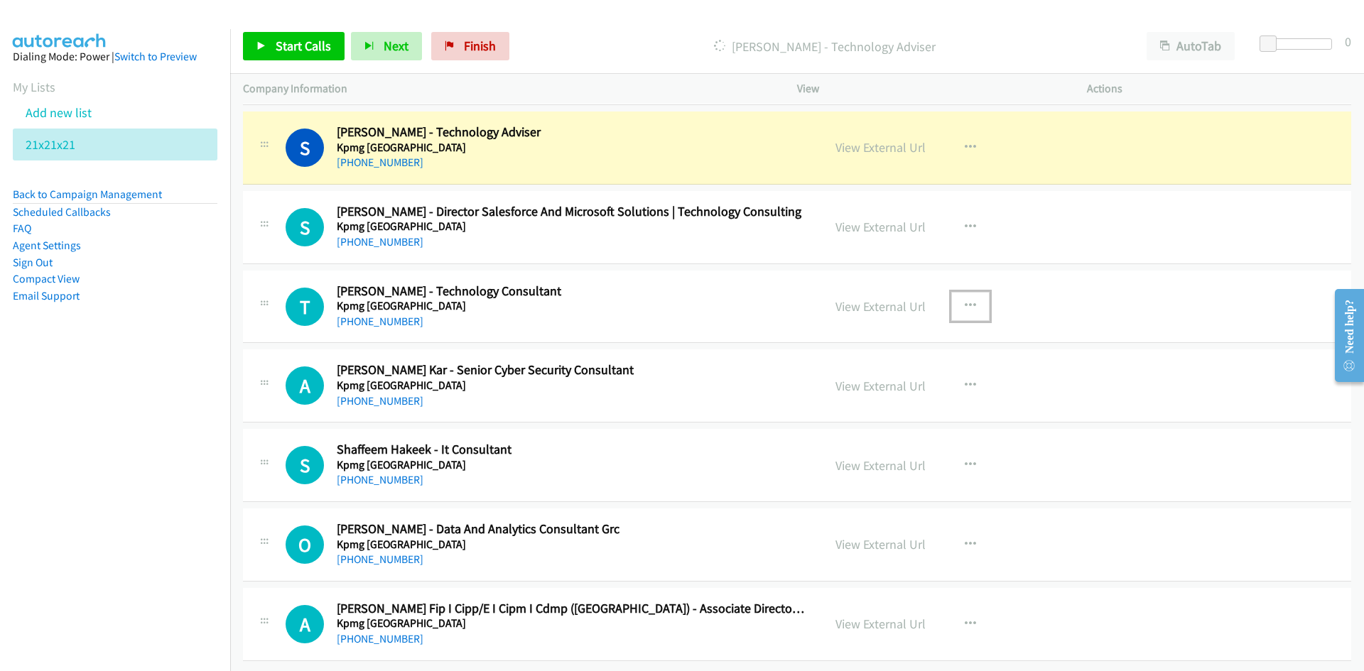
drag, startPoint x: 886, startPoint y: 138, endPoint x: 891, endPoint y: 150, distance: 13.1
click at [886, 139] on link "View External Url" at bounding box center [881, 147] width 90 height 16
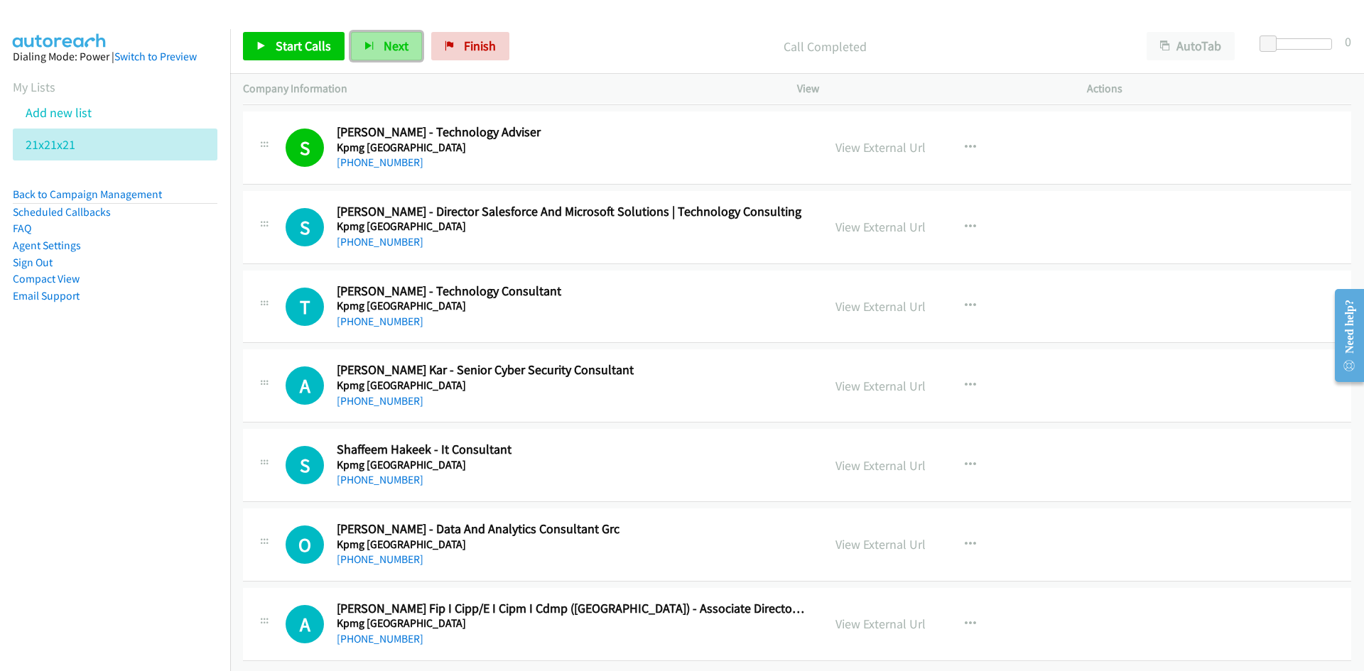
click at [394, 53] on span "Next" at bounding box center [396, 46] width 25 height 16
drag, startPoint x: 396, startPoint y: 49, endPoint x: 429, endPoint y: 96, distance: 57.2
click at [396, 49] on span "Next" at bounding box center [396, 46] width 25 height 16
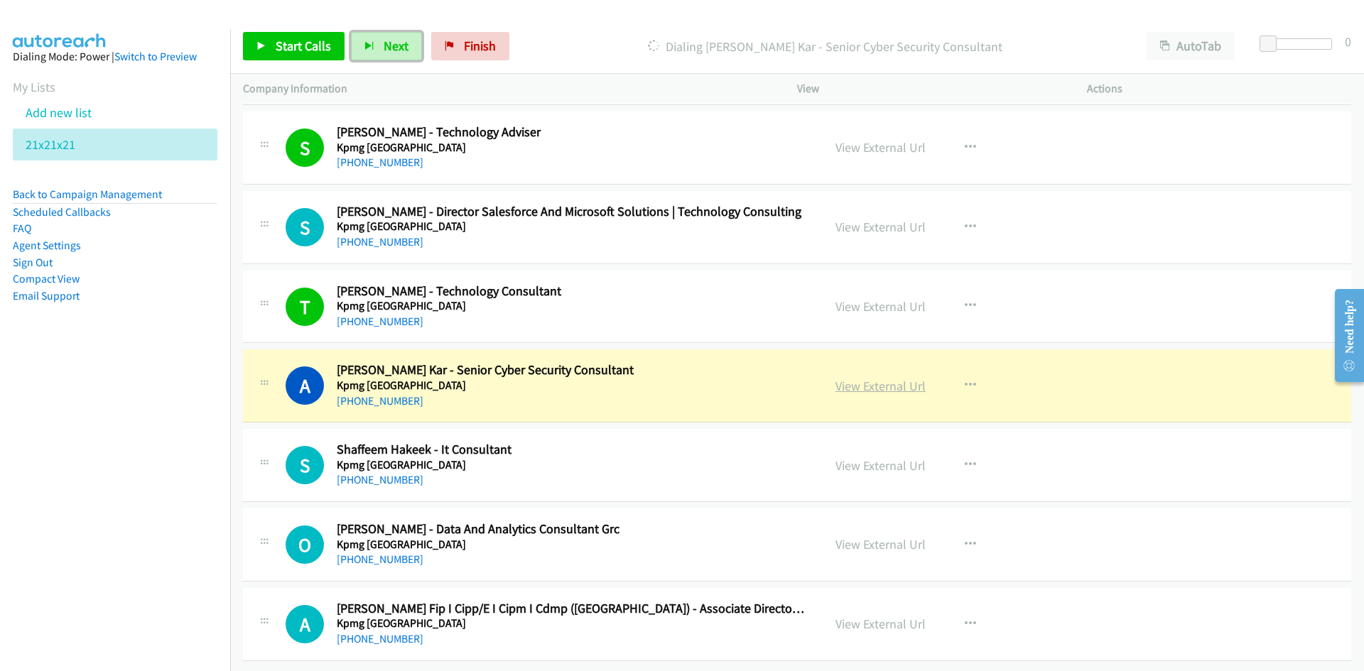
click at [897, 379] on link "View External Url" at bounding box center [881, 386] width 90 height 16
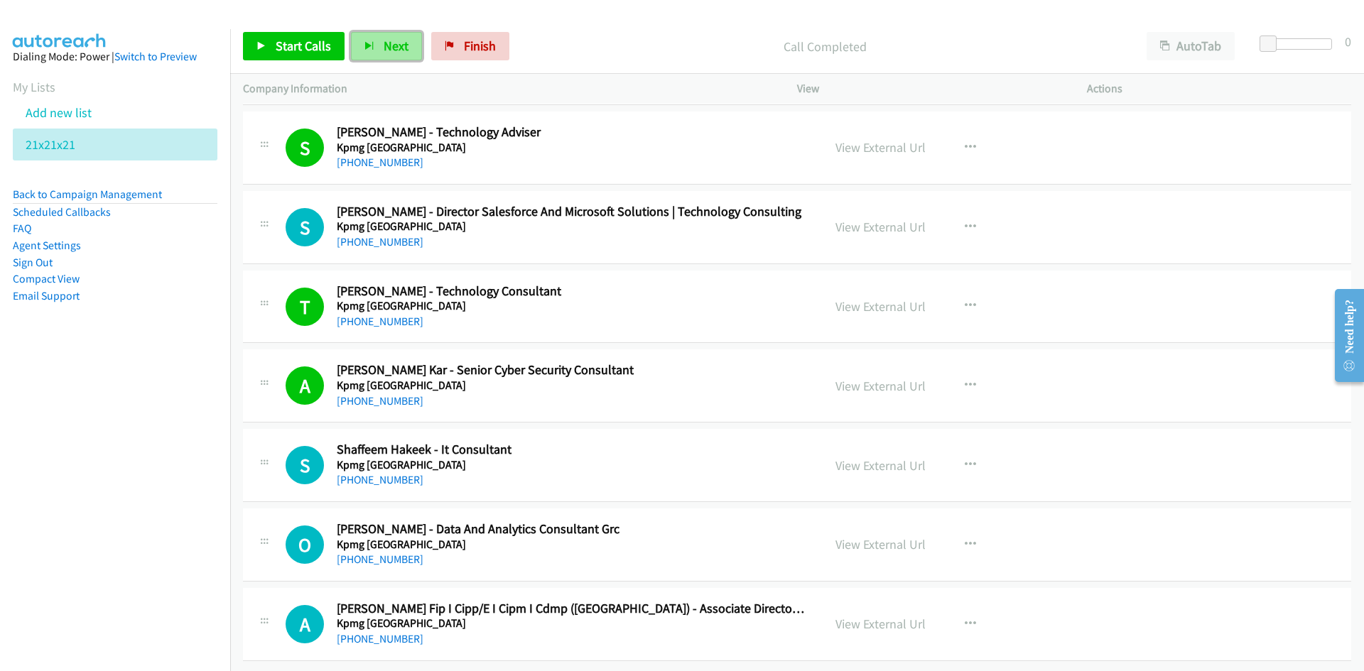
click at [399, 59] on button "Next" at bounding box center [386, 46] width 71 height 28
click at [384, 43] on span "Next" at bounding box center [396, 46] width 25 height 16
click at [458, 43] on link "Finish" at bounding box center [470, 46] width 78 height 28
